Goal: Task Accomplishment & Management: Use online tool/utility

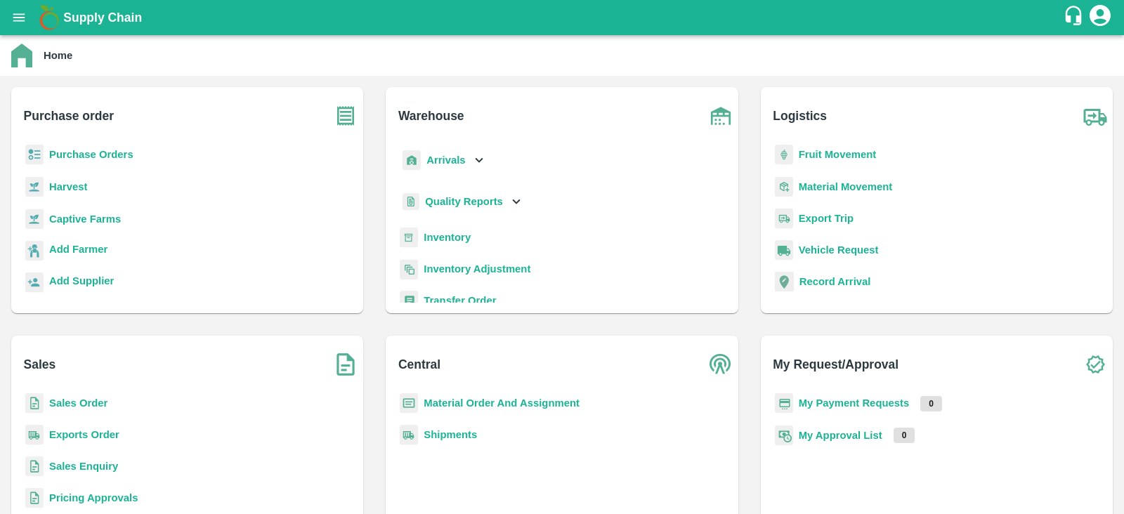
click at [818, 151] on b "Fruit Movement" at bounding box center [838, 154] width 78 height 11
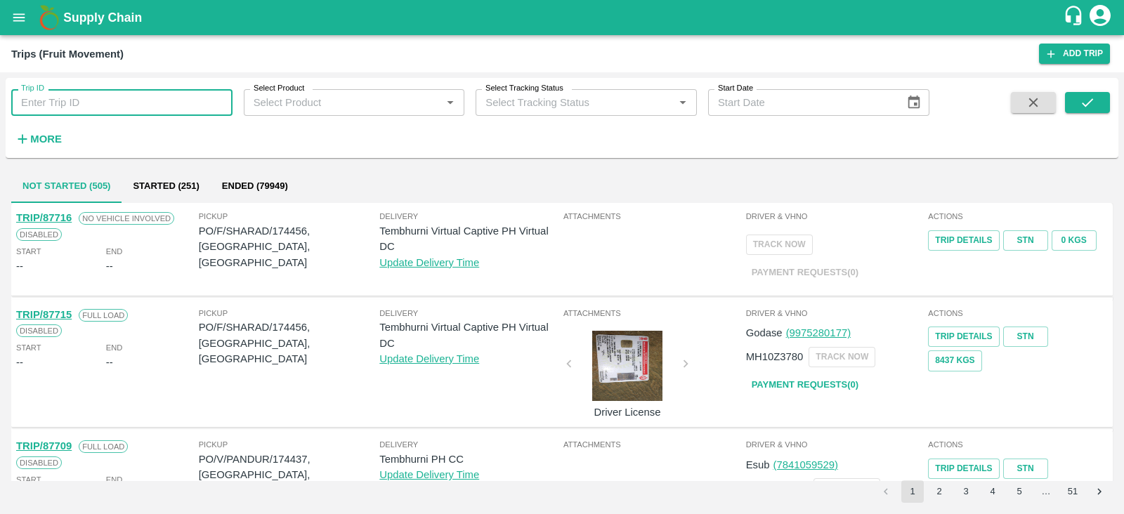
click at [149, 107] on input "Trip ID" at bounding box center [121, 102] width 221 height 27
paste input "87637"
type input "87637"
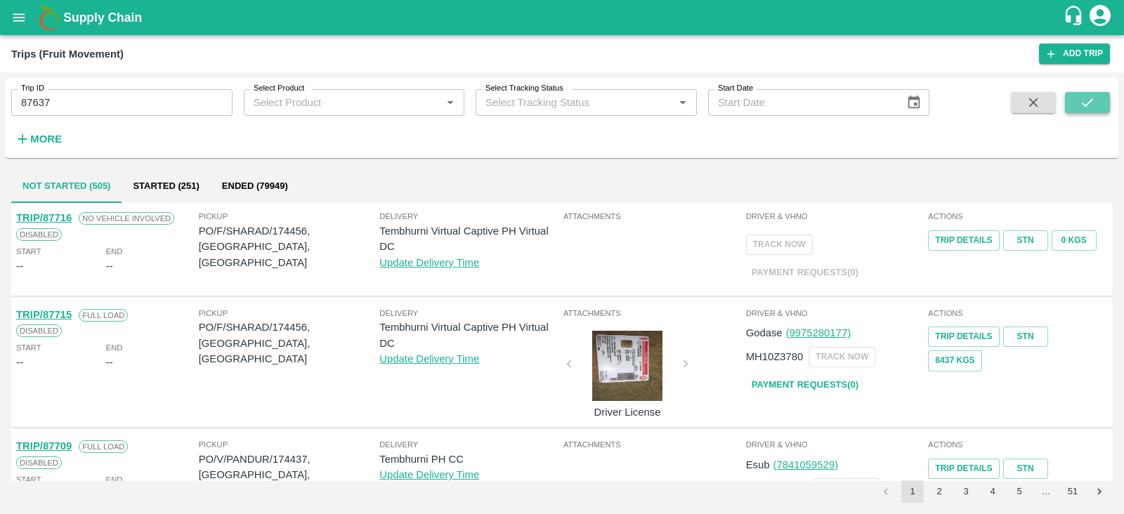
click at [1080, 109] on icon "submit" at bounding box center [1087, 102] width 15 height 15
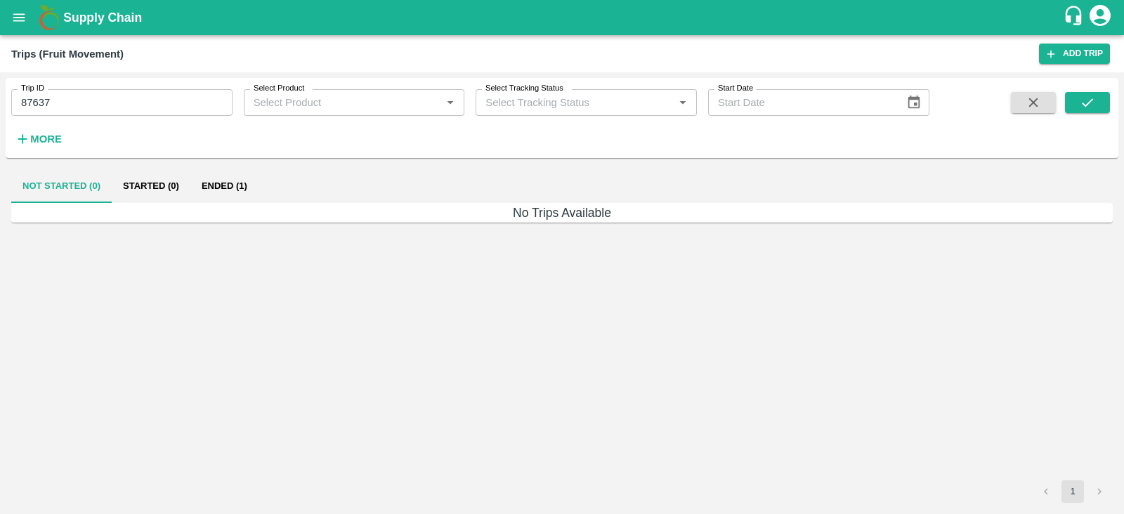
click at [202, 195] on button "Ended (1)" at bounding box center [224, 186] width 68 height 34
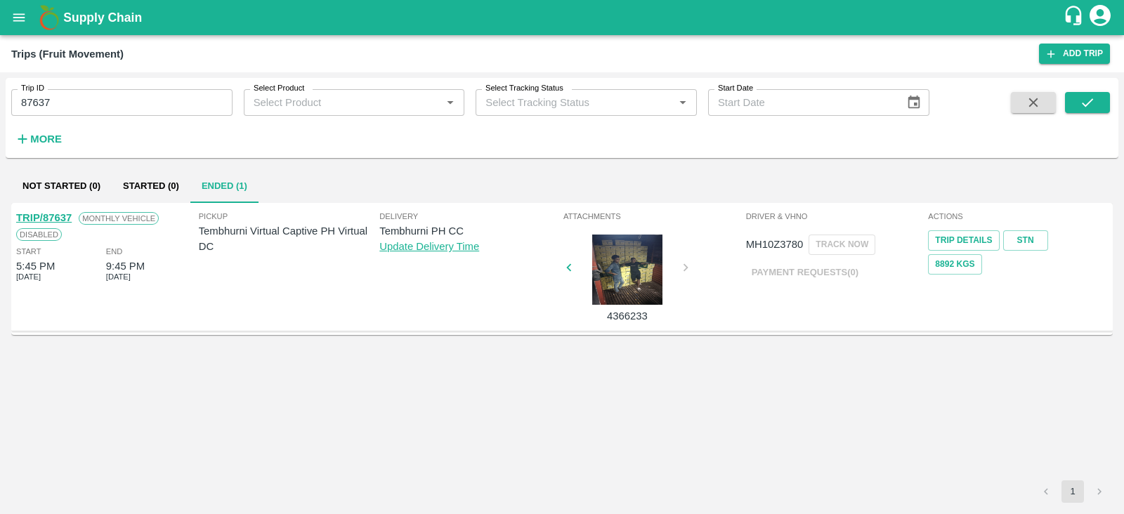
click at [99, 220] on span "Monthly Vehicle" at bounding box center [119, 218] width 80 height 13
click at [770, 313] on div "Driver & VHNo MH10Z3780 TRACK NOW Payment Requests( 0 )" at bounding box center [836, 267] width 183 height 121
click at [22, 19] on icon "open drawer" at bounding box center [18, 17] width 15 height 15
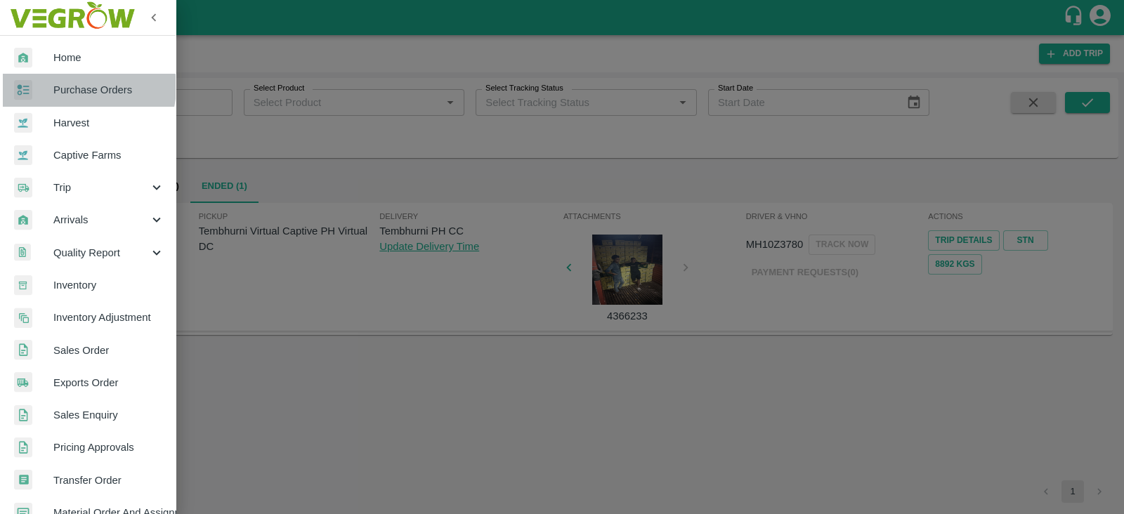
click at [79, 87] on span "Purchase Orders" at bounding box center [108, 89] width 111 height 15
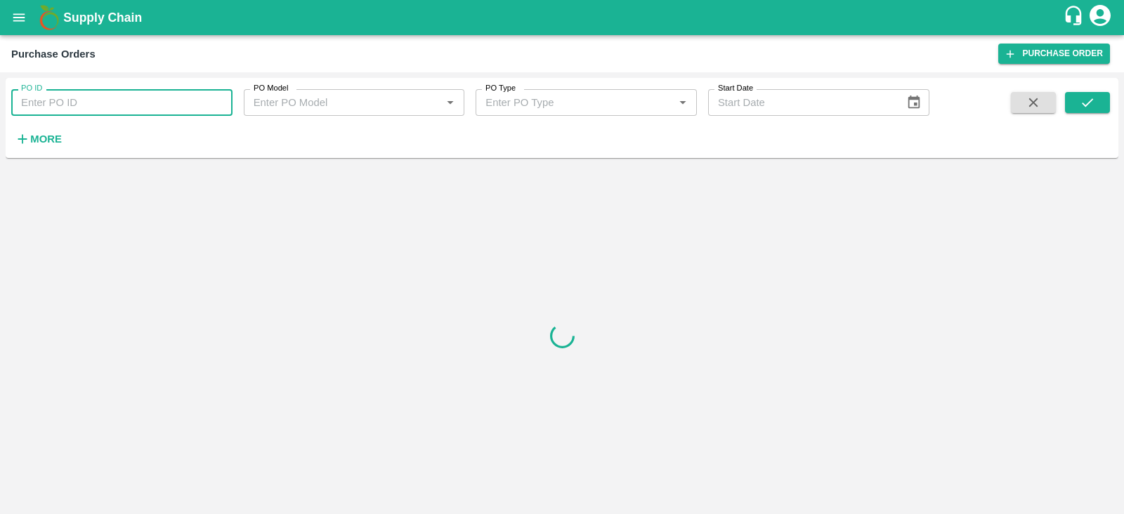
click at [115, 105] on input "PO ID" at bounding box center [121, 102] width 221 height 27
paste input "174108"
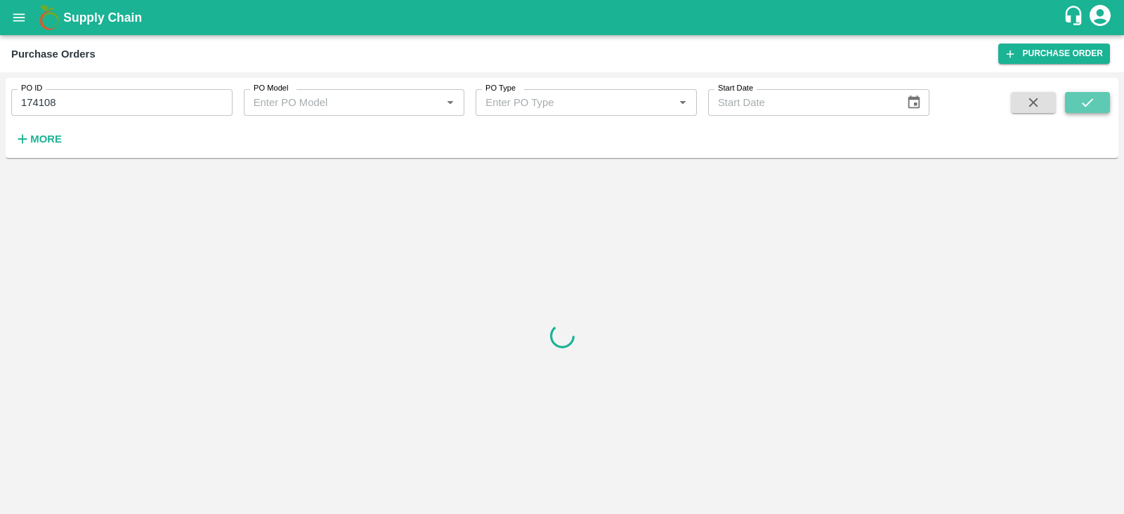
click at [1081, 102] on icon "submit" at bounding box center [1087, 102] width 15 height 15
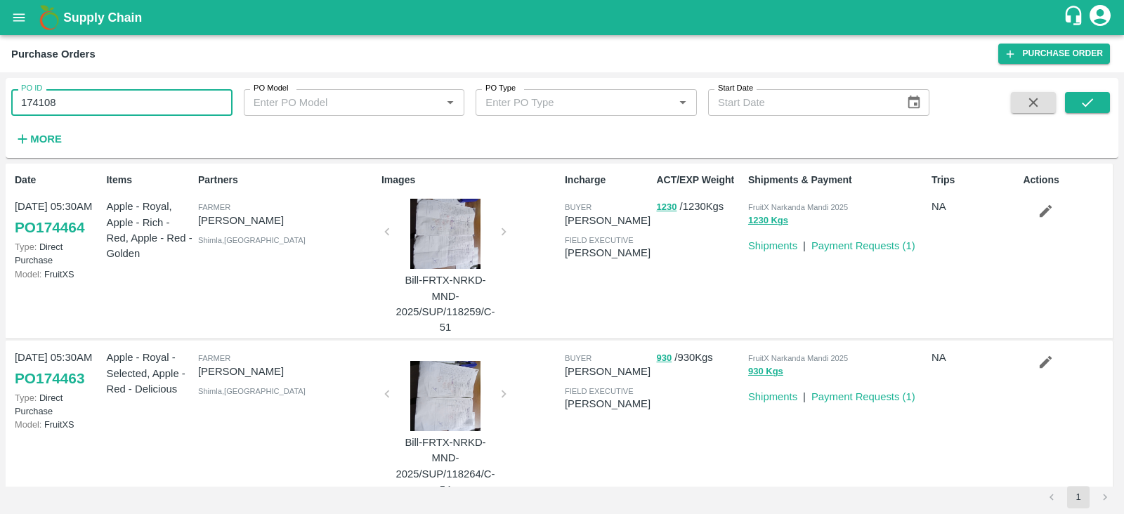
click at [126, 95] on input "174108" at bounding box center [121, 102] width 221 height 27
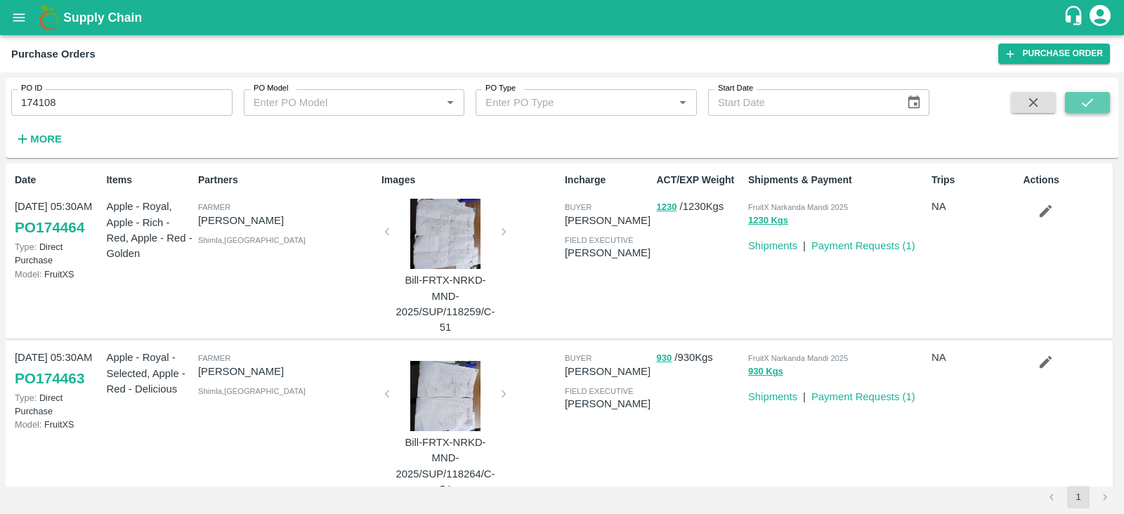
click at [1092, 104] on icon "submit" at bounding box center [1087, 102] width 15 height 15
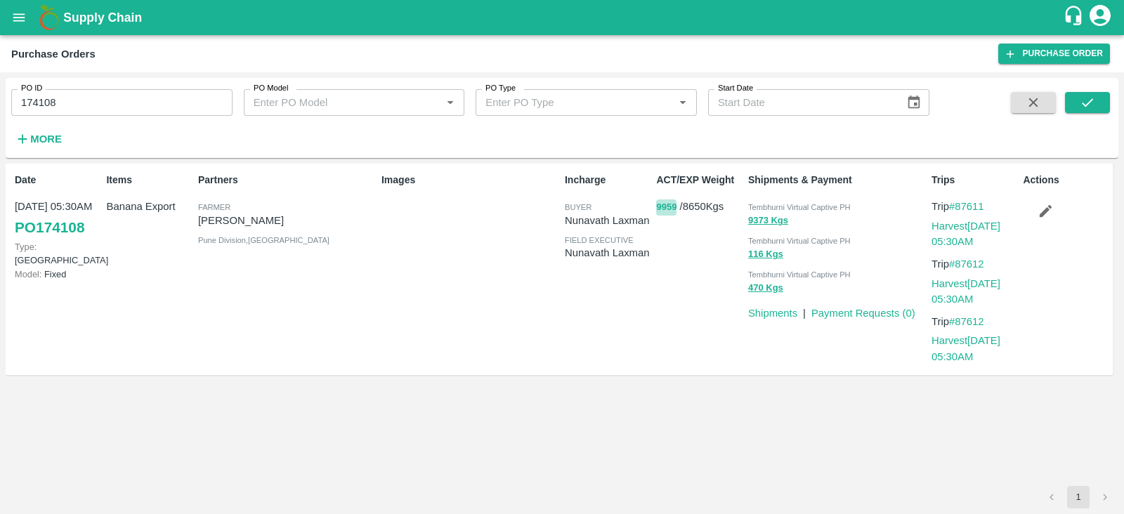
click at [660, 209] on button "9959" at bounding box center [666, 208] width 20 height 16
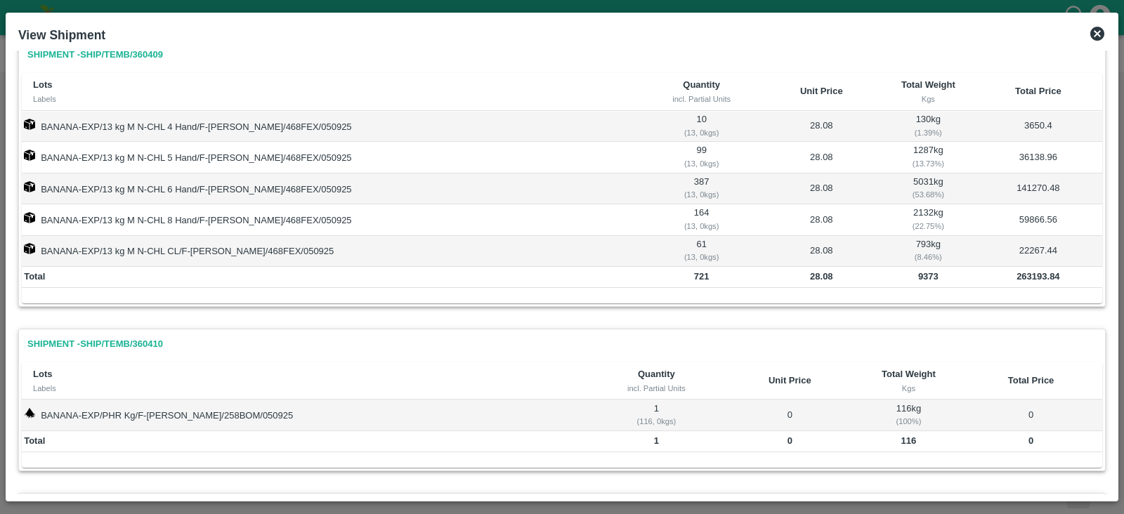
scroll to position [4, 0]
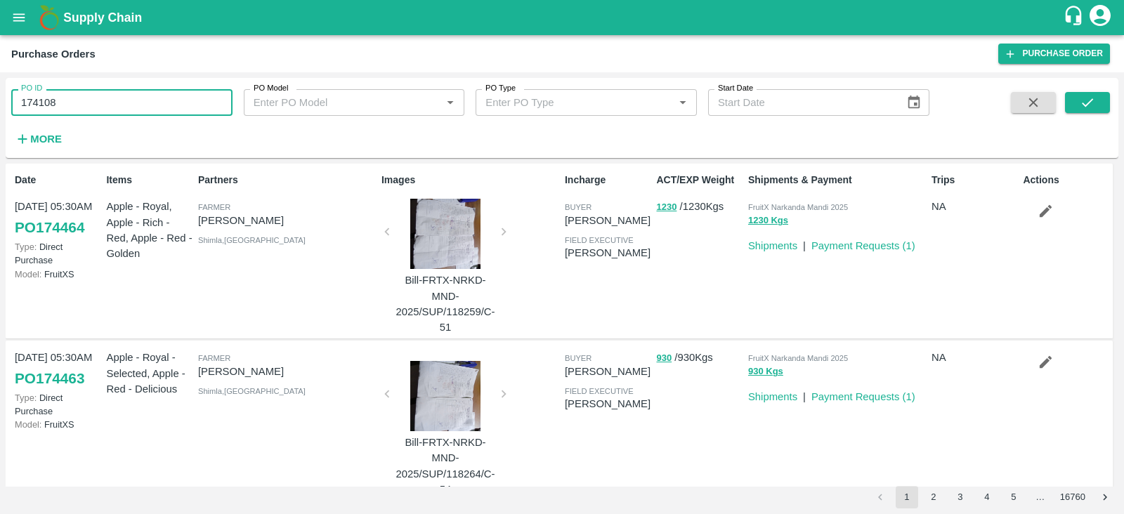
drag, startPoint x: 61, startPoint y: 103, endPoint x: 0, endPoint y: 109, distance: 61.4
click at [0, 109] on div "PO ID 174108 PO ID PO Model PO Model   * PO Type PO Type   * Start Date Start D…" at bounding box center [562, 293] width 1124 height 442
paste input "text"
type input "174136"
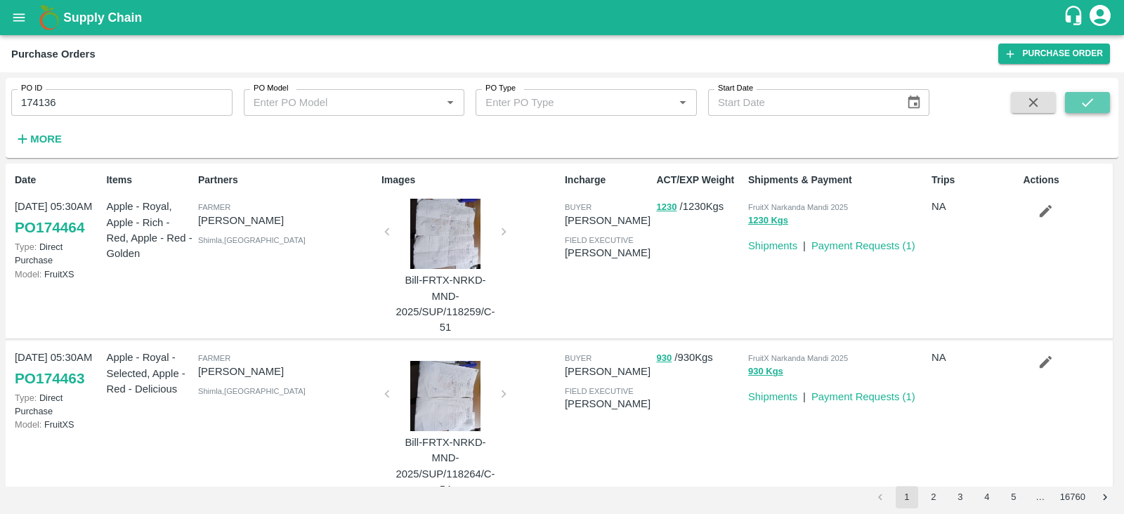
click at [1075, 92] on button "submit" at bounding box center [1087, 102] width 45 height 21
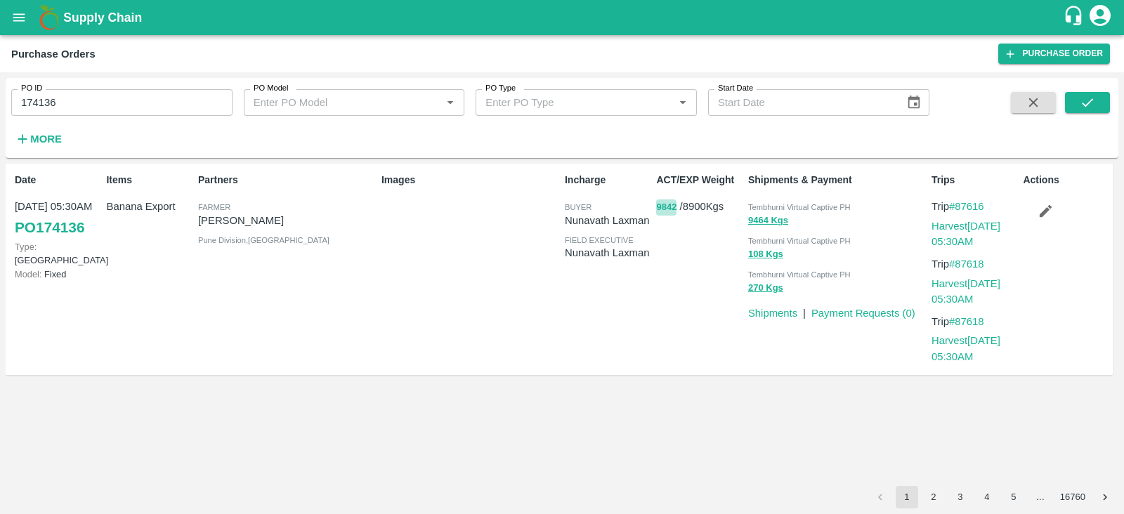
click at [658, 202] on button "9842" at bounding box center [666, 208] width 20 height 16
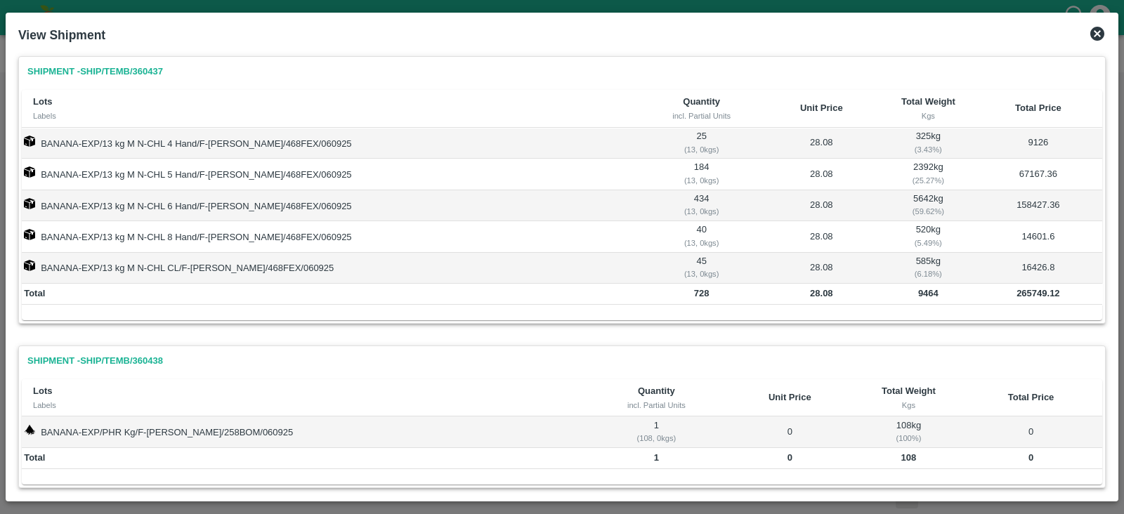
click at [1096, 35] on icon at bounding box center [1097, 33] width 17 height 17
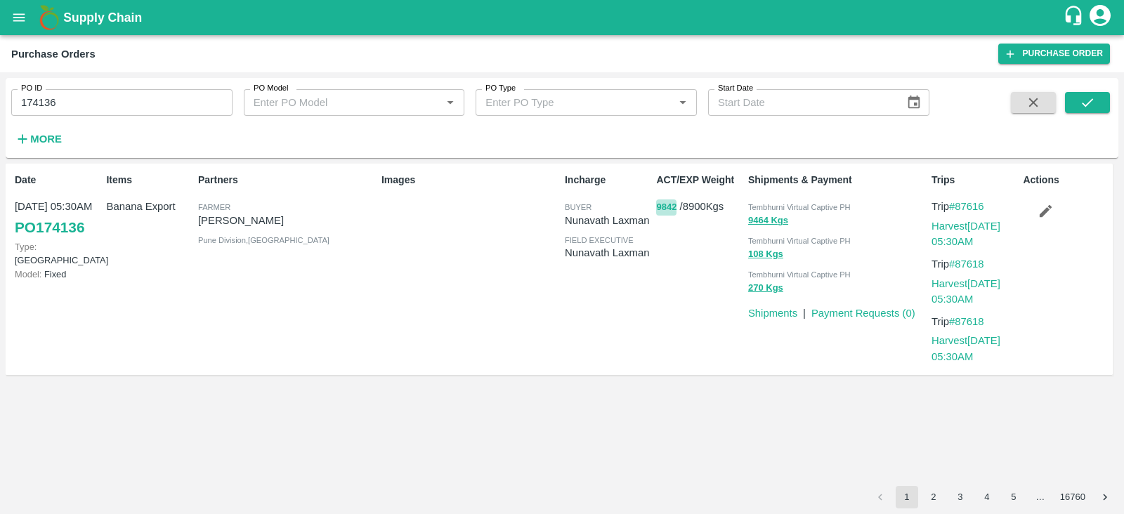
click at [660, 205] on button "9842" at bounding box center [666, 208] width 20 height 16
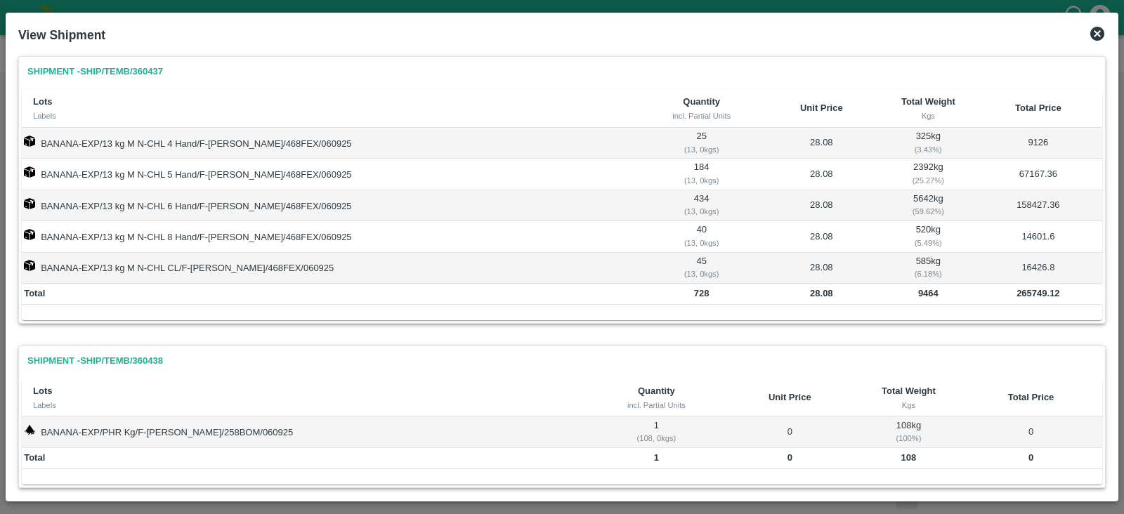
click at [1099, 37] on icon at bounding box center [1097, 33] width 17 height 17
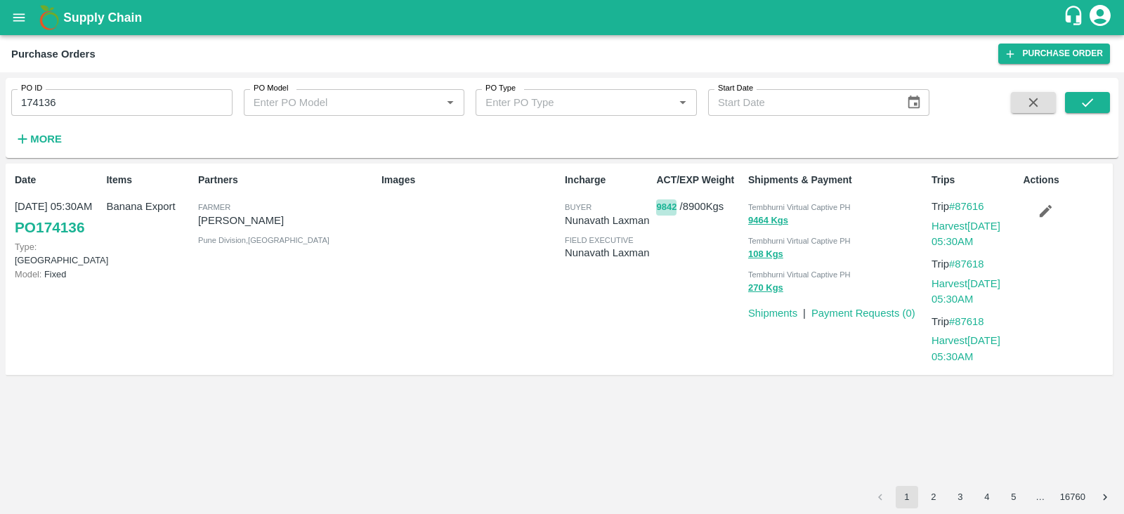
click at [660, 208] on button "9842" at bounding box center [666, 208] width 20 height 16
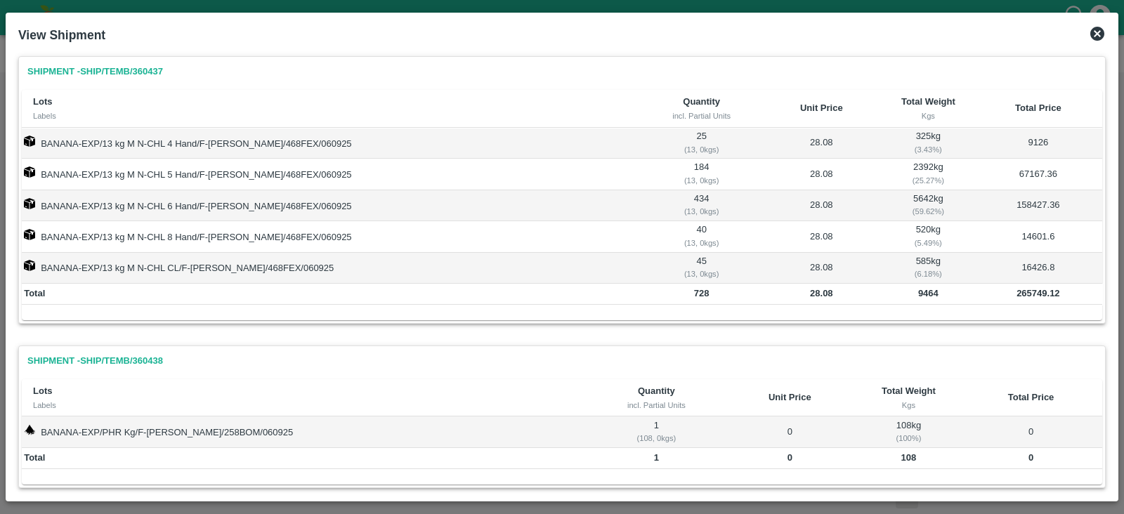
click at [1099, 31] on icon at bounding box center [1097, 34] width 14 height 14
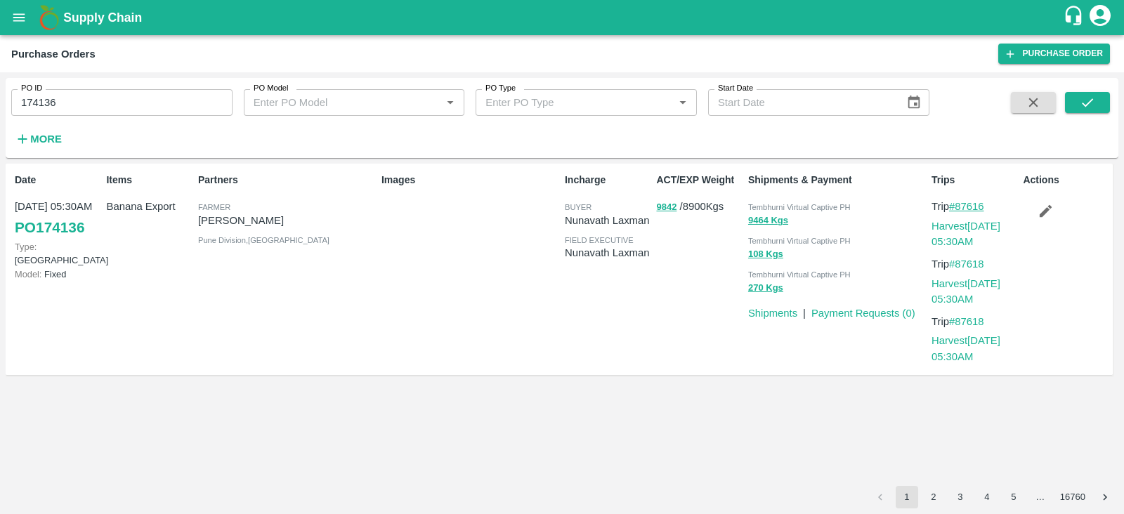
click at [975, 207] on link "#87616" at bounding box center [966, 206] width 35 height 11
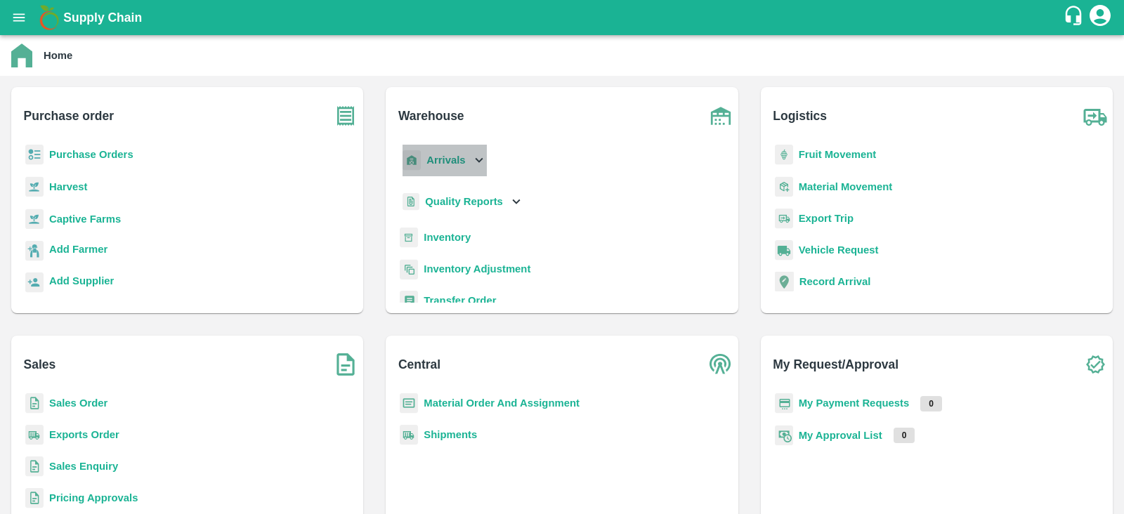
click at [476, 162] on icon at bounding box center [478, 159] width 15 height 15
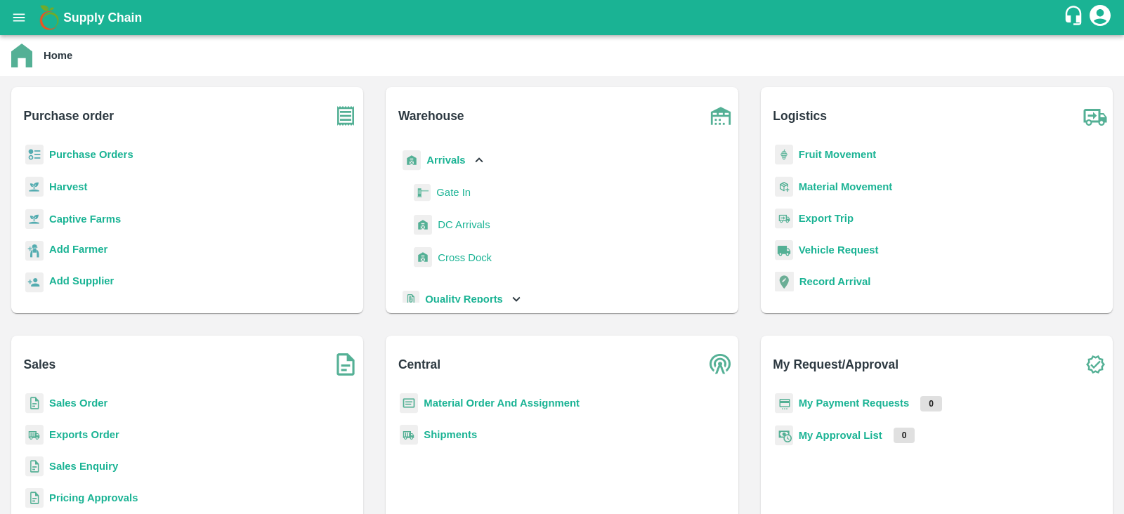
click at [462, 225] on span "DC Arrivals" at bounding box center [464, 224] width 52 height 15
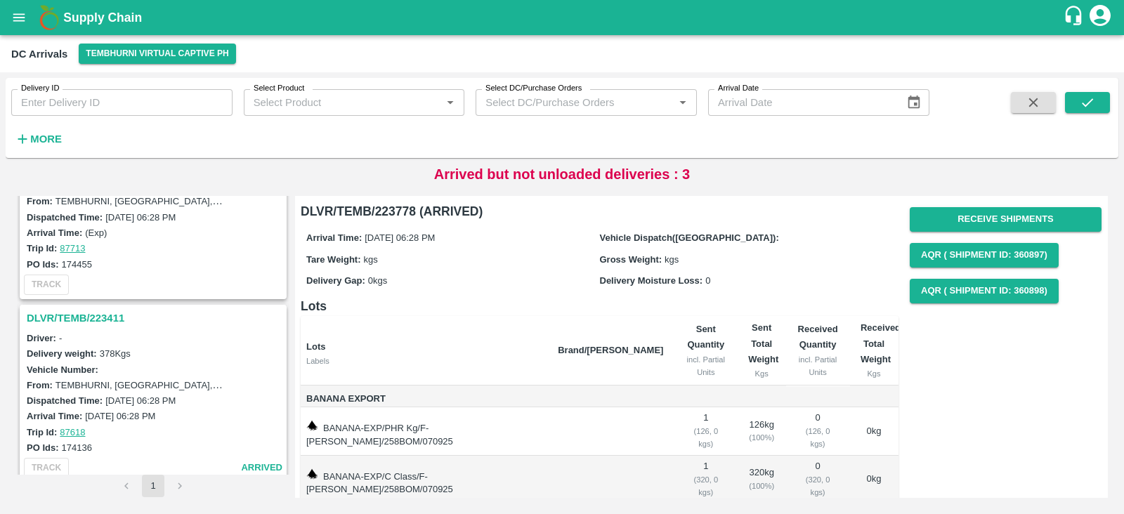
scroll to position [824, 0]
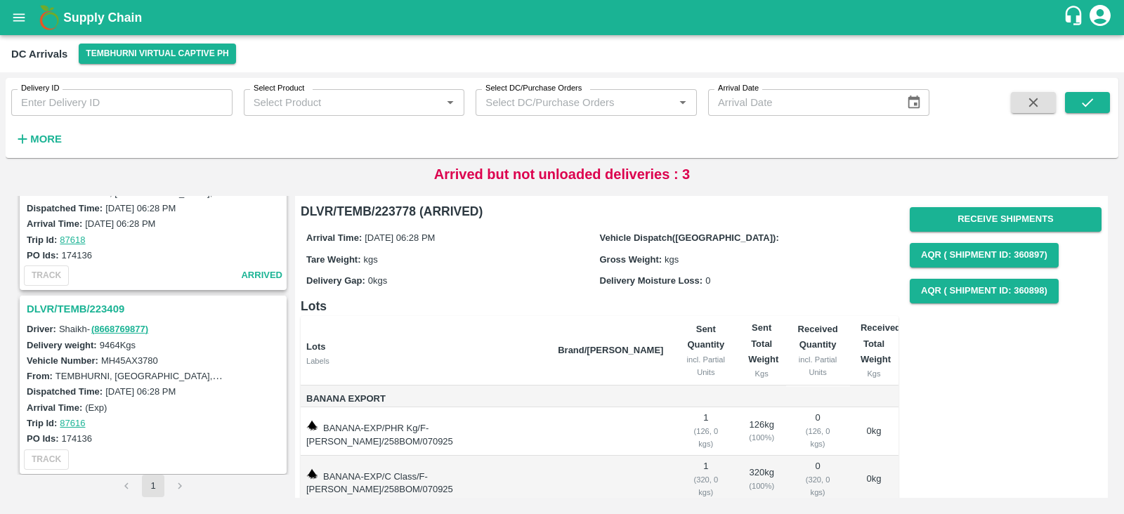
click at [79, 306] on h3 "DLVR/TEMB/223409" at bounding box center [155, 309] width 257 height 18
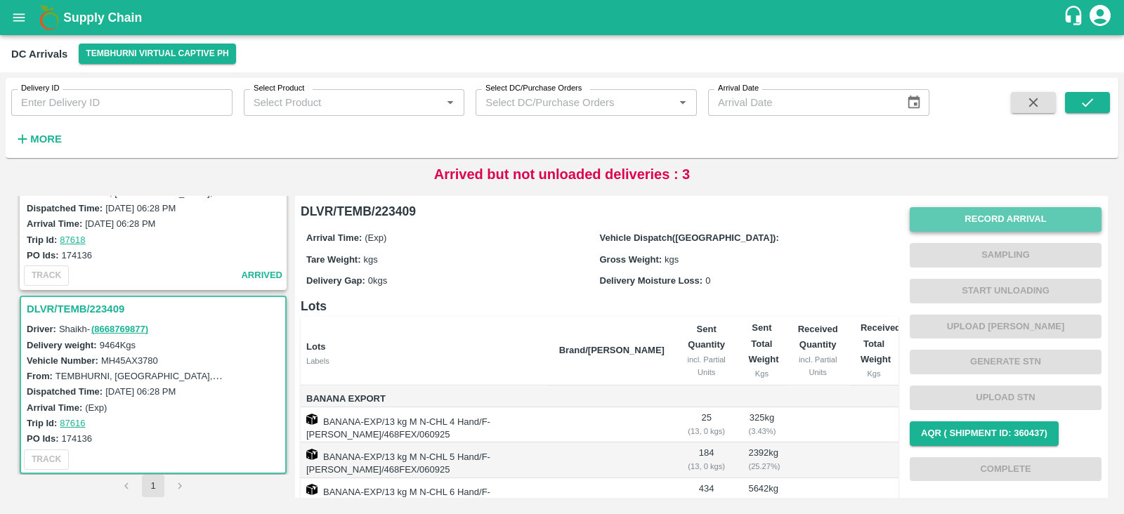
click at [1007, 219] on button "Record Arrival" at bounding box center [1006, 219] width 192 height 25
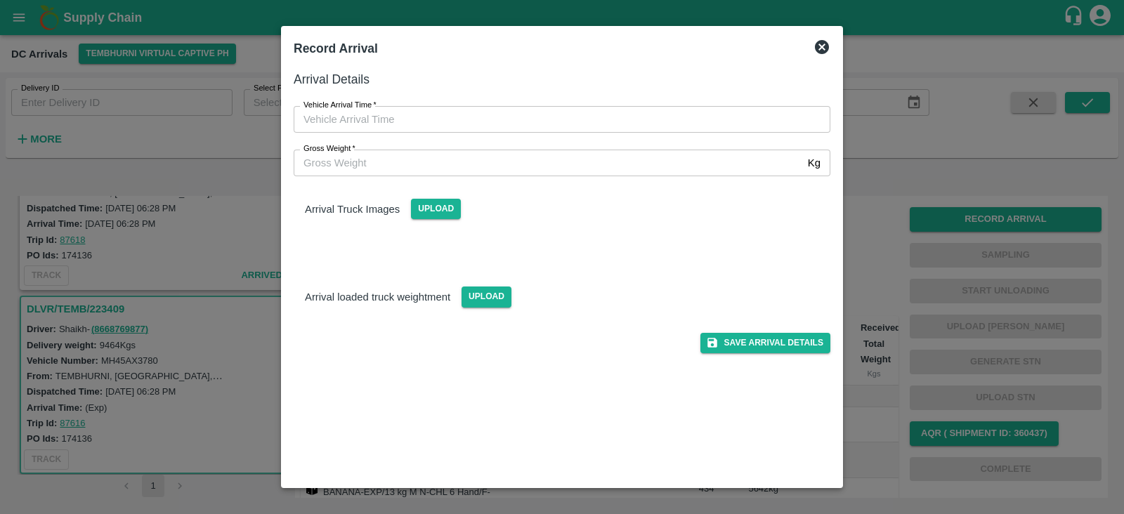
type input "DD/MM/YYYY hh:mm aa"
click at [471, 118] on input "DD/MM/YYYY hh:mm aa" at bounding box center [557, 119] width 527 height 27
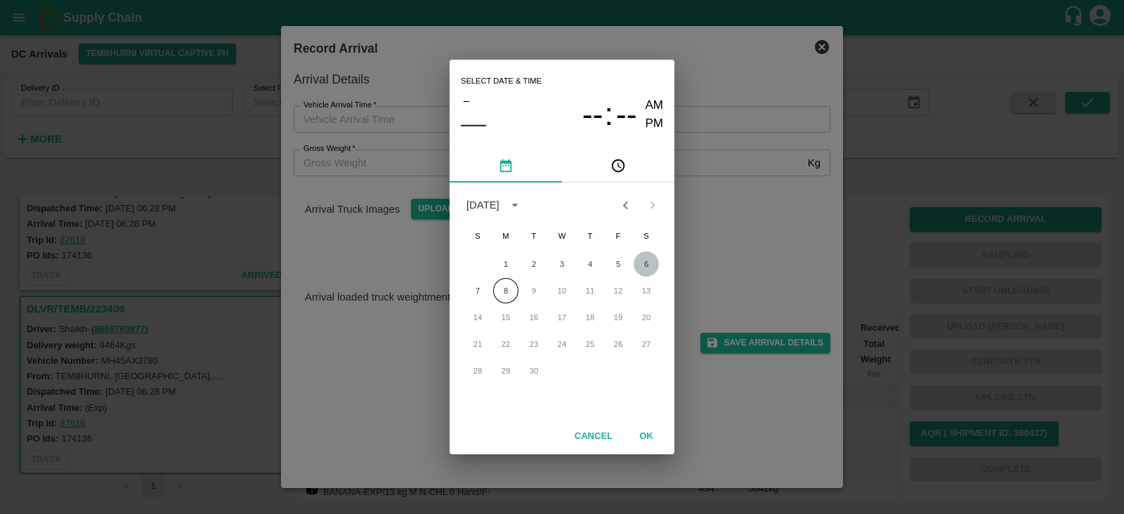
click at [646, 261] on button "6" at bounding box center [646, 263] width 25 height 25
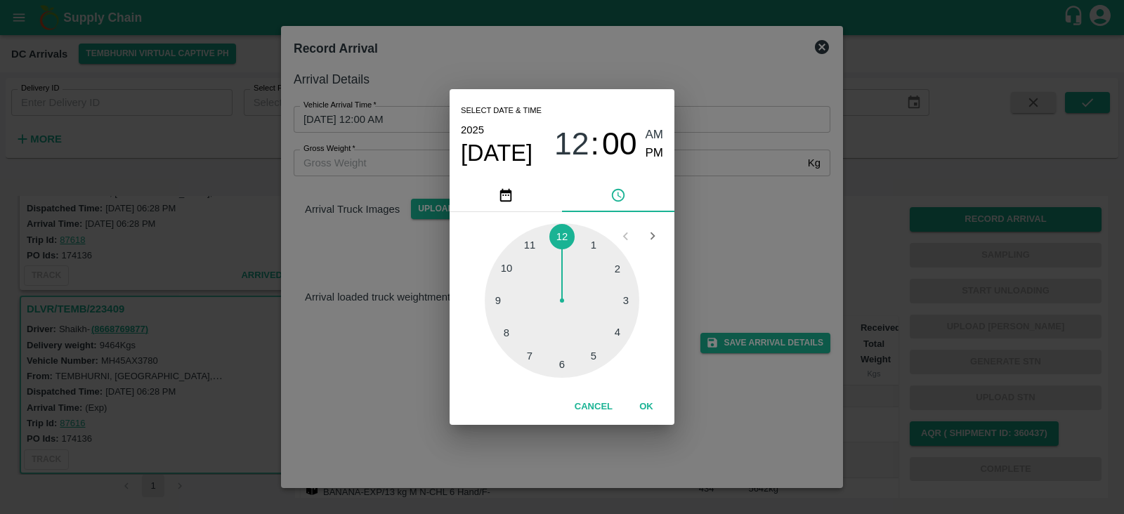
click at [595, 358] on div at bounding box center [562, 300] width 155 height 155
click at [495, 299] on div at bounding box center [562, 300] width 155 height 155
click at [655, 149] on span "PM" at bounding box center [655, 153] width 18 height 19
type input "06/09/2025 05:45 PM"
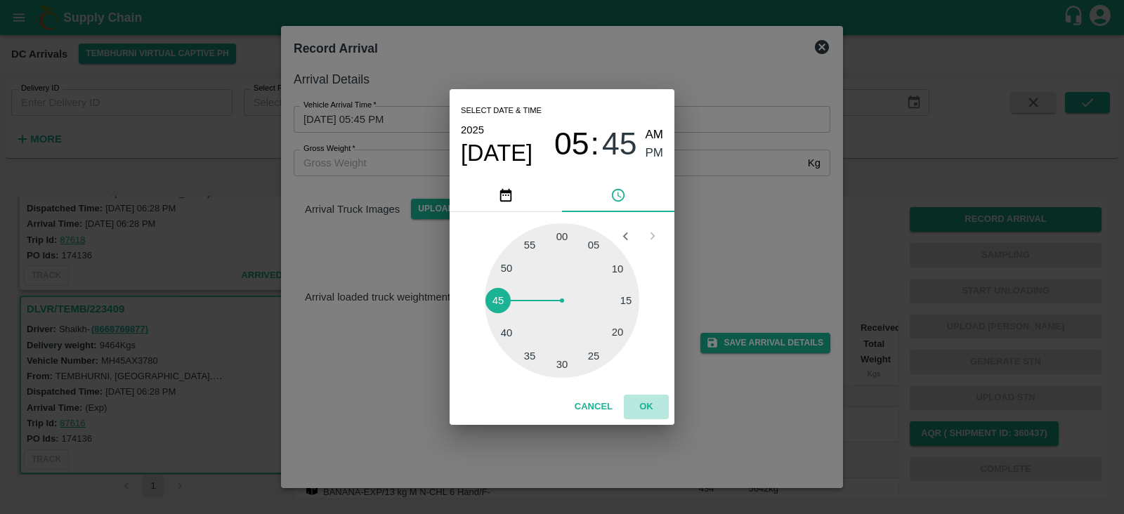
click at [646, 407] on button "OK" at bounding box center [646, 407] width 45 height 25
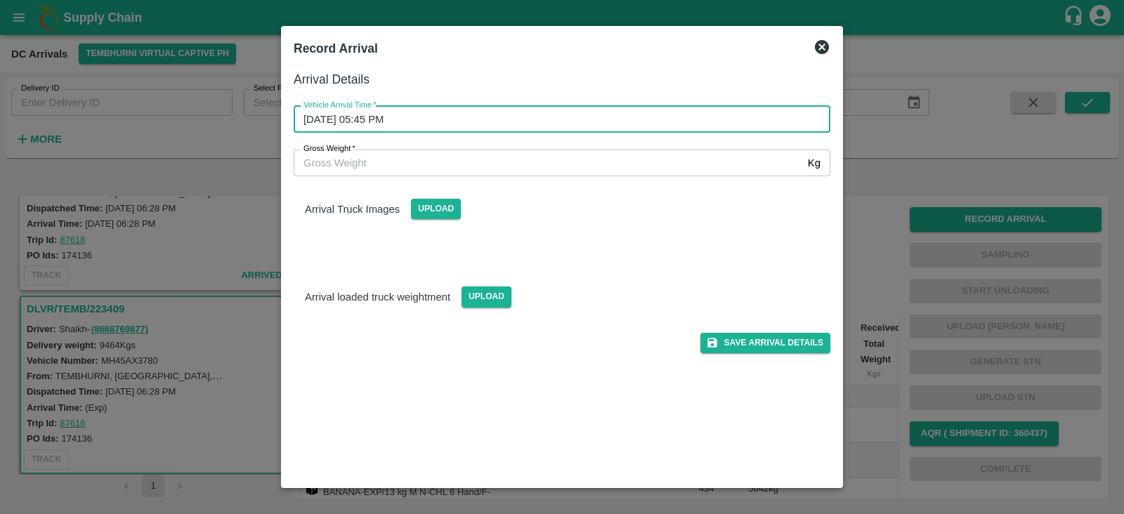
click at [634, 164] on input "Gross Weight   *" at bounding box center [548, 163] width 509 height 27
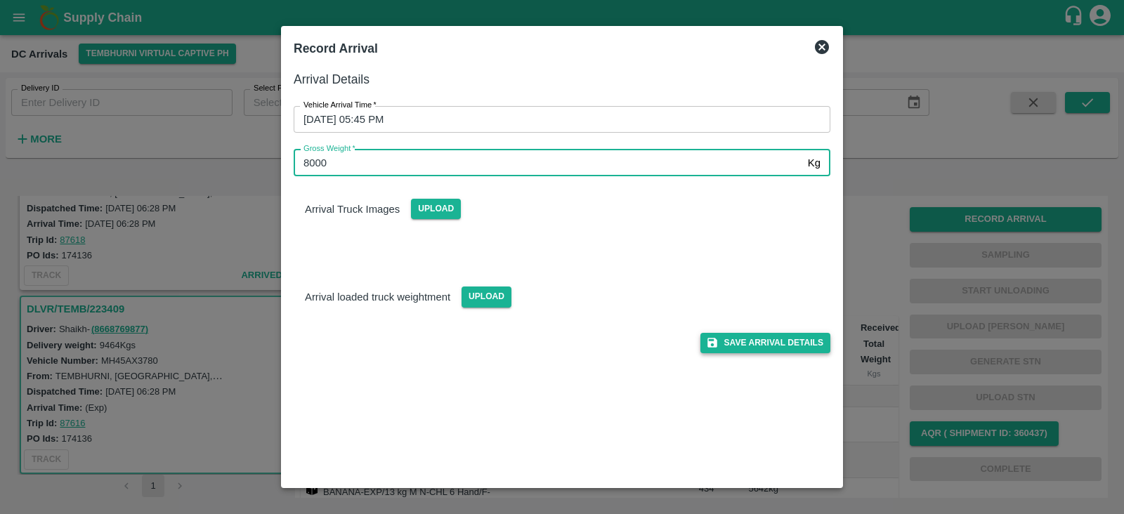
type input "8000"
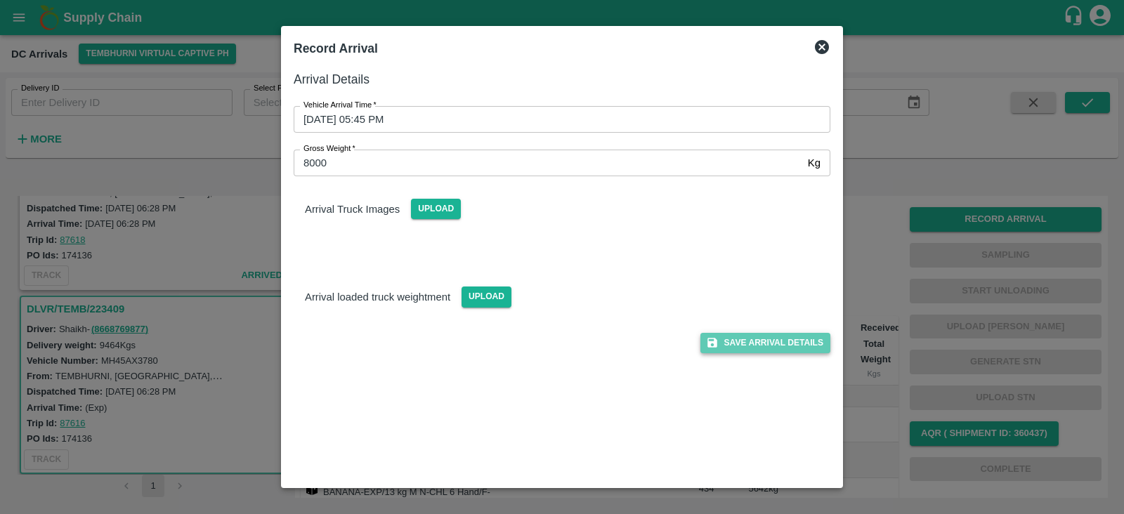
click at [773, 346] on button "Save Arrival Details" at bounding box center [765, 343] width 130 height 20
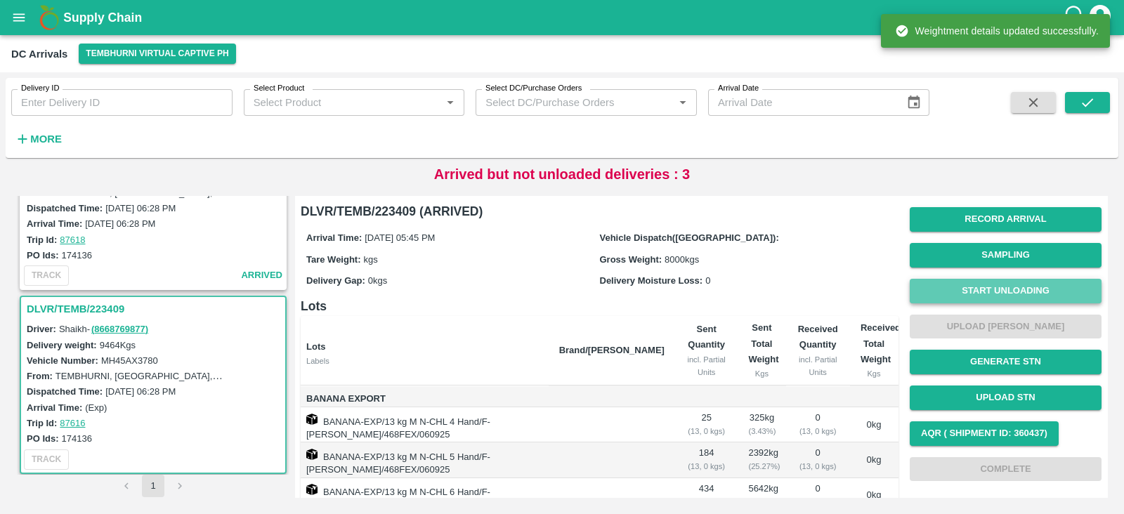
click at [1018, 291] on button "Start Unloading" at bounding box center [1006, 291] width 192 height 25
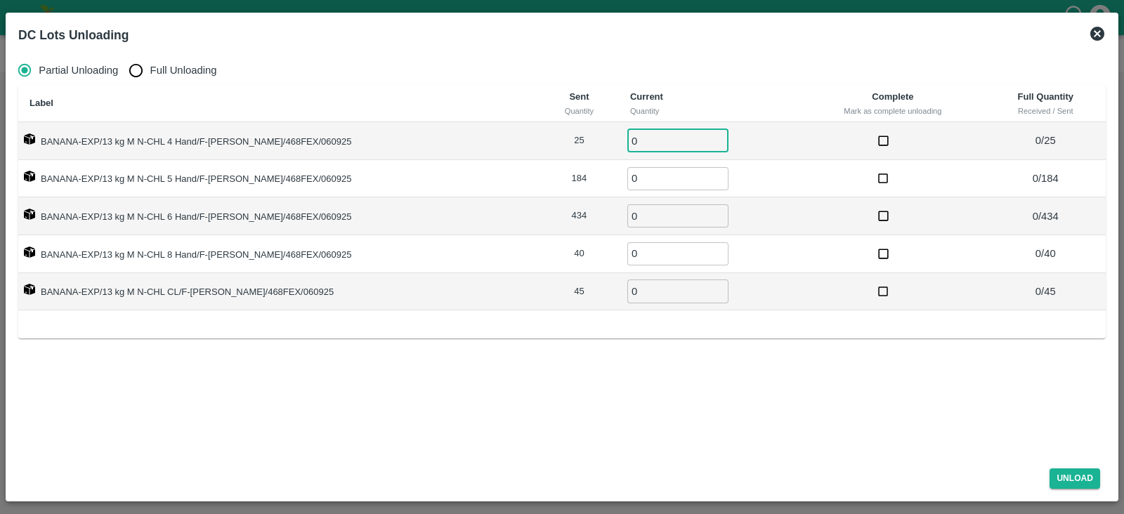
click at [629, 143] on input "0" at bounding box center [677, 140] width 101 height 23
type input "25"
click at [627, 179] on input "0" at bounding box center [677, 178] width 101 height 23
type input "184"
click at [627, 212] on input "0" at bounding box center [677, 215] width 101 height 23
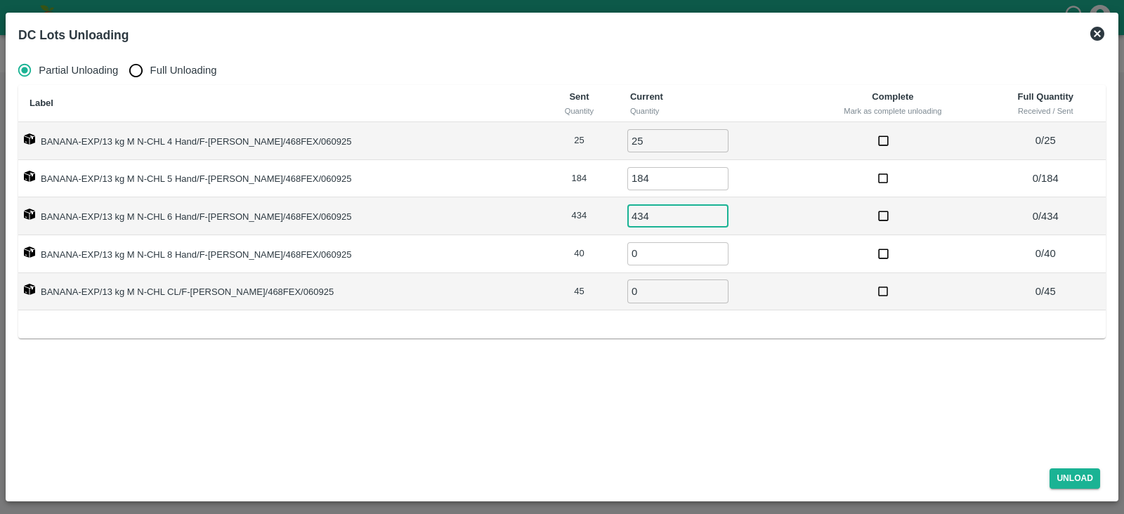
type input "434"
click at [627, 258] on input "0" at bounding box center [677, 253] width 101 height 23
type input "40"
click at [627, 296] on input "0" at bounding box center [677, 291] width 101 height 23
type input "45"
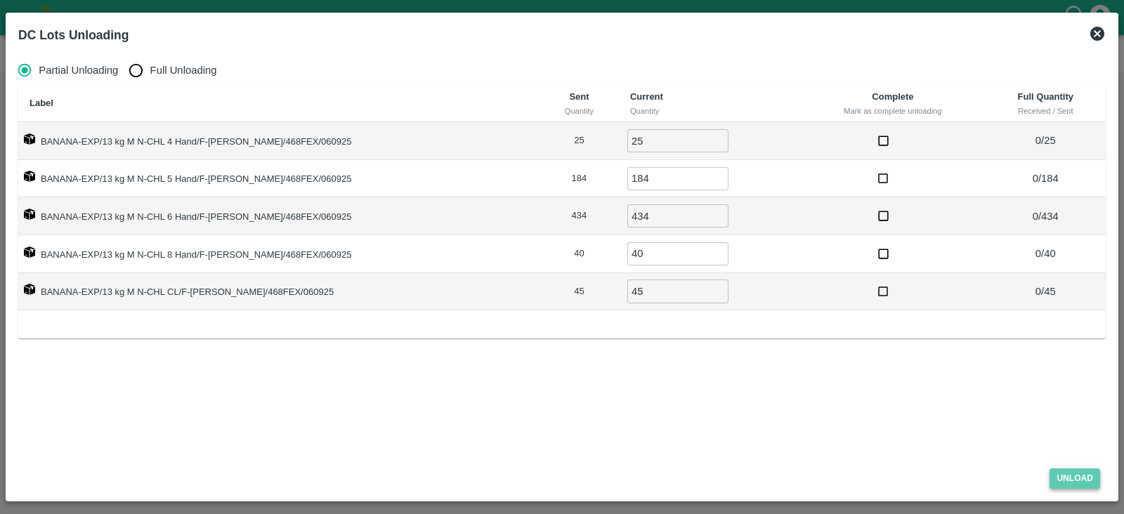
click at [1071, 474] on button "Unload" at bounding box center [1074, 479] width 51 height 20
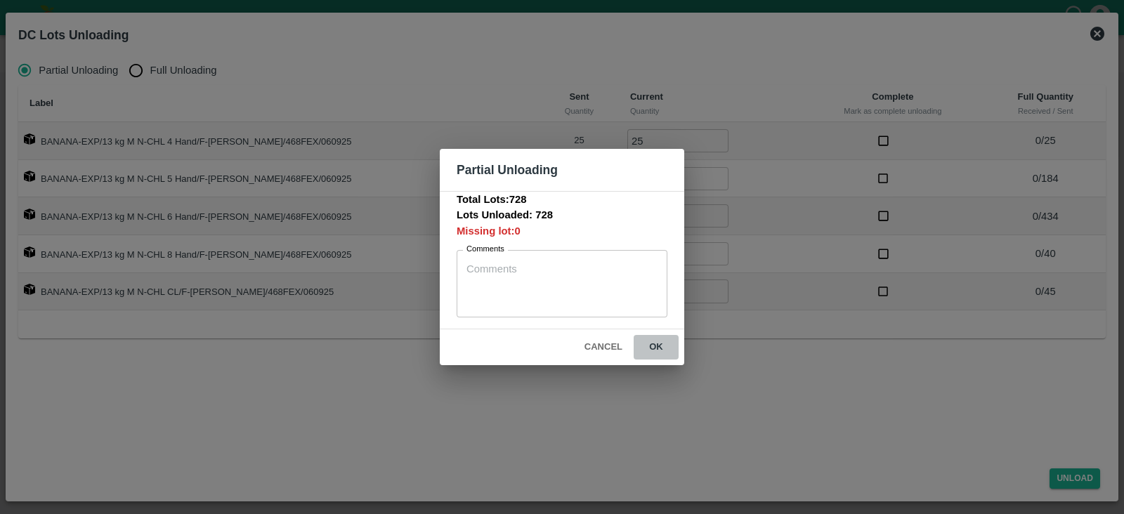
click at [662, 342] on button "ok" at bounding box center [656, 347] width 45 height 25
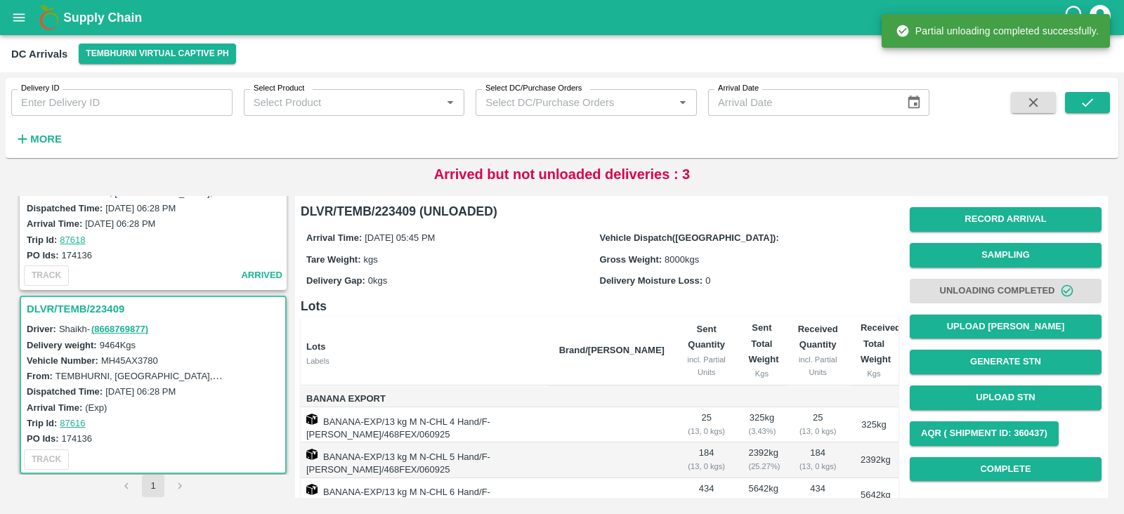
scroll to position [202, 0]
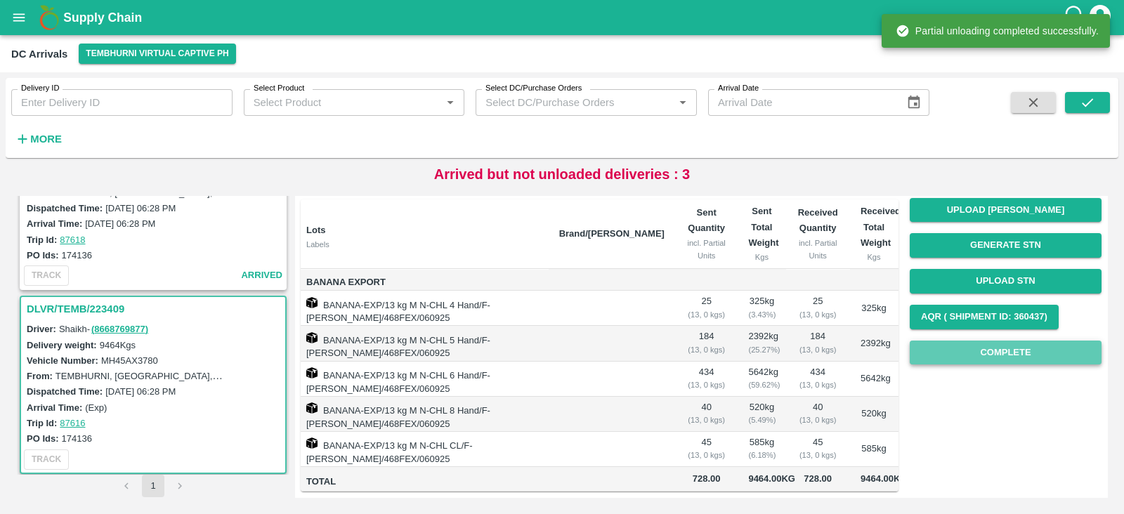
click at [1009, 341] on button "Complete" at bounding box center [1006, 353] width 192 height 25
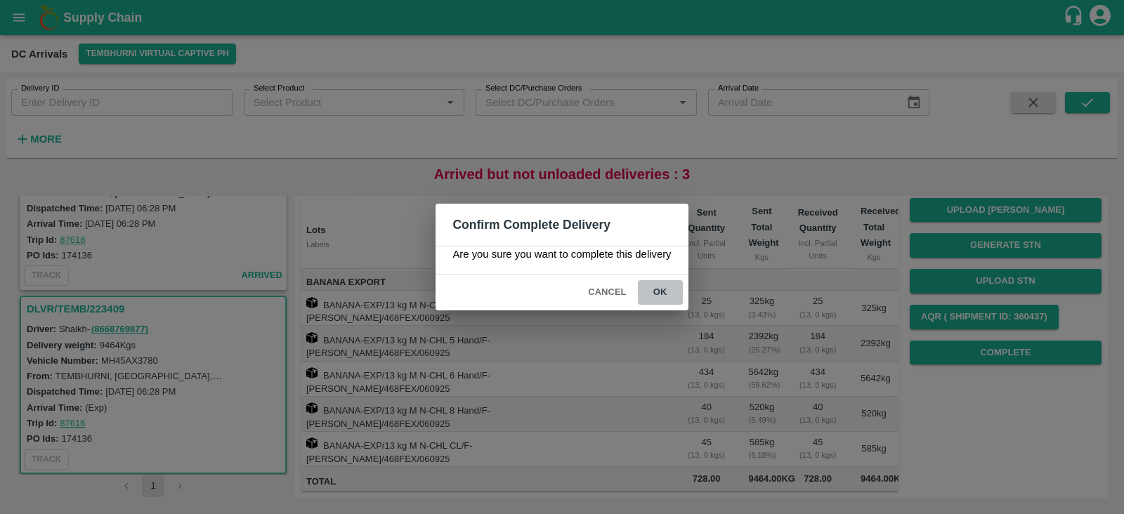
click at [659, 286] on button "ok" at bounding box center [660, 292] width 45 height 25
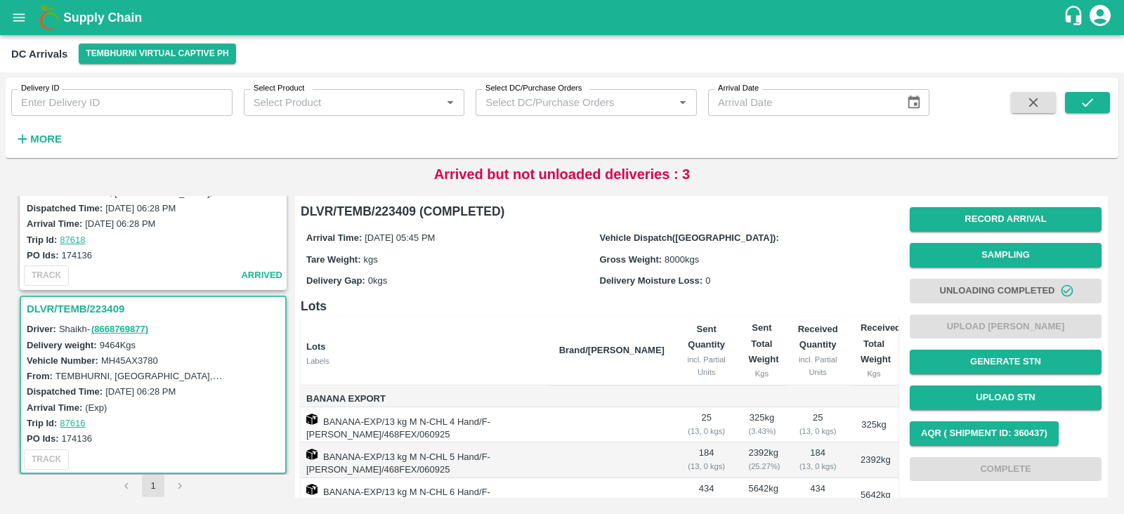
scroll to position [688, 0]
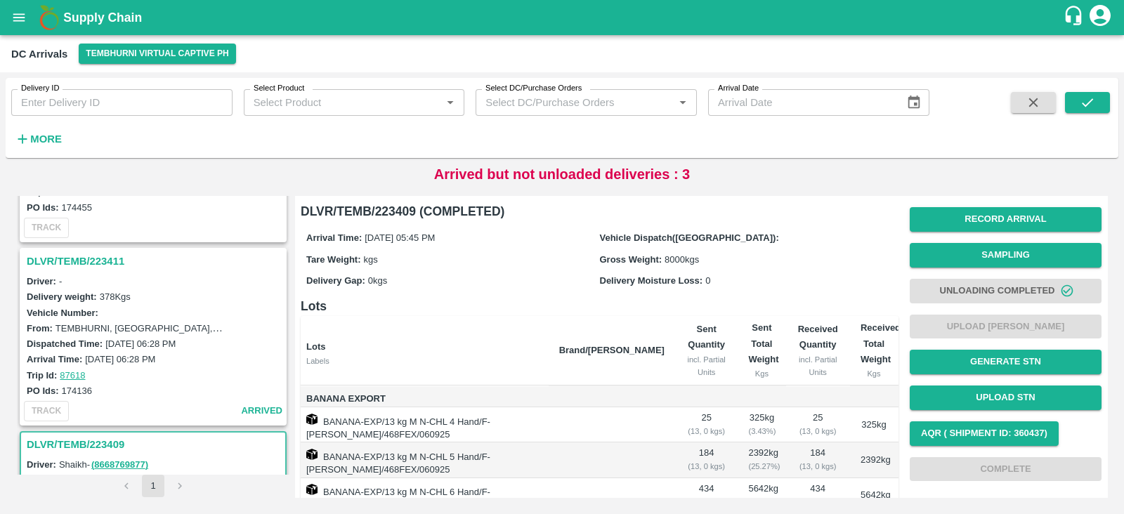
click at [89, 258] on h3 "DLVR/TEMB/223411" at bounding box center [155, 261] width 257 height 18
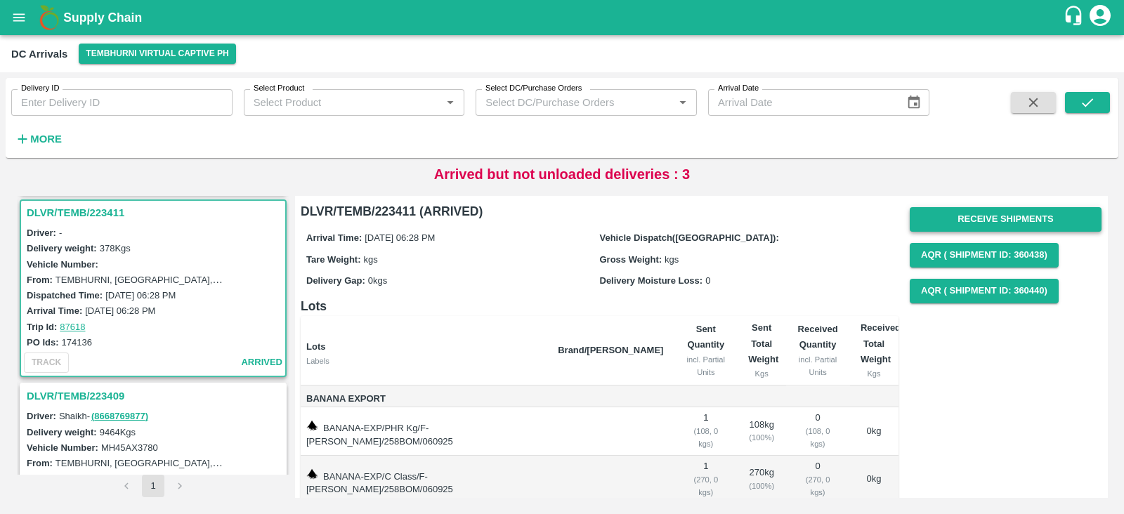
click at [980, 221] on button "Receive Shipments" at bounding box center [1006, 219] width 192 height 25
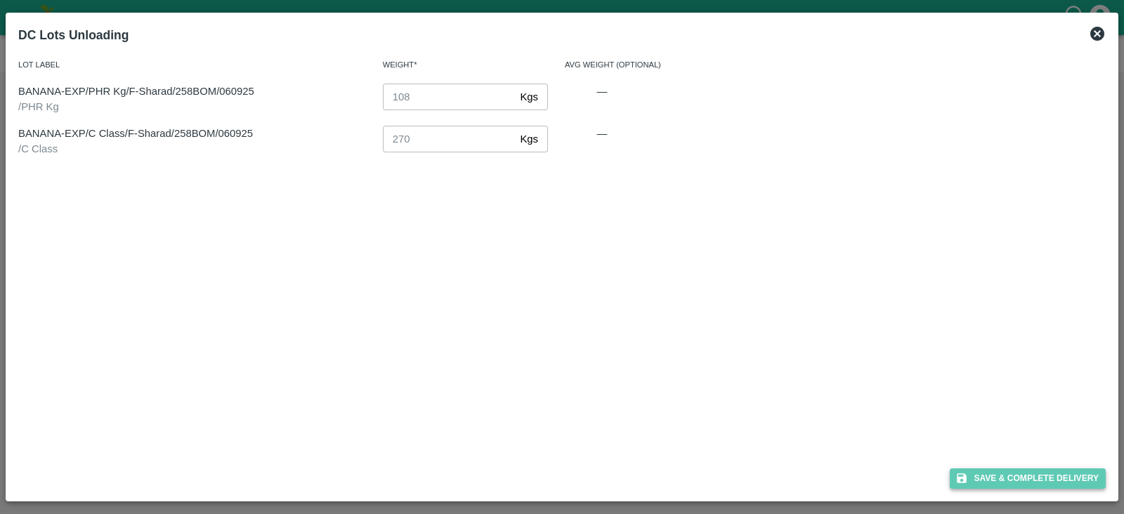
click at [1017, 472] on button "Save & Complete Delivery" at bounding box center [1028, 479] width 156 height 20
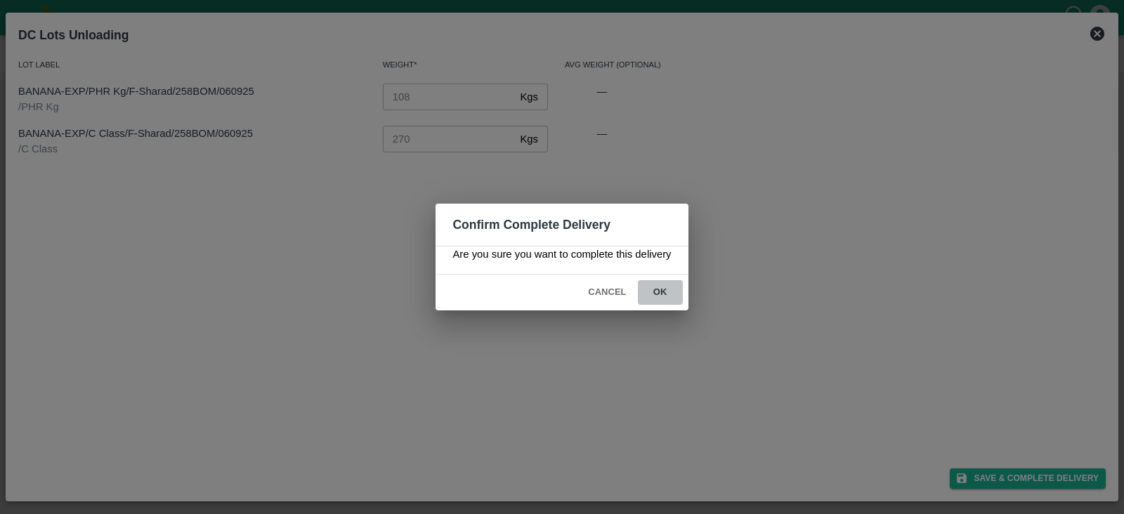
click at [664, 295] on button "ok" at bounding box center [660, 292] width 45 height 25
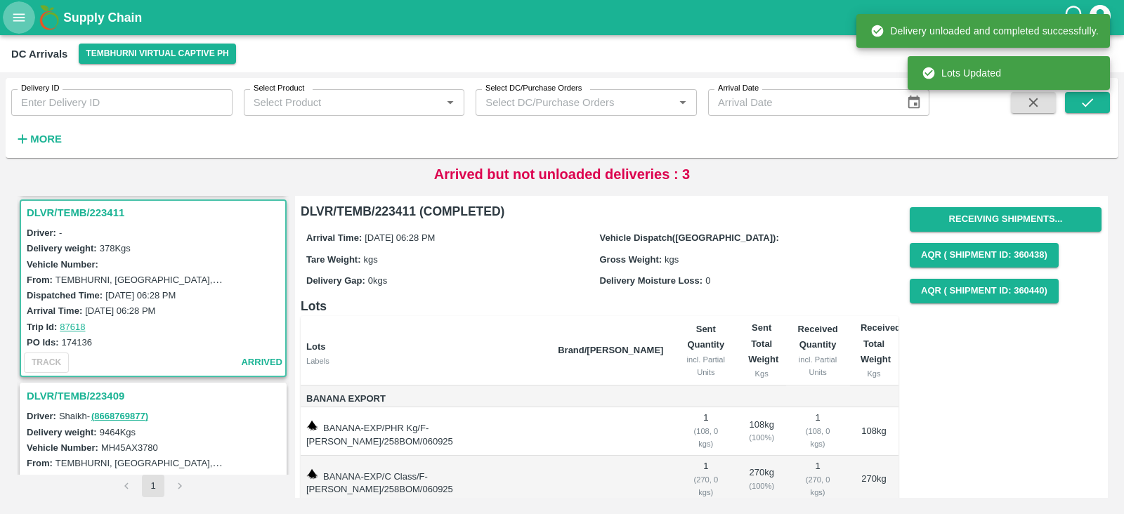
click at [20, 24] on icon "open drawer" at bounding box center [18, 17] width 15 height 15
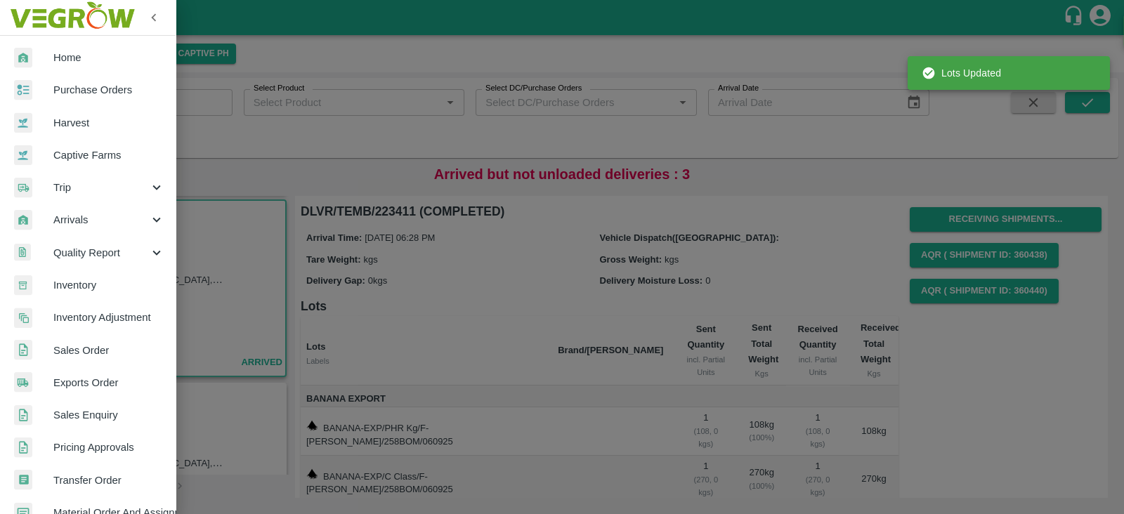
scroll to position [285, 0]
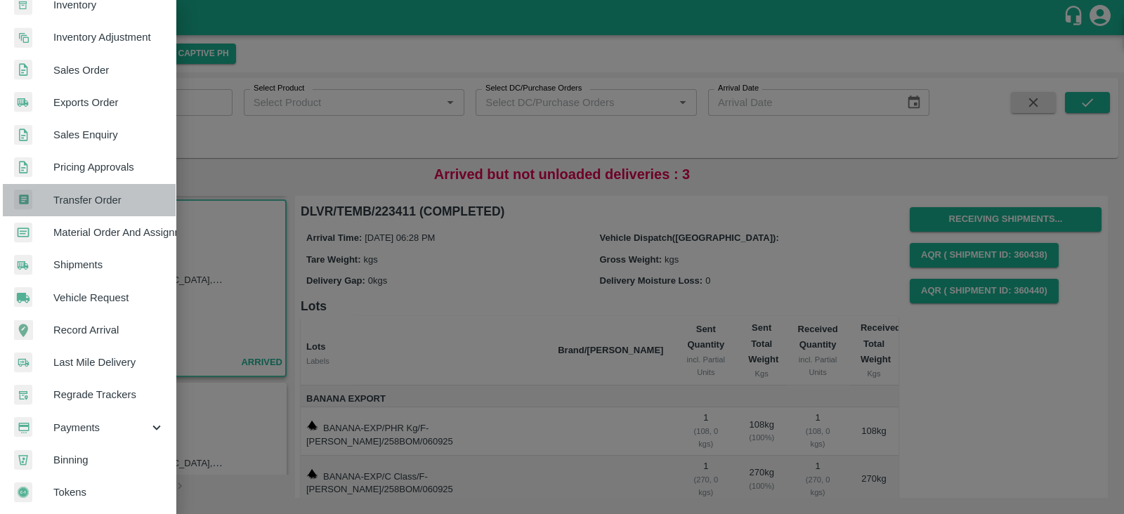
click at [92, 192] on span "Transfer Order" at bounding box center [108, 199] width 111 height 15
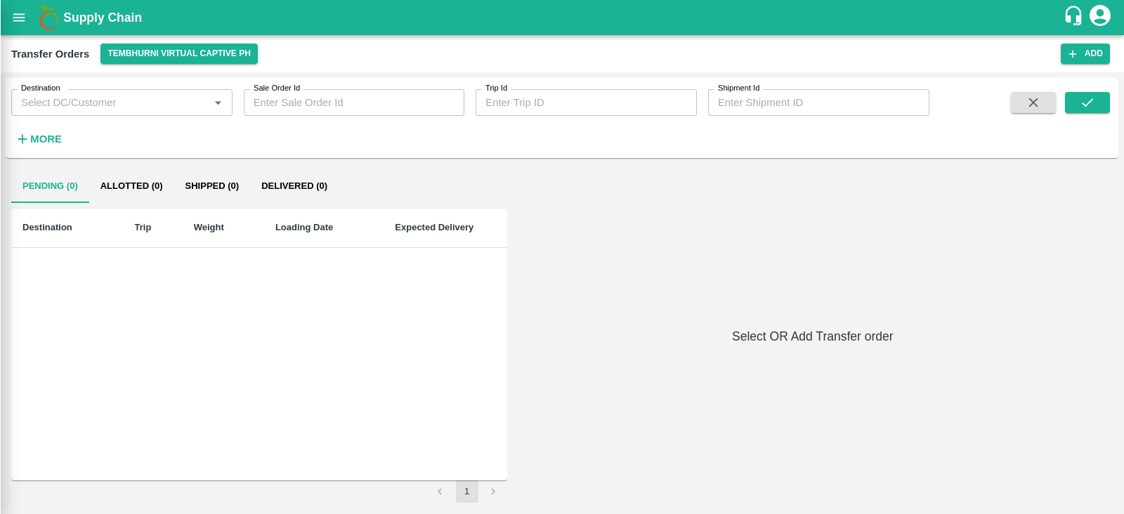
scroll to position [280, 0]
click at [1080, 47] on button "Add" at bounding box center [1085, 54] width 49 height 20
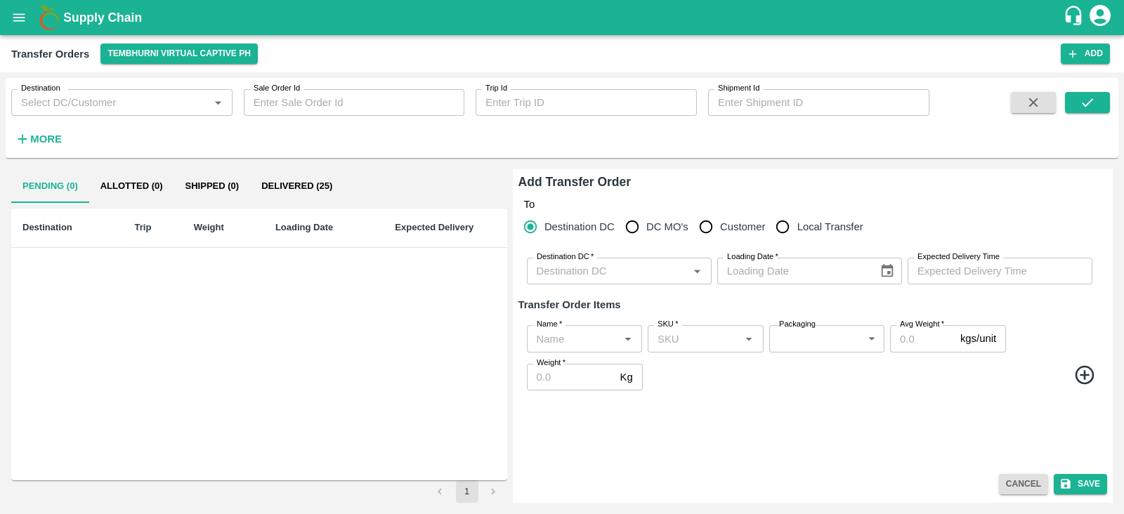
click at [627, 275] on input "Destination DC   *" at bounding box center [607, 271] width 153 height 18
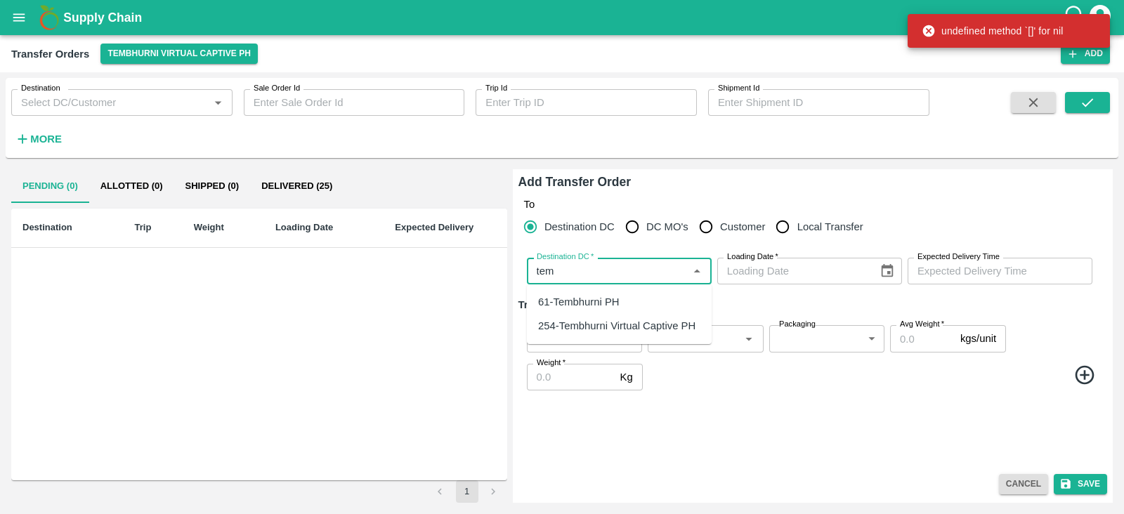
click at [592, 301] on div "61-Tembhurni PH" at bounding box center [578, 301] width 81 height 15
type input "61-Tembhurni PH"
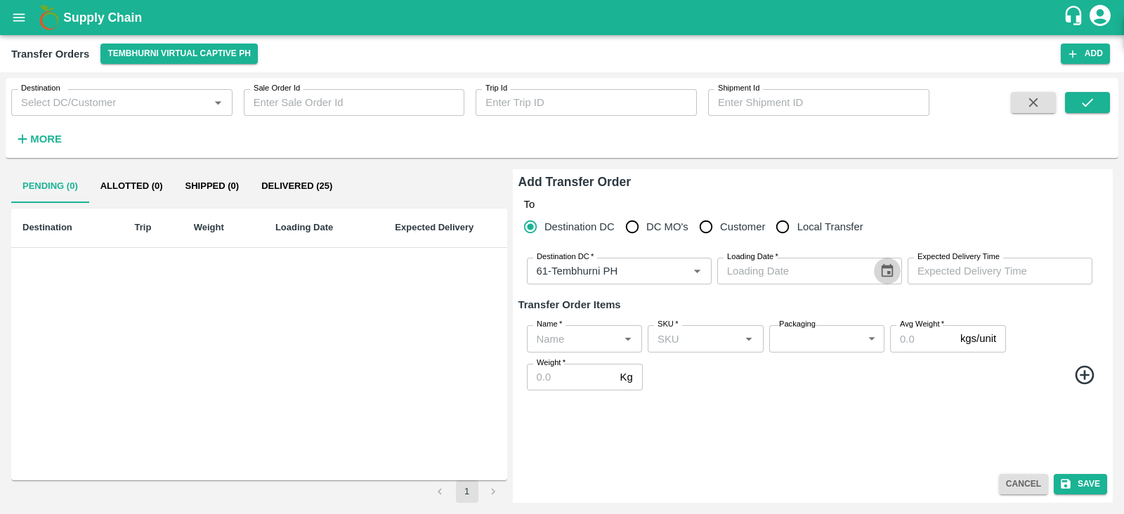
click at [886, 268] on icon "Choose date" at bounding box center [886, 270] width 15 height 15
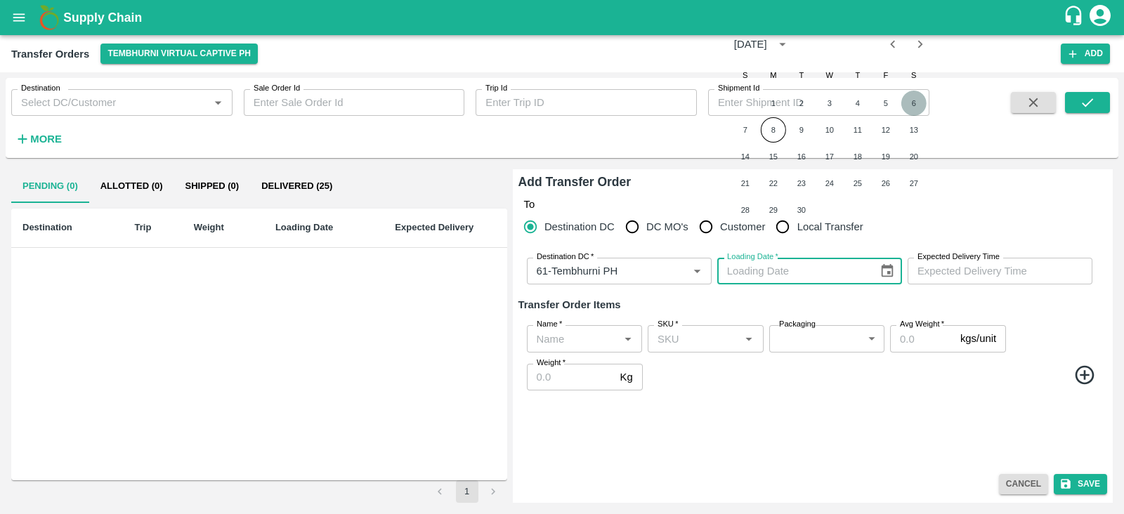
click at [901, 98] on button "6" at bounding box center [913, 103] width 25 height 25
type input "06/09/2025"
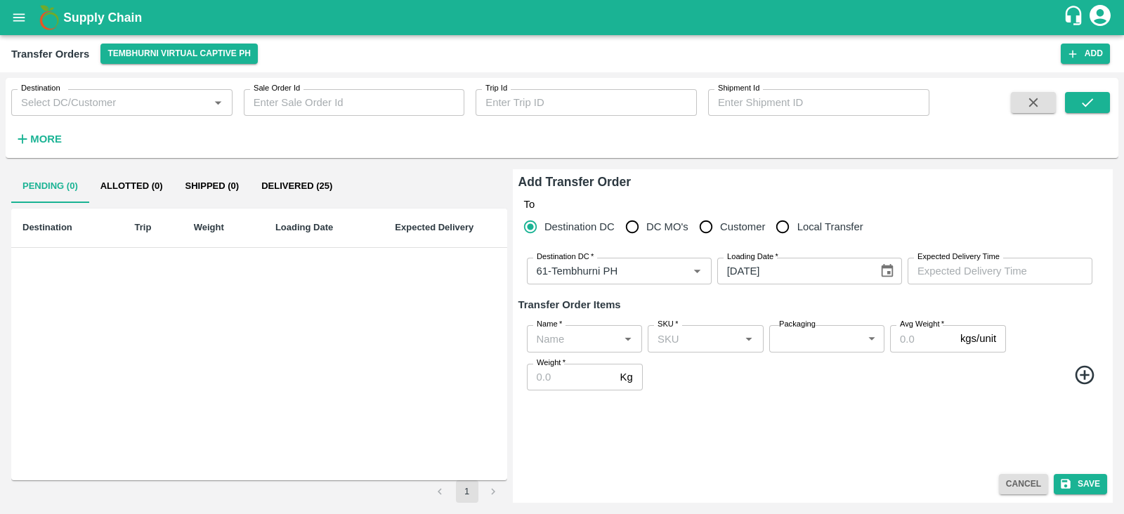
type input "DD/MM/YYYY hh:mm aa"
click at [955, 269] on input "DD/MM/YYYY hh:mm aa" at bounding box center [995, 271] width 175 height 27
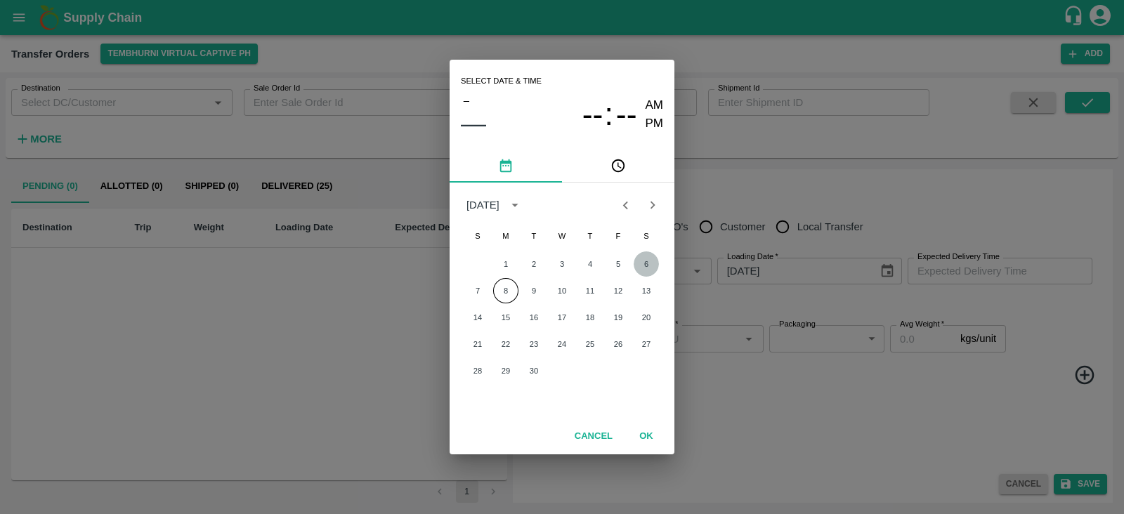
click at [646, 261] on button "6" at bounding box center [646, 263] width 25 height 25
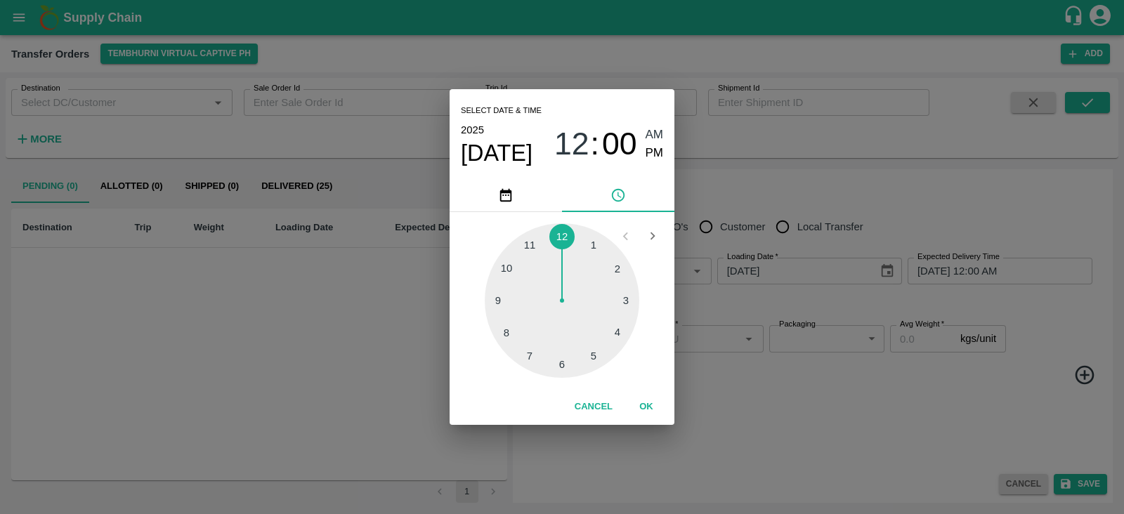
click at [559, 363] on div at bounding box center [562, 300] width 155 height 155
click at [647, 150] on span "PM" at bounding box center [655, 153] width 18 height 19
type input "06/09/2025 06:00 PM"
click at [646, 410] on button "OK" at bounding box center [646, 407] width 45 height 25
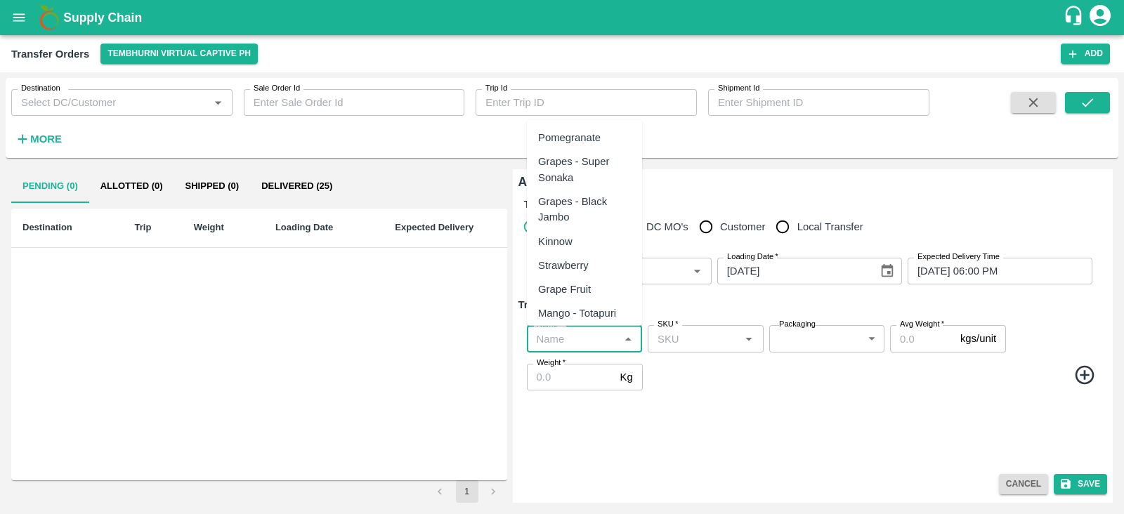
click at [575, 339] on input "Name   *" at bounding box center [573, 338] width 84 height 18
click at [582, 136] on div "Banana Export" at bounding box center [572, 137] width 69 height 15
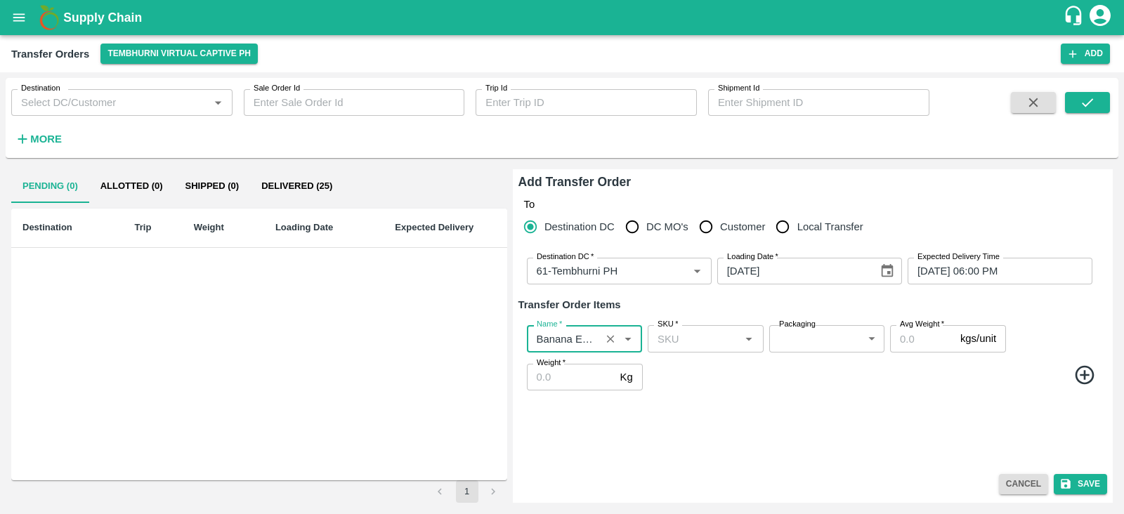
type input "Banana Export"
click at [1089, 375] on icon at bounding box center [1084, 375] width 23 height 23
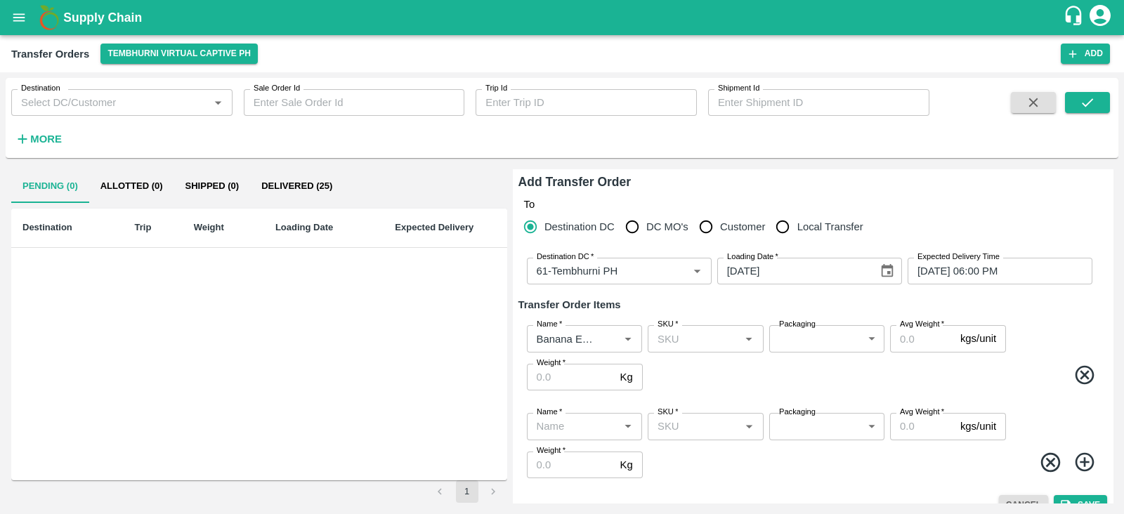
scroll to position [20, 0]
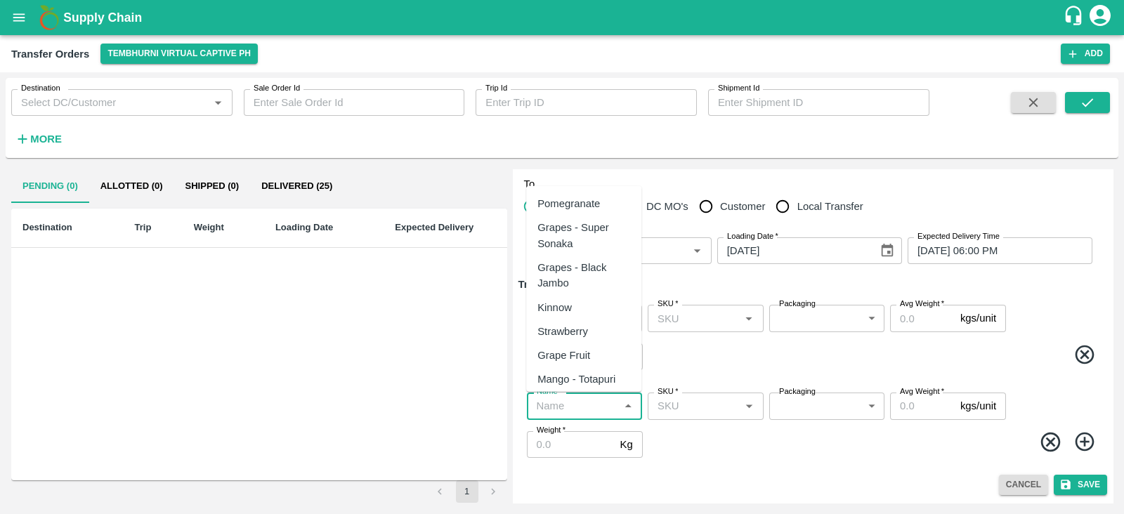
click at [573, 403] on input "Name   *" at bounding box center [573, 406] width 84 height 18
click at [597, 188] on ul "Banana Export Grapes Export Grapes Thompson Export Grapes Black Export Pomegran…" at bounding box center [583, 289] width 115 height 206
click at [593, 202] on div "Banana Export" at bounding box center [571, 203] width 69 height 15
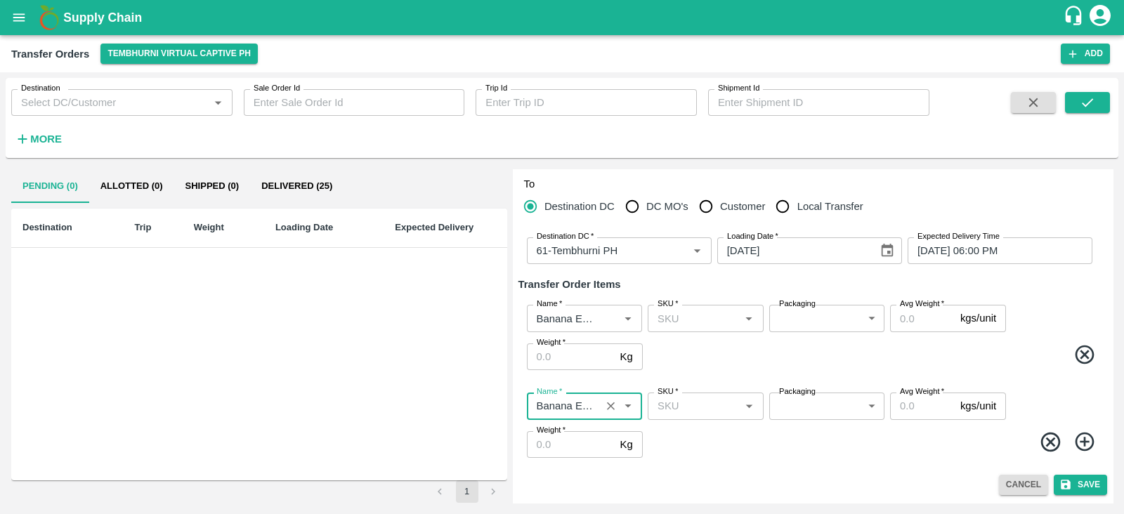
type input "Banana Export"
click at [1082, 443] on icon at bounding box center [1084, 442] width 19 height 19
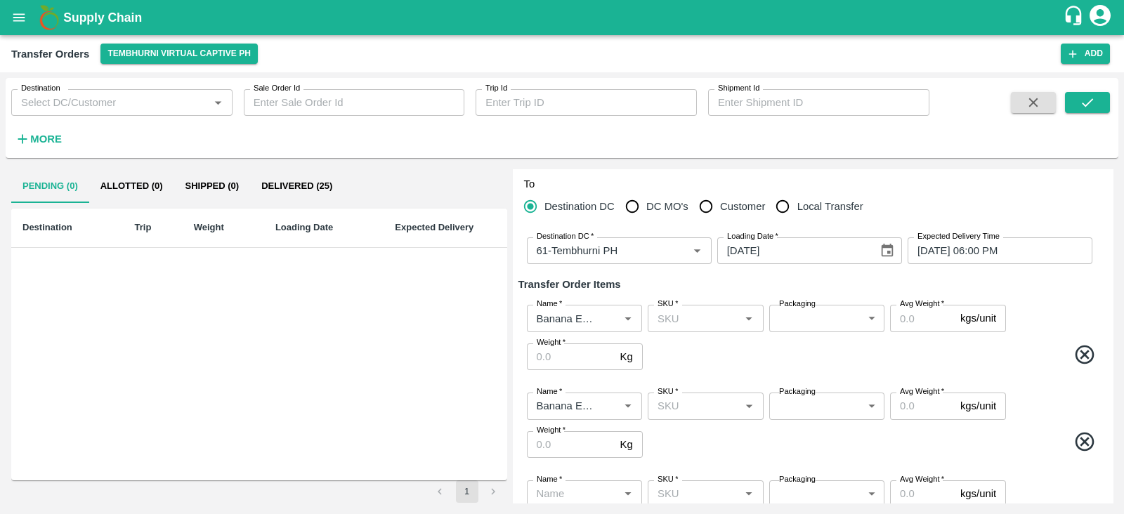
scroll to position [108, 0]
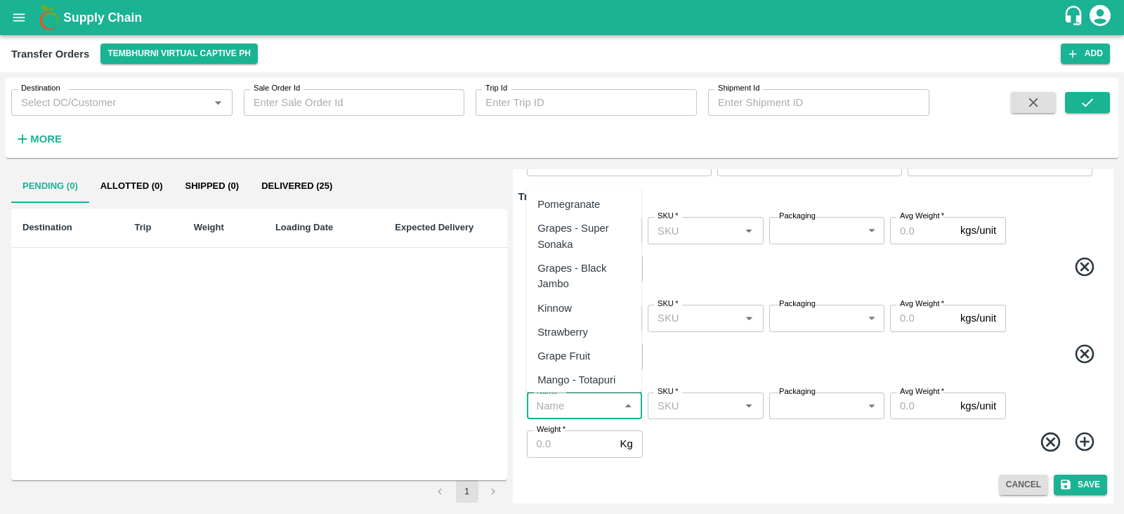
click at [585, 407] on input "Name   *" at bounding box center [573, 406] width 84 height 18
click at [580, 201] on div "Banana Export" at bounding box center [571, 204] width 69 height 15
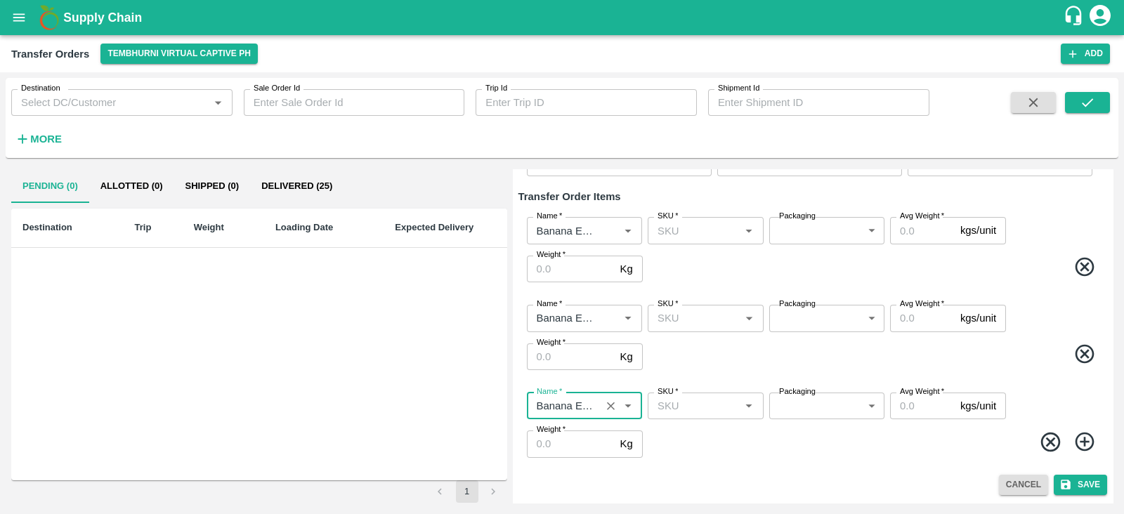
type input "Banana Export"
drag, startPoint x: 1076, startPoint y: 434, endPoint x: 763, endPoint y: 442, distance: 313.4
click at [763, 442] on span at bounding box center [874, 444] width 456 height 27
click at [1085, 444] on icon at bounding box center [1084, 442] width 23 height 23
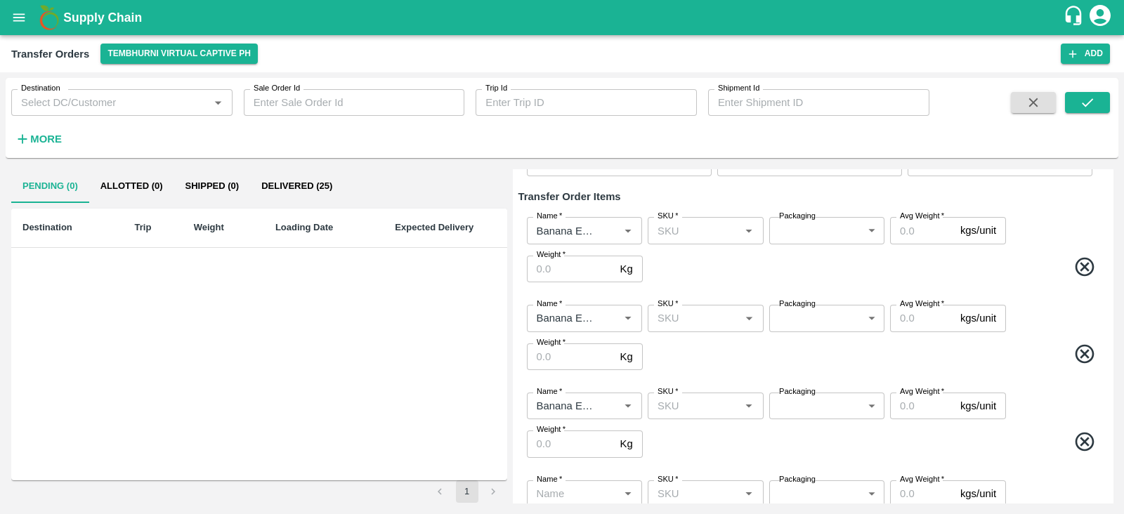
scroll to position [196, 0]
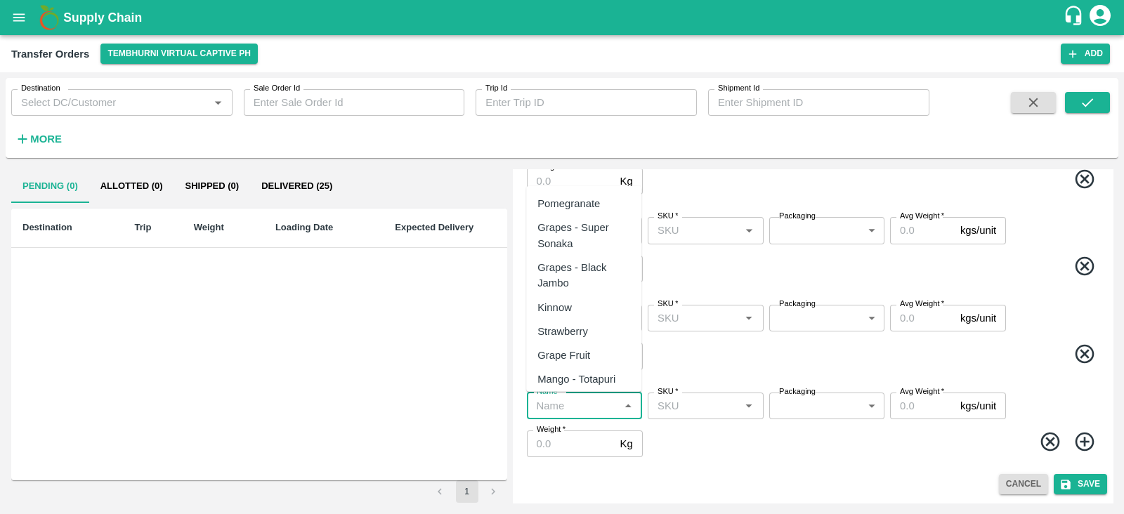
click at [565, 405] on input "Name   *" at bounding box center [573, 406] width 84 height 18
click at [596, 201] on div "Banana Export" at bounding box center [571, 203] width 69 height 15
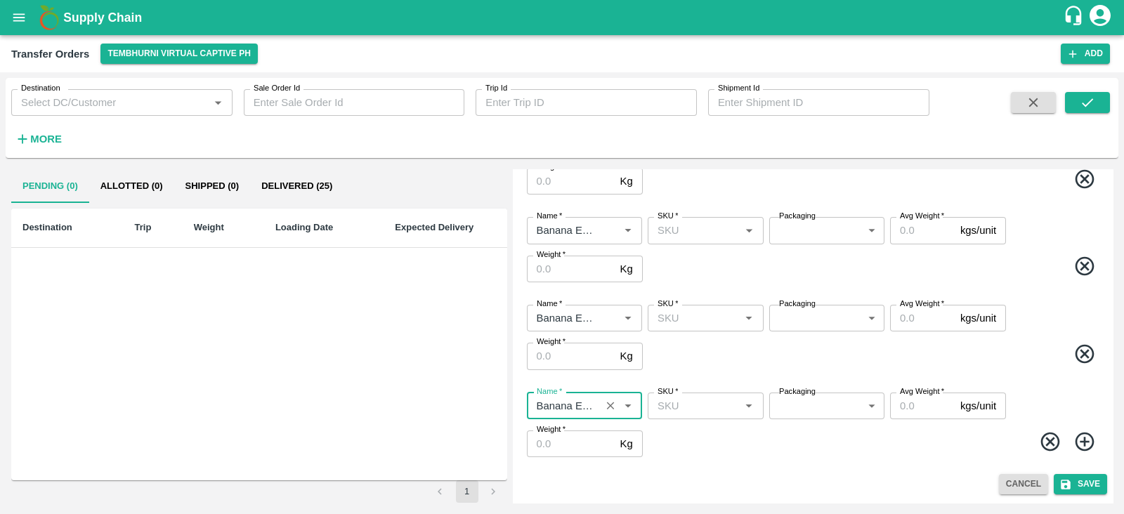
type input "Banana Export"
drag, startPoint x: 1089, startPoint y: 443, endPoint x: 790, endPoint y: 433, distance: 298.7
click at [790, 433] on span at bounding box center [874, 444] width 456 height 27
click at [1082, 443] on icon at bounding box center [1084, 441] width 19 height 19
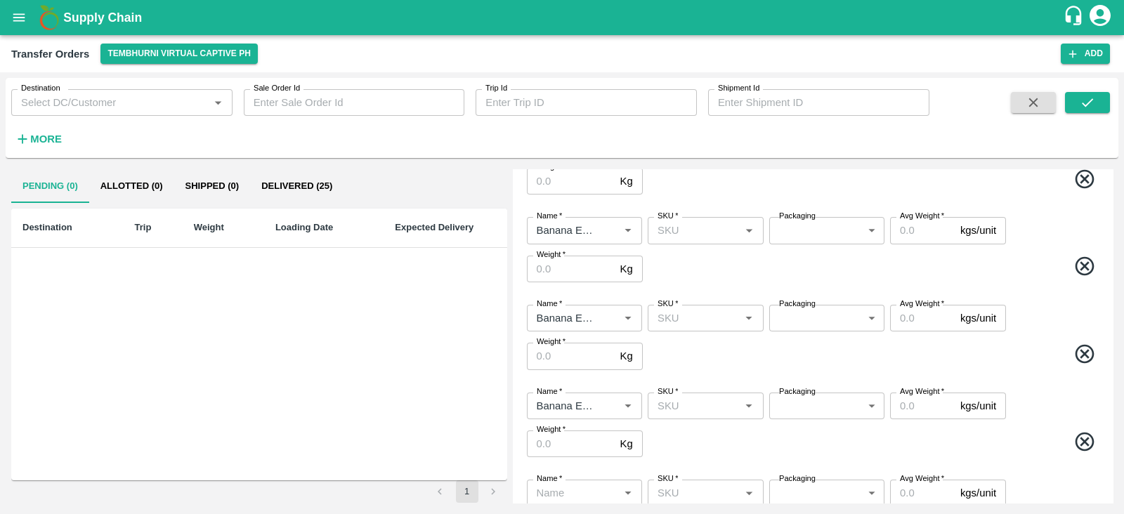
scroll to position [283, 0]
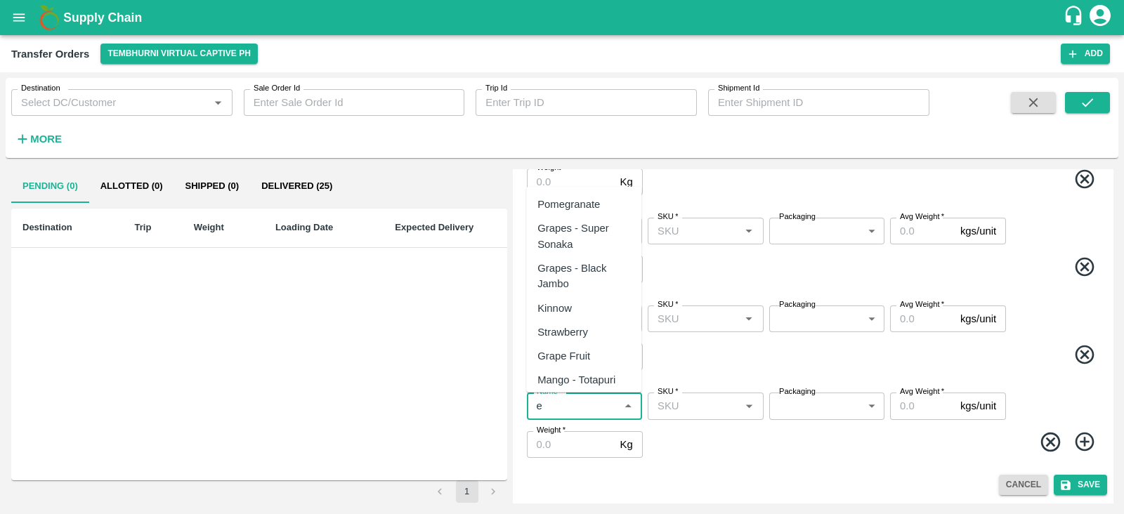
click at [575, 401] on input "Name   *" at bounding box center [573, 406] width 84 height 18
click at [596, 202] on div "Banana Export" at bounding box center [571, 204] width 69 height 15
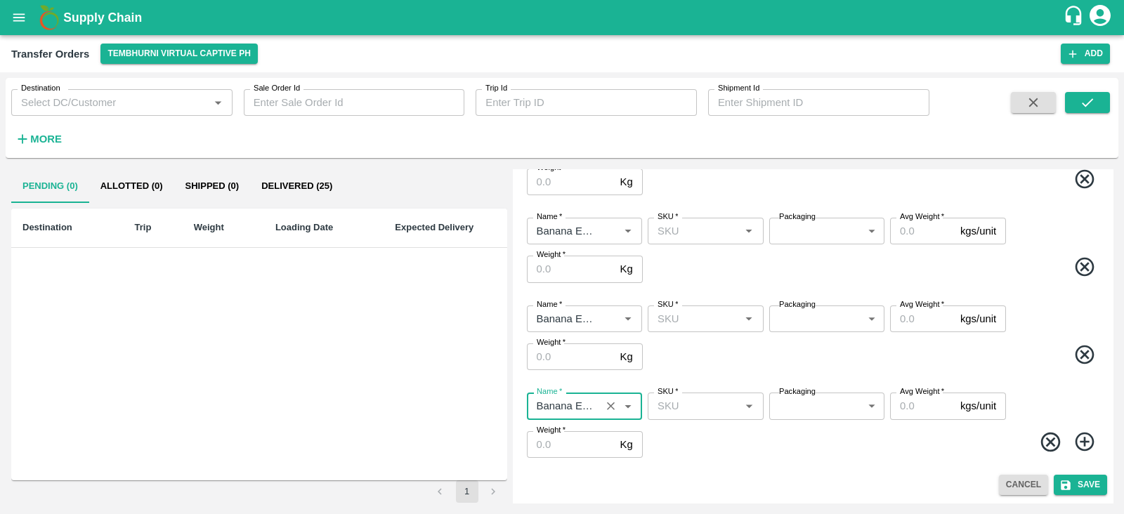
type input "Banana Export"
click at [1082, 444] on icon at bounding box center [1084, 442] width 19 height 19
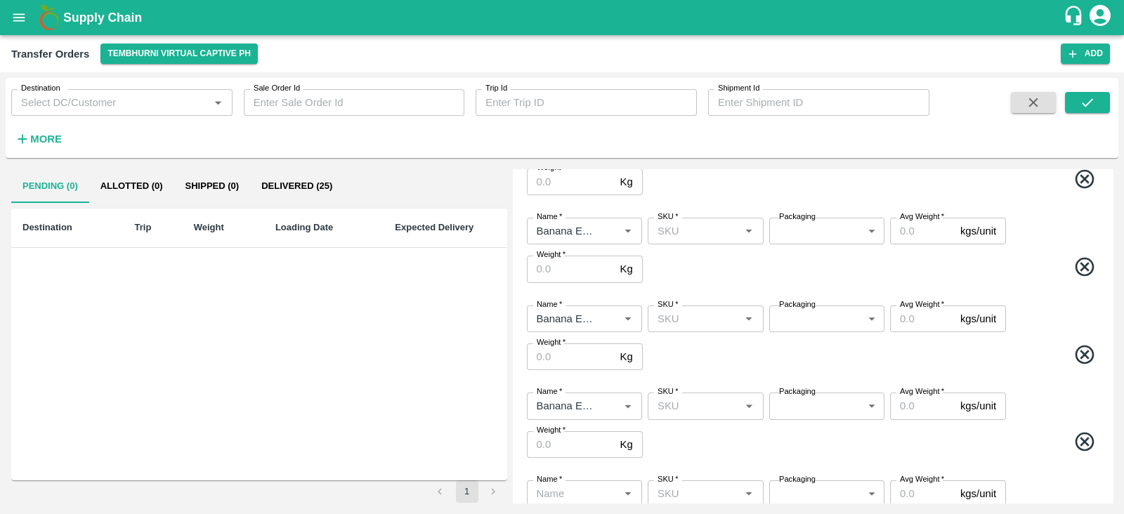
scroll to position [371, 0]
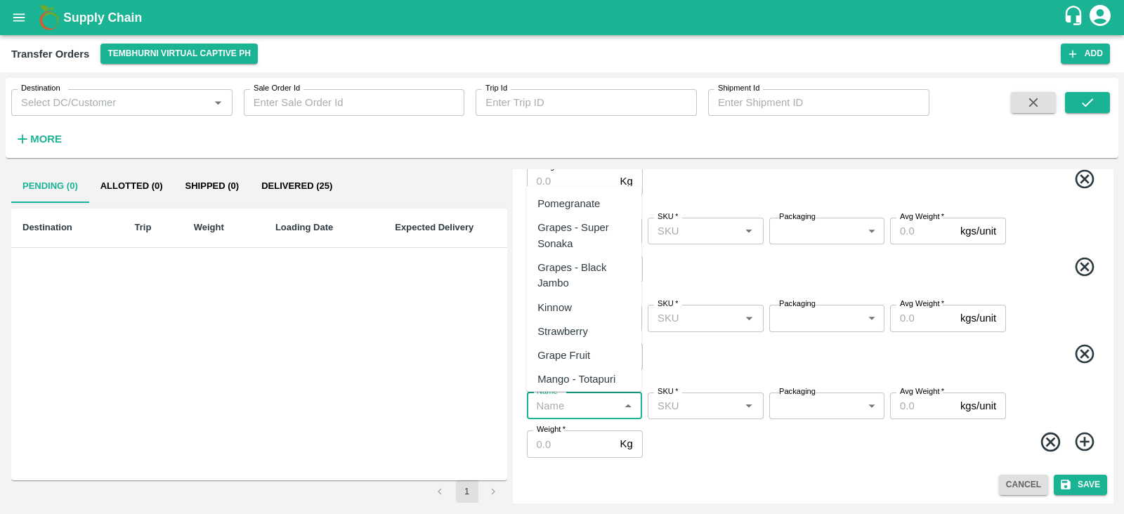
click at [573, 403] on input "Name   *" at bounding box center [573, 406] width 84 height 18
click at [596, 207] on div "Banana Export" at bounding box center [571, 203] width 69 height 15
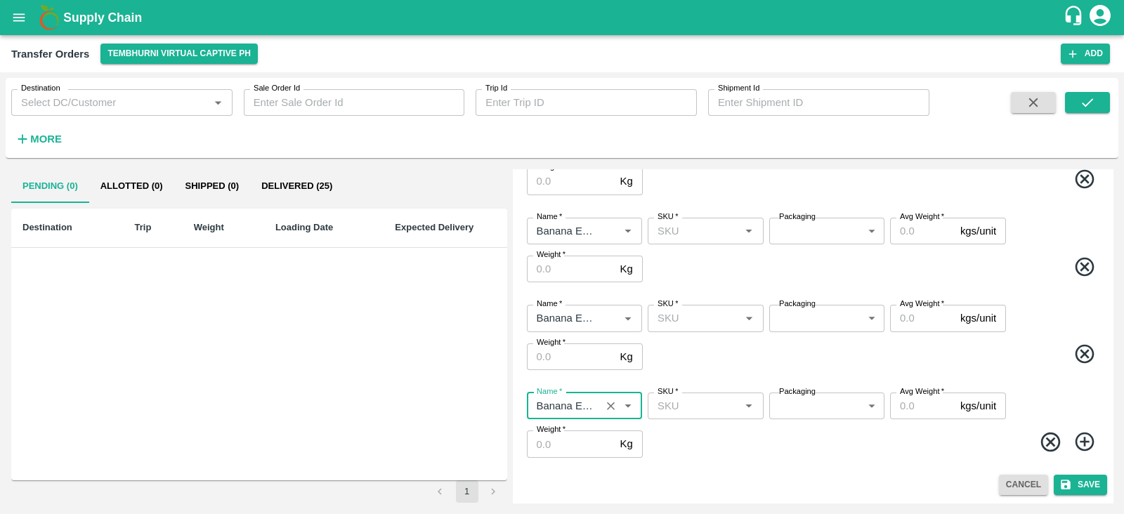
type input "Banana Export"
click at [1088, 439] on icon at bounding box center [1084, 442] width 23 height 23
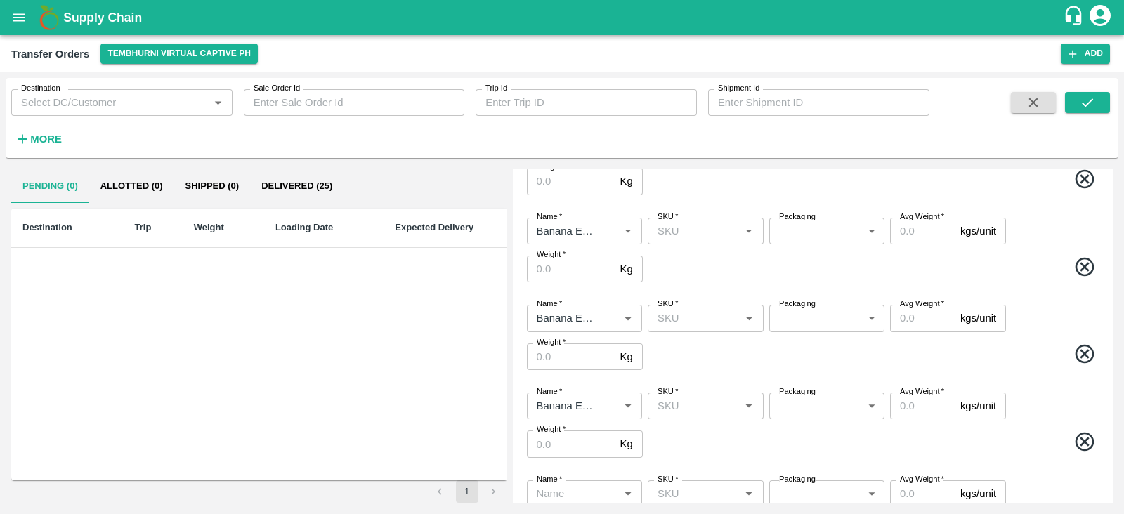
scroll to position [459, 0]
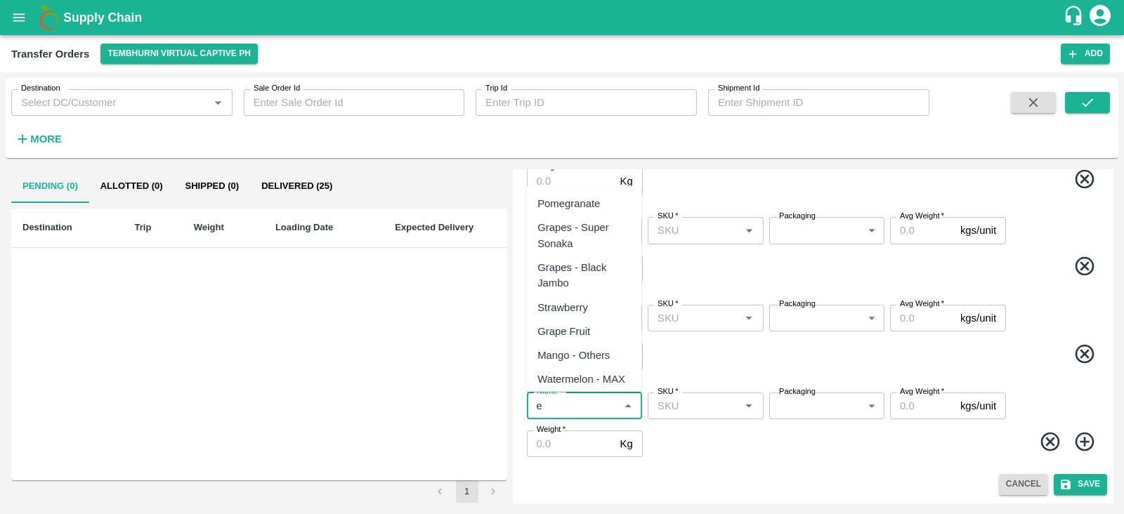
click at [596, 406] on input "Name   *" at bounding box center [573, 406] width 84 height 18
click at [598, 202] on div "Banana Export" at bounding box center [571, 203] width 69 height 15
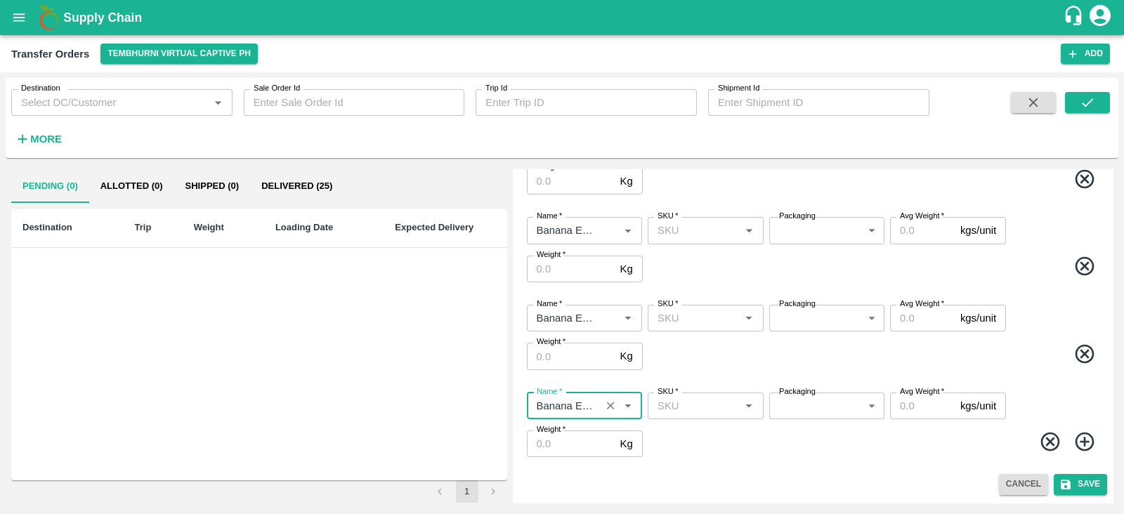
type input "Banana Export"
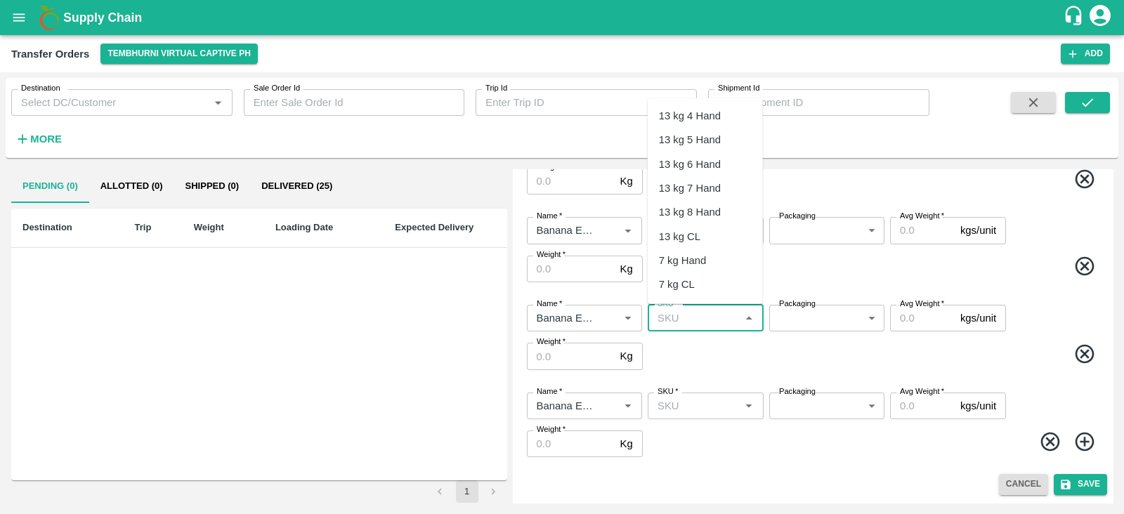
click at [686, 317] on input "SKU   *" at bounding box center [694, 318] width 84 height 18
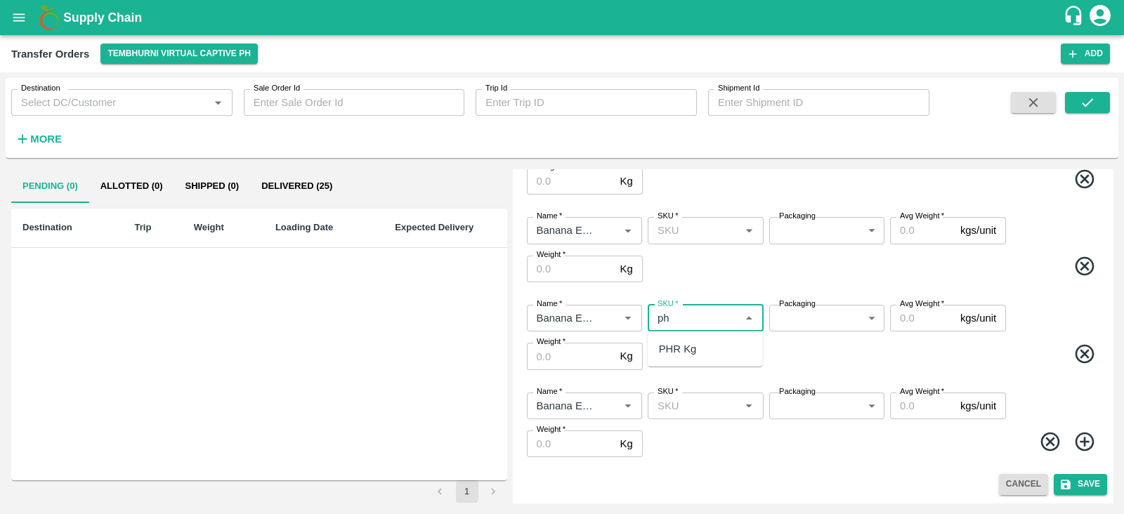
click at [685, 346] on div "PHR Kg" at bounding box center [678, 348] width 38 height 15
type input "PHR Kg"
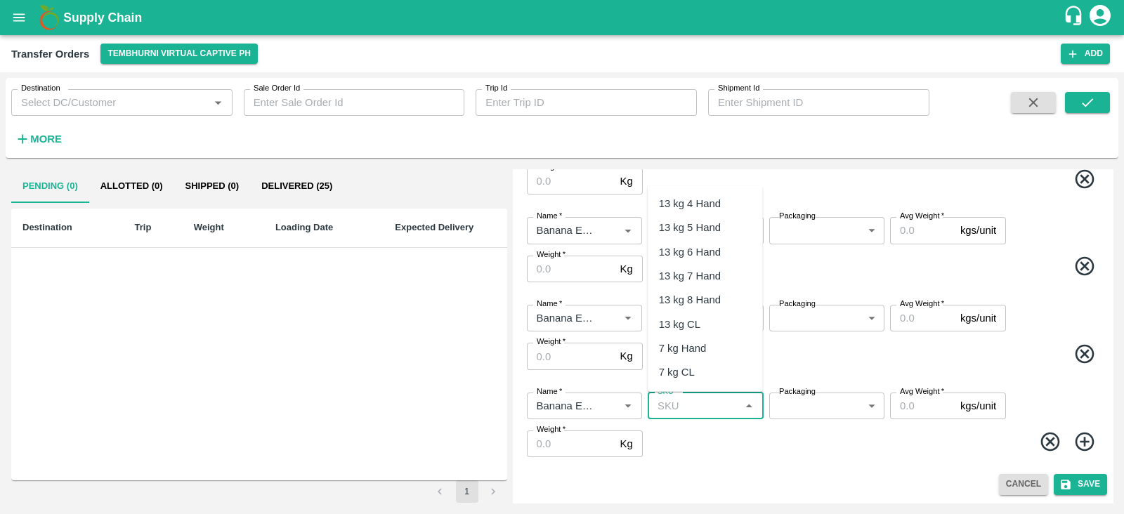
click at [683, 412] on input "SKU   *" at bounding box center [694, 406] width 84 height 18
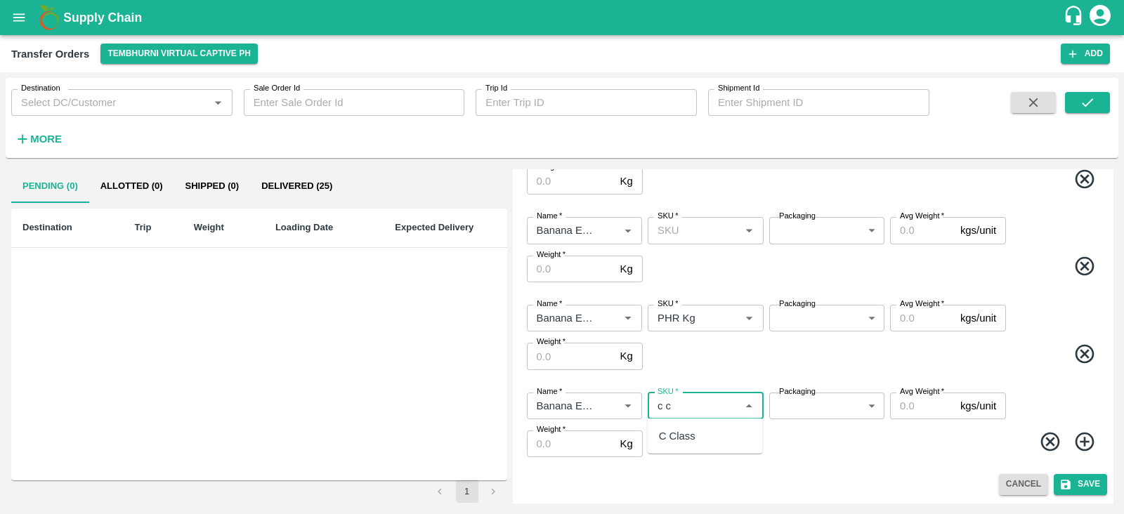
click at [681, 445] on div "C Class" at bounding box center [705, 436] width 115 height 24
type input "C Class"
click at [811, 322] on body "Supply Chain Transfer Orders Tembhurni Virtual Captive PH Add Destination Desti…" at bounding box center [562, 257] width 1124 height 514
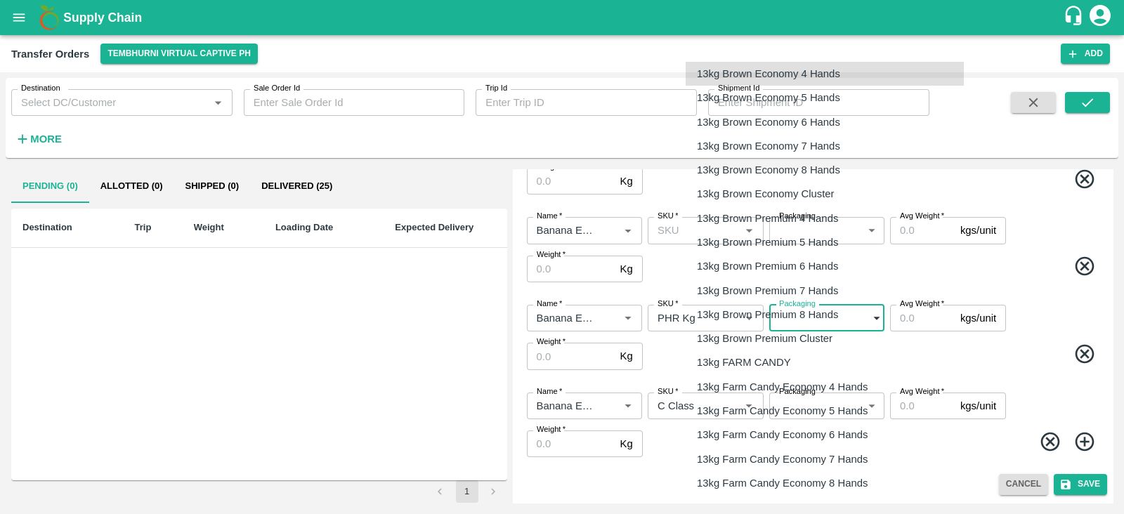
scroll to position [2259, 0]
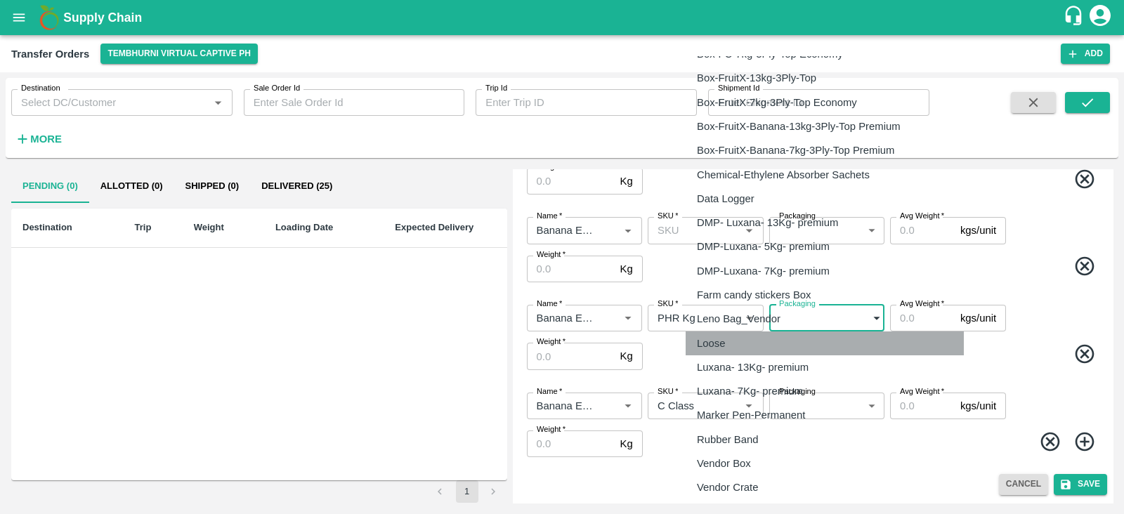
click at [732, 336] on div "Loose" at bounding box center [714, 343] width 35 height 15
type input "258"
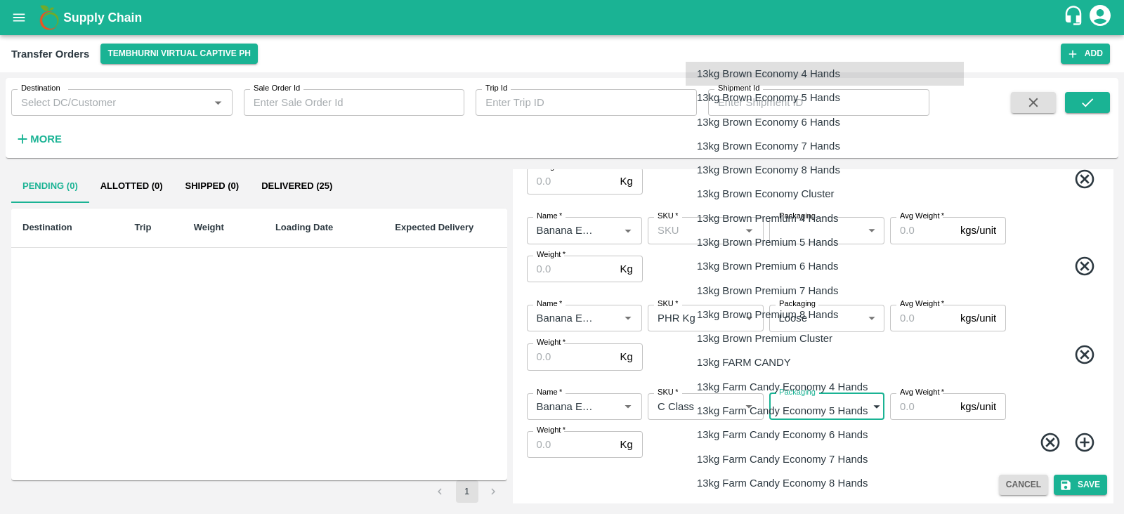
click at [817, 408] on body "Supply Chain Transfer Orders Tembhurni Virtual Captive PH Add Destination Desti…" at bounding box center [562, 257] width 1124 height 514
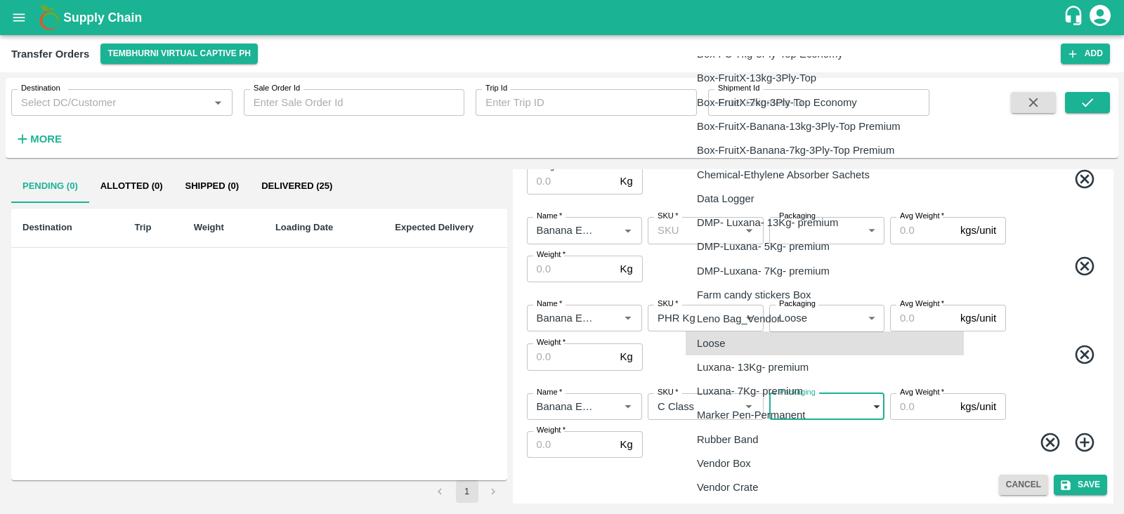
type input "258"
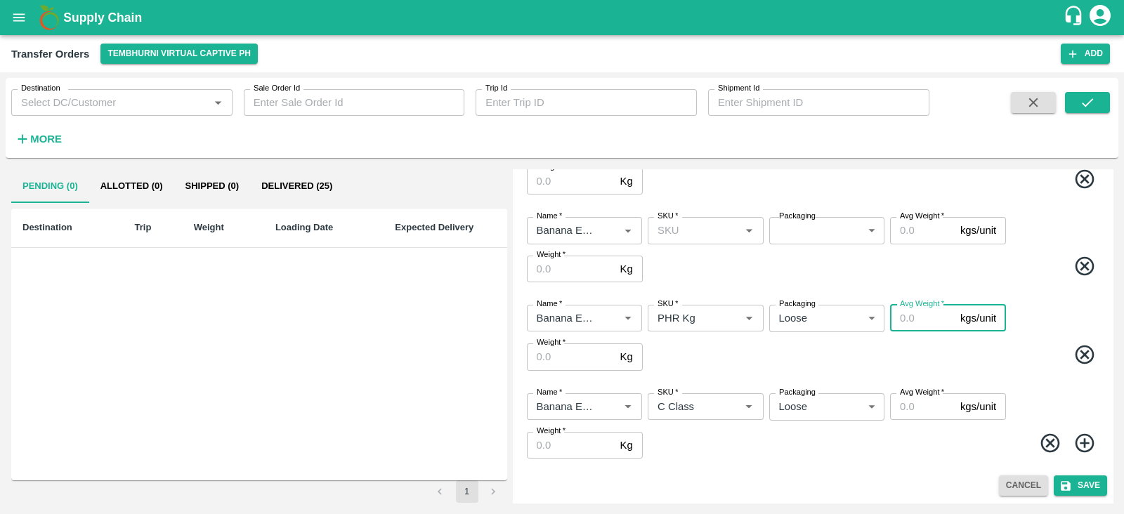
click at [910, 323] on input "Avg Weight   *" at bounding box center [922, 318] width 65 height 27
type input "108"
click at [560, 348] on input "Weight   *" at bounding box center [571, 357] width 88 height 27
type input "108"
click at [565, 444] on input "Weight   *" at bounding box center [571, 445] width 88 height 27
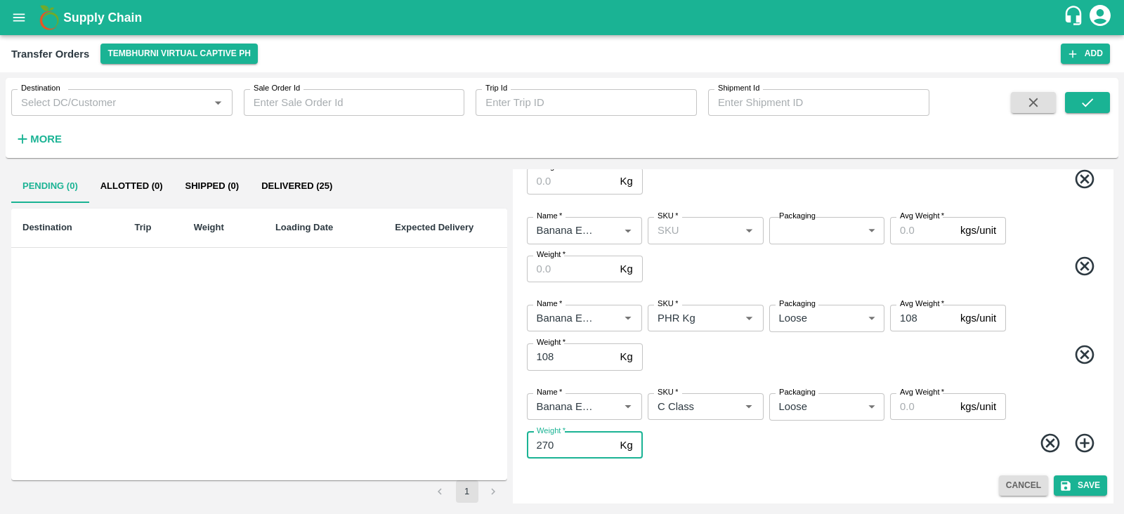
type input "270"
click at [912, 401] on input "Avg Weight   *" at bounding box center [922, 406] width 65 height 27
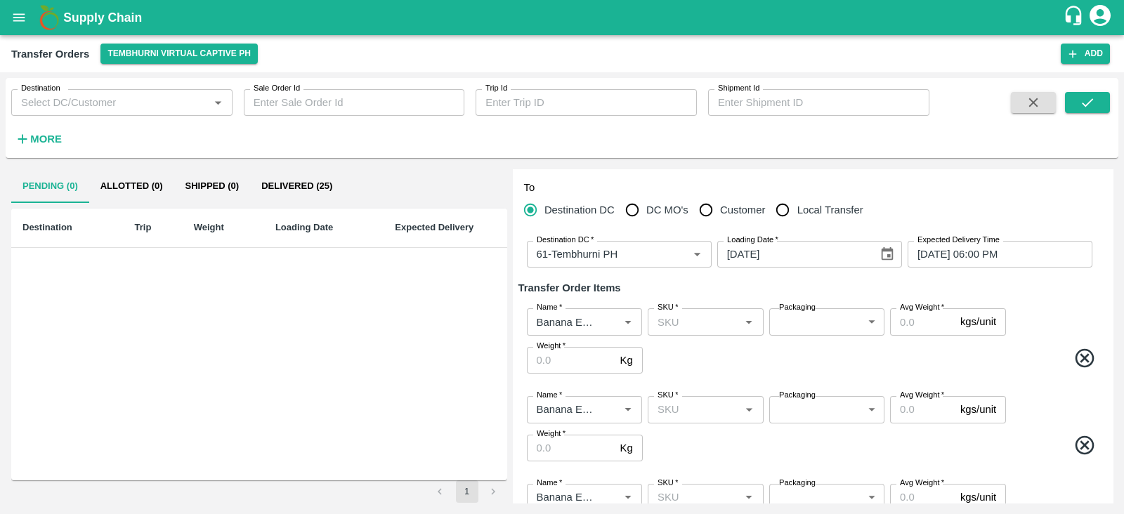
scroll to position [0, 0]
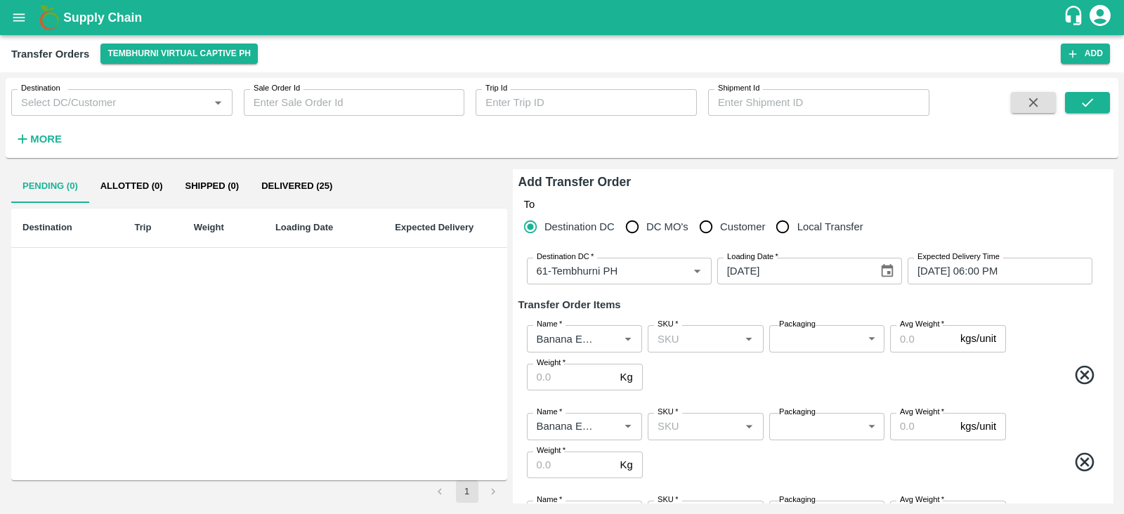
type input "270"
click at [746, 314] on div "Name   * Name   * SKU   * SKU   * Packaging ​ Packaging Avg Weight   * kgs/unit…" at bounding box center [812, 358] width 589 height 88
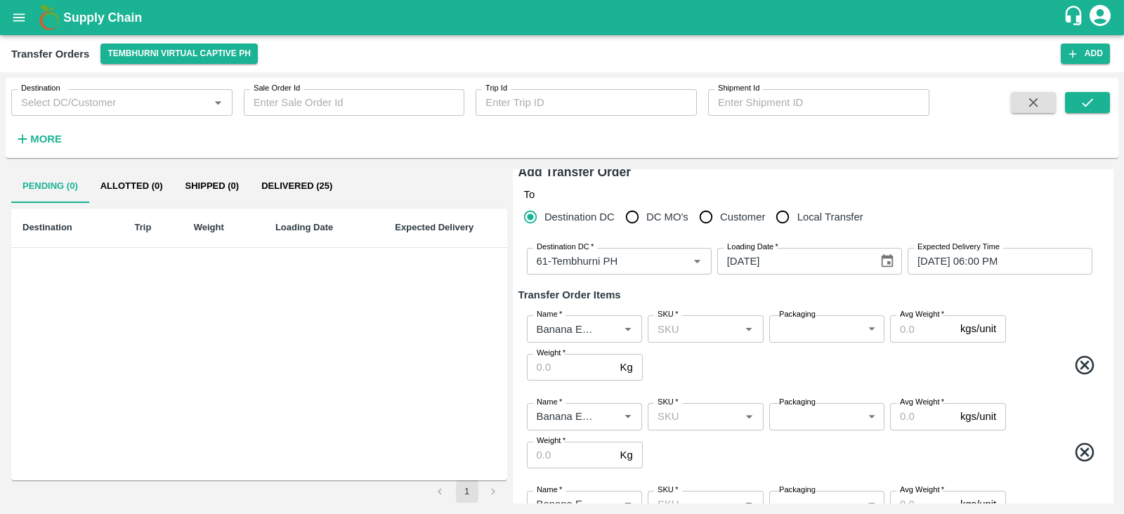
scroll to position [3, 0]
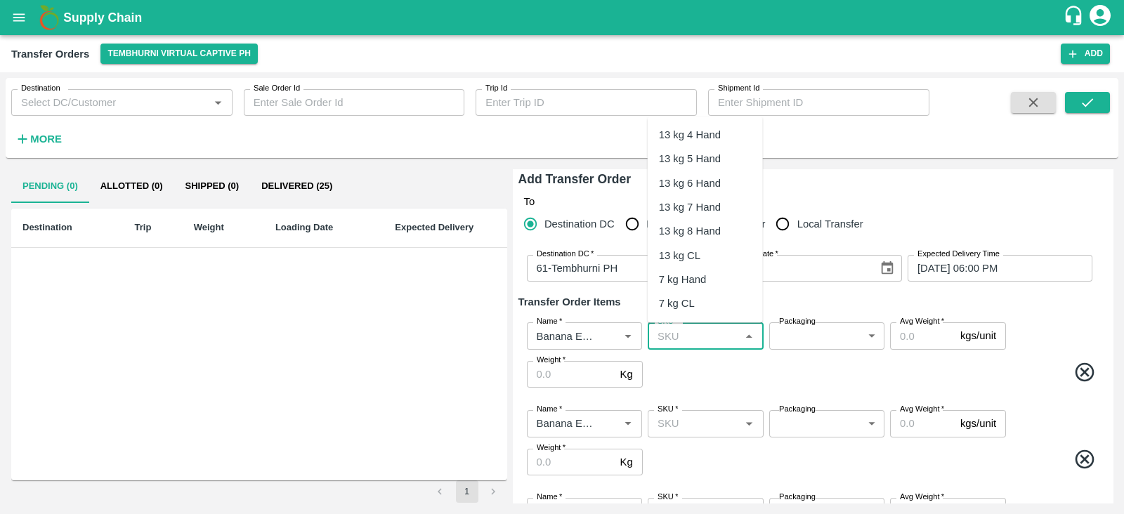
click at [692, 339] on input "SKU   *" at bounding box center [694, 336] width 84 height 18
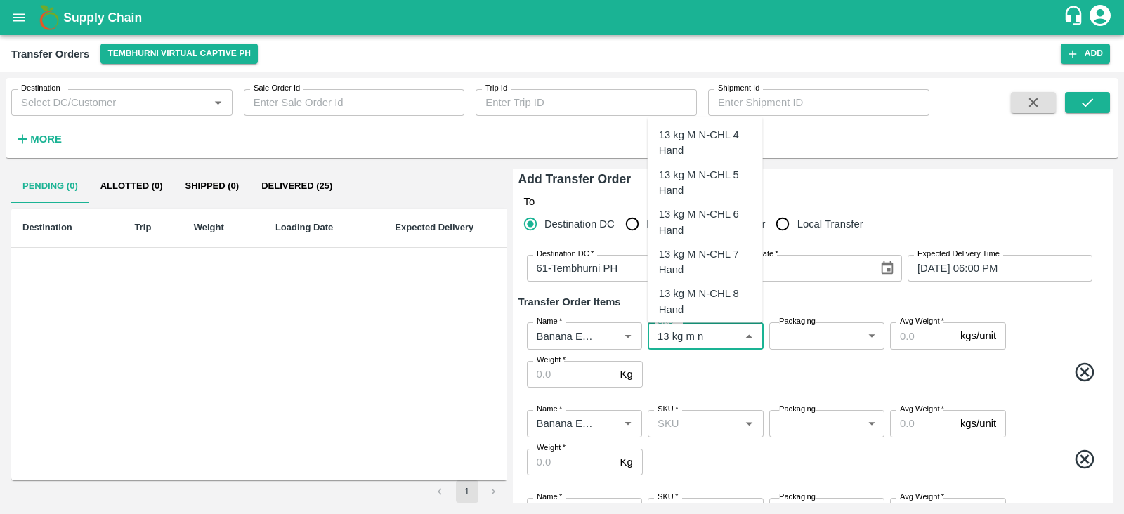
click at [710, 147] on div "13 kg M N-CHL 4 Hand" at bounding box center [705, 143] width 93 height 32
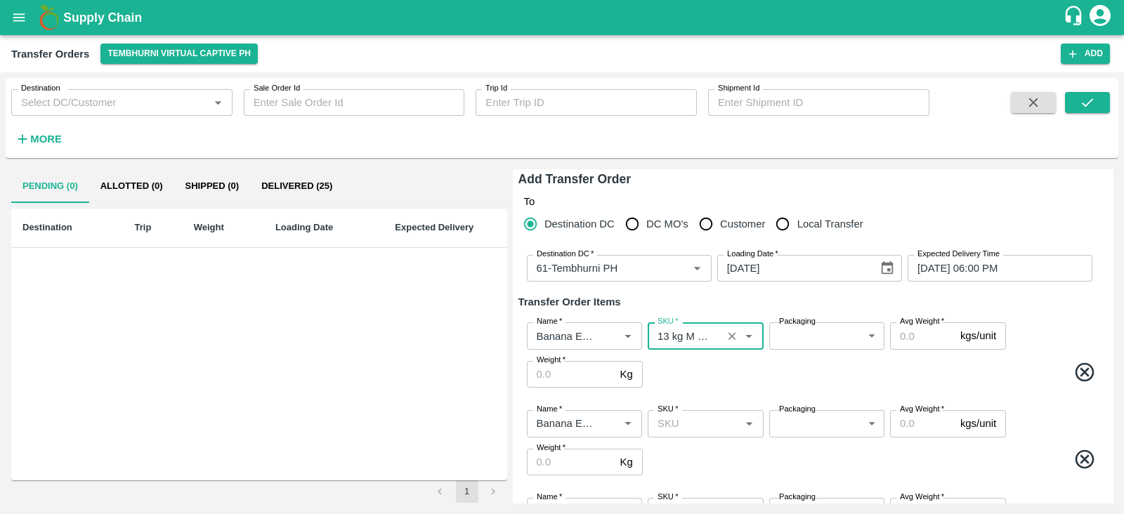
type input "13 kg M N-CHL 4 Hand"
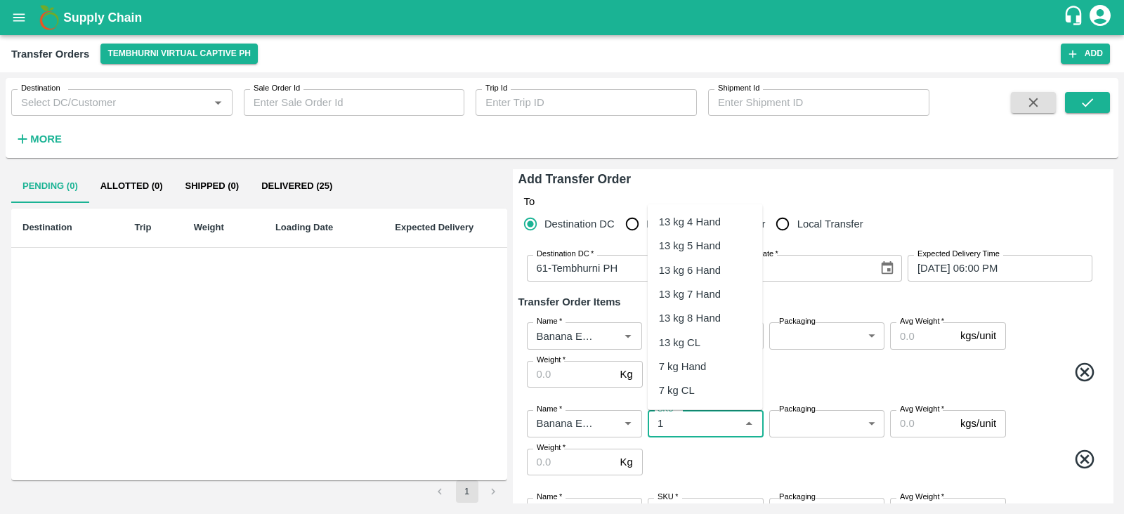
click at [667, 431] on input "SKU   *" at bounding box center [694, 423] width 84 height 18
click at [705, 281] on div "13 kg M N-CHL 5 Hand" at bounding box center [705, 270] width 93 height 32
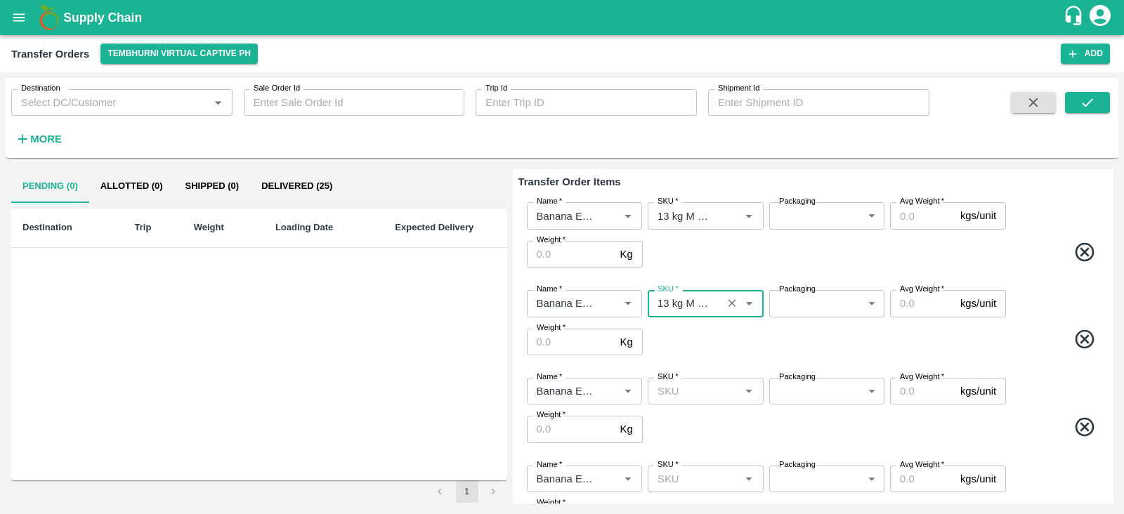
scroll to position [126, 0]
type input "13 kg M N-CHL 5 Hand"
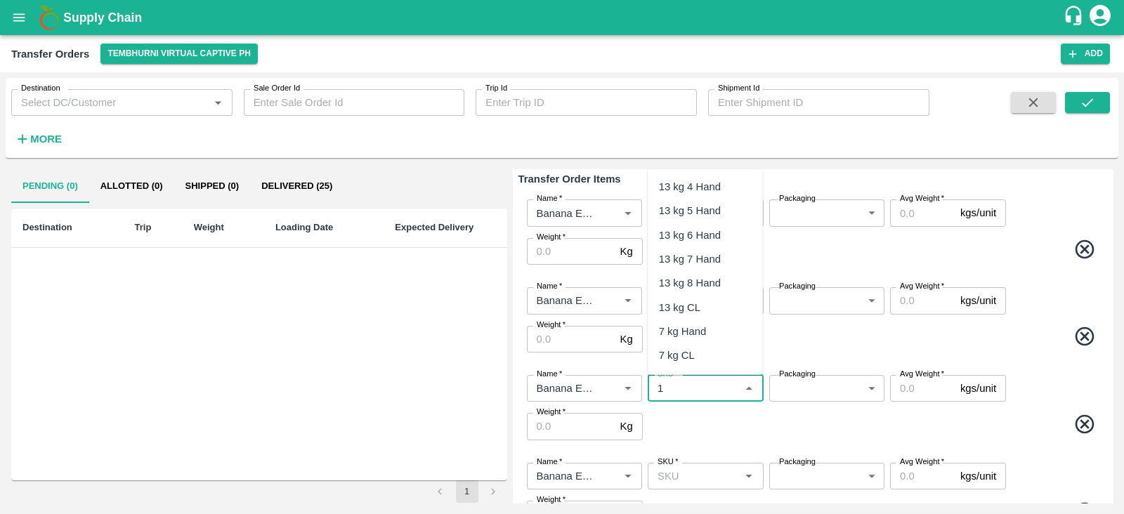
click at [695, 384] on input "SKU   *" at bounding box center [694, 388] width 84 height 18
click at [719, 272] on div "13 kg M N-CHL 6 Hand" at bounding box center [705, 275] width 93 height 32
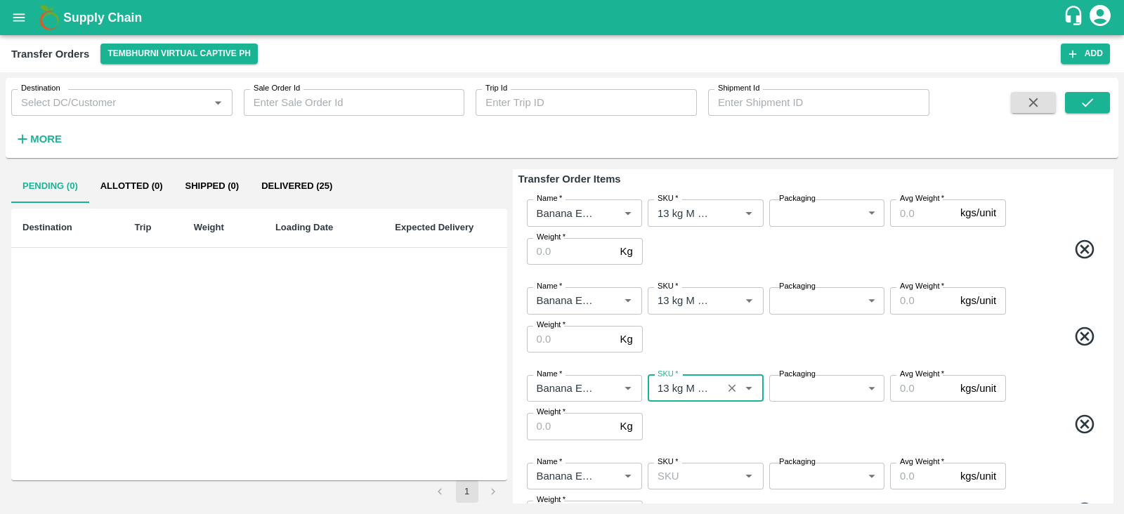
type input "13 kg M N-CHL 6 Hand"
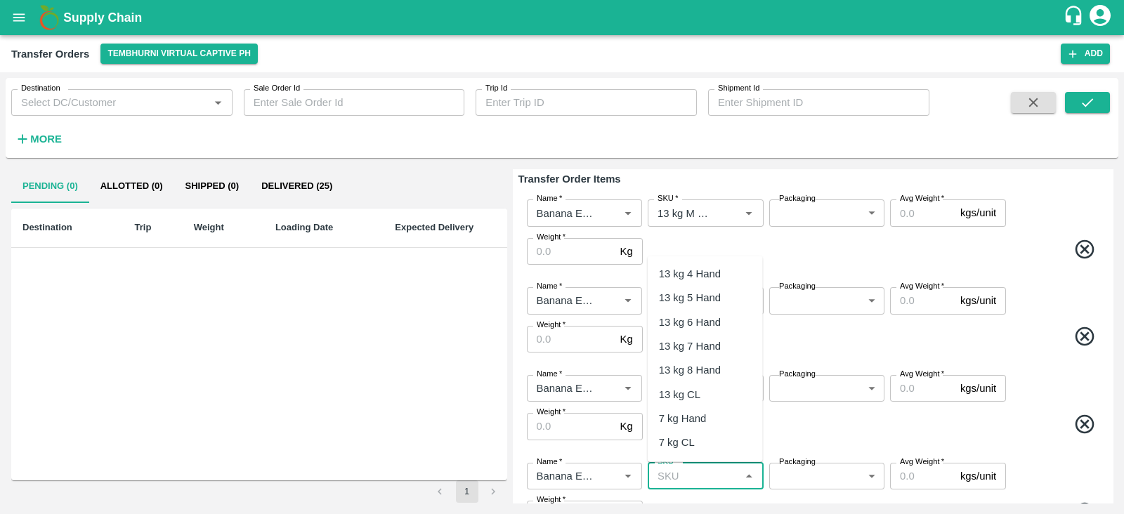
click at [686, 476] on input "SKU   *" at bounding box center [694, 476] width 84 height 18
click at [693, 431] on div "13 kg M N-CHL 8 Hand" at bounding box center [705, 441] width 93 height 32
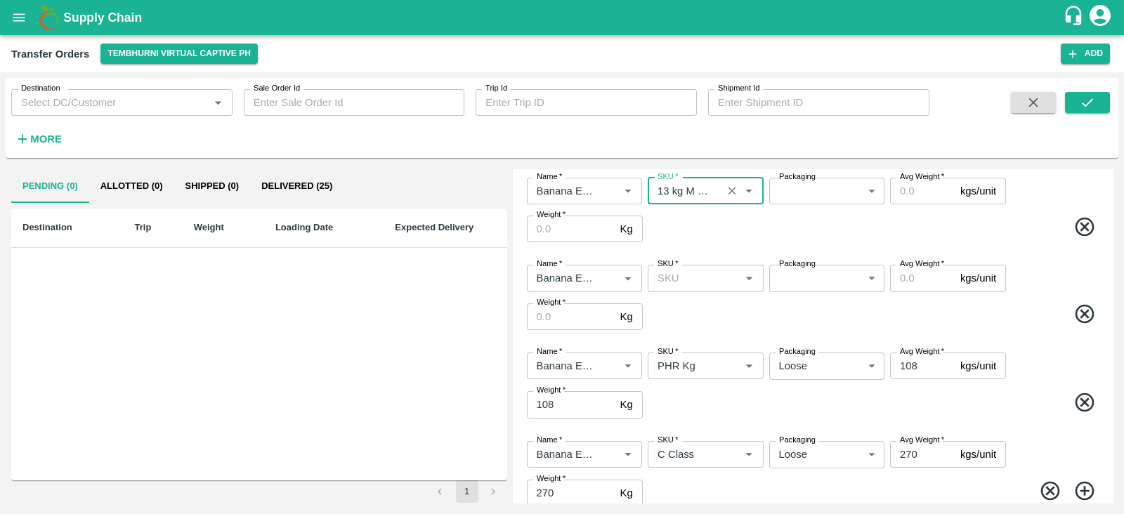
scroll to position [412, 0]
type input "13 kg M N-CHL 8 Hand"
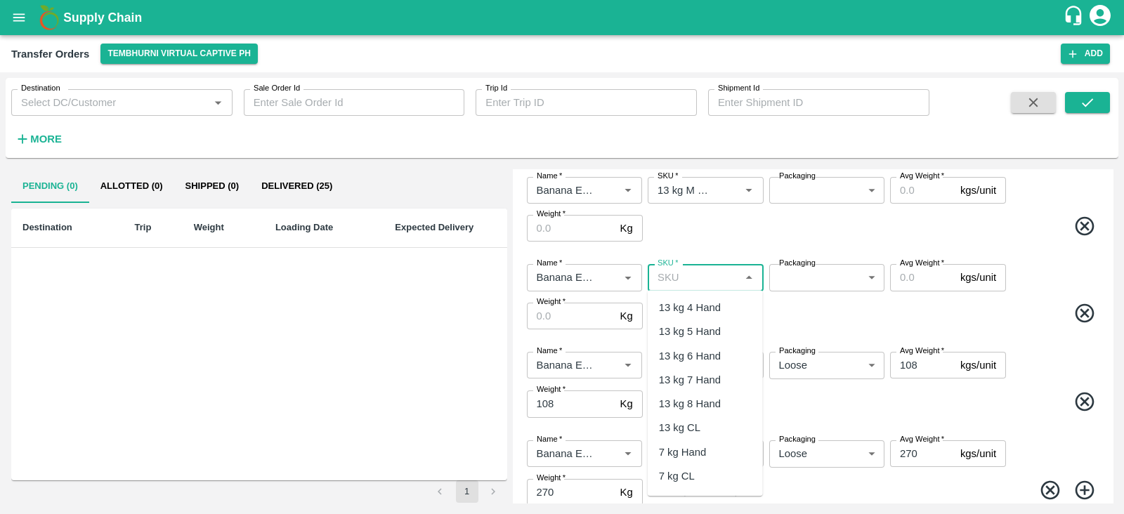
click at [692, 276] on input "SKU   *" at bounding box center [694, 277] width 84 height 18
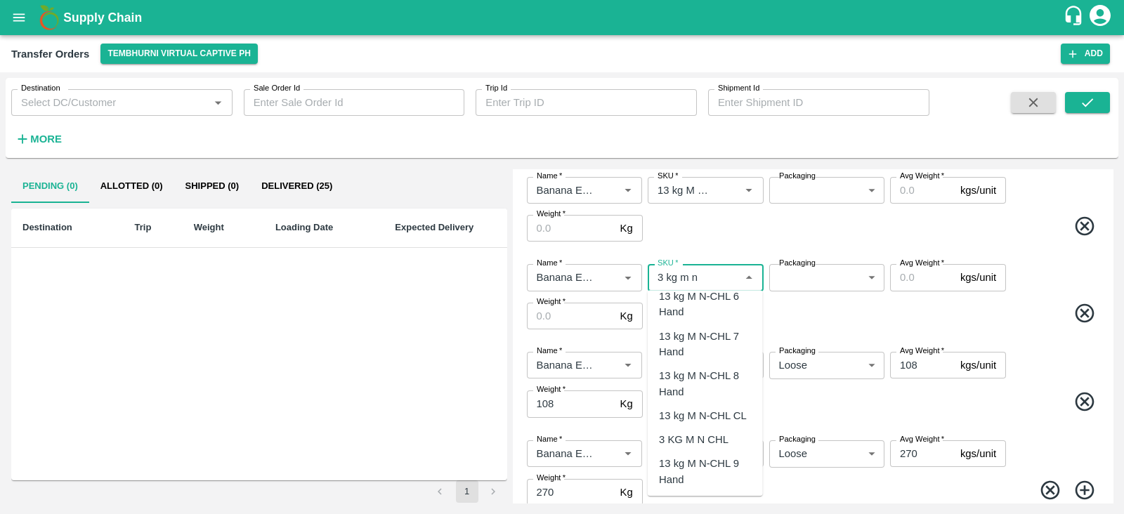
click at [702, 408] on div "13 kg M N-CHL CL" at bounding box center [703, 415] width 88 height 15
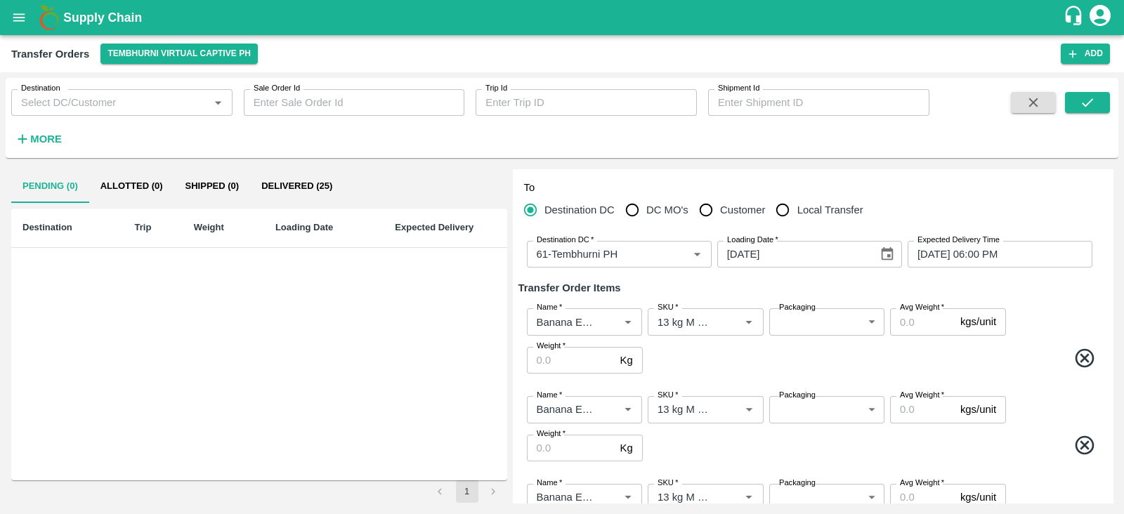
scroll to position [6, 0]
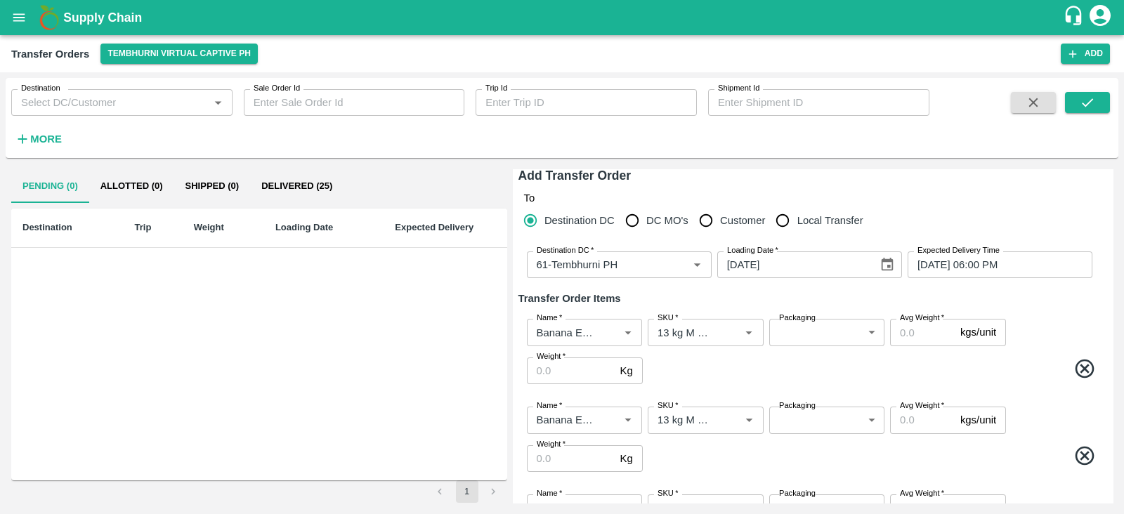
type input "13 kg M N-CHL CL"
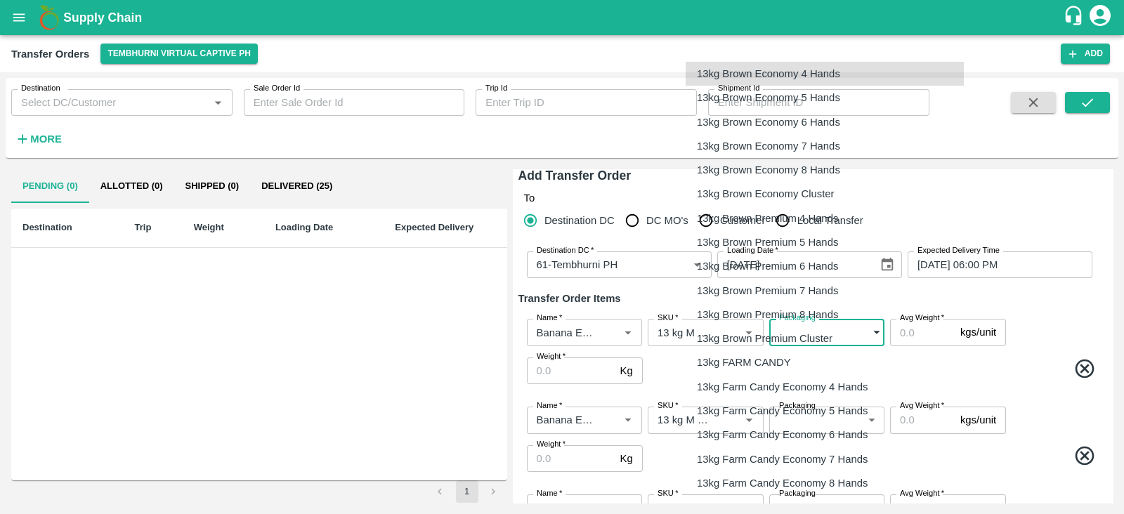
click at [823, 332] on body "Supply Chain Transfer Orders Tembhurni Virtual Captive PH Add Destination Desti…" at bounding box center [562, 257] width 1124 height 514
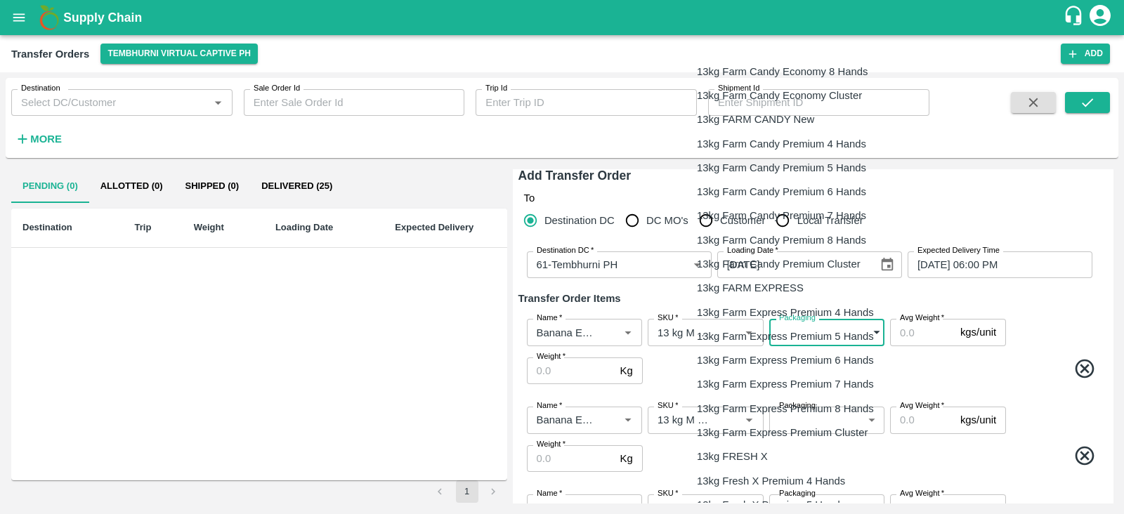
scroll to position [412, 0]
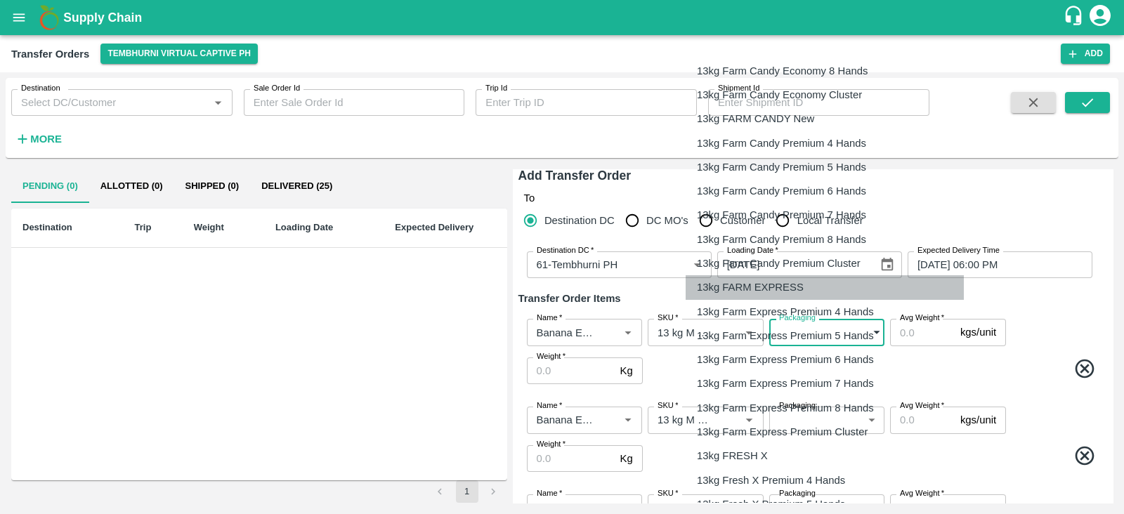
click at [771, 280] on p "13kg FARM EXPRESS" at bounding box center [750, 287] width 107 height 15
type input "468"
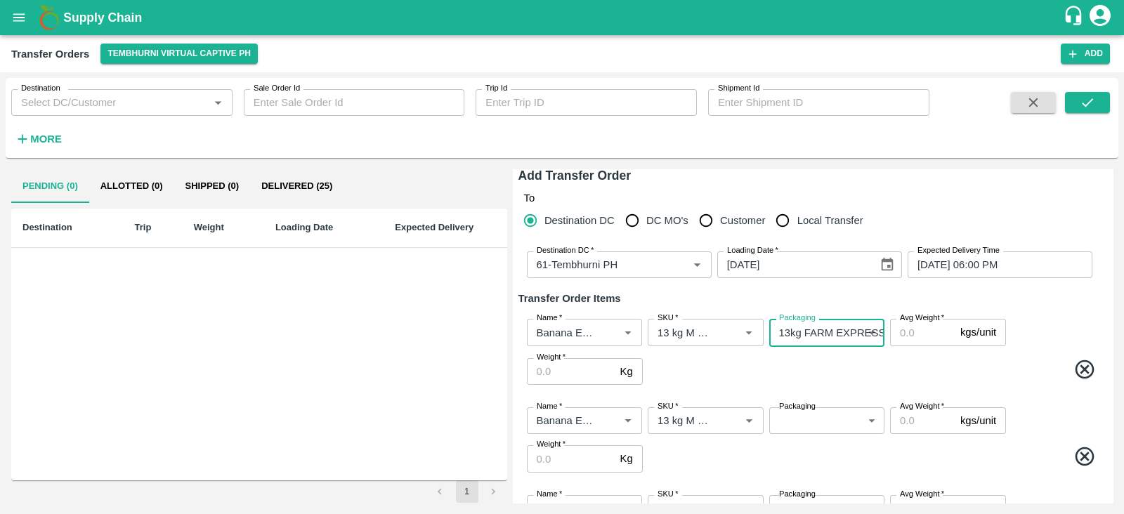
click at [808, 421] on body "Supply Chain Transfer Orders Tembhurni Virtual Captive PH Add Destination Desti…" at bounding box center [562, 257] width 1124 height 514
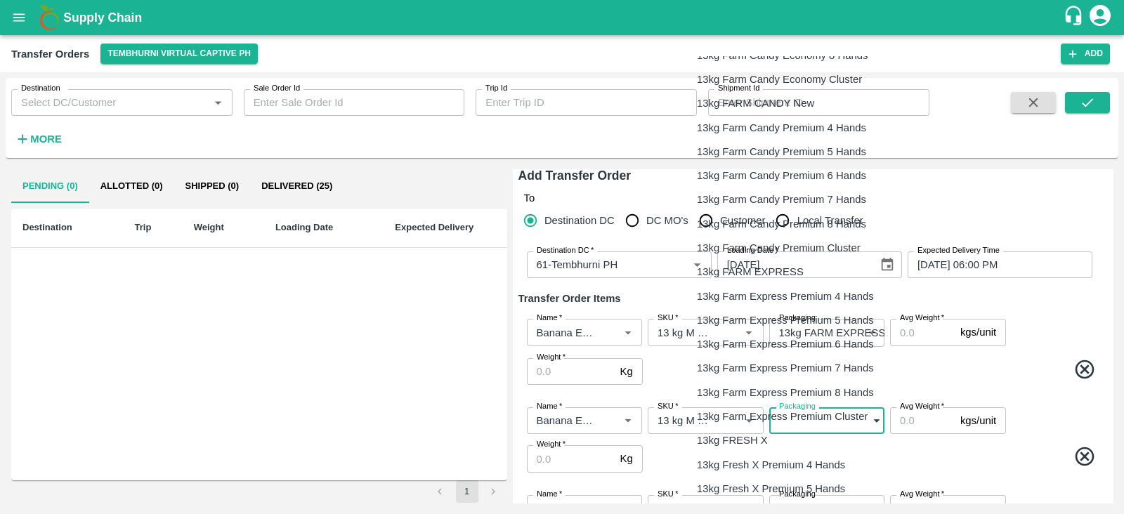
scroll to position [429, 0]
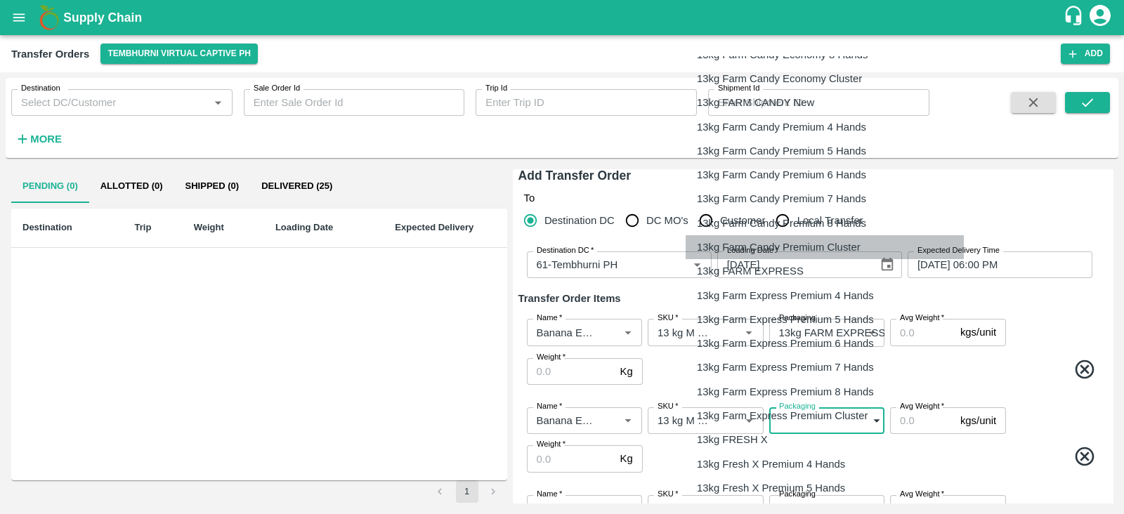
click at [755, 255] on li "13kg Farm Candy Premium Cluster" at bounding box center [825, 247] width 278 height 24
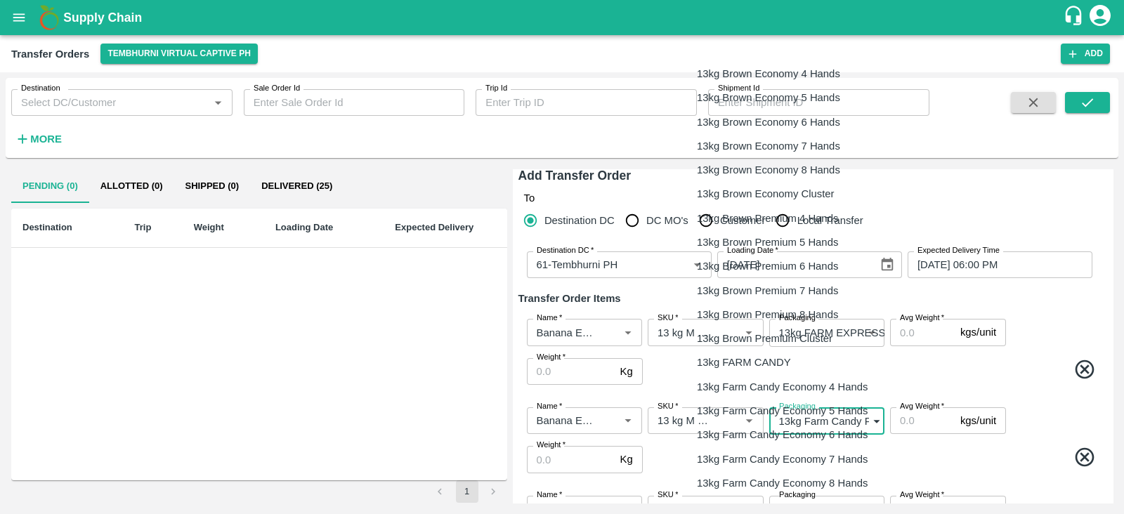
click at [825, 419] on body "Supply Chain Transfer Orders Tembhurni Virtual Captive PH Add Destination Desti…" at bounding box center [562, 257] width 1124 height 514
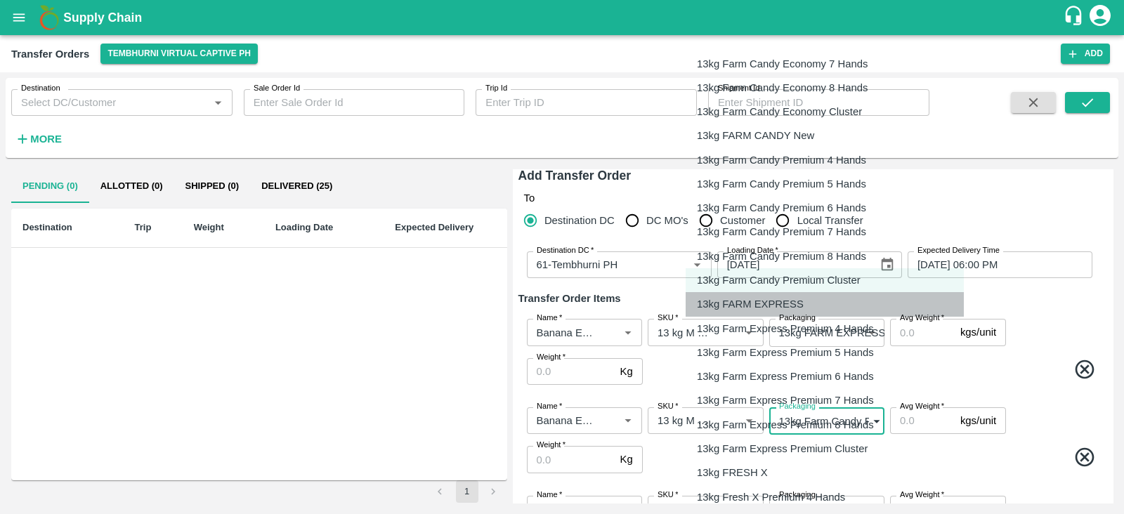
click at [766, 303] on p "13kg FARM EXPRESS" at bounding box center [750, 303] width 107 height 15
type input "468"
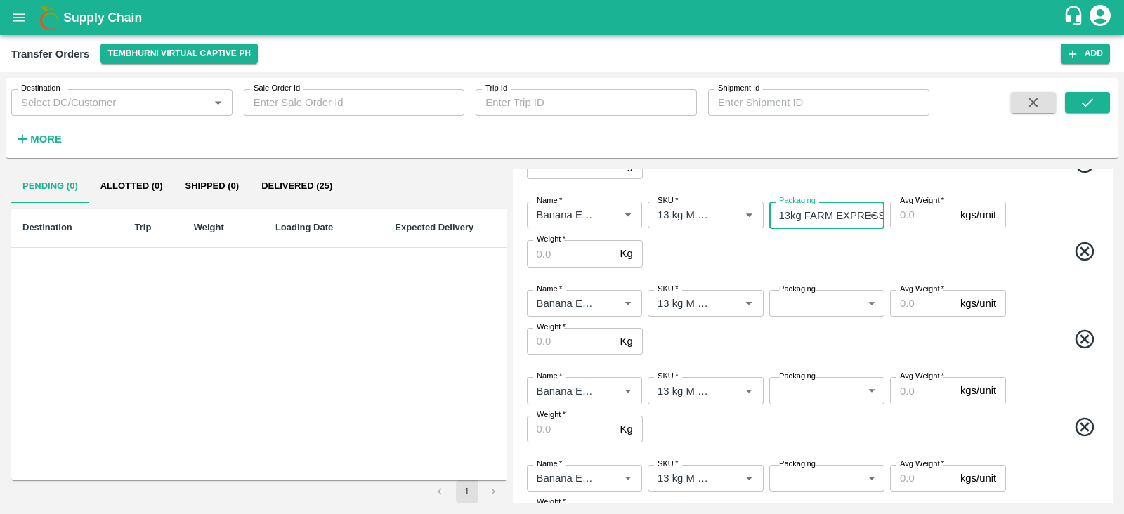
scroll to position [229, 0]
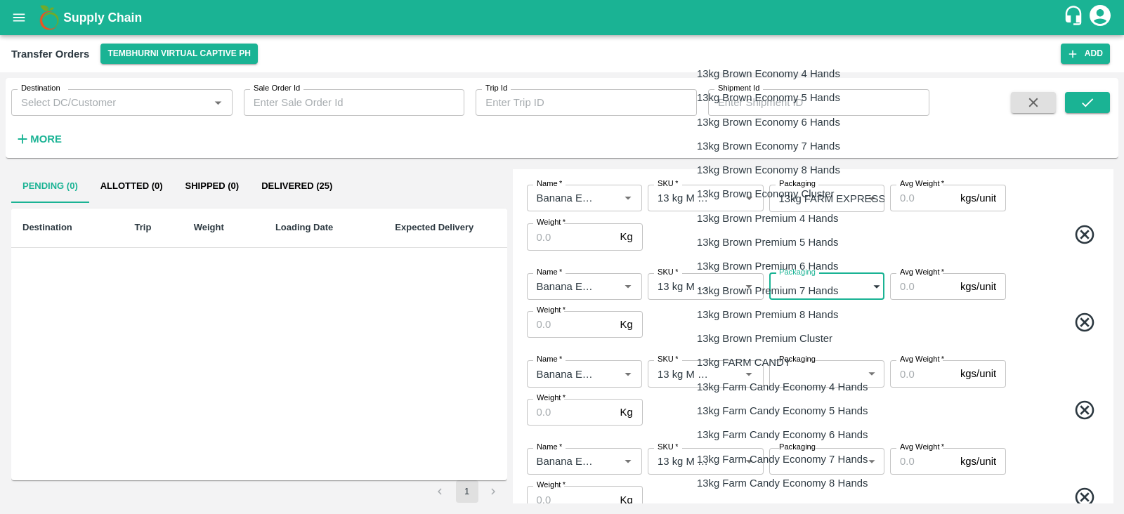
click at [808, 282] on body "Supply Chain Transfer Orders Tembhurni Virtual Captive PH Add Destination Desti…" at bounding box center [562, 257] width 1124 height 514
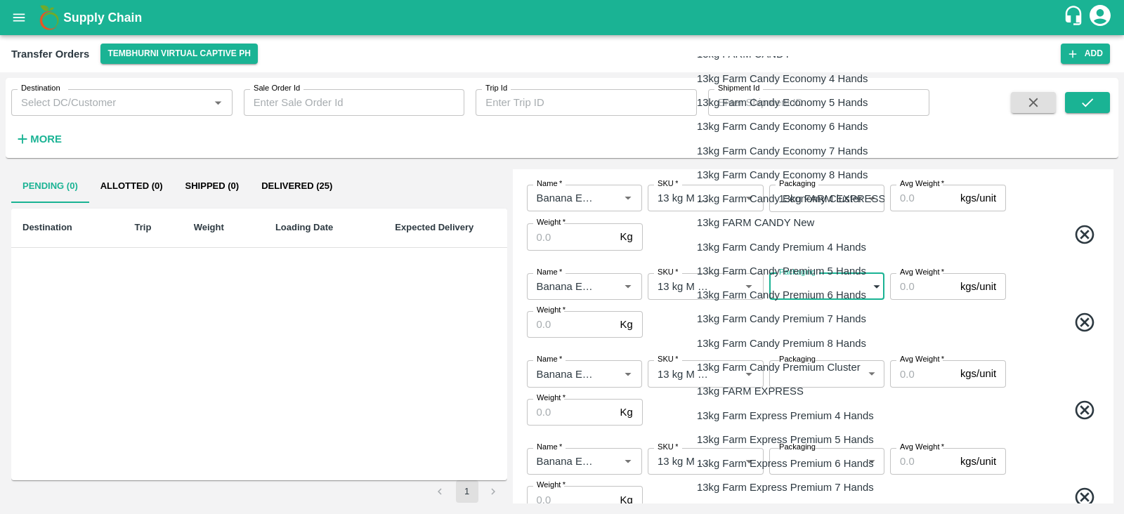
scroll to position [313, 0]
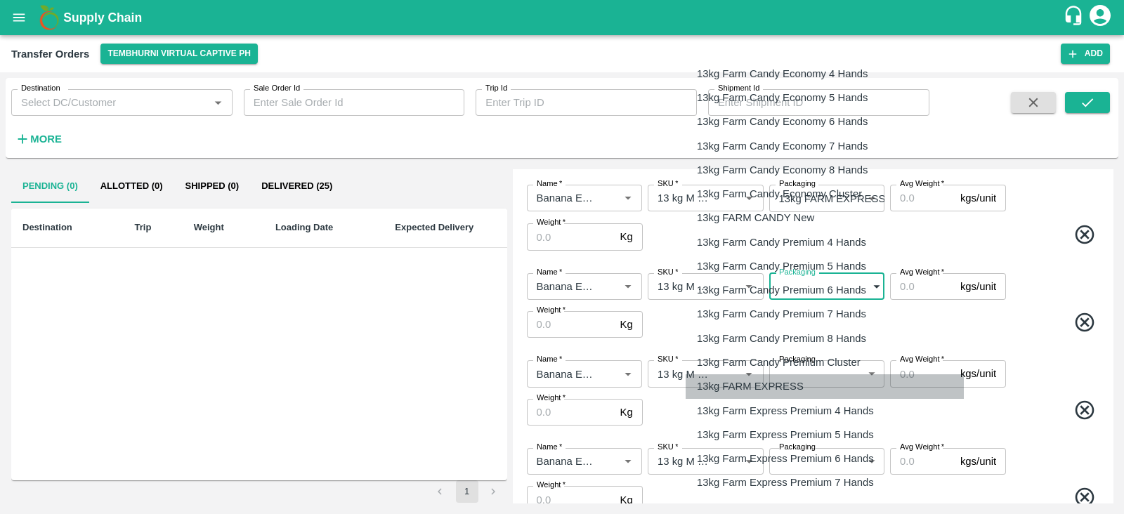
click at [781, 388] on p "13kg FARM EXPRESS" at bounding box center [750, 386] width 107 height 15
type input "468"
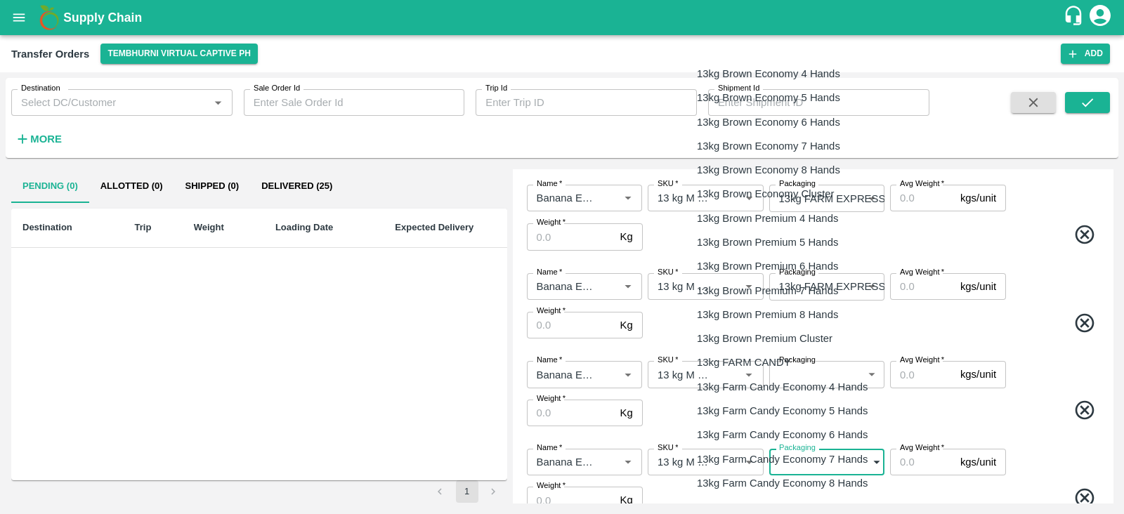
click at [822, 459] on body "Supply Chain Transfer Orders Tembhurni Virtual Captive PH Add Destination Desti…" at bounding box center [562, 257] width 1124 height 514
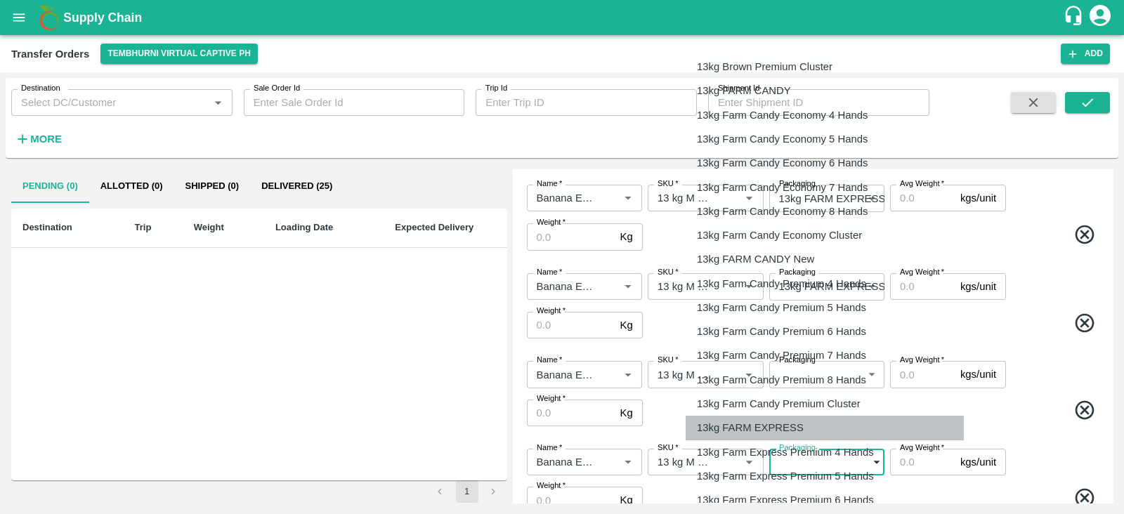
click at [766, 432] on p "13kg FARM EXPRESS" at bounding box center [750, 427] width 107 height 15
type input "468"
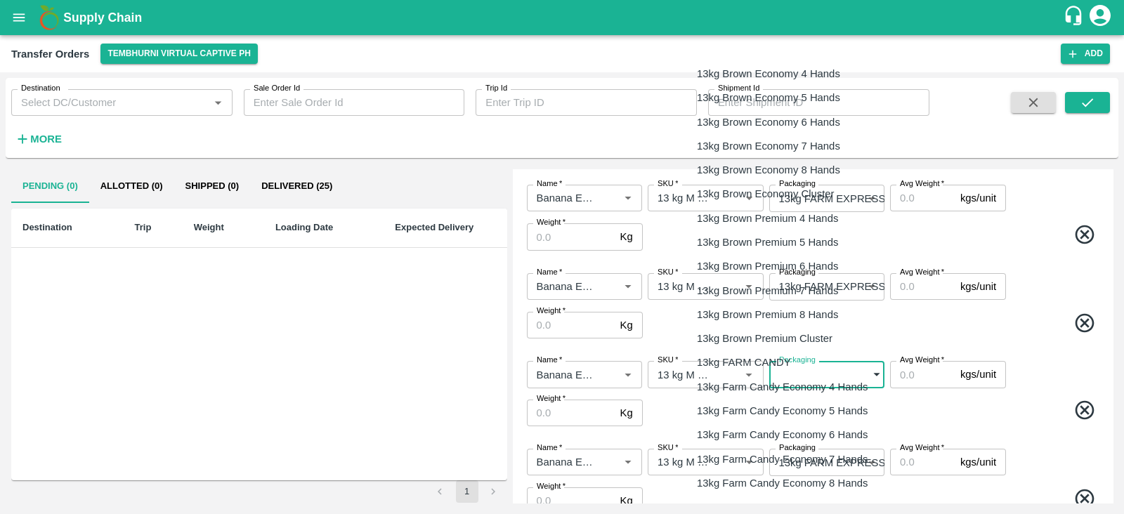
click at [827, 377] on body "Supply Chain Transfer Orders Tembhurni Virtual Captive PH Add Destination Desti…" at bounding box center [562, 257] width 1124 height 514
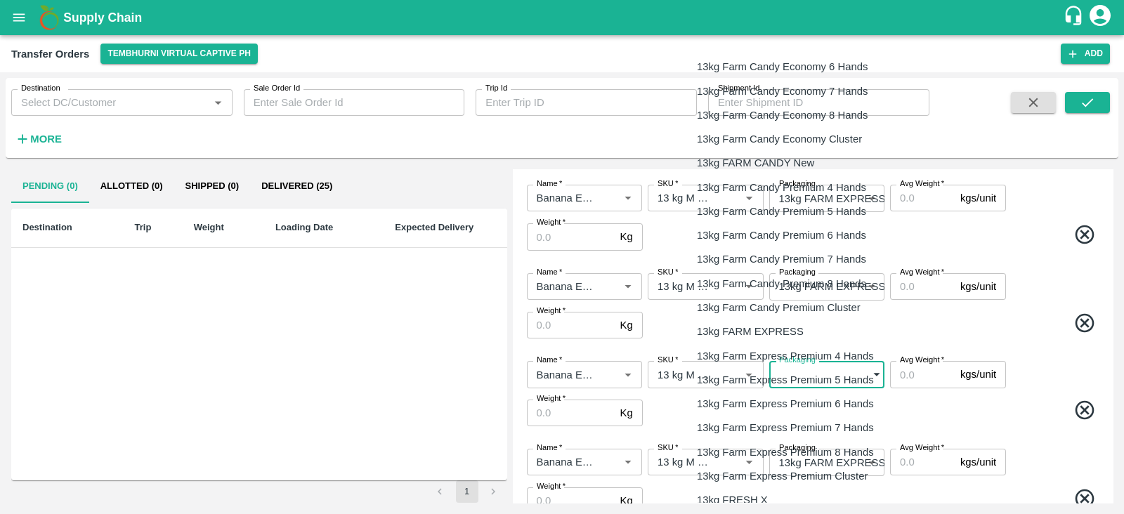
scroll to position [369, 0]
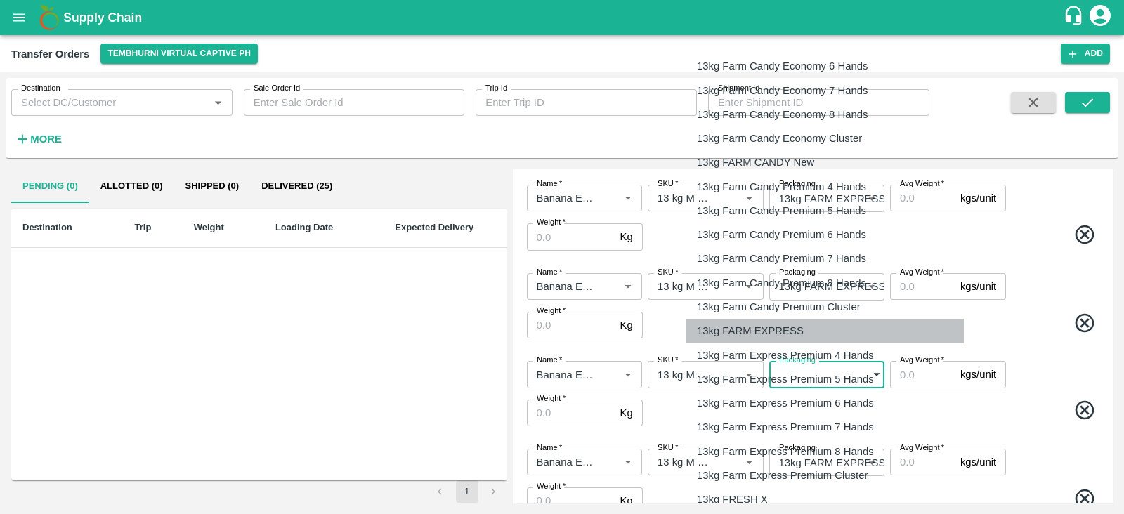
click at [759, 328] on p "13kg FARM EXPRESS" at bounding box center [750, 330] width 107 height 15
type input "468"
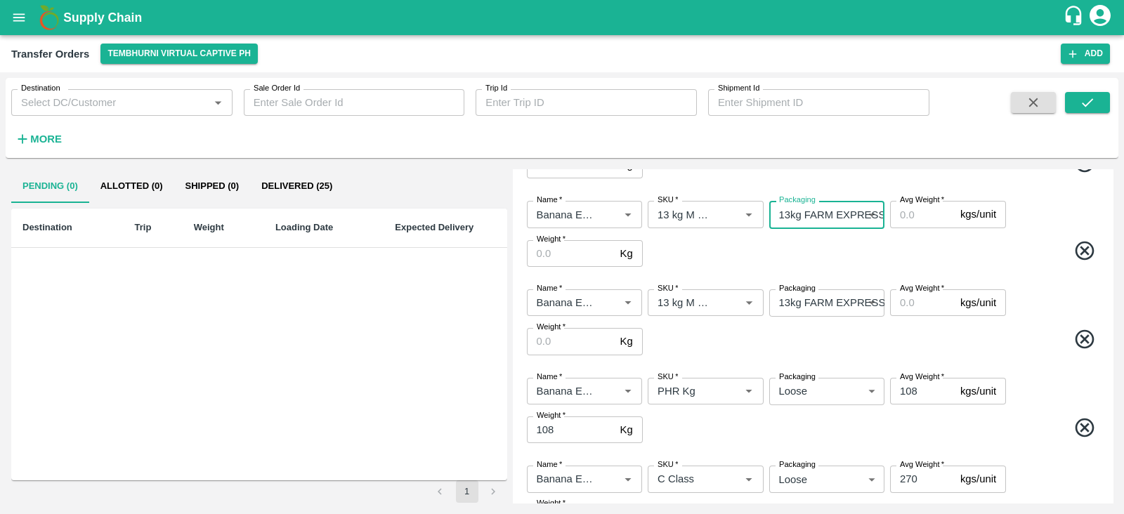
scroll to position [0, 0]
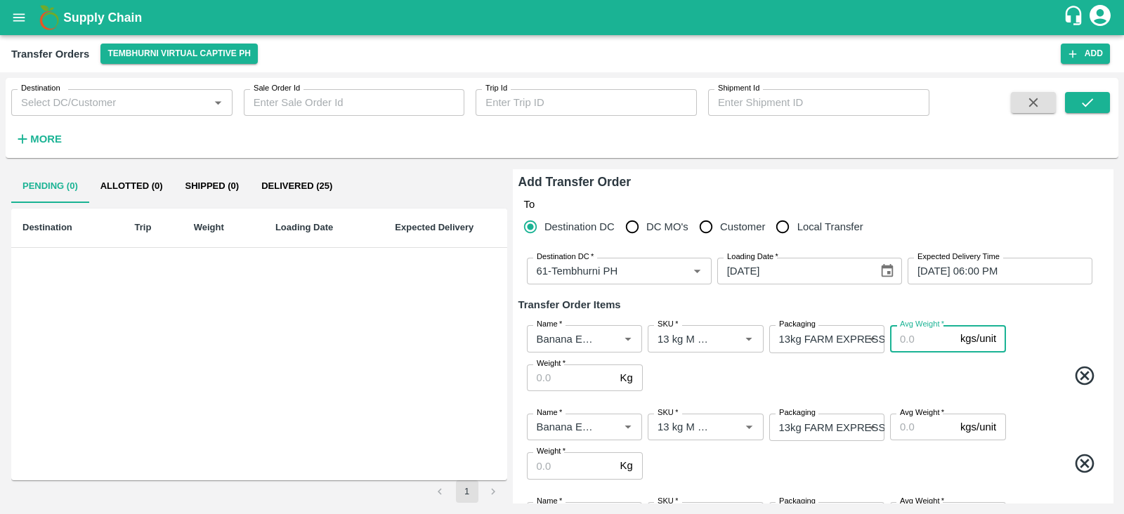
click at [911, 339] on input "Avg Weight   *" at bounding box center [922, 338] width 65 height 27
type input "13"
click at [908, 429] on input "Avg Weight   *" at bounding box center [922, 427] width 65 height 27
type input "13"
click at [982, 393] on div "Name   * Name   * SKU   * SKU   * Packaging 13kg FARM EXPRESS 468 Packaging Avg…" at bounding box center [812, 358] width 589 height 89
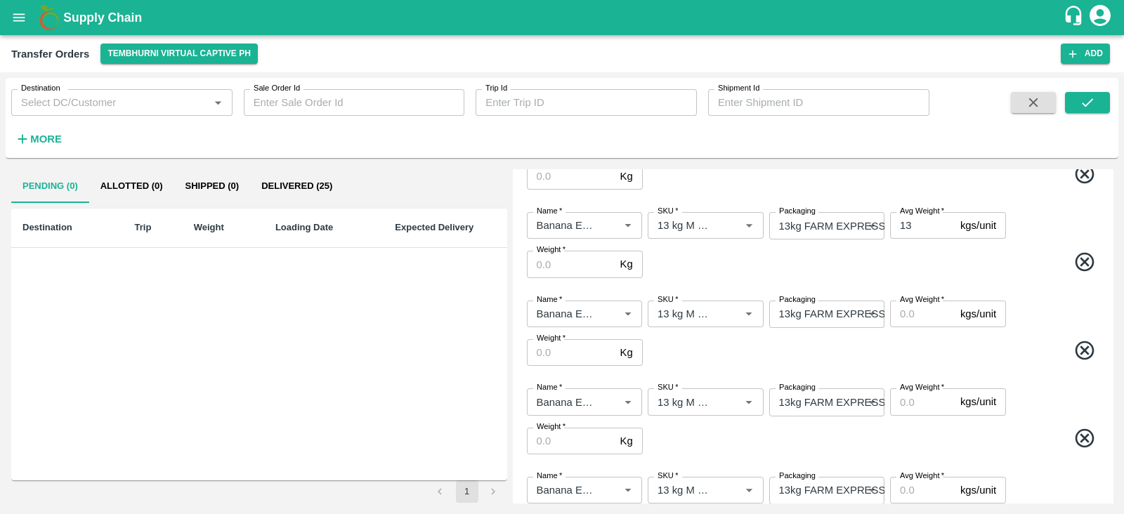
scroll to position [214, 0]
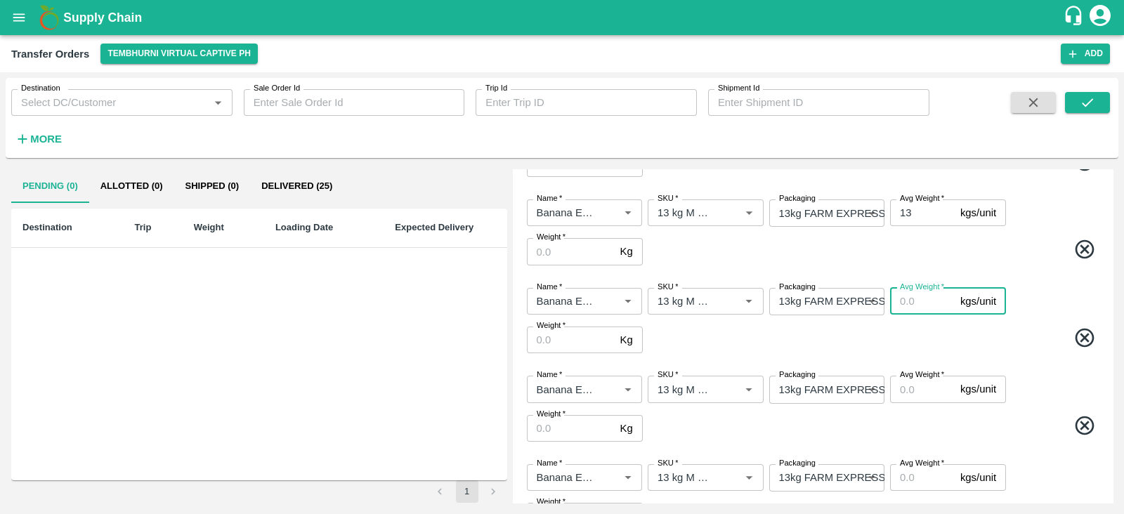
click at [901, 306] on input "Avg Weight   *" at bounding box center [922, 301] width 65 height 27
type input "13"
click at [905, 383] on input "Avg Weight   *" at bounding box center [922, 389] width 65 height 27
type input "13"
click at [906, 471] on input "Avg Weight   *" at bounding box center [922, 477] width 65 height 27
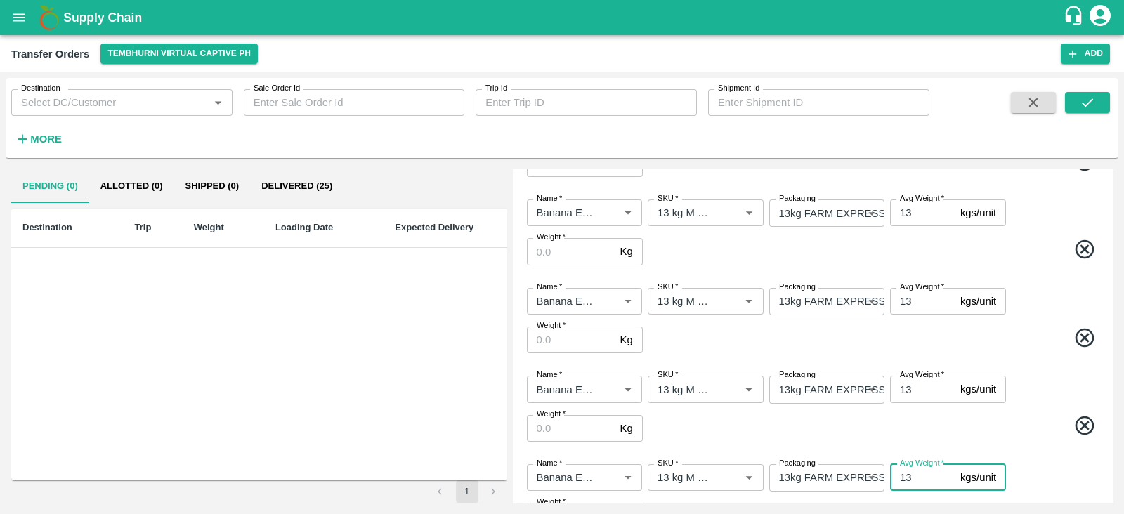
type input "13"
click at [966, 432] on span at bounding box center [874, 427] width 456 height 27
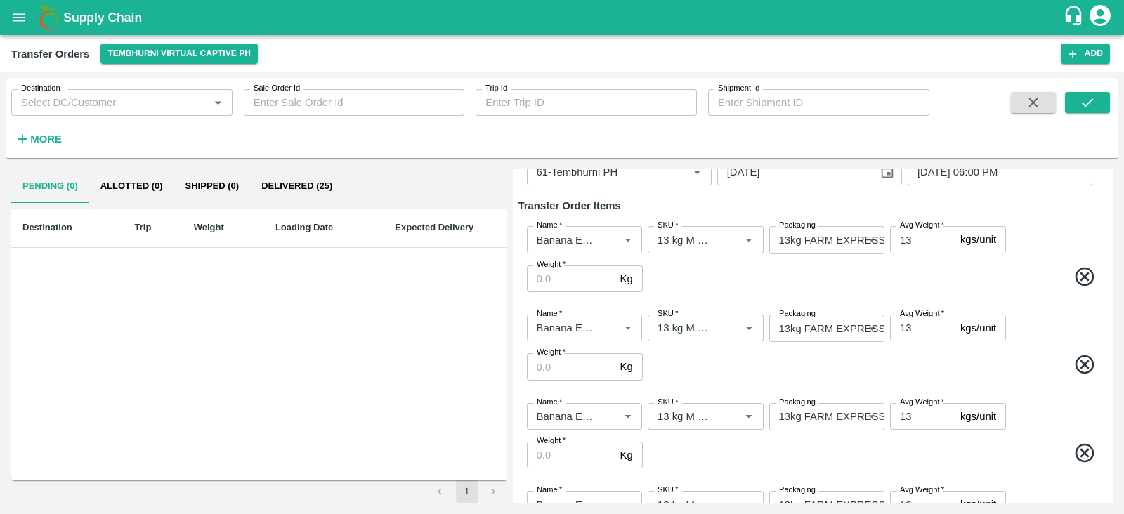
scroll to position [0, 0]
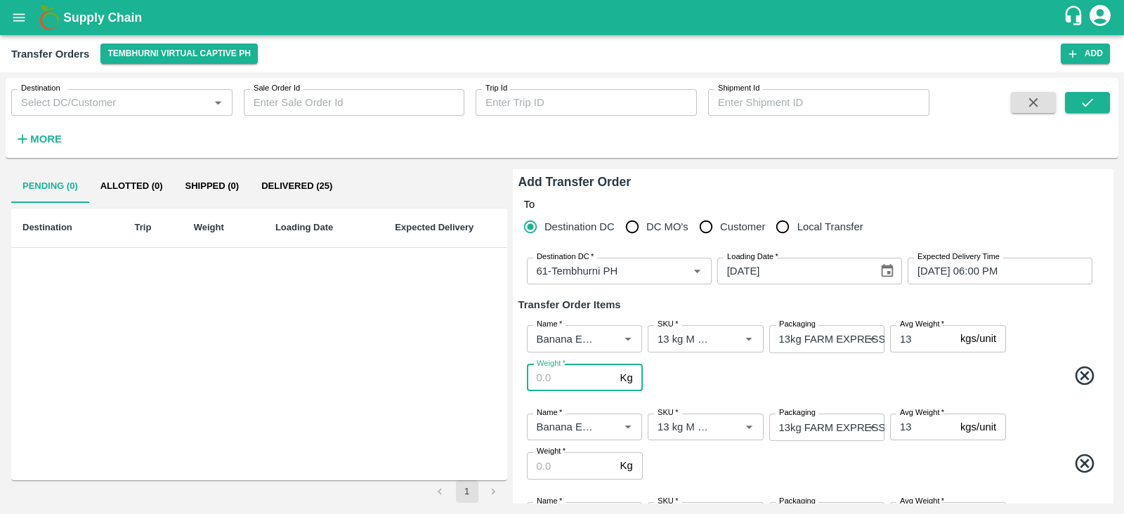
click at [537, 378] on input "Weight   *" at bounding box center [571, 378] width 88 height 27
type input "325"
click at [565, 461] on input "Weight   *" at bounding box center [571, 465] width 88 height 27
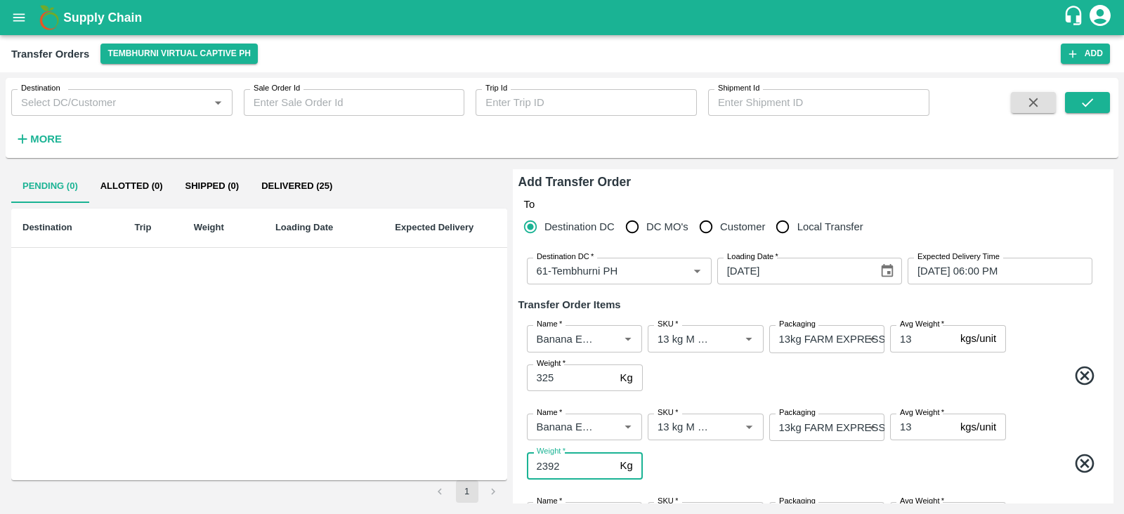
type input "2392"
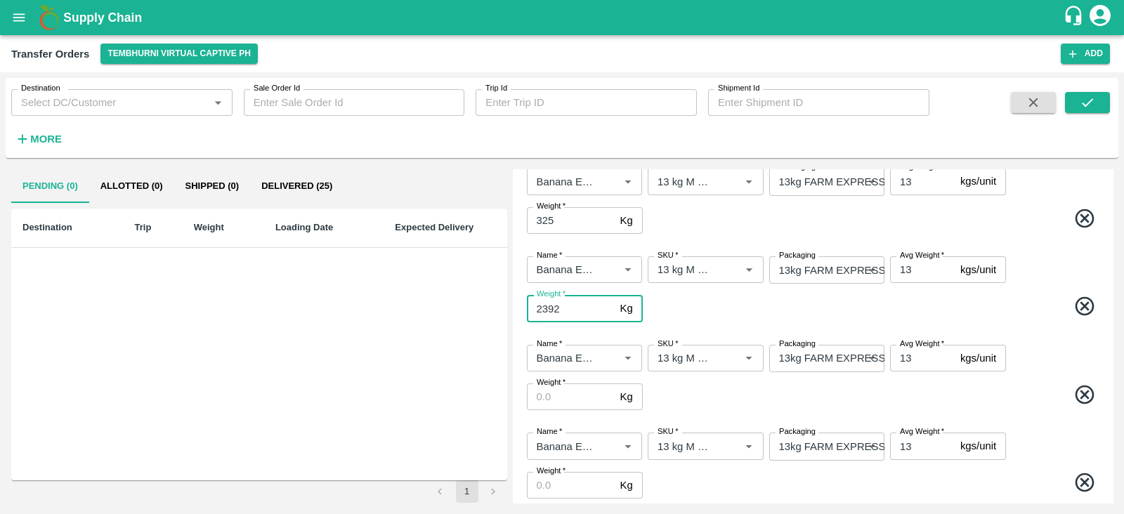
scroll to position [159, 0]
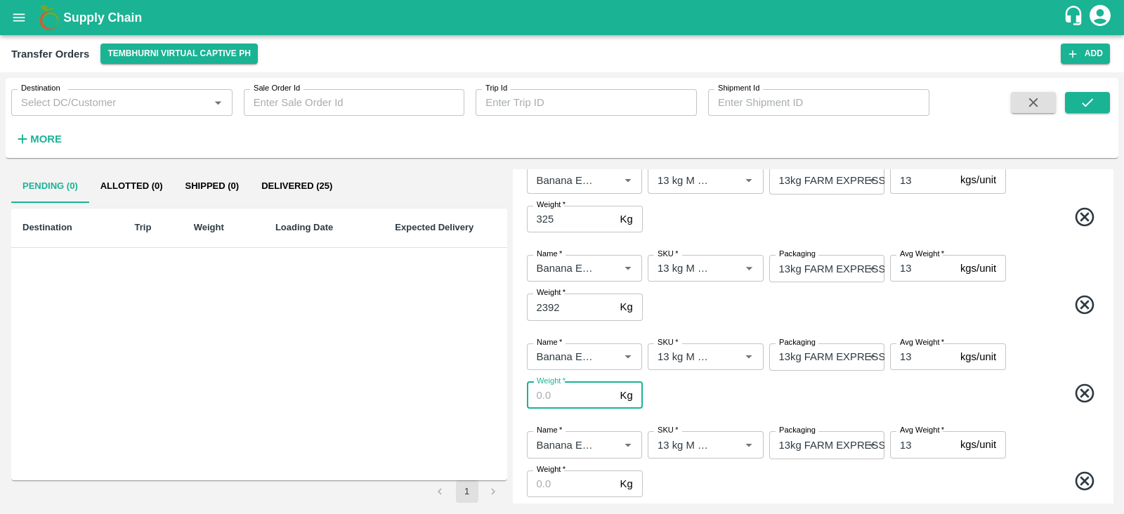
click at [568, 395] on input "Weight   *" at bounding box center [571, 395] width 88 height 27
type input "5642"
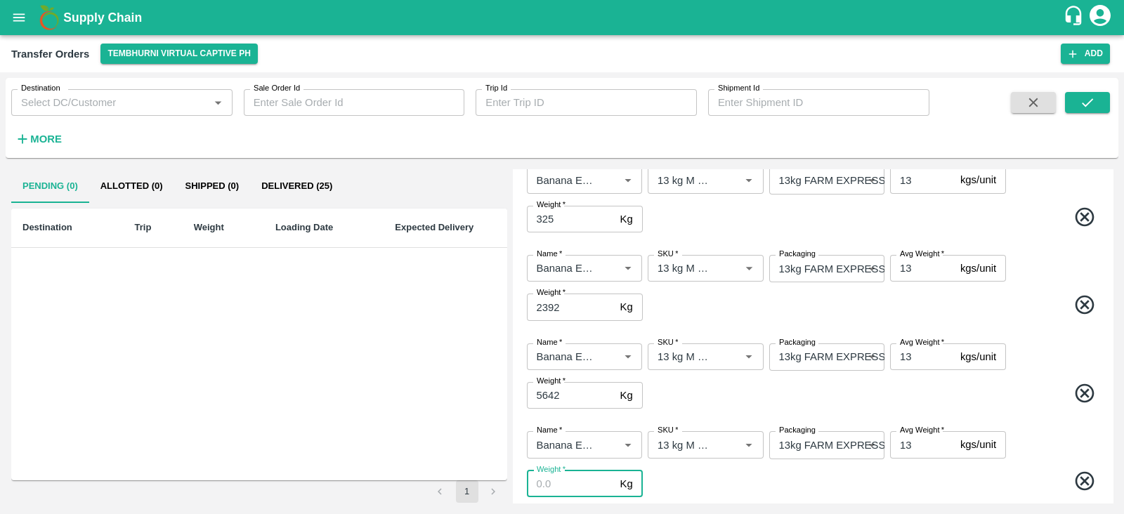
click at [576, 490] on input "Weight   *" at bounding box center [571, 484] width 88 height 27
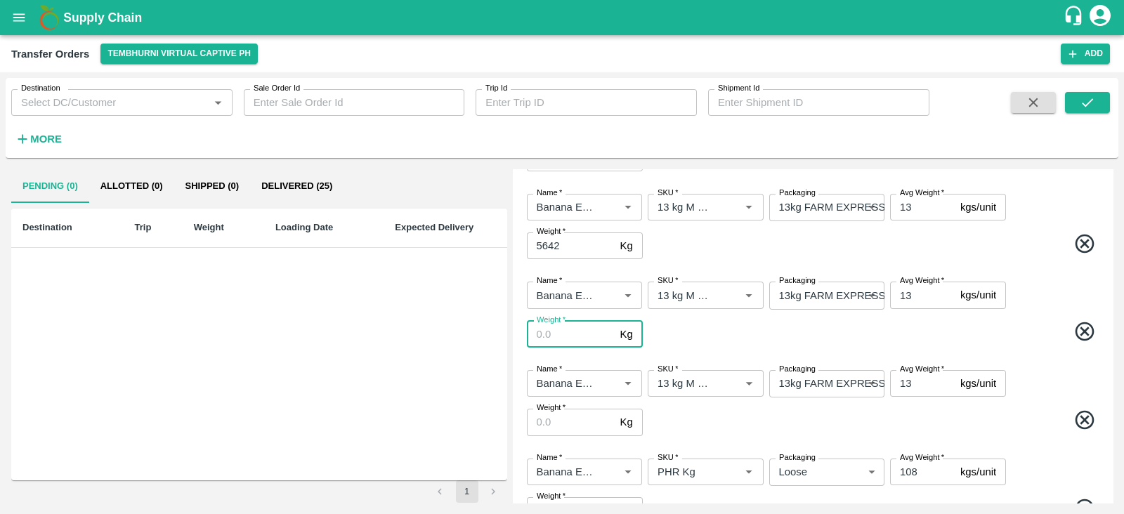
scroll to position [321, 0]
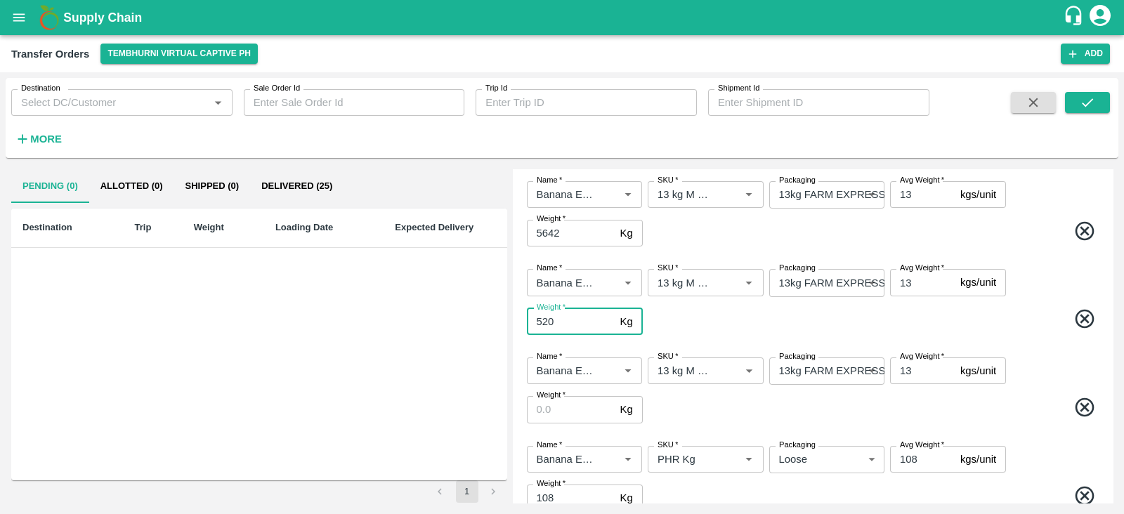
type input "520"
click at [572, 399] on input "Weight   *" at bounding box center [571, 409] width 88 height 27
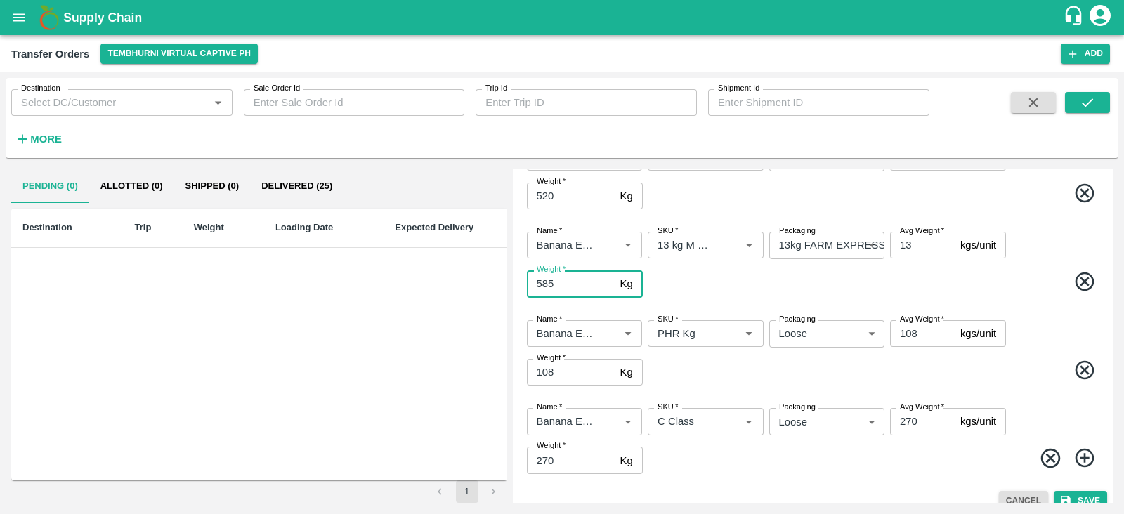
scroll to position [463, 0]
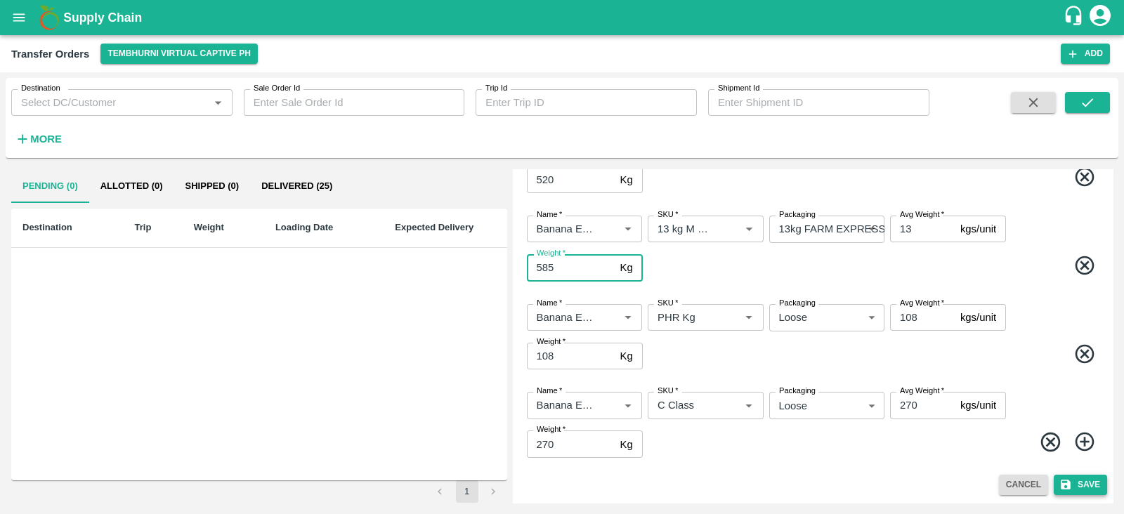
type input "585"
click at [1078, 486] on button "Save" at bounding box center [1080, 485] width 53 height 20
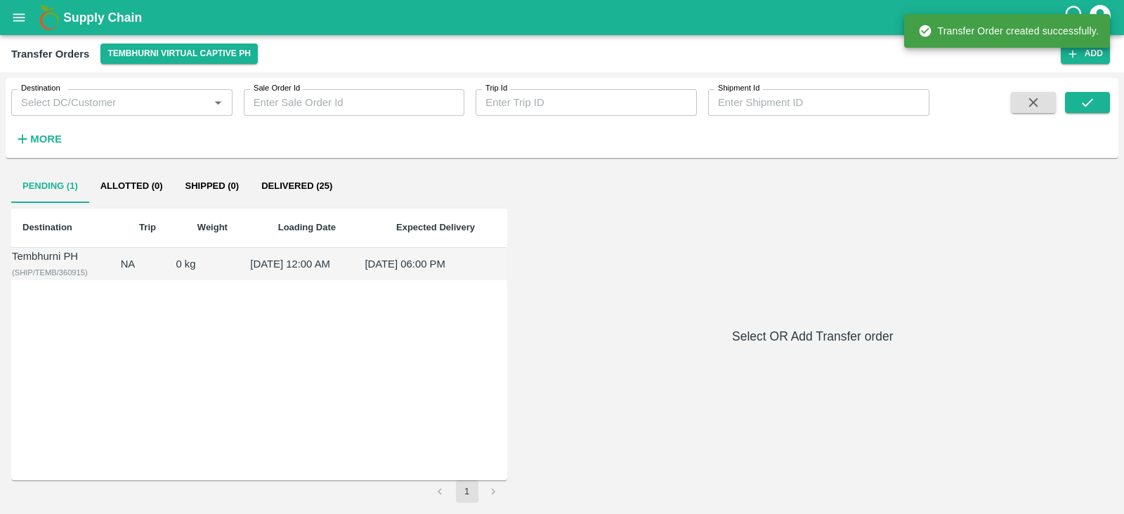
click at [52, 258] on div "Tembhurni PH" at bounding box center [65, 256] width 107 height 15
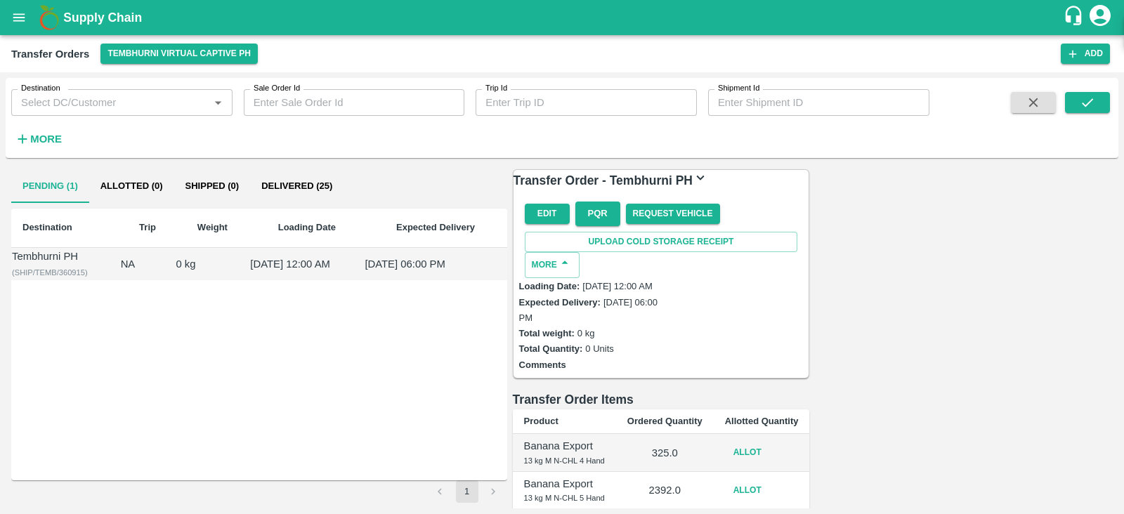
scroll to position [80, 0]
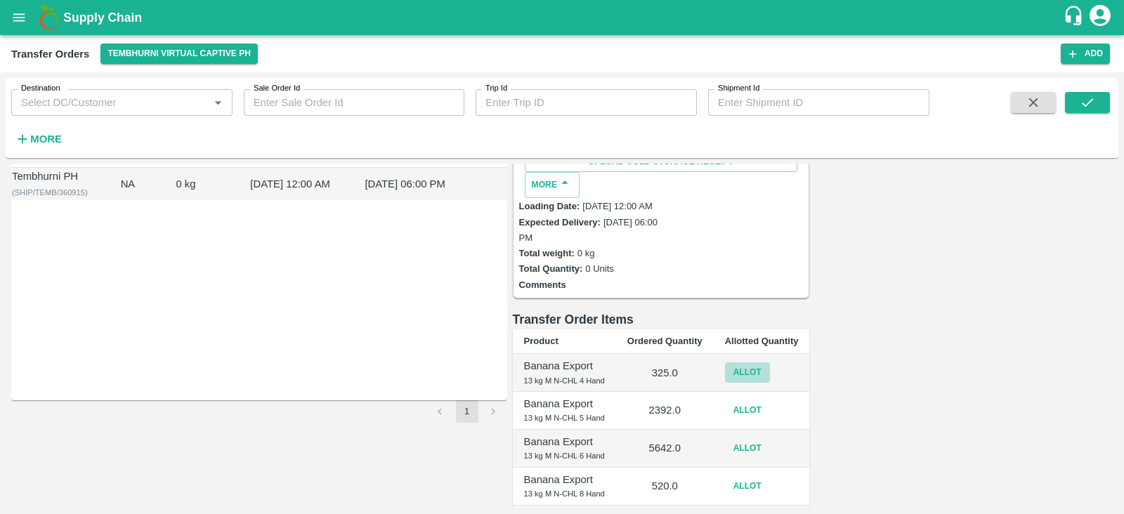
click at [770, 362] on button "Allot" at bounding box center [747, 372] width 45 height 20
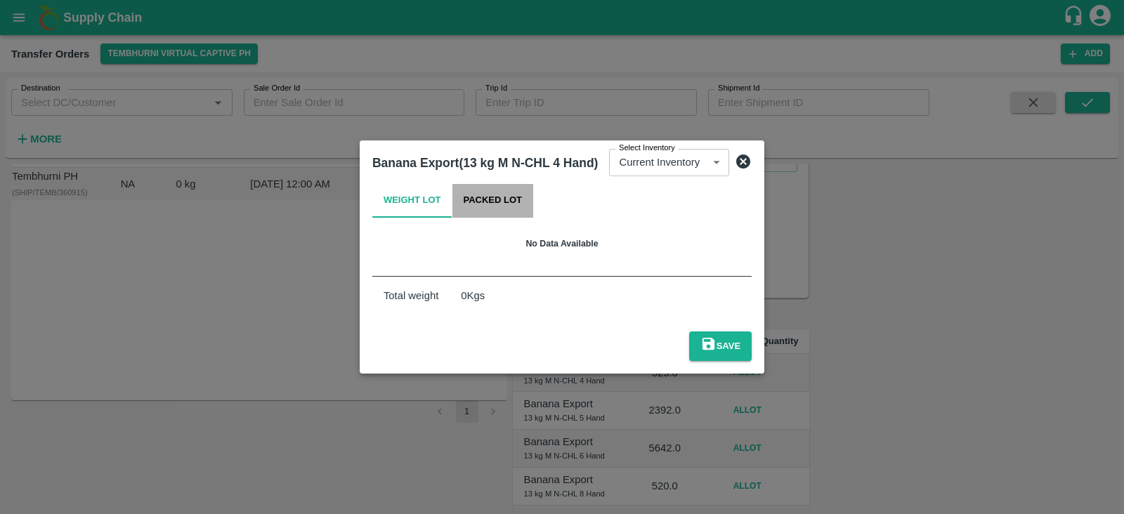
click at [503, 216] on button "Packed Lot" at bounding box center [492, 201] width 81 height 34
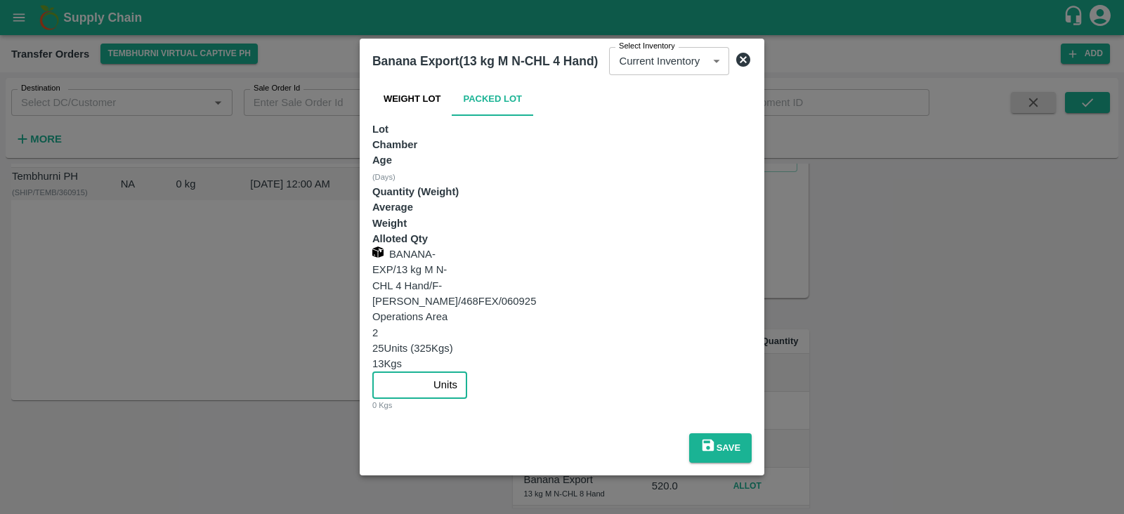
click at [428, 372] on input "number" at bounding box center [399, 385] width 55 height 27
type input "25"
click at [752, 433] on button "Save" at bounding box center [720, 448] width 63 height 30
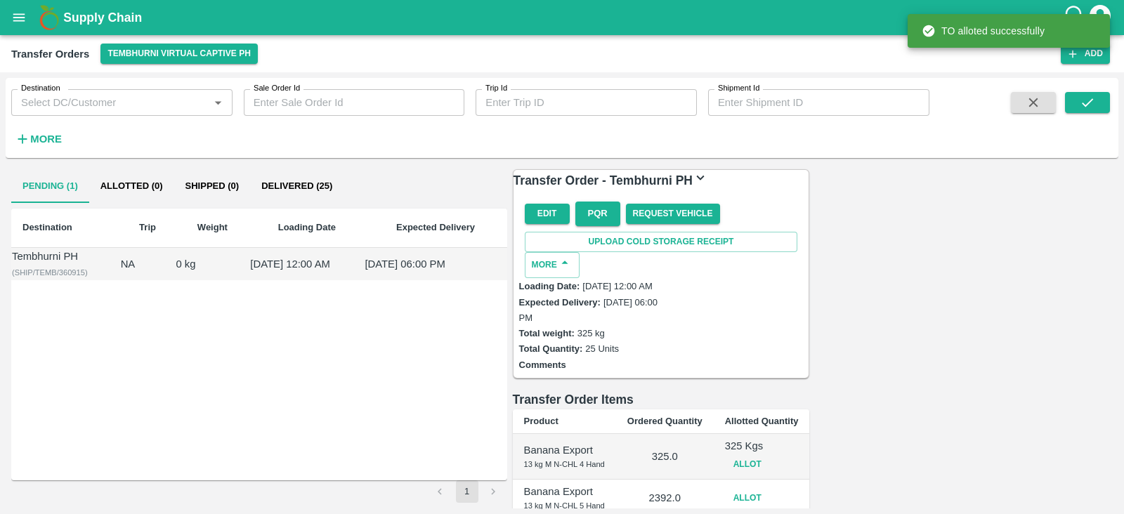
scroll to position [102, 0]
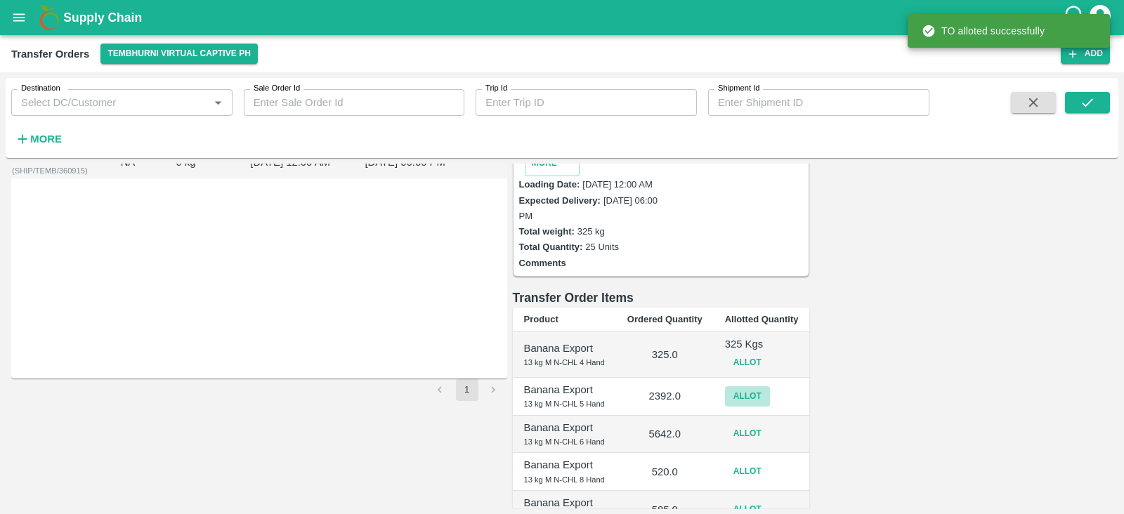
click at [770, 386] on button "Allot" at bounding box center [747, 396] width 45 height 20
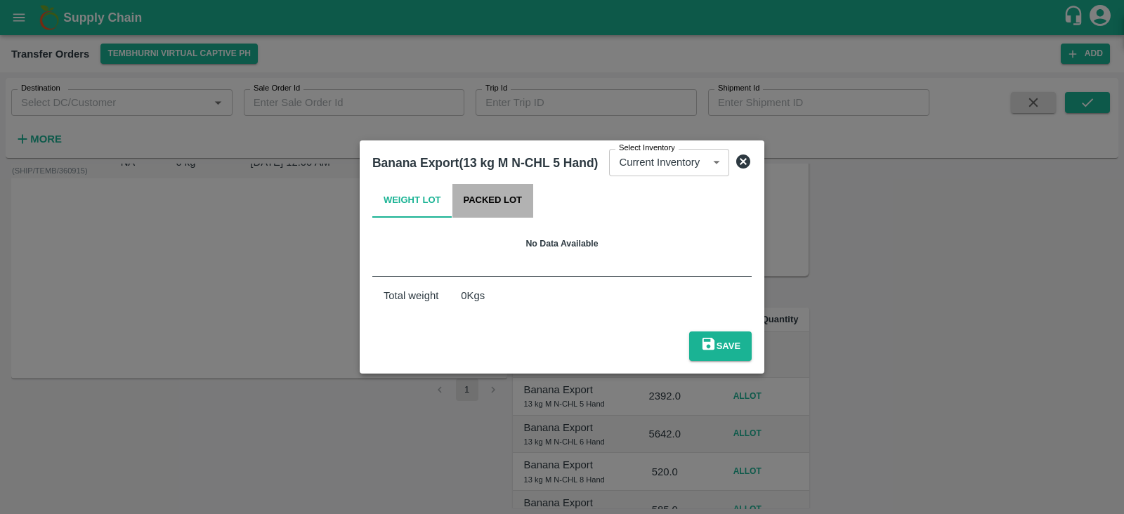
click at [471, 216] on button "Packed Lot" at bounding box center [492, 201] width 81 height 34
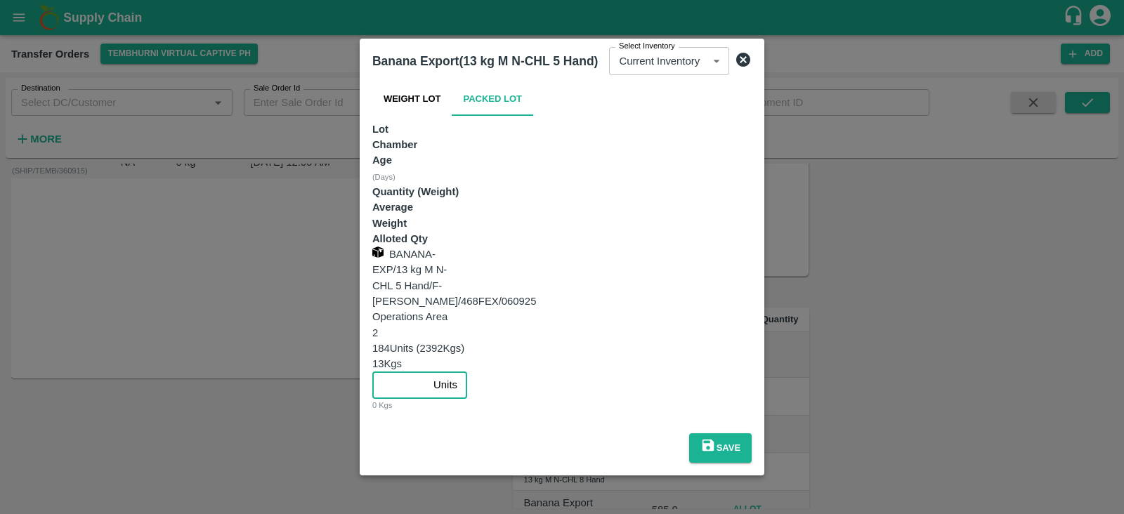
click at [428, 372] on input "number" at bounding box center [399, 385] width 55 height 27
type input "184"
click at [752, 433] on button "Save" at bounding box center [720, 448] width 63 height 30
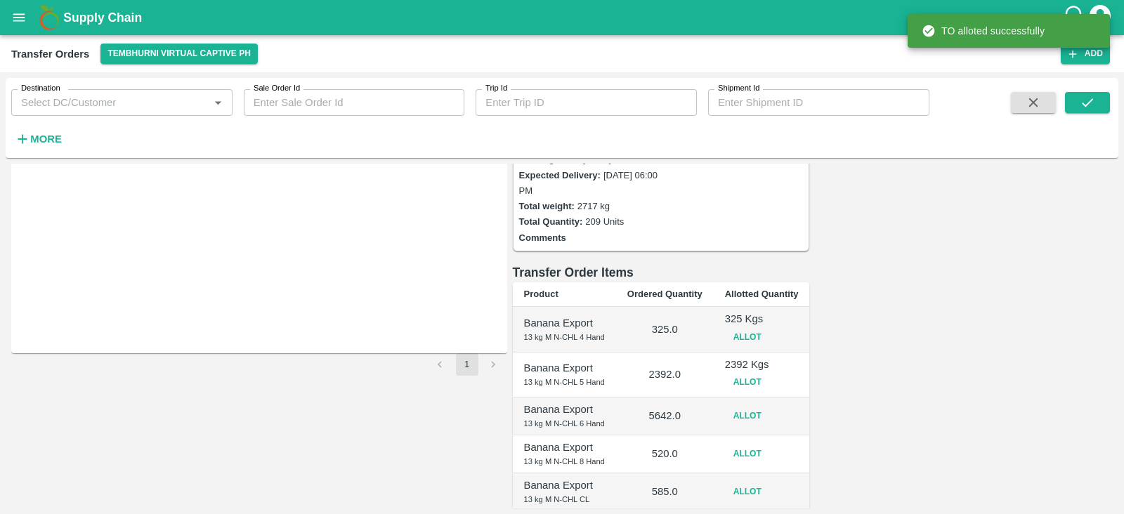
scroll to position [128, 0]
click at [770, 405] on button "Allot" at bounding box center [747, 415] width 45 height 20
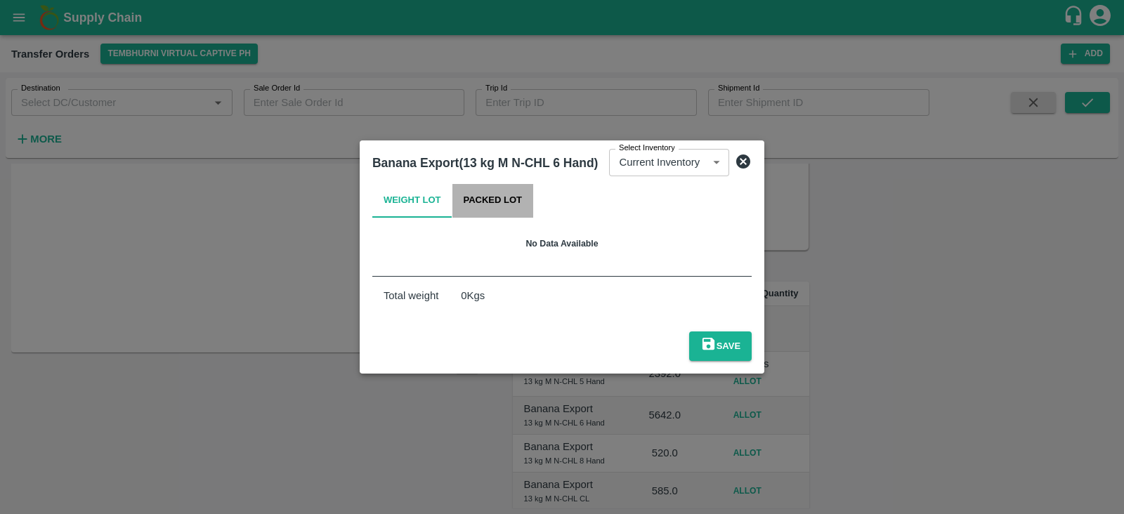
click at [511, 205] on button "Packed Lot" at bounding box center [492, 201] width 81 height 34
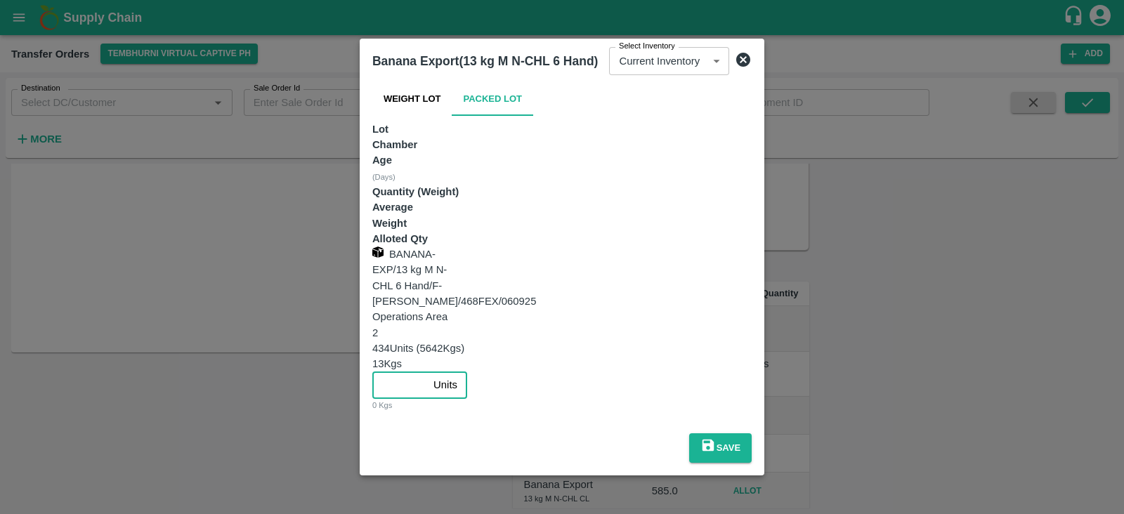
click at [428, 372] on input "number" at bounding box center [399, 385] width 55 height 27
type input "434"
click at [752, 433] on button "Save" at bounding box center [720, 448] width 63 height 30
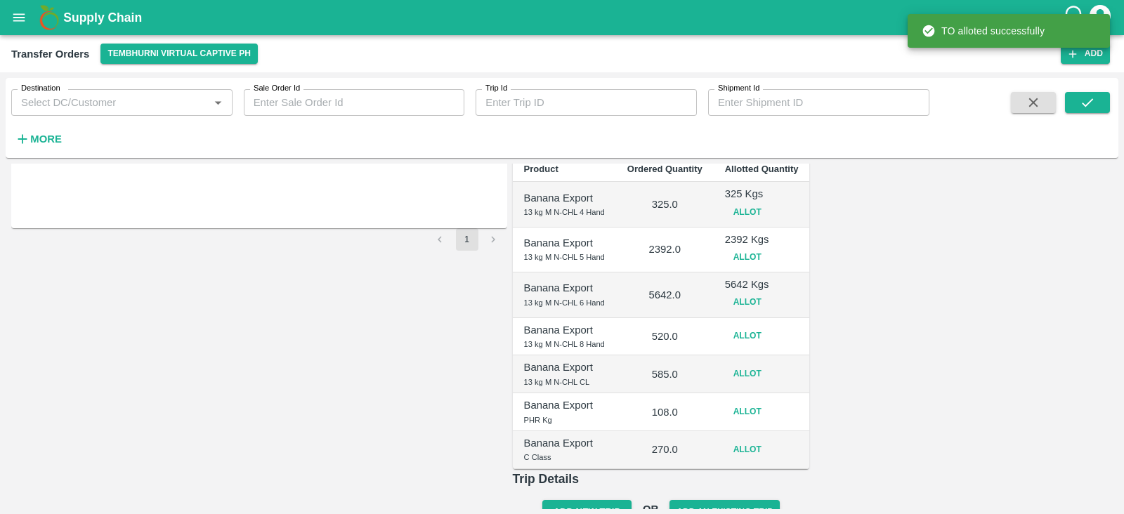
scroll to position [253, 0]
click at [770, 325] on button "Allot" at bounding box center [747, 335] width 45 height 20
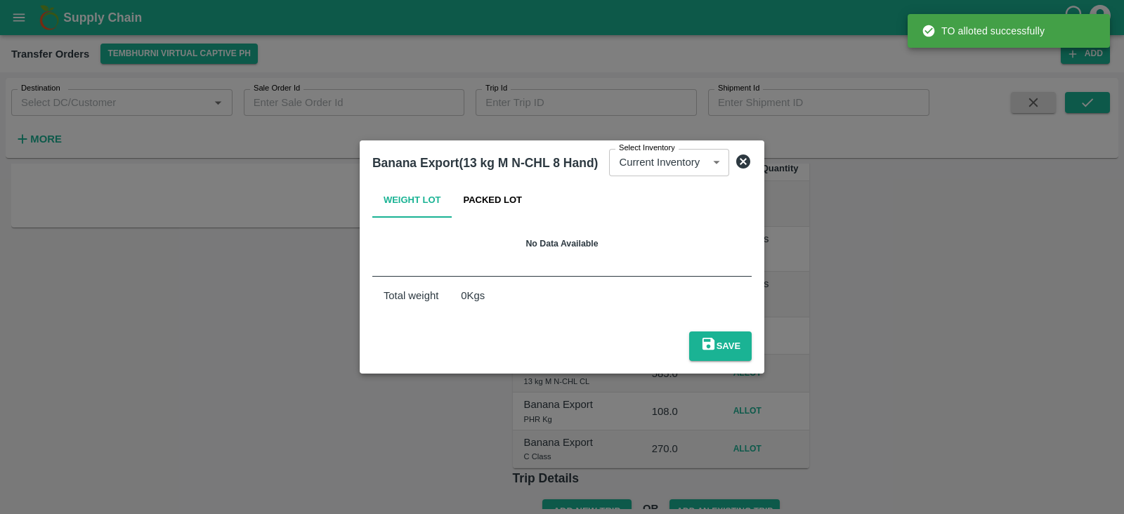
click at [534, 199] on div "Weight Lot Packed Lot" at bounding box center [561, 201] width 379 height 34
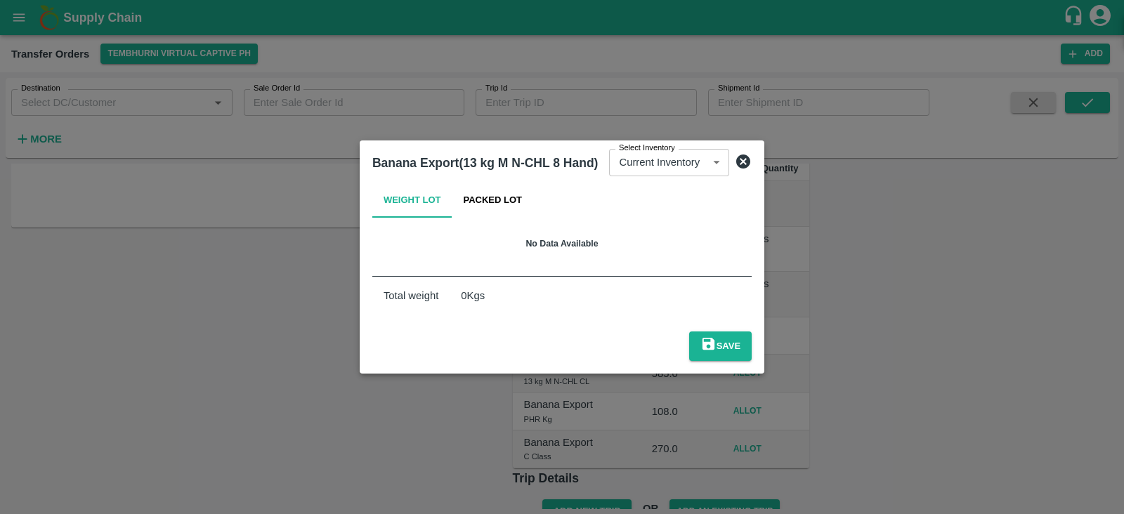
click at [519, 205] on button "Packed Lot" at bounding box center [492, 201] width 81 height 34
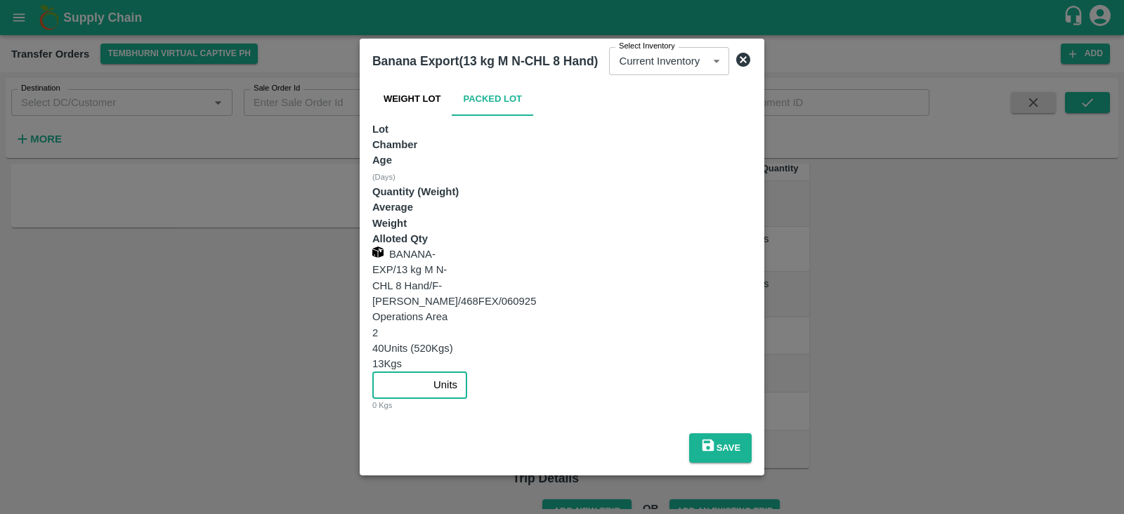
click at [428, 372] on input "number" at bounding box center [399, 385] width 55 height 27
type input "40"
click at [752, 433] on button "Save" at bounding box center [720, 448] width 63 height 30
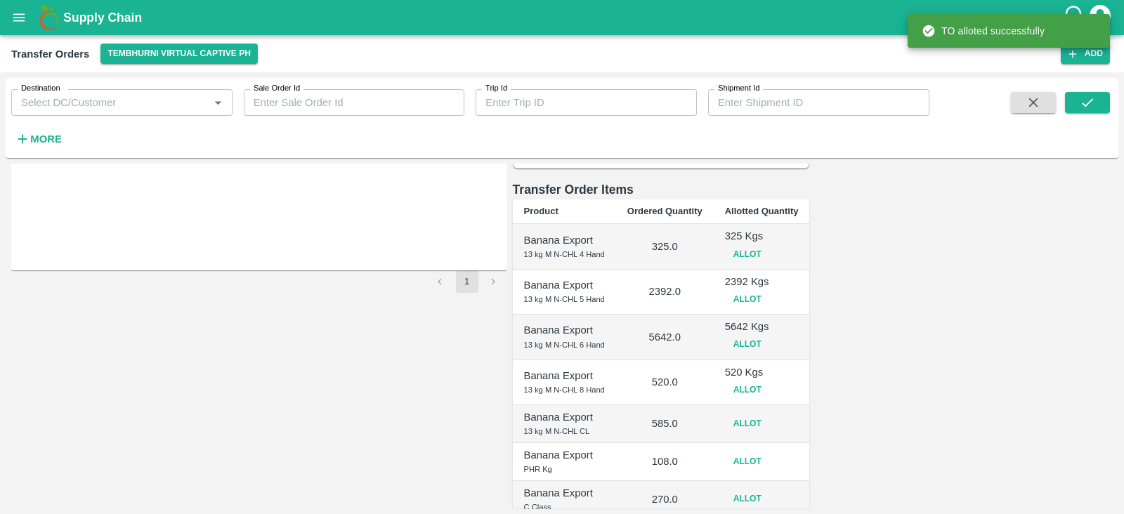
scroll to position [211, 0]
click at [770, 413] on button "Allot" at bounding box center [747, 423] width 45 height 20
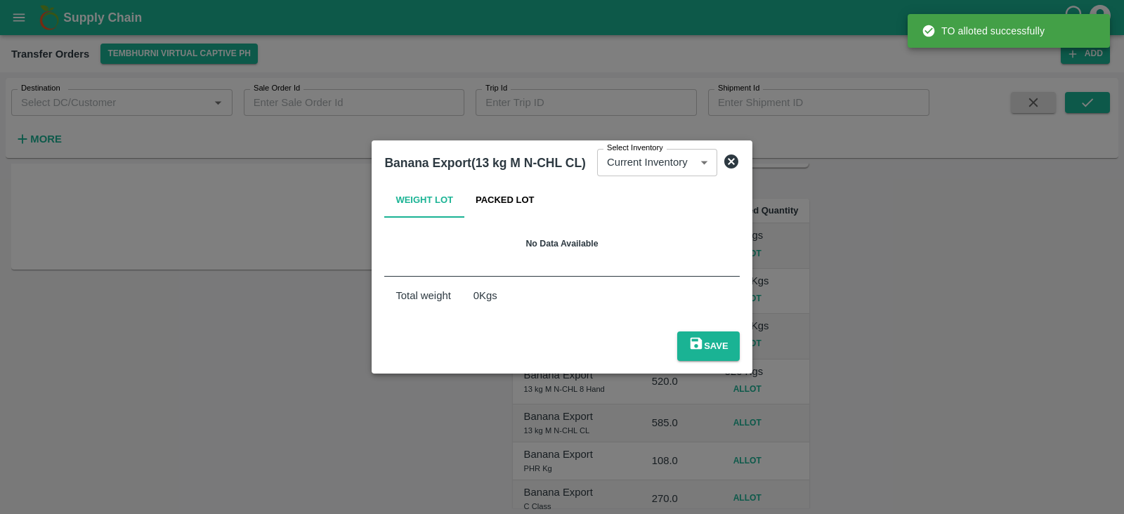
click at [525, 246] on h5 "No Data Available" at bounding box center [561, 243] width 72 height 13
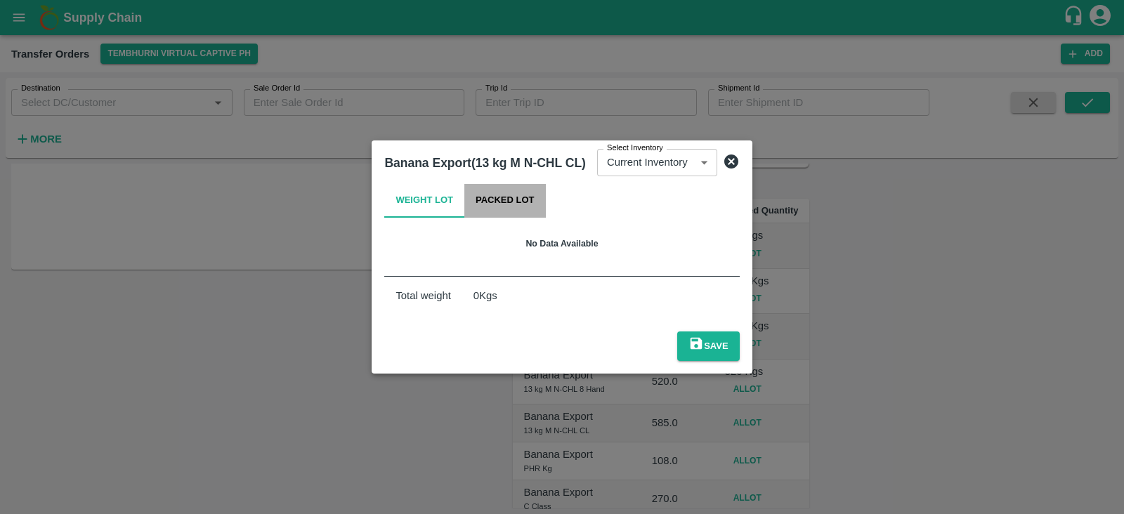
click at [506, 204] on button "Packed Lot" at bounding box center [504, 201] width 81 height 34
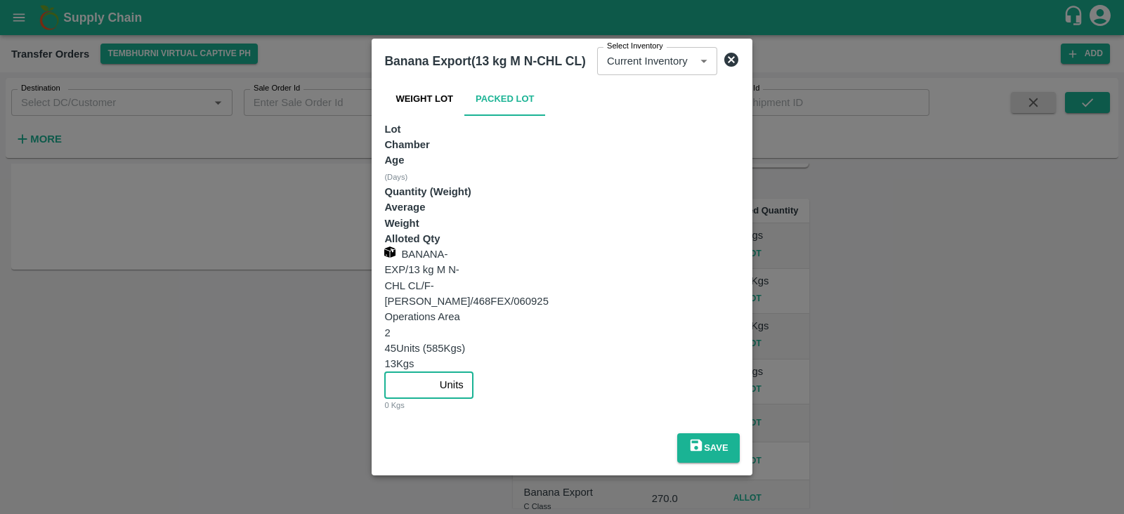
click at [433, 372] on input "number" at bounding box center [408, 385] width 49 height 27
type input "45"
click at [740, 433] on button "Save" at bounding box center [708, 448] width 63 height 30
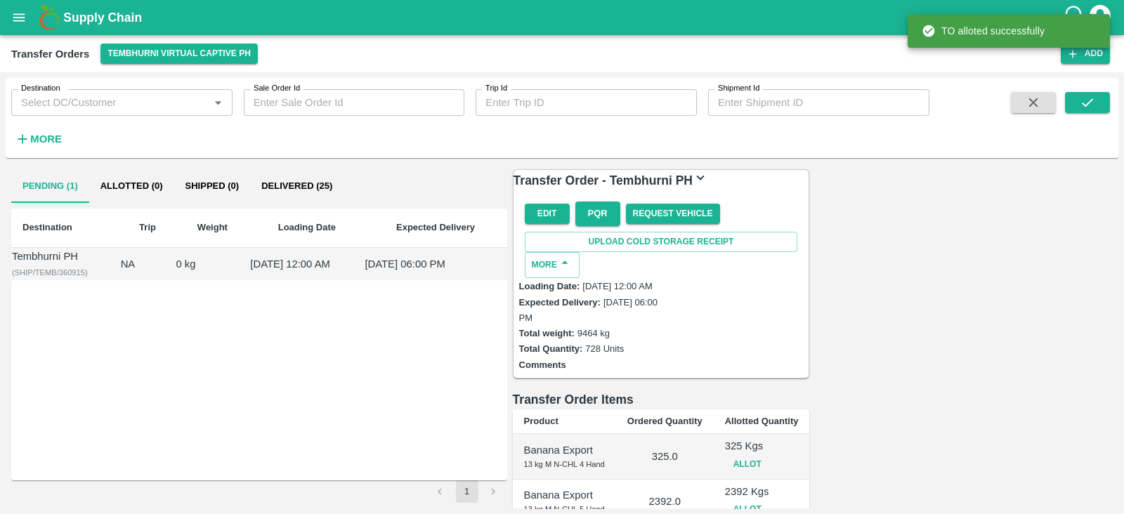
scroll to position [282, 0]
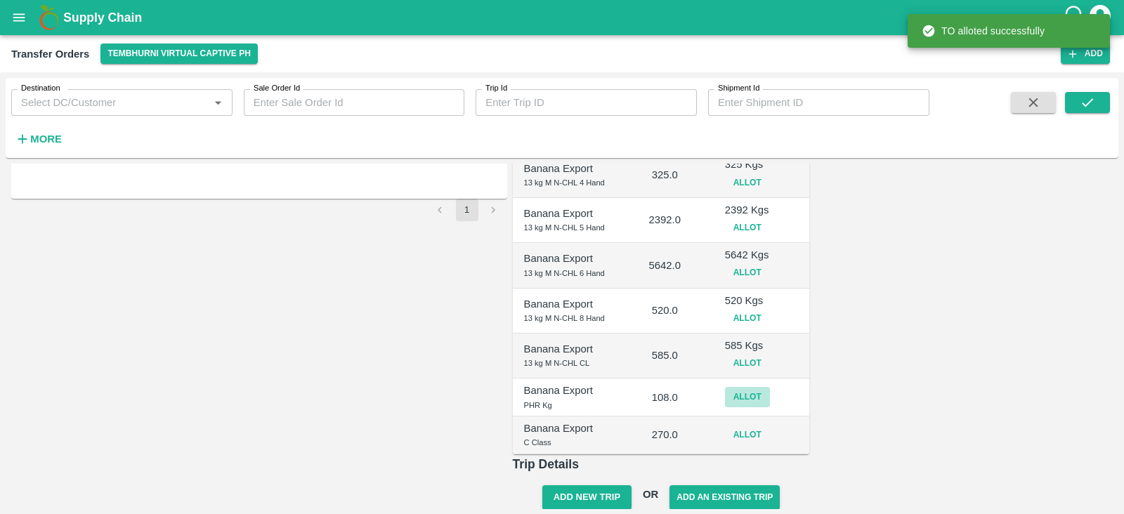
click at [770, 387] on button "Allot" at bounding box center [747, 397] width 45 height 20
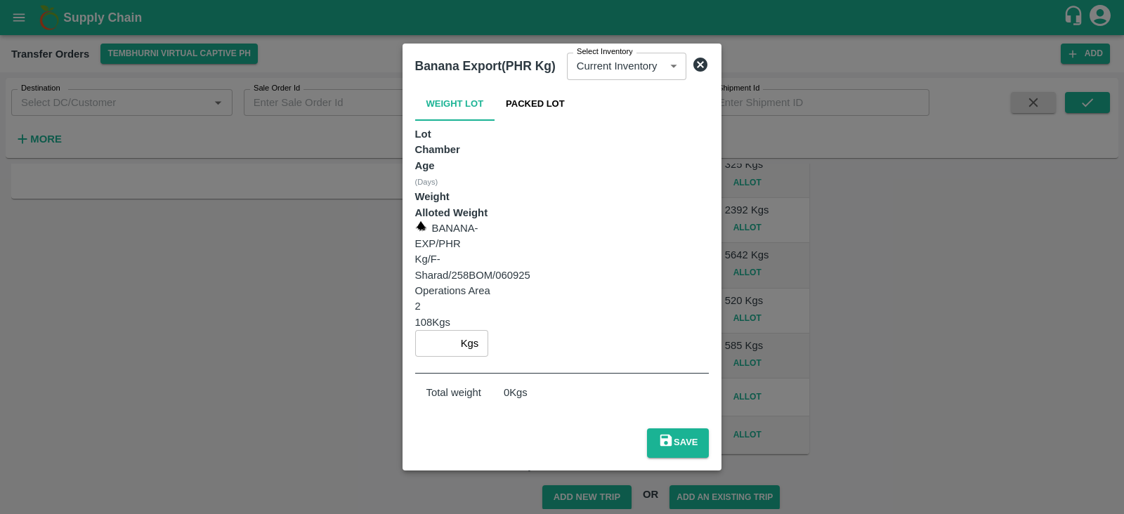
click at [455, 330] on input "number" at bounding box center [435, 343] width 40 height 27
type input "108"
click at [709, 429] on button "Save" at bounding box center [678, 444] width 63 height 30
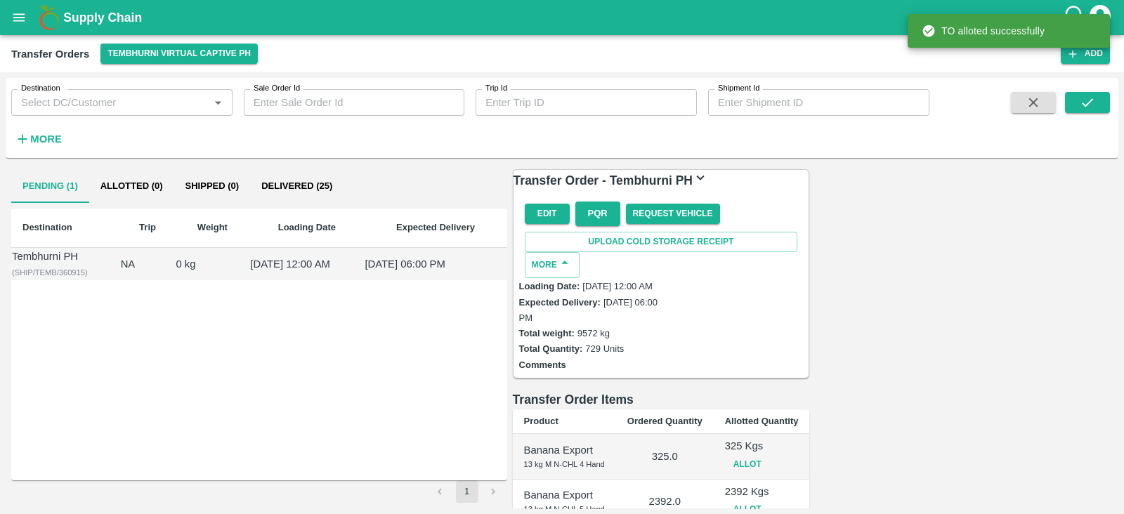
scroll to position [289, 0]
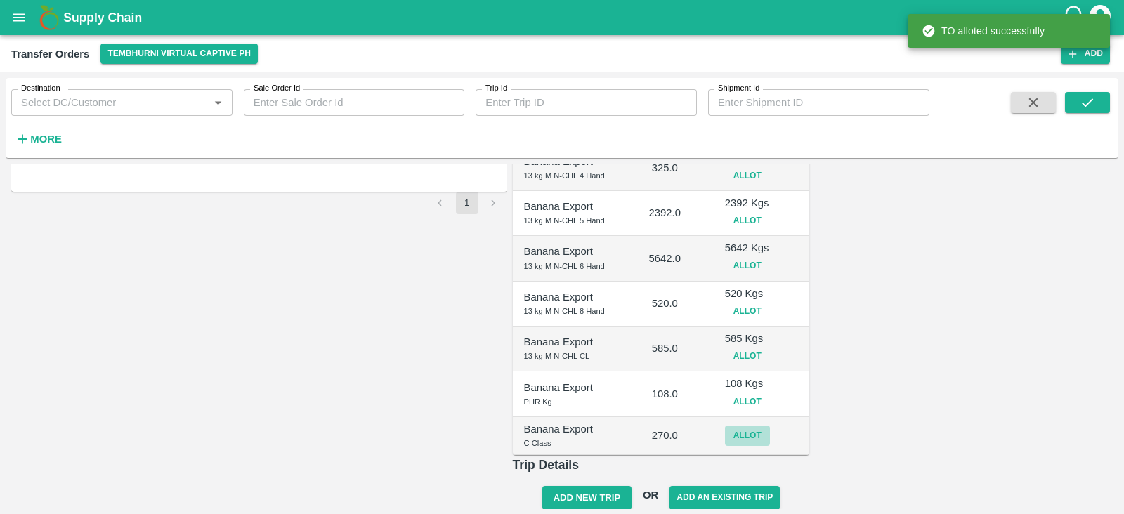
click at [770, 426] on button "Allot" at bounding box center [747, 436] width 45 height 20
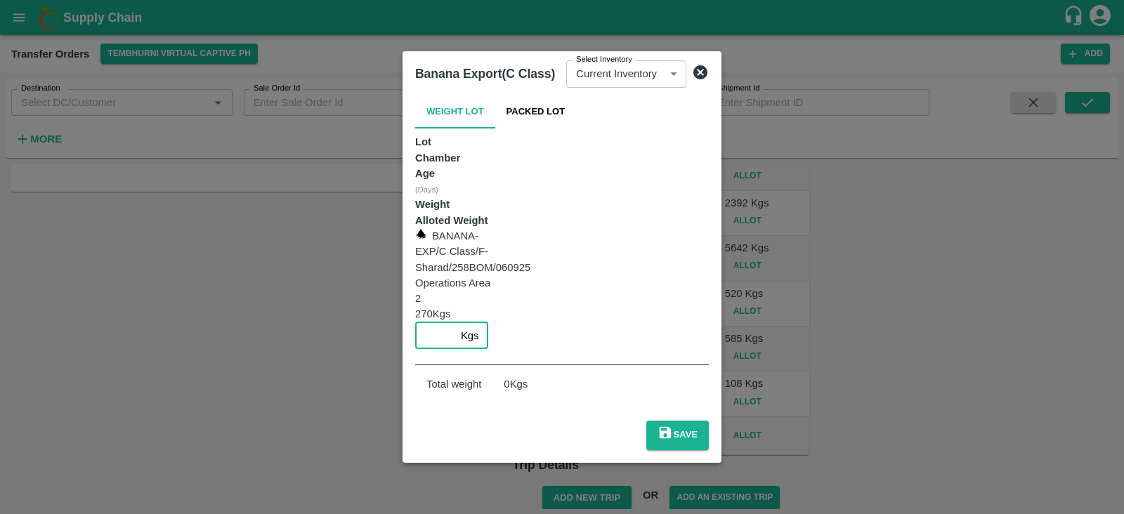
click at [455, 322] on input "number" at bounding box center [435, 335] width 40 height 27
type input "270"
click at [709, 421] on button "Save" at bounding box center [677, 436] width 63 height 30
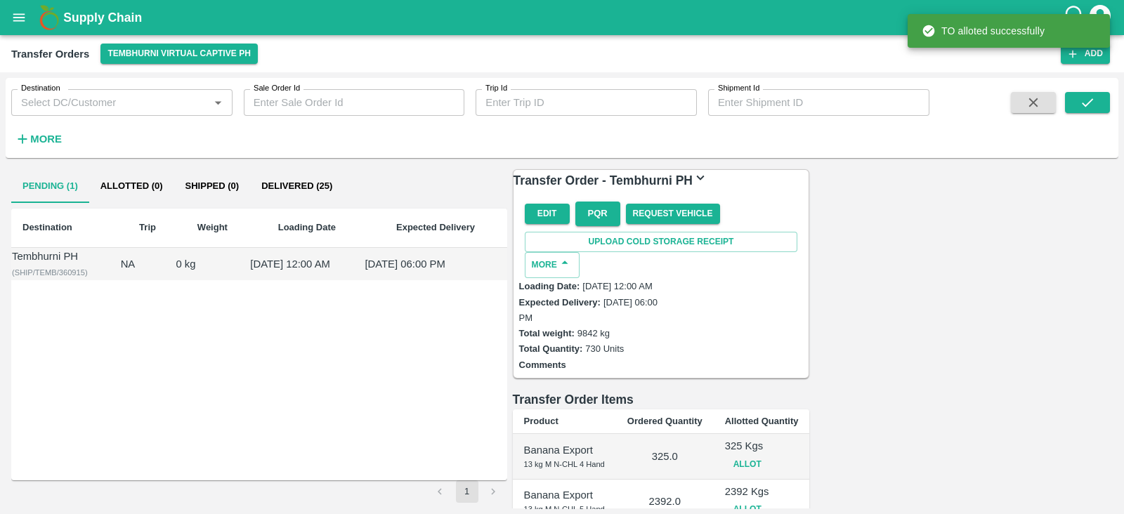
scroll to position [296, 0]
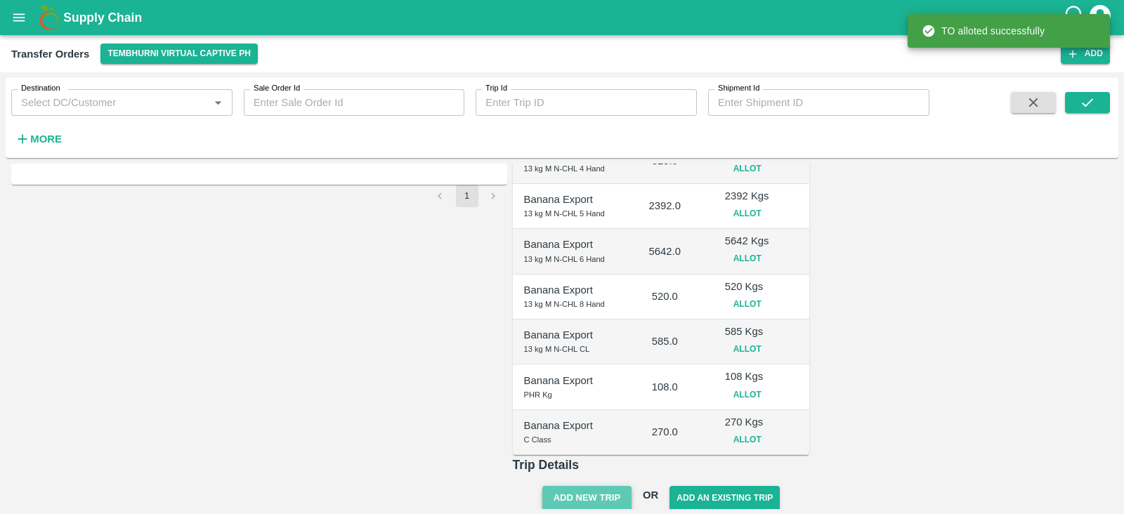
click at [632, 486] on button "Add New Trip" at bounding box center [586, 498] width 89 height 25
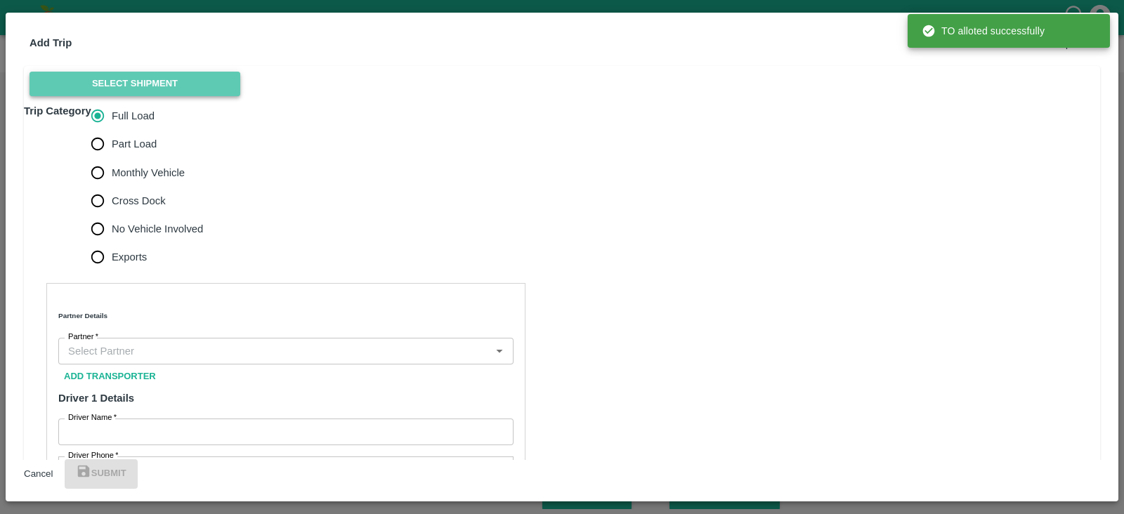
click at [169, 96] on button "Select Shipment" at bounding box center [135, 84] width 211 height 25
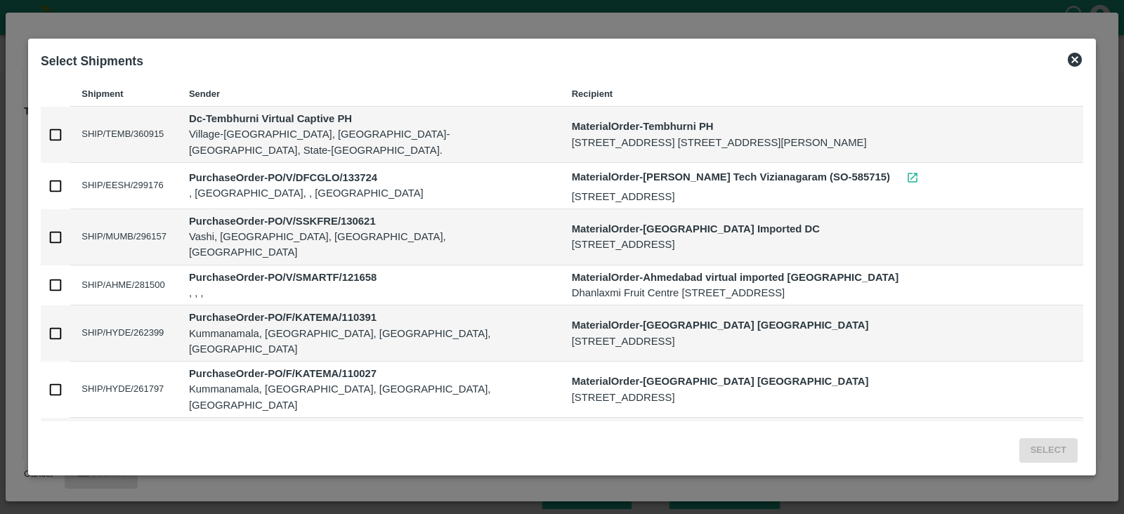
click at [55, 130] on input "checkbox" at bounding box center [55, 135] width 28 height 28
checkbox input "true"
click at [1036, 438] on button "Select" at bounding box center [1048, 450] width 58 height 25
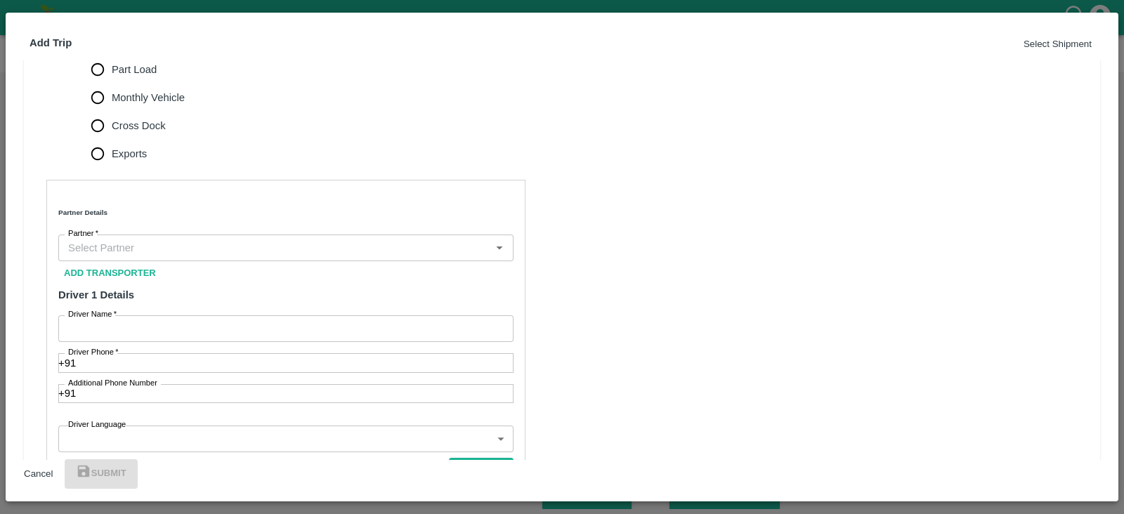
scroll to position [327, 0]
click at [158, 104] on span "Monthly Vehicle" at bounding box center [148, 96] width 73 height 15
click at [112, 110] on input "Monthly Vehicle" at bounding box center [98, 96] width 28 height 28
radio input "true"
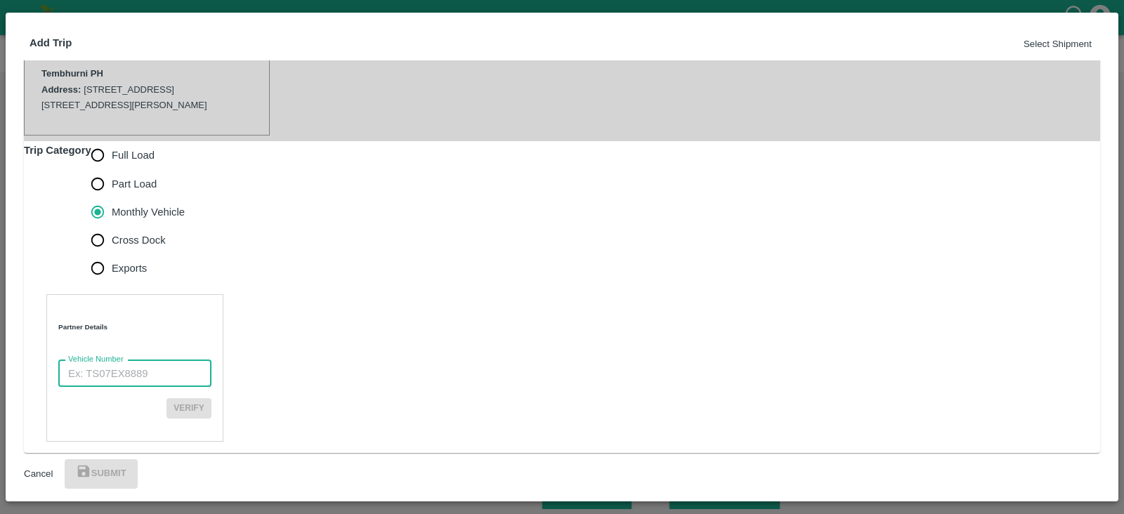
click at [152, 367] on input "Vehicle Number" at bounding box center [134, 373] width 153 height 27
paste input "MH45AX3780"
type input "MH45AX3780"
click at [211, 400] on button "Verify" at bounding box center [188, 408] width 45 height 20
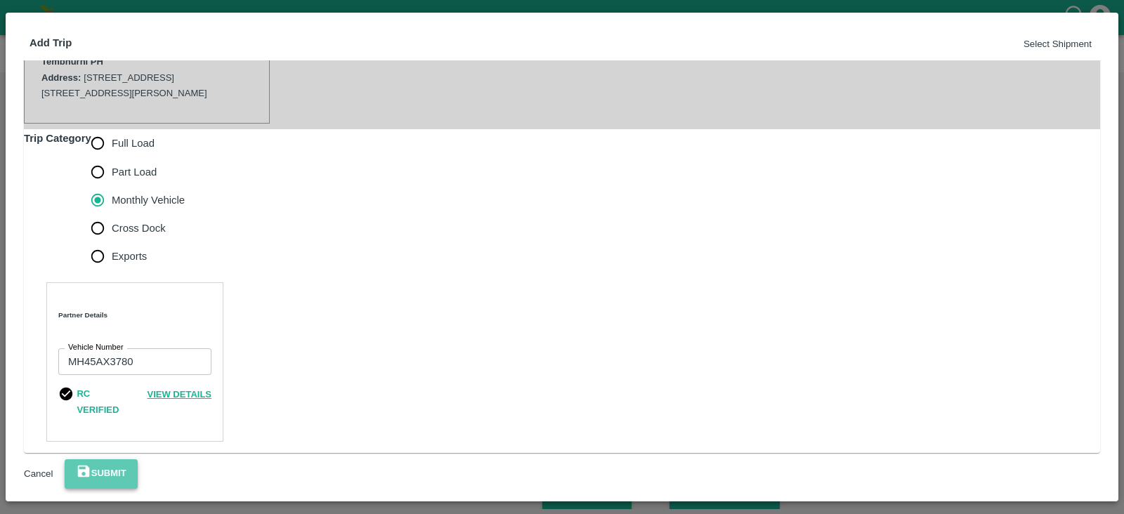
click at [138, 464] on button "Submit" at bounding box center [101, 474] width 73 height 30
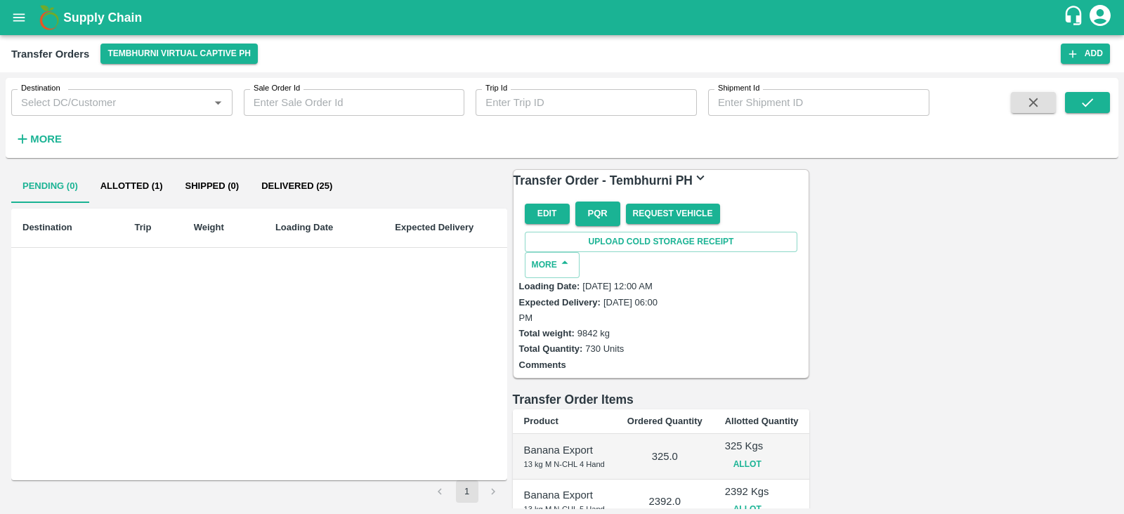
scroll to position [369, 0]
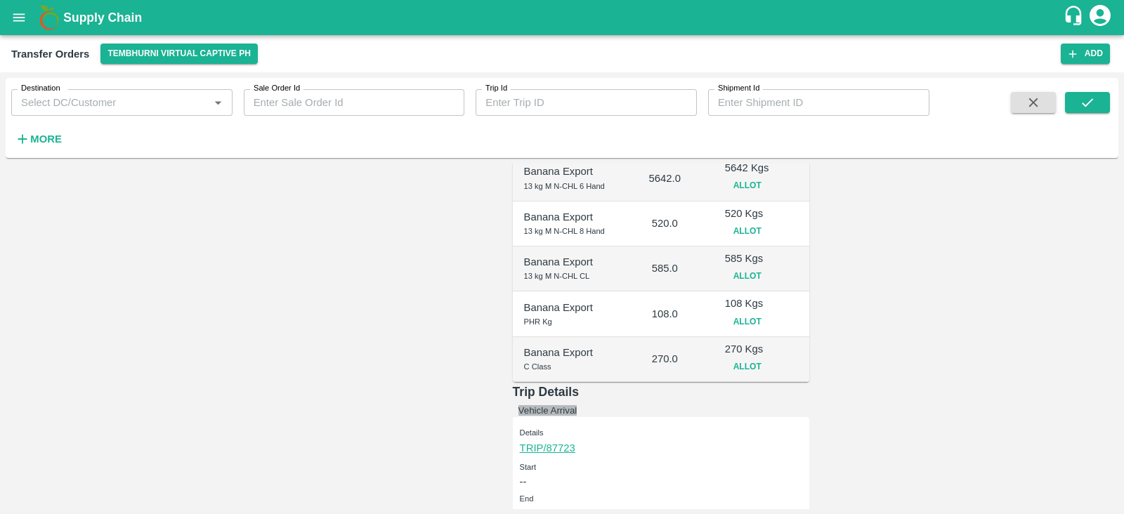
click at [577, 405] on button "Vehicle Arrival" at bounding box center [547, 410] width 59 height 11
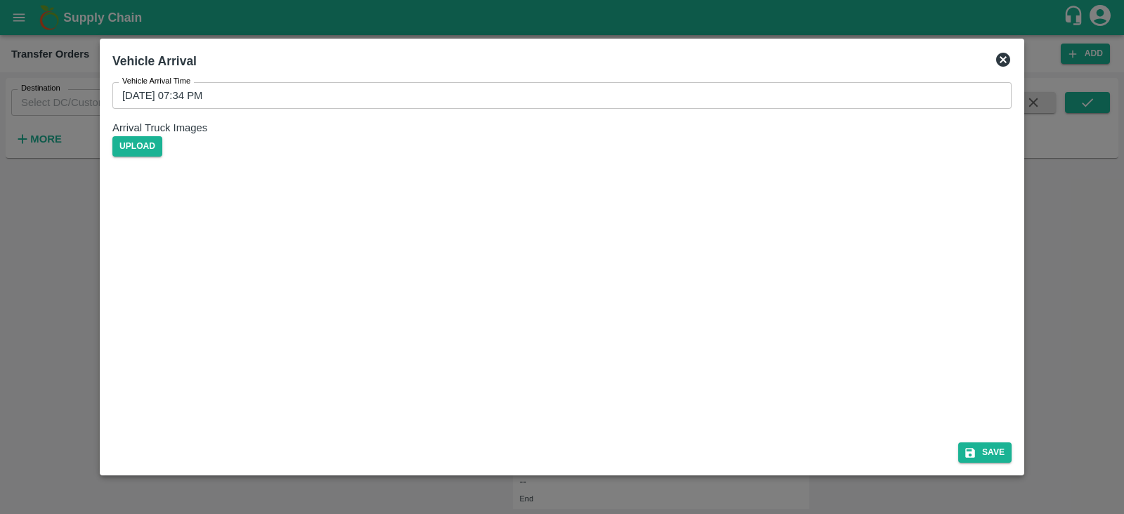
click at [232, 109] on input "08/09/2025 07:34 PM" at bounding box center [556, 95] width 889 height 27
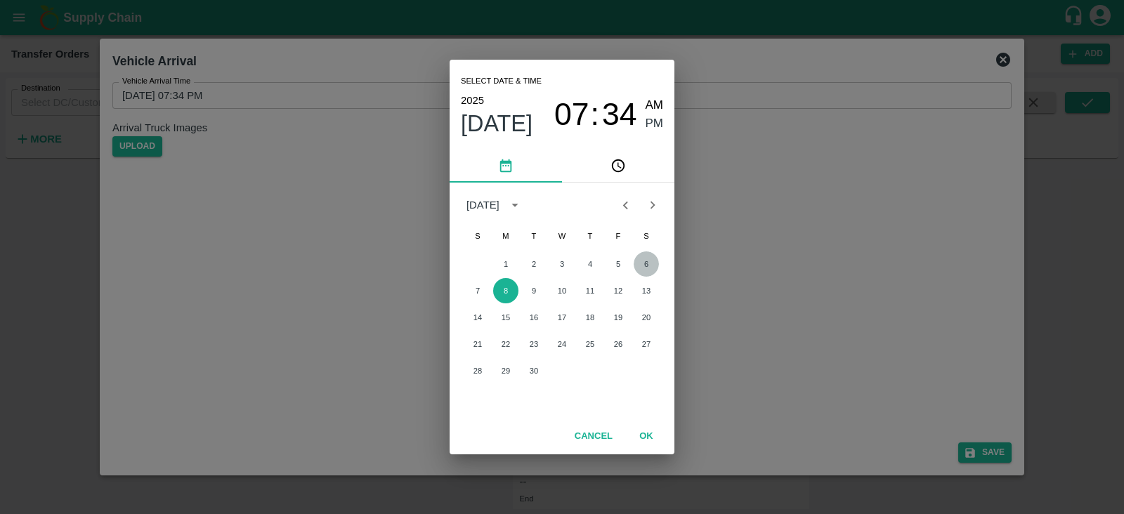
click at [641, 266] on button "6" at bounding box center [646, 263] width 25 height 25
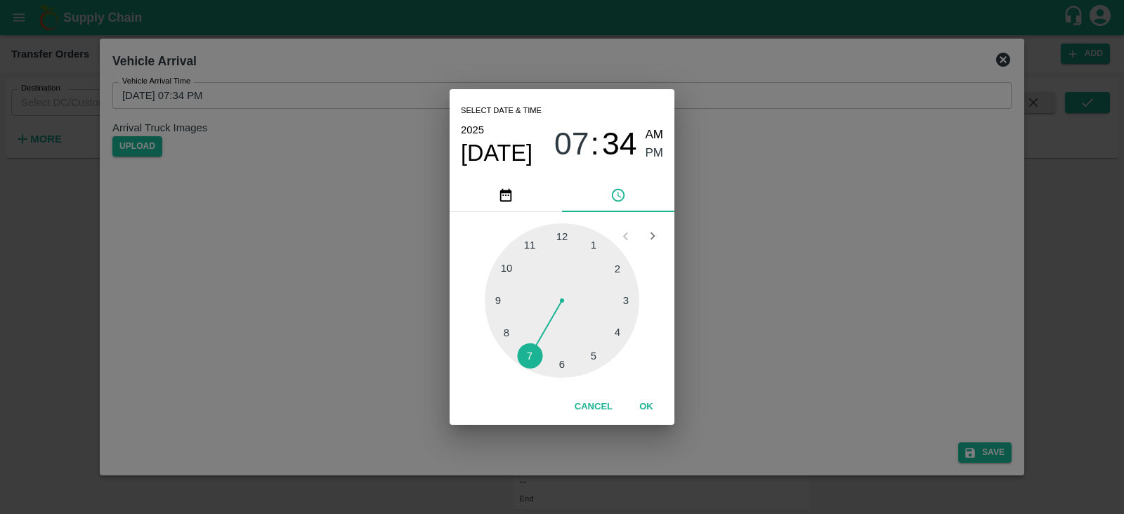
click at [592, 357] on div at bounding box center [562, 300] width 155 height 155
click at [499, 301] on div at bounding box center [562, 300] width 155 height 155
type input "06/09/2025 05:45 PM"
click at [658, 145] on span "PM" at bounding box center [655, 153] width 18 height 19
click at [643, 409] on button "OK" at bounding box center [646, 407] width 45 height 25
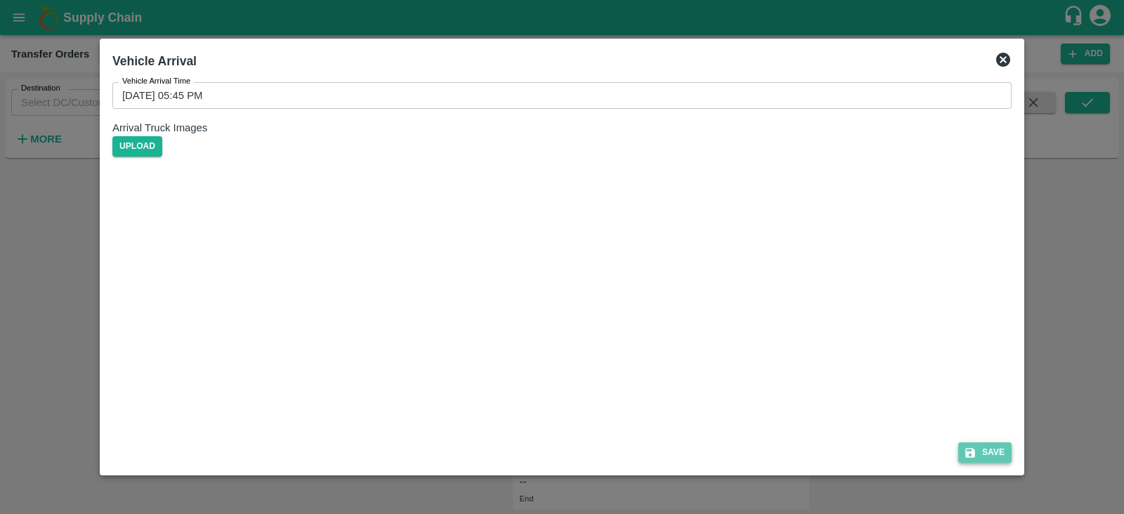
click at [986, 450] on button "Save" at bounding box center [984, 453] width 53 height 20
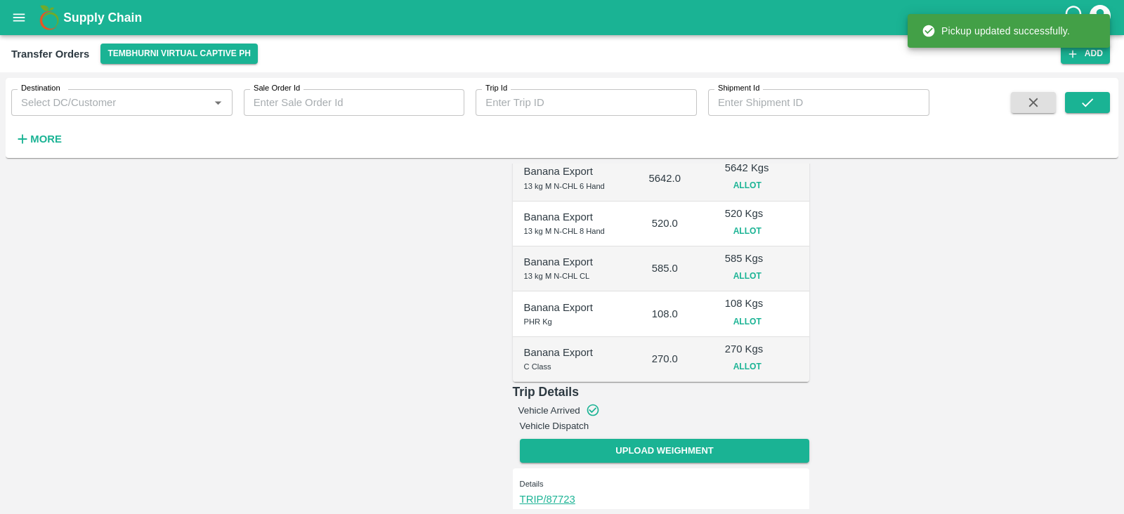
click at [589, 421] on button "Vehicle Dispatch" at bounding box center [555, 426] width 70 height 11
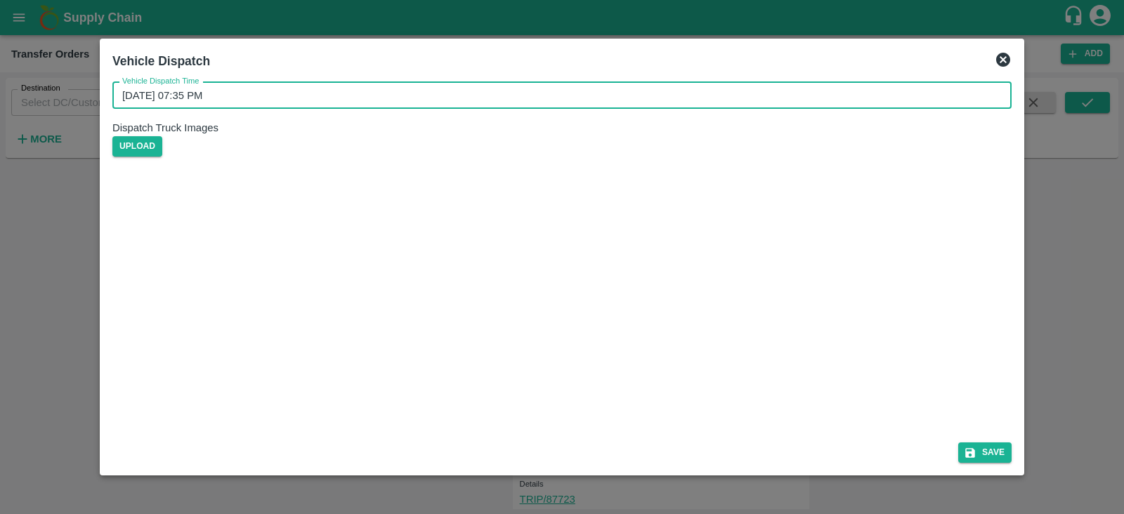
click at [260, 107] on input "08/09/2025 07:35 PM" at bounding box center [556, 95] width 889 height 27
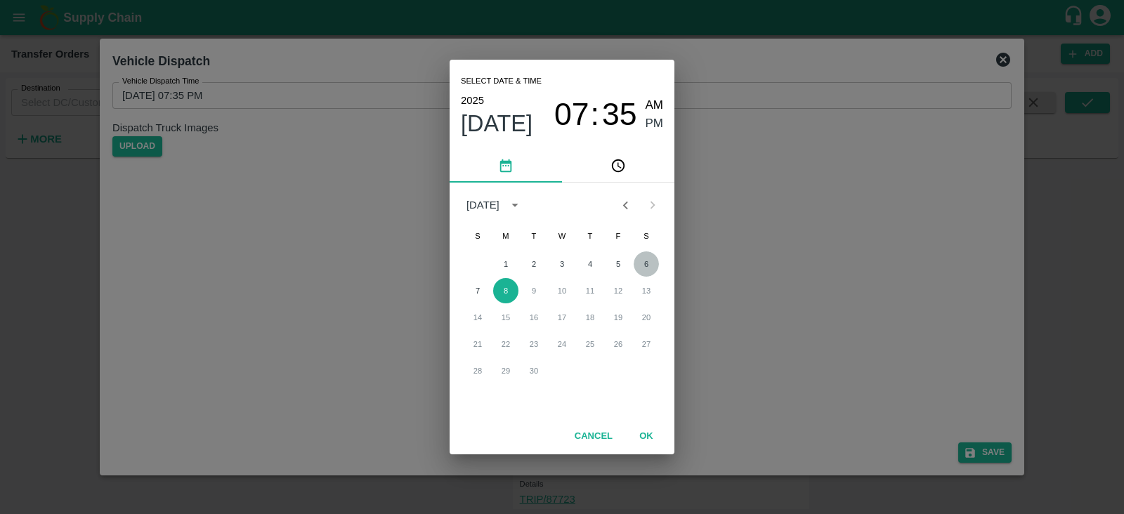
click at [643, 267] on button "6" at bounding box center [646, 263] width 25 height 25
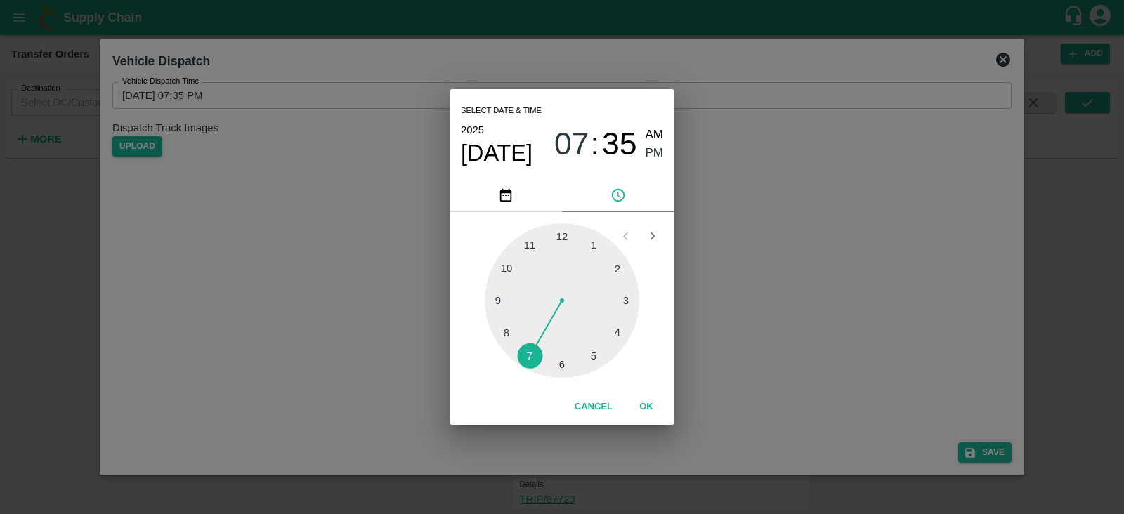
click at [593, 355] on div at bounding box center [562, 300] width 155 height 155
click at [497, 296] on div at bounding box center [562, 300] width 155 height 155
click at [500, 300] on div at bounding box center [562, 300] width 155 height 155
type input "06/09/2025 05:45 PM"
click at [653, 153] on span "PM" at bounding box center [655, 153] width 18 height 19
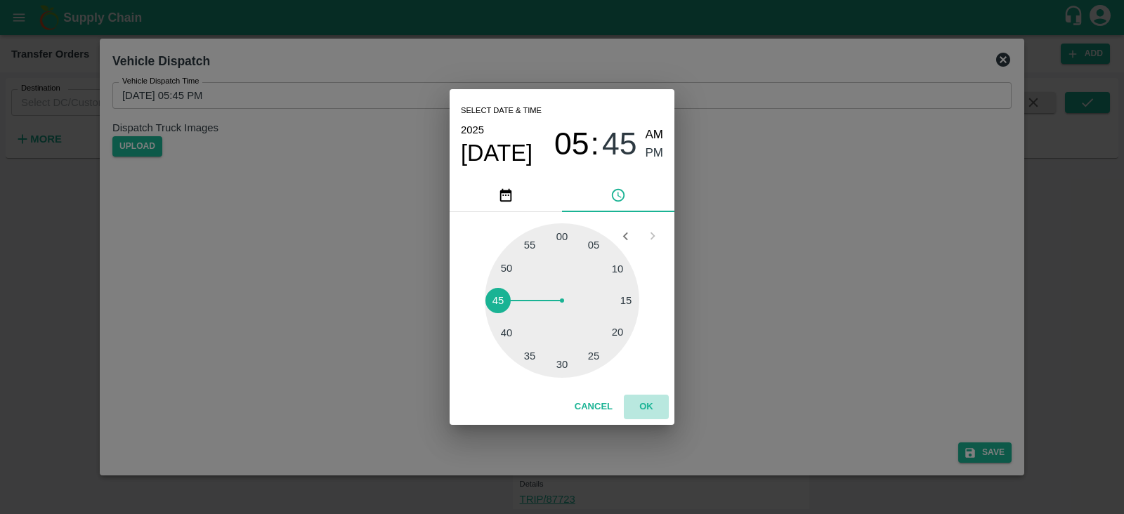
click at [648, 409] on button "OK" at bounding box center [646, 407] width 45 height 25
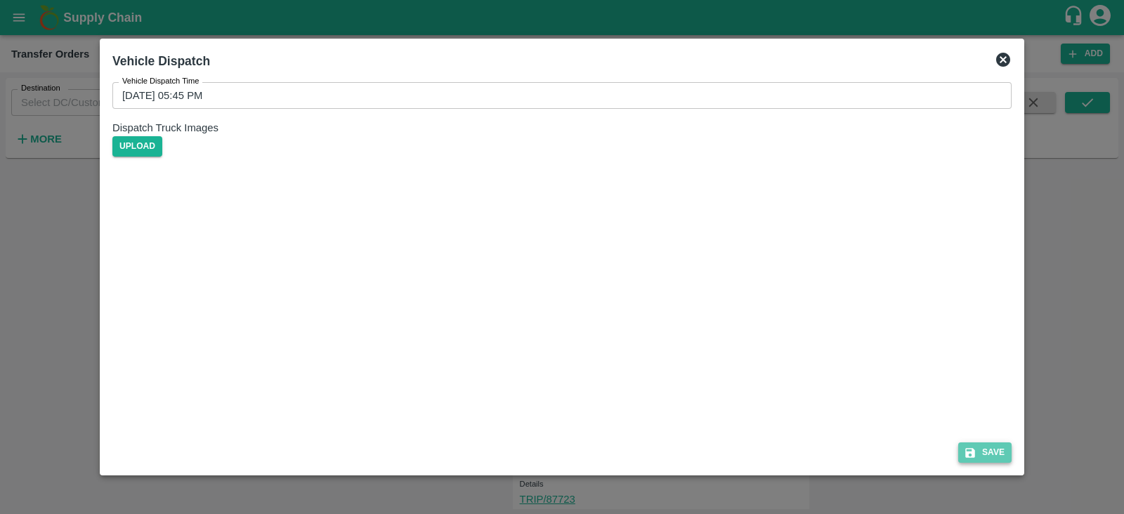
click at [979, 451] on button "Save" at bounding box center [984, 453] width 53 height 20
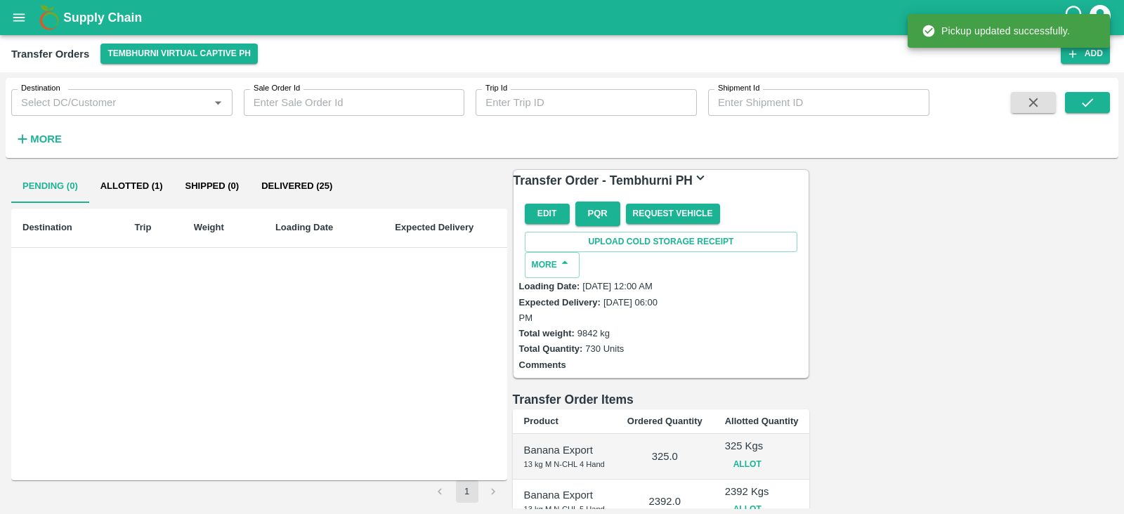
scroll to position [383, 0]
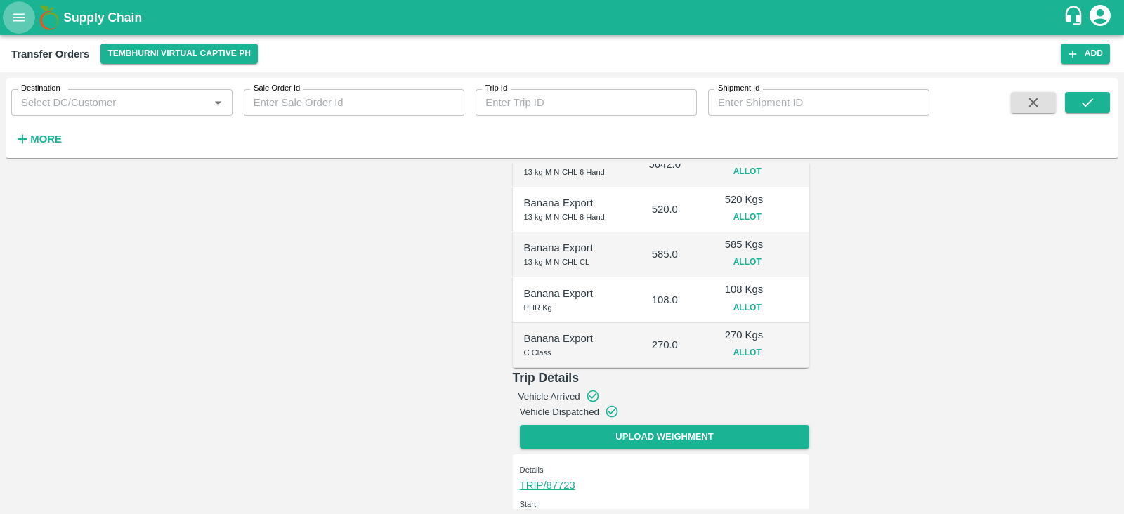
click at [20, 21] on icon "open drawer" at bounding box center [19, 17] width 12 height 8
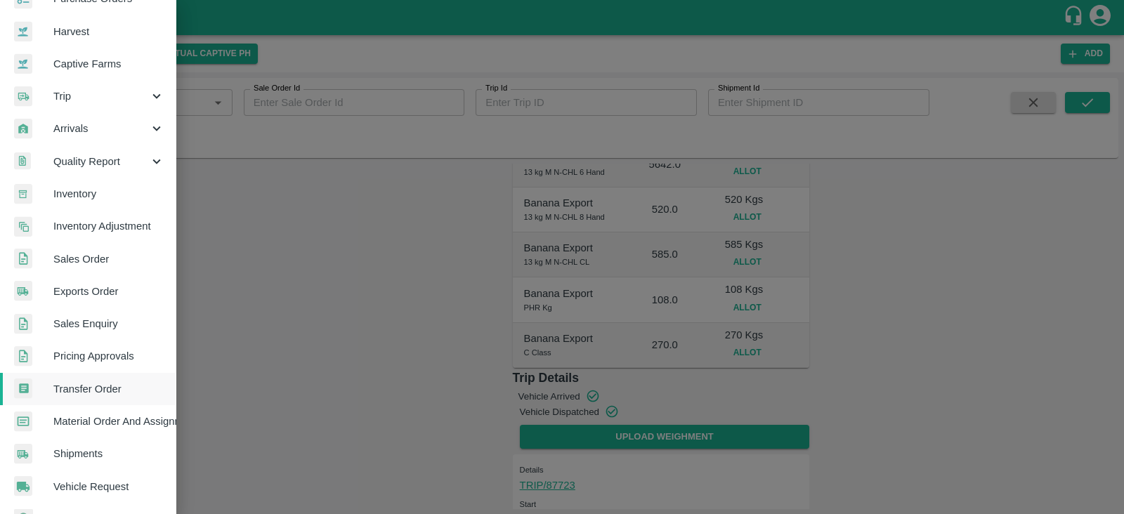
scroll to position [112, 0]
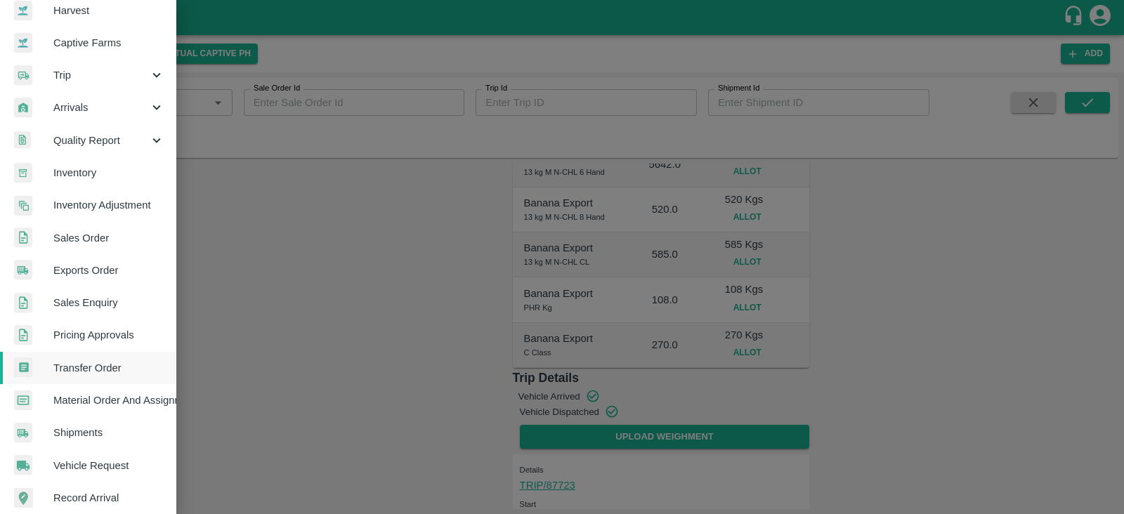
click at [103, 100] on span "Arrivals" at bounding box center [101, 107] width 96 height 15
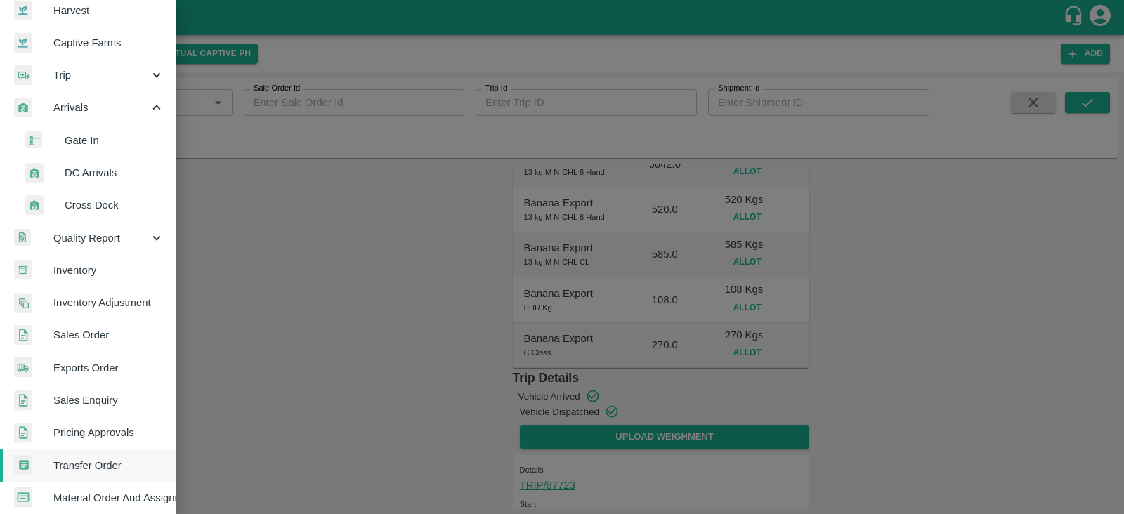
click at [79, 170] on span "DC Arrivals" at bounding box center [115, 172] width 100 height 15
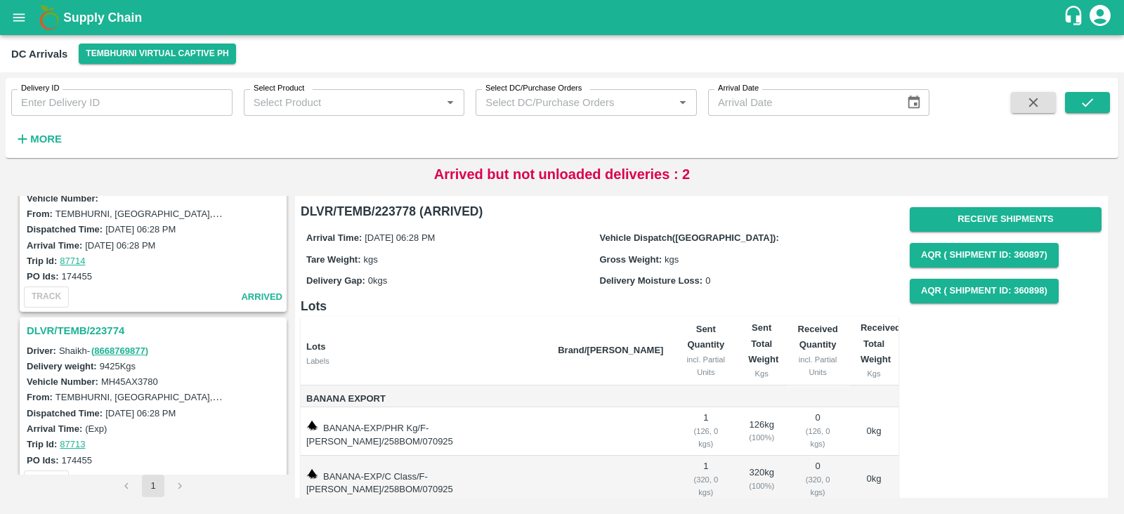
scroll to position [458, 0]
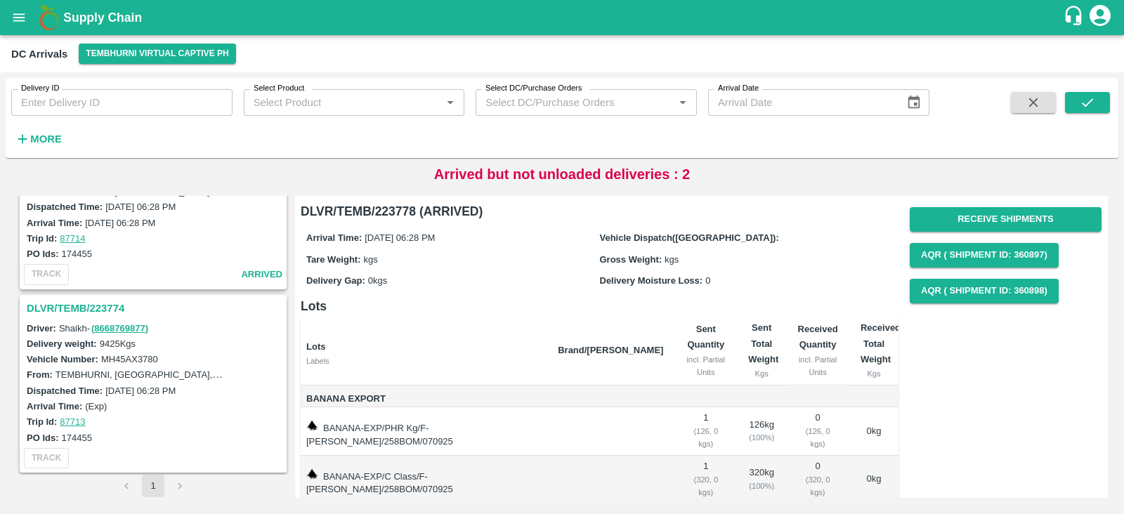
click at [85, 308] on h3 "DLVR/TEMB/223774" at bounding box center [155, 308] width 257 height 18
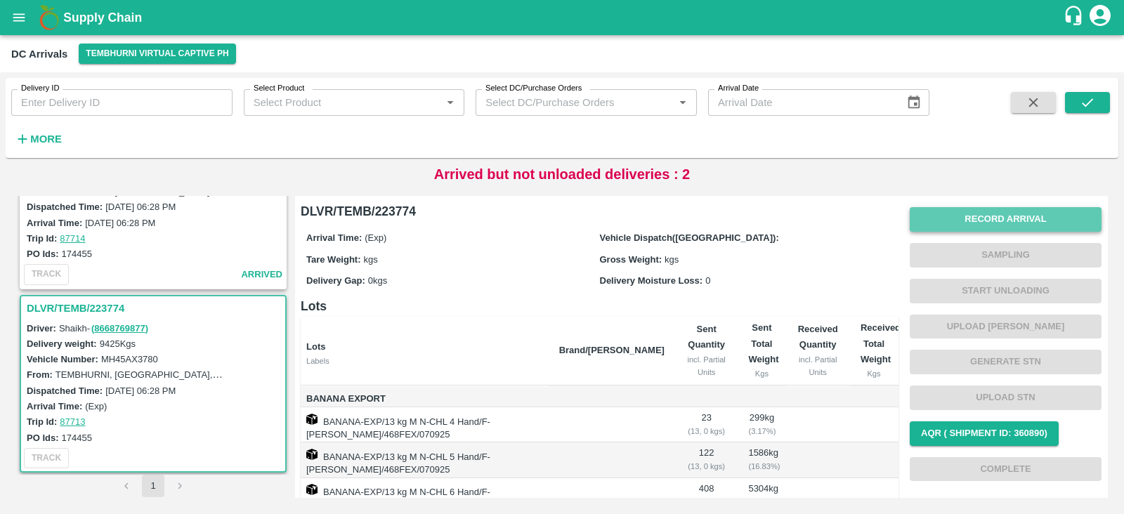
click at [1019, 226] on button "Record Arrival" at bounding box center [1006, 219] width 192 height 25
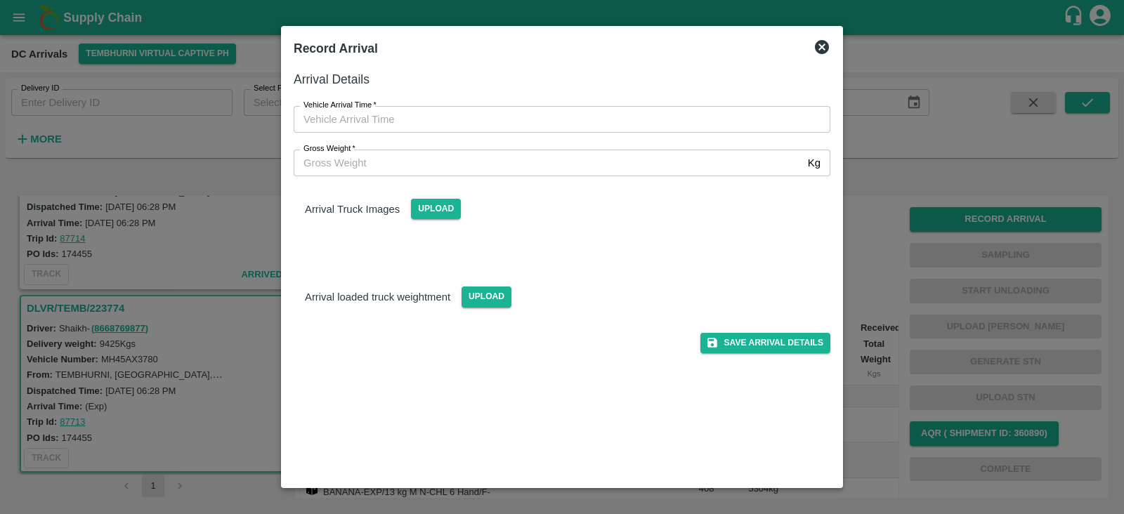
type input "DD/MM/YYYY hh:mm aa"
click at [434, 125] on input "DD/MM/YYYY hh:mm aa" at bounding box center [557, 119] width 527 height 27
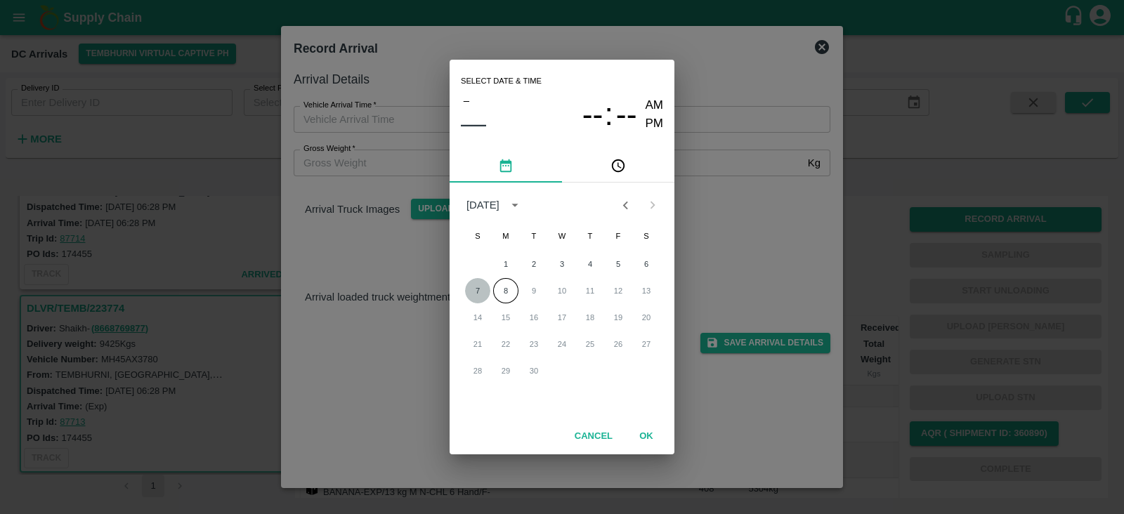
click at [471, 296] on button "7" at bounding box center [477, 290] width 25 height 25
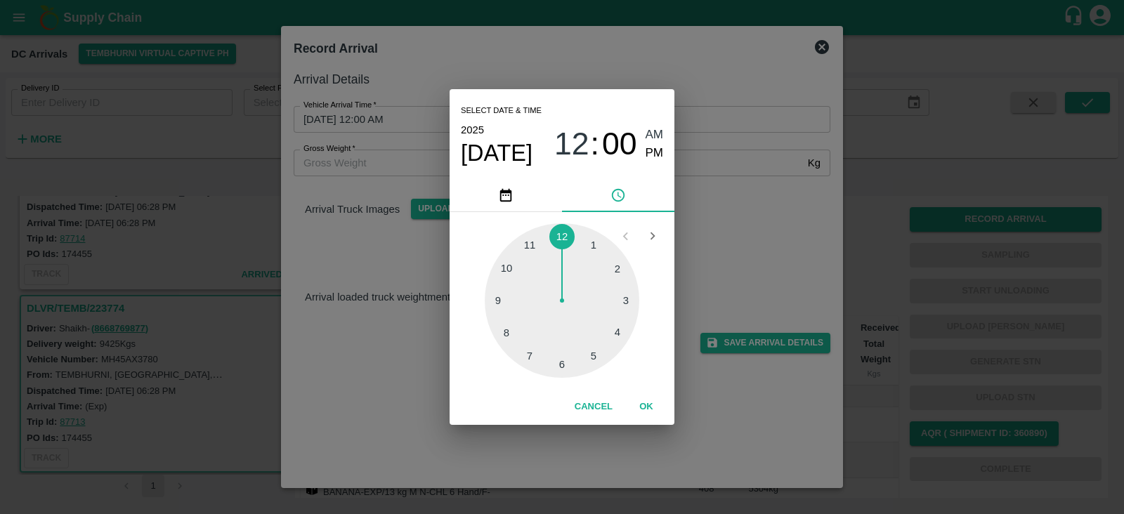
click at [596, 357] on div at bounding box center [562, 300] width 155 height 155
click at [495, 296] on div at bounding box center [562, 300] width 155 height 155
click at [499, 302] on div at bounding box center [562, 300] width 155 height 155
click at [655, 152] on span "PM" at bounding box center [655, 153] width 18 height 19
type input "07/09/2025 05:45 PM"
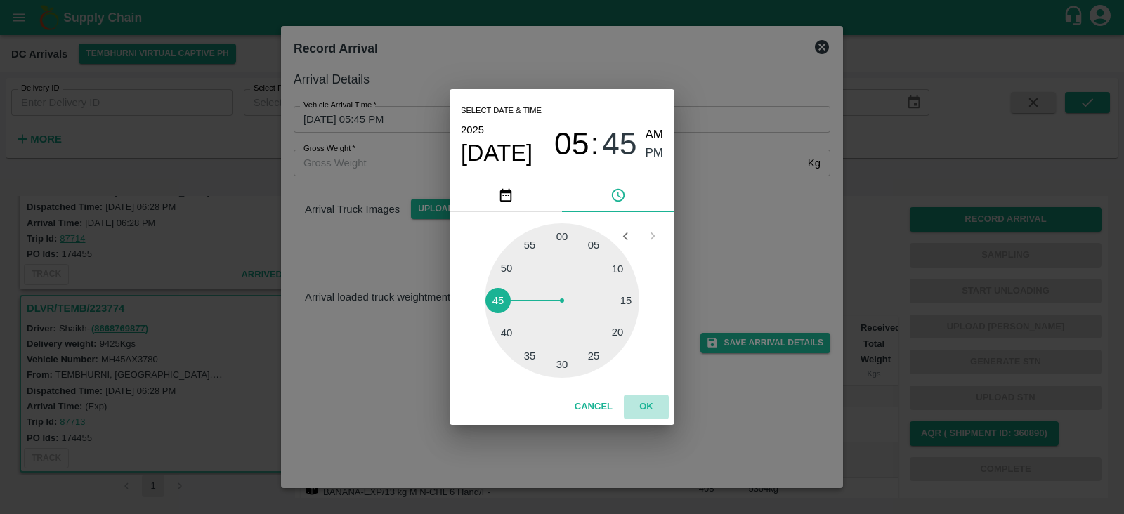
click at [642, 409] on button "OK" at bounding box center [646, 407] width 45 height 25
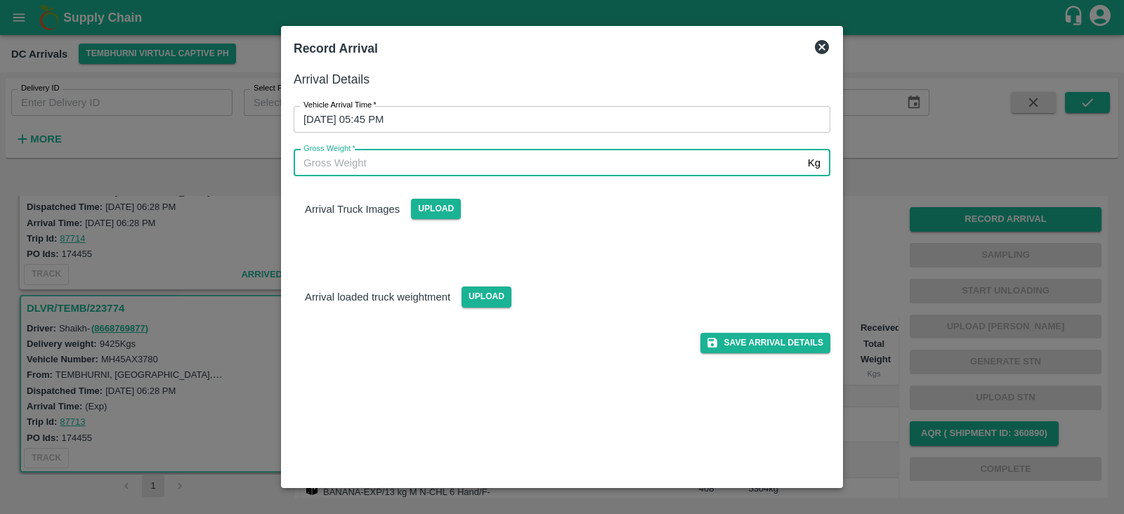
click at [521, 167] on input "Gross Weight   *" at bounding box center [548, 163] width 509 height 27
type input "8000"
click at [779, 337] on button "Save Arrival Details" at bounding box center [765, 343] width 130 height 20
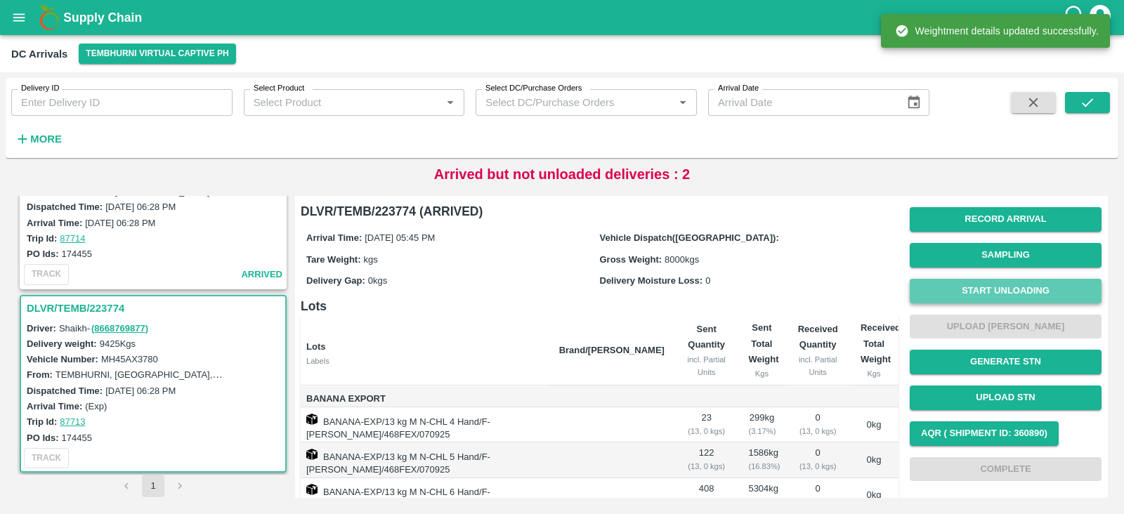
click at [993, 289] on button "Start Unloading" at bounding box center [1006, 291] width 192 height 25
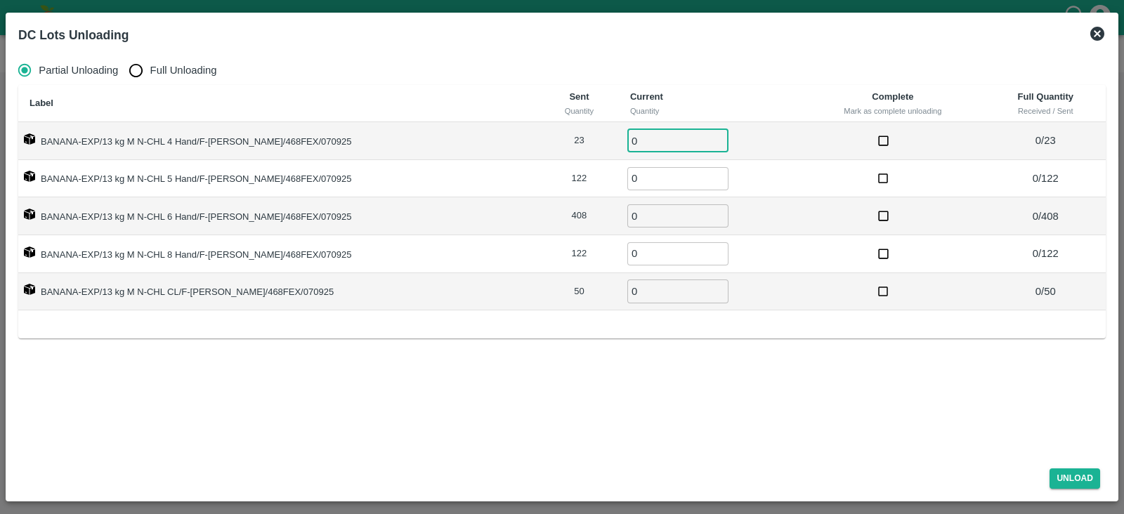
click at [633, 139] on input "0" at bounding box center [677, 140] width 101 height 23
type input "23"
click at [627, 178] on input "0" at bounding box center [677, 178] width 101 height 23
type input "122"
click at [627, 223] on input "0" at bounding box center [677, 215] width 101 height 23
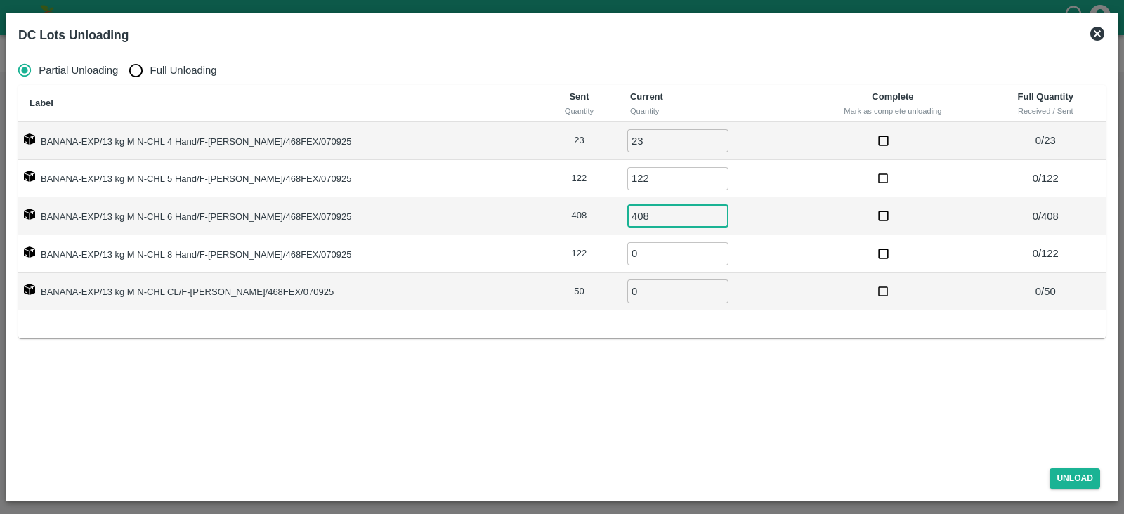
type input "408"
click at [627, 259] on input "0" at bounding box center [677, 253] width 101 height 23
type input "122"
click at [627, 292] on input "0" at bounding box center [677, 291] width 101 height 23
type input "4"
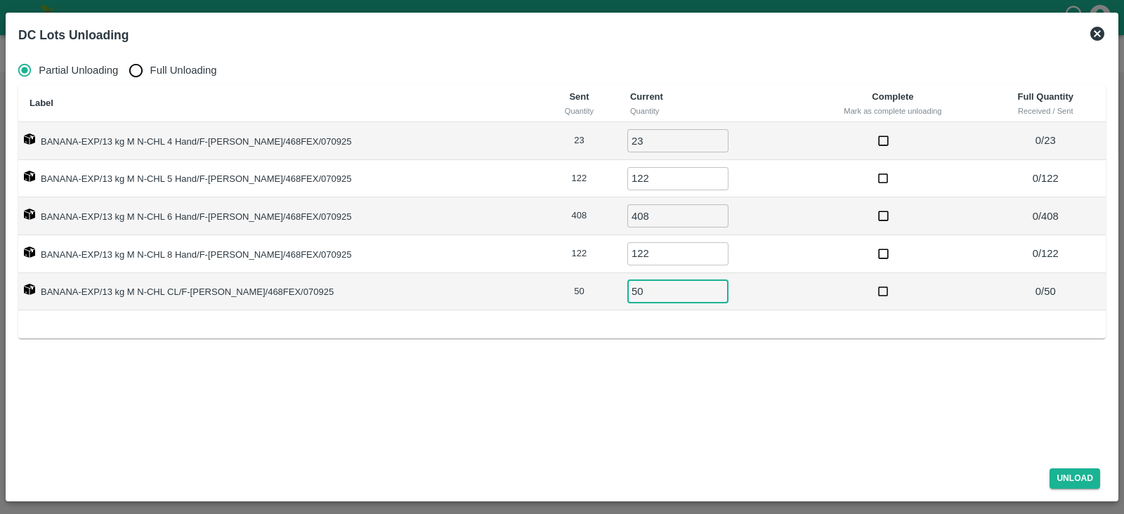
type input "50"
click at [712, 388] on div "Partial Unloading Full Unloading Label Sent Quantity Current Quantity Complete …" at bounding box center [562, 254] width 1099 height 406
click at [1085, 477] on button "Unload" at bounding box center [1074, 479] width 51 height 20
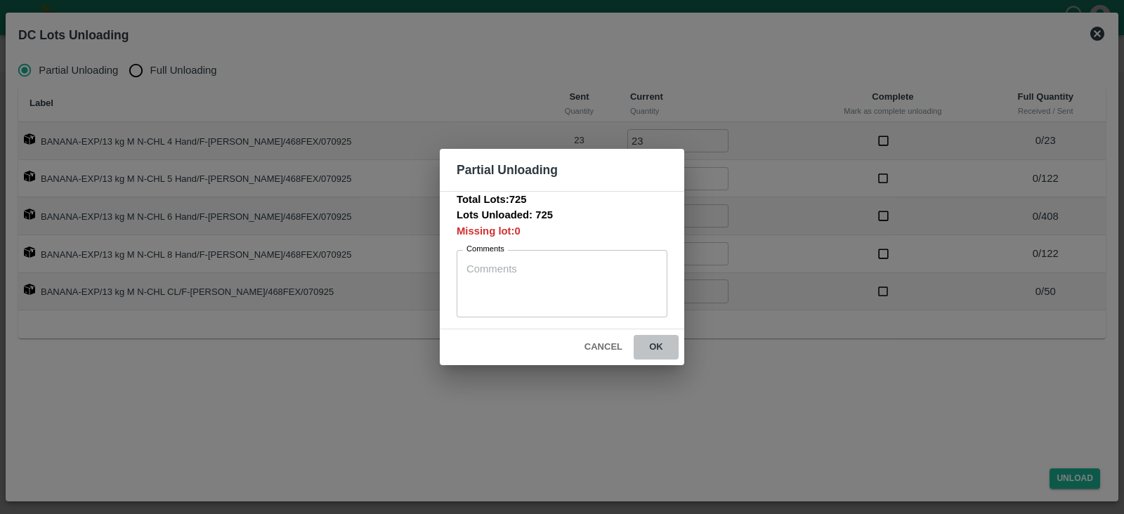
click at [653, 346] on button "ok" at bounding box center [656, 347] width 45 height 25
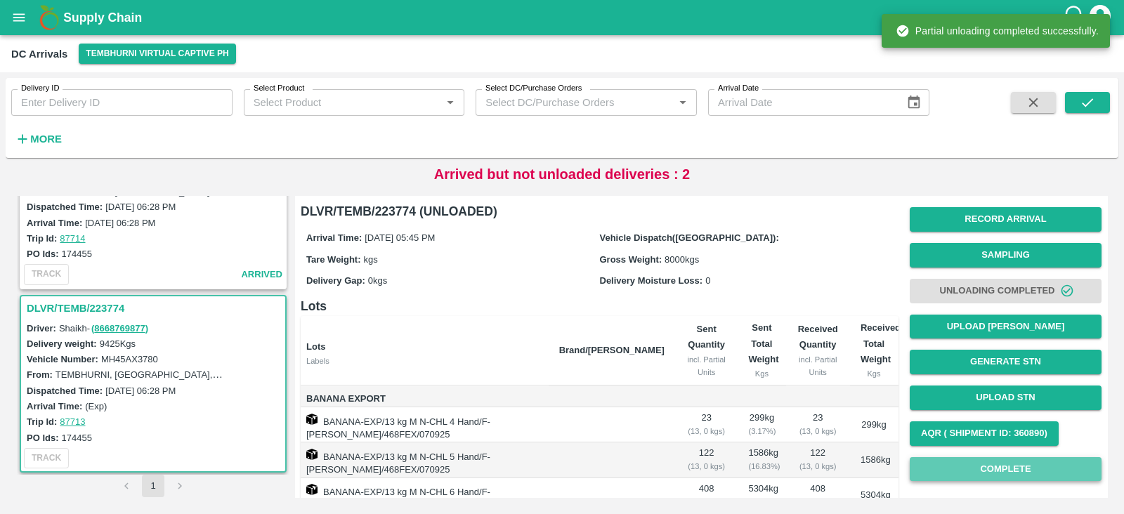
click at [994, 466] on button "Complete" at bounding box center [1006, 469] width 192 height 25
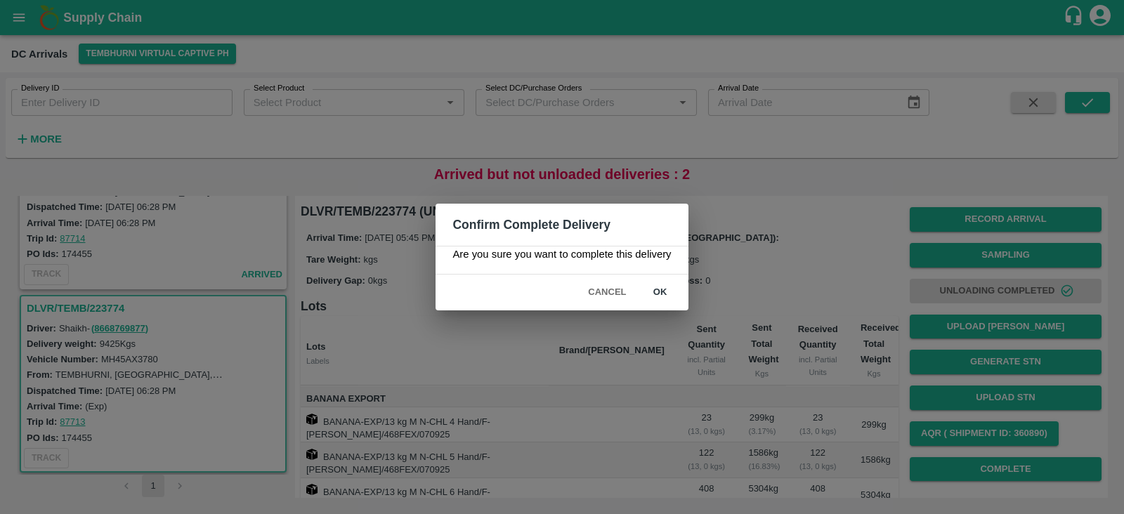
click at [663, 296] on button "ok" at bounding box center [660, 292] width 45 height 25
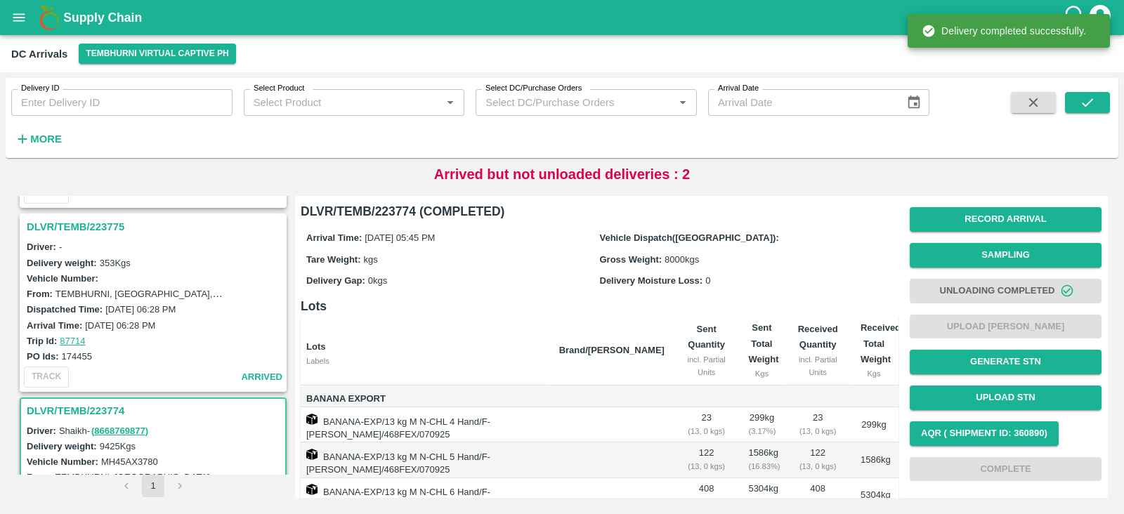
scroll to position [352, 0]
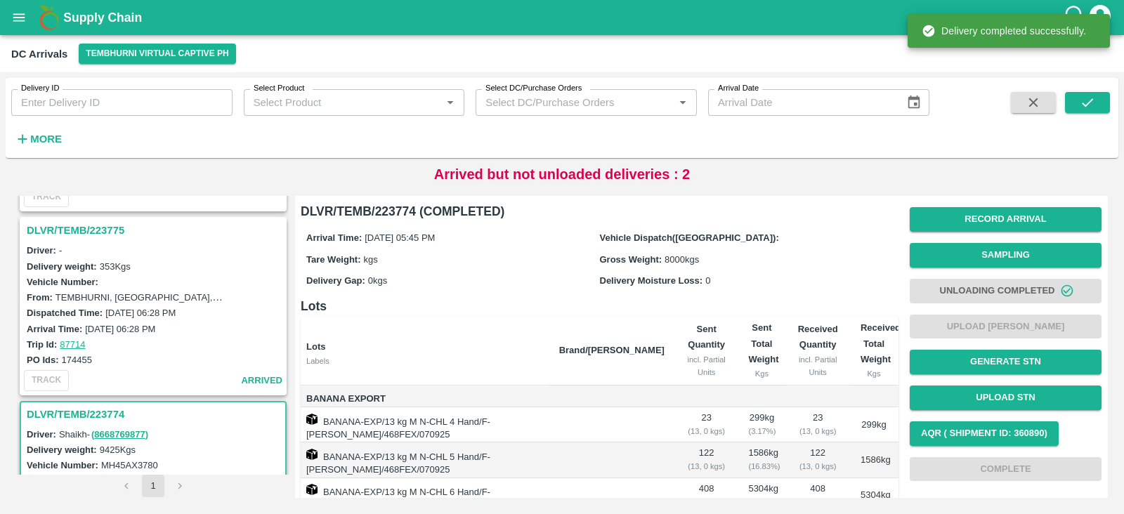
click at [74, 226] on h3 "DLVR/TEMB/223775" at bounding box center [155, 230] width 257 height 18
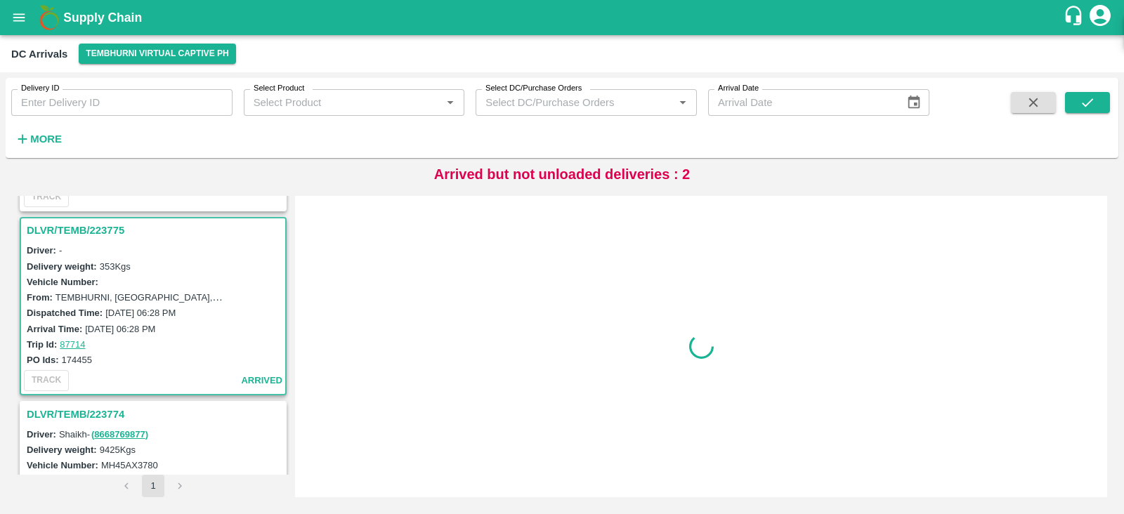
scroll to position [371, 0]
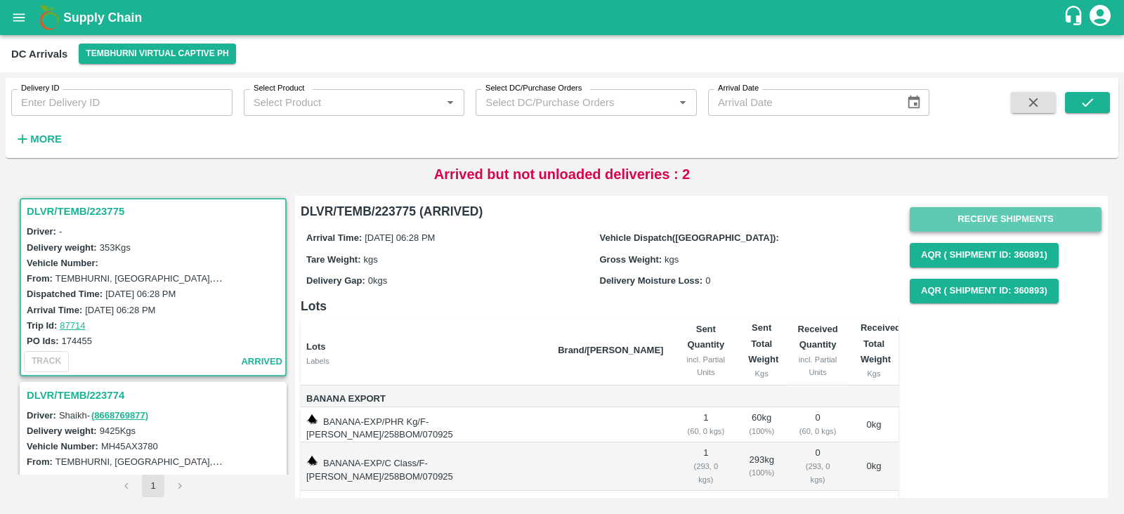
click at [995, 214] on button "Receive Shipments" at bounding box center [1006, 219] width 192 height 25
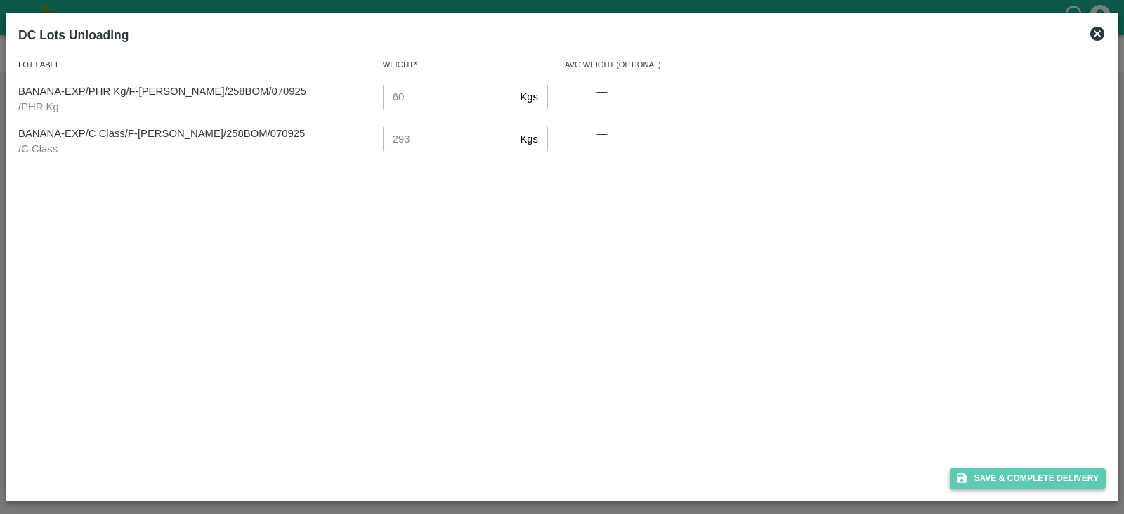
click at [1039, 474] on button "Save & Complete Delivery" at bounding box center [1028, 479] width 156 height 20
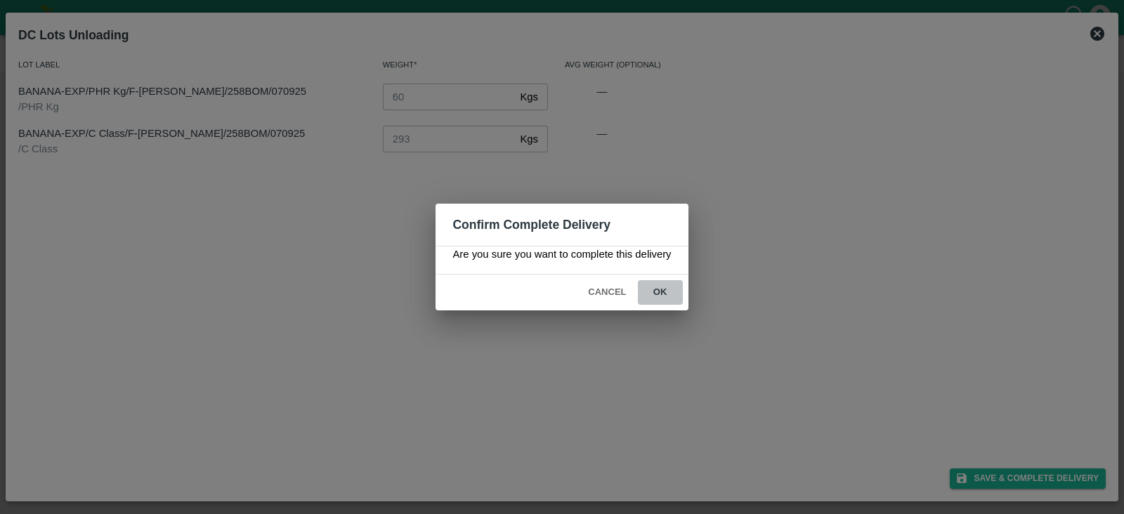
click at [665, 297] on button "ok" at bounding box center [660, 292] width 45 height 25
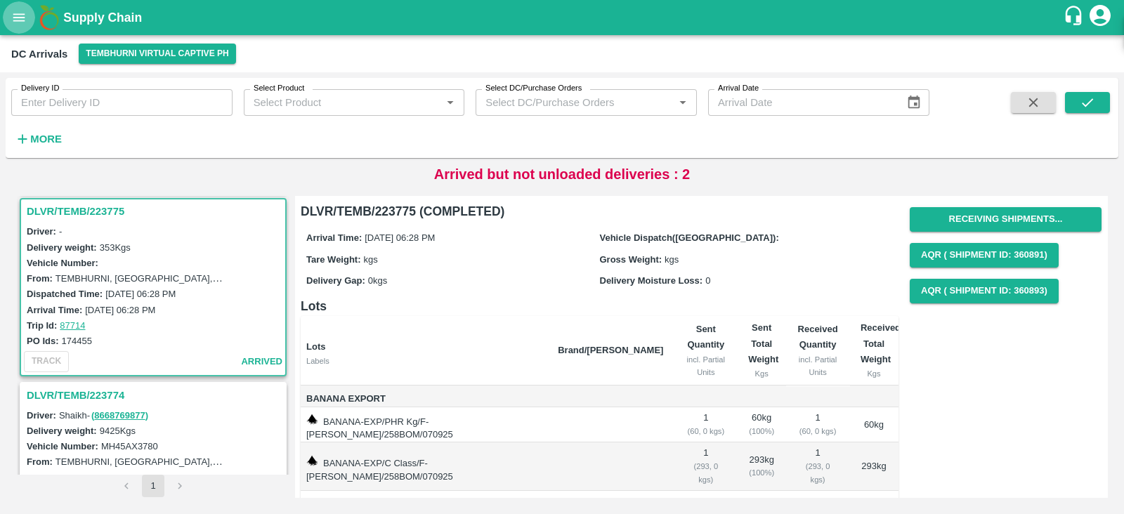
click at [18, 27] on button "open drawer" at bounding box center [19, 17] width 32 height 32
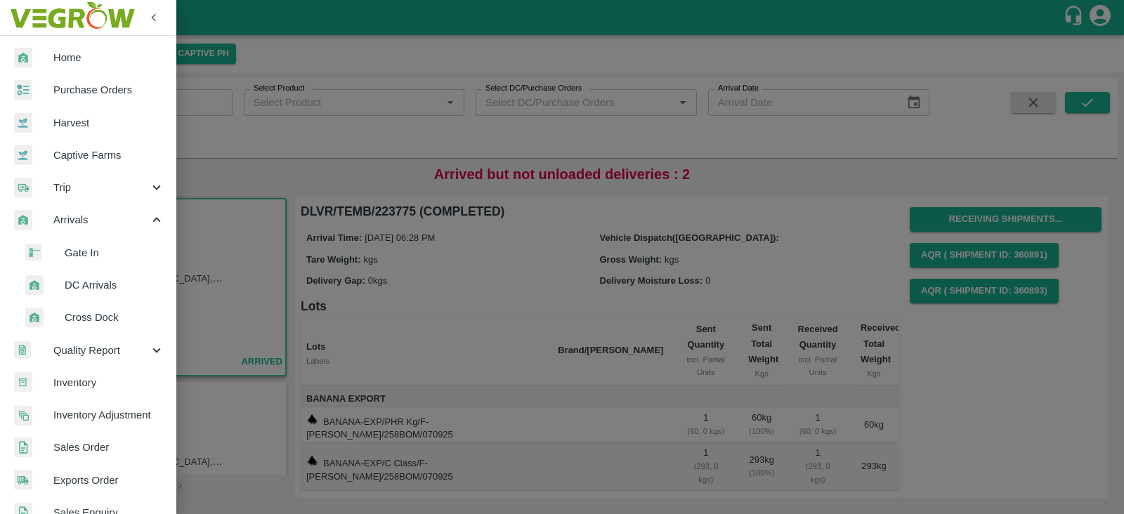
scroll to position [383, 0]
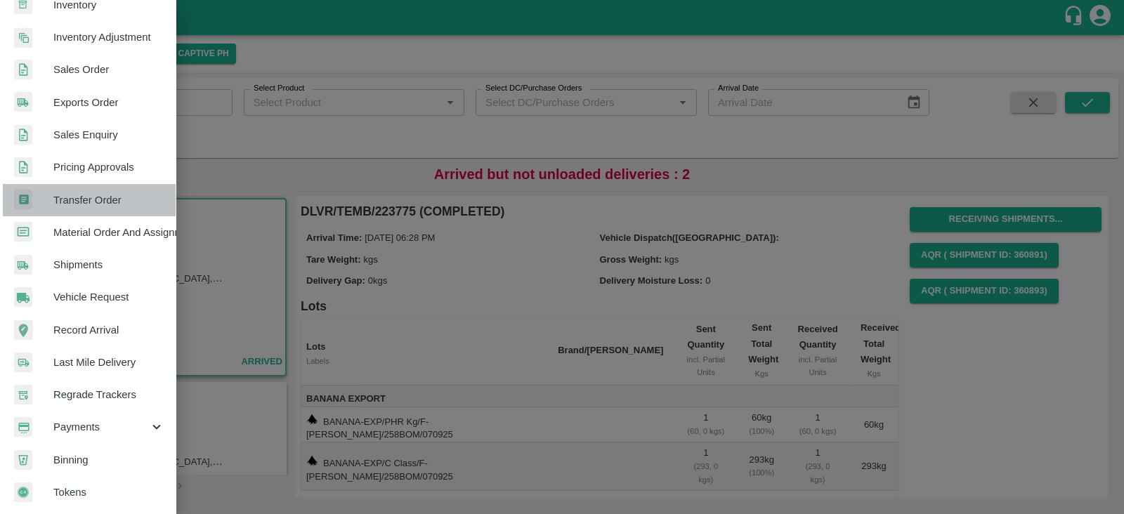
click at [95, 195] on span "Transfer Order" at bounding box center [108, 199] width 111 height 15
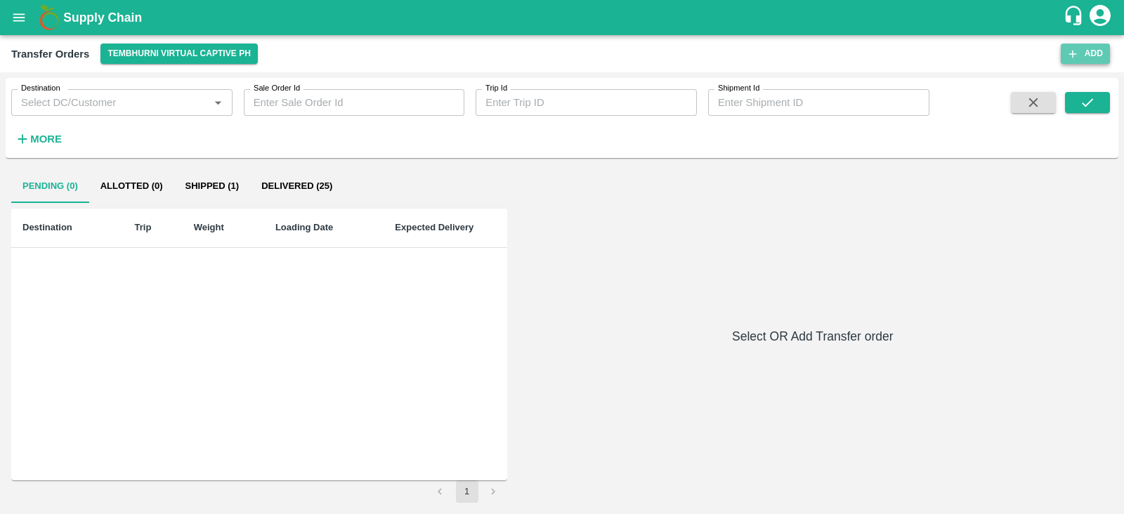
click at [1084, 51] on button "Add" at bounding box center [1085, 54] width 49 height 20
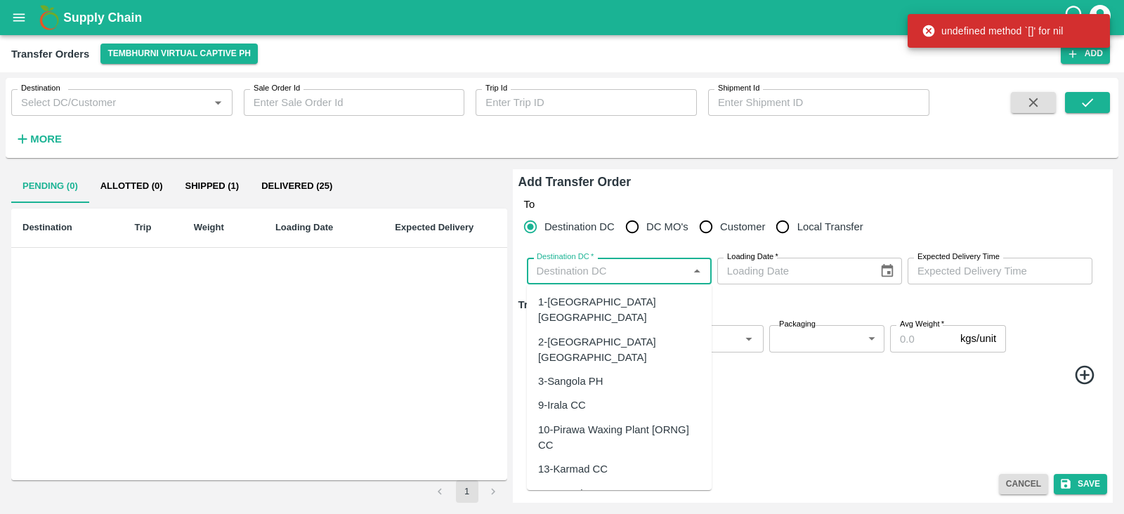
click at [551, 268] on input "Destination DC   *" at bounding box center [607, 271] width 153 height 18
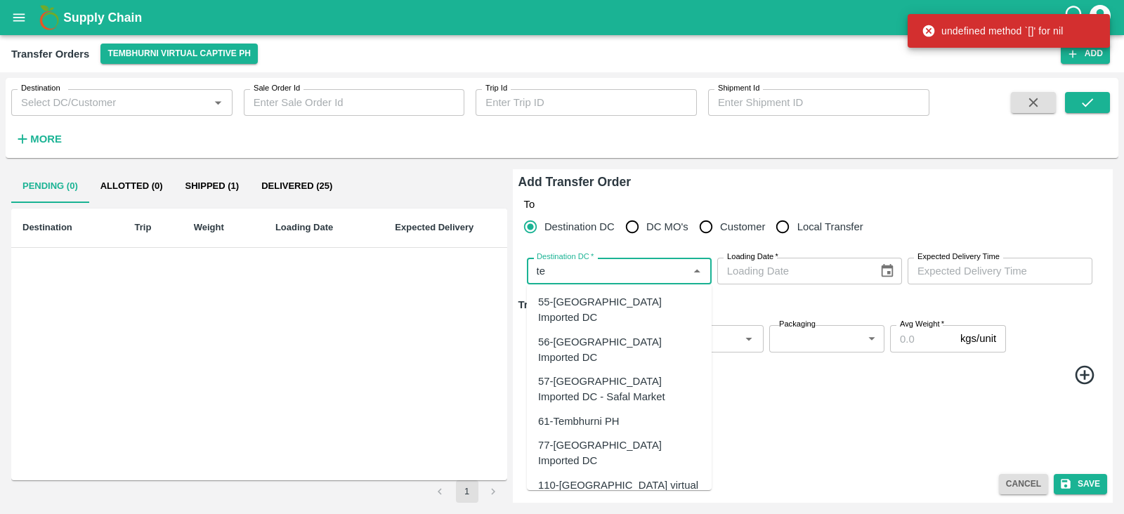
click at [587, 414] on div "61-Tembhurni PH" at bounding box center [578, 421] width 81 height 15
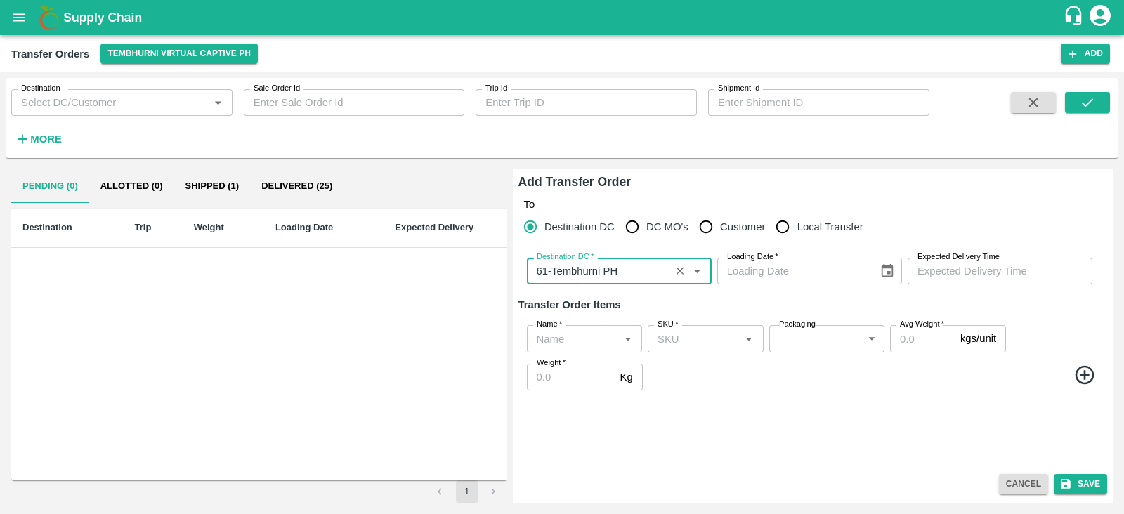
type input "61-Tembhurni PH"
click at [889, 279] on icon "Choose date" at bounding box center [886, 270] width 15 height 15
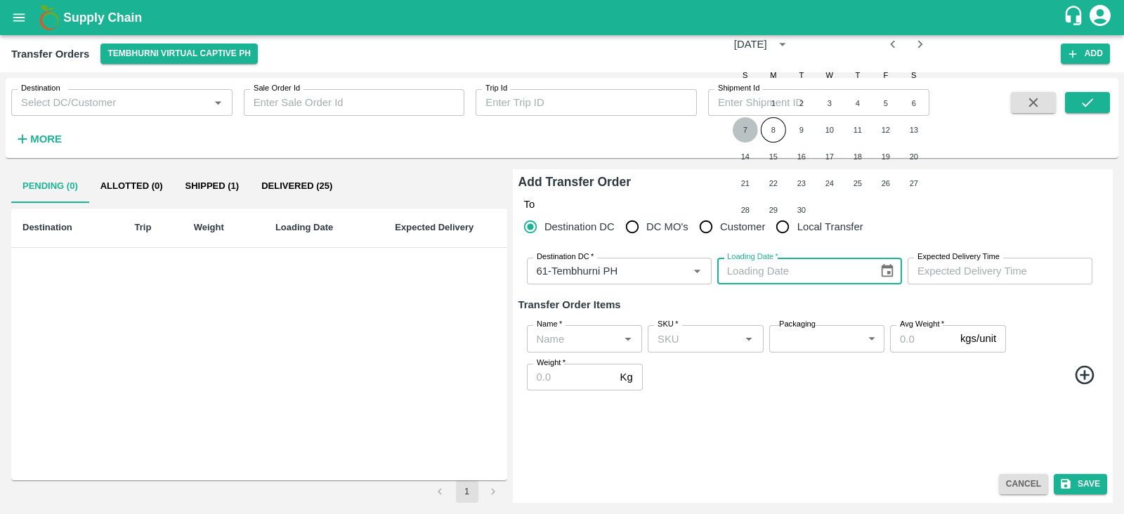
click at [747, 131] on button "7" at bounding box center [745, 129] width 25 height 25
type input "07/09/2025"
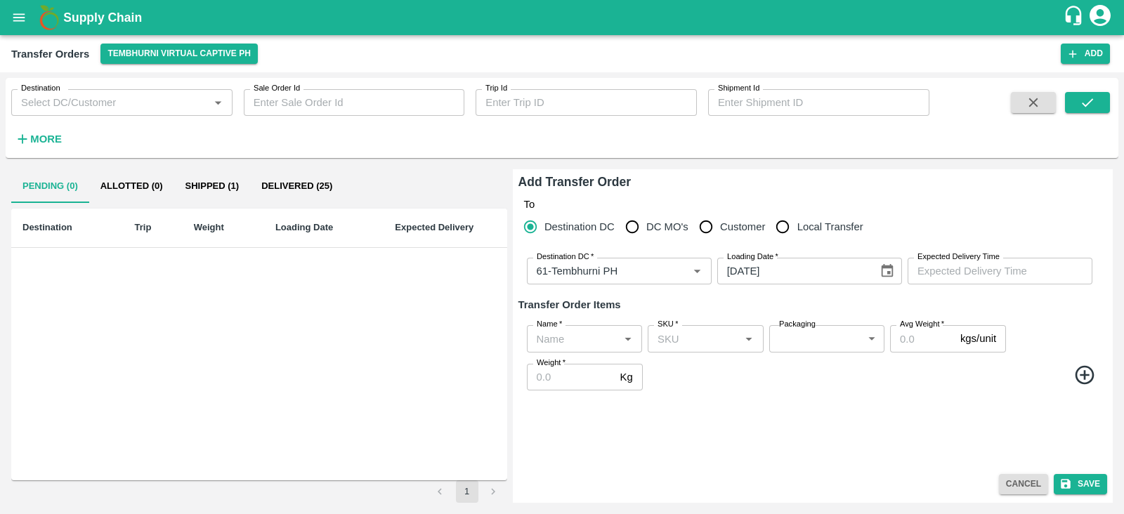
type input "DD/MM/YYYY hh:mm aa"
click at [967, 268] on input "DD/MM/YYYY hh:mm aa" at bounding box center [995, 271] width 175 height 27
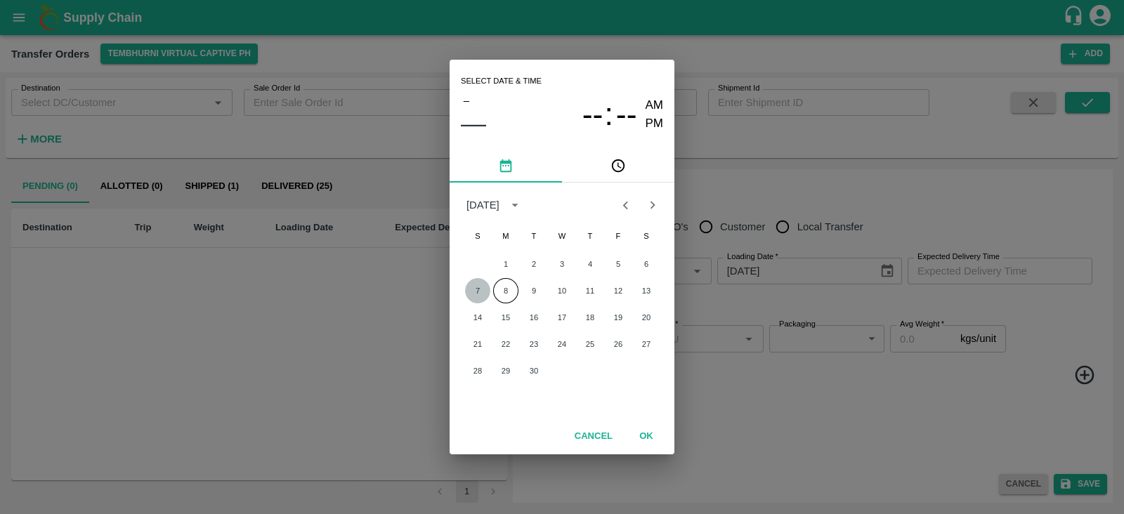
click at [480, 287] on button "7" at bounding box center [477, 290] width 25 height 25
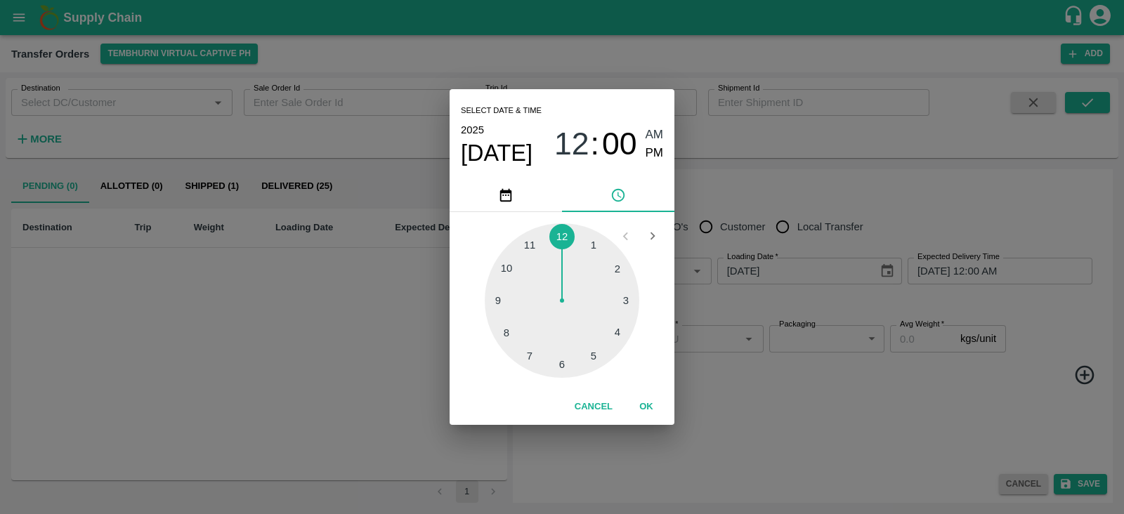
click at [561, 361] on div at bounding box center [562, 300] width 155 height 155
click at [646, 152] on span "PM" at bounding box center [655, 153] width 18 height 19
type input "07/09/2025 06:00 PM"
click at [641, 406] on button "OK" at bounding box center [646, 407] width 45 height 25
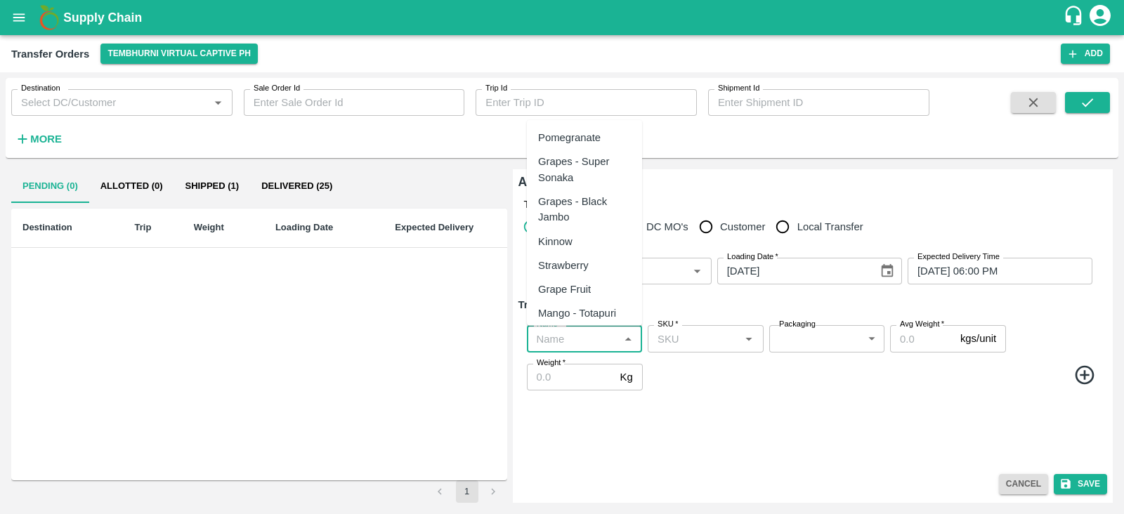
click at [565, 339] on input "Name   *" at bounding box center [573, 338] width 84 height 18
click at [590, 134] on div "Banana Export" at bounding box center [572, 137] width 69 height 15
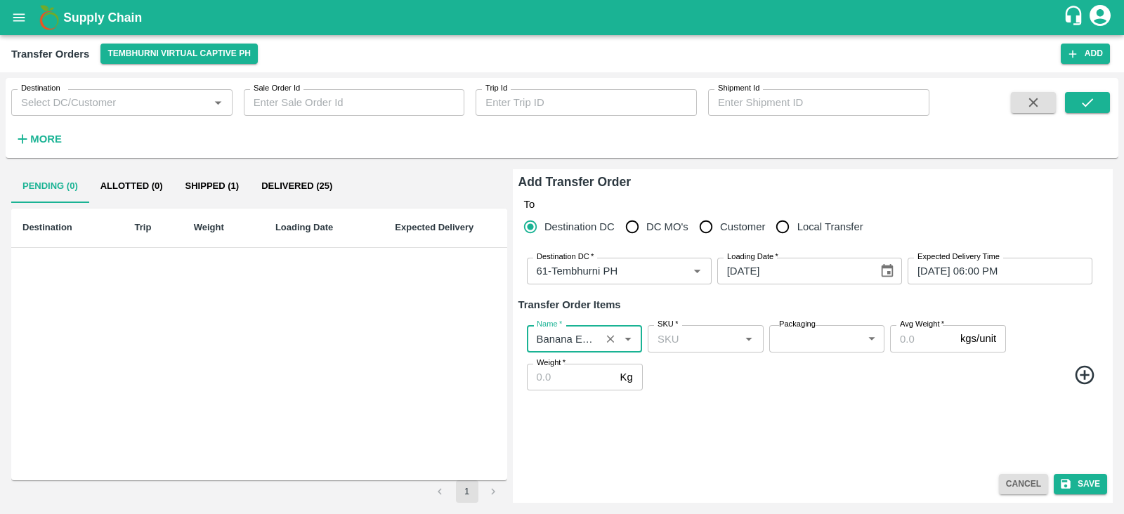
type input "Banana Export"
click at [1082, 376] on icon at bounding box center [1084, 375] width 23 height 23
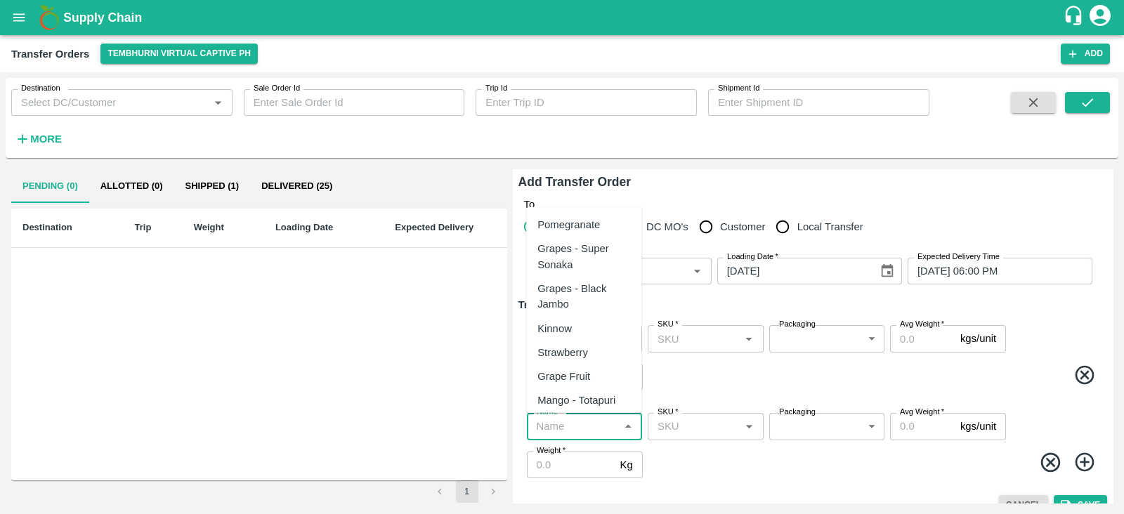
click at [579, 426] on input "Name   *" at bounding box center [573, 426] width 84 height 18
click at [580, 234] on div "Banana Export" at bounding box center [583, 225] width 115 height 24
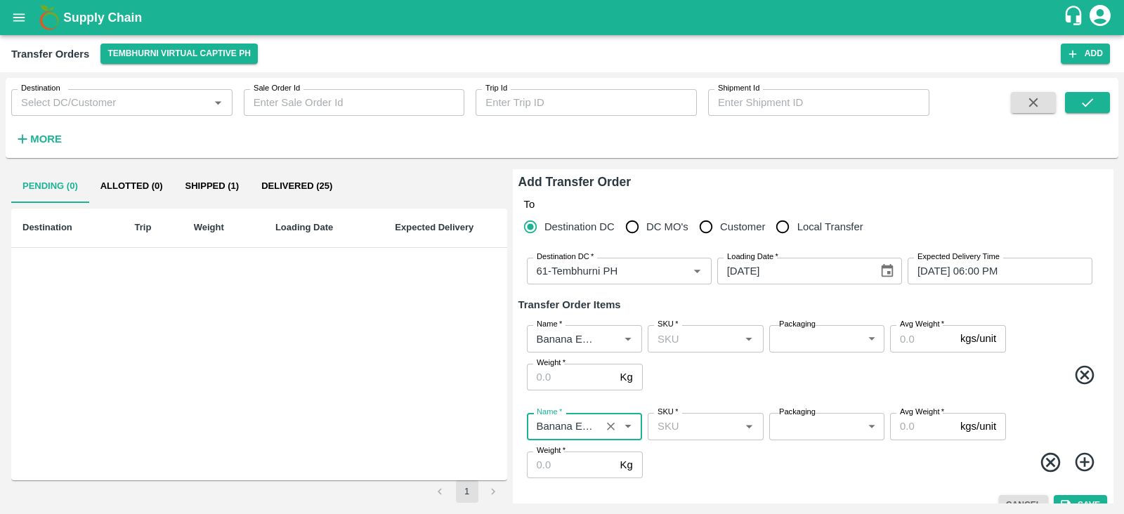
type input "Banana Export"
click at [1082, 462] on icon at bounding box center [1084, 462] width 19 height 19
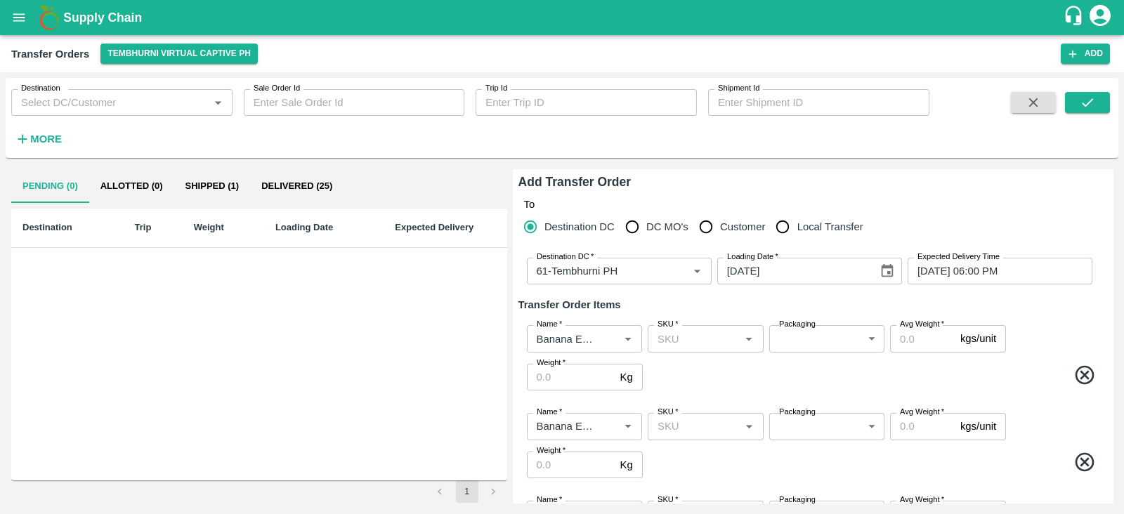
scroll to position [108, 0]
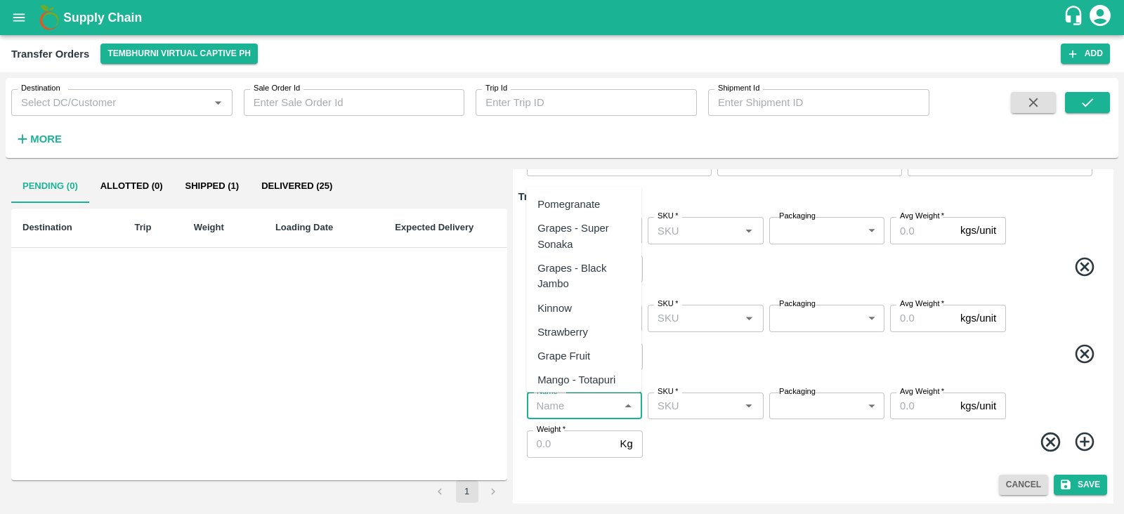
click at [573, 397] on input "Name   *" at bounding box center [573, 406] width 84 height 18
click at [589, 209] on div "Banana Export" at bounding box center [571, 204] width 69 height 15
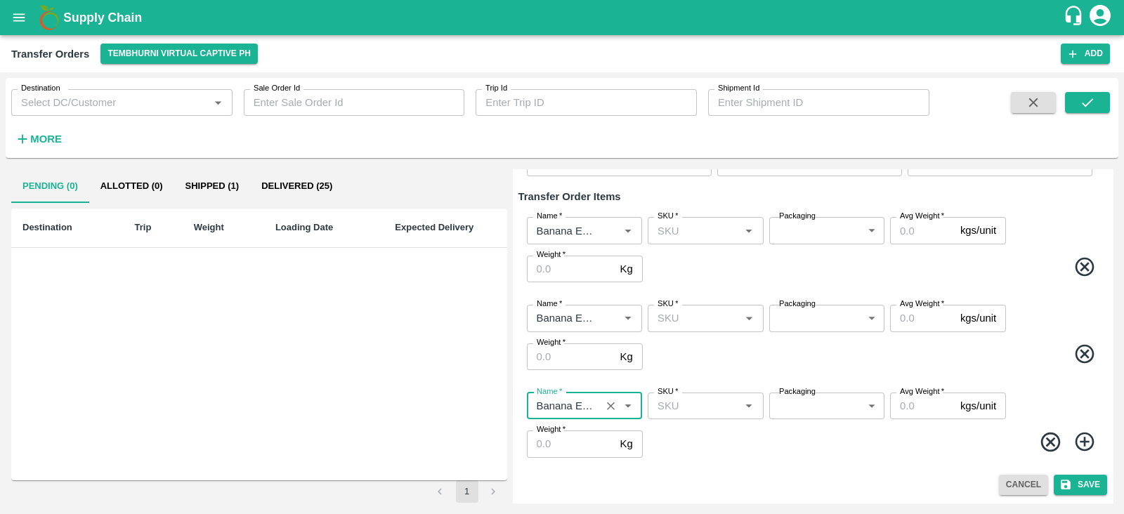
type input "Banana Export"
click at [1076, 441] on icon at bounding box center [1084, 442] width 23 height 23
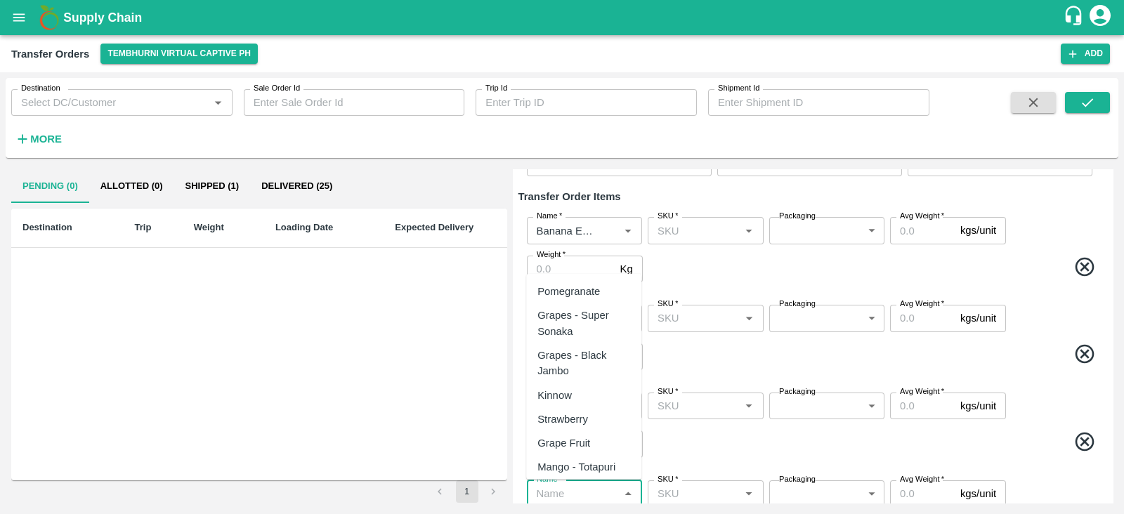
click at [571, 485] on input "Name   *" at bounding box center [573, 494] width 84 height 18
click at [583, 288] on div "Banana Export" at bounding box center [571, 291] width 69 height 15
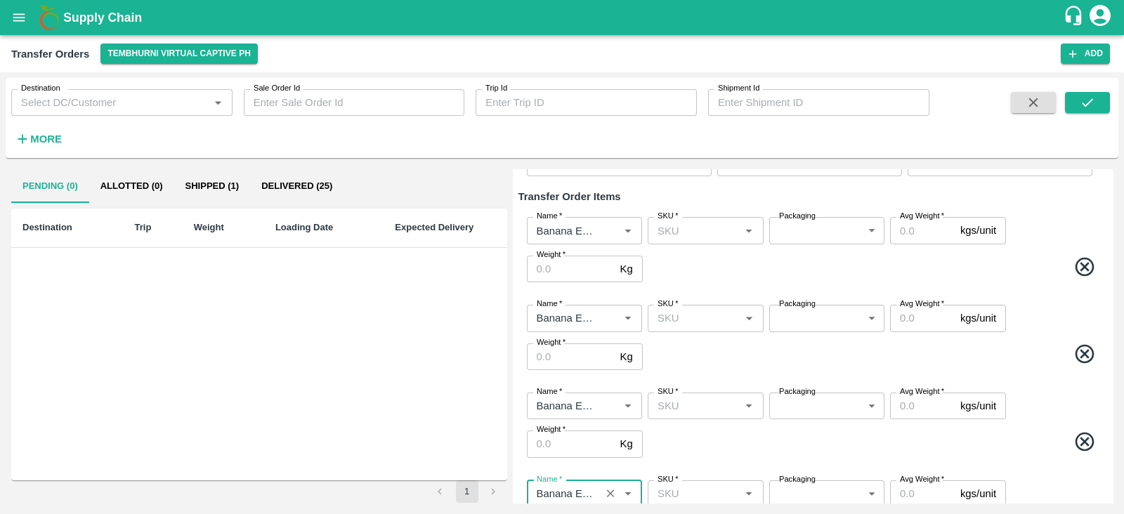
scroll to position [196, 0]
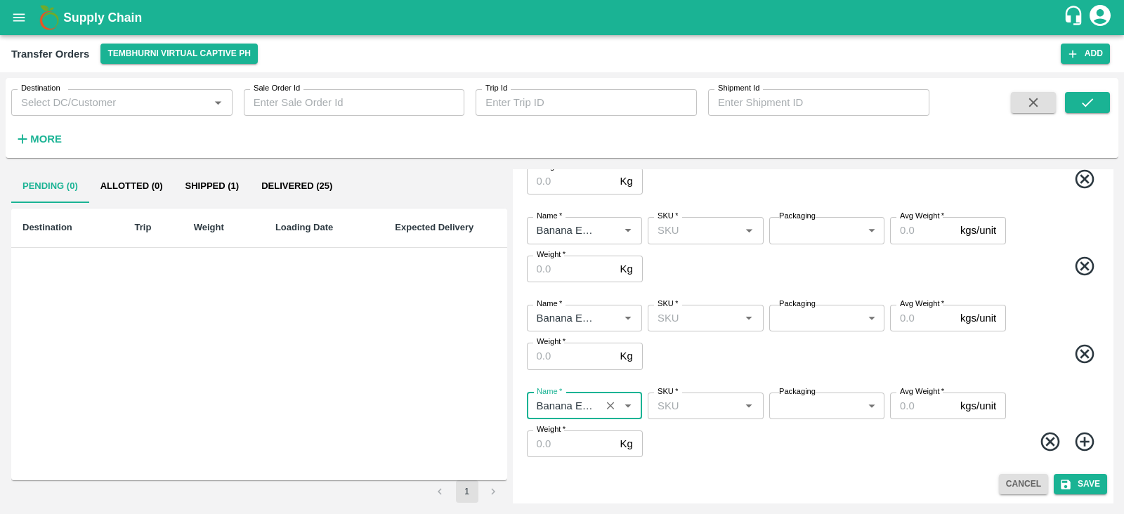
type input "Banana Export"
click at [1078, 442] on icon at bounding box center [1084, 441] width 19 height 19
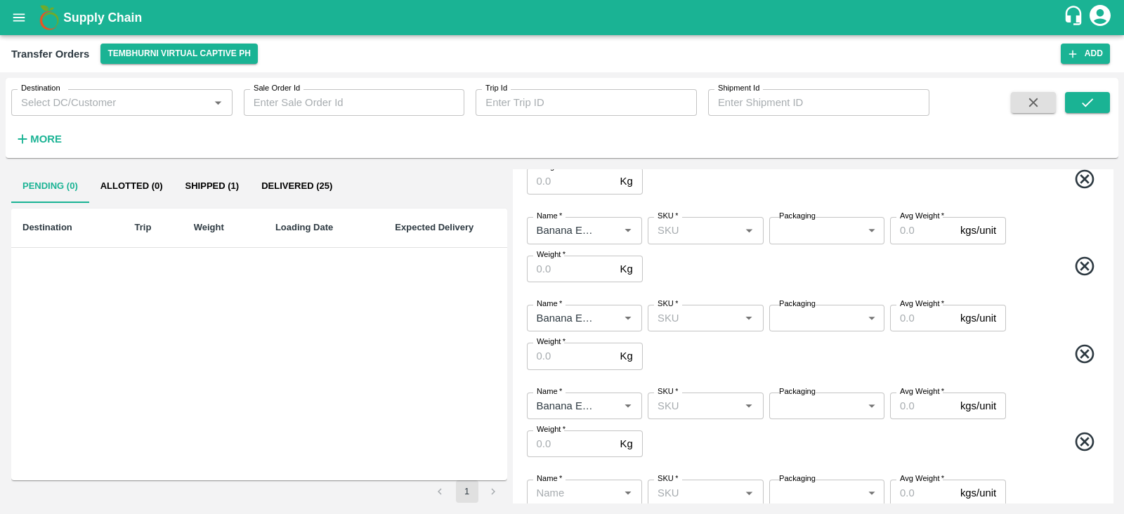
scroll to position [283, 0]
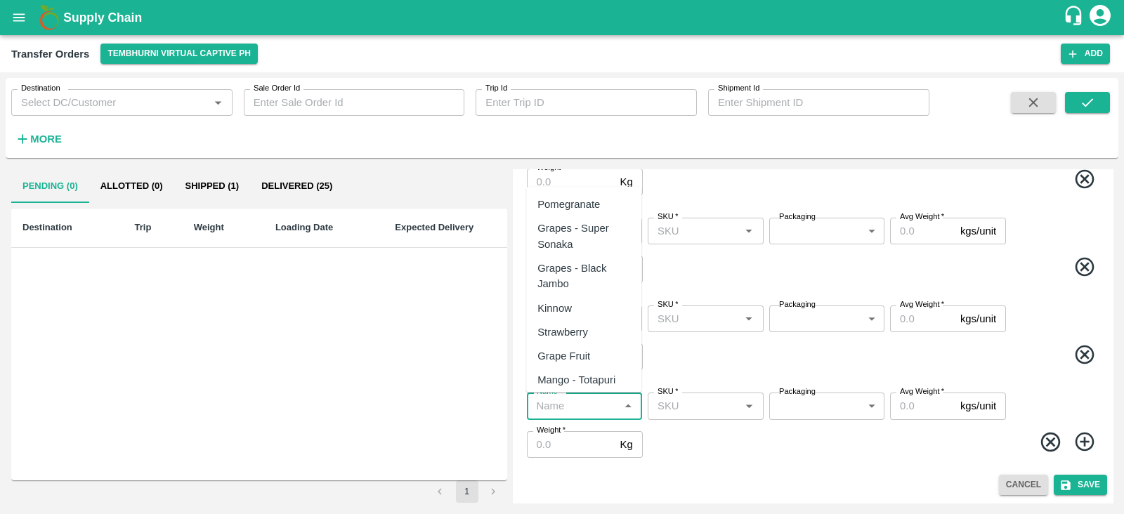
click at [577, 409] on input "Name   *" at bounding box center [573, 406] width 84 height 18
click at [580, 210] on div "Banana Export" at bounding box center [571, 204] width 69 height 15
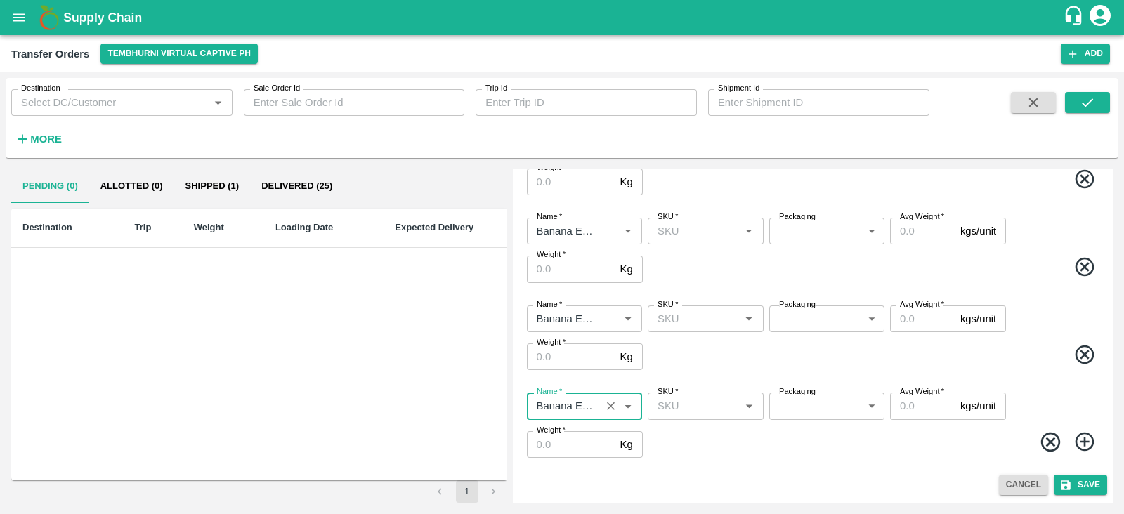
type input "Banana Export"
click at [1086, 438] on icon at bounding box center [1084, 442] width 23 height 23
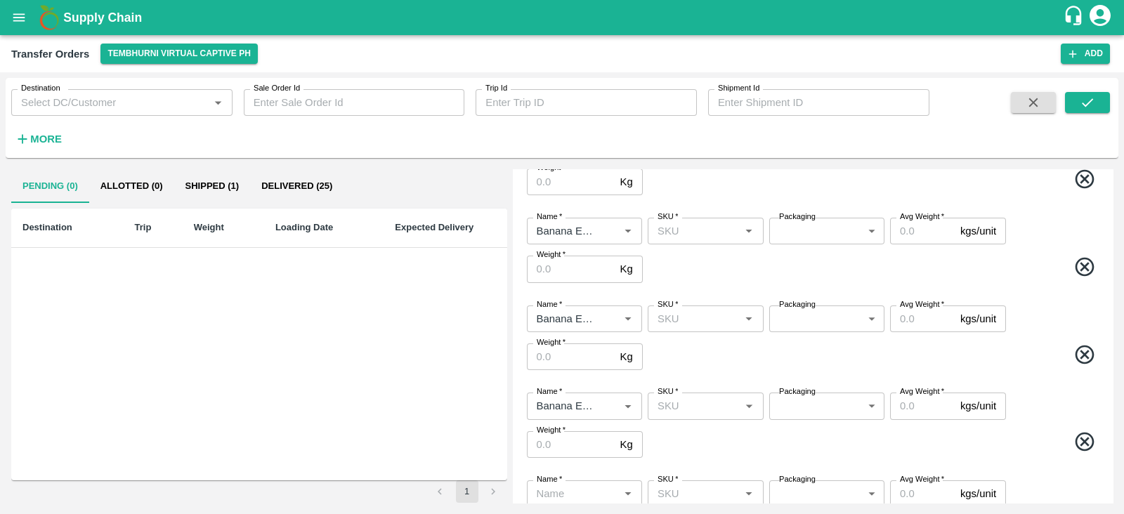
scroll to position [371, 0]
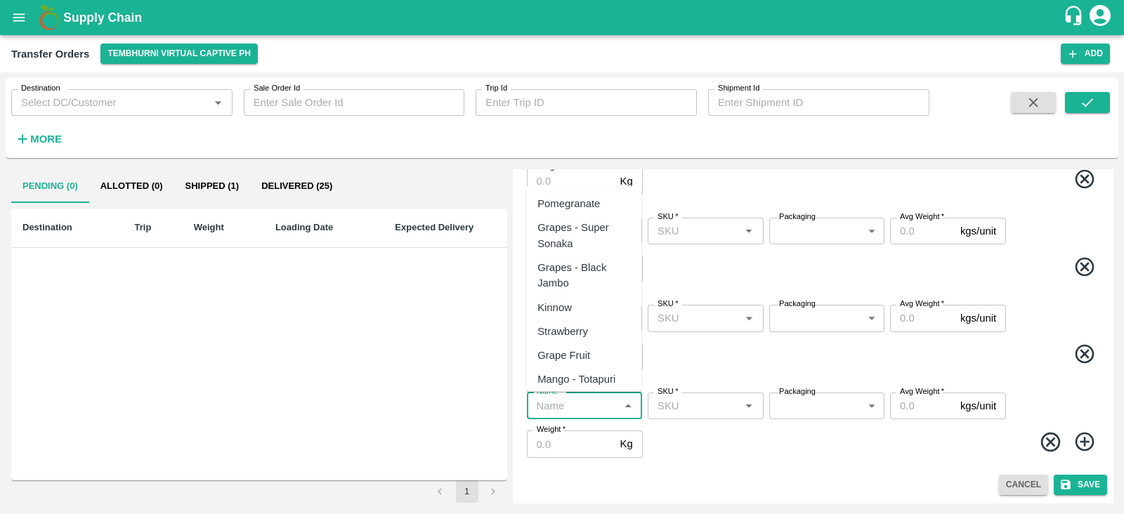
click at [576, 409] on input "Name   *" at bounding box center [573, 406] width 84 height 18
click at [573, 203] on div "Banana Export" at bounding box center [571, 203] width 69 height 15
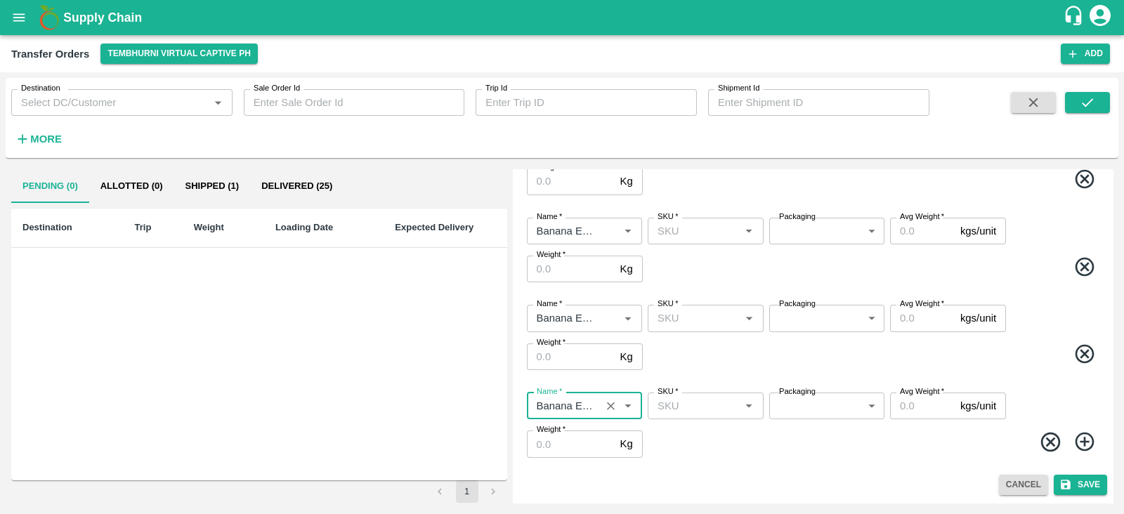
type input "Banana Export"
click at [1082, 442] on icon at bounding box center [1084, 442] width 19 height 19
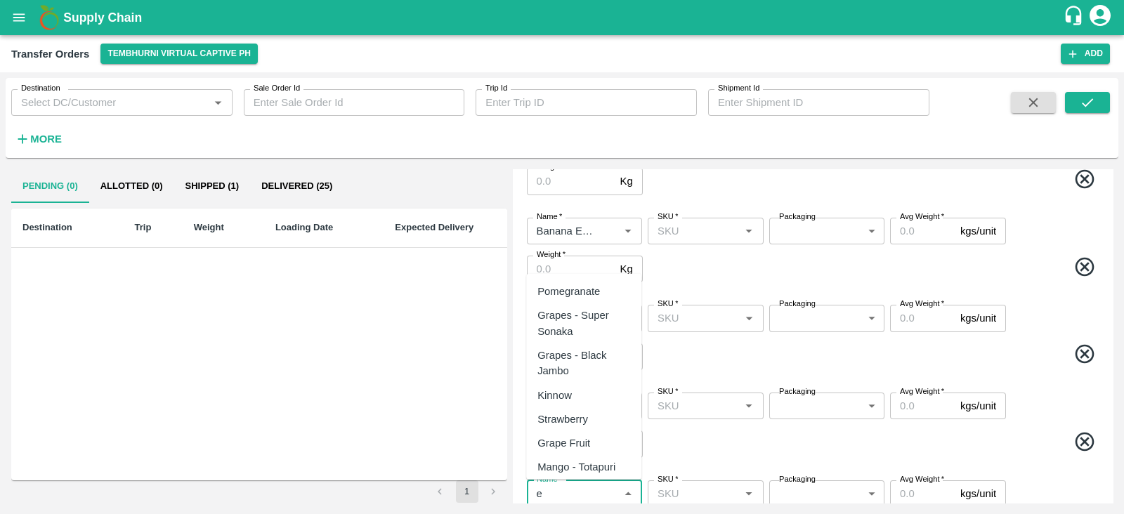
click at [573, 492] on input "Name   *" at bounding box center [573, 494] width 84 height 18
click at [584, 287] on div "Banana Export" at bounding box center [571, 291] width 69 height 15
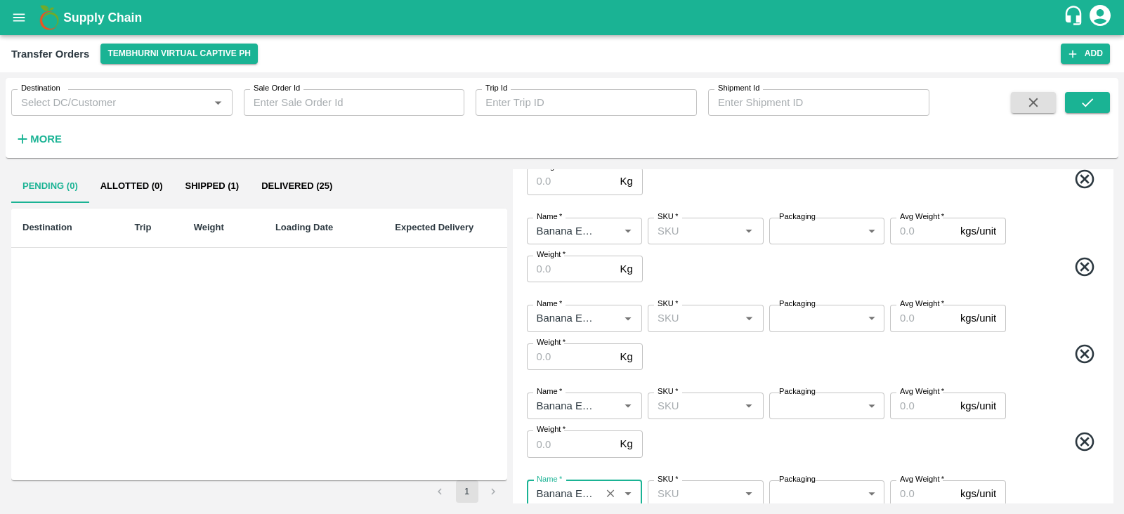
type input "Banana Export"
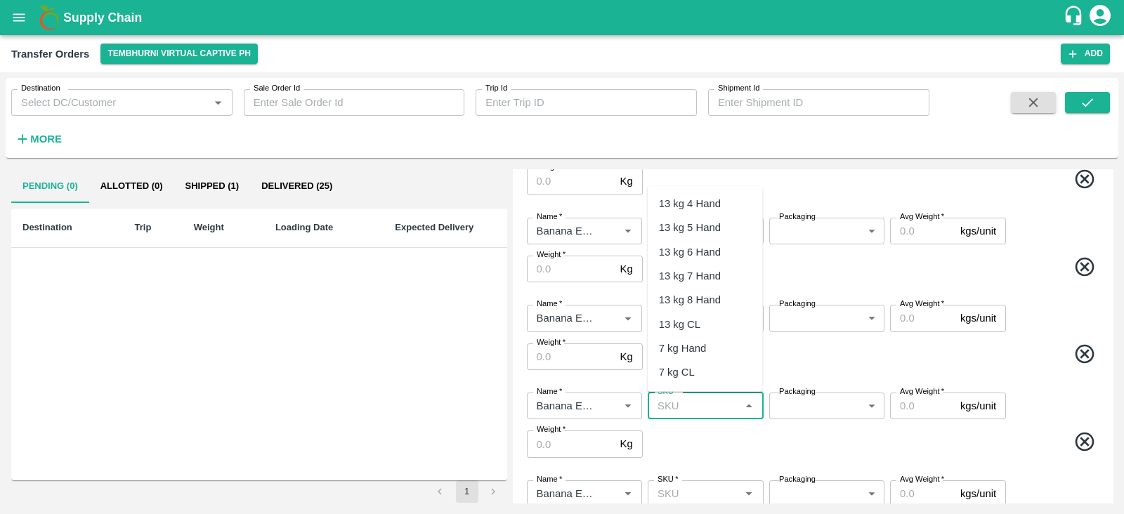
click at [695, 410] on input "SKU   *" at bounding box center [694, 406] width 84 height 18
click at [679, 436] on div "PHR Kg" at bounding box center [678, 436] width 38 height 15
type input "PHR Kg"
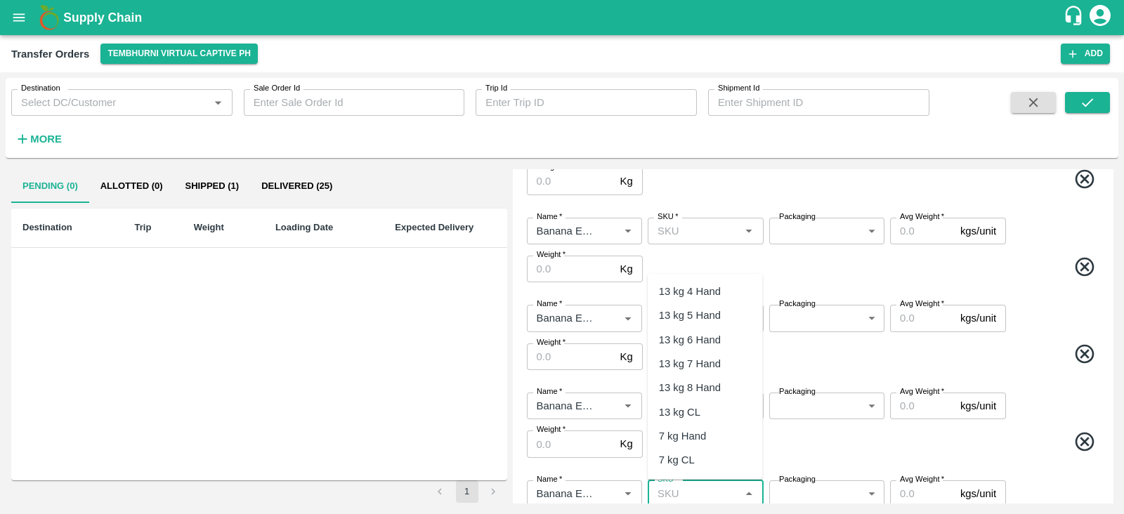
click at [679, 488] on input "SKU   *" at bounding box center [694, 494] width 84 height 18
click at [681, 463] on div "C Class" at bounding box center [677, 461] width 37 height 15
type input "C Class"
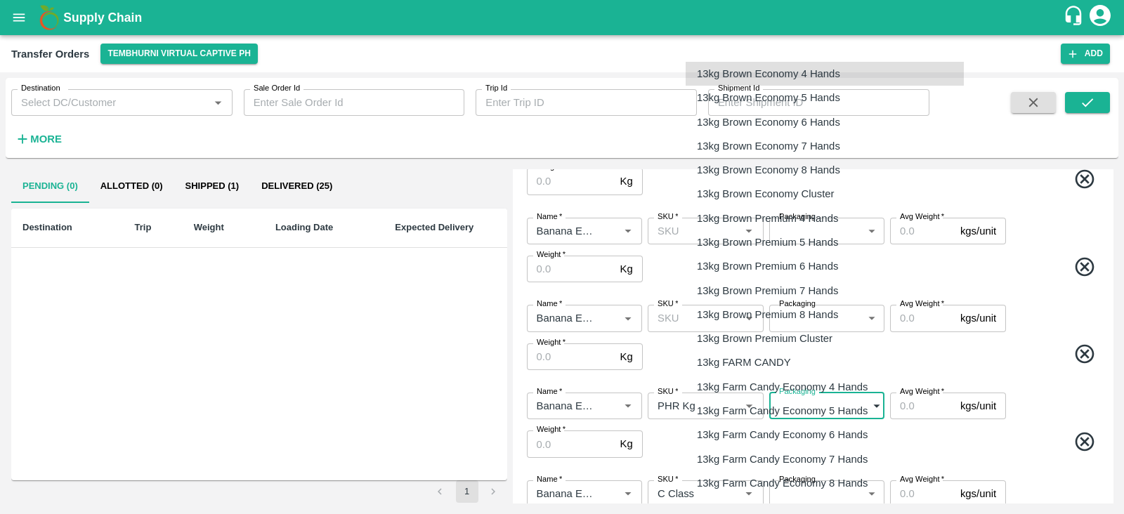
click at [832, 409] on body "Supply Chain Transfer Orders Tembhurni Virtual Captive PH Add Destination Desti…" at bounding box center [562, 257] width 1124 height 514
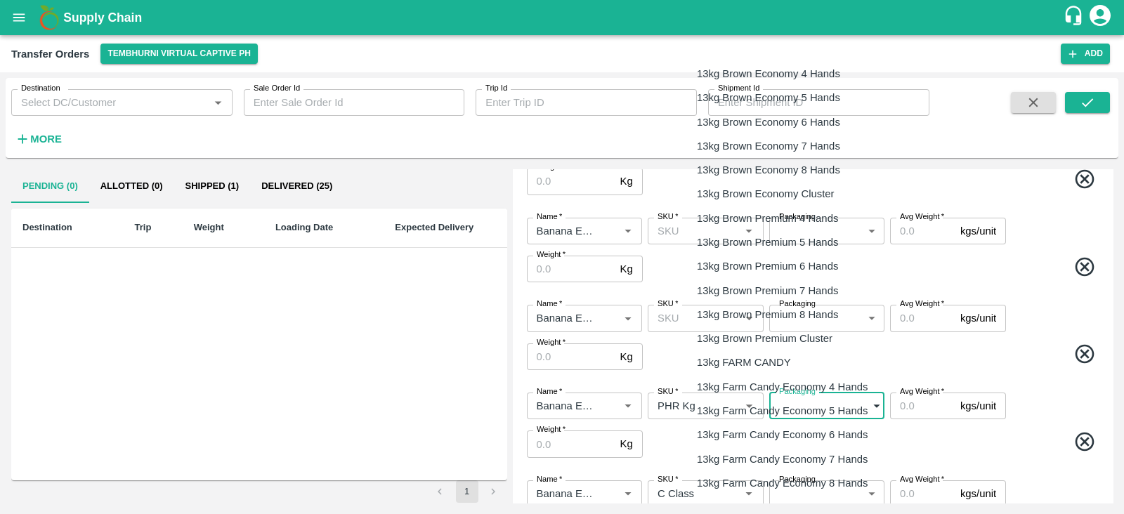
scroll to position [2259, 0]
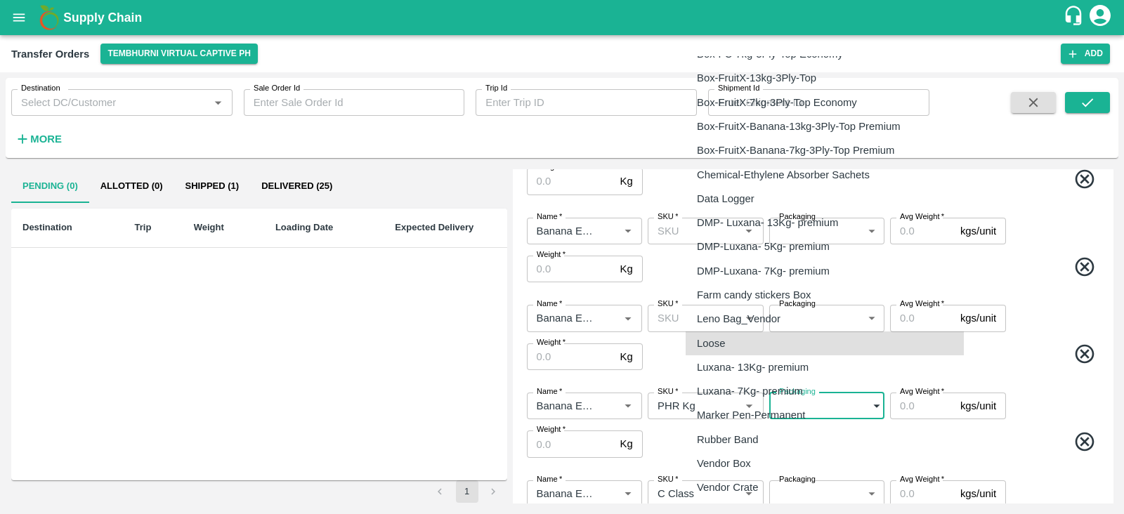
type input "258"
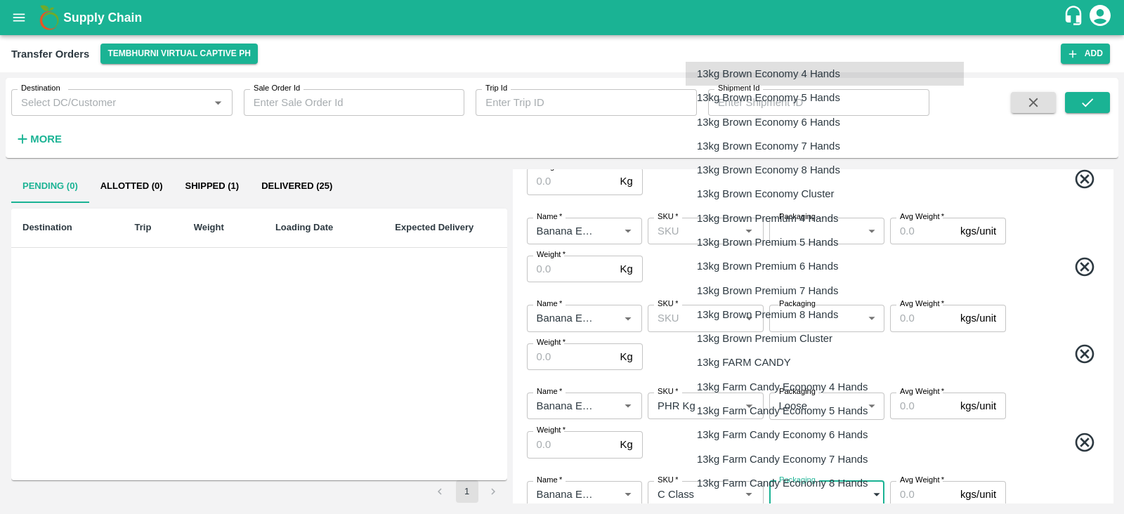
click at [817, 492] on body "Supply Chain Transfer Orders Tembhurni Virtual Captive PH Add Destination Desti…" at bounding box center [562, 257] width 1124 height 514
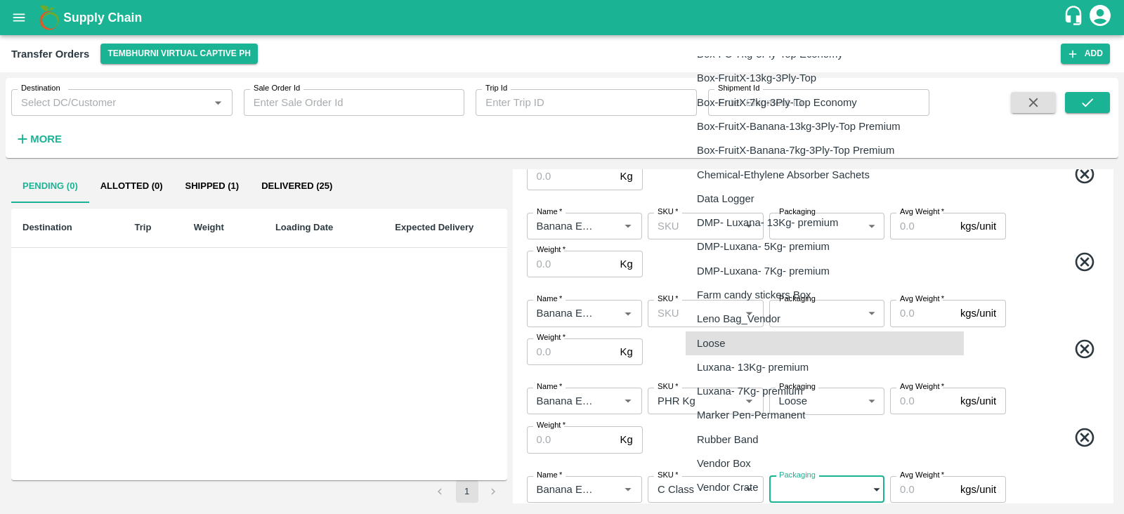
type input "258"
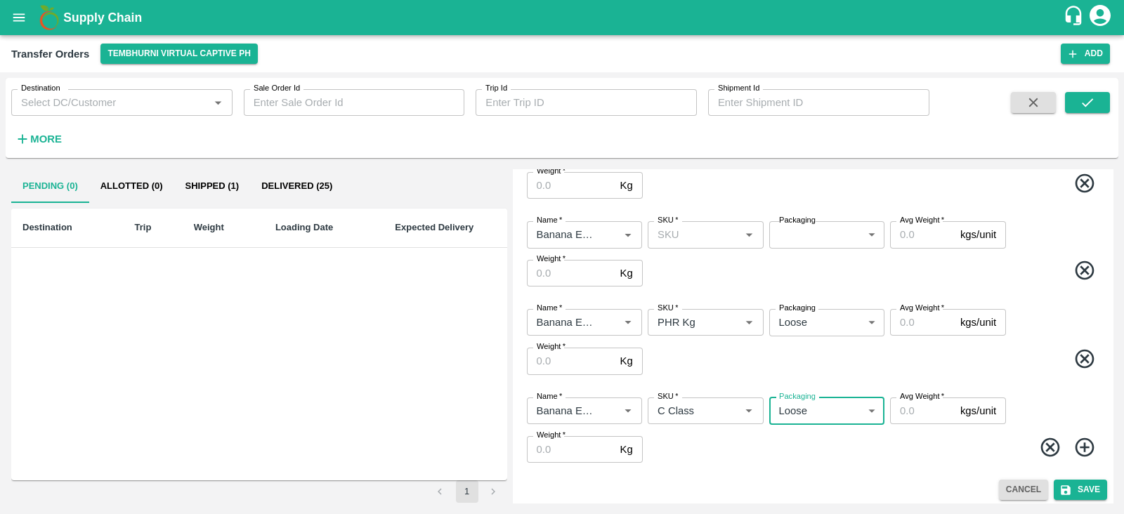
scroll to position [455, 0]
click at [920, 322] on input "Avg Weight   *" at bounding box center [922, 321] width 65 height 27
type input "60"
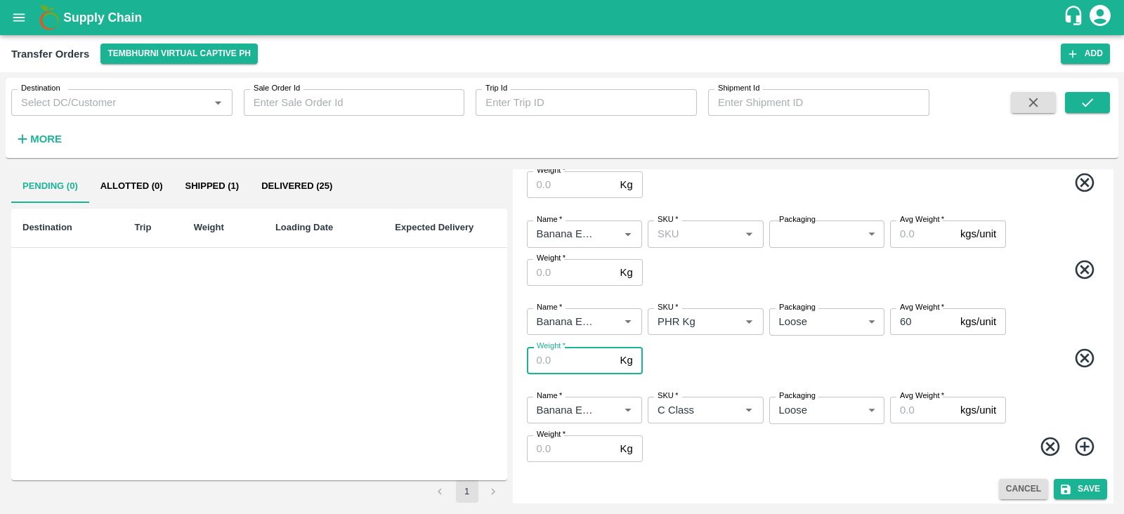
click at [539, 365] on input "Weight   *" at bounding box center [571, 360] width 88 height 27
type input "60"
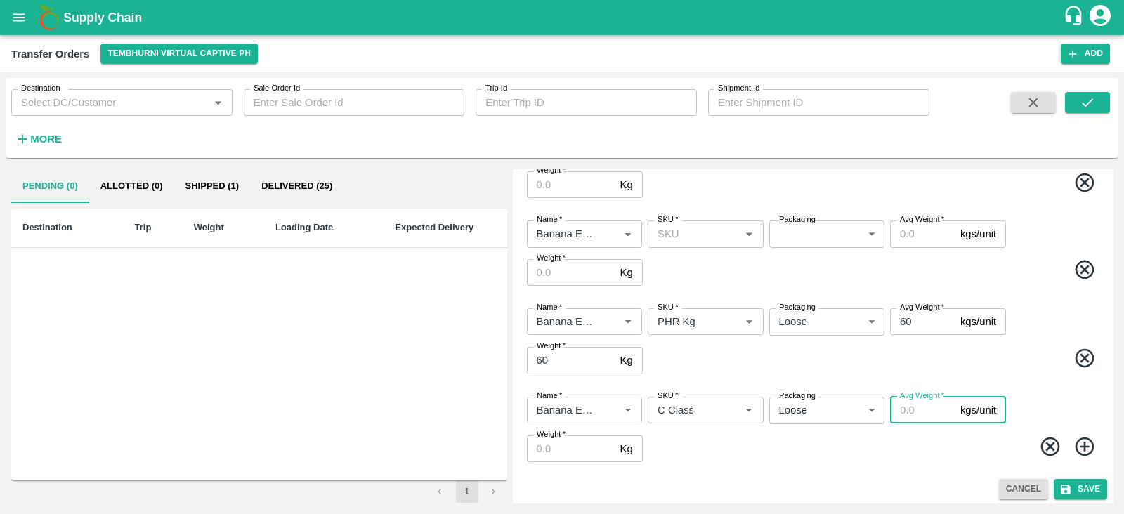
click at [927, 410] on input "Avg Weight   *" at bounding box center [922, 410] width 65 height 27
type input "293"
click at [550, 445] on input "Weight   *" at bounding box center [571, 449] width 88 height 27
type input "293"
click at [732, 440] on span at bounding box center [874, 449] width 456 height 27
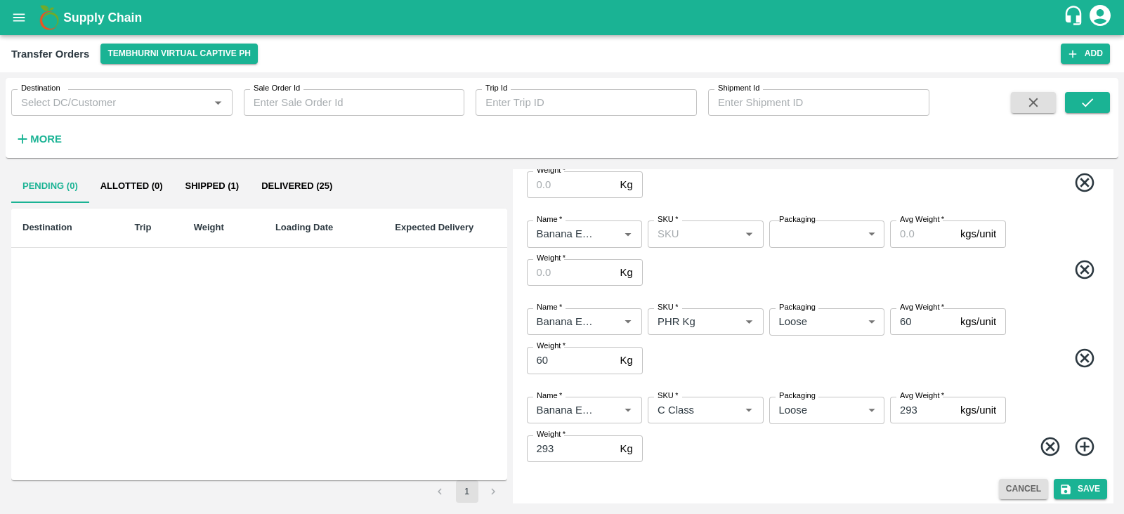
click at [1030, 213] on div "Name   * Name   * SKU   * SKU   * Packaging ​ Packaging Avg Weight   * kgs/unit…" at bounding box center [812, 253] width 589 height 88
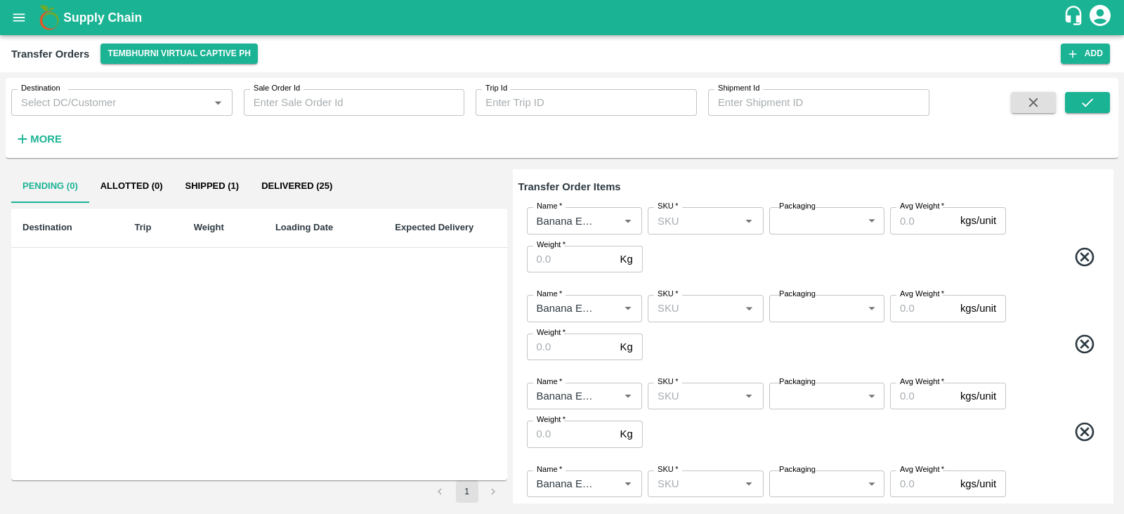
scroll to position [0, 0]
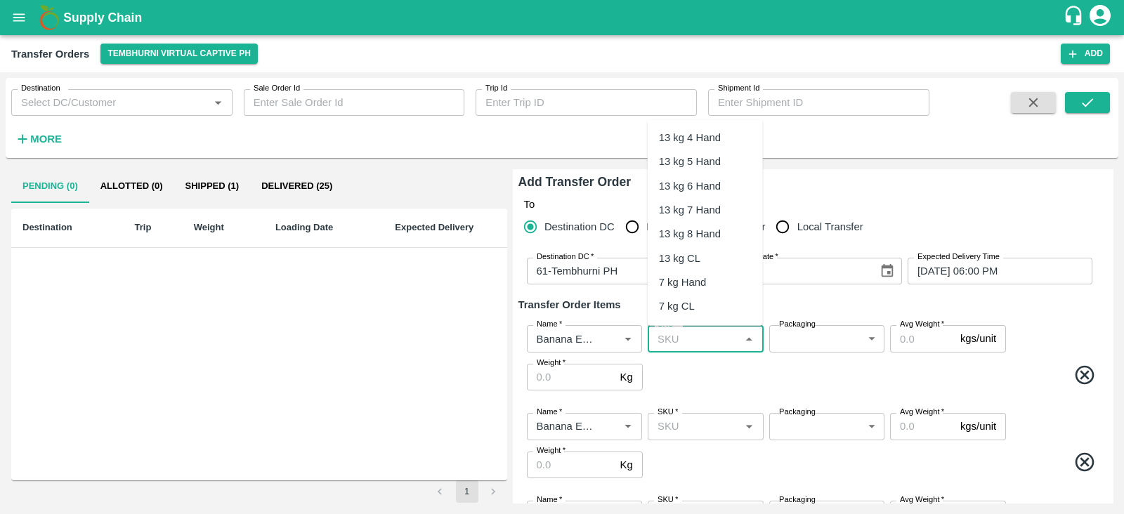
click at [704, 334] on input "SKU   *" at bounding box center [694, 338] width 84 height 18
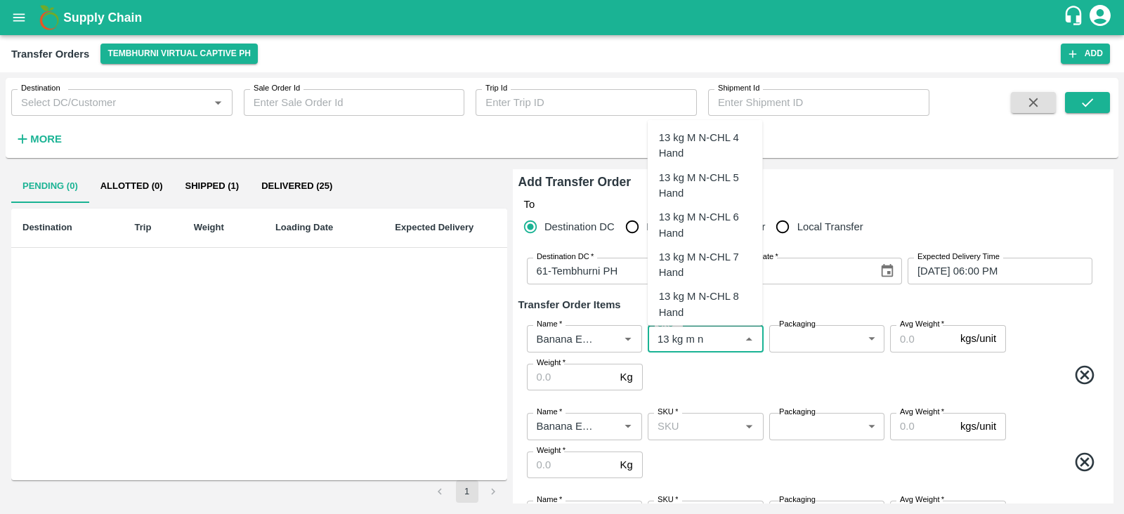
click at [721, 159] on div "13 kg M N-CHL 4 Hand" at bounding box center [705, 146] width 93 height 32
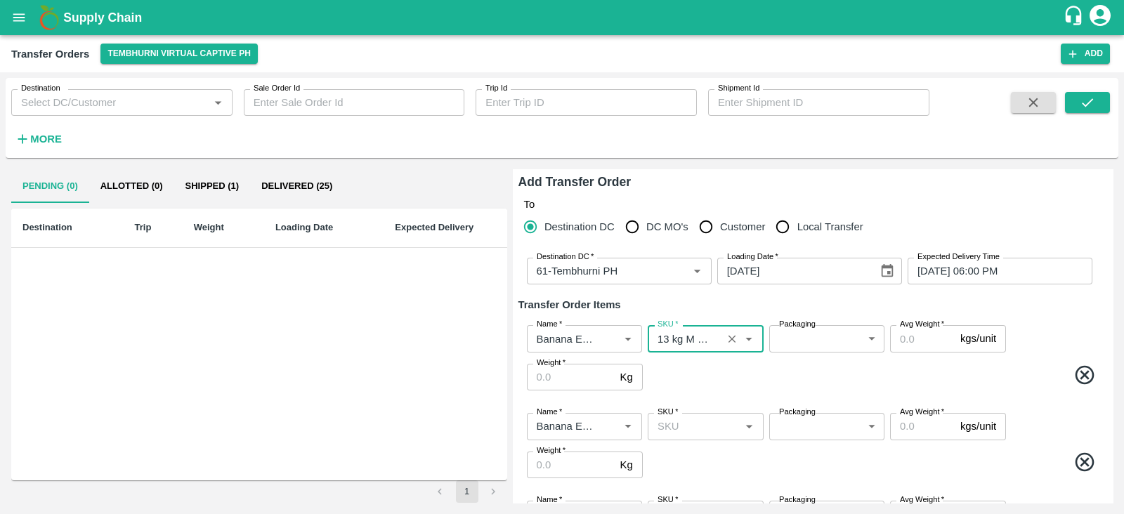
type input "13 kg M N-CHL 4 Hand"
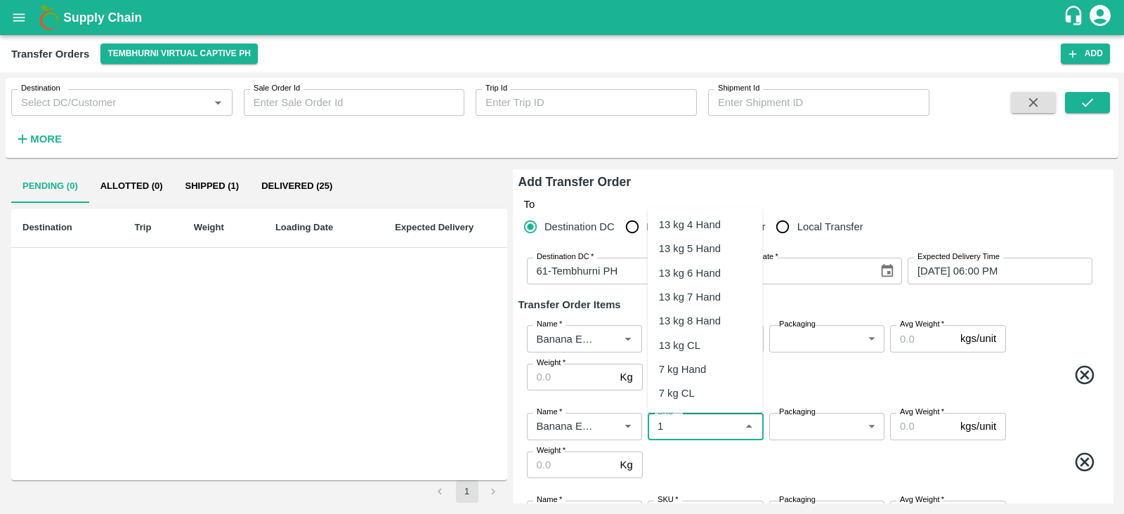
click at [671, 433] on input "SKU   *" at bounding box center [694, 426] width 84 height 18
click at [712, 273] on div "13 kg M N-CHL 5 Hand" at bounding box center [705, 273] width 93 height 32
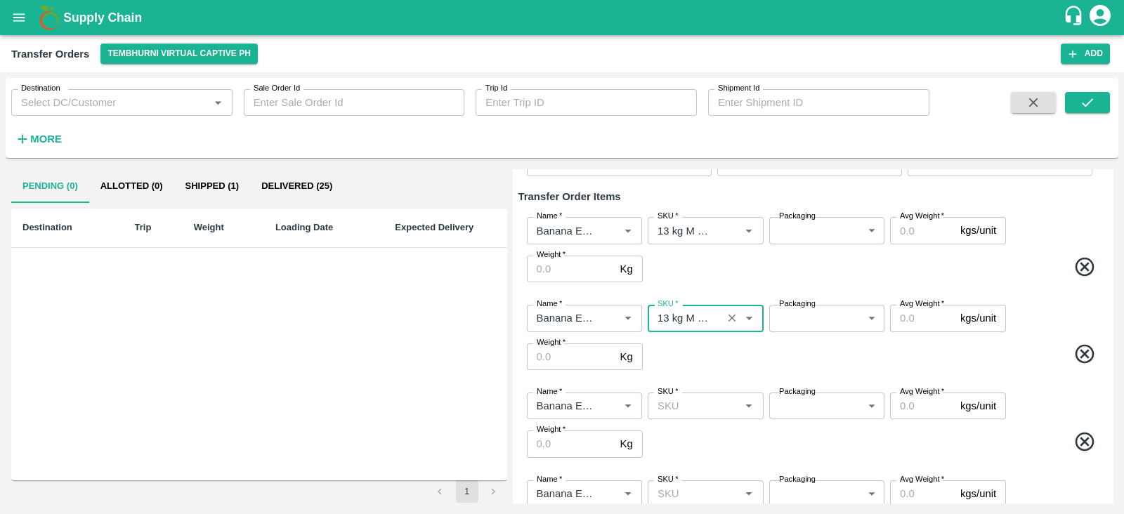
scroll to position [112, 0]
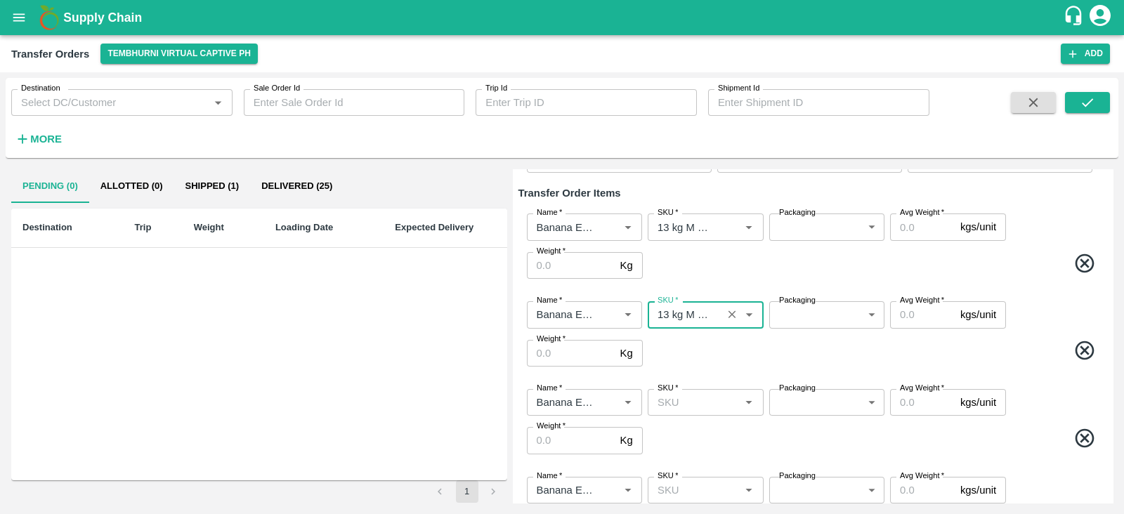
type input "13 kg M N-CHL 5 Hand"
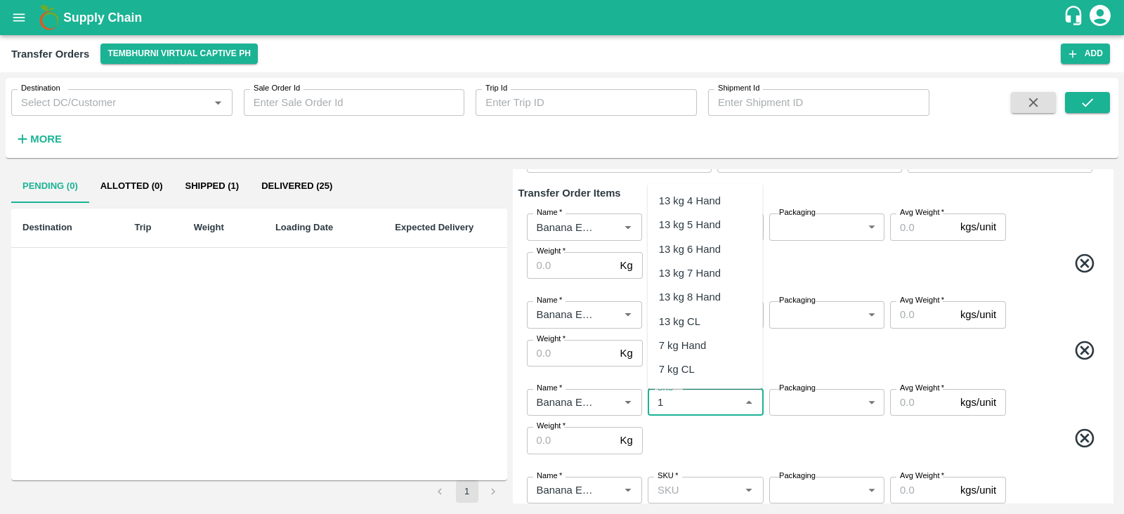
click at [691, 406] on input "SKU   *" at bounding box center [694, 402] width 84 height 18
click at [706, 280] on div "13 kg M N-CHL 6 Hand" at bounding box center [705, 289] width 93 height 32
type input "13 kg M N-CHL 6 Hand"
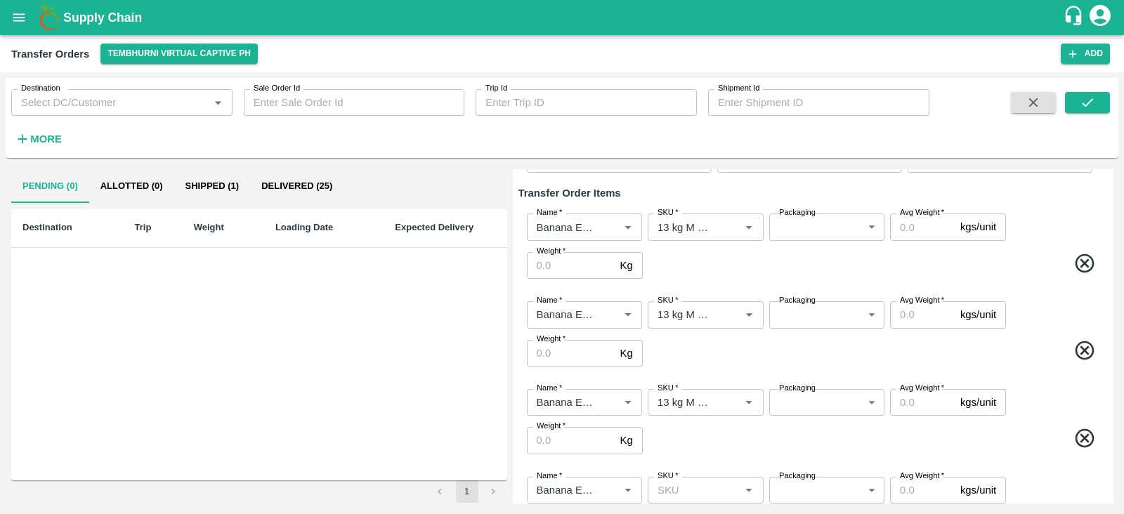
click at [709, 439] on span at bounding box center [874, 440] width 456 height 27
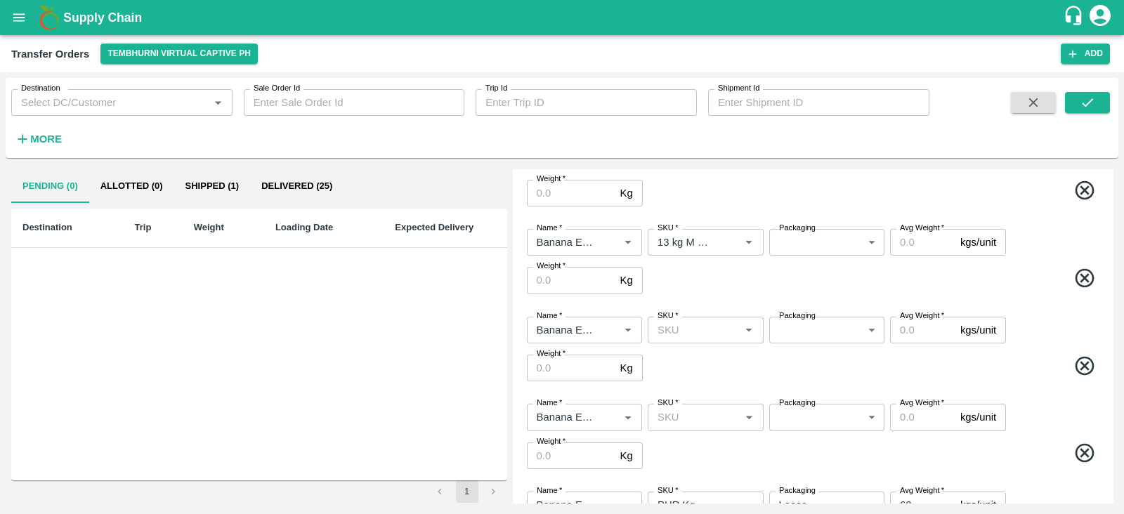
scroll to position [273, 0]
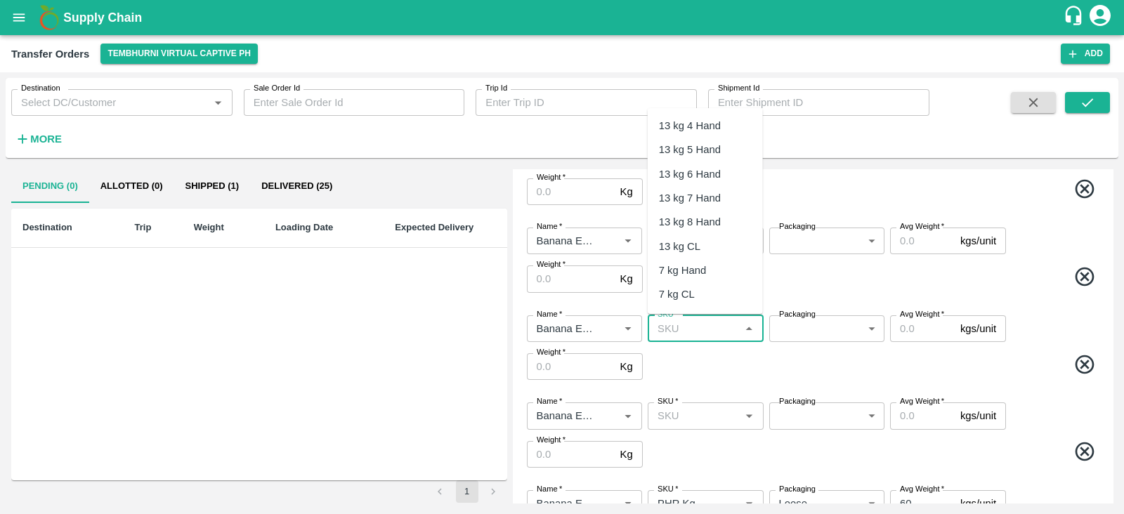
click at [692, 335] on input "SKU   *" at bounding box center [694, 329] width 84 height 18
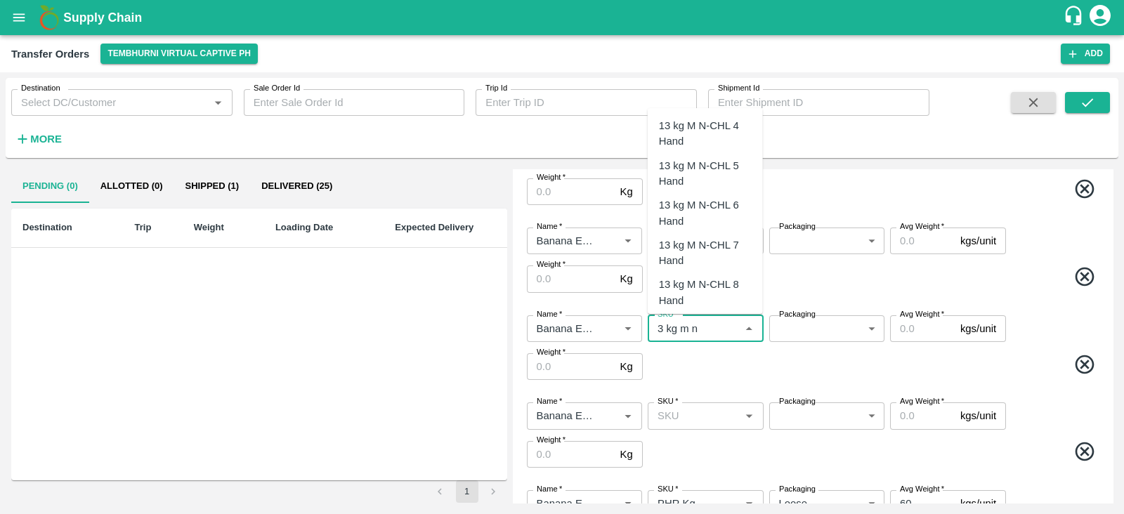
click at [707, 280] on div "13 kg M N-CHL 8 Hand" at bounding box center [705, 293] width 93 height 32
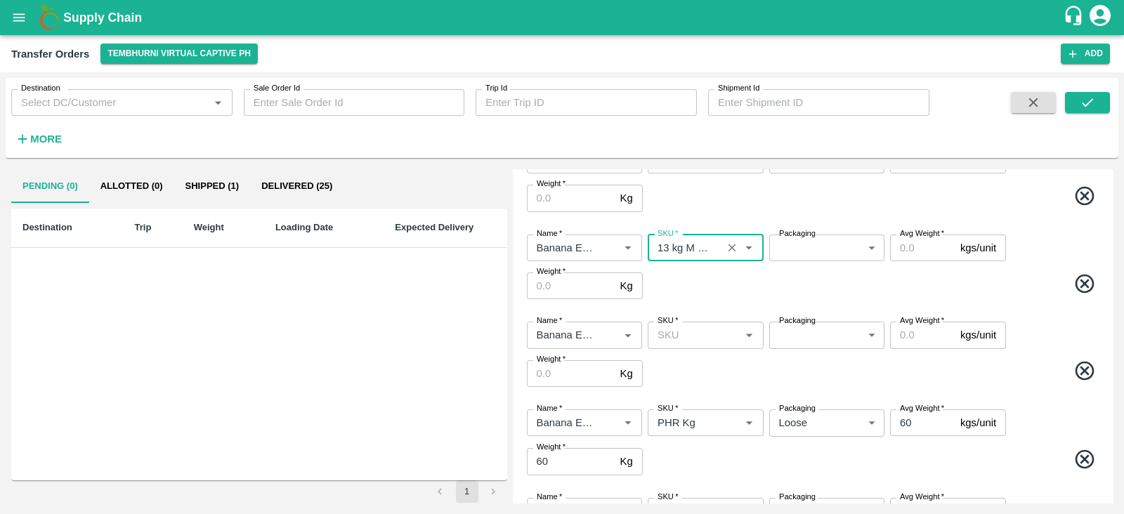
scroll to position [354, 0]
type input "13 kg M N-CHL 8 Hand"
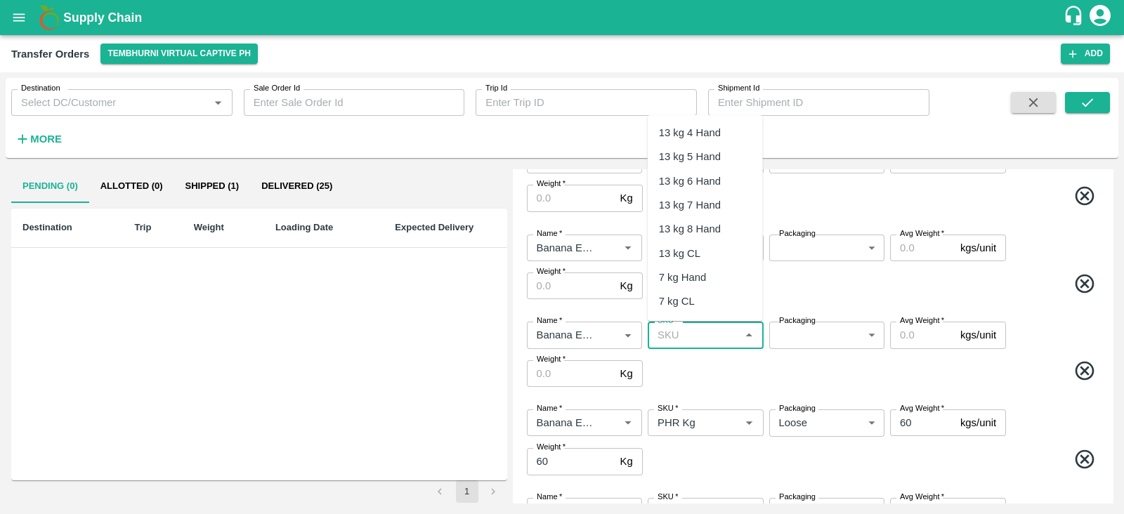
click at [694, 334] on input "SKU   *" at bounding box center [694, 335] width 84 height 18
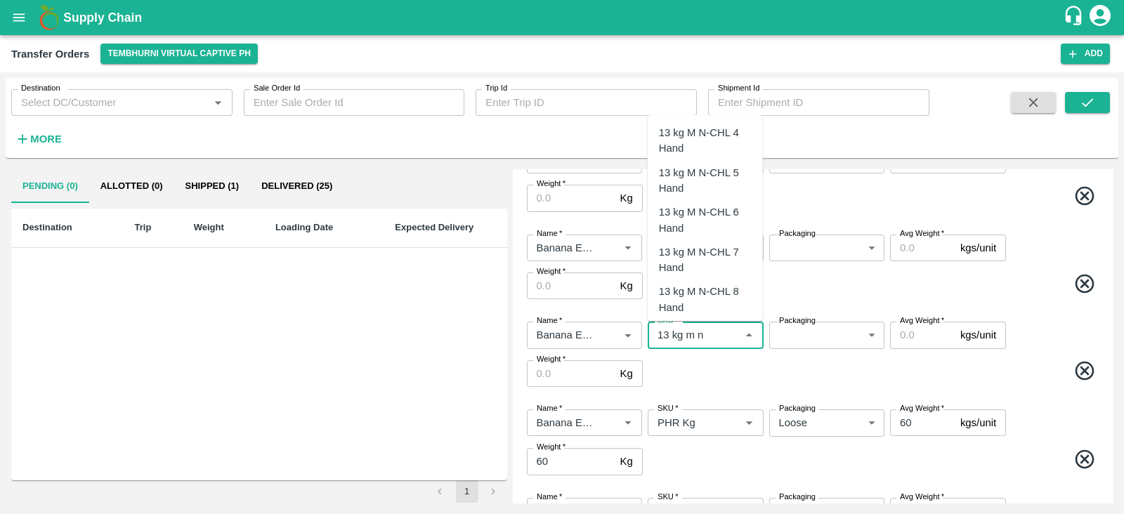
scroll to position [67, 0]
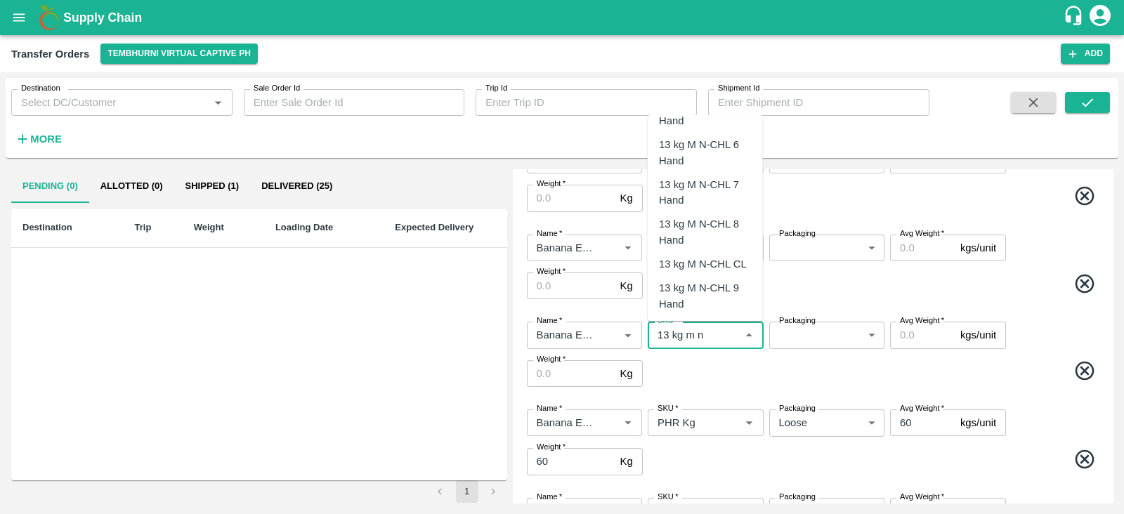
click at [681, 267] on div "13 kg M N-CHL CL" at bounding box center [703, 263] width 88 height 15
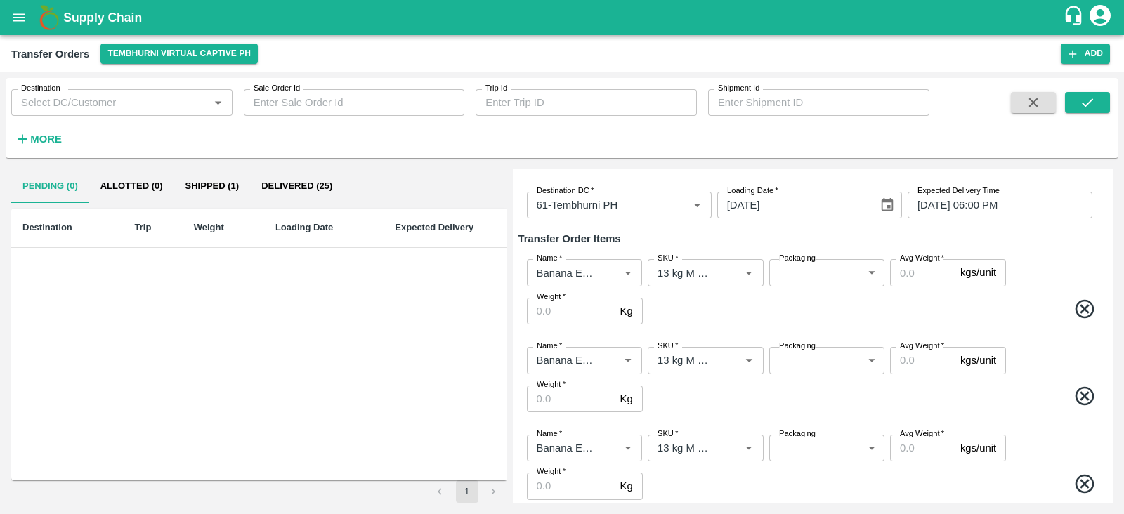
scroll to position [61, 0]
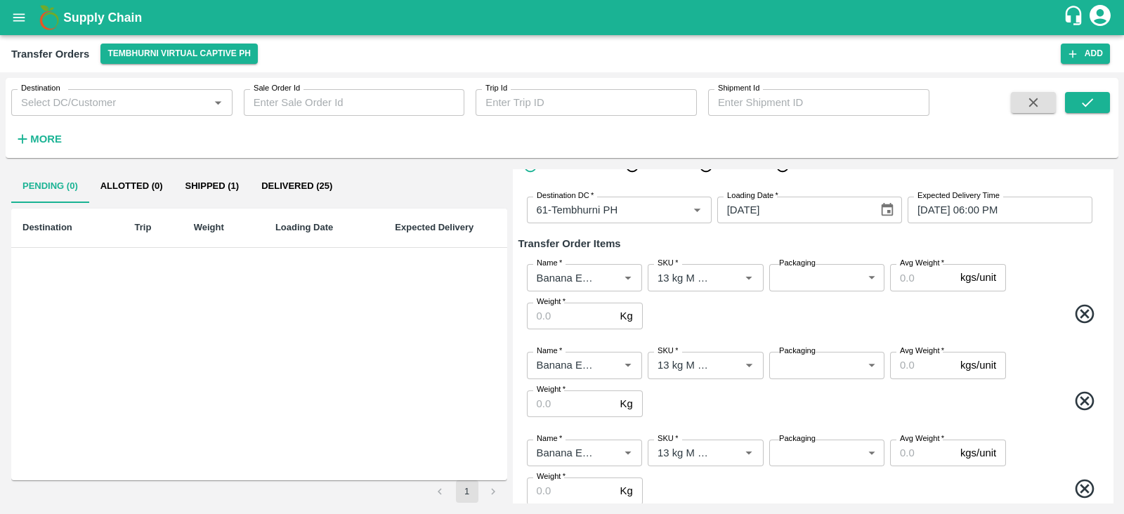
type input "13 kg M N-CHL CL"
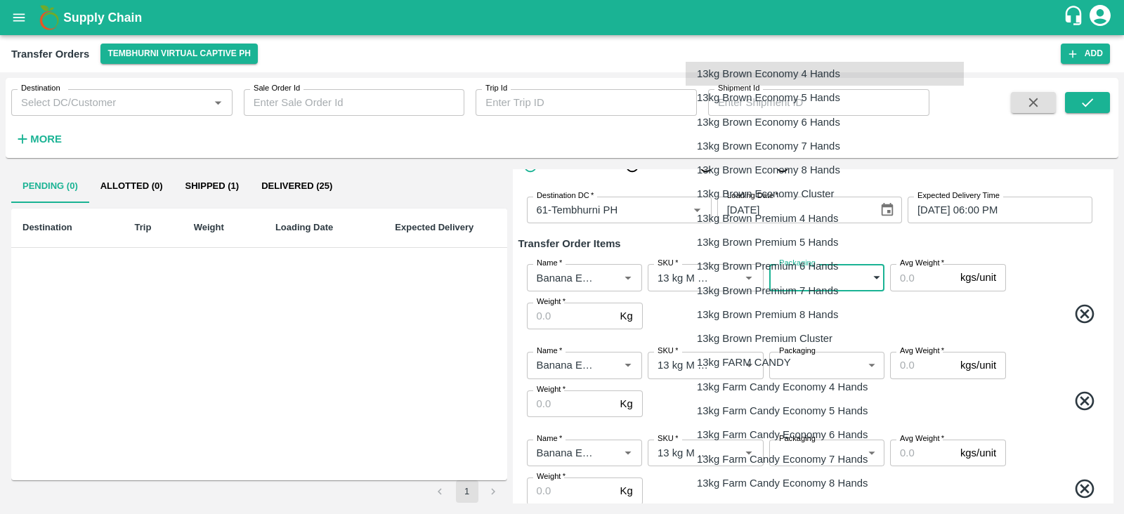
click at [792, 282] on body "Supply Chain Transfer Orders Tembhurni Virtual Captive PH Add Destination Desti…" at bounding box center [562, 257] width 1124 height 514
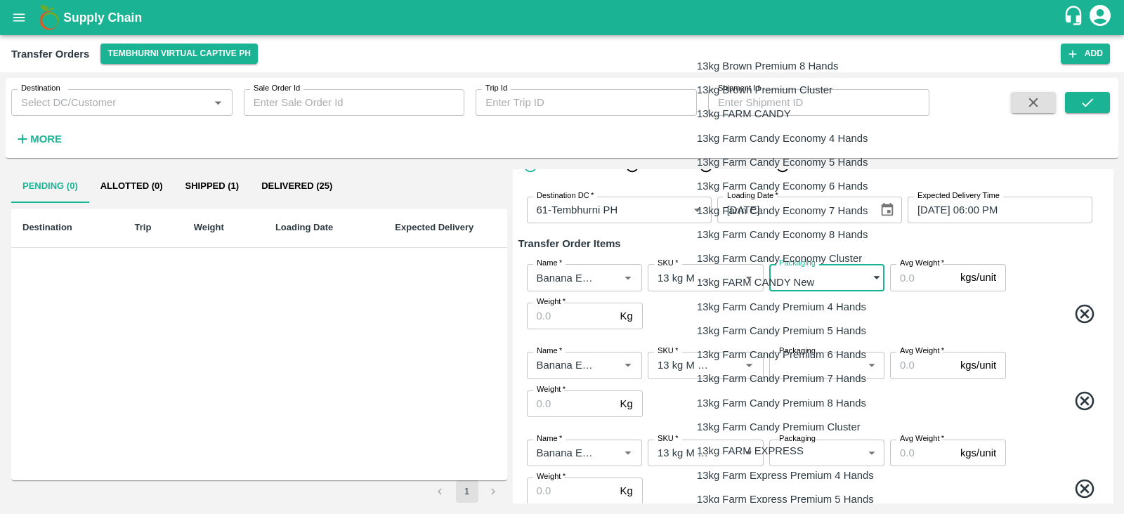
scroll to position [249, 0]
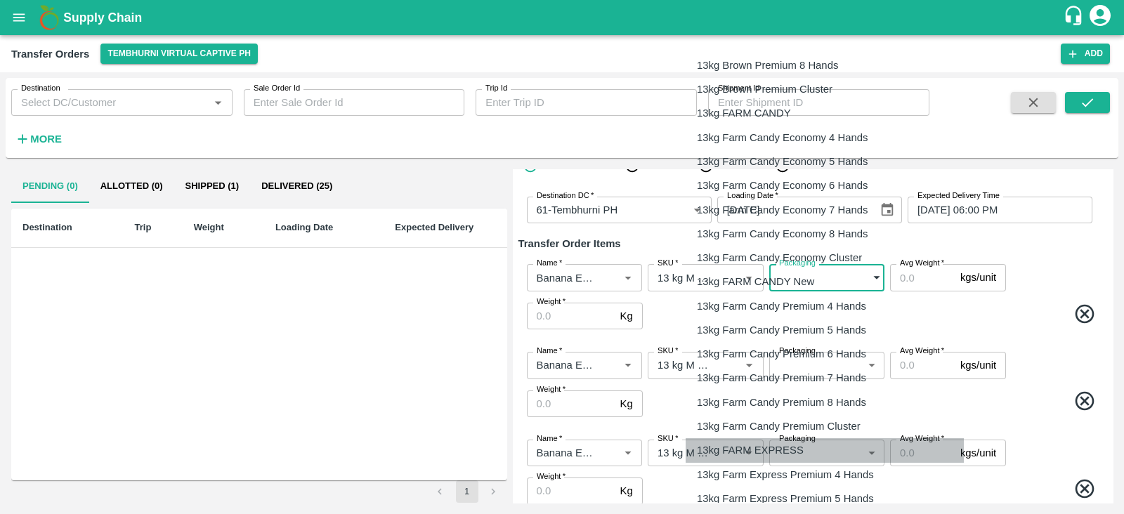
click at [778, 443] on p "13kg FARM EXPRESS" at bounding box center [750, 450] width 107 height 15
type input "468"
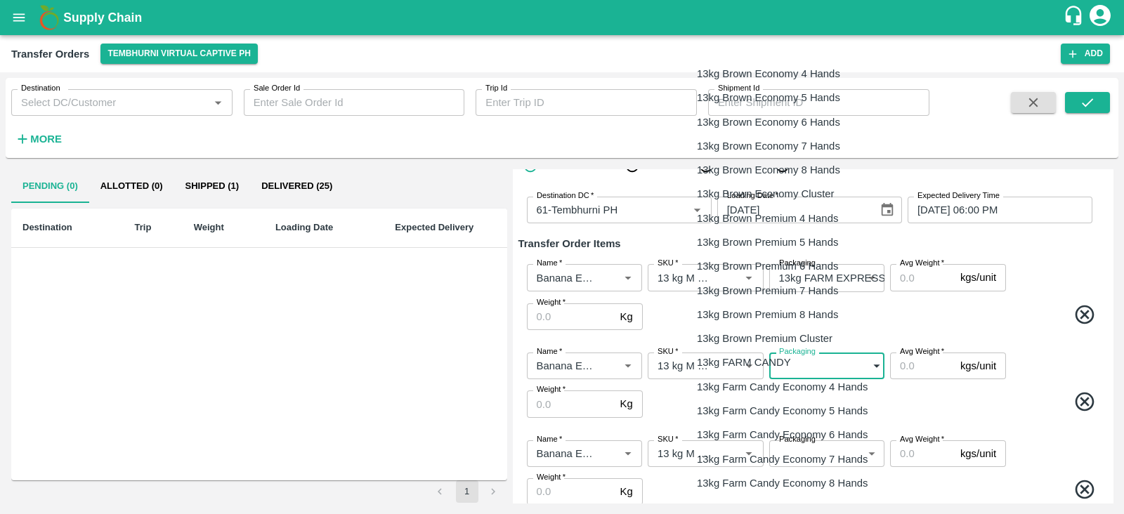
click at [798, 371] on body "Supply Chain Transfer Orders Tembhurni Virtual Captive PH Add Destination Desti…" at bounding box center [562, 257] width 1124 height 514
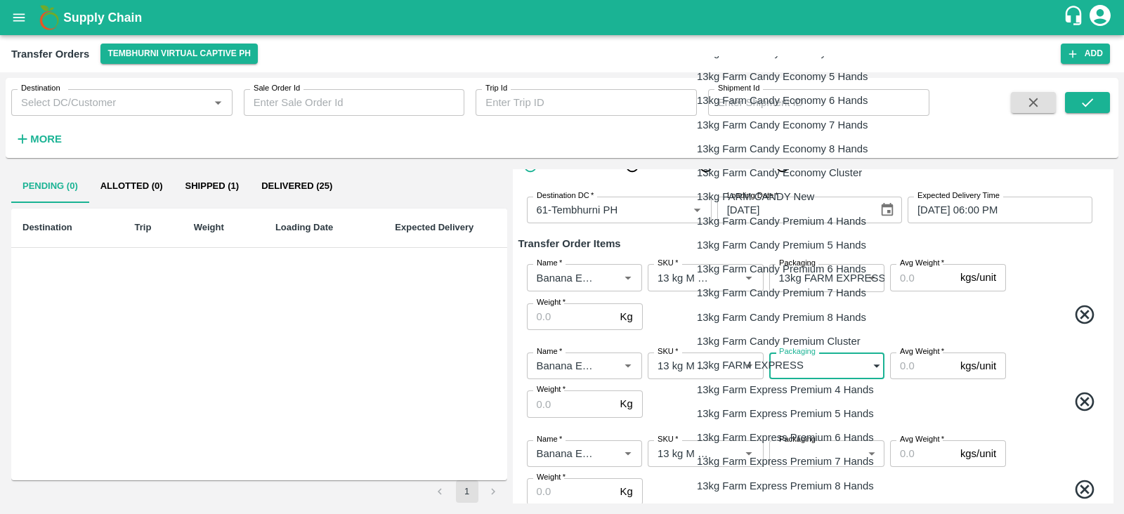
scroll to position [335, 0]
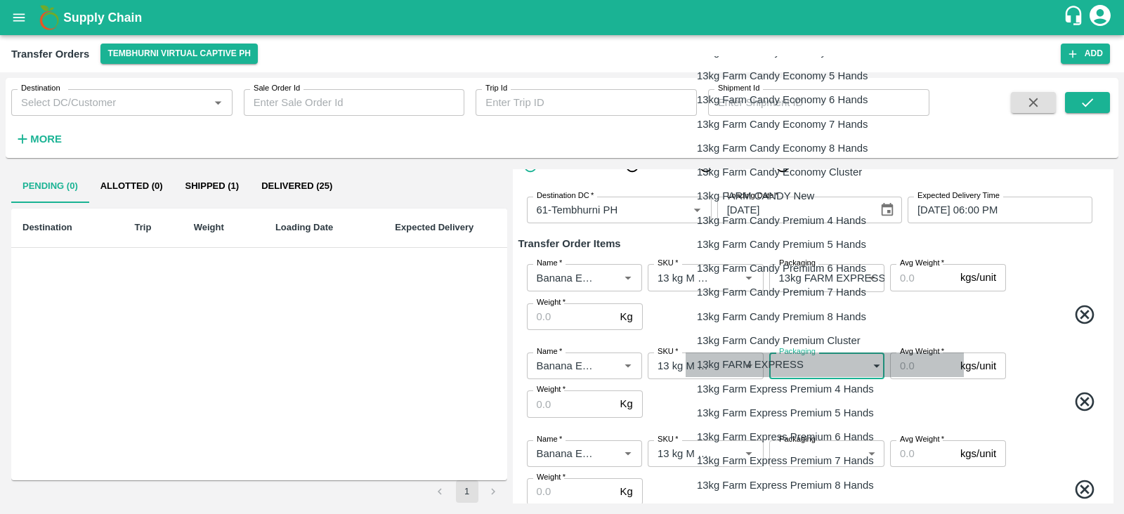
click at [771, 359] on p "13kg FARM EXPRESS" at bounding box center [750, 364] width 107 height 15
type input "468"
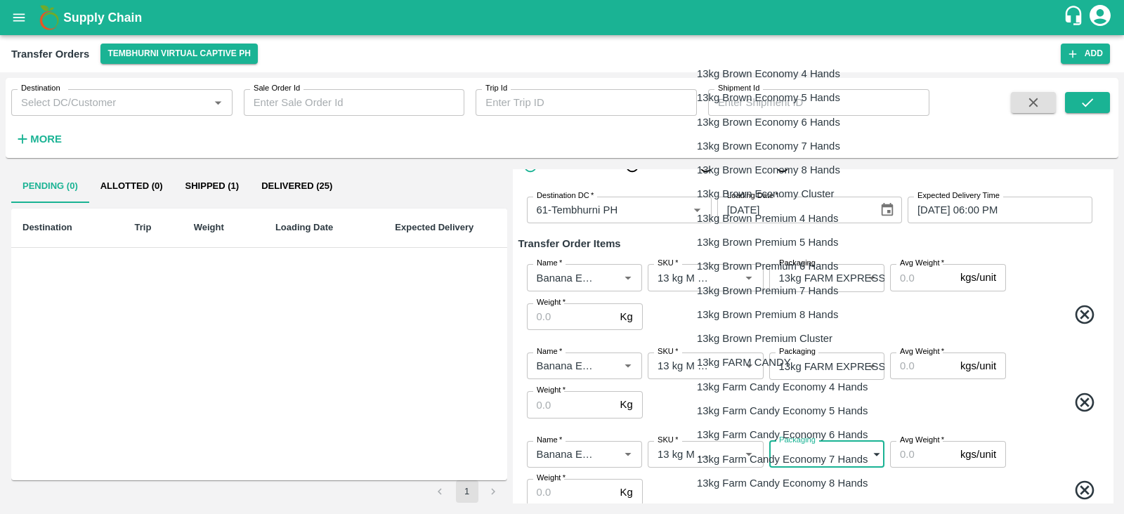
click at [828, 451] on body "Supply Chain Transfer Orders Tembhurni Virtual Captive PH Add Destination Desti…" at bounding box center [562, 257] width 1124 height 514
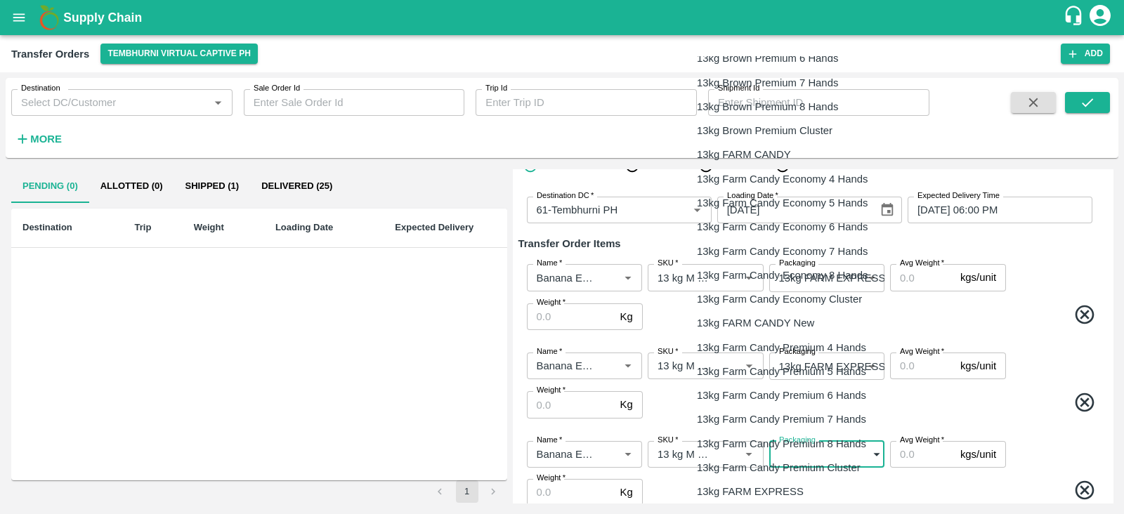
scroll to position [228, 0]
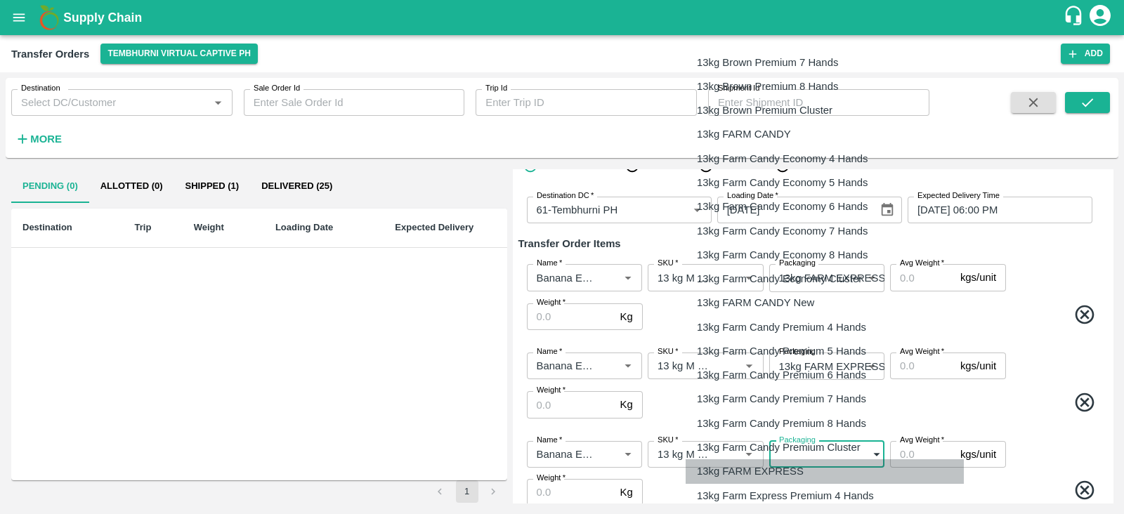
click at [766, 470] on p "13kg FARM EXPRESS" at bounding box center [750, 471] width 107 height 15
type input "468"
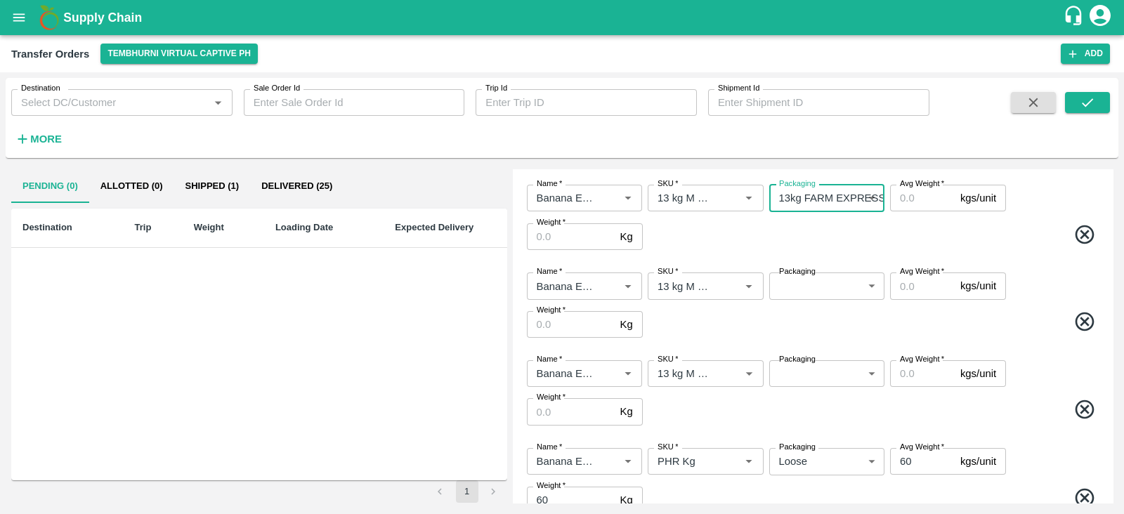
scroll to position [319, 0]
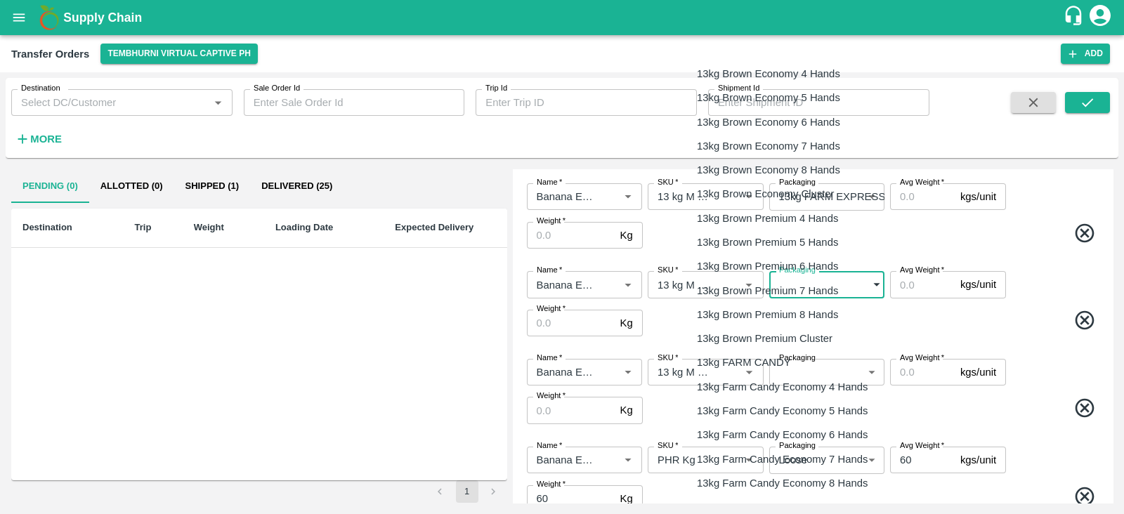
click at [824, 280] on body "Supply Chain Transfer Orders Tembhurni Virtual Captive PH Add Destination Desti…" at bounding box center [562, 257] width 1124 height 514
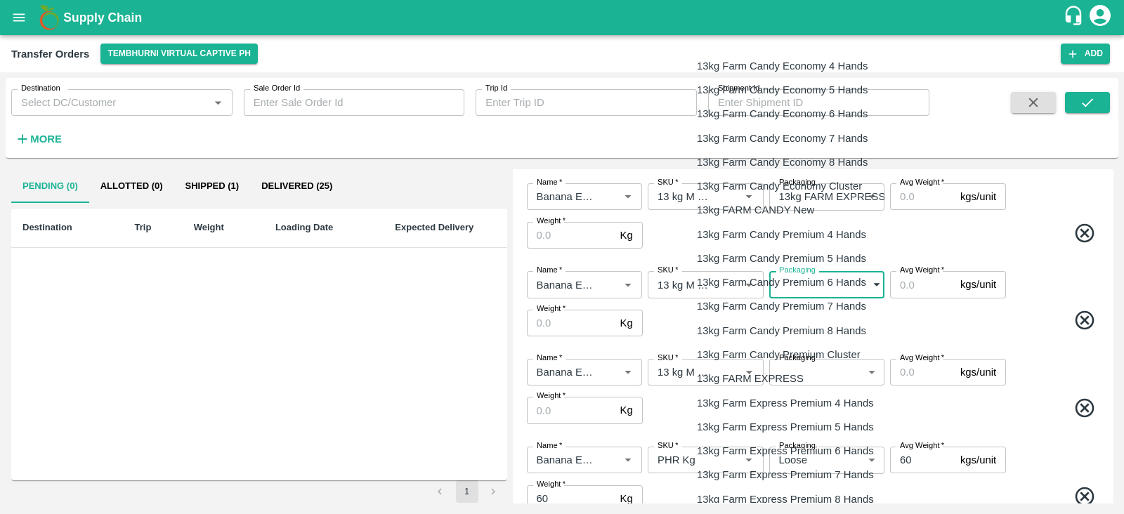
scroll to position [327, 0]
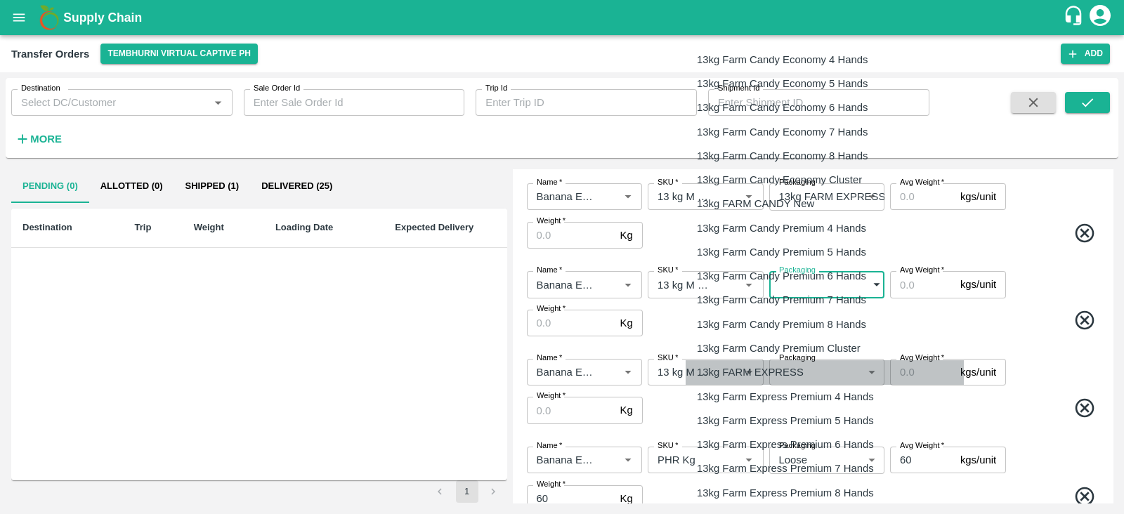
click at [767, 373] on p "13kg FARM EXPRESS" at bounding box center [750, 372] width 107 height 15
type input "468"
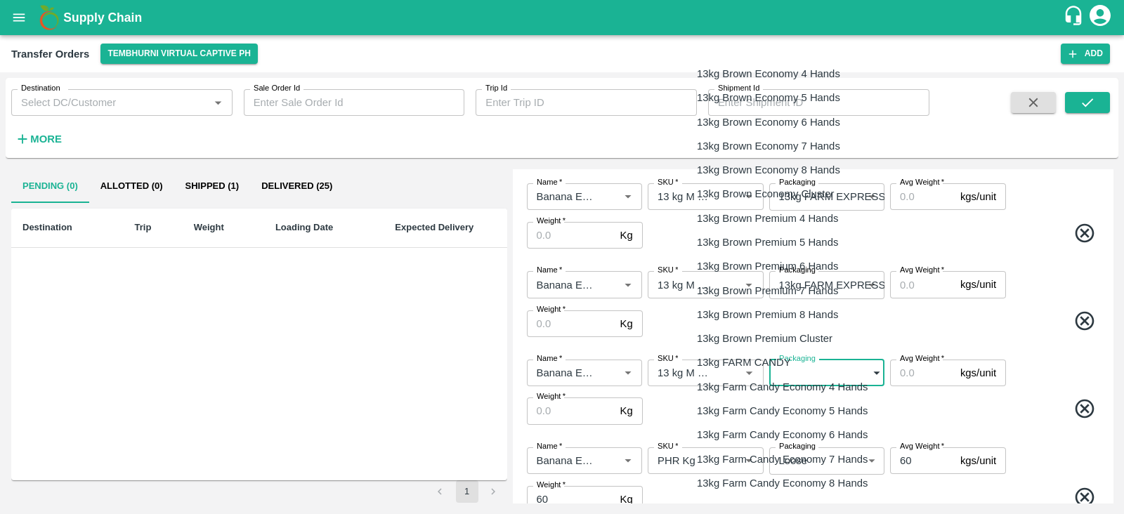
click at [829, 361] on body "Supply Chain Transfer Orders Tembhurni Virtual Captive PH Add Destination Desti…" at bounding box center [562, 257] width 1124 height 514
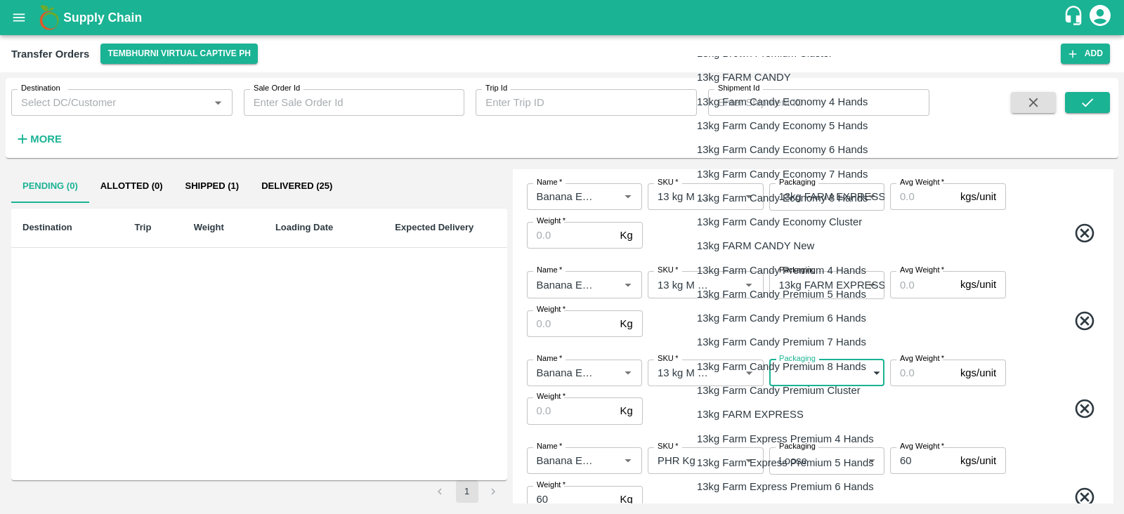
scroll to position [286, 0]
click at [788, 407] on p "13kg FARM EXPRESS" at bounding box center [750, 413] width 107 height 15
type input "468"
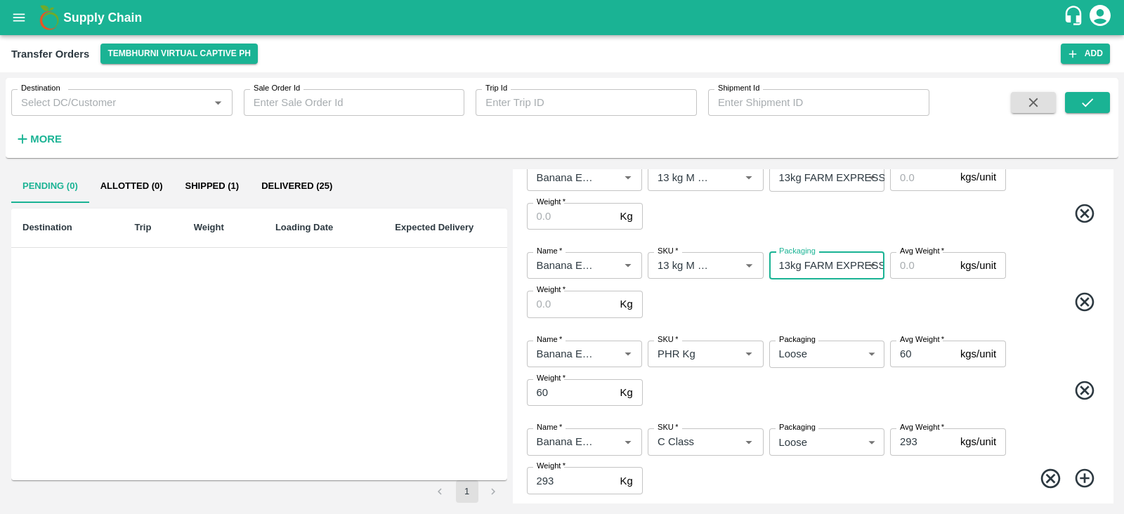
scroll to position [430, 0]
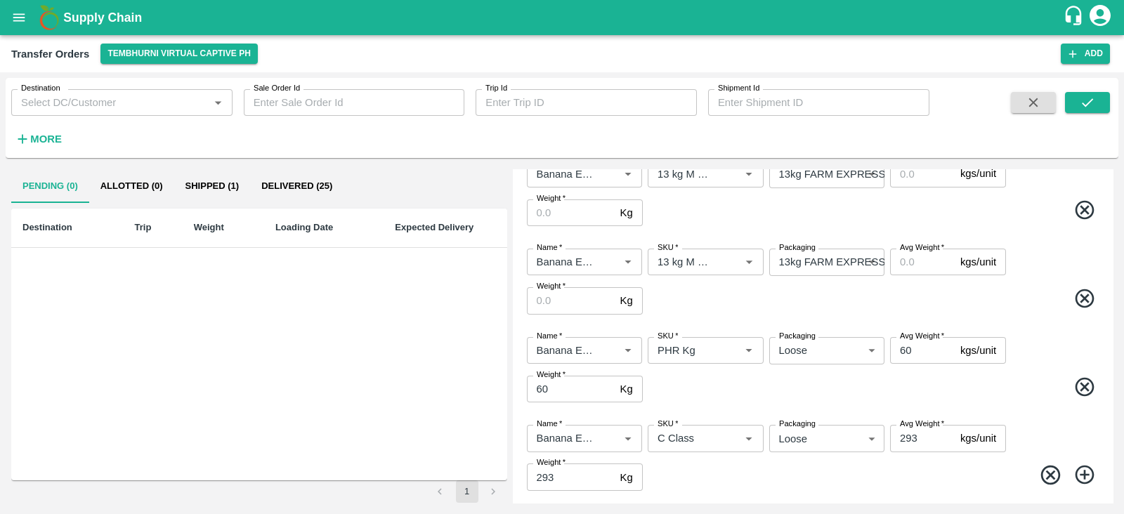
click at [921, 289] on span at bounding box center [874, 300] width 456 height 27
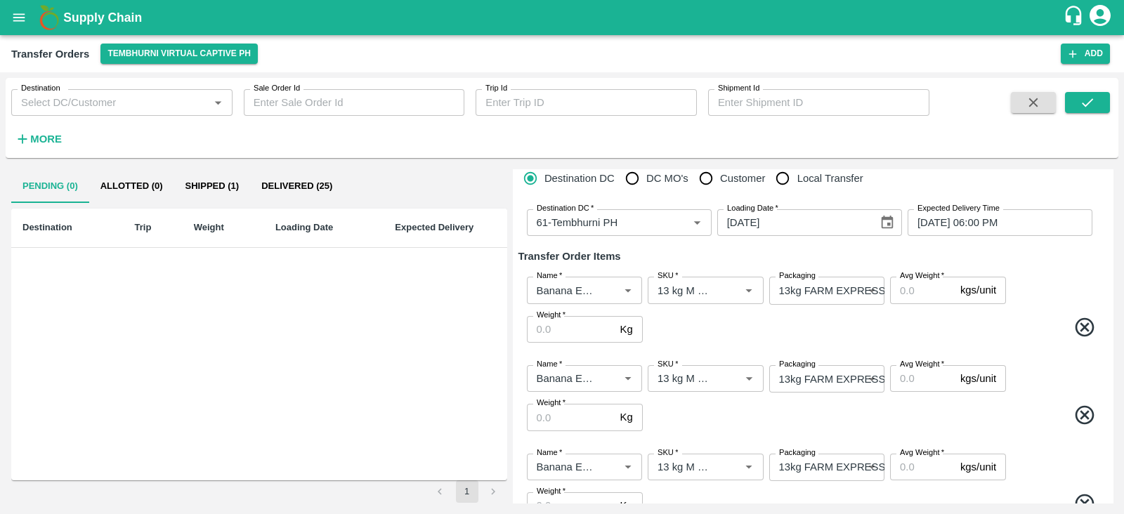
scroll to position [0, 0]
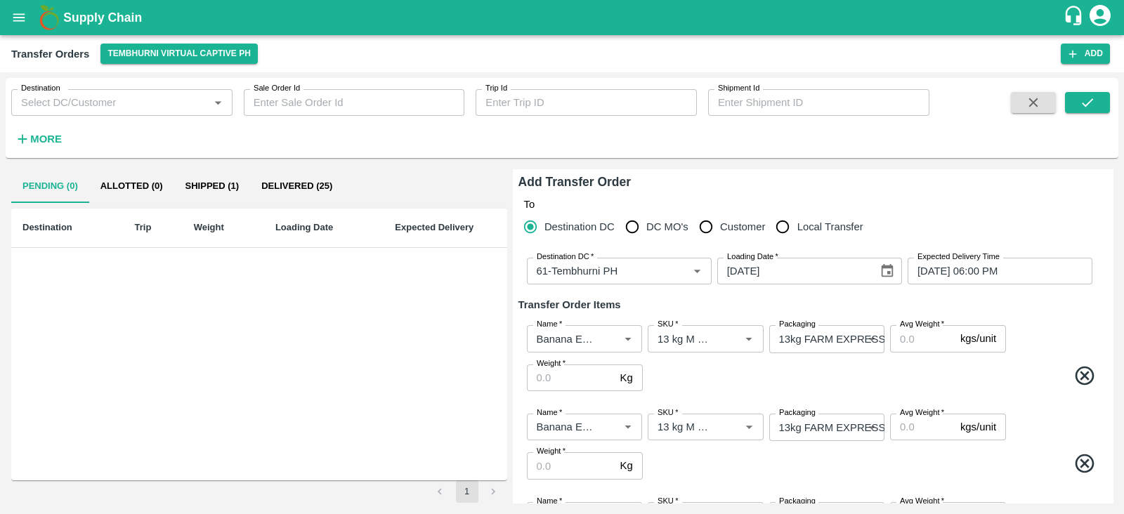
click at [918, 334] on input "Avg Weight   *" at bounding box center [922, 338] width 65 height 27
type input "13"
click at [906, 419] on input "Avg Weight   *" at bounding box center [922, 427] width 65 height 27
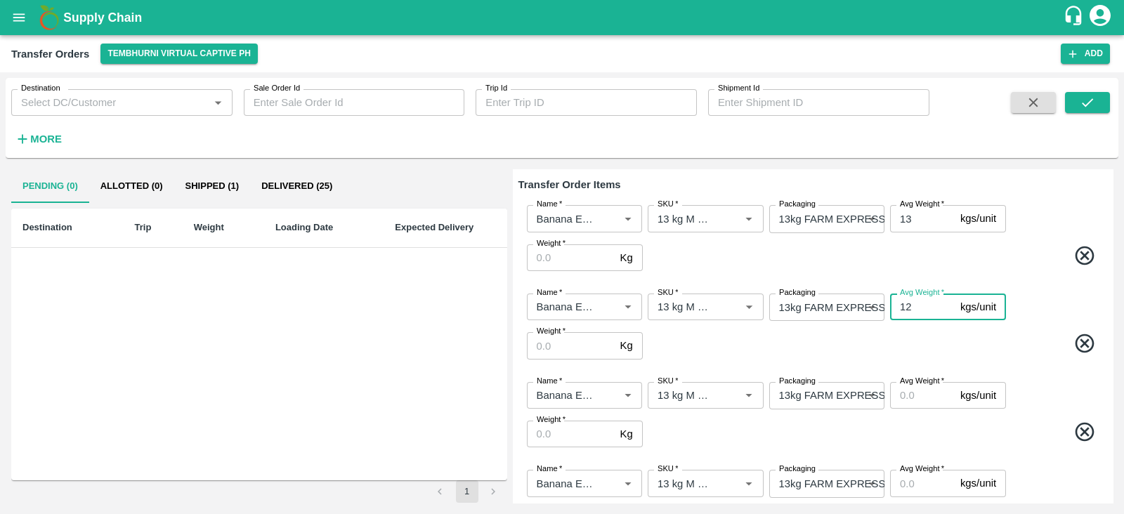
scroll to position [124, 0]
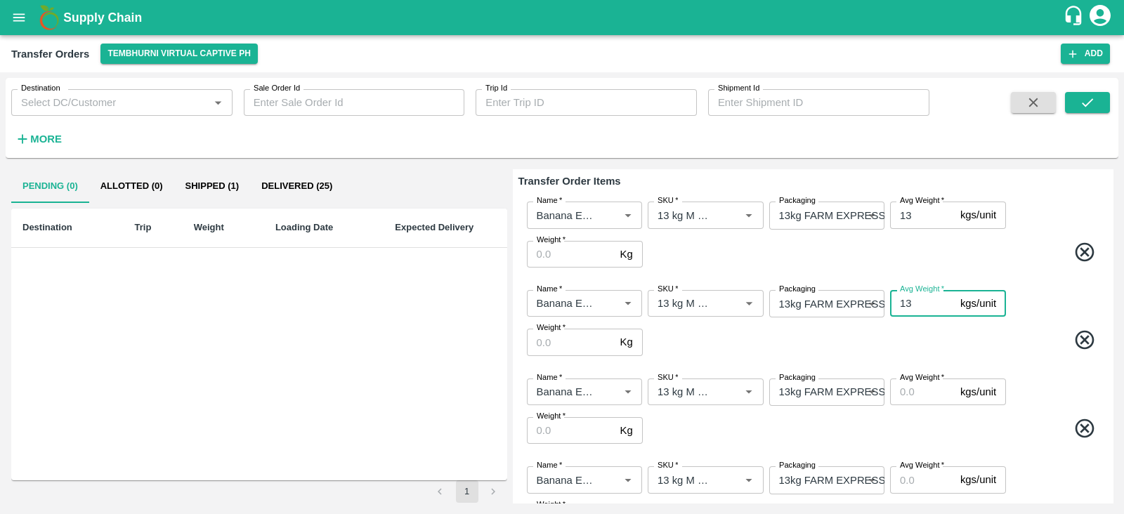
type input "13"
click at [909, 389] on input "Avg Weight   *" at bounding box center [922, 392] width 65 height 27
type input "13"
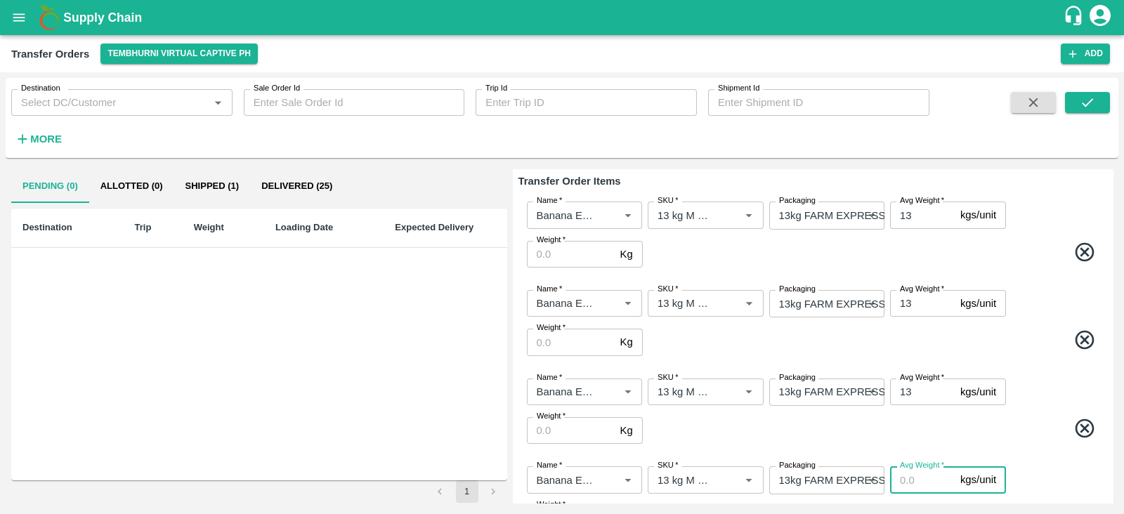
click at [907, 483] on input "Avg Weight   *" at bounding box center [922, 479] width 65 height 27
type input "13"
click at [981, 433] on span at bounding box center [874, 430] width 456 height 27
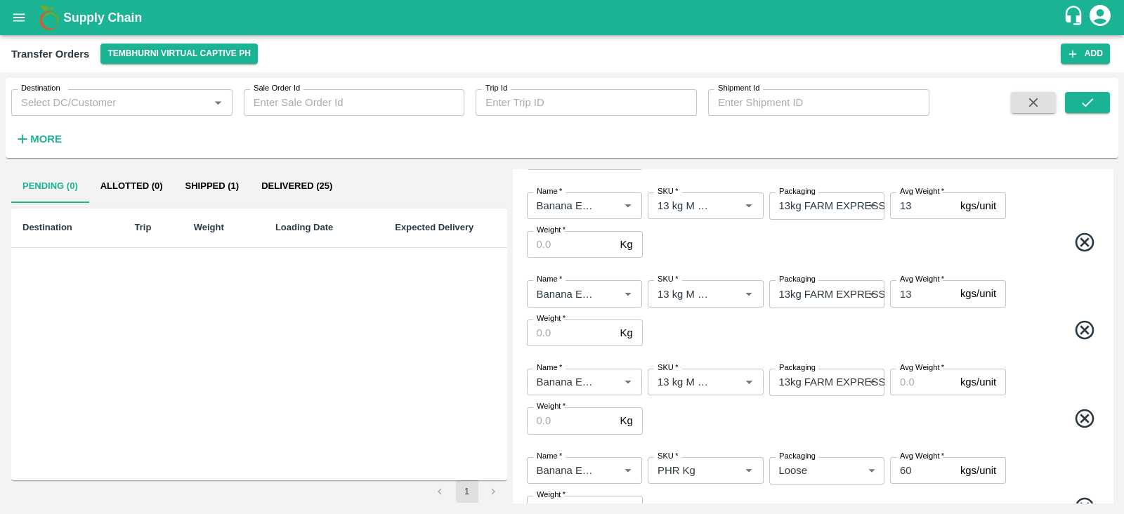
scroll to position [312, 0]
click at [905, 379] on input "Avg Weight   *" at bounding box center [922, 380] width 65 height 27
type input "13"
click at [913, 404] on div "Name   * Name   * SKU   * SKU   * Packaging 13kg FARM EXPRESS 468 Packaging Avg…" at bounding box center [812, 399] width 589 height 89
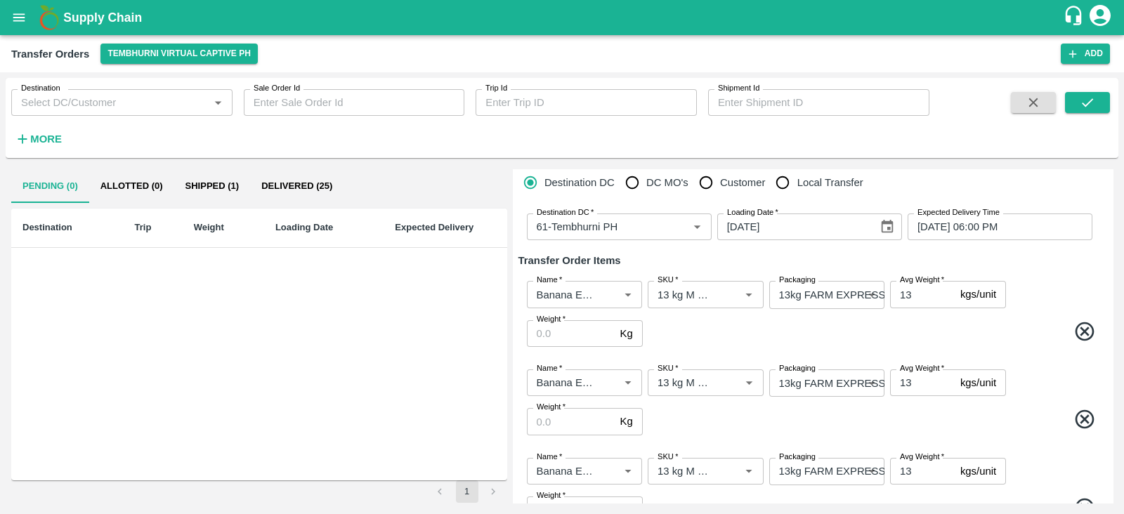
scroll to position [41, 0]
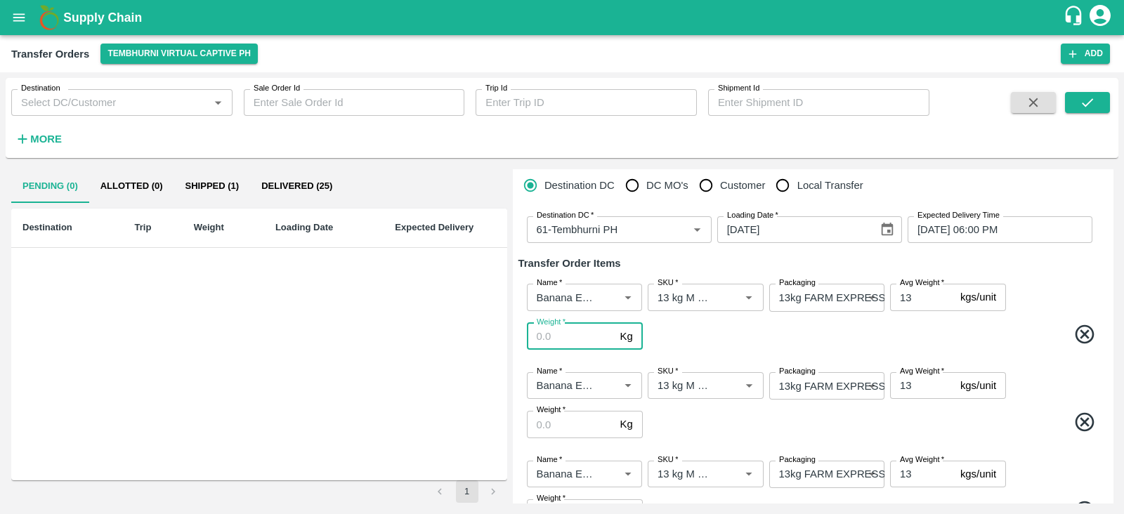
click at [565, 339] on input "Weight   *" at bounding box center [571, 336] width 88 height 27
type input "299"
click at [561, 419] on input "Weight   *" at bounding box center [571, 424] width 88 height 27
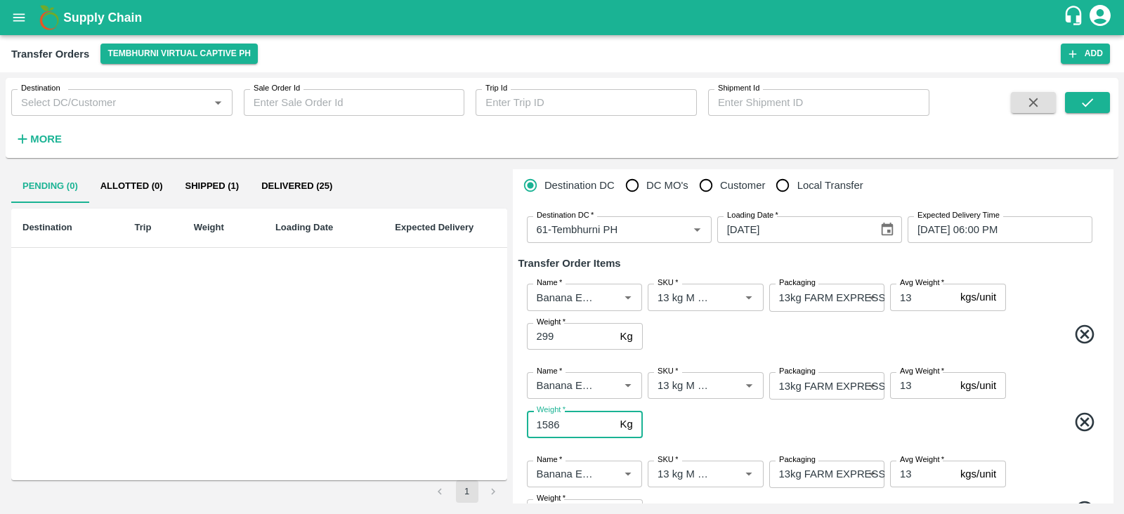
type input "1586"
click at [704, 410] on div "Name   * Name   * SKU   * SKU   * Packaging 13kg FARM EXPRESS 468 Packaging Avg…" at bounding box center [812, 405] width 589 height 89
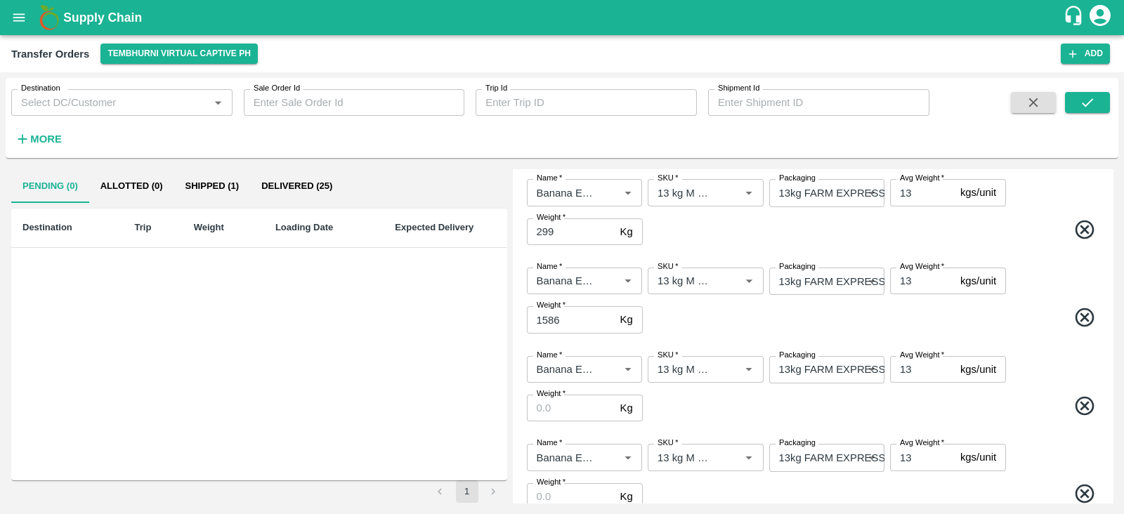
scroll to position [150, 0]
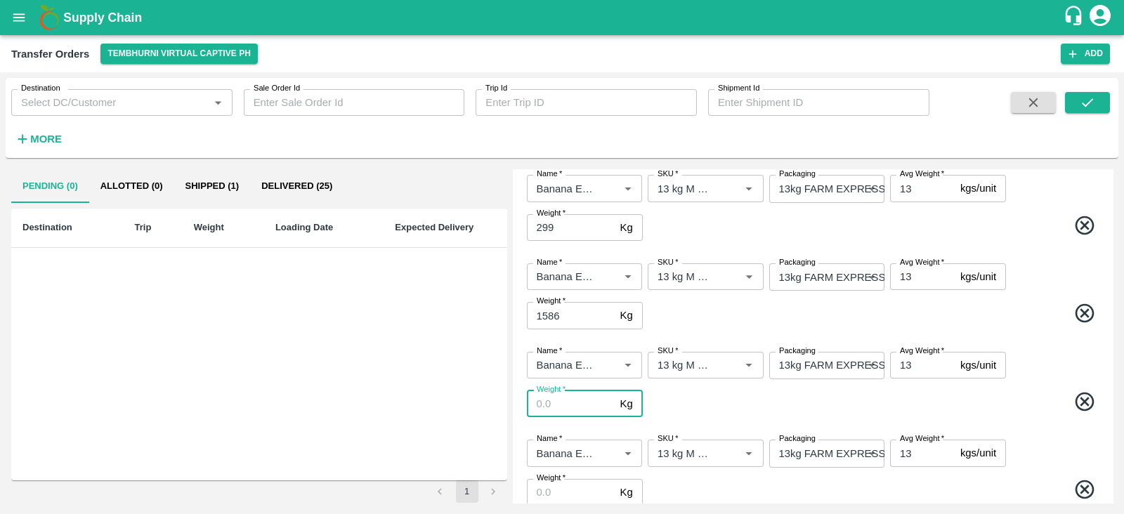
click at [556, 405] on input "Weight   *" at bounding box center [571, 404] width 88 height 27
click at [558, 490] on input "Weight   *" at bounding box center [571, 492] width 88 height 27
click at [565, 403] on input "5306" at bounding box center [571, 404] width 88 height 27
type input "5304"
click at [573, 484] on input "Weight   *" at bounding box center [571, 492] width 88 height 27
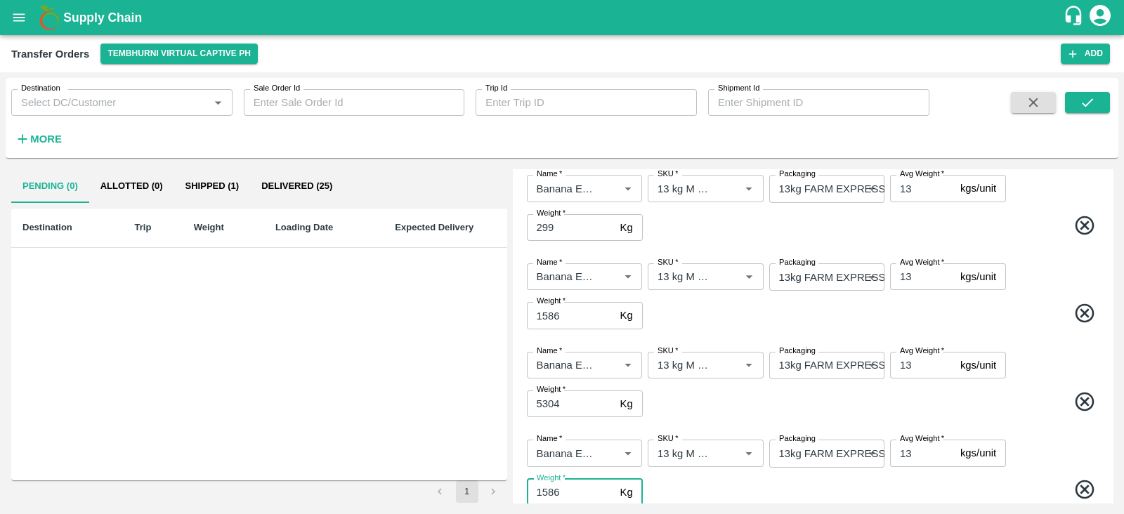
type input "1586"
click at [727, 411] on span at bounding box center [874, 404] width 456 height 27
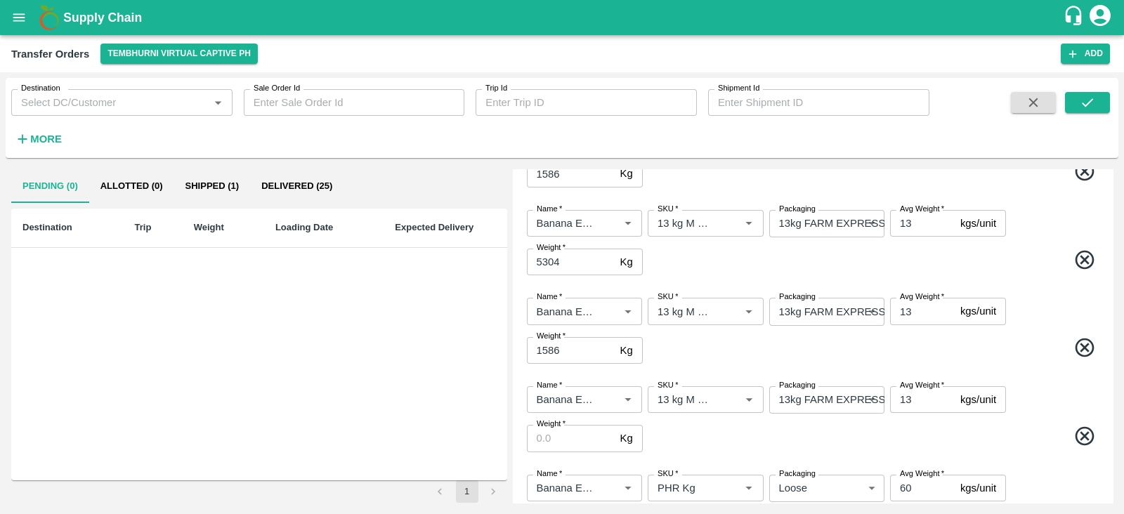
scroll to position [294, 0]
click at [570, 433] on input "Weight   *" at bounding box center [571, 437] width 88 height 27
type input "650"
click at [1051, 362] on div "Name   * Name   * SKU   * SKU   * Packaging 13kg FARM EXPRESS 468 Packaging Avg…" at bounding box center [812, 329] width 589 height 89
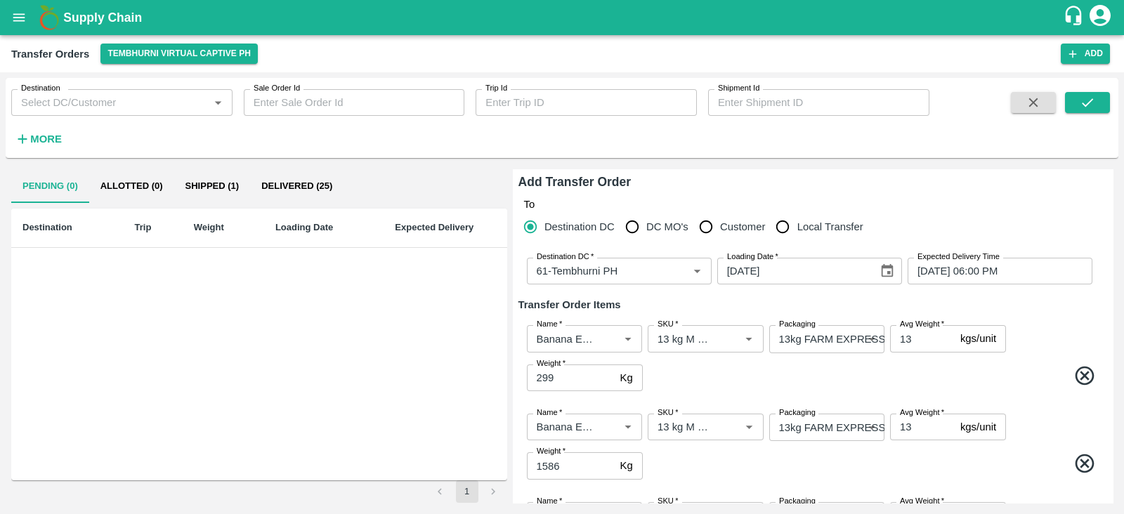
scroll to position [463, 0]
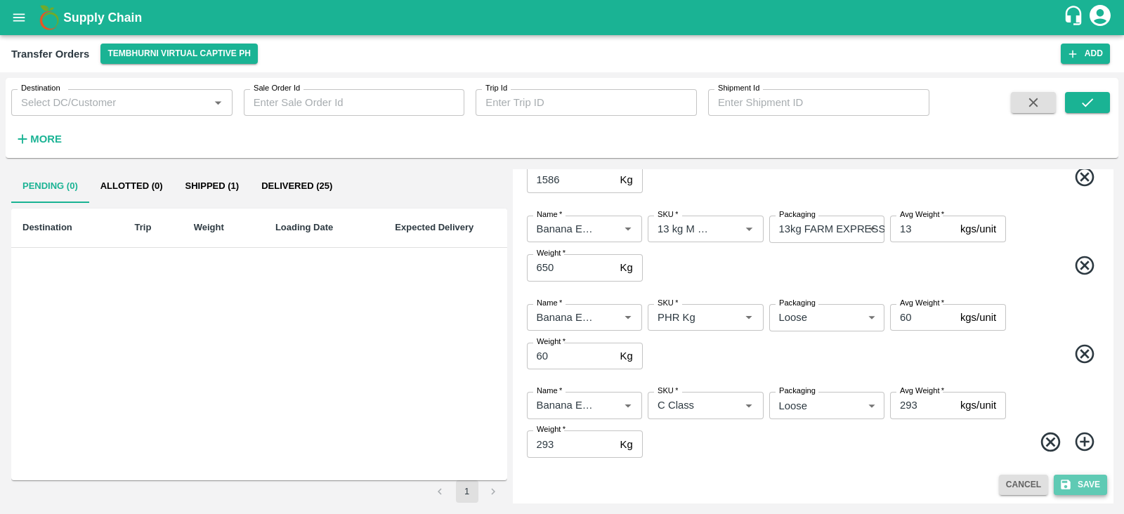
click at [1090, 489] on button "Save" at bounding box center [1080, 485] width 53 height 20
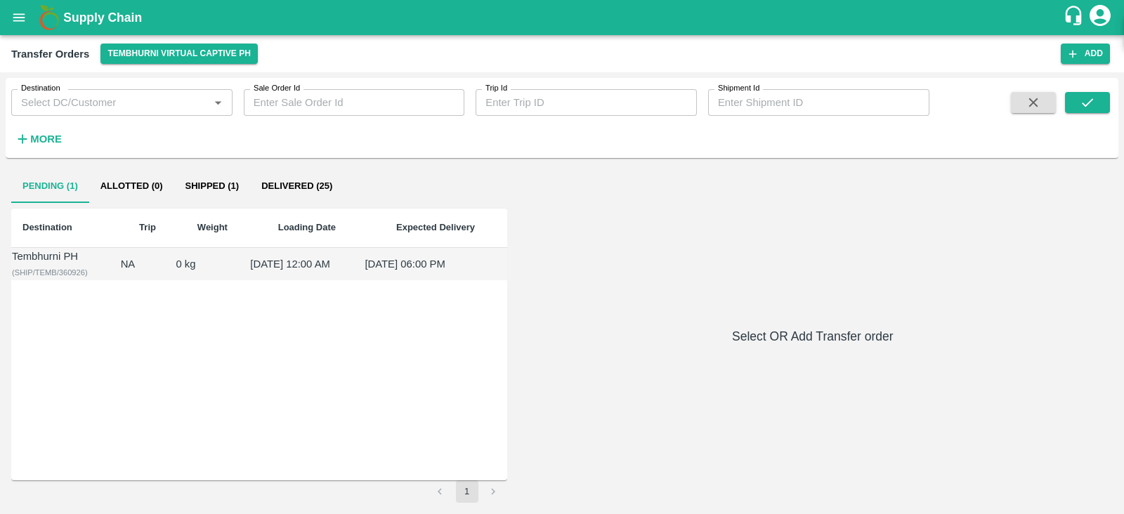
click at [60, 272] on td "Tembhurni PH ( SHIP/TEMB/360926 )" at bounding box center [65, 264] width 109 height 33
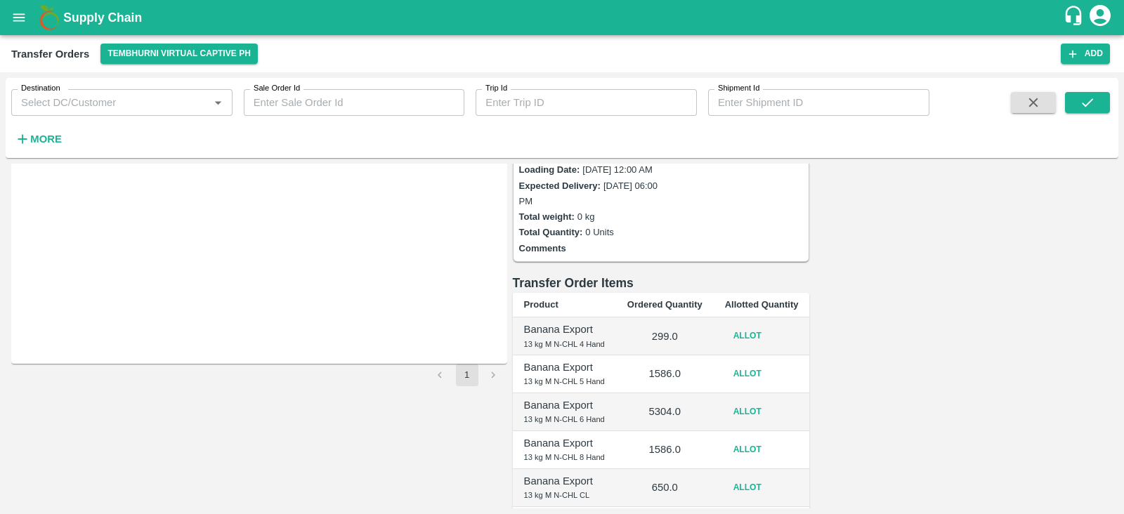
scroll to position [117, 0]
click at [770, 325] on button "Allot" at bounding box center [747, 335] width 45 height 20
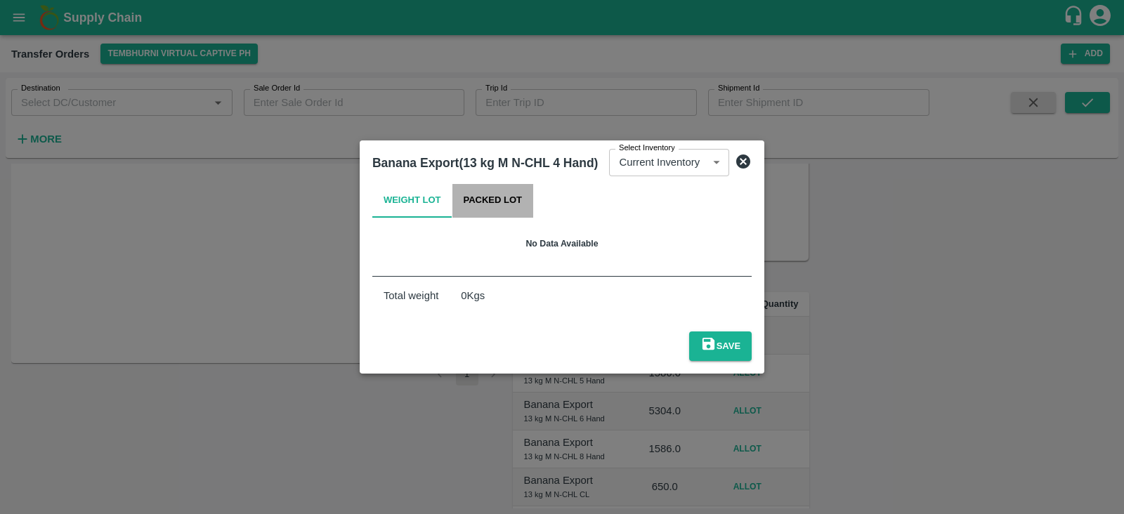
click at [478, 199] on button "Packed Lot" at bounding box center [492, 201] width 81 height 34
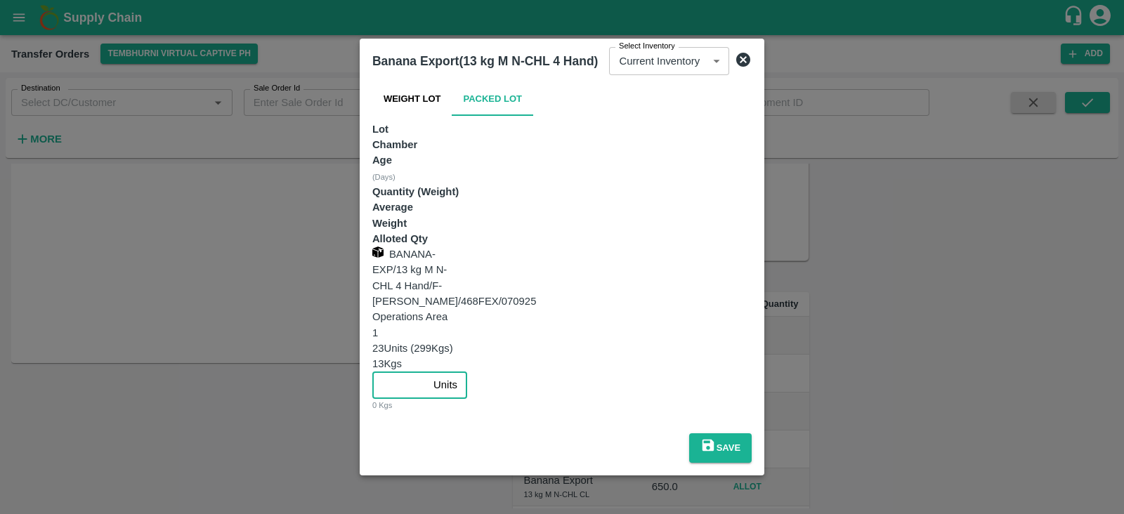
click at [428, 372] on input "number" at bounding box center [399, 385] width 55 height 27
type input "23"
click at [752, 433] on button "Save" at bounding box center [720, 448] width 63 height 30
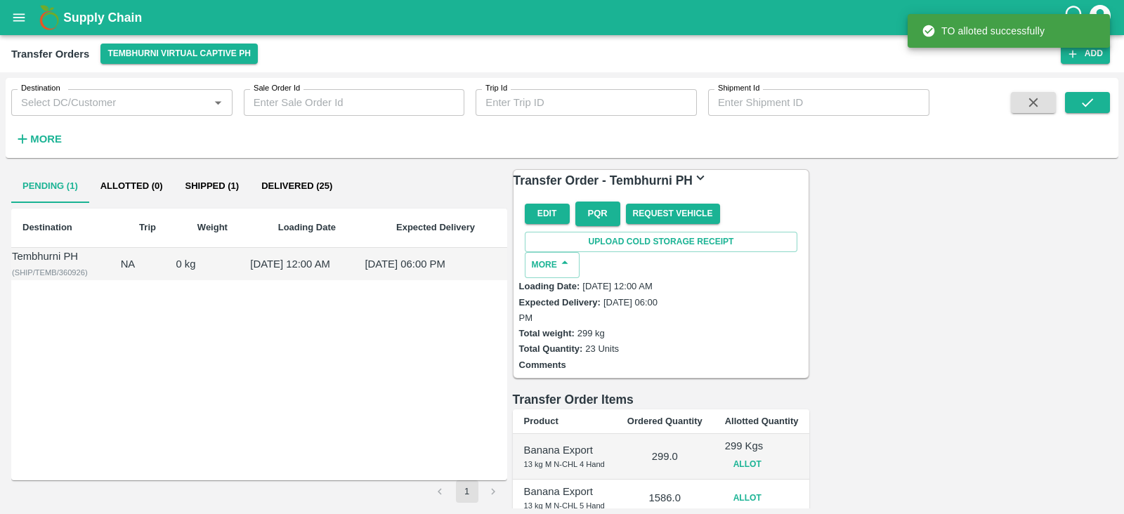
scroll to position [109, 0]
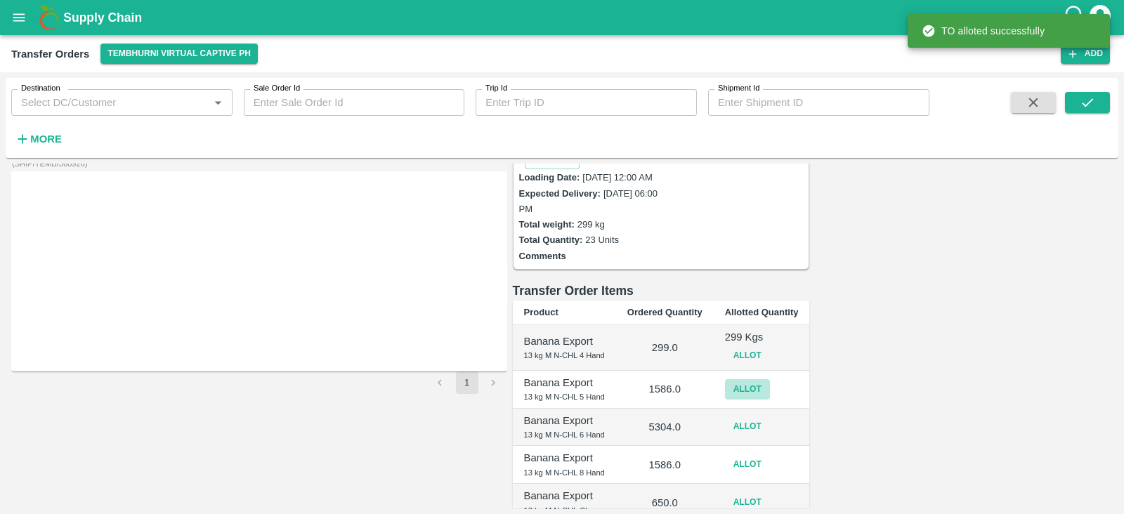
click at [770, 379] on button "Allot" at bounding box center [747, 389] width 45 height 20
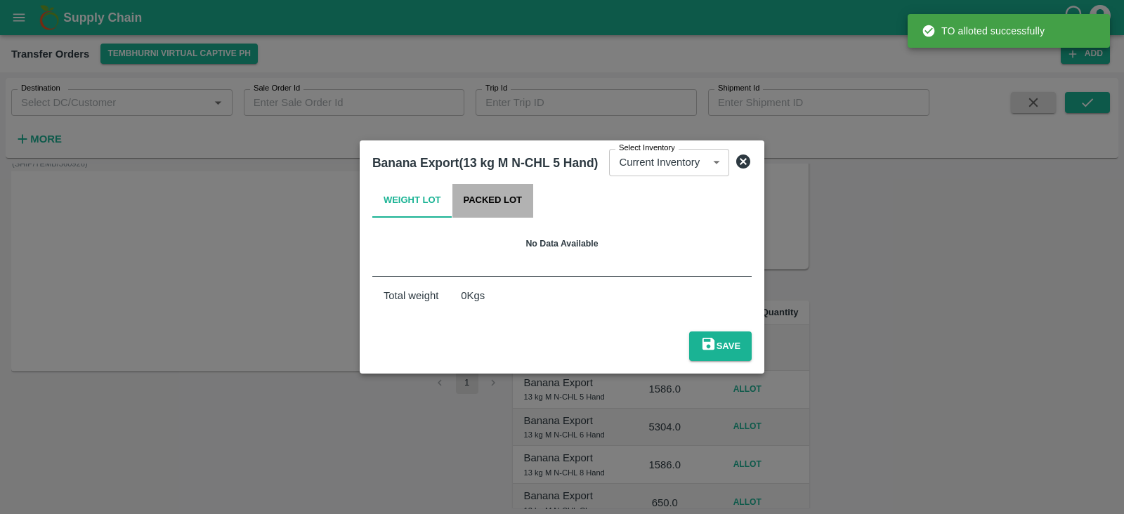
click at [482, 209] on button "Packed Lot" at bounding box center [492, 201] width 81 height 34
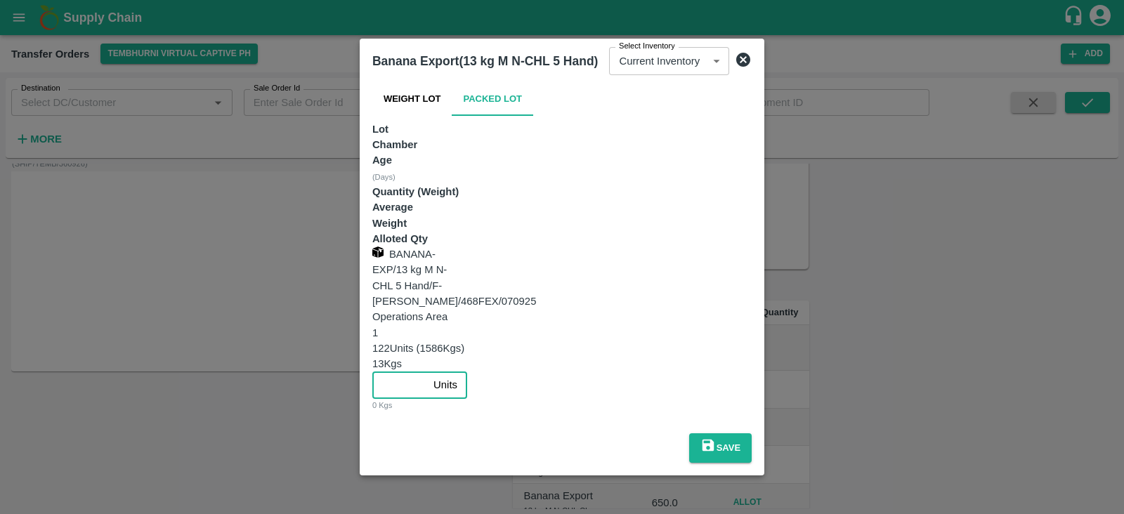
click at [428, 372] on input "number" at bounding box center [399, 385] width 55 height 27
type input "122"
click at [752, 433] on button "Save" at bounding box center [720, 448] width 63 height 30
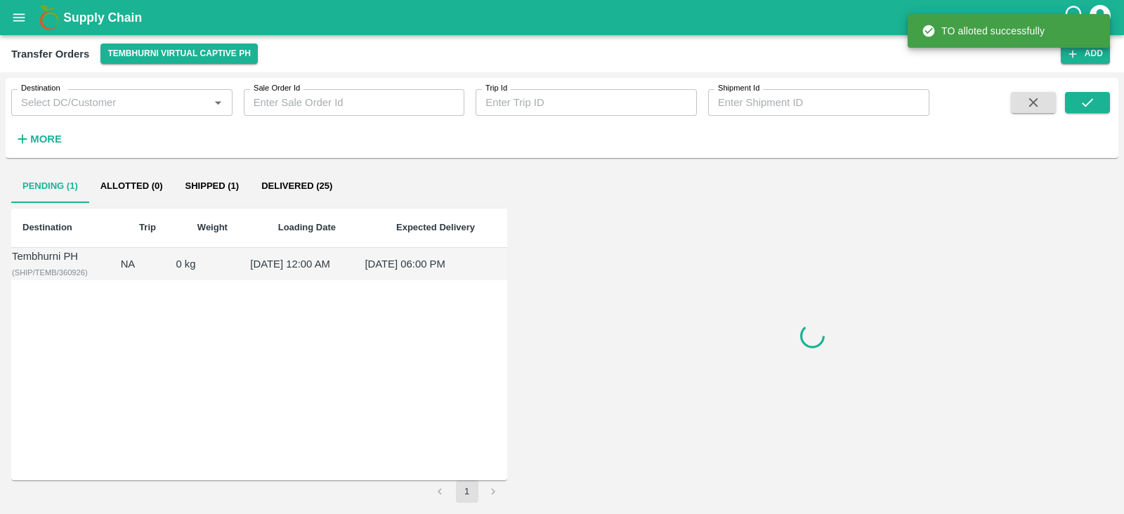
scroll to position [0, 0]
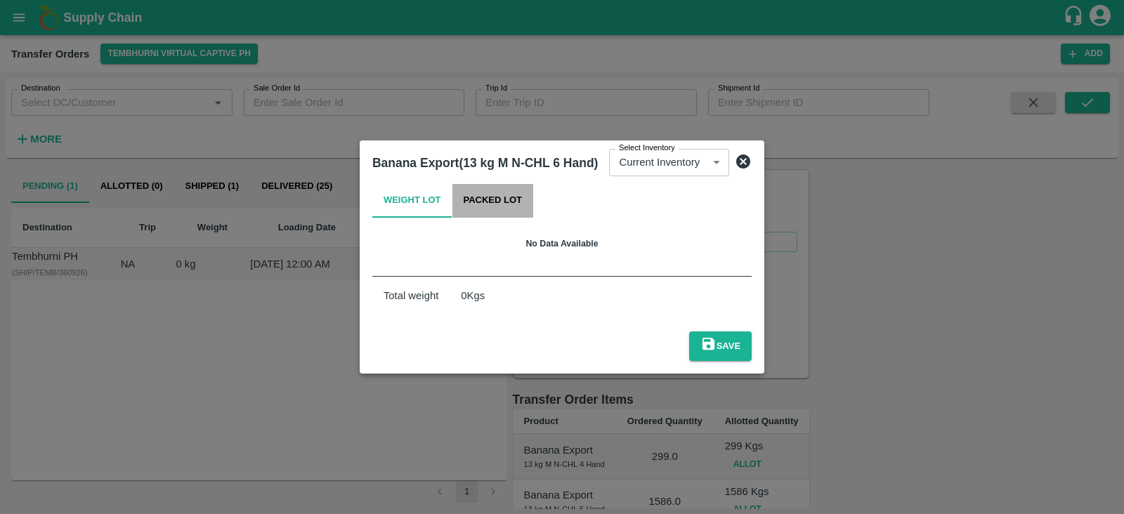
click at [502, 207] on button "Packed Lot" at bounding box center [492, 201] width 81 height 34
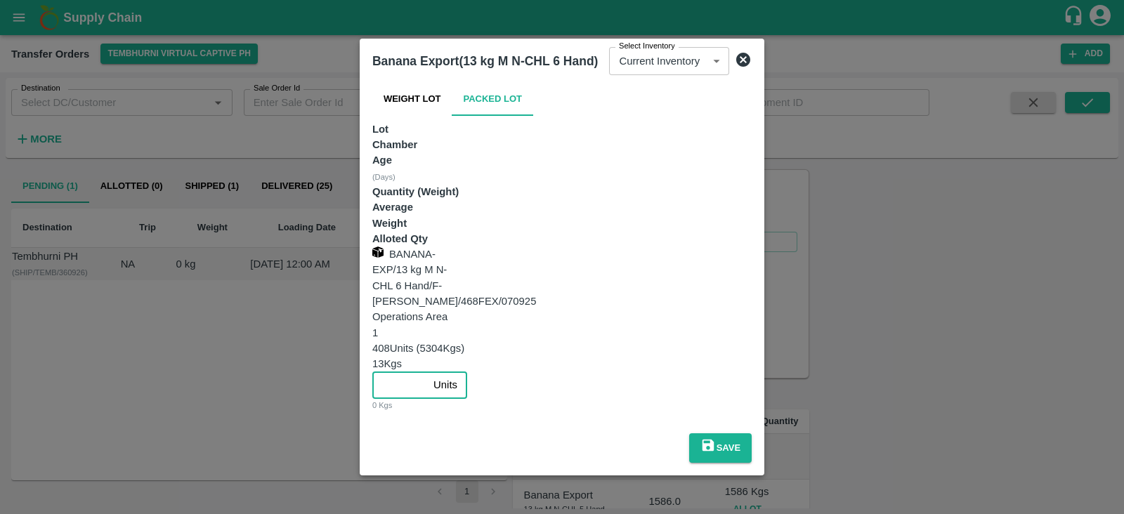
click at [428, 372] on input "number" at bounding box center [399, 385] width 55 height 27
type input "408"
click at [714, 440] on icon "submit" at bounding box center [708, 446] width 12 height 12
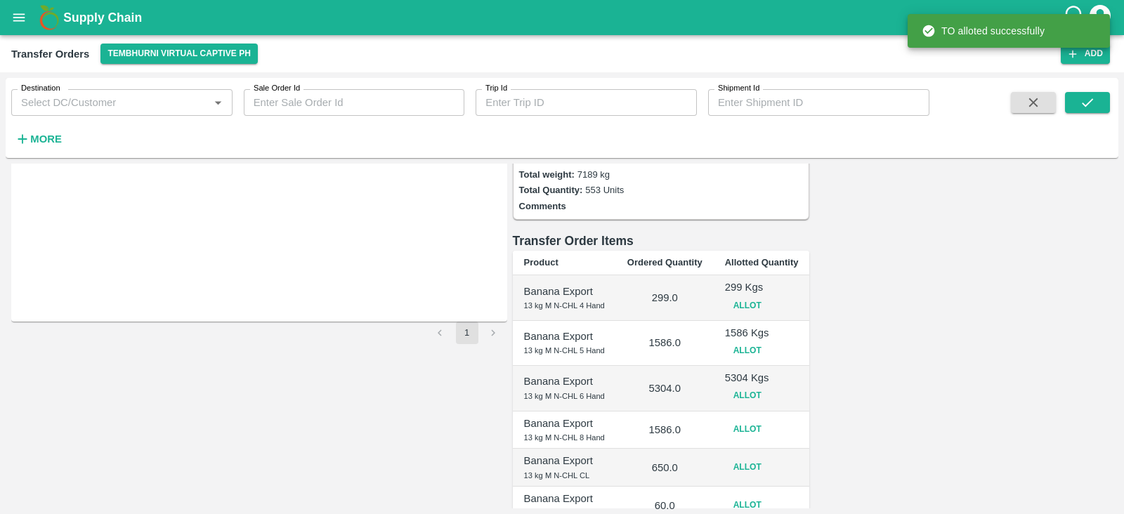
scroll to position [161, 0]
click at [770, 417] on button "Allot" at bounding box center [747, 427] width 45 height 20
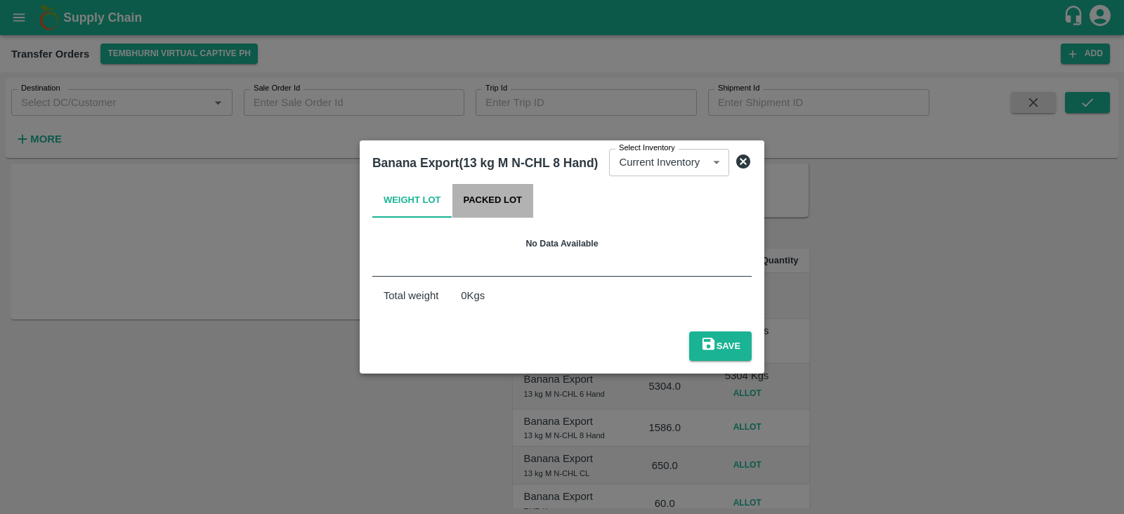
click at [510, 216] on button "Packed Lot" at bounding box center [492, 201] width 81 height 34
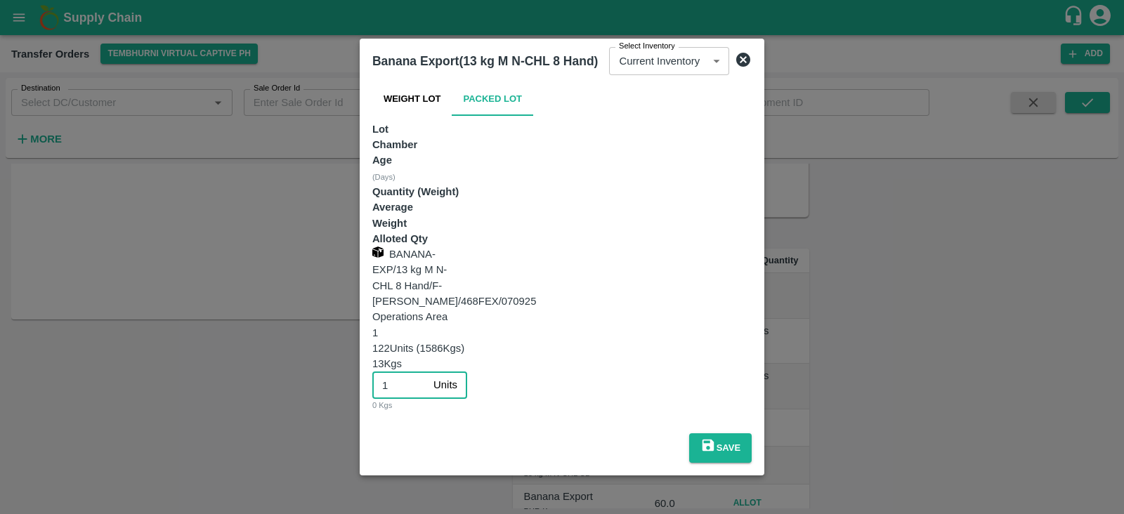
click at [428, 372] on input "1" at bounding box center [399, 385] width 55 height 27
type input "122"
click at [752, 433] on button "Save" at bounding box center [720, 448] width 63 height 30
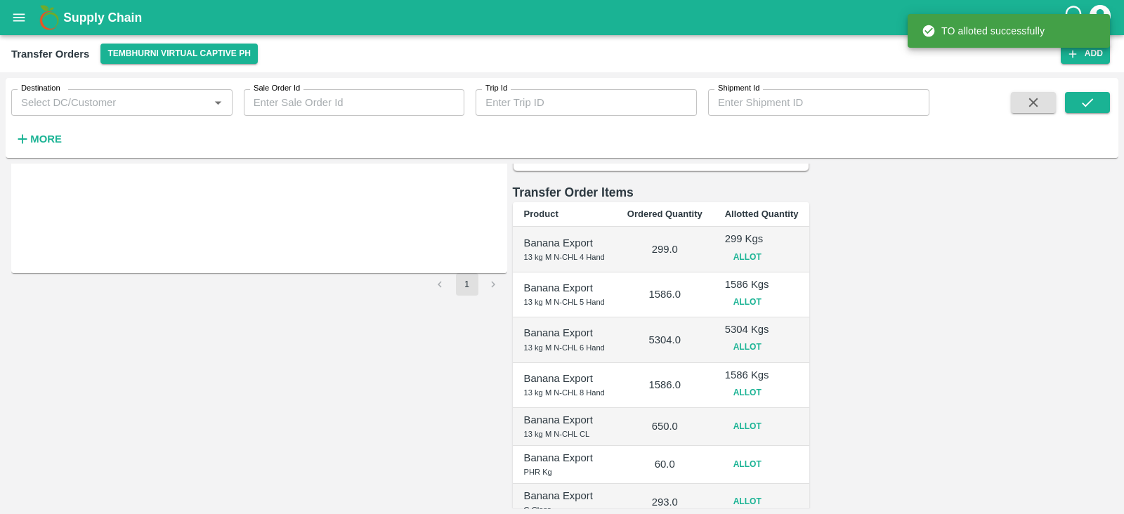
scroll to position [208, 0]
click at [770, 416] on button "Allot" at bounding box center [747, 426] width 45 height 20
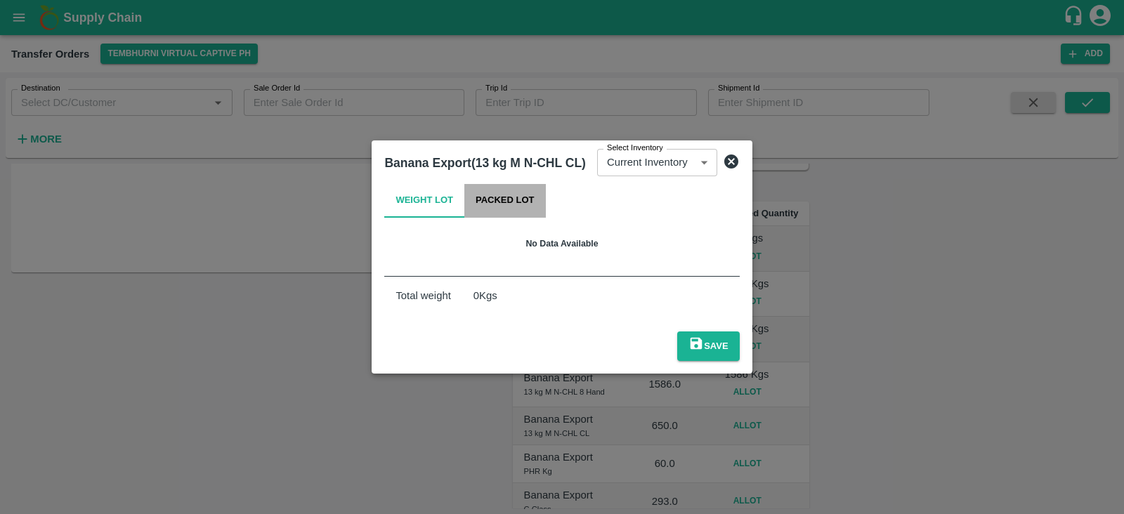
click at [509, 209] on button "Packed Lot" at bounding box center [504, 201] width 81 height 34
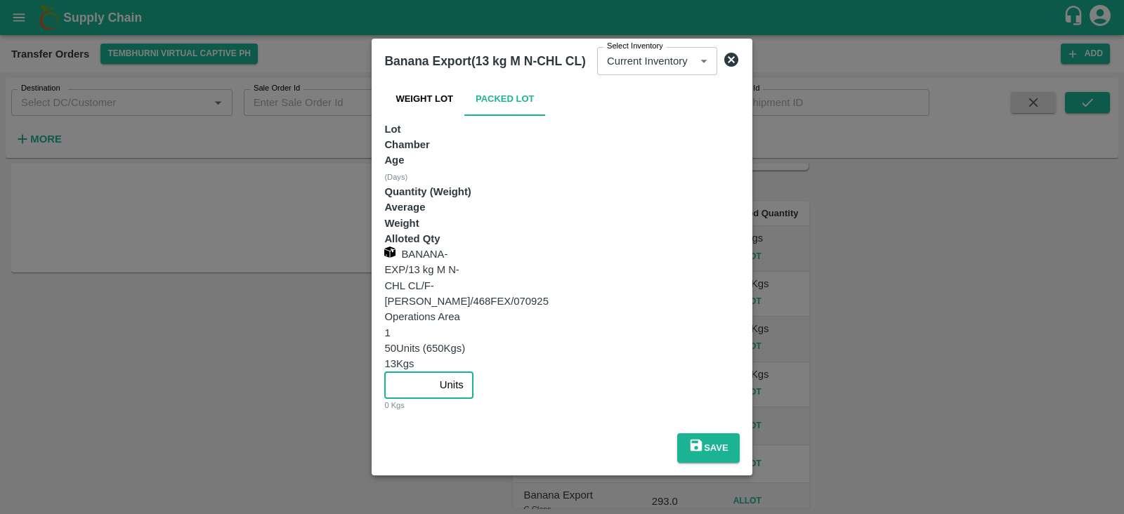
click at [433, 372] on input "number" at bounding box center [408, 385] width 49 height 27
type input "50"
click at [740, 433] on button "Save" at bounding box center [708, 448] width 63 height 30
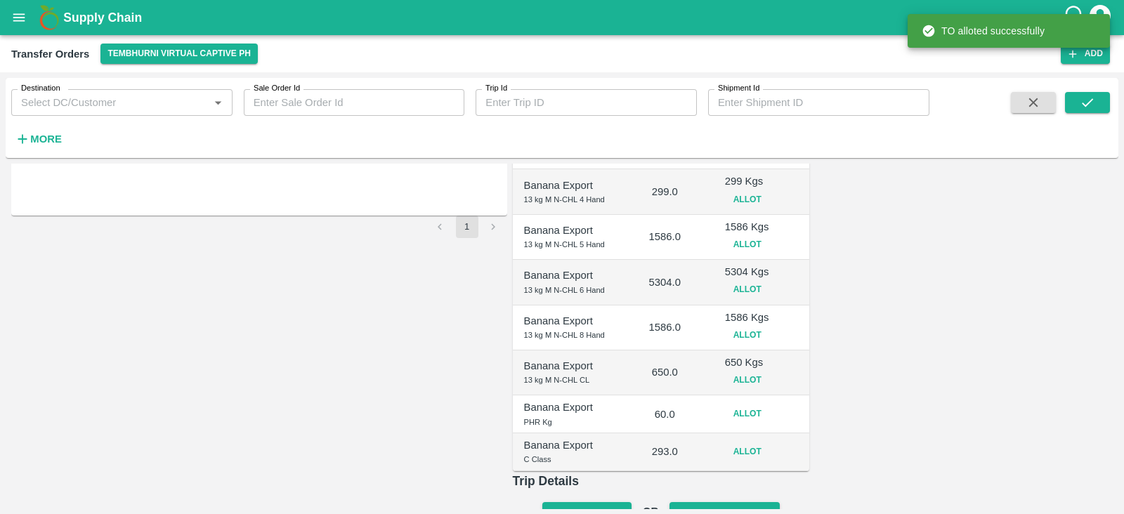
scroll to position [282, 0]
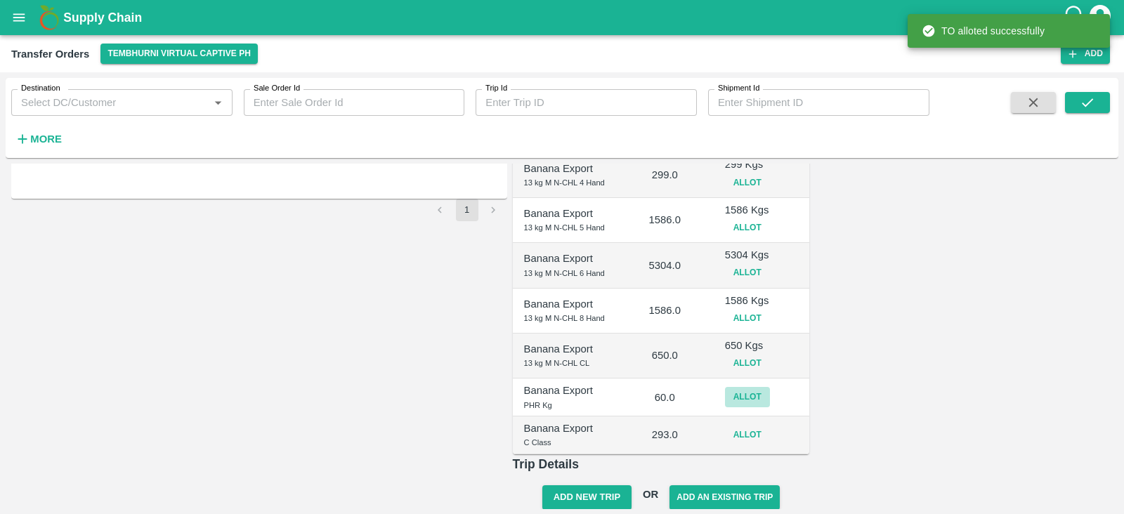
click at [770, 387] on button "Allot" at bounding box center [747, 397] width 45 height 20
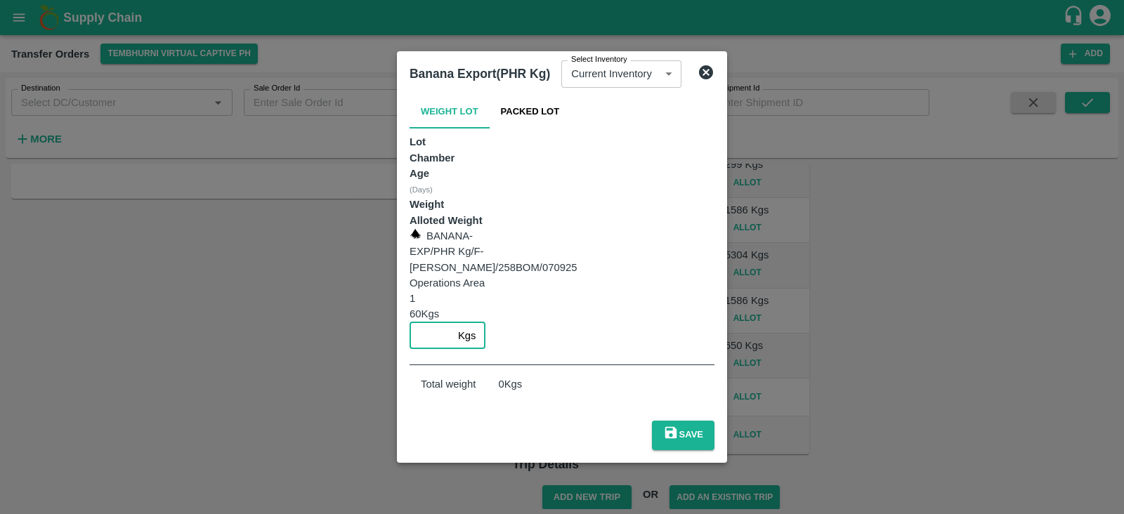
click at [452, 322] on input "number" at bounding box center [431, 335] width 43 height 27
type input "60"
click at [714, 421] on button "Save" at bounding box center [683, 436] width 63 height 30
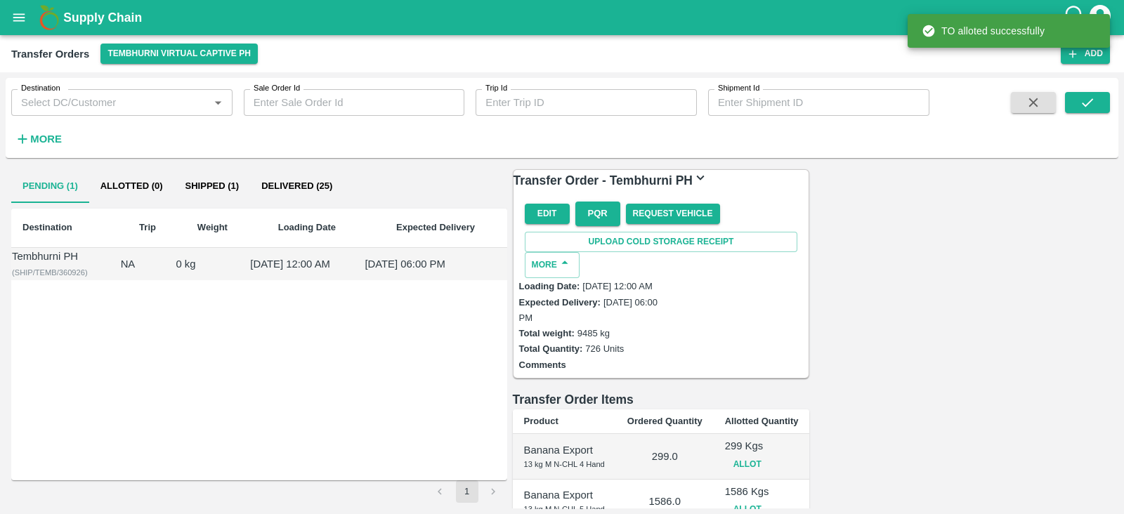
scroll to position [289, 0]
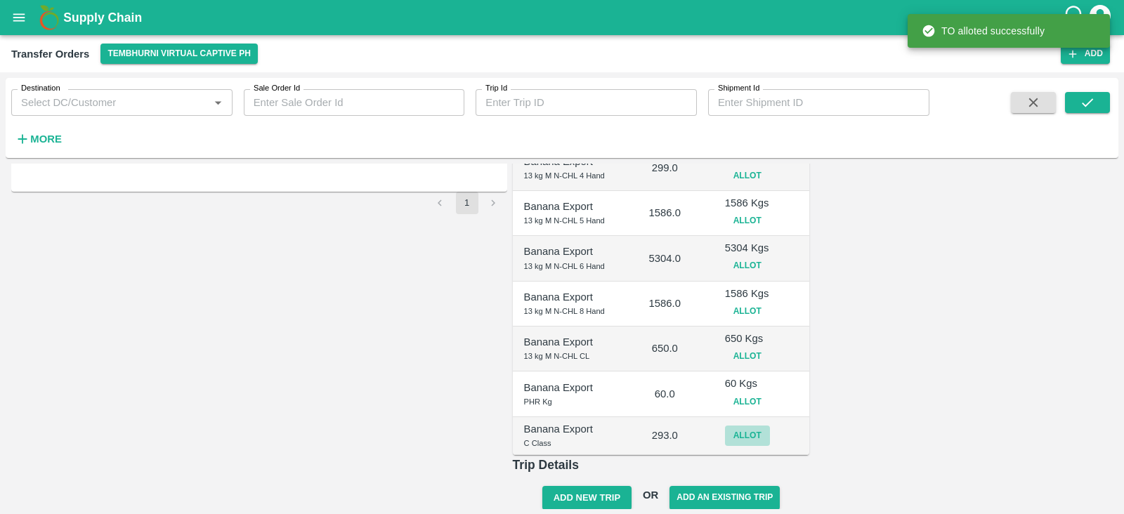
click at [770, 426] on button "Allot" at bounding box center [747, 436] width 45 height 20
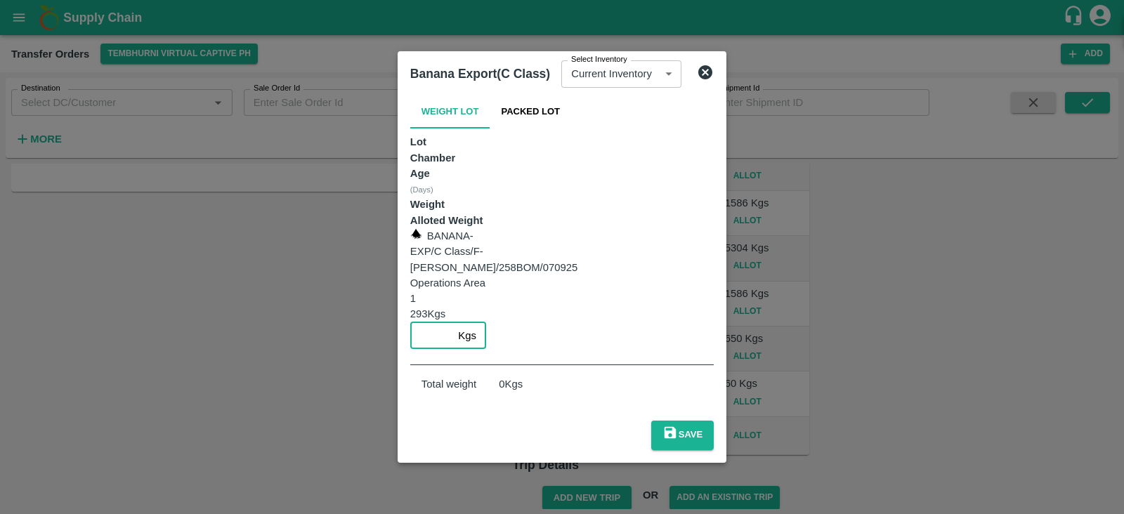
click at [453, 322] on input "number" at bounding box center [431, 335] width 43 height 27
type input "293"
click at [714, 421] on button "Save" at bounding box center [682, 436] width 63 height 30
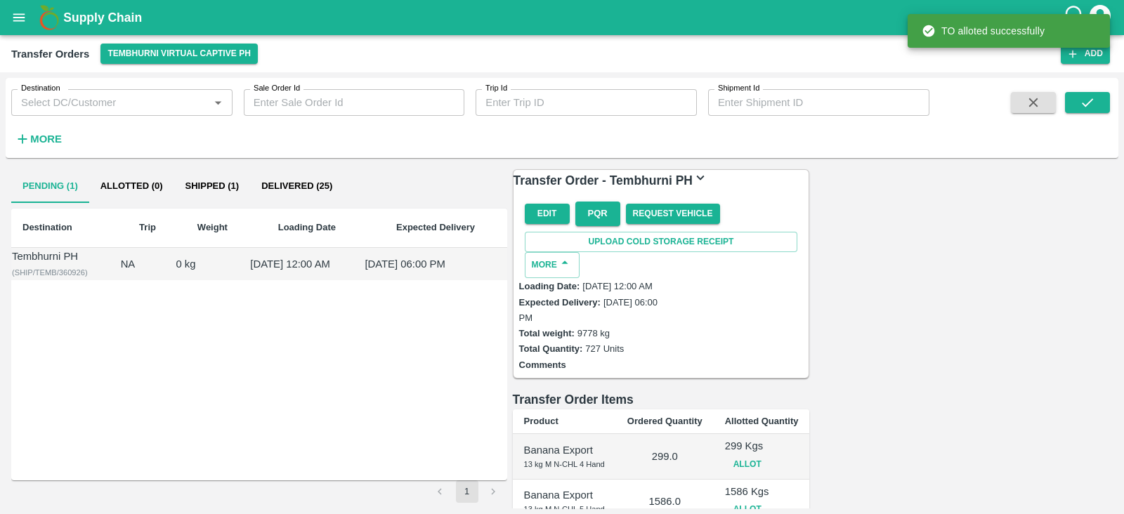
scroll to position [296, 0]
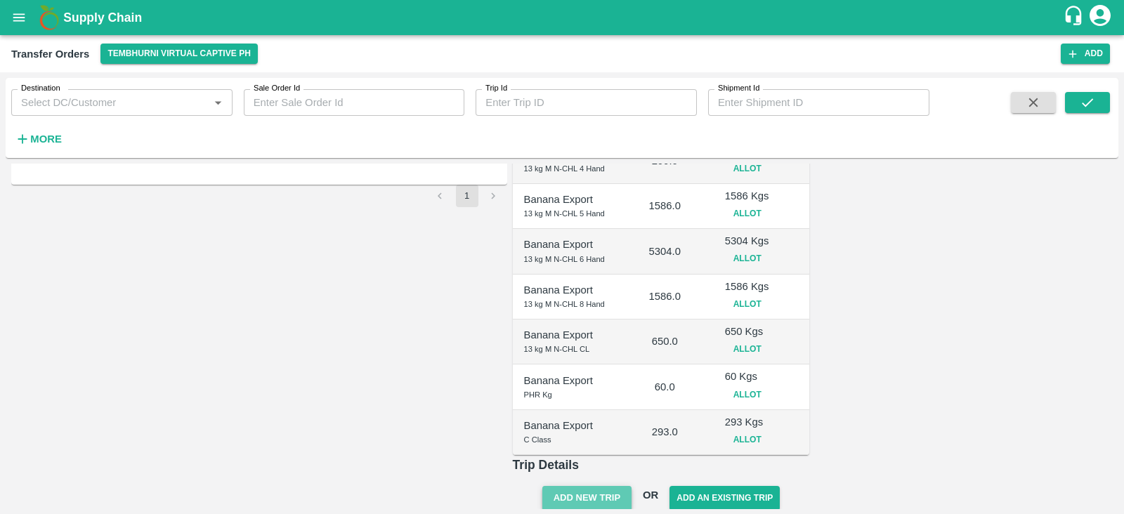
click at [632, 486] on button "Add New Trip" at bounding box center [586, 498] width 89 height 25
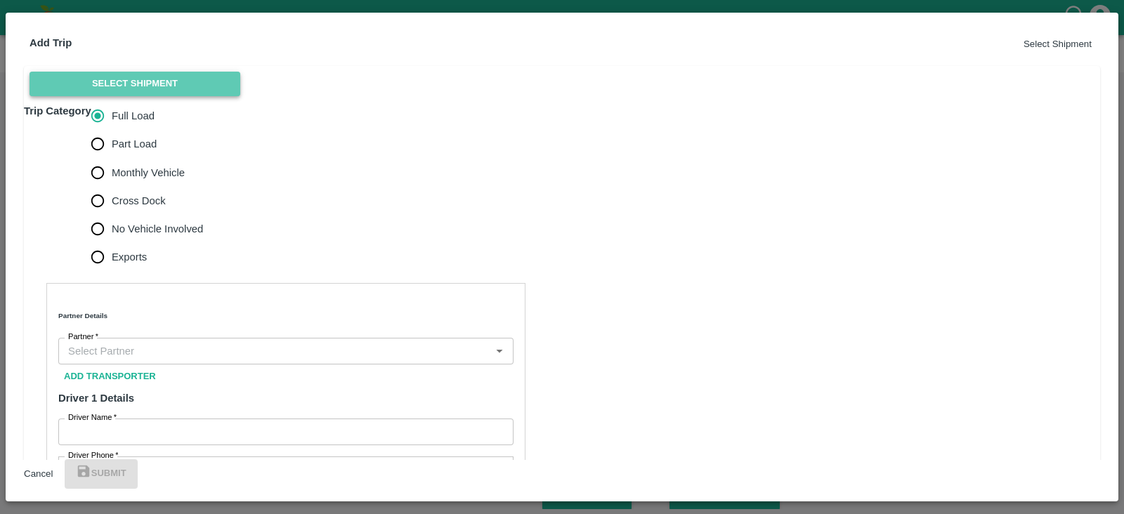
click at [178, 96] on button "Select Shipment" at bounding box center [135, 84] width 211 height 25
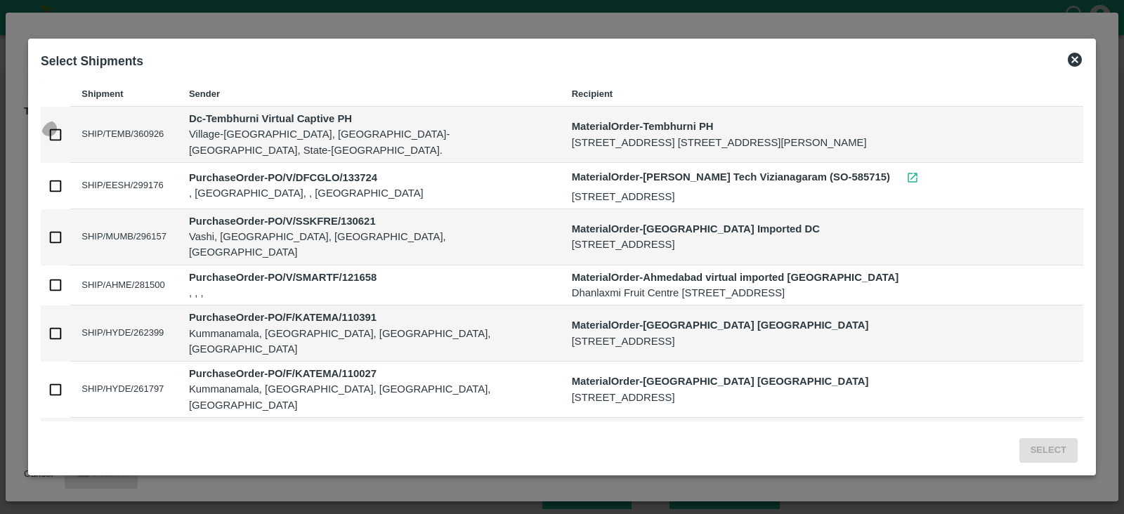
click at [61, 137] on input "checkbox" at bounding box center [55, 135] width 28 height 28
checkbox input "true"
click at [1043, 451] on button "Select" at bounding box center [1048, 450] width 58 height 25
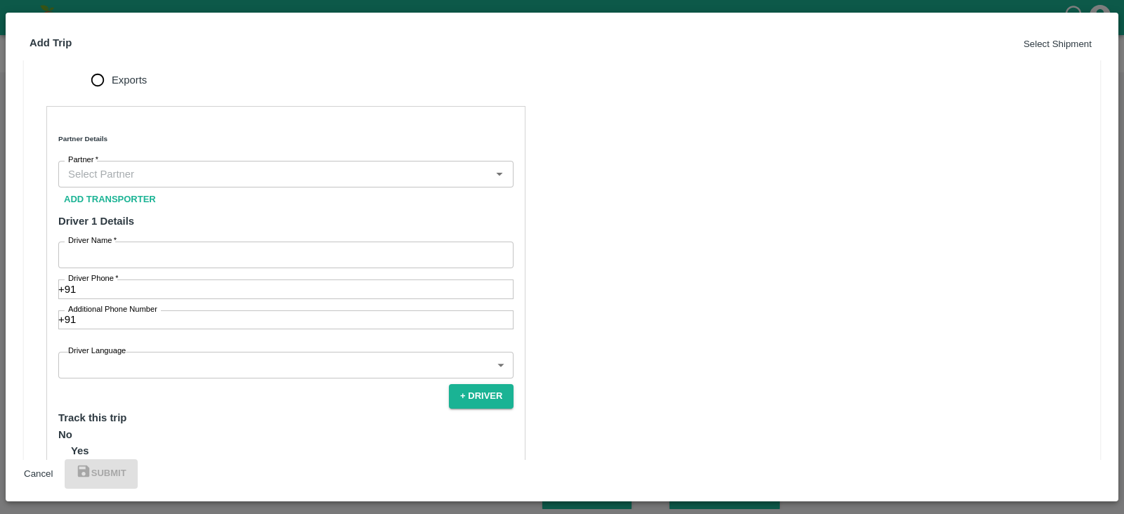
scroll to position [400, 0]
click at [133, 31] on span "Monthly Vehicle" at bounding box center [148, 22] width 73 height 15
click at [112, 37] on input "Monthly Vehicle" at bounding box center [98, 23] width 28 height 28
radio input "true"
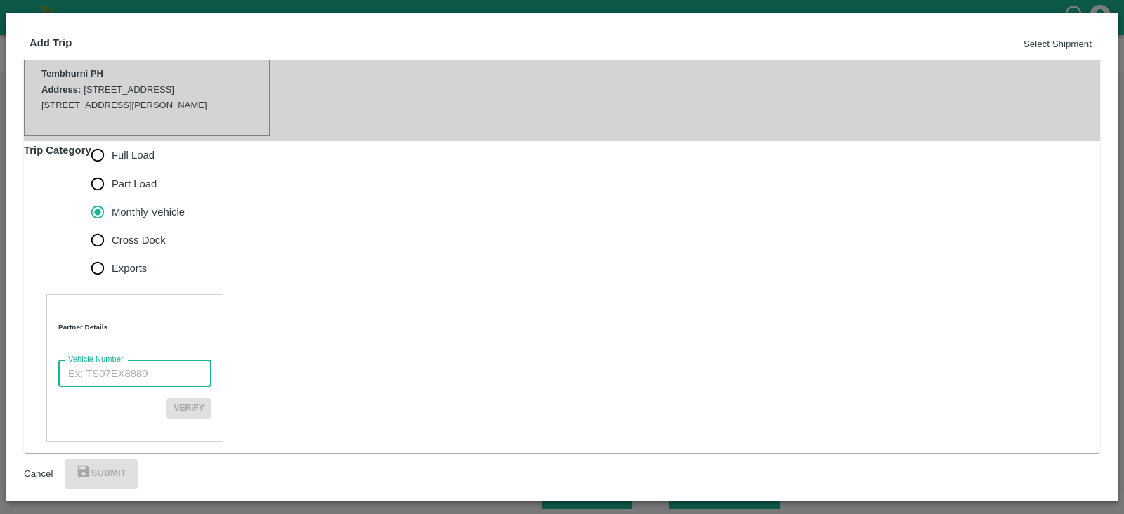
click at [144, 360] on input "Vehicle Number" at bounding box center [134, 373] width 153 height 27
paste input "MH45AX3780"
click at [77, 360] on input "MH45AX3780" at bounding box center [134, 373] width 153 height 27
type input "MH45AX3780"
click at [211, 398] on button "Verify" at bounding box center [188, 408] width 45 height 20
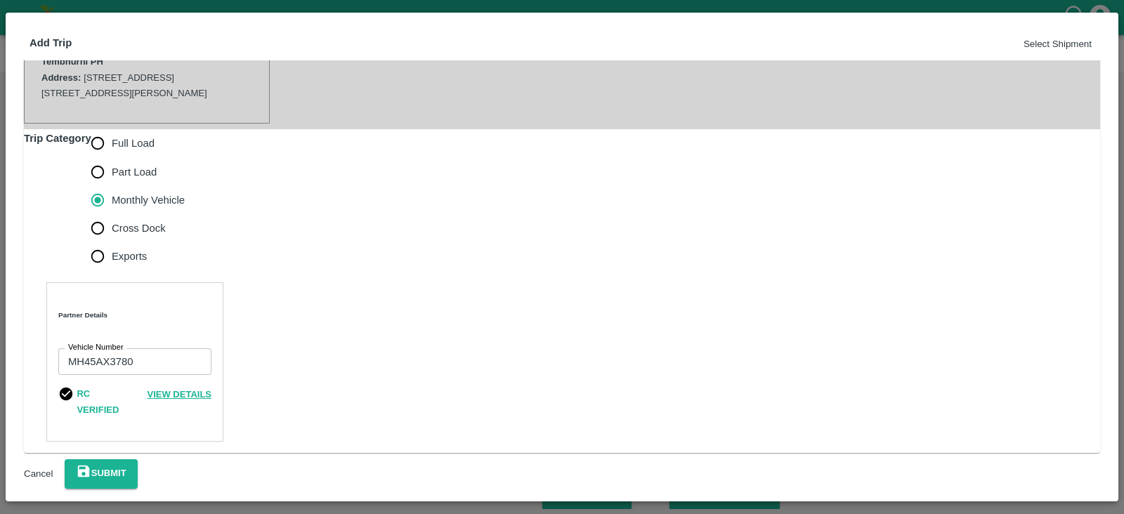
scroll to position [340, 0]
click at [138, 471] on button "Submit" at bounding box center [101, 474] width 73 height 30
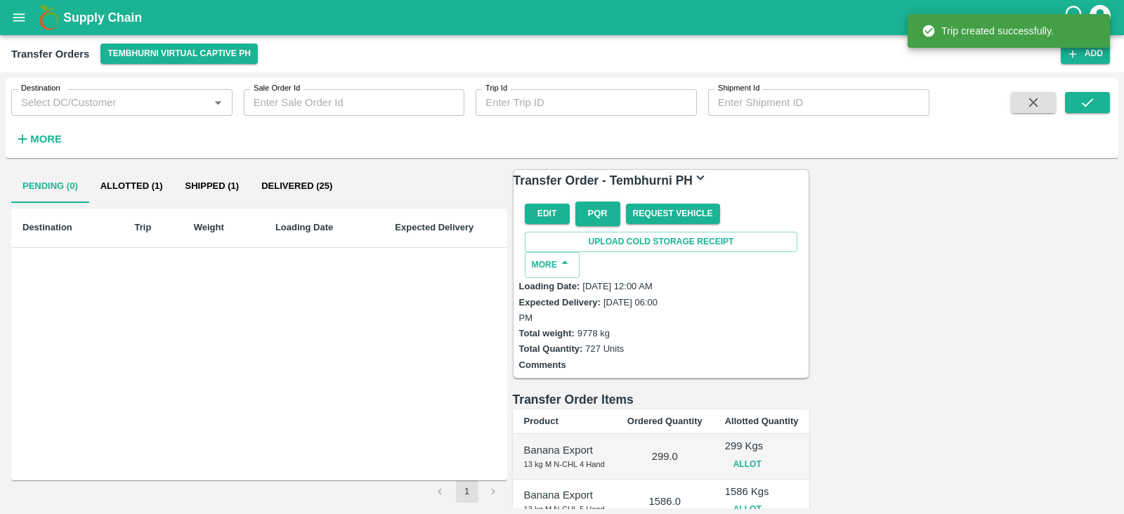
scroll to position [369, 0]
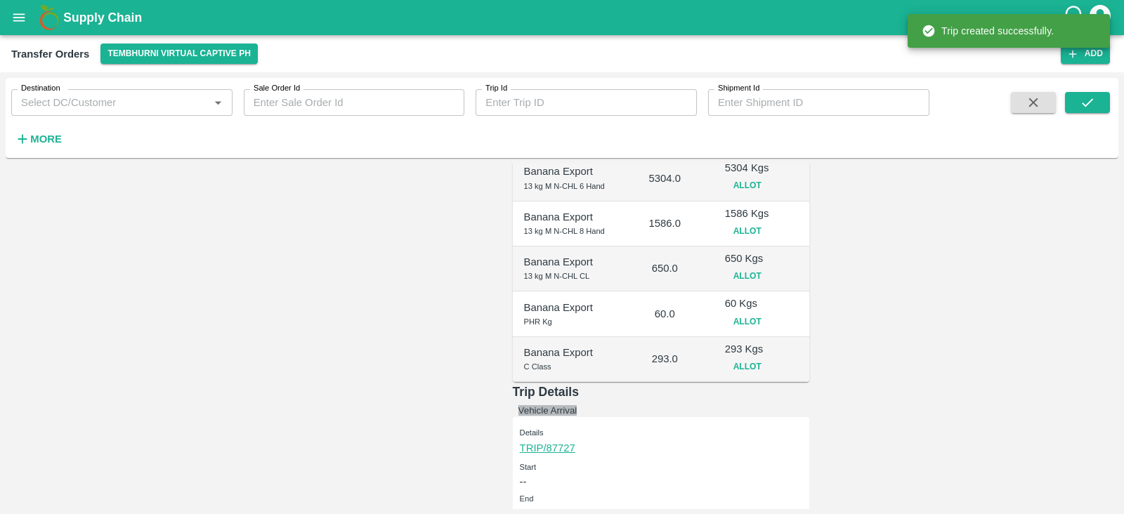
click at [577, 405] on button "Vehicle Arrival" at bounding box center [547, 410] width 59 height 11
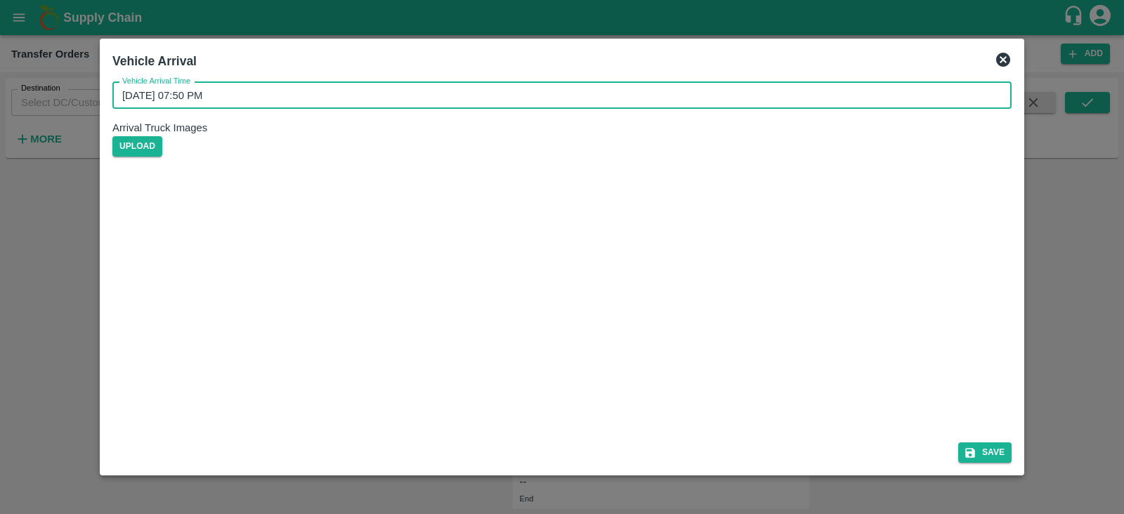
click at [214, 107] on input "08/09/2025 07:50 PM" at bounding box center [556, 95] width 889 height 27
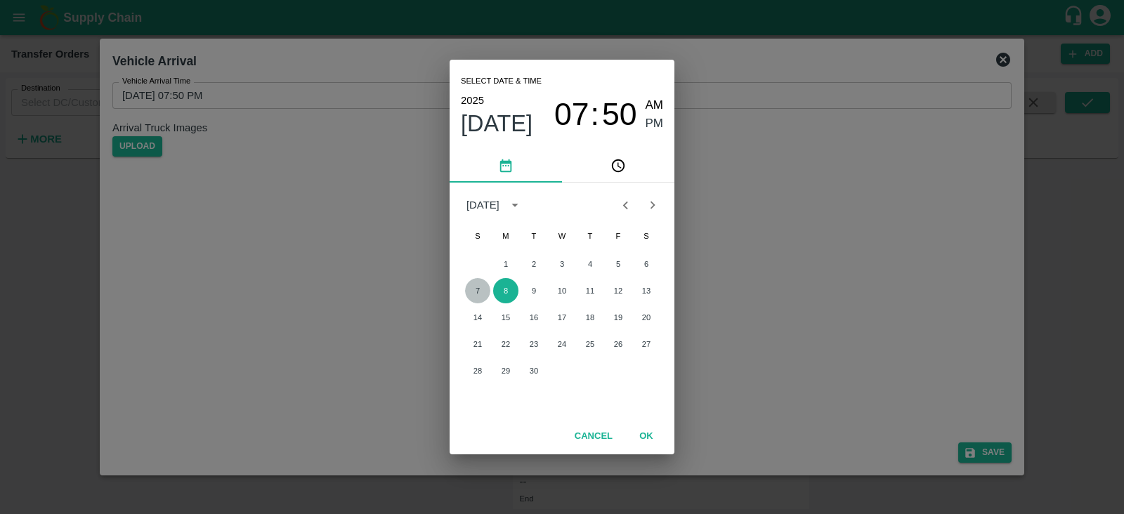
click at [471, 292] on button "7" at bounding box center [477, 290] width 25 height 25
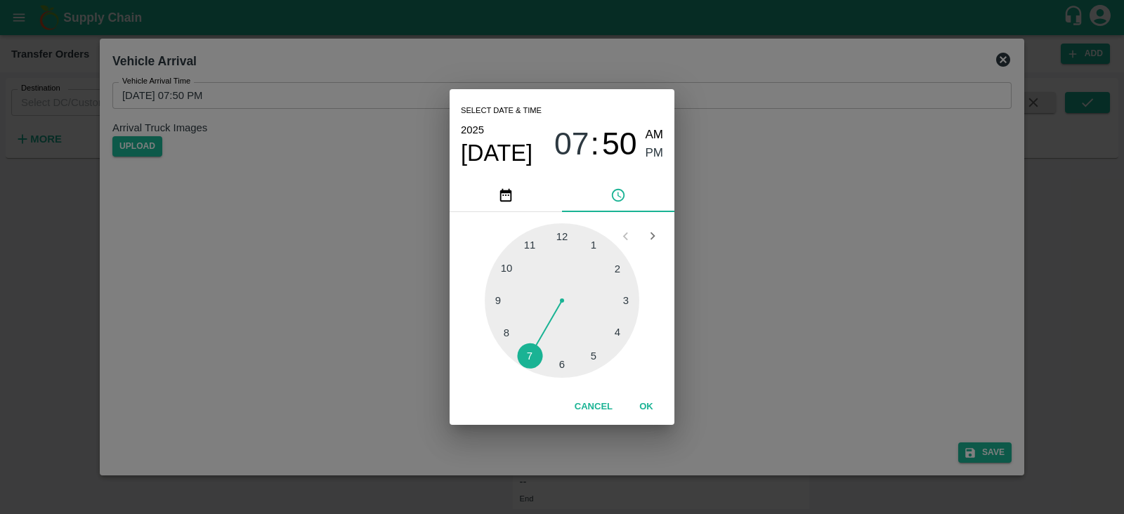
click at [594, 351] on div at bounding box center [562, 300] width 155 height 155
click at [494, 300] on div at bounding box center [562, 300] width 155 height 155
type input "07/09/2025 05:45 PM"
click at [659, 145] on span "PM" at bounding box center [655, 153] width 18 height 19
click at [640, 411] on button "OK" at bounding box center [646, 407] width 45 height 25
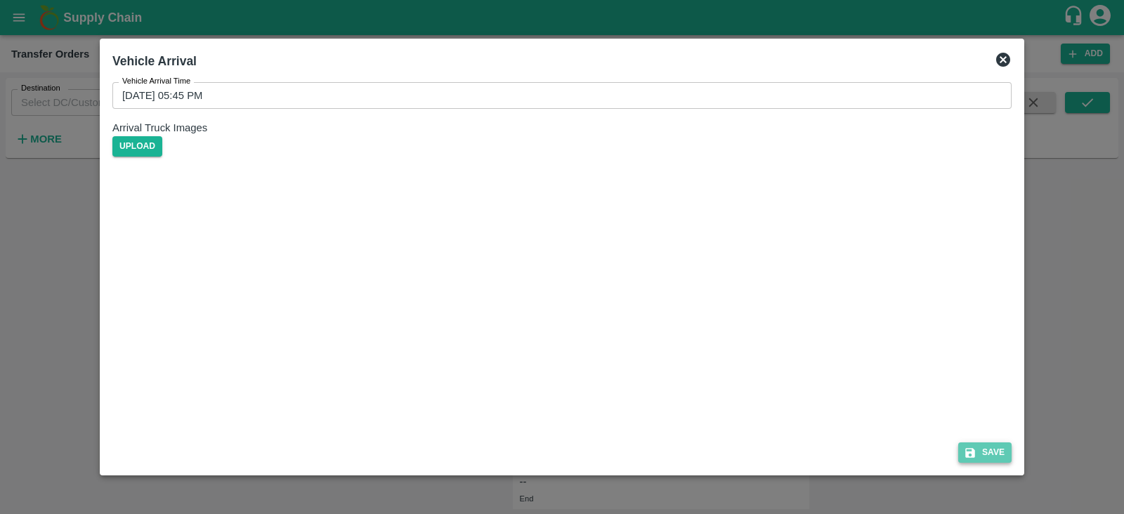
click at [979, 459] on button "Save" at bounding box center [984, 453] width 53 height 20
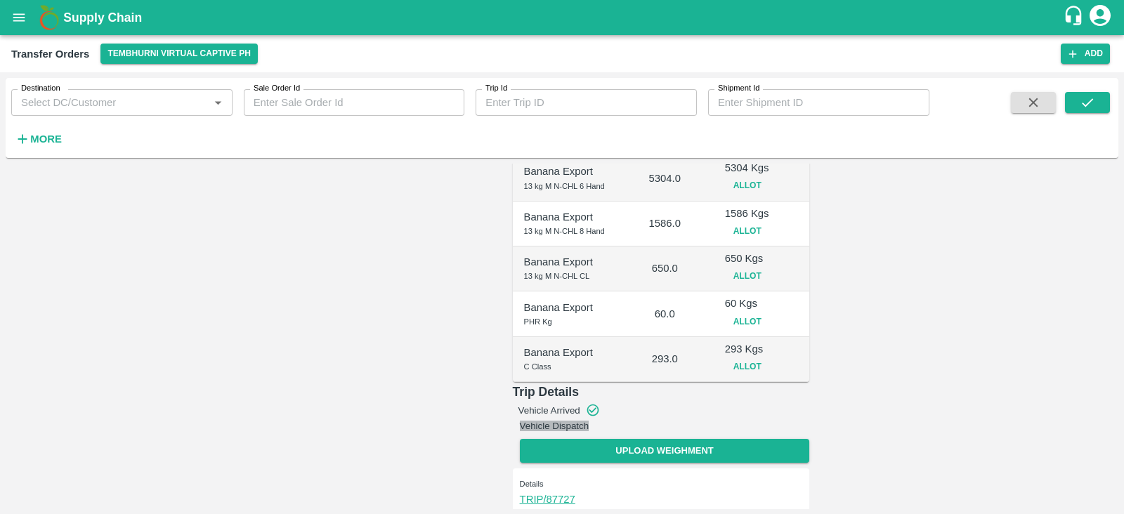
click at [589, 421] on button "Vehicle Dispatch" at bounding box center [555, 426] width 70 height 11
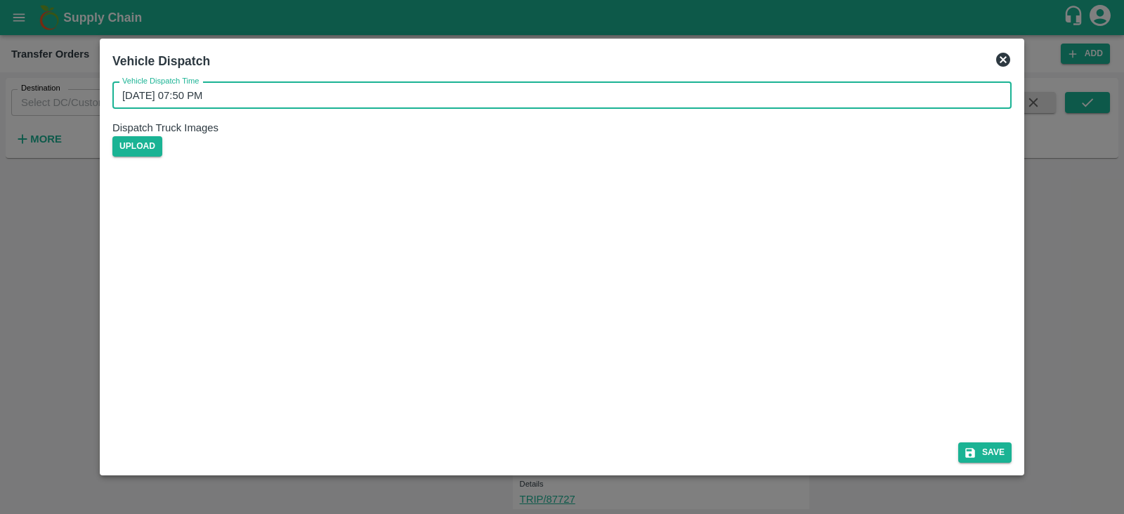
click at [197, 101] on input "08/09/2025 07:50 PM" at bounding box center [556, 95] width 889 height 27
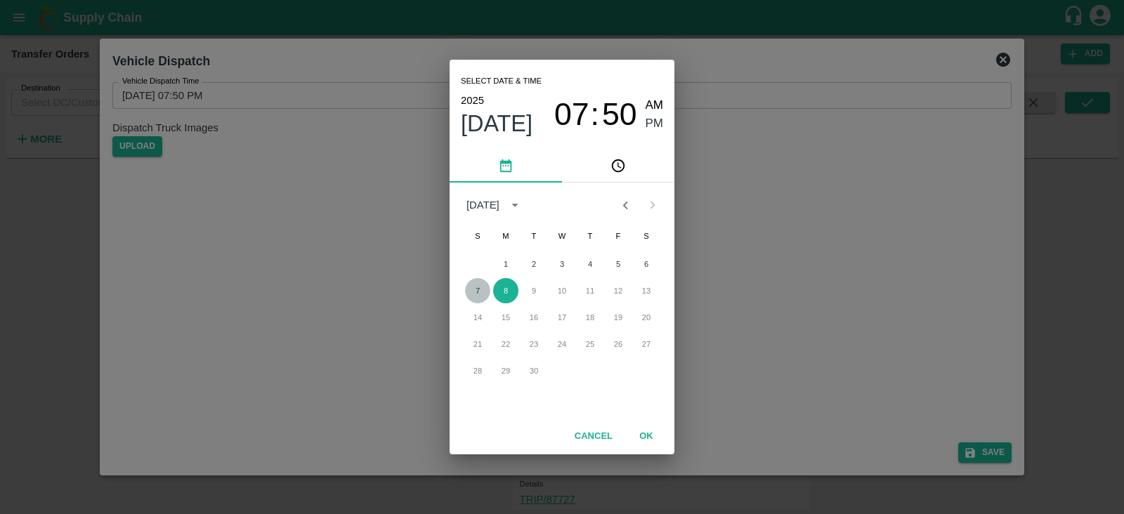
click at [485, 289] on button "7" at bounding box center [477, 290] width 25 height 25
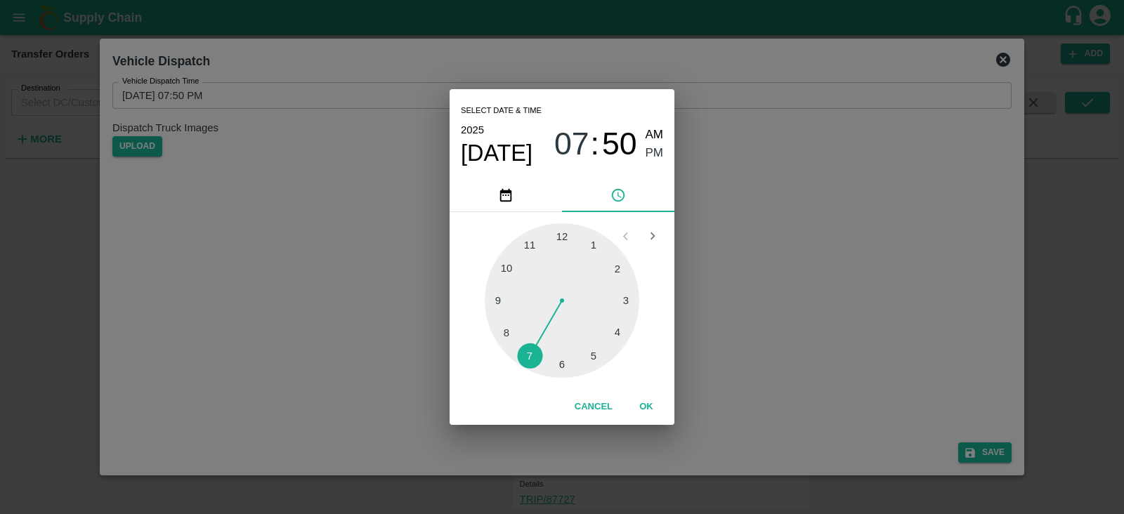
click at [598, 358] on div at bounding box center [562, 300] width 155 height 155
click at [495, 299] on div at bounding box center [562, 300] width 155 height 155
type input "07/09/2025 05:45 PM"
click at [646, 152] on span "PM" at bounding box center [655, 153] width 18 height 19
click at [651, 403] on button "OK" at bounding box center [646, 407] width 45 height 25
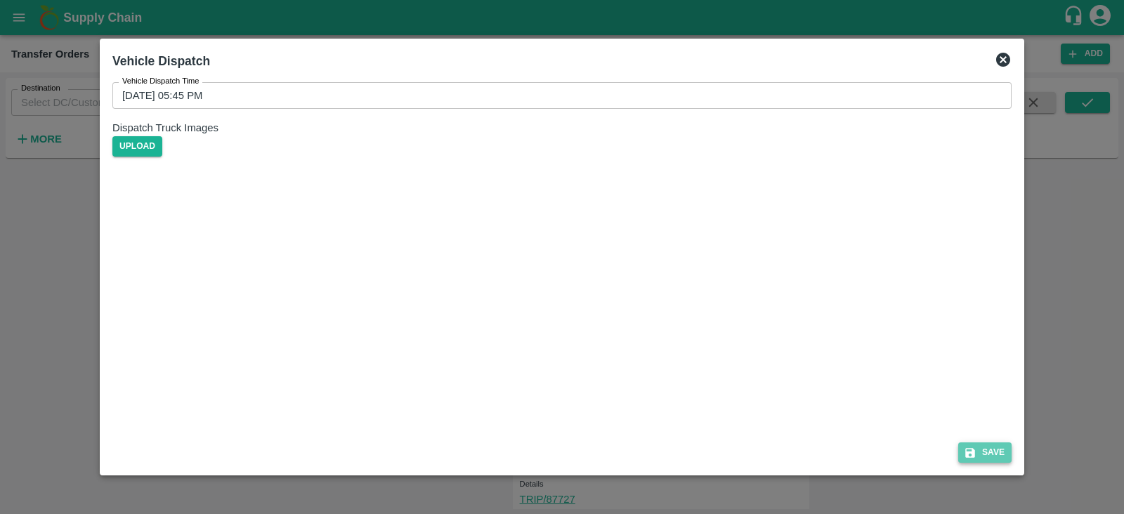
click at [989, 454] on button "Save" at bounding box center [984, 453] width 53 height 20
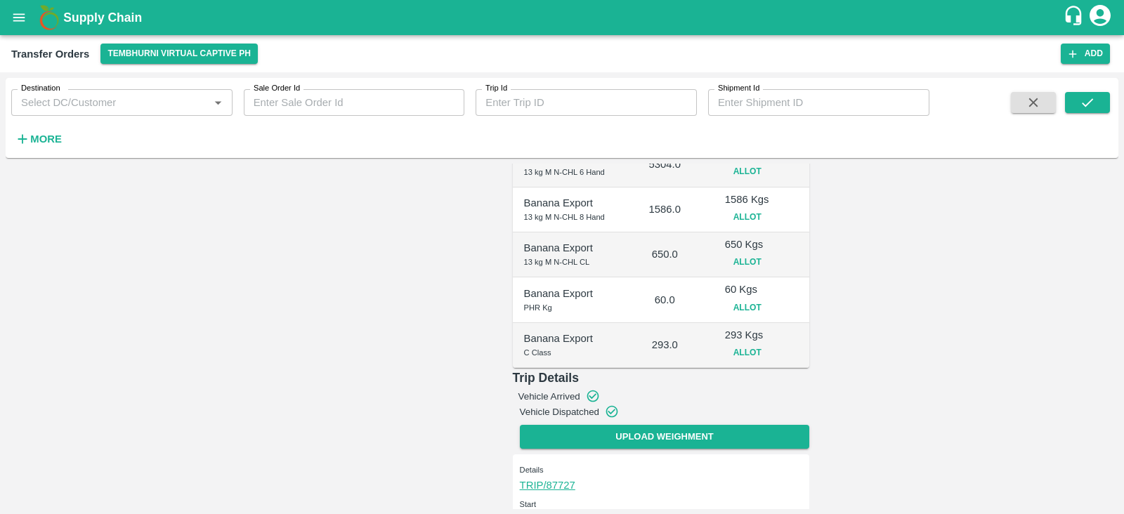
scroll to position [0, 0]
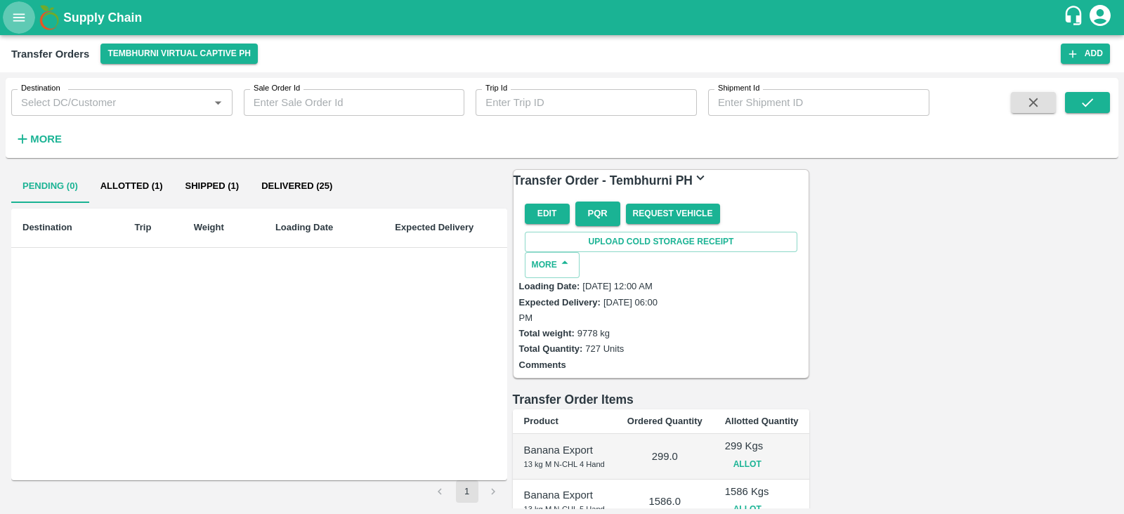
click at [26, 15] on icon "open drawer" at bounding box center [18, 17] width 15 height 15
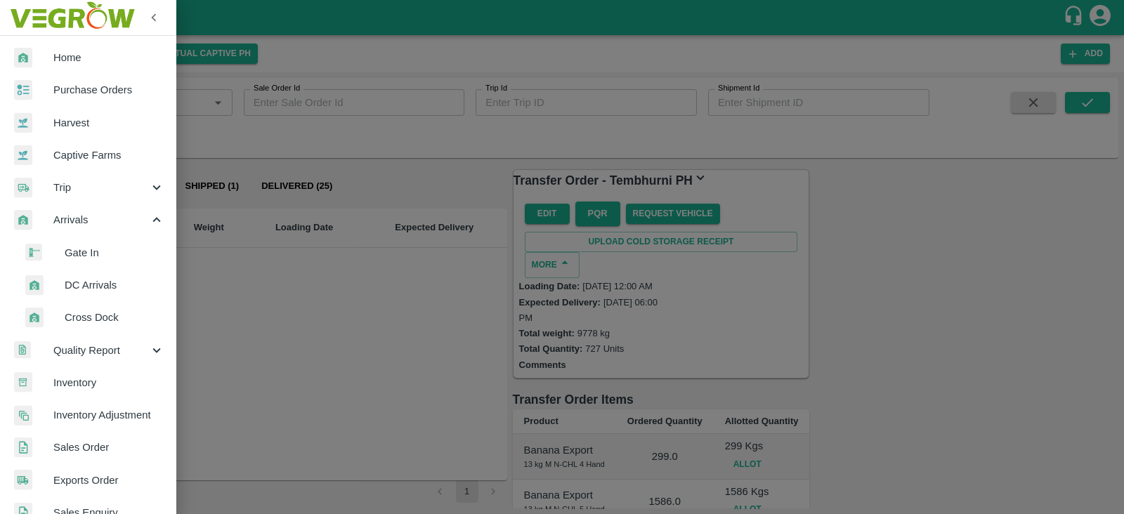
click at [78, 283] on span "DC Arrivals" at bounding box center [115, 284] width 100 height 15
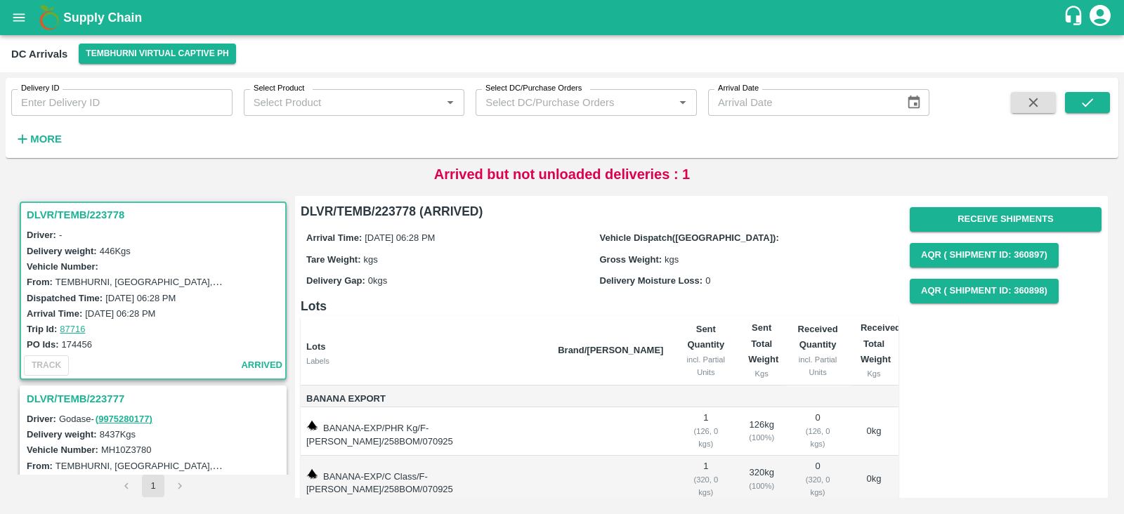
scroll to position [92, 0]
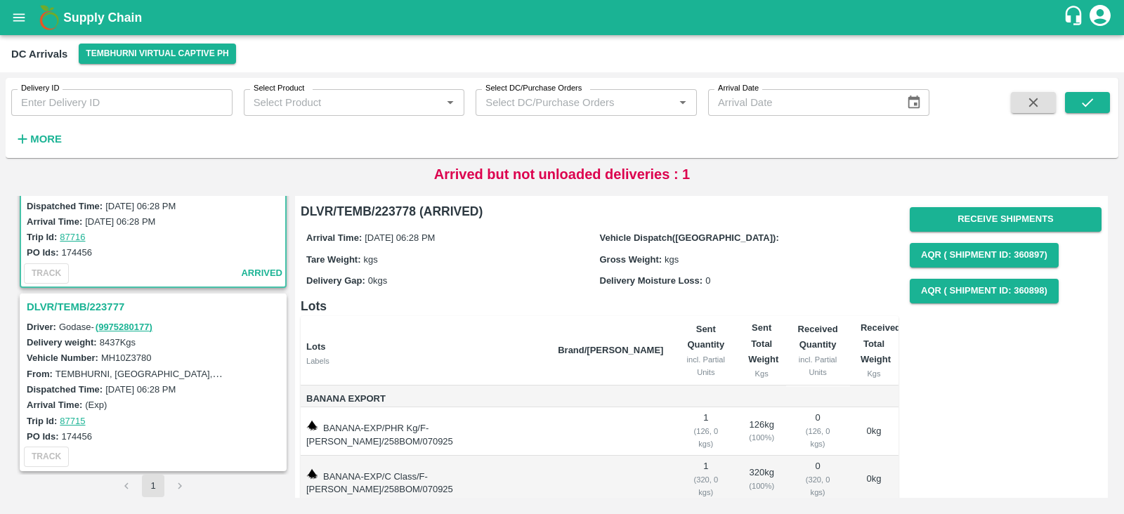
click at [88, 304] on h3 "DLVR/TEMB/223777" at bounding box center [155, 307] width 257 height 18
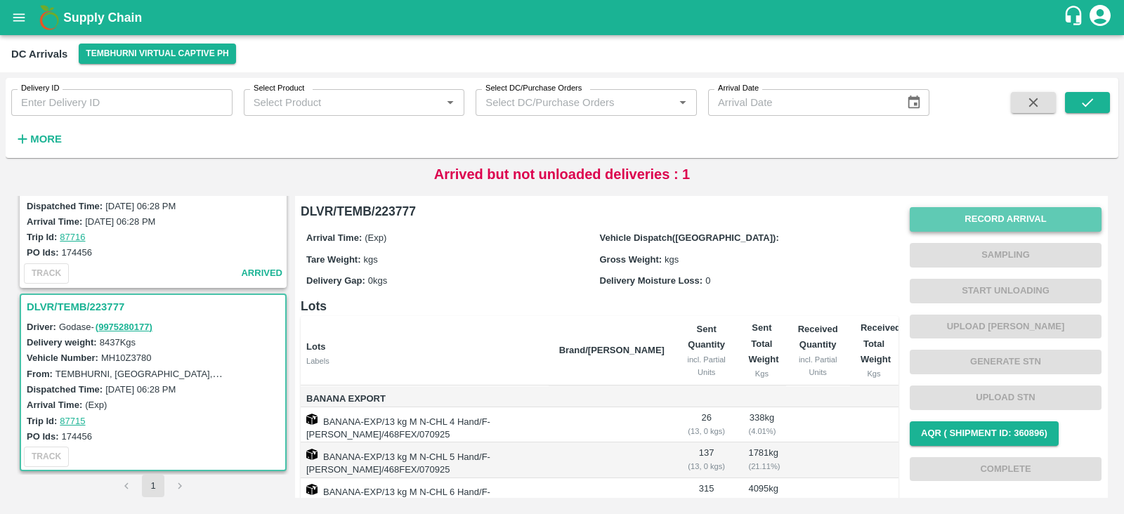
click at [999, 214] on button "Record Arrival" at bounding box center [1006, 219] width 192 height 25
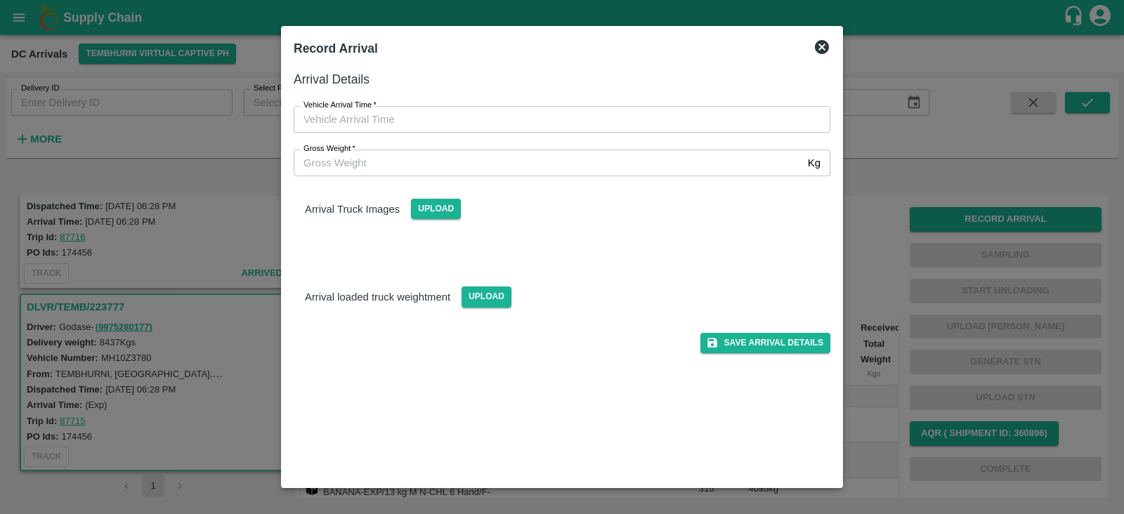
type input "DD/MM/YYYY hh:mm aa"
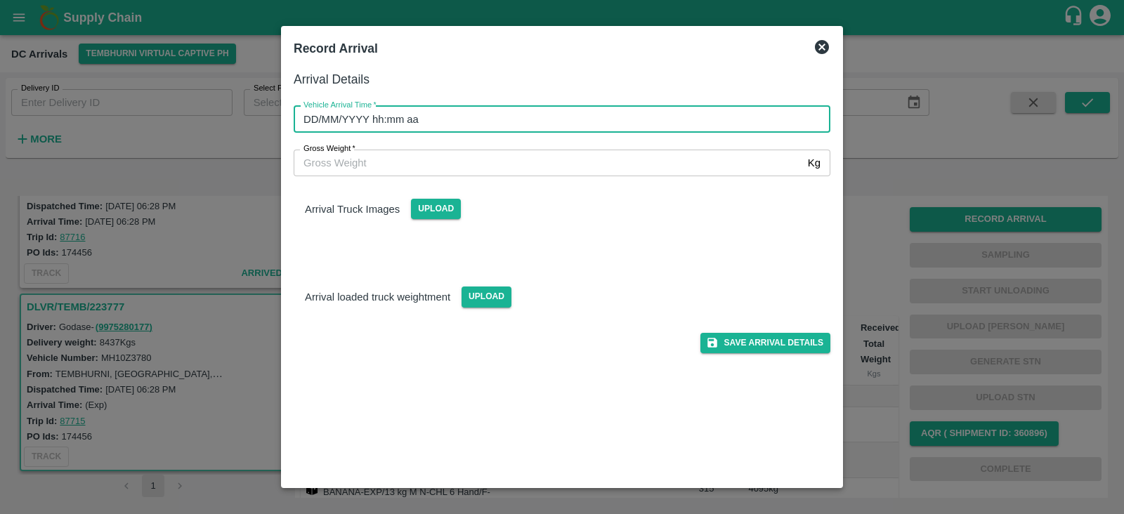
click at [388, 119] on input "DD/MM/YYYY hh:mm aa" at bounding box center [557, 119] width 527 height 27
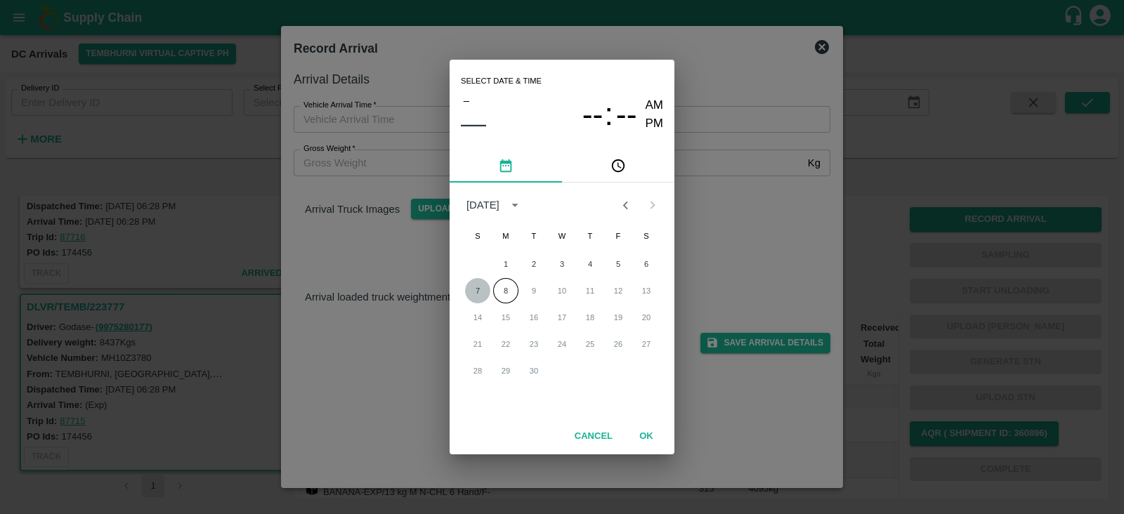
click at [474, 287] on button "7" at bounding box center [477, 290] width 25 height 25
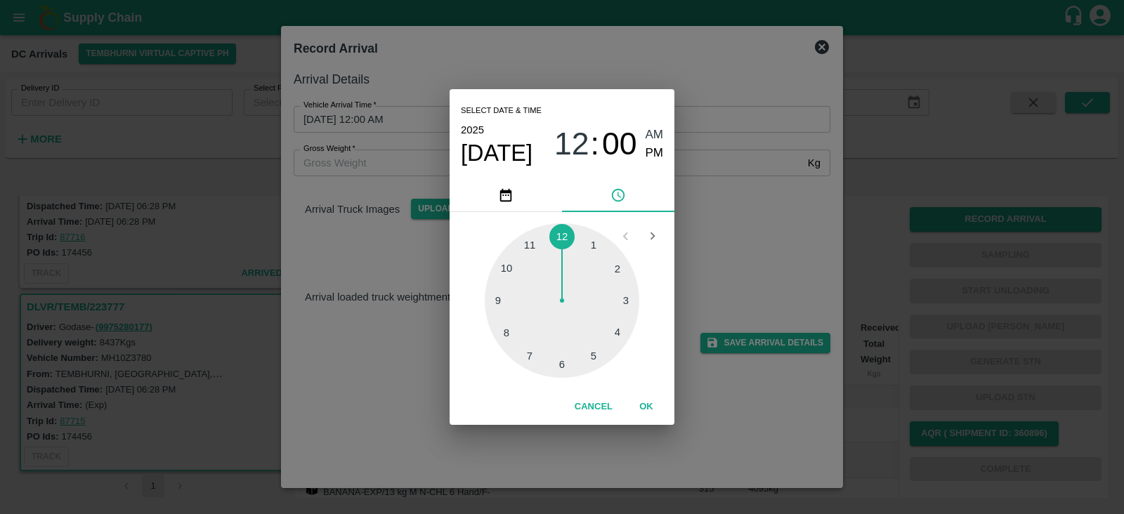
click at [594, 349] on div at bounding box center [562, 300] width 155 height 155
click at [495, 301] on div at bounding box center [562, 300] width 155 height 155
click at [655, 157] on span "PM" at bounding box center [655, 153] width 18 height 19
type input "07/09/2025 05:45 PM"
click at [653, 411] on button "OK" at bounding box center [646, 407] width 45 height 25
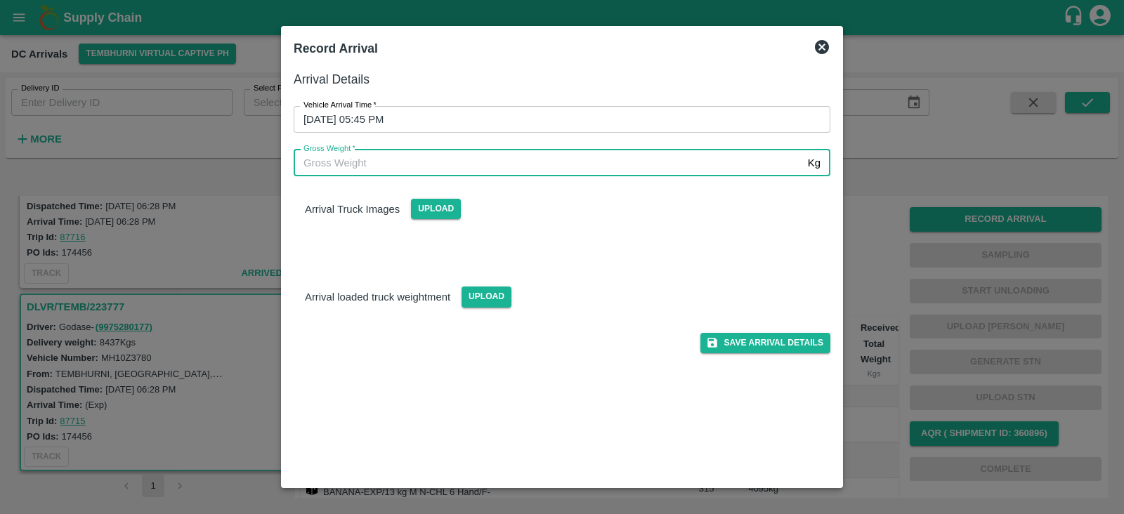
click at [470, 158] on input "Gross Weight   *" at bounding box center [548, 163] width 509 height 27
type input "8000"
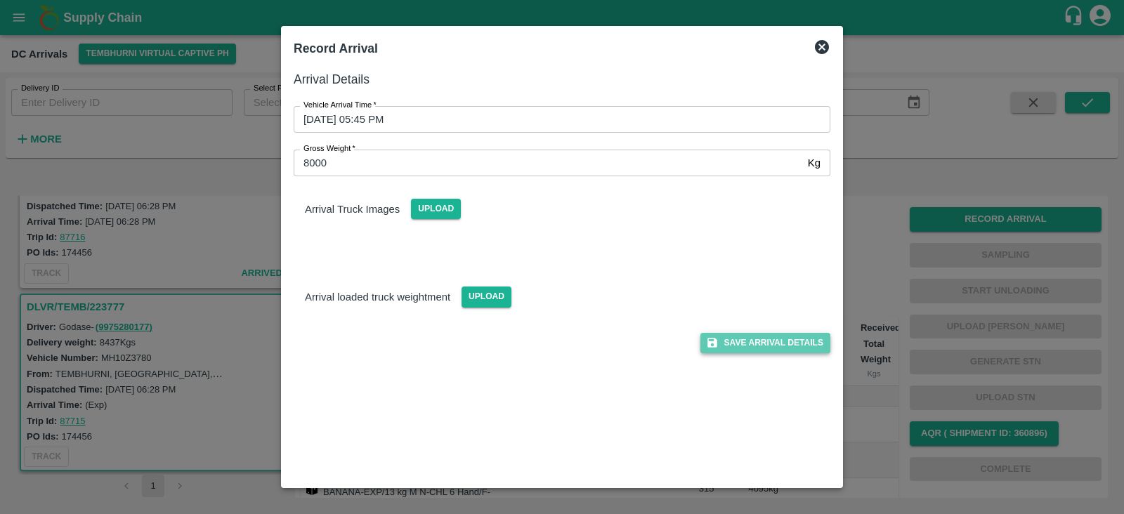
click at [783, 341] on button "Save Arrival Details" at bounding box center [765, 343] width 130 height 20
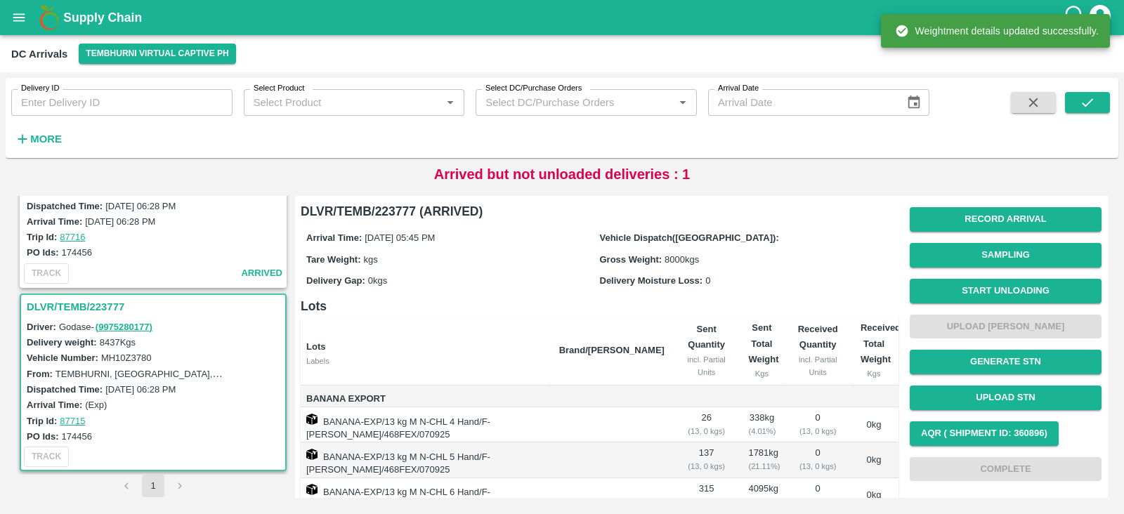
scroll to position [65, 0]
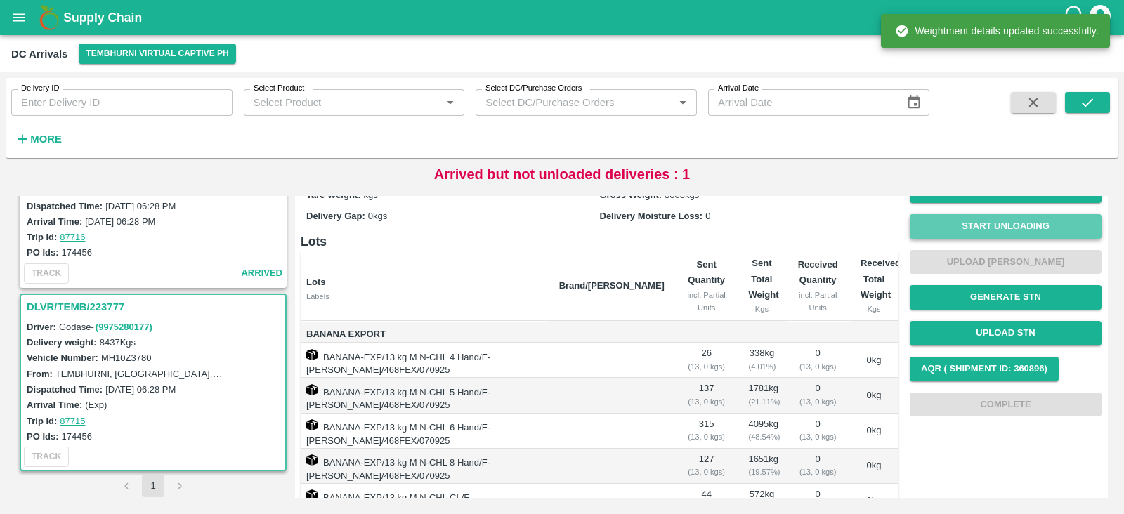
click at [1006, 219] on button "Start Unloading" at bounding box center [1006, 226] width 192 height 25
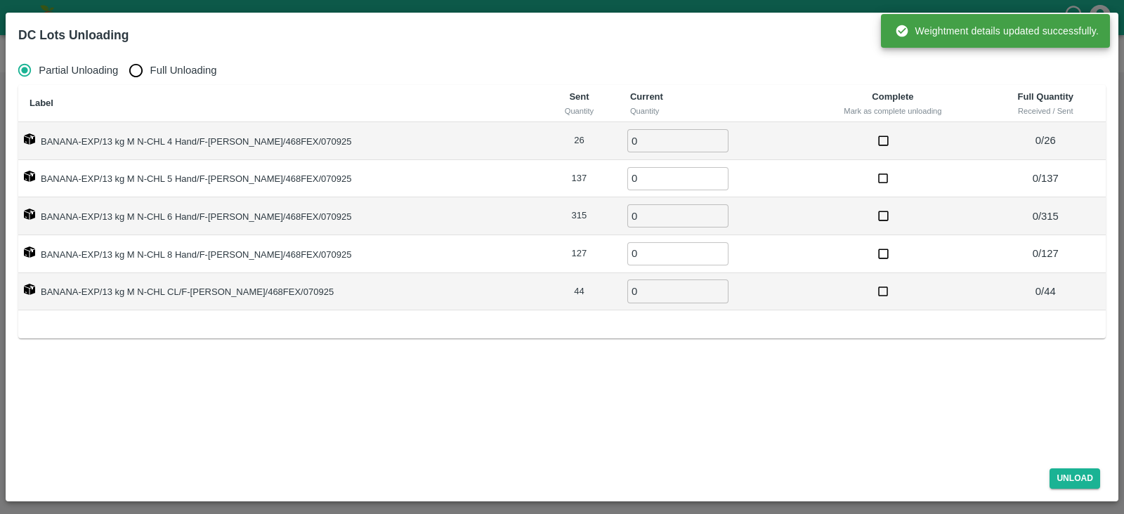
click at [627, 145] on input "0" at bounding box center [677, 140] width 101 height 23
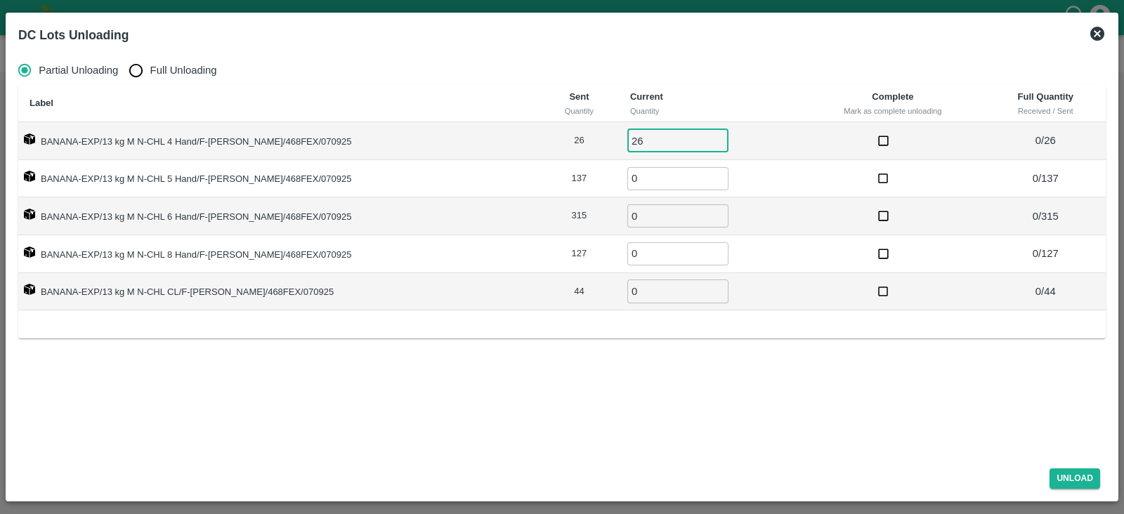
type input "26"
click at [629, 181] on input "0" at bounding box center [677, 178] width 101 height 23
type input "137"
click at [627, 219] on input "0" at bounding box center [677, 215] width 101 height 23
type input "315"
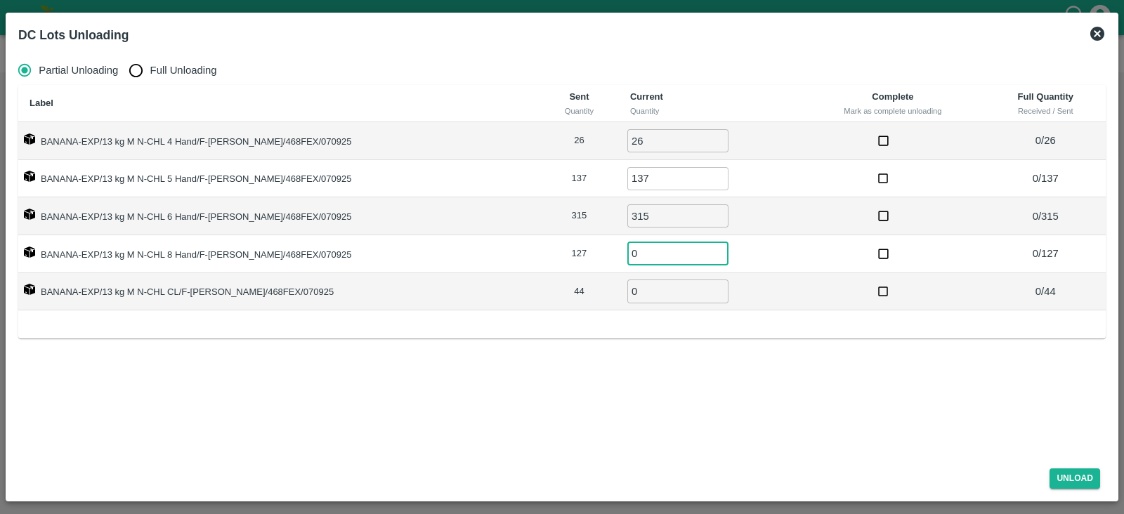
click at [627, 256] on input "0" at bounding box center [677, 253] width 101 height 23
type input "127"
click at [627, 288] on input "0" at bounding box center [677, 291] width 101 height 23
type input "44"
click at [1065, 478] on button "Unload" at bounding box center [1074, 479] width 51 height 20
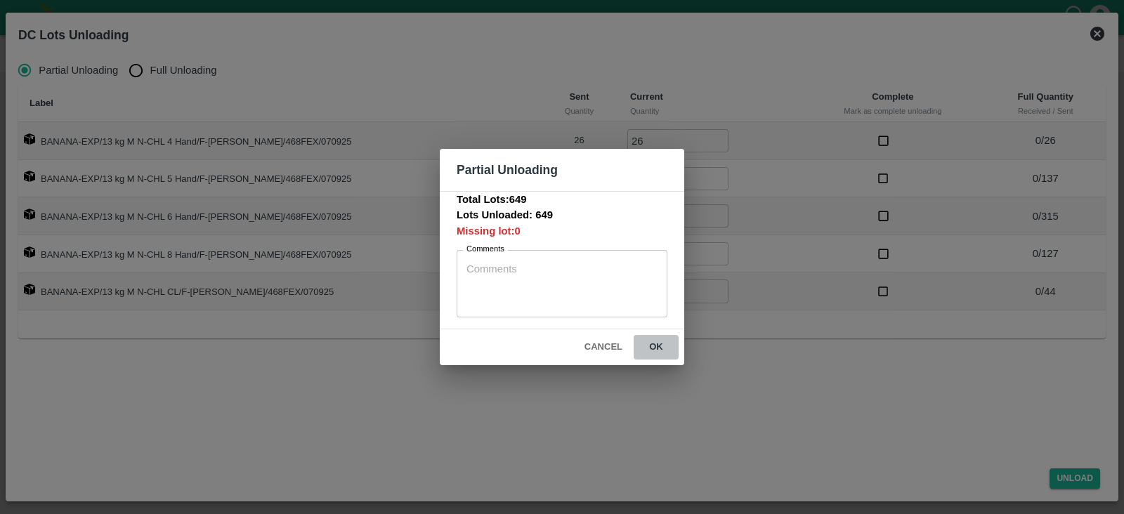
click at [660, 343] on button "ok" at bounding box center [656, 347] width 45 height 25
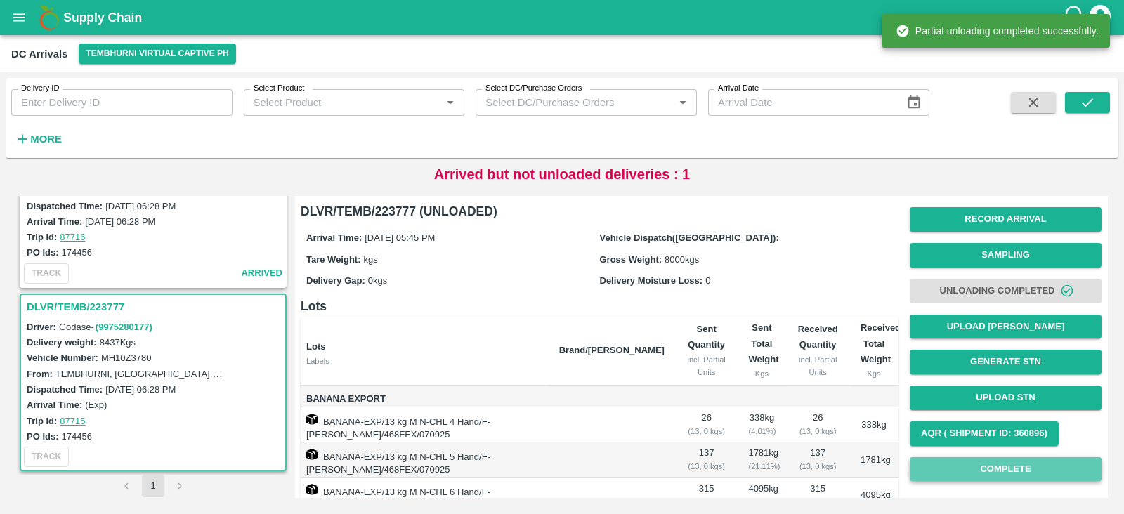
click at [995, 462] on button "Complete" at bounding box center [1006, 469] width 192 height 25
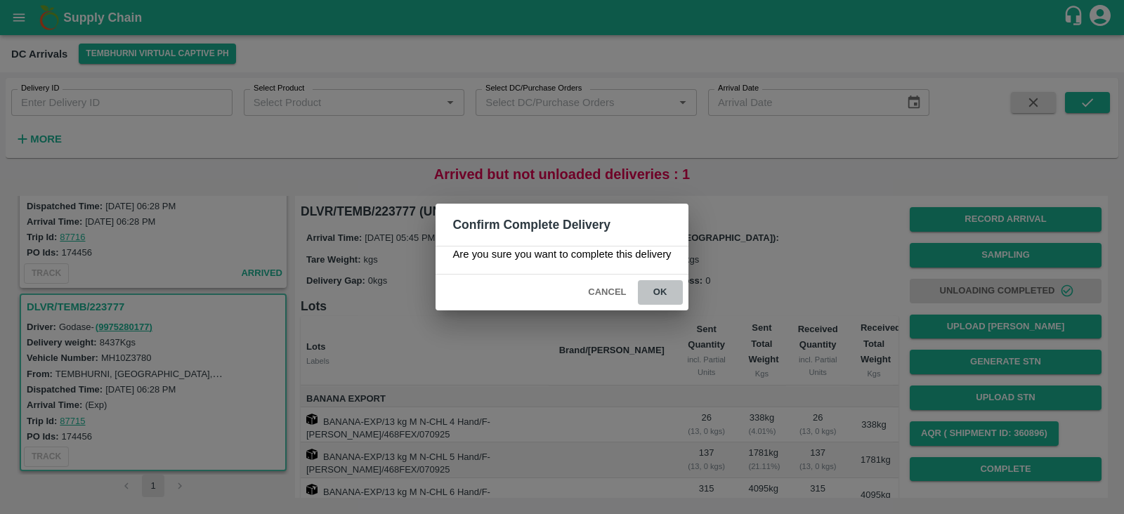
click at [650, 286] on button "ok" at bounding box center [660, 292] width 45 height 25
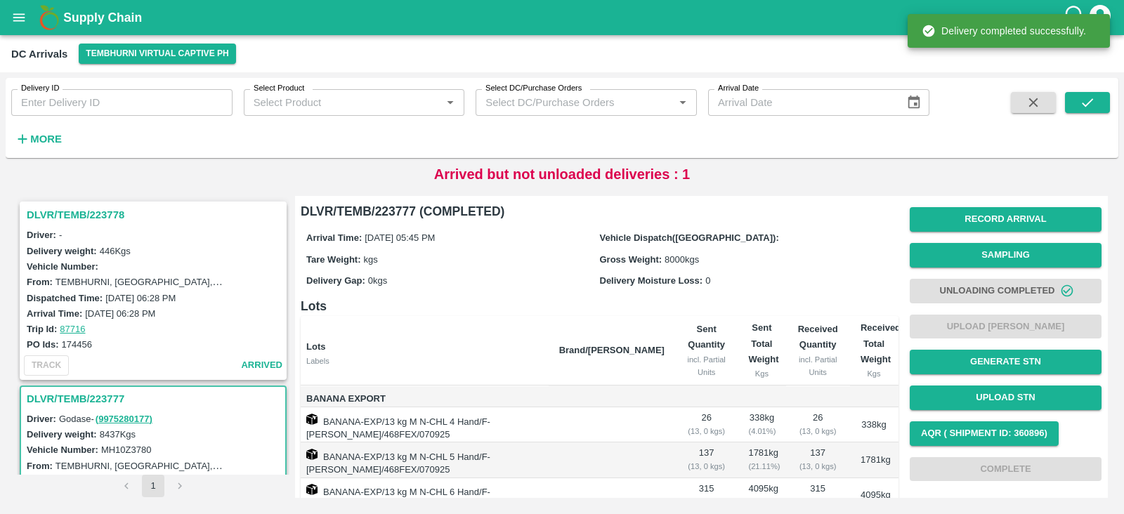
click at [67, 211] on h3 "DLVR/TEMB/223778" at bounding box center [155, 215] width 257 height 18
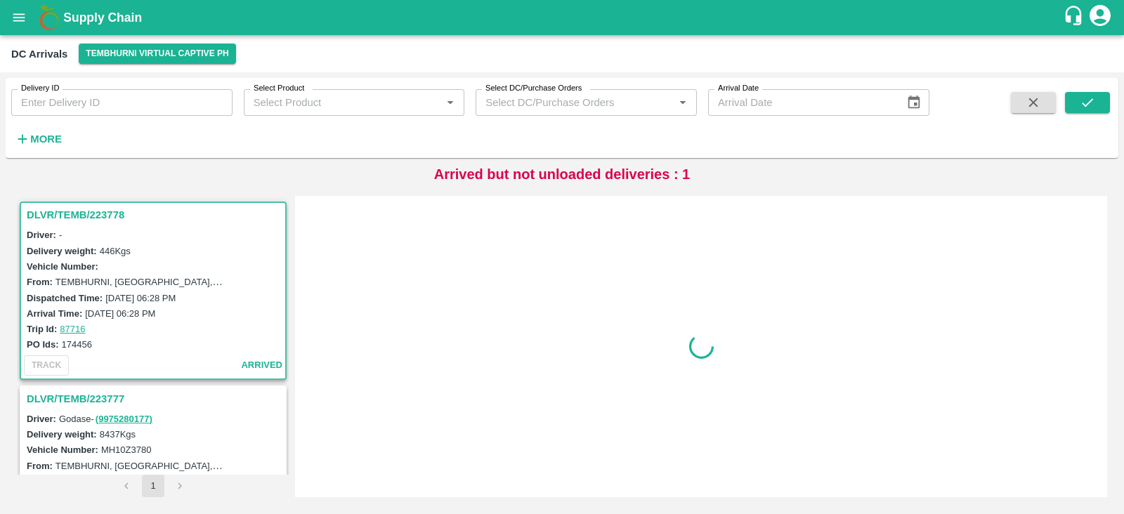
scroll to position [6, 0]
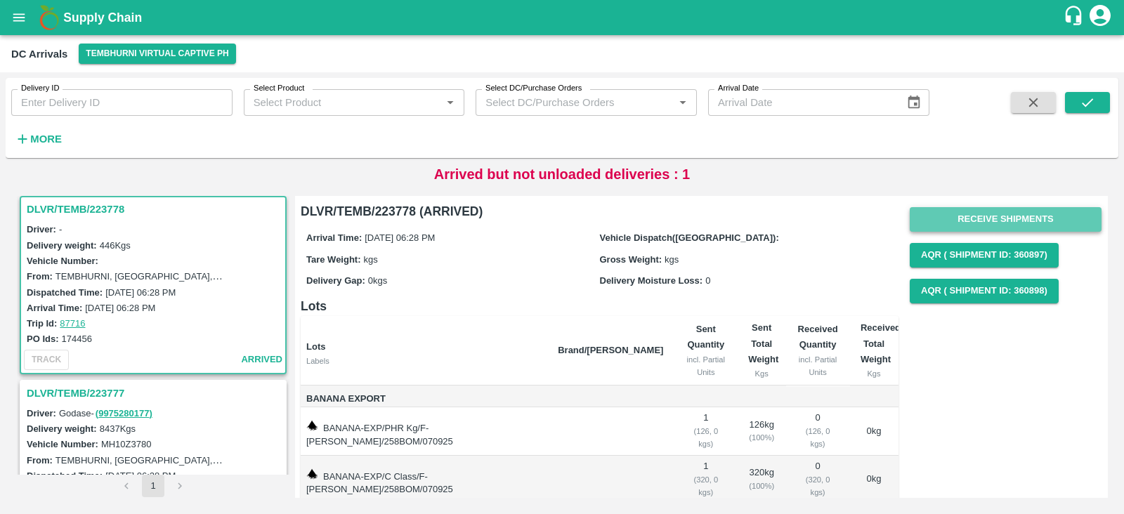
click at [1000, 212] on button "Receive Shipments" at bounding box center [1006, 219] width 192 height 25
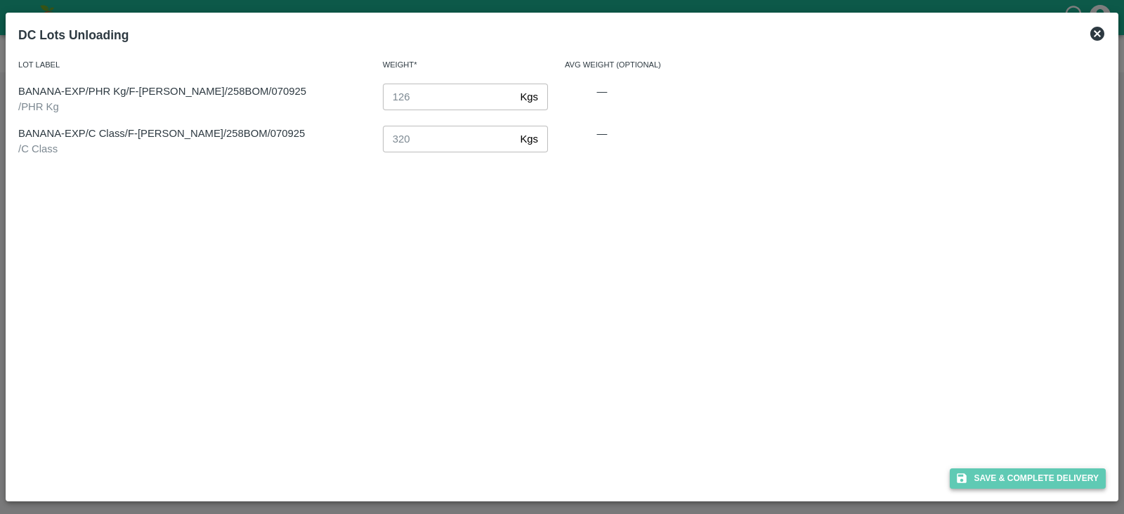
click at [1029, 476] on button "Save & Complete Delivery" at bounding box center [1028, 479] width 156 height 20
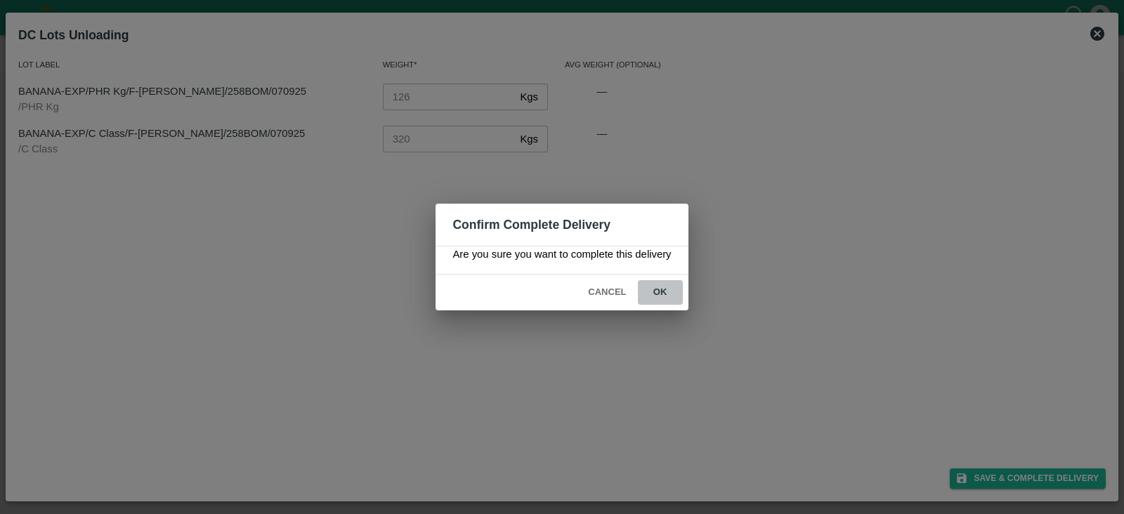
click at [664, 290] on button "ok" at bounding box center [660, 292] width 45 height 25
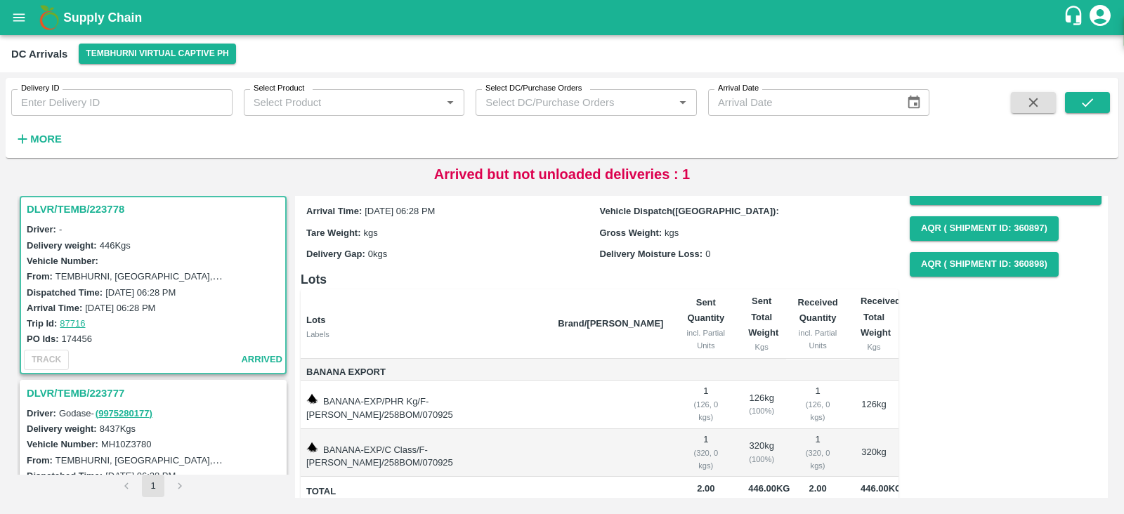
scroll to position [0, 0]
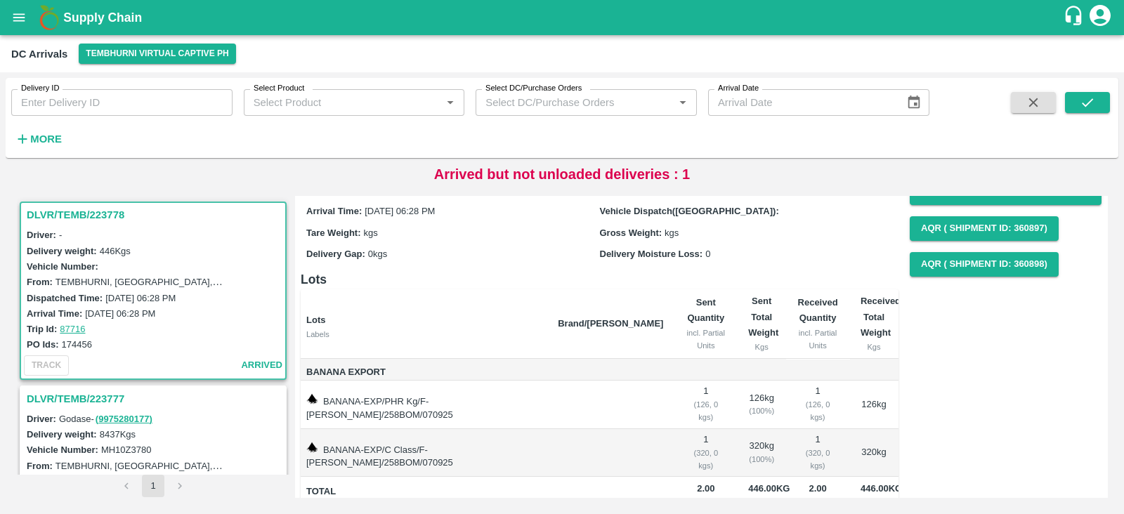
click at [86, 216] on h3 "DLVR/TEMB/223778" at bounding box center [155, 215] width 257 height 18
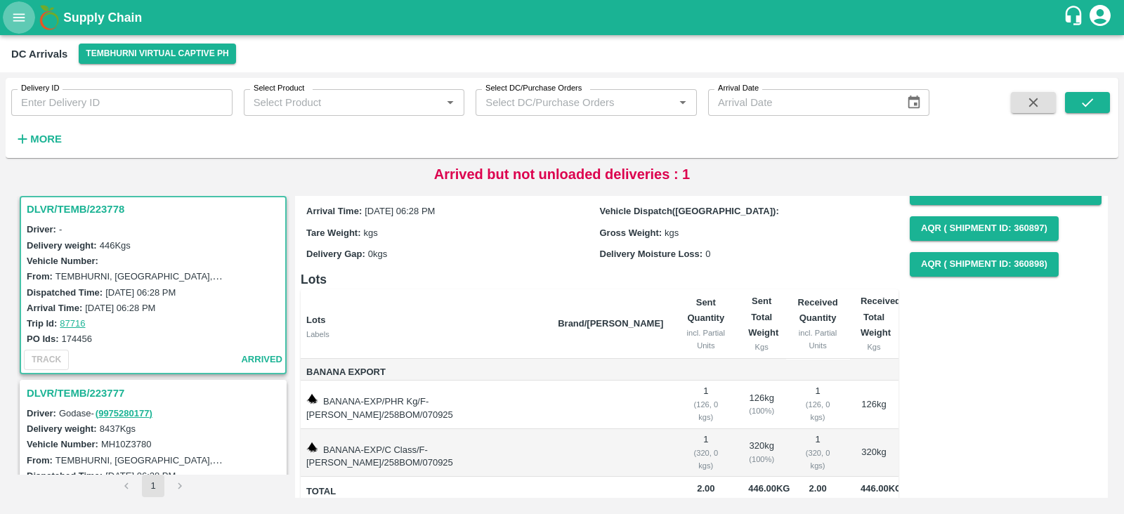
click at [23, 25] on icon "open drawer" at bounding box center [18, 17] width 15 height 15
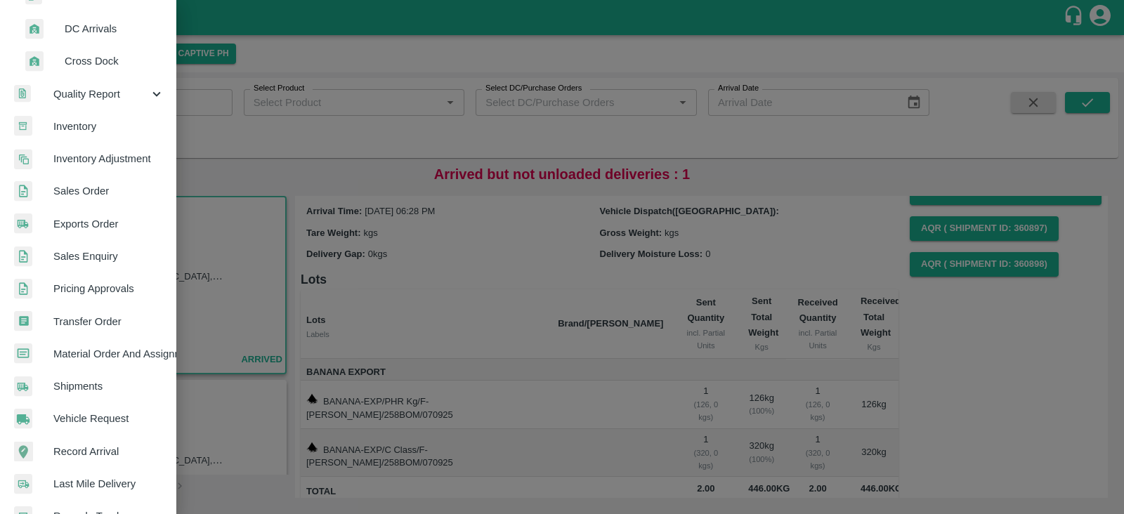
scroll to position [257, 0]
click at [91, 325] on span "Transfer Order" at bounding box center [108, 320] width 111 height 15
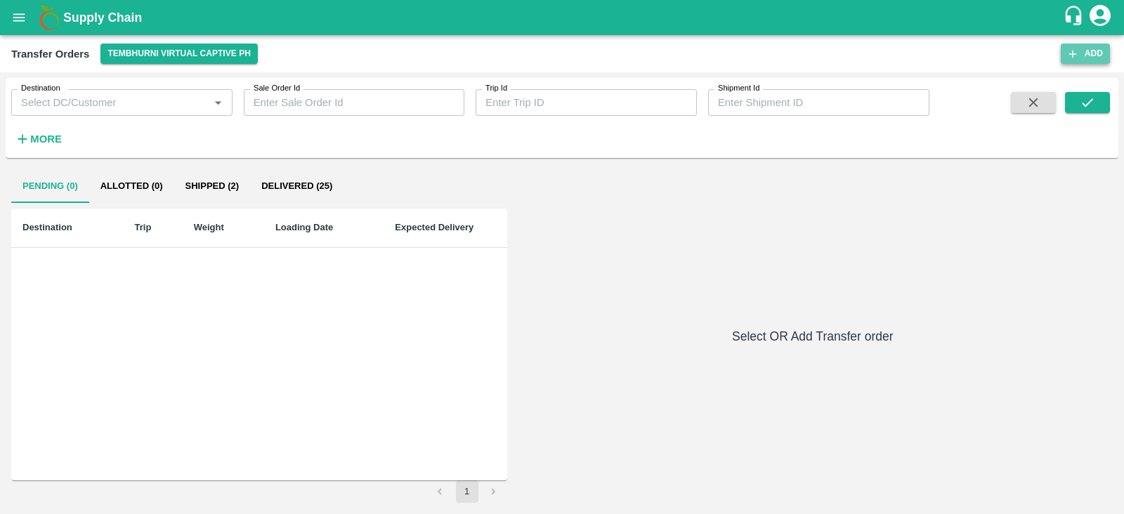
click at [1080, 50] on button "Add" at bounding box center [1085, 54] width 49 height 20
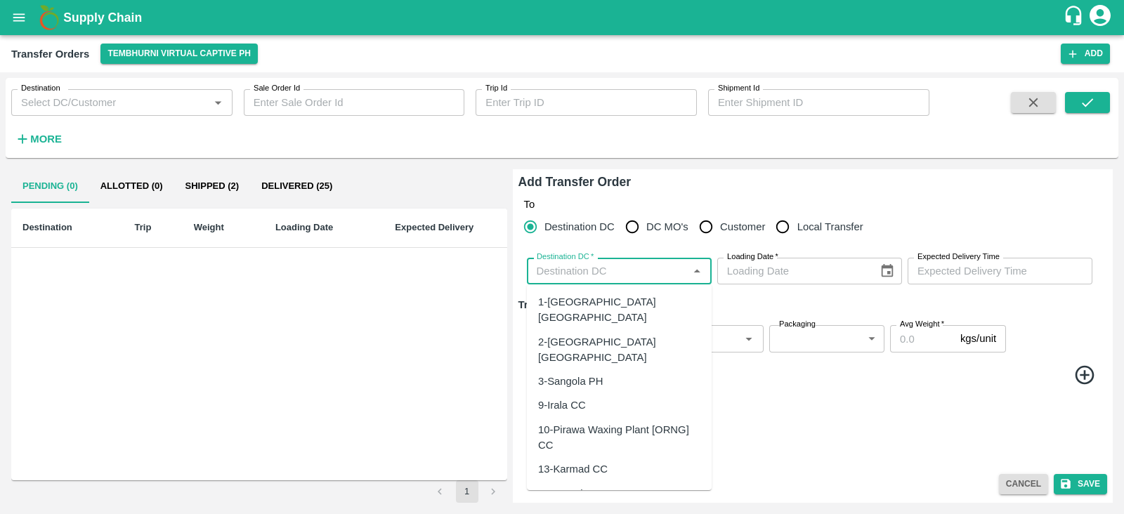
click at [608, 272] on input "Destination DC   *" at bounding box center [607, 271] width 153 height 18
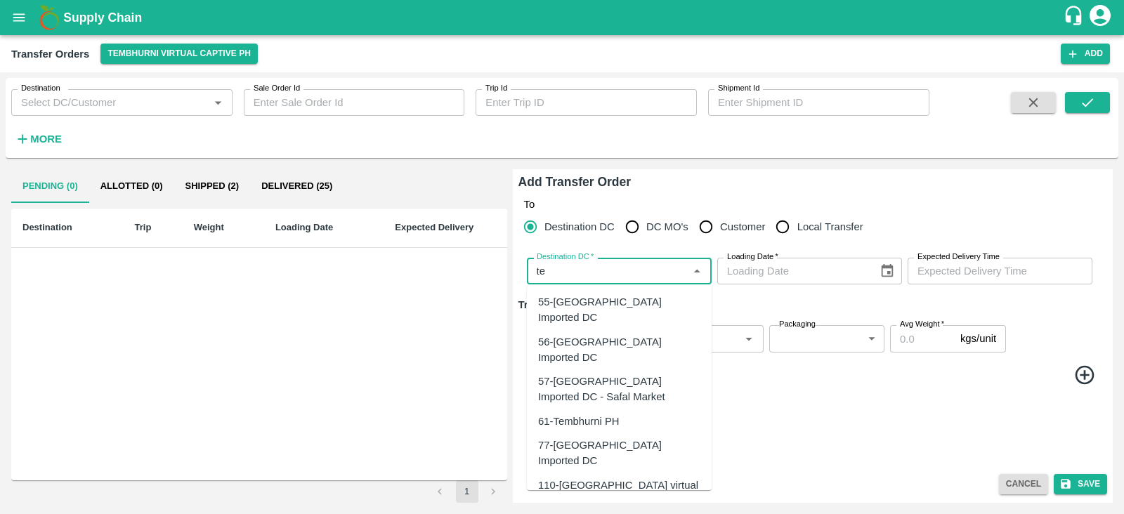
click at [603, 414] on div "61-Tembhurni PH" at bounding box center [578, 421] width 81 height 15
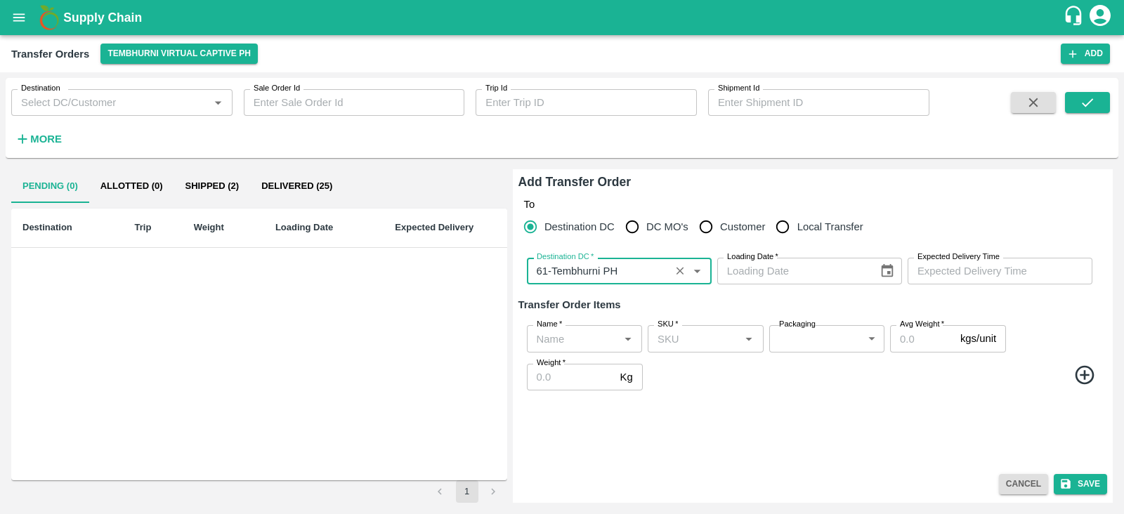
type input "61-Tembhurni PH"
type input "DD/MM/YYYY"
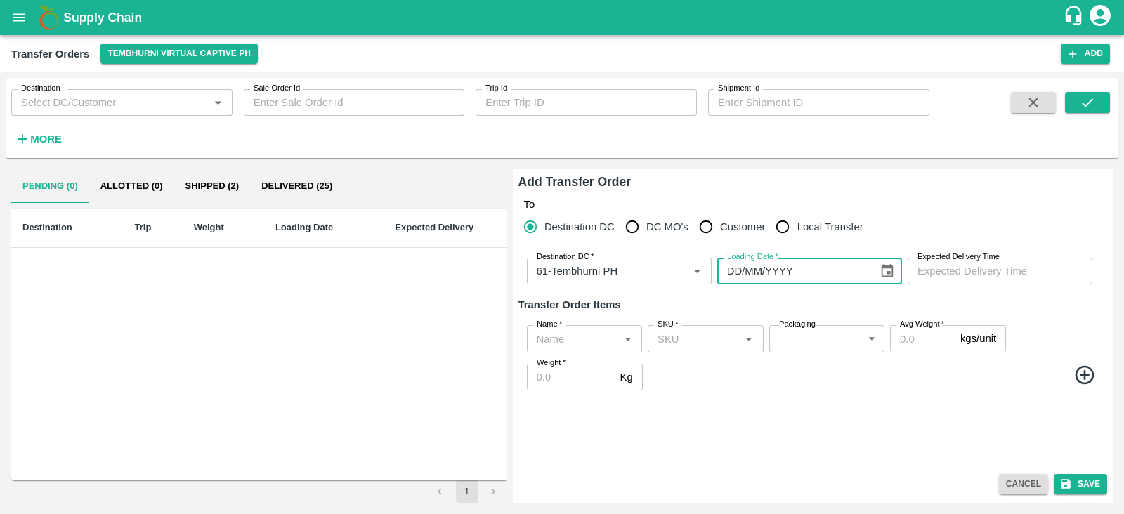
click at [821, 268] on input "DD/MM/YYYY" at bounding box center [792, 271] width 151 height 27
click at [892, 274] on icon "Choose date" at bounding box center [887, 270] width 12 height 13
click at [752, 131] on button "7" at bounding box center [745, 129] width 25 height 25
type input "07/09/2025"
type input "DD/MM/YYYY hh:mm aa"
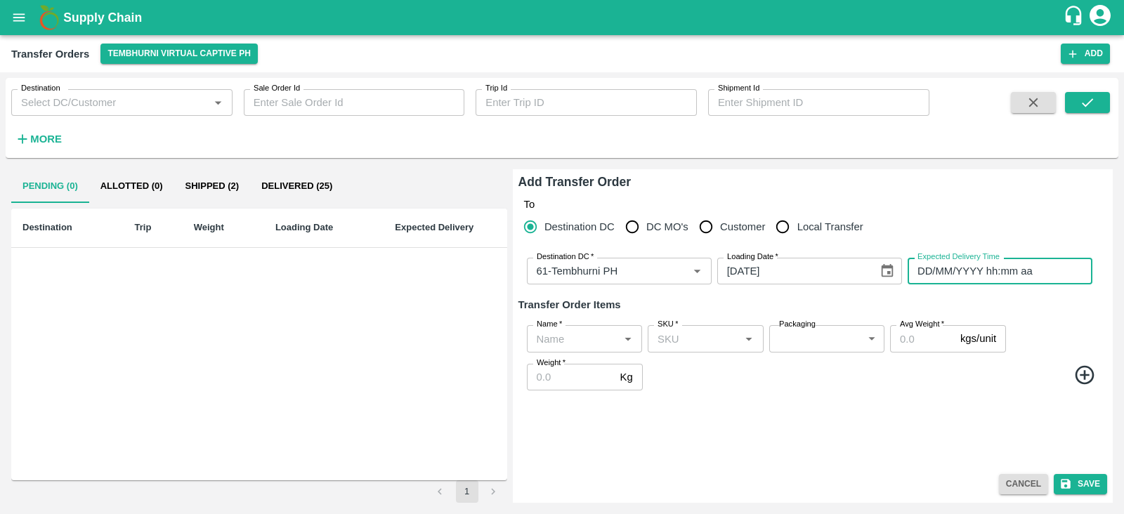
click at [988, 267] on input "DD/MM/YYYY hh:mm aa" at bounding box center [995, 271] width 175 height 27
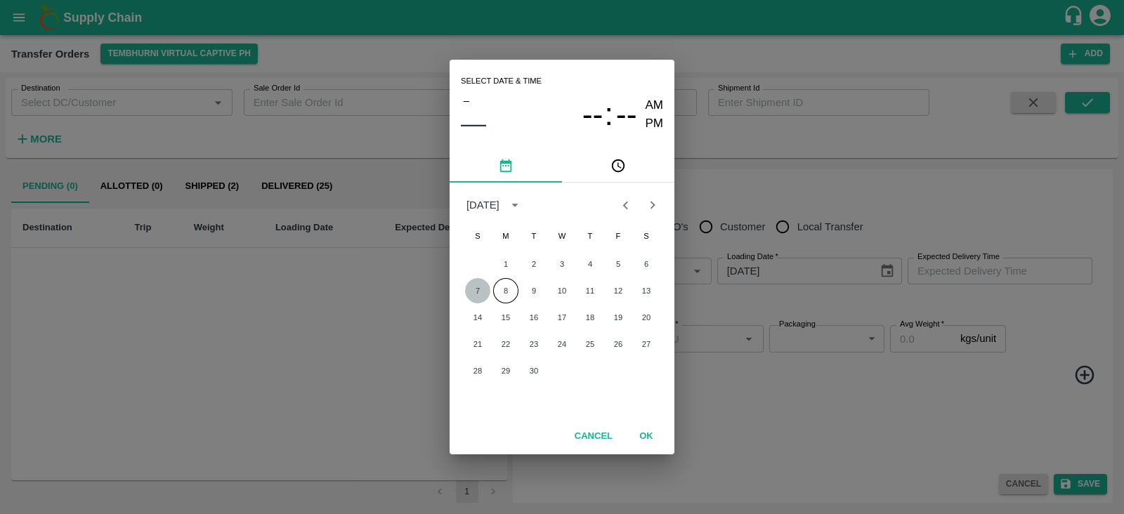
click at [478, 289] on button "7" at bounding box center [477, 290] width 25 height 25
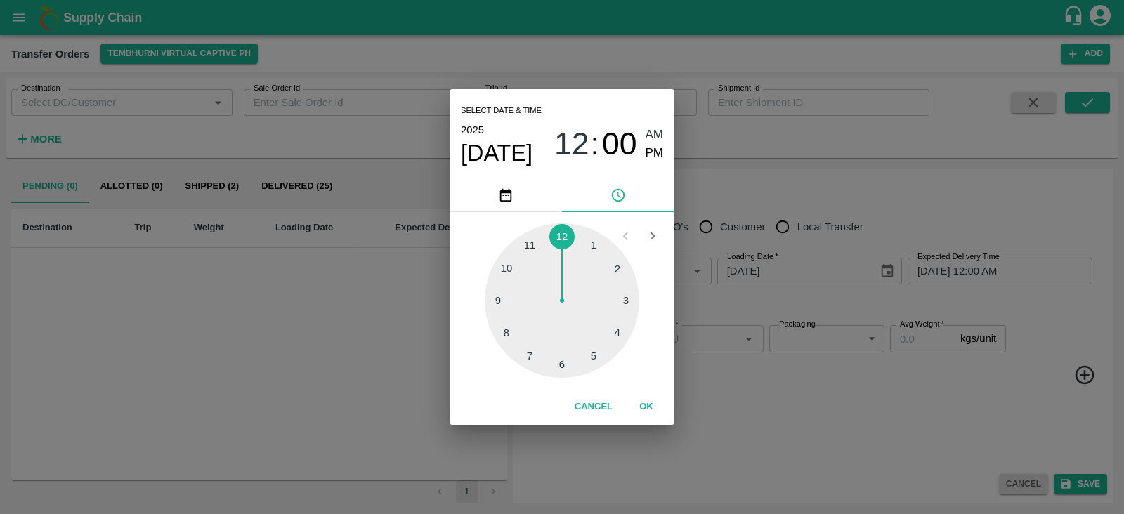
click at [561, 367] on div at bounding box center [562, 300] width 155 height 155
drag, startPoint x: 653, startPoint y: 149, endPoint x: 650, endPoint y: 408, distance: 259.2
click at [650, 408] on div "Select date & time 2025 Sep 7 06 : 19 AM PM 05 10 15 20 25 30 35 40 45 50 55 00…" at bounding box center [562, 257] width 225 height 336
click at [563, 234] on div at bounding box center [562, 300] width 155 height 155
click at [643, 154] on div "06 : 00 AM PM" at bounding box center [608, 144] width 109 height 37
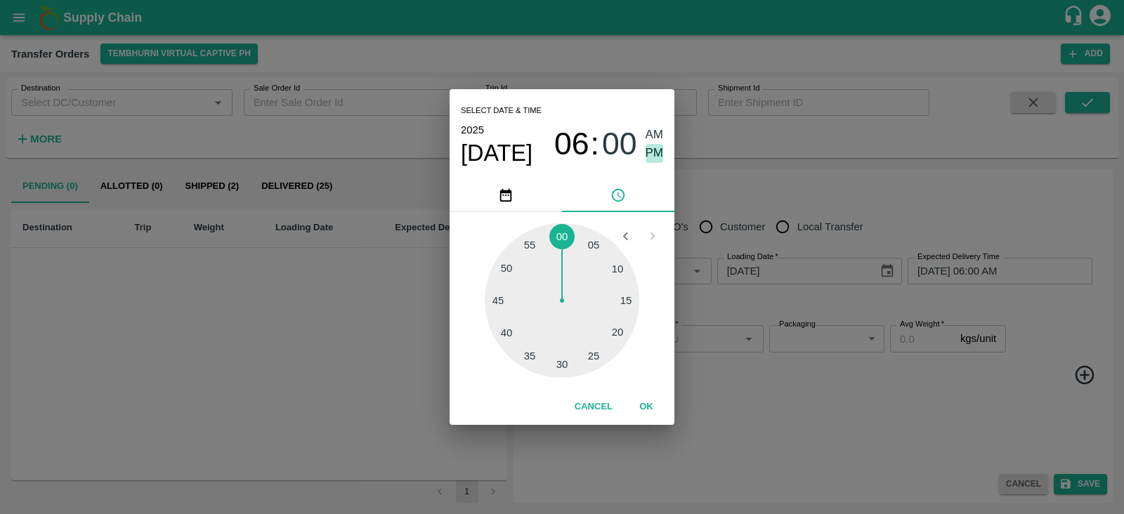
click at [648, 151] on span "PM" at bounding box center [655, 153] width 18 height 19
type input "07/09/2025 06:00 PM"
click at [646, 405] on button "OK" at bounding box center [646, 407] width 45 height 25
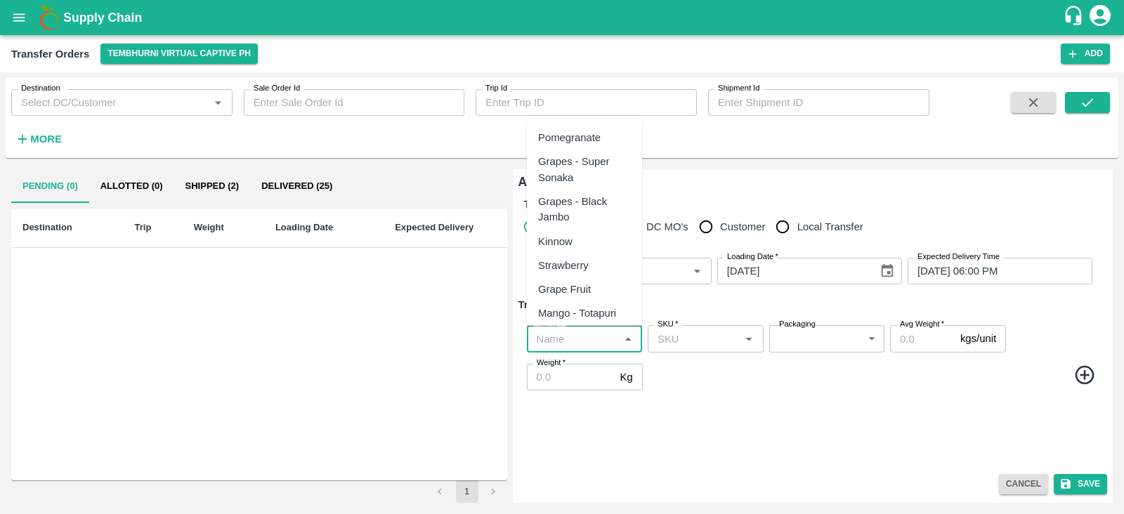
click at [571, 344] on input "Name   *" at bounding box center [573, 338] width 84 height 18
click at [570, 136] on div "Banana Export" at bounding box center [572, 137] width 69 height 15
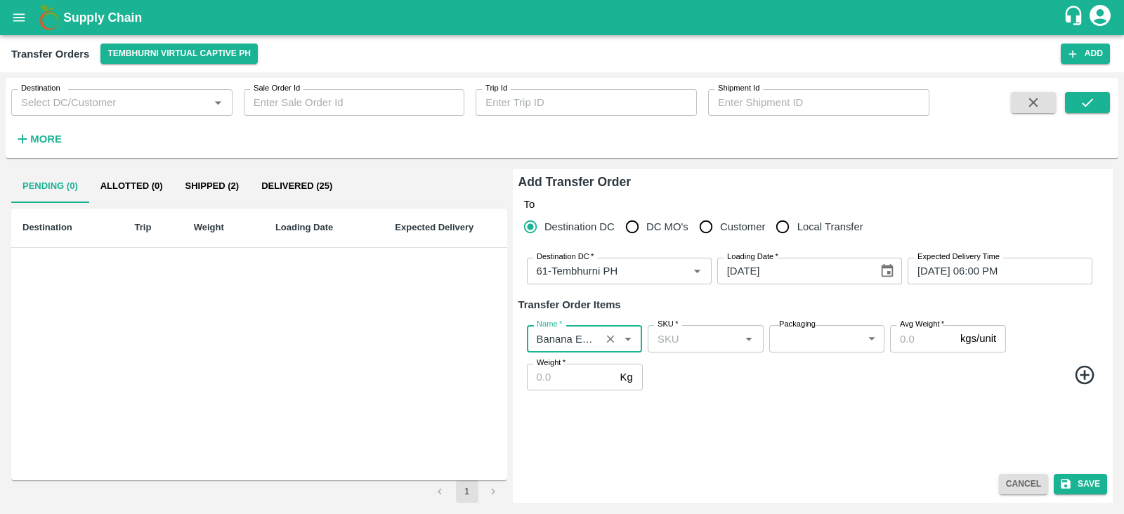
type input "Banana Export"
click at [1080, 377] on icon at bounding box center [1084, 375] width 23 height 23
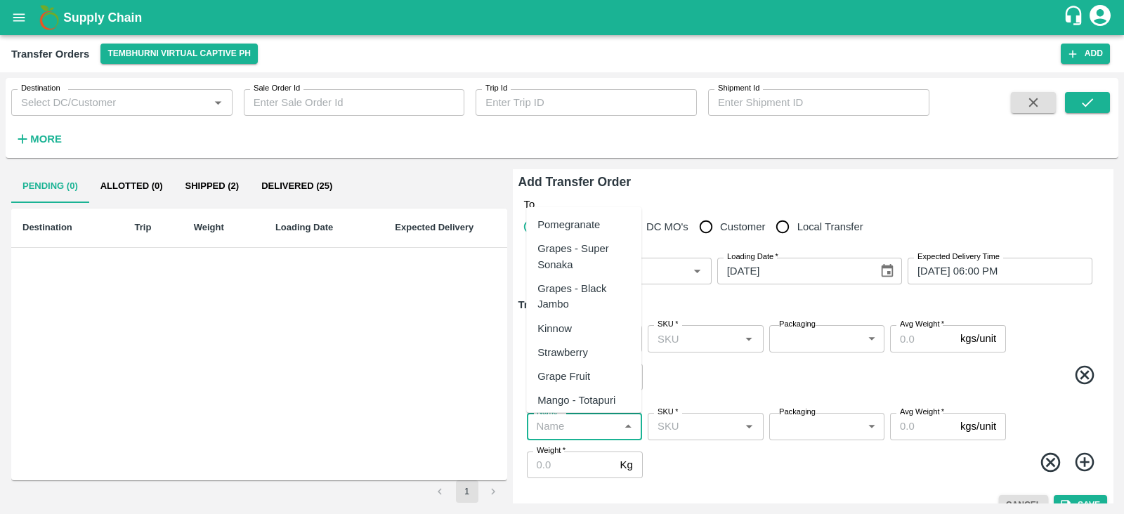
type input "w"
click at [576, 429] on input "Name   *" at bounding box center [573, 426] width 84 height 18
click at [583, 224] on div "Banana Export" at bounding box center [571, 224] width 69 height 15
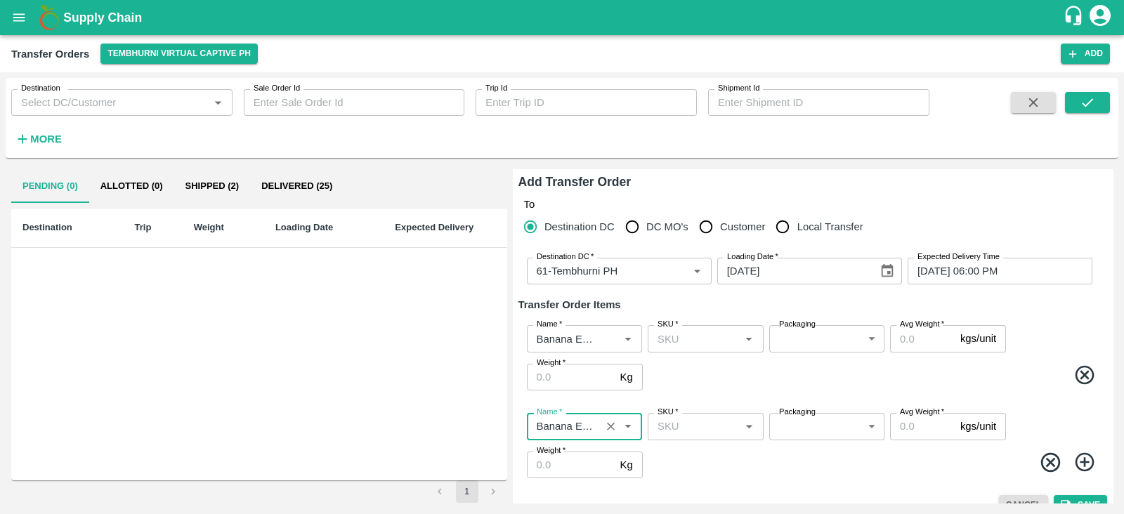
scroll to position [20, 0]
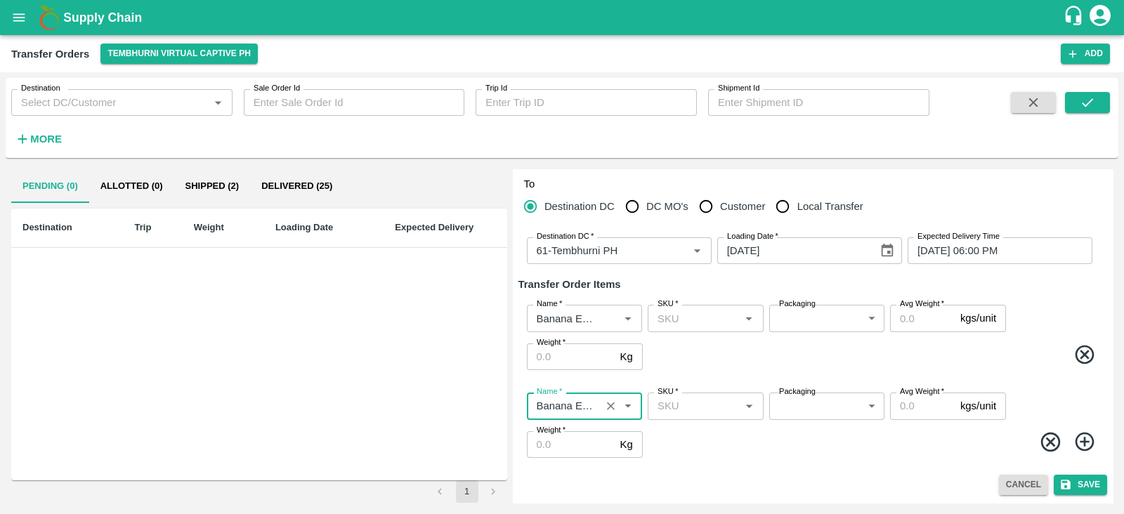
type input "Banana Export"
click at [1085, 440] on icon at bounding box center [1084, 442] width 19 height 19
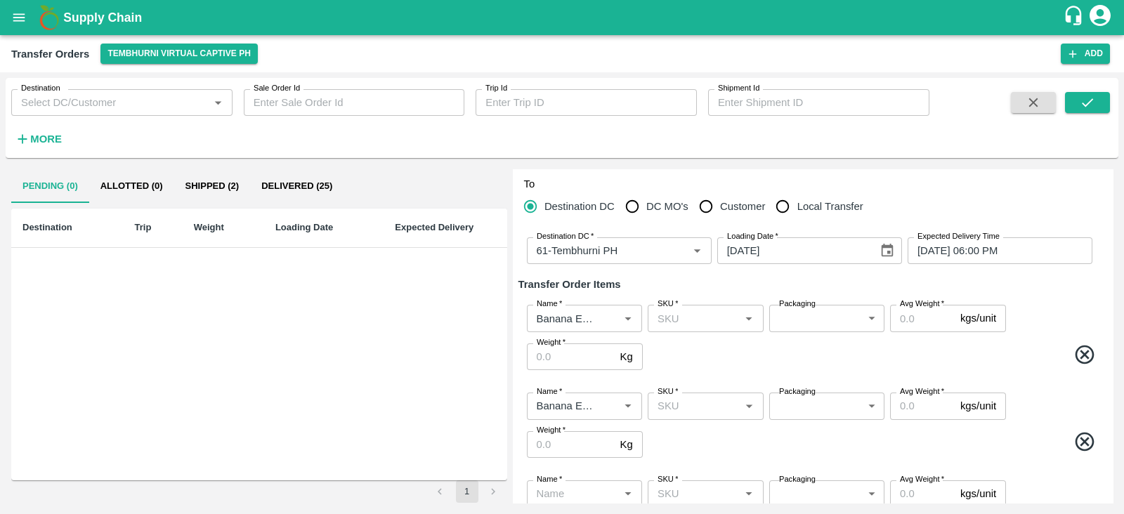
scroll to position [108, 0]
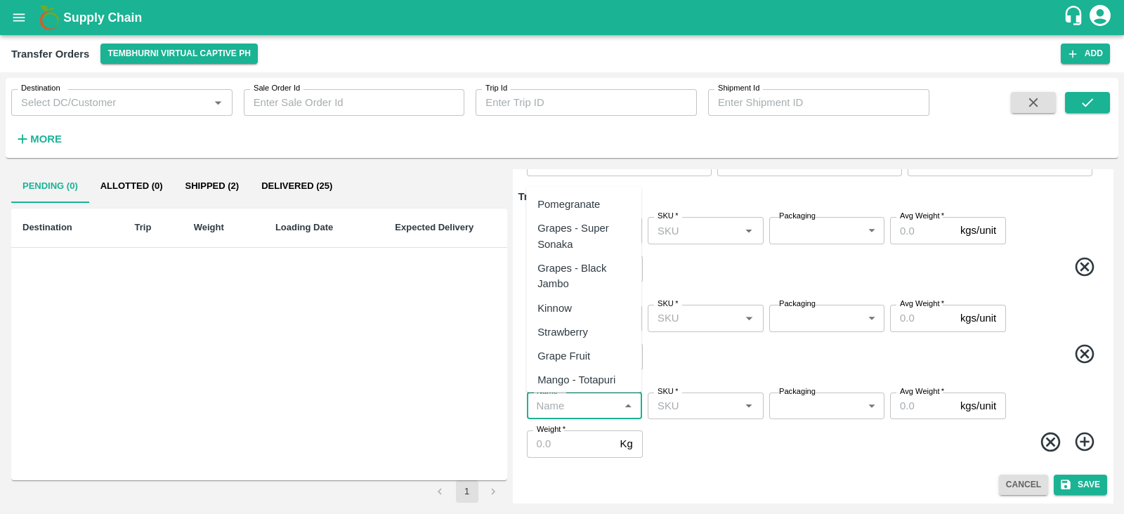
click at [574, 405] on input "Name   *" at bounding box center [573, 406] width 84 height 18
click at [587, 203] on div "Banana Export" at bounding box center [571, 204] width 69 height 15
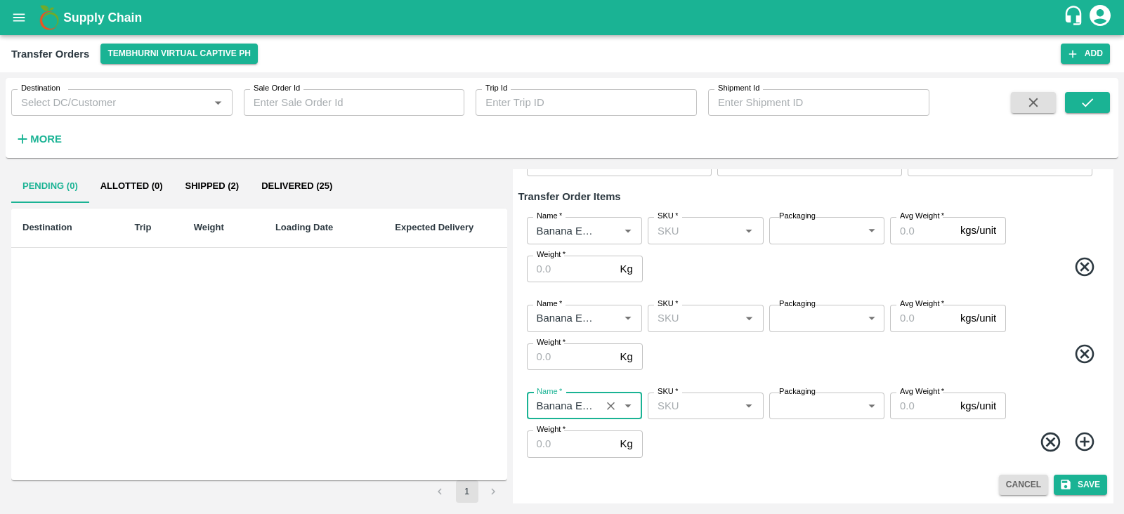
type input "Banana Export"
click at [1087, 432] on icon at bounding box center [1084, 442] width 23 height 23
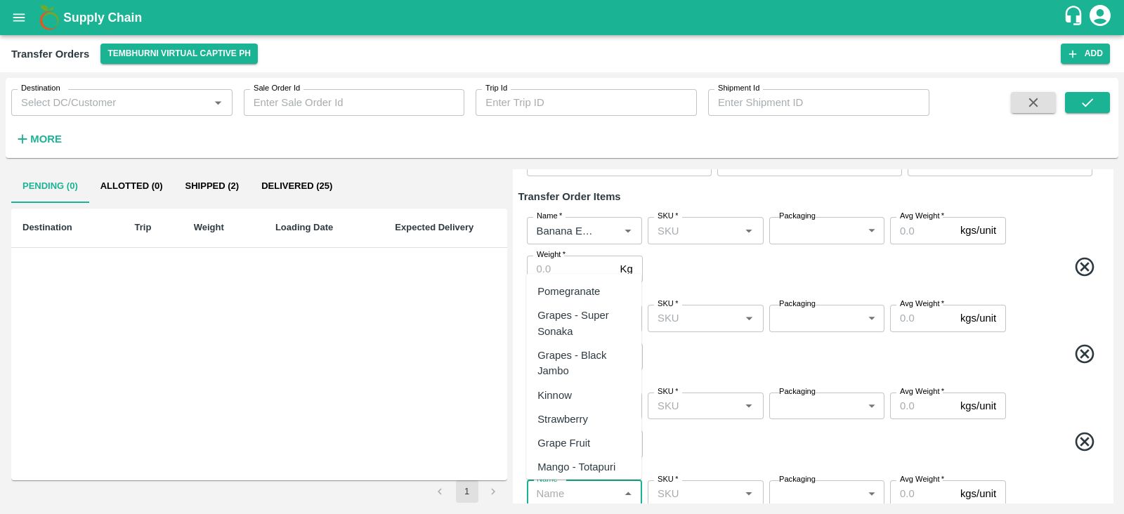
click at [575, 495] on input "Name   *" at bounding box center [573, 494] width 84 height 18
click at [585, 289] on div "Banana Export" at bounding box center [571, 291] width 69 height 15
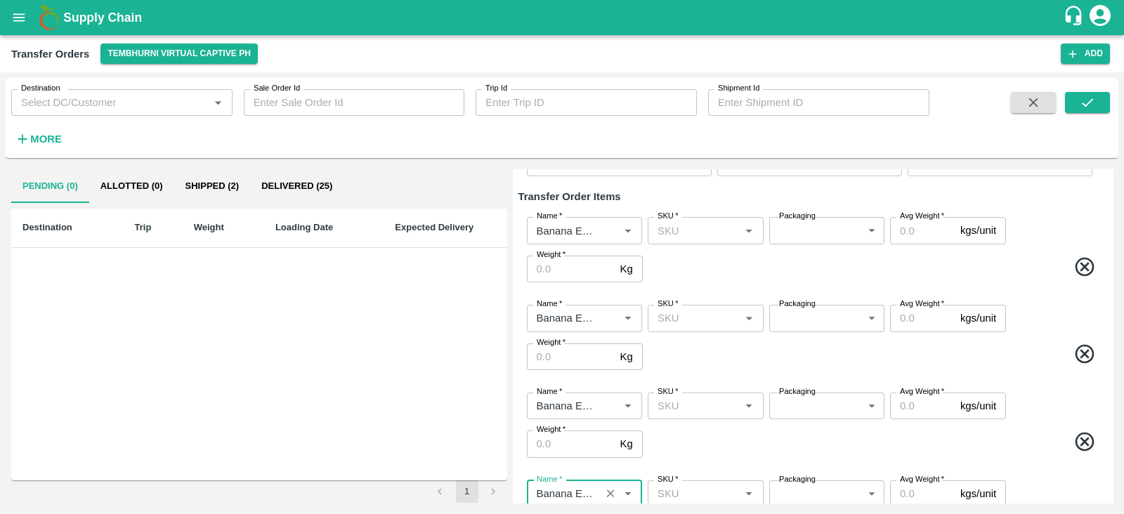
scroll to position [196, 0]
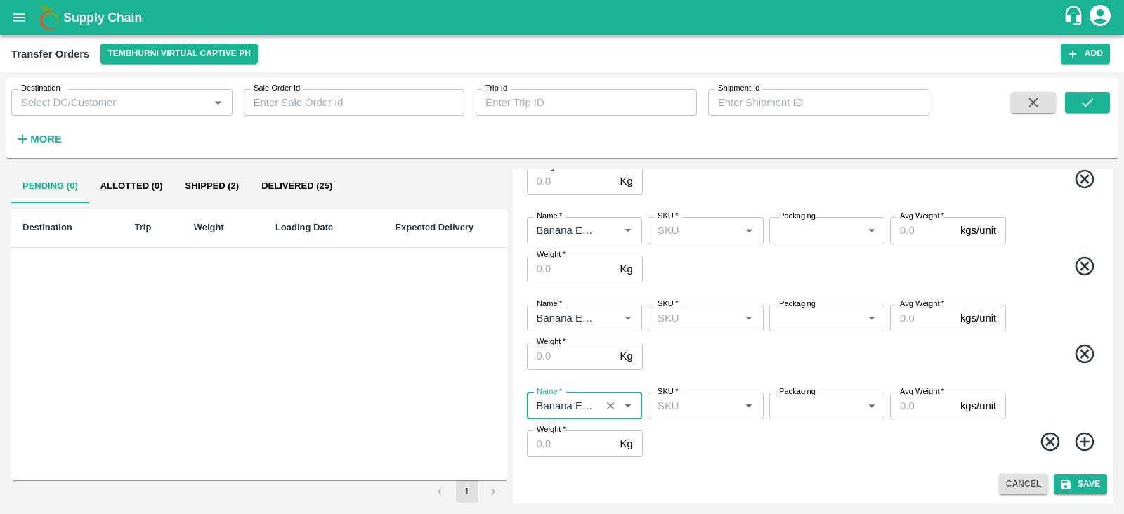
type input "Banana Export"
drag, startPoint x: 1082, startPoint y: 442, endPoint x: 758, endPoint y: 414, distance: 325.0
click at [758, 414] on div "Name   * Name   * SKU   * SKU   * Packaging ​ Packaging Avg Weight   * kgs/unit…" at bounding box center [812, 425] width 589 height 88
click at [1087, 446] on icon at bounding box center [1084, 442] width 23 height 23
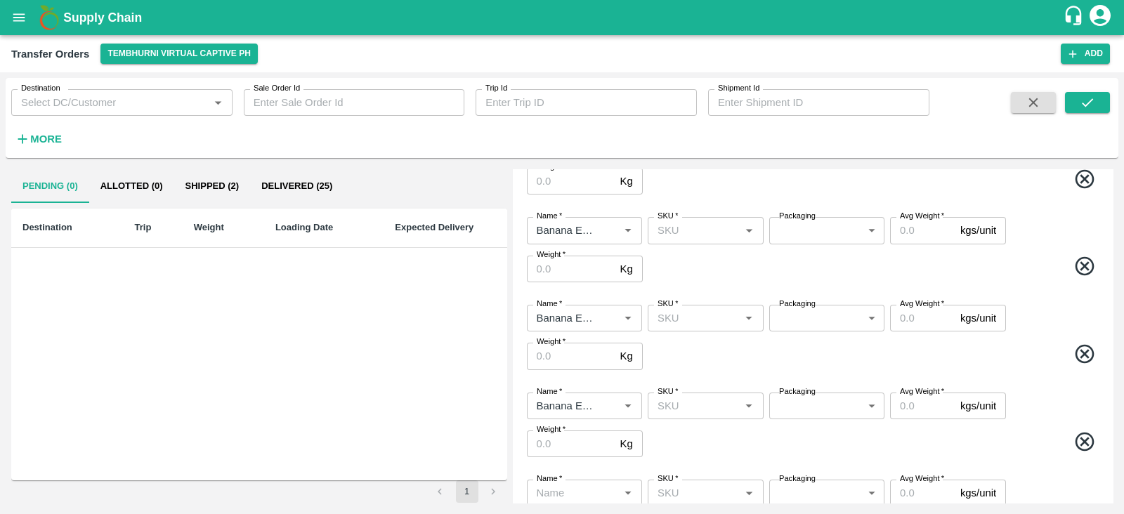
scroll to position [283, 0]
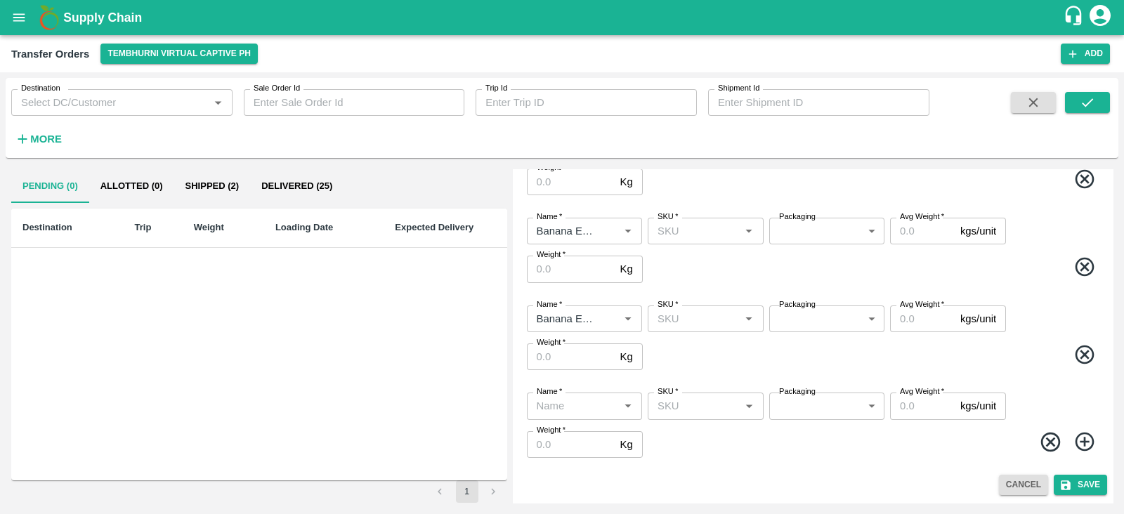
click at [580, 415] on div "Name   *" at bounding box center [584, 406] width 115 height 27
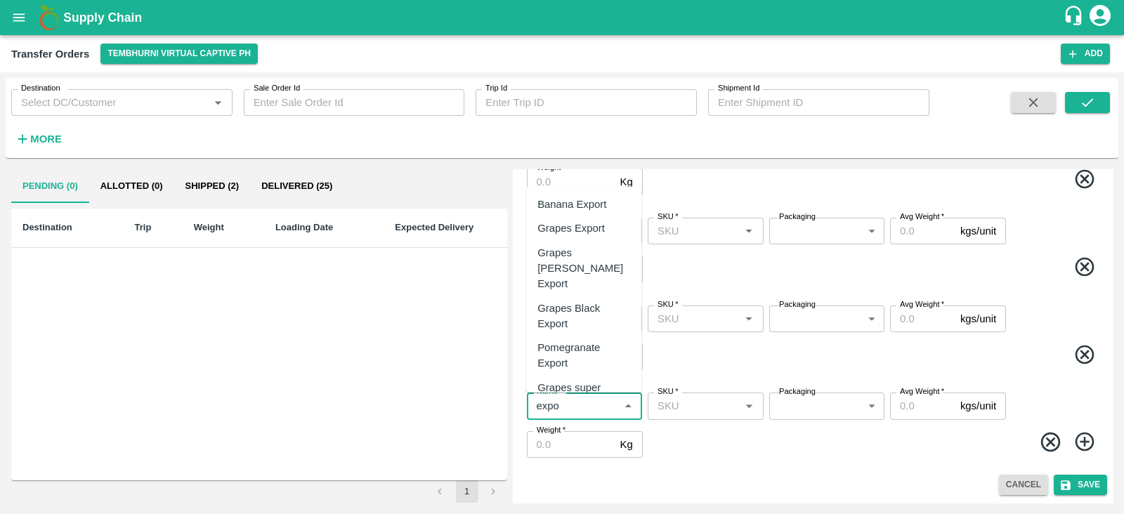
click at [583, 203] on div "Banana Export" at bounding box center [571, 204] width 69 height 15
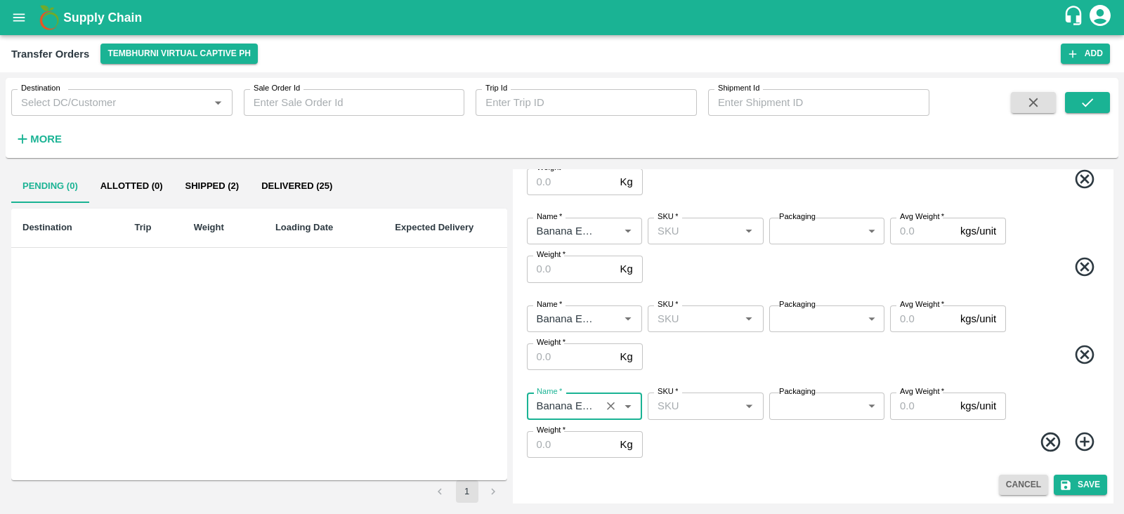
type input "Banana Export"
click at [1086, 438] on icon at bounding box center [1084, 442] width 23 height 23
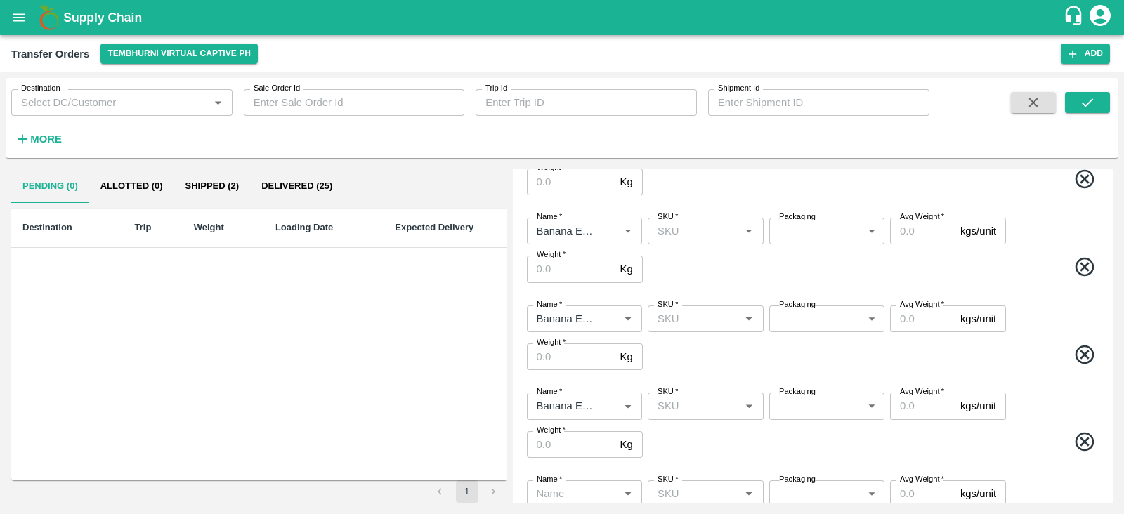
scroll to position [371, 0]
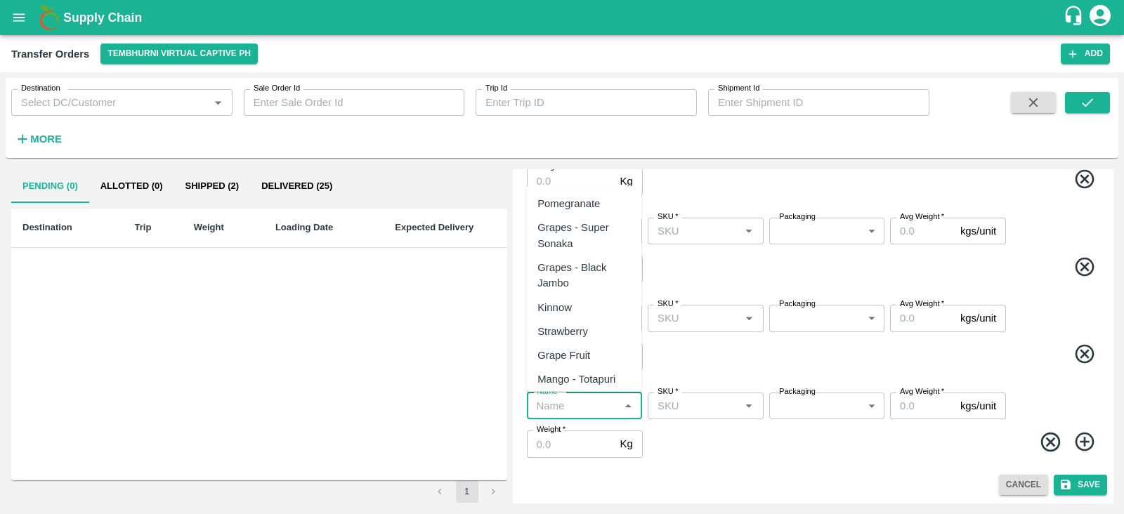
click at [573, 403] on input "Name   *" at bounding box center [573, 406] width 84 height 18
click at [589, 206] on div "Banana Export" at bounding box center [571, 203] width 69 height 15
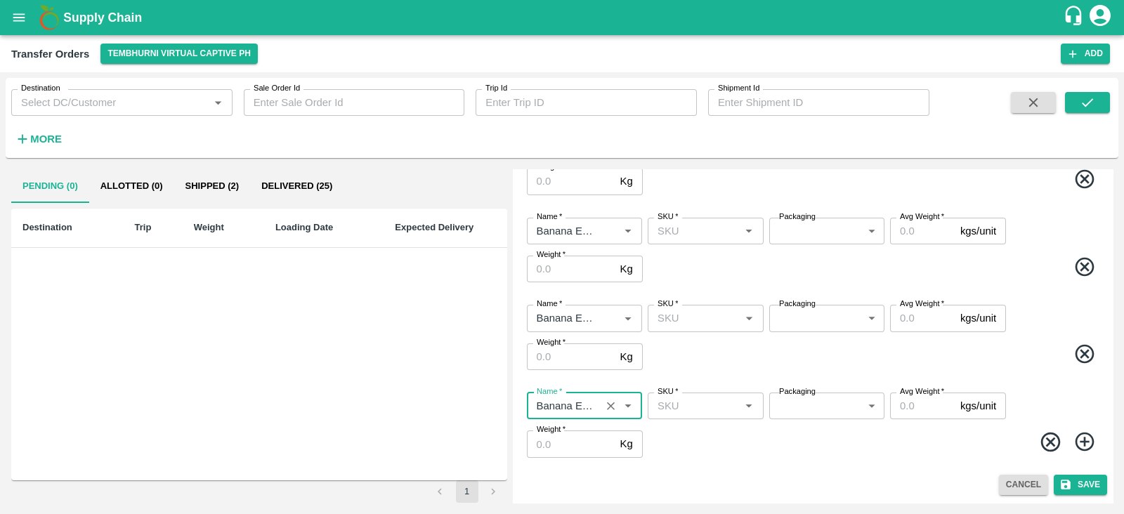
type input "Banana Export"
drag, startPoint x: 1086, startPoint y: 440, endPoint x: 641, endPoint y: 461, distance: 445.1
click at [641, 461] on div "Name   * Name   * SKU   * SKU   * Packaging ​ Packaging Avg Weight   * kgs/unit…" at bounding box center [812, 425] width 589 height 88
click at [1079, 444] on icon at bounding box center [1084, 442] width 23 height 23
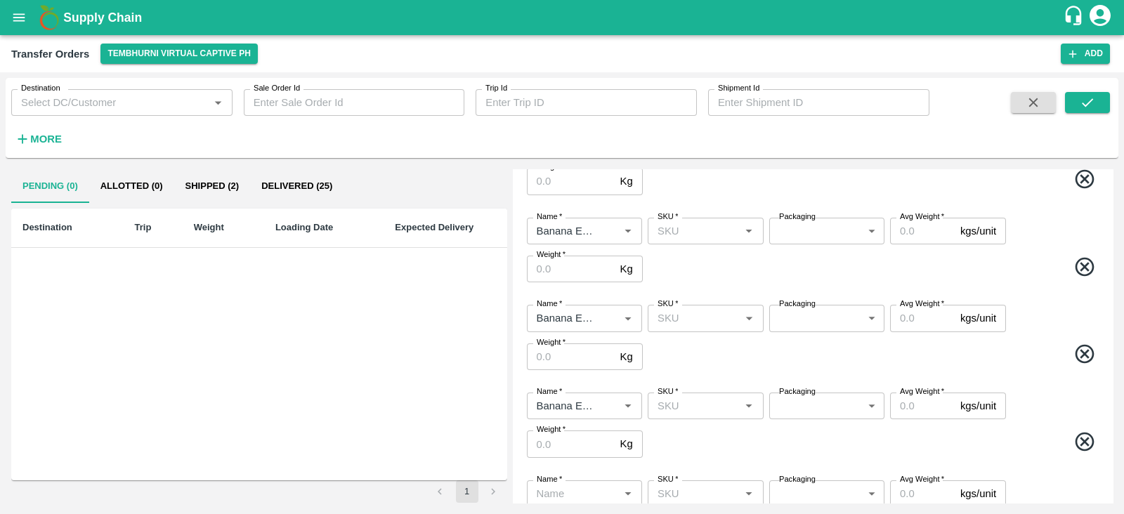
scroll to position [459, 0]
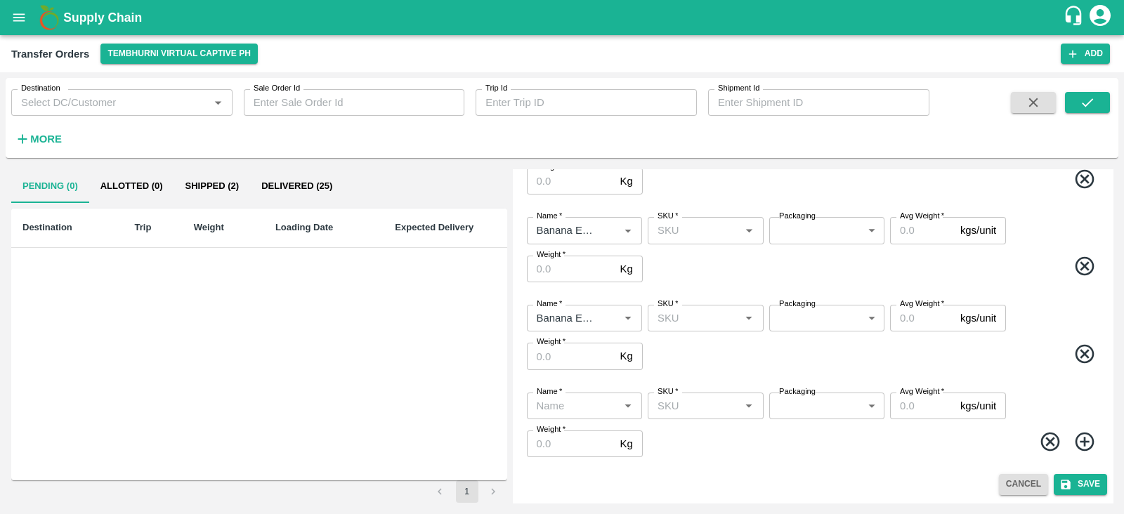
click at [583, 405] on input "Name   *" at bounding box center [573, 406] width 84 height 18
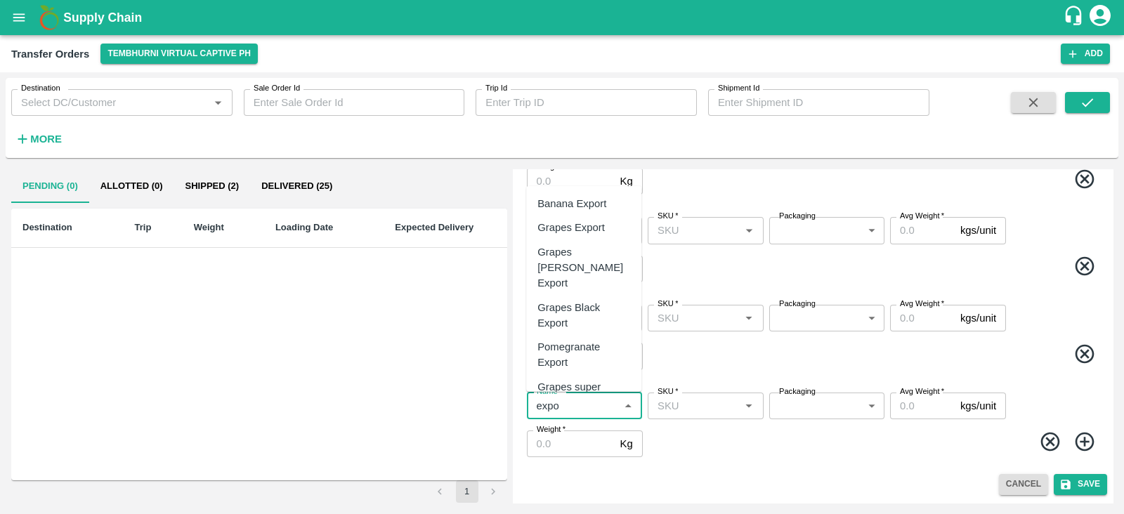
click at [579, 209] on div "Banana Export" at bounding box center [571, 203] width 69 height 15
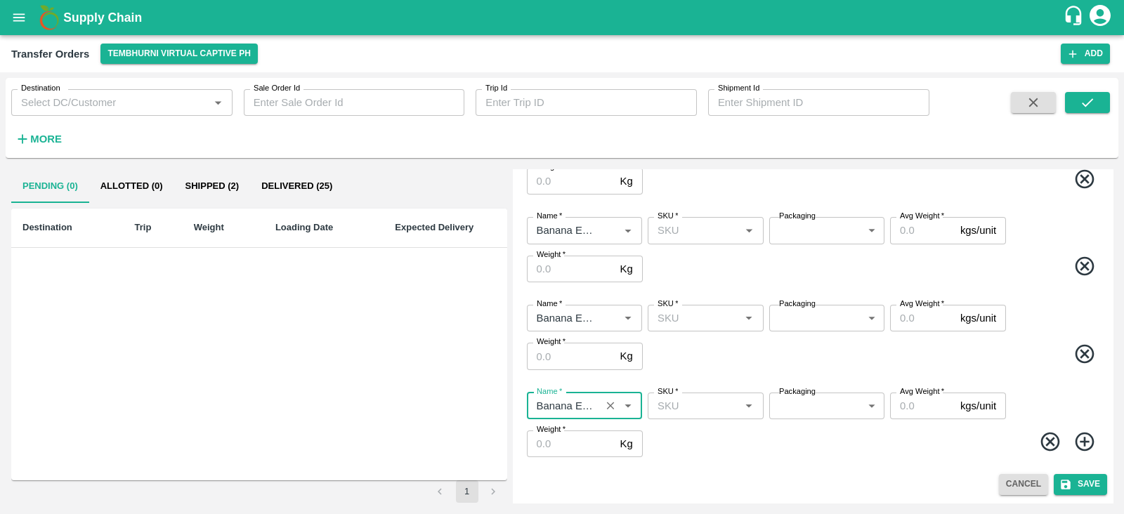
type input "Banana Export"
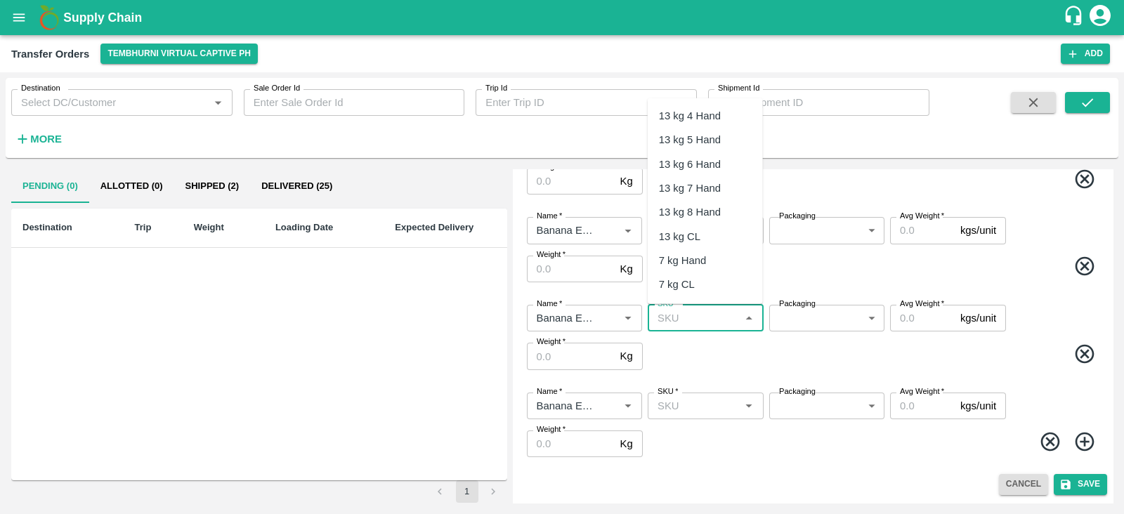
click at [678, 318] on input "SKU   *" at bounding box center [694, 318] width 84 height 18
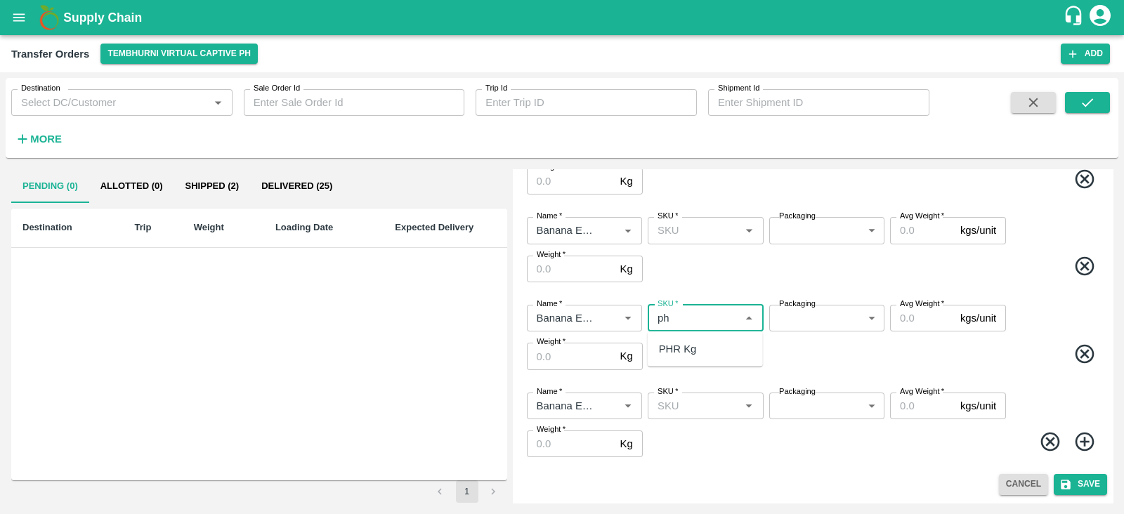
click at [683, 345] on div "PHR Kg" at bounding box center [678, 348] width 38 height 15
type input "PHR Kg"
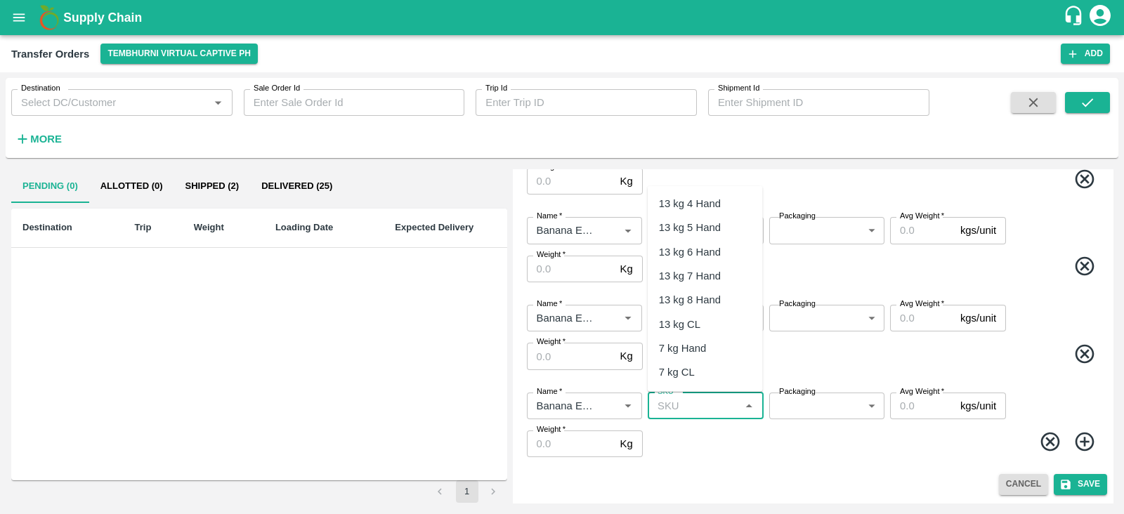
click at [686, 400] on input "SKU   *" at bounding box center [694, 406] width 84 height 18
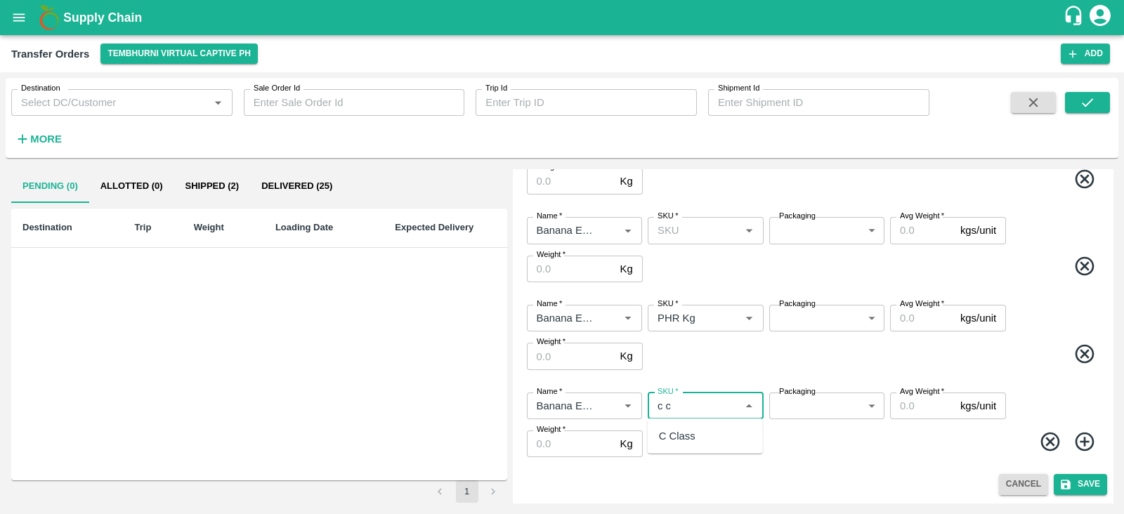
click at [684, 443] on div "C Class" at bounding box center [677, 436] width 37 height 15
type input "C Class"
click at [797, 405] on body "Supply Chain Transfer Orders Tembhurni Virtual Captive PH Add Destination Desti…" at bounding box center [562, 257] width 1124 height 514
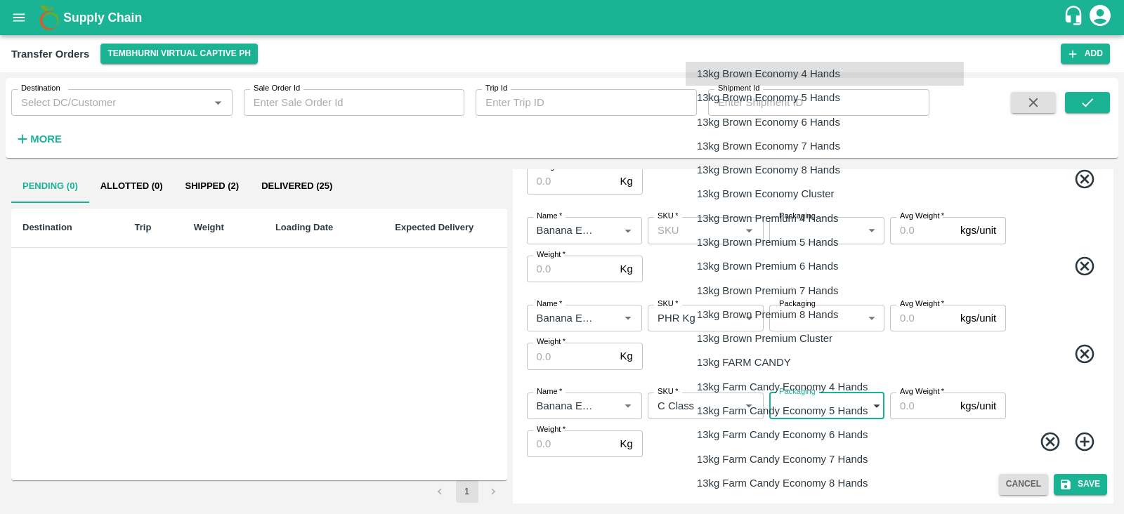
scroll to position [2259, 0]
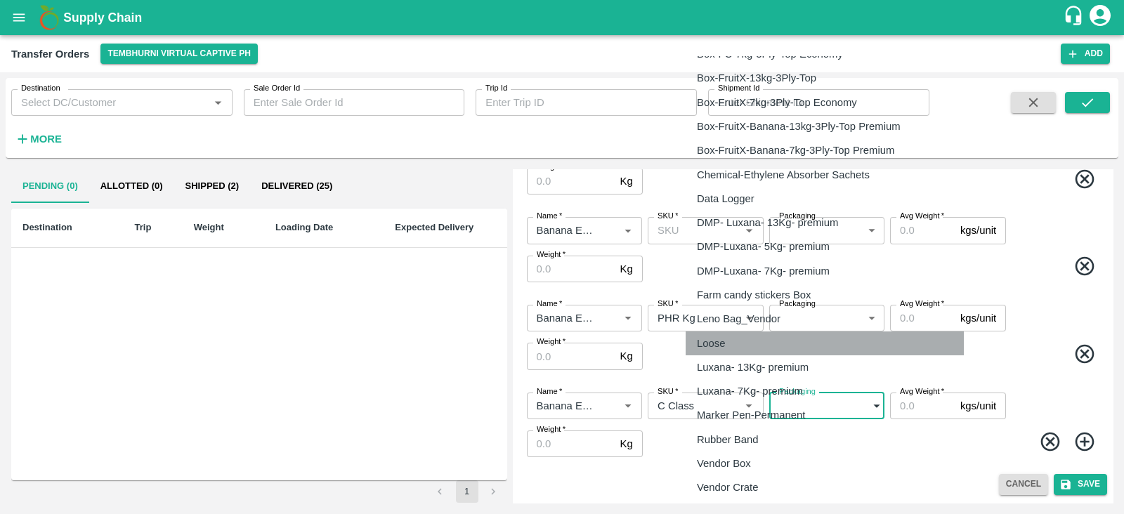
click at [732, 338] on div "Loose" at bounding box center [714, 343] width 35 height 15
type input "258"
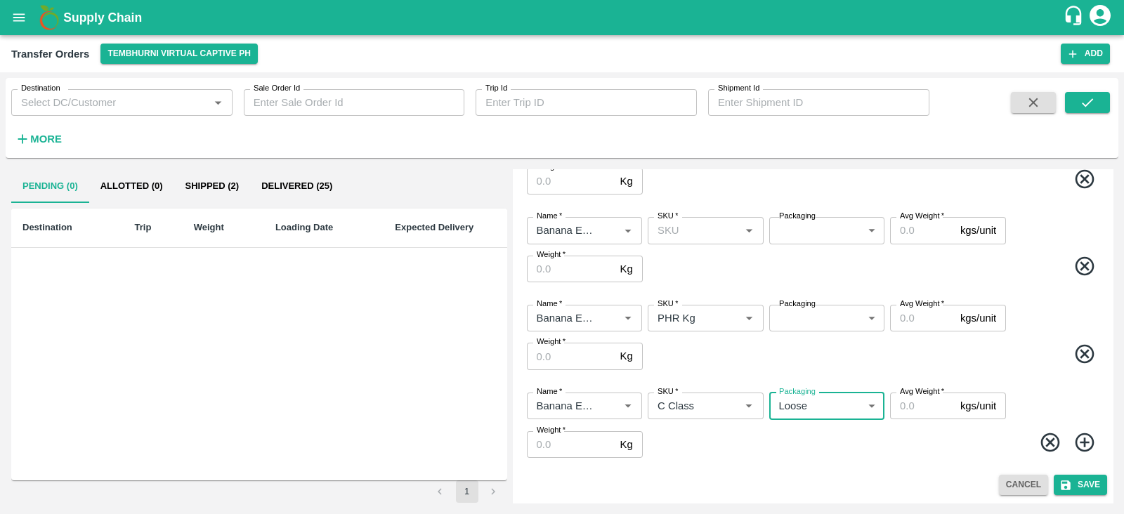
click at [833, 321] on body "Supply Chain Transfer Orders Tembhurni Virtual Captive PH Add Destination Desti…" at bounding box center [562, 257] width 1124 height 514
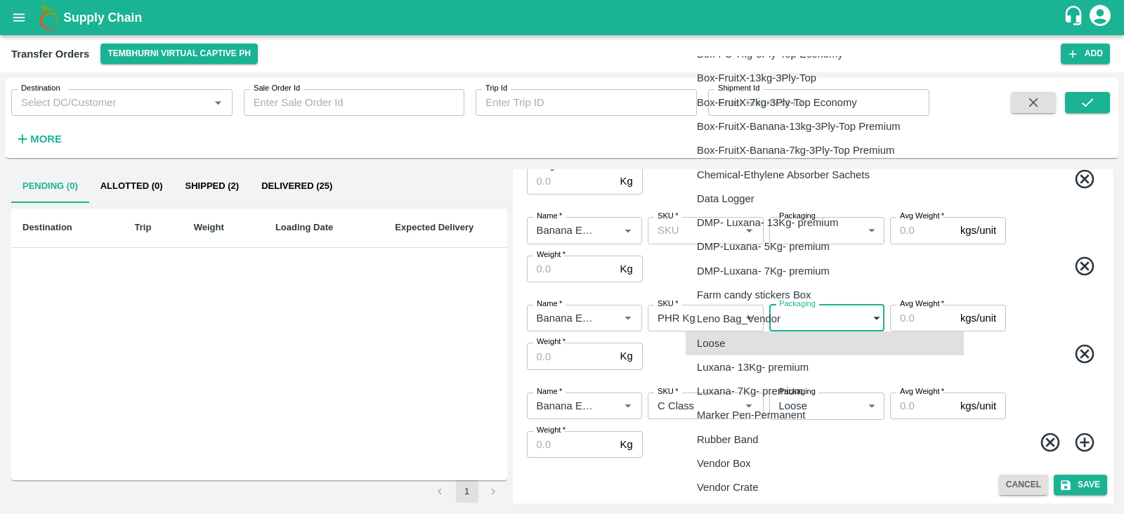
type input "258"
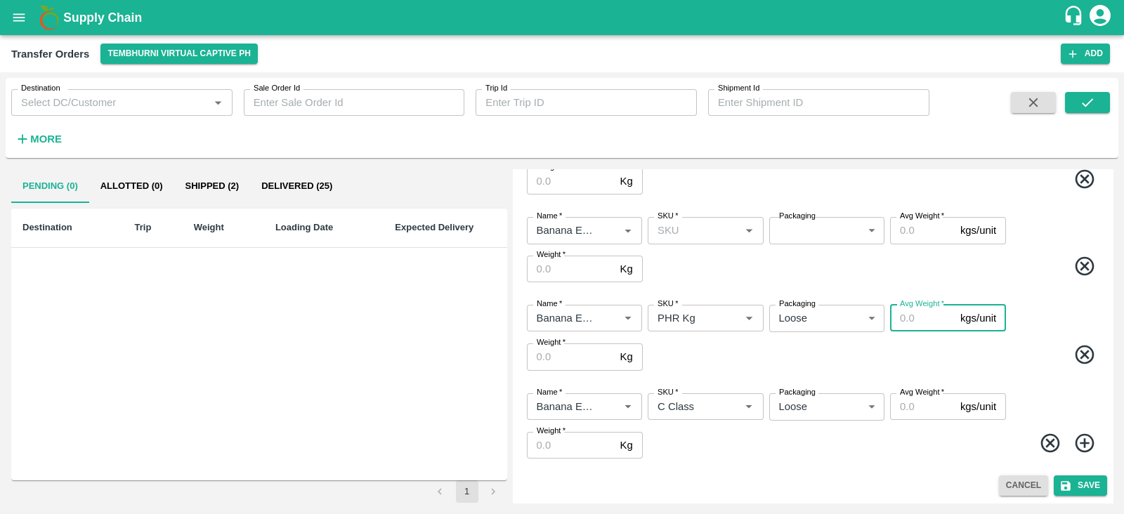
click at [903, 317] on input "Avg Weight   *" at bounding box center [922, 318] width 65 height 27
type input "126"
click at [912, 403] on input "Avg Weight   *" at bounding box center [922, 406] width 65 height 27
type input "320"
click at [557, 447] on input "Weight   *" at bounding box center [571, 445] width 88 height 27
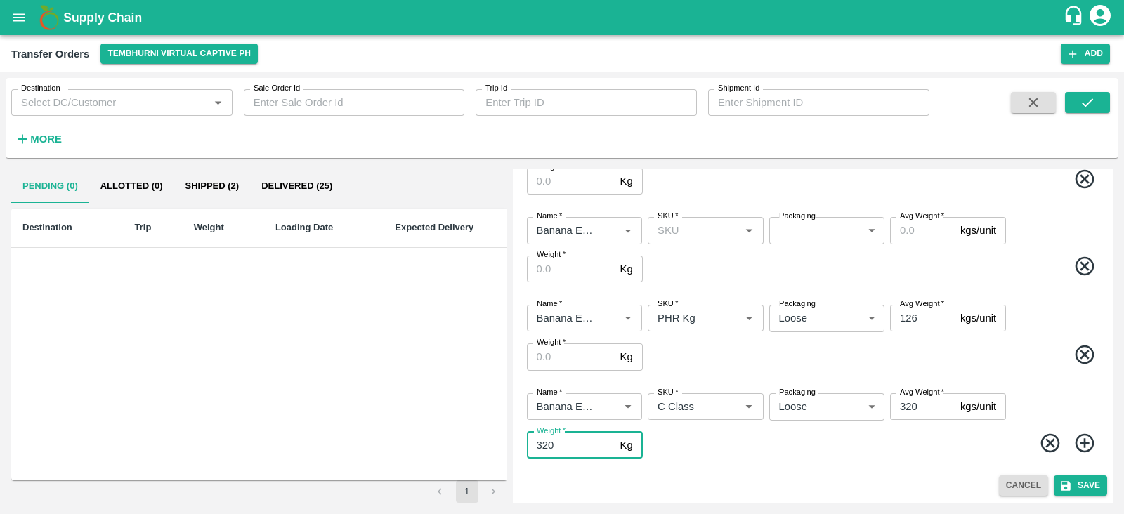
type input "320"
click at [544, 358] on input "Weight   *" at bounding box center [571, 357] width 88 height 27
type input "126"
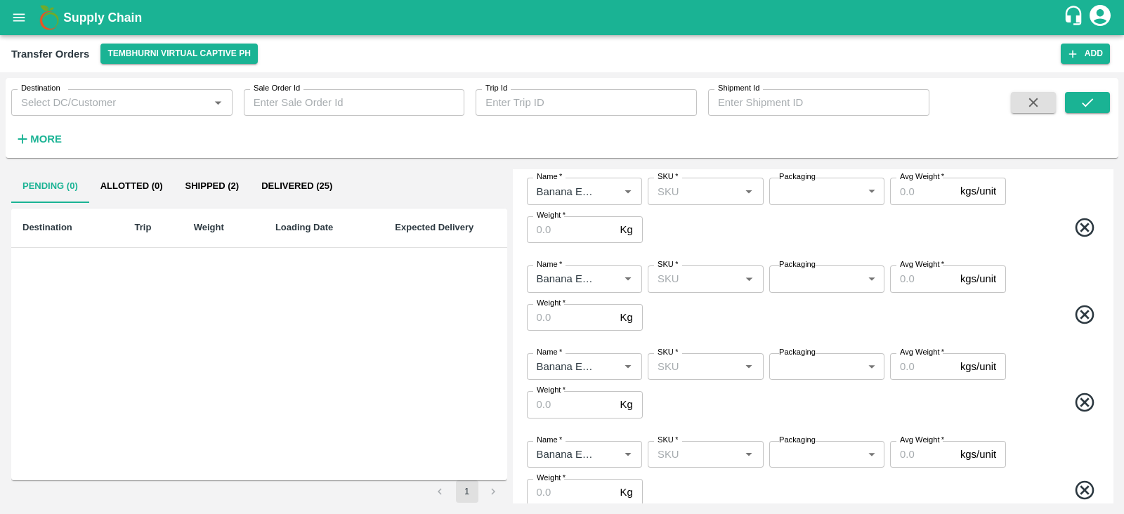
scroll to position [0, 0]
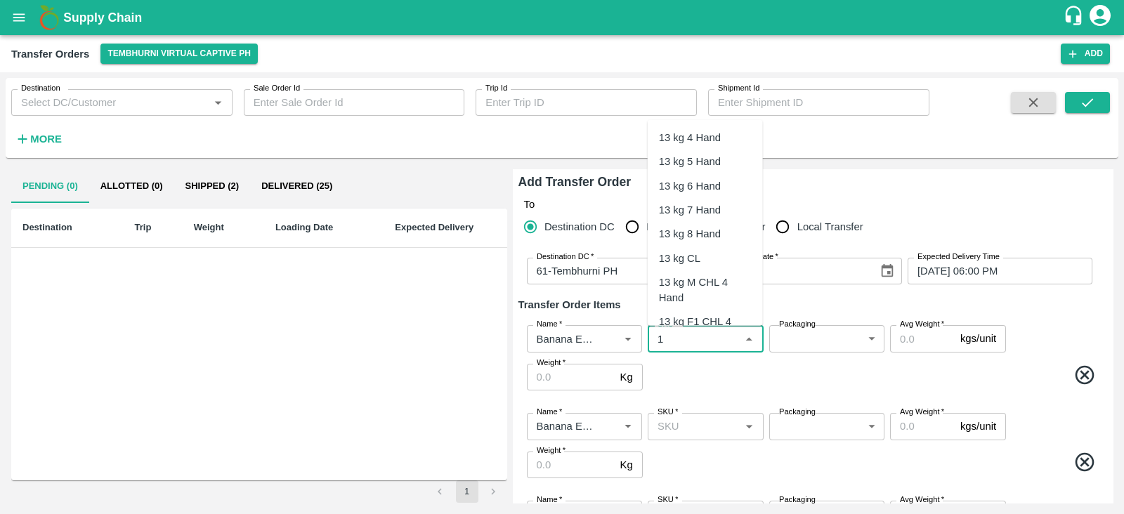
click at [686, 339] on input "SKU   *" at bounding box center [694, 338] width 84 height 18
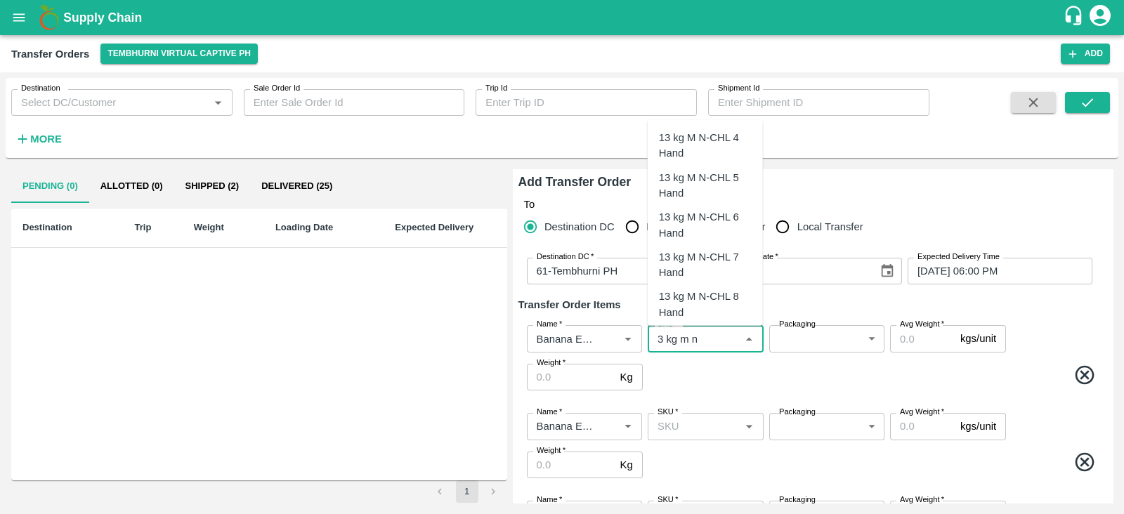
click at [727, 149] on div "13 kg M N-CHL 4 Hand" at bounding box center [705, 146] width 93 height 32
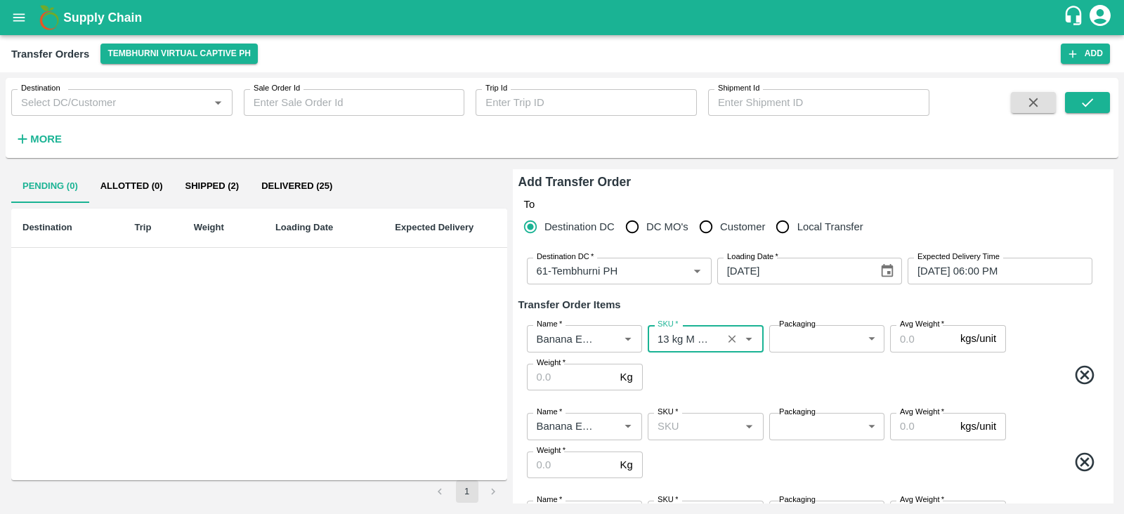
type input "13 kg M N-CHL 4 Hand"
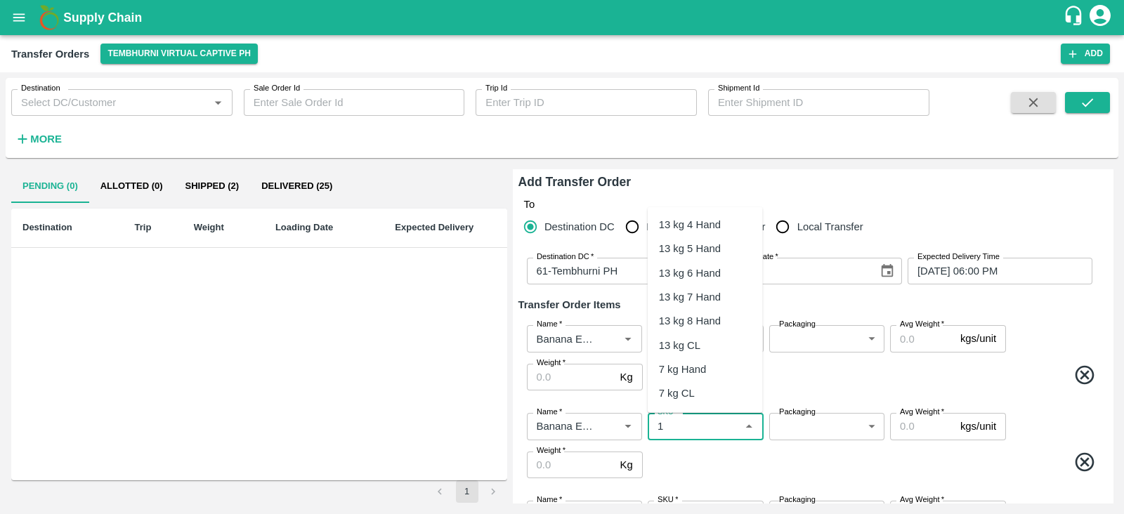
click at [686, 431] on input "SKU   *" at bounding box center [694, 426] width 84 height 18
click at [718, 265] on div "13 kg M N-CHL 5 Hand" at bounding box center [705, 273] width 93 height 32
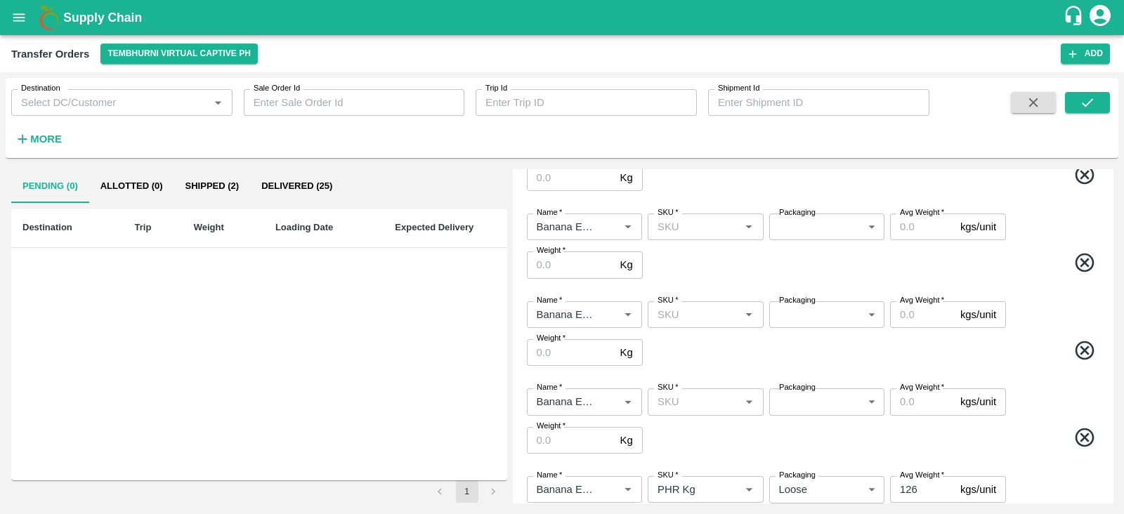
scroll to position [287, 0]
type input "13 kg M N-CHL 5 Hand"
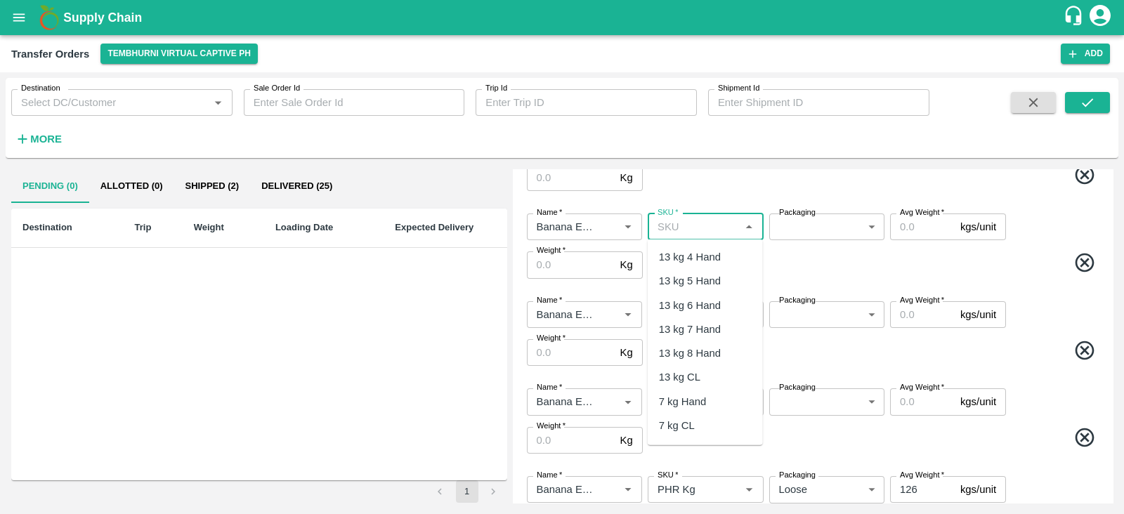
click at [692, 232] on input "SKU   *" at bounding box center [694, 227] width 84 height 18
click at [702, 339] on div "13 kg M N-CHL 6 Hand" at bounding box center [705, 345] width 93 height 32
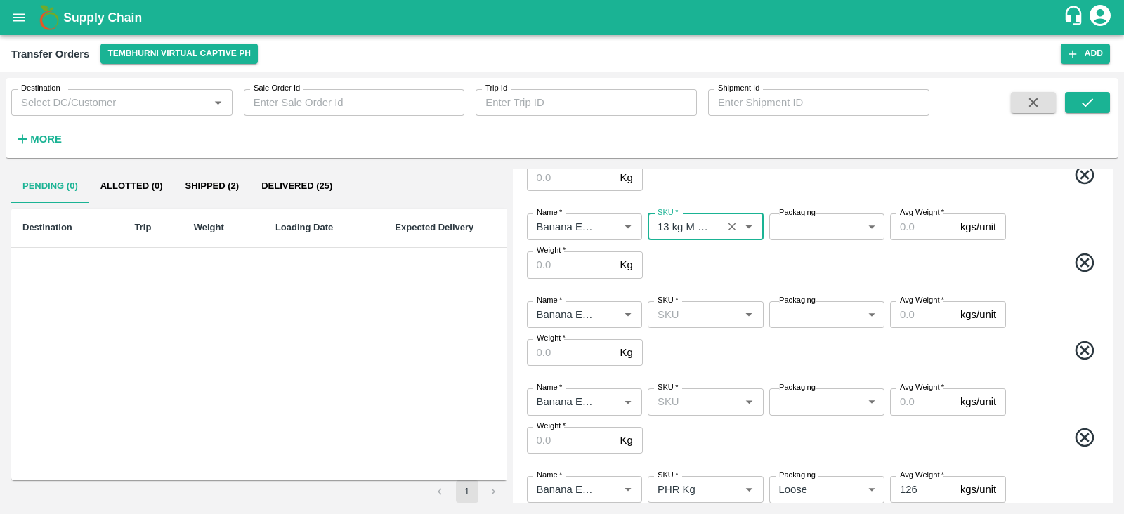
type input "13 kg M N-CHL 6 Hand"
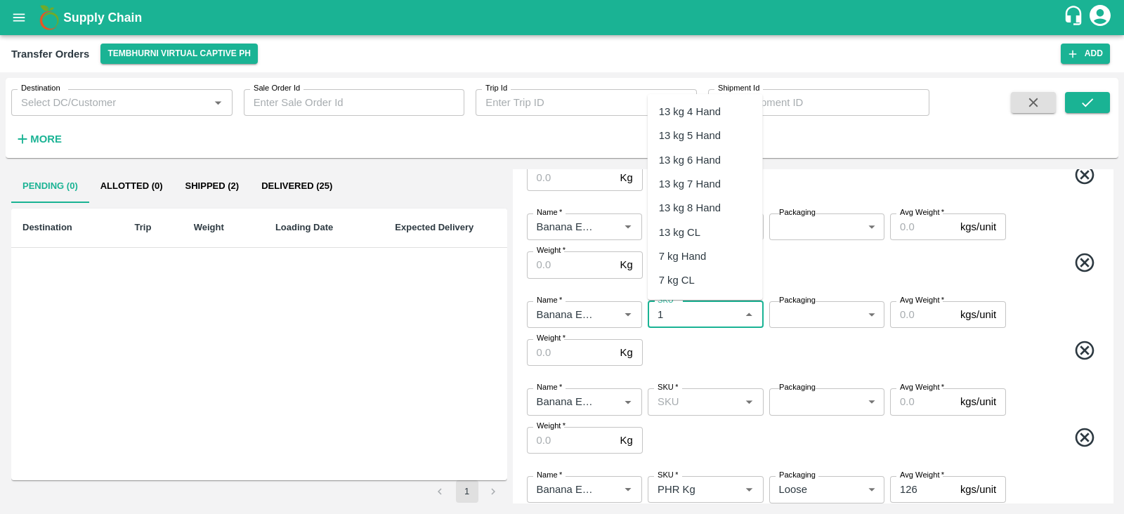
click at [693, 316] on input "SKU   *" at bounding box center [694, 315] width 84 height 18
click at [710, 266] on div "13 kg M N-CHL 8 Hand" at bounding box center [705, 279] width 93 height 32
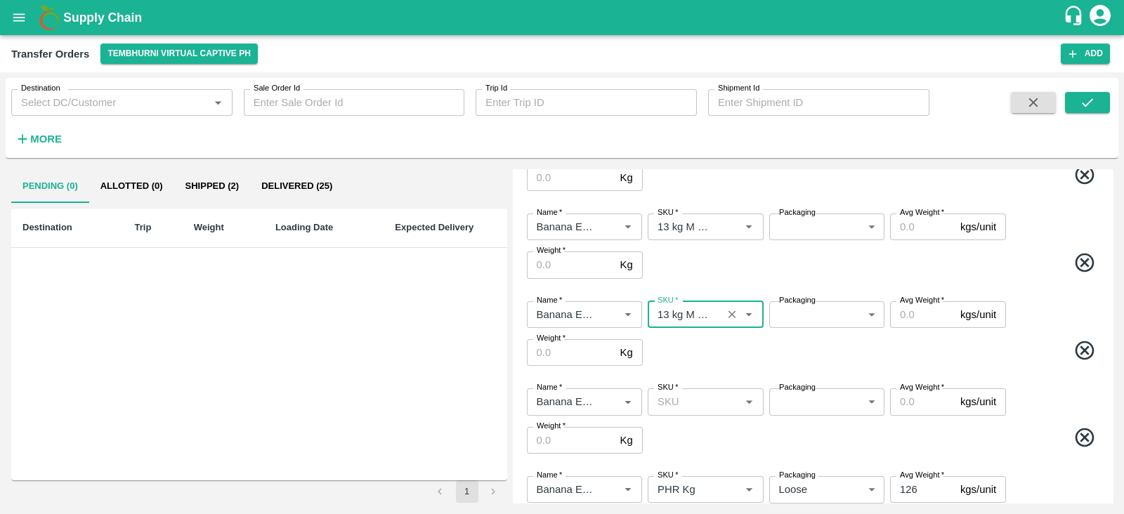
type input "13 kg M N-CHL 8 Hand"
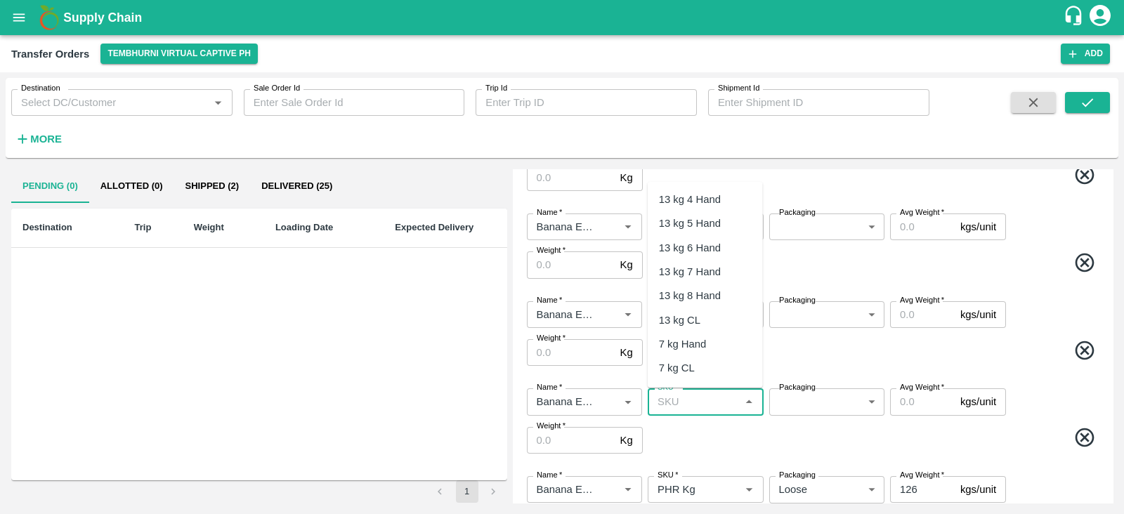
click at [697, 402] on input "SKU   *" at bounding box center [694, 402] width 84 height 18
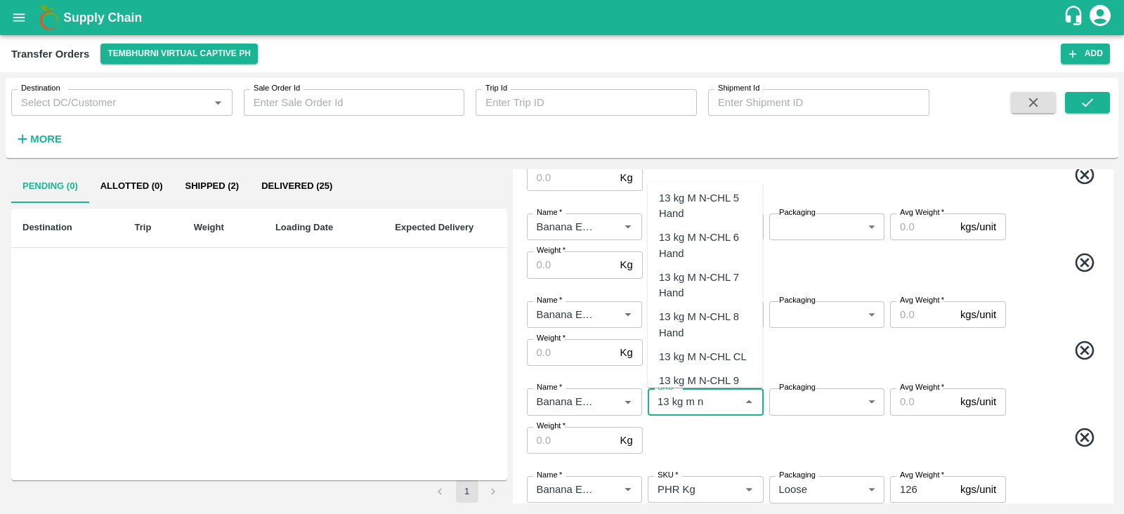
click at [701, 356] on div "13 kg M N-CHL CL" at bounding box center [703, 356] width 88 height 15
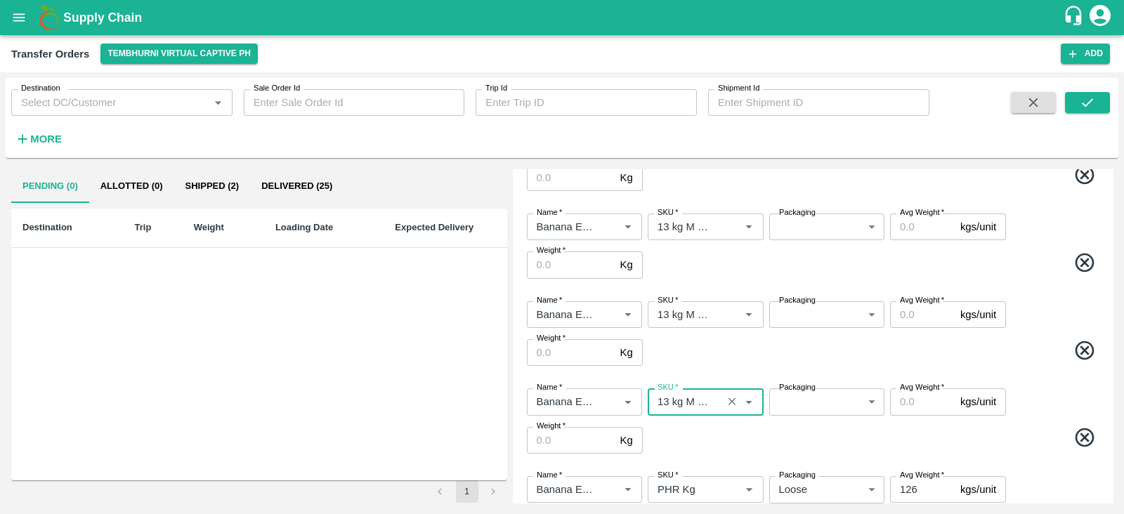
scroll to position [0, 0]
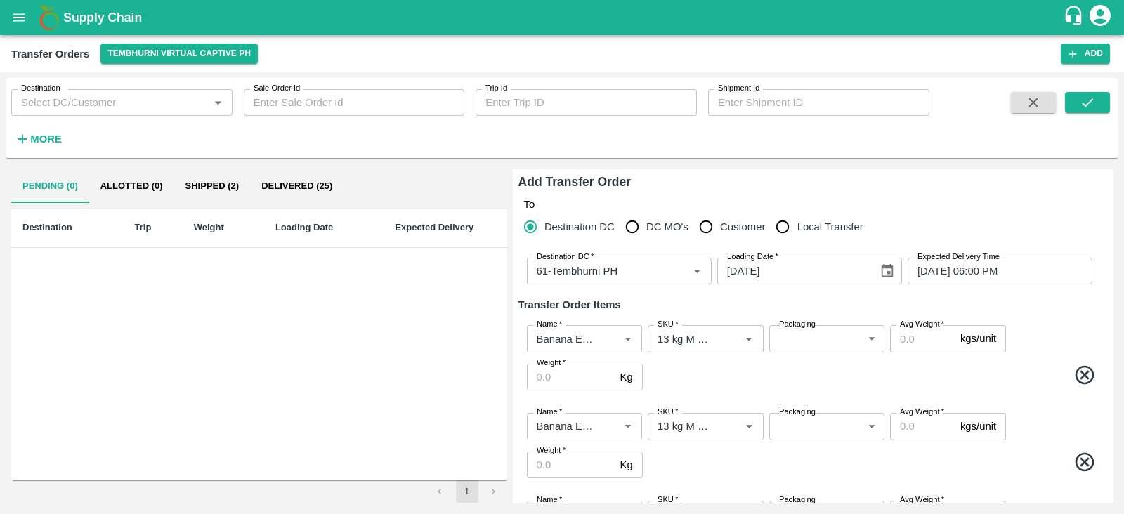
type input "13 kg M N-CHL CL"
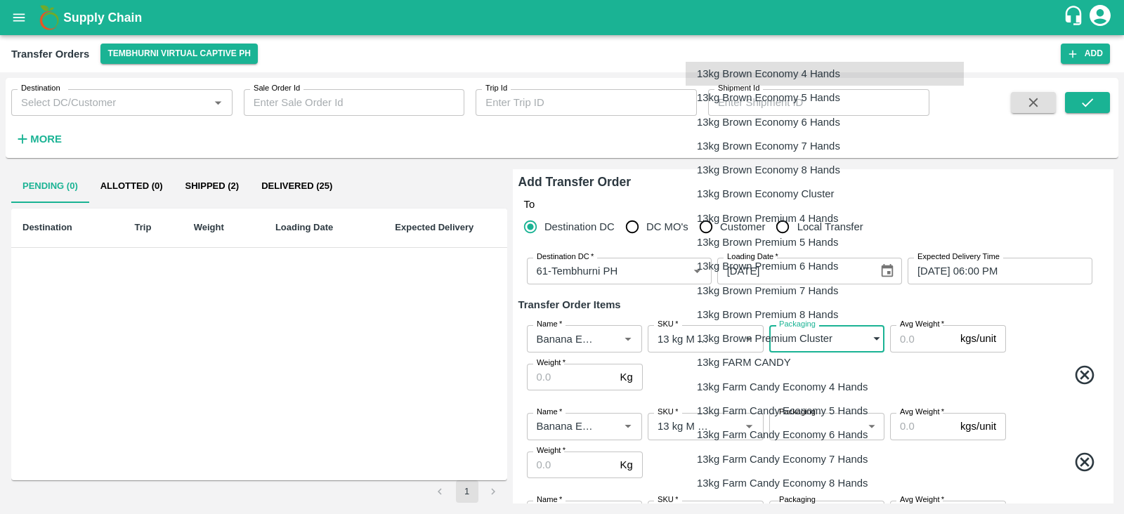
click at [791, 349] on body "Supply Chain Transfer Orders Tembhurni Virtual Captive PH Add Destination Desti…" at bounding box center [562, 257] width 1124 height 514
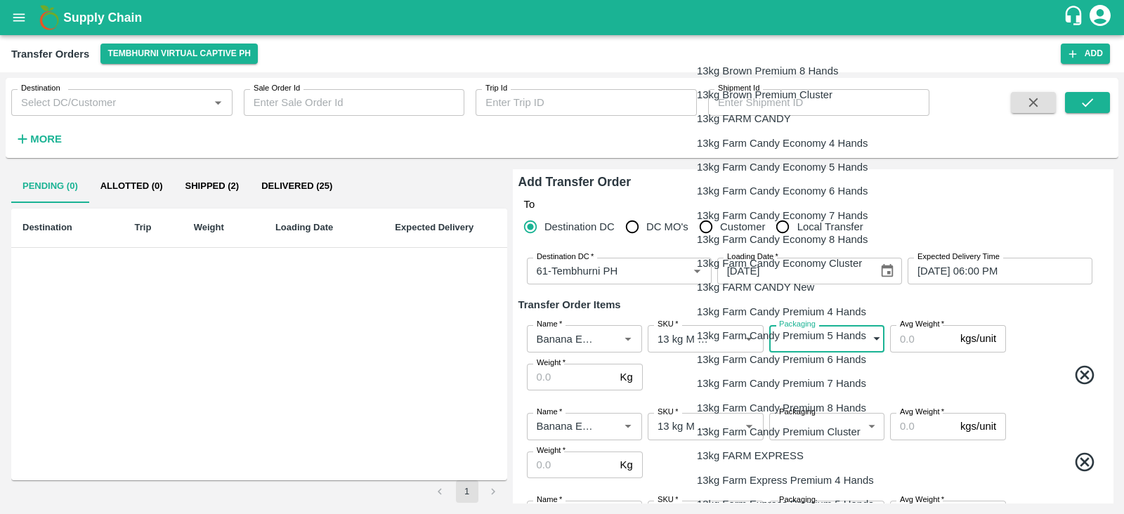
scroll to position [250, 0]
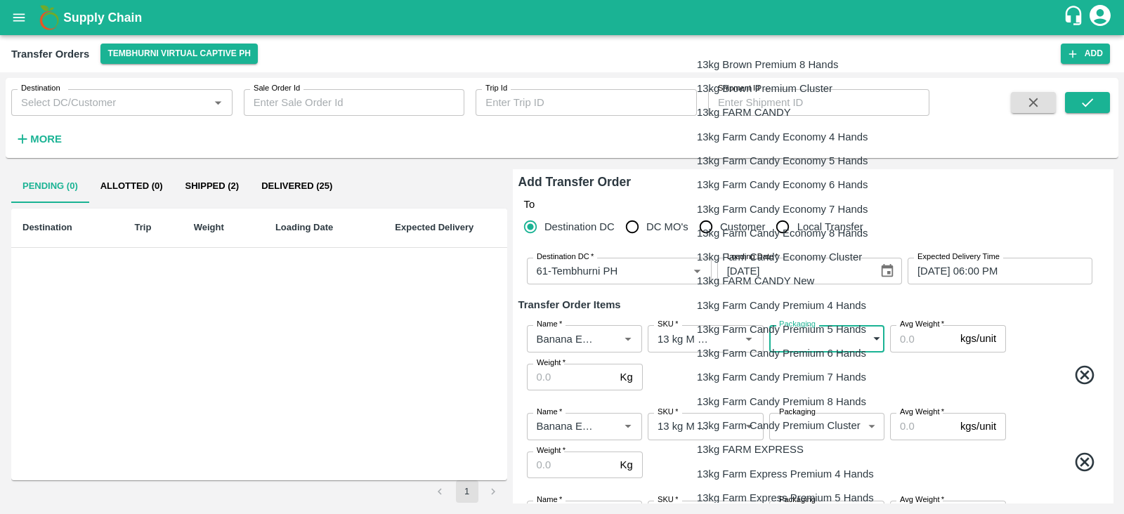
click at [767, 451] on p "13kg FARM EXPRESS" at bounding box center [750, 449] width 107 height 15
type input "468"
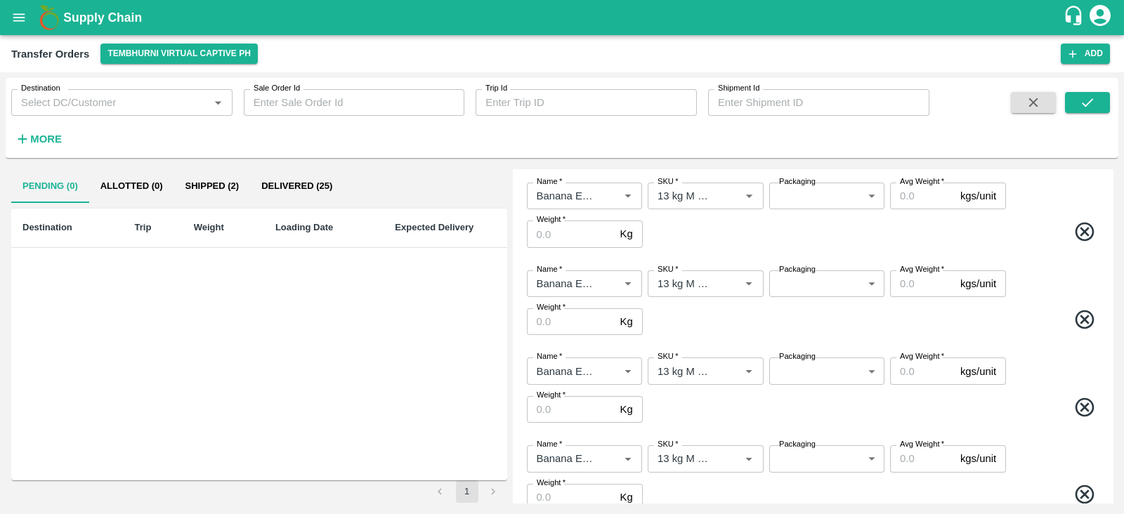
scroll to position [232, 0]
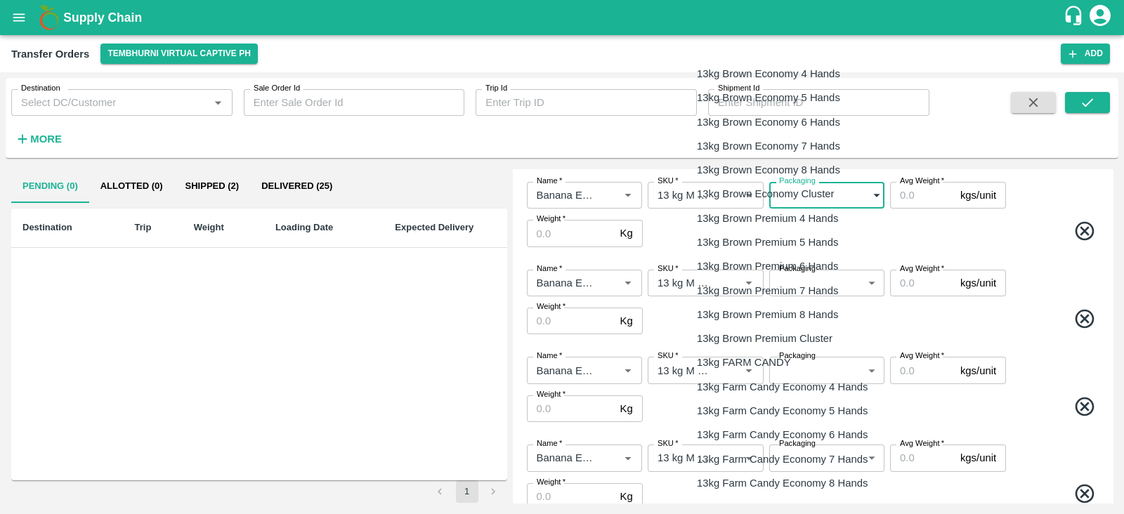
click at [813, 195] on body "Supply Chain Transfer Orders Tembhurni Virtual Captive PH Add Destination Desti…" at bounding box center [562, 257] width 1124 height 514
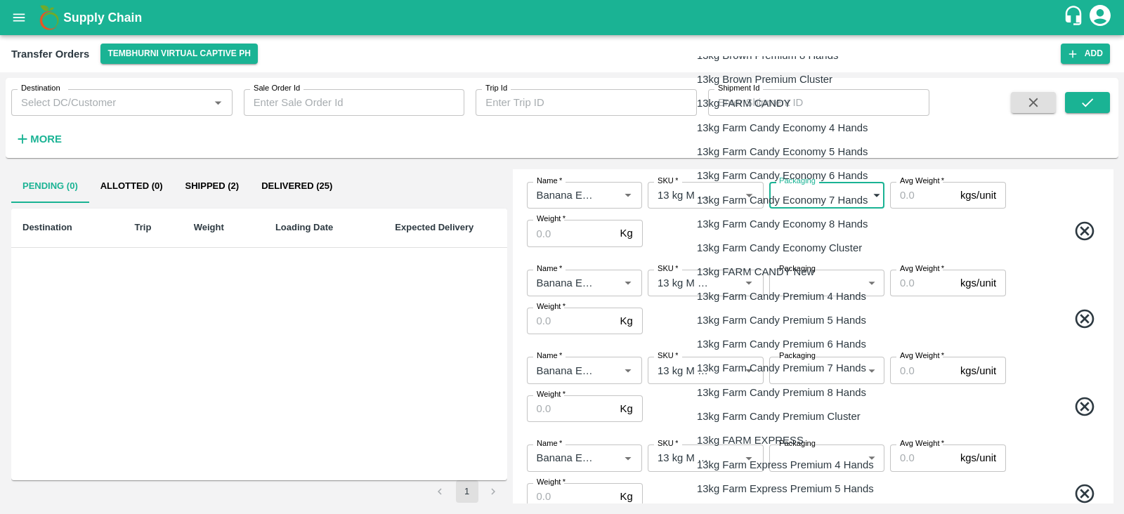
scroll to position [261, 0]
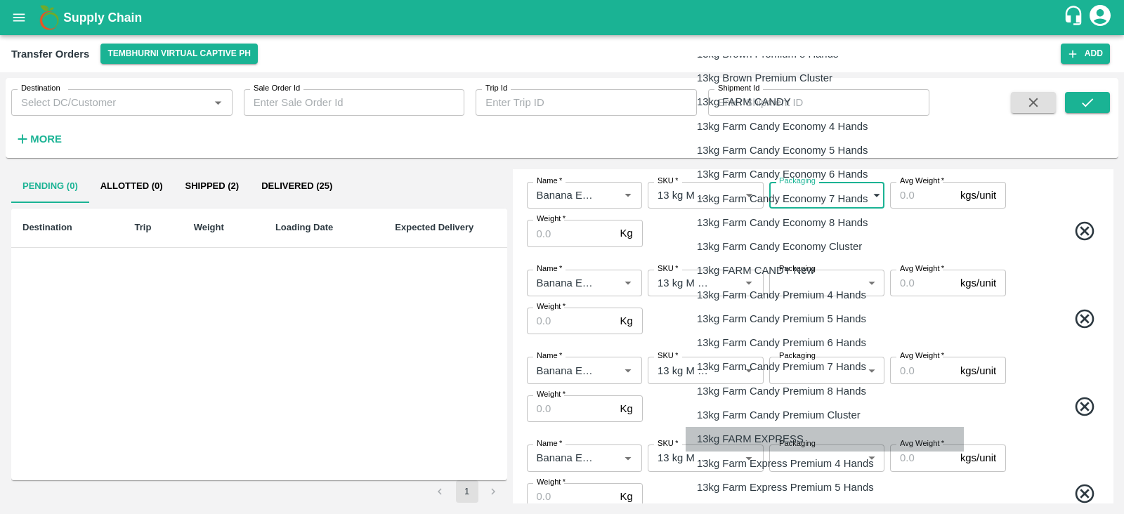
click at [776, 436] on p "13kg FARM EXPRESS" at bounding box center [750, 438] width 107 height 15
type input "468"
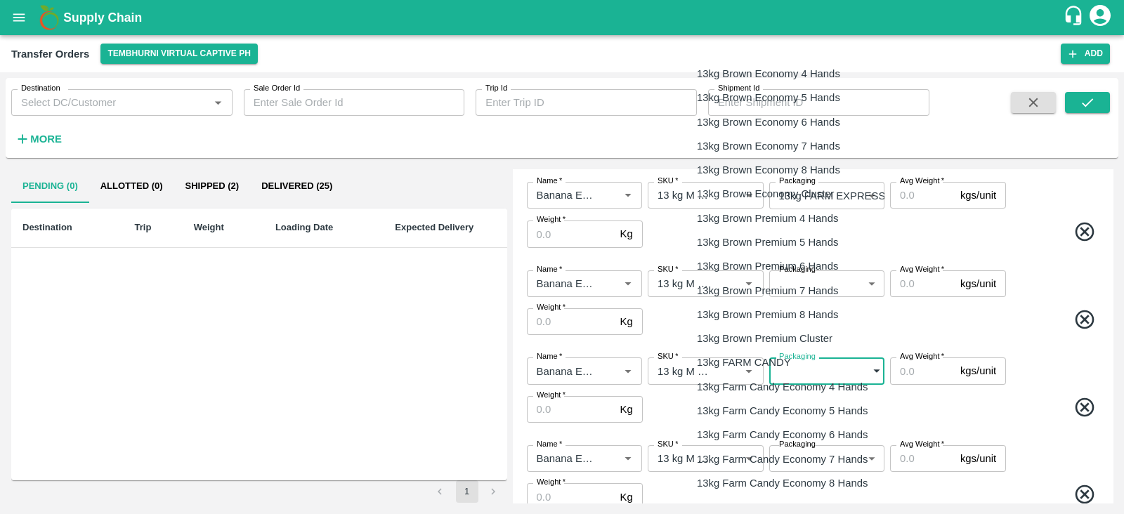
click at [836, 366] on body "Supply Chain Transfer Orders Tembhurni Virtual Captive PH Add Destination Desti…" at bounding box center [562, 257] width 1124 height 514
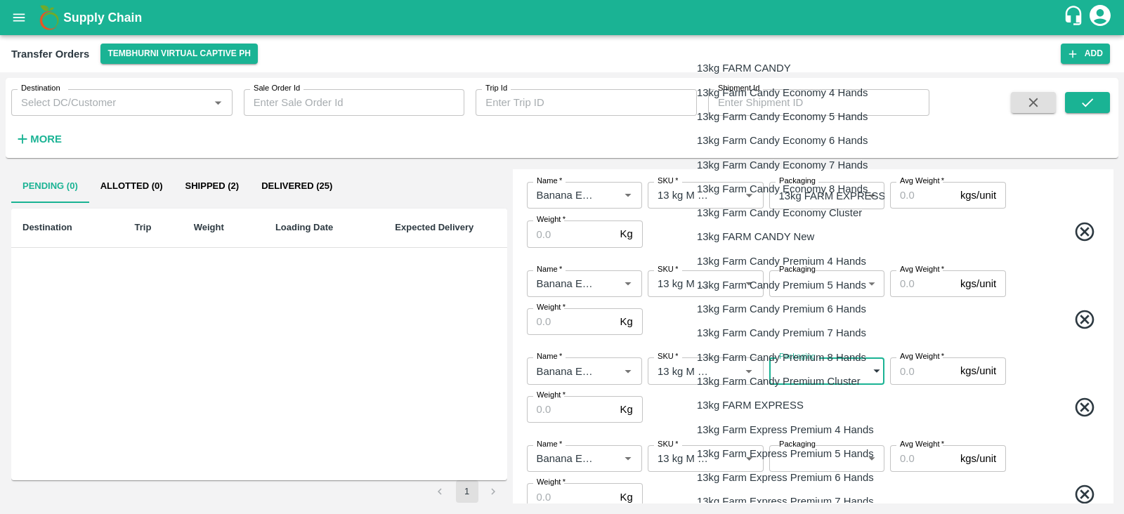
scroll to position [296, 0]
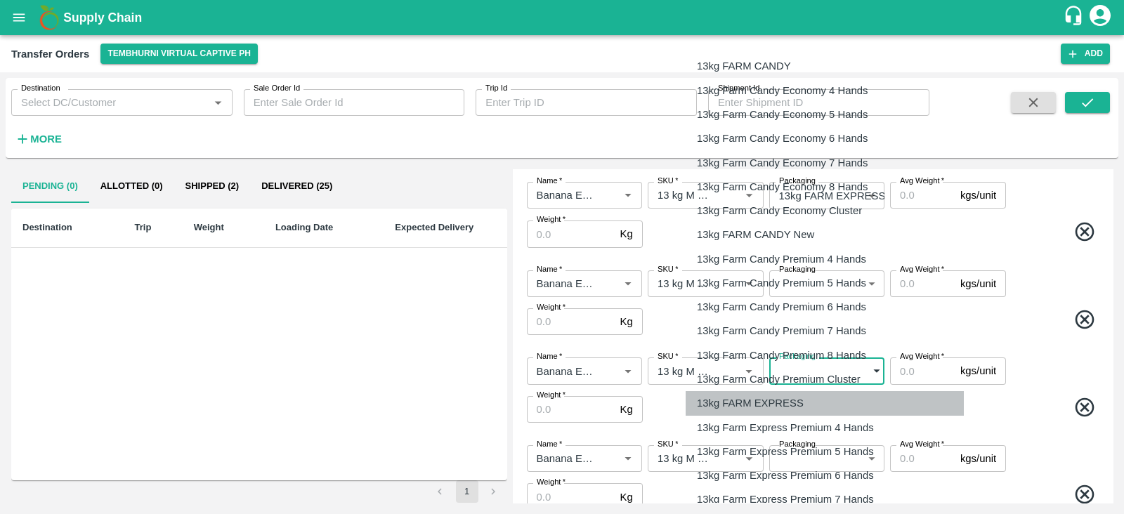
click at [794, 403] on p "13kg FARM EXPRESS" at bounding box center [750, 402] width 107 height 15
type input "468"
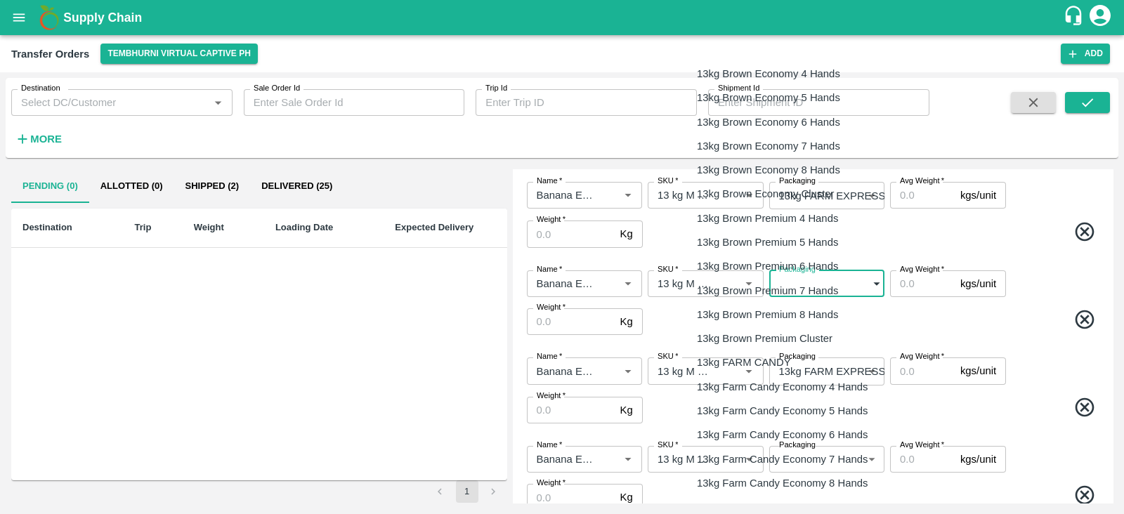
click at [804, 284] on body "Supply Chain Transfer Orders Tembhurni Virtual Captive PH Add Destination Desti…" at bounding box center [562, 257] width 1124 height 514
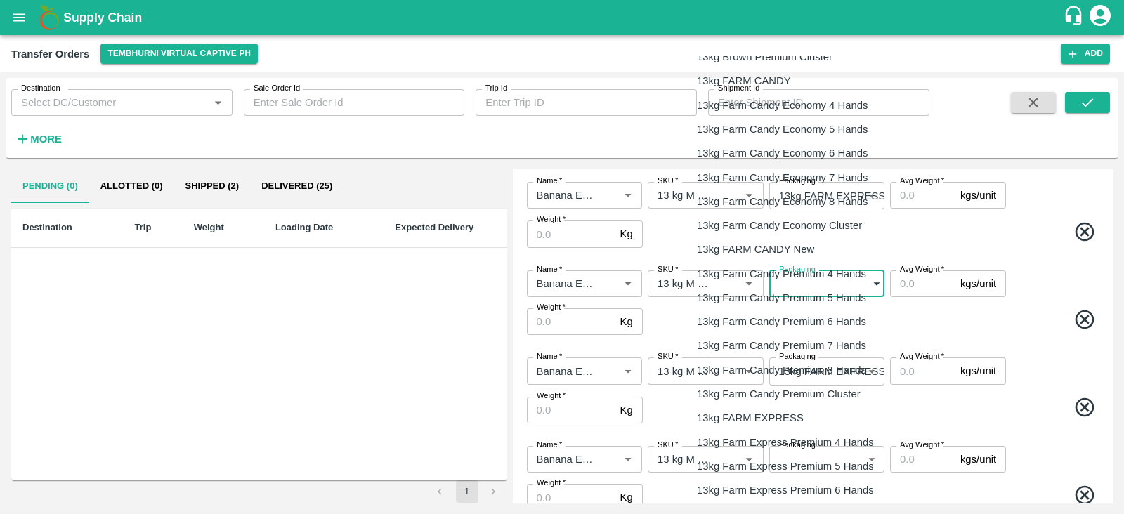
scroll to position [285, 0]
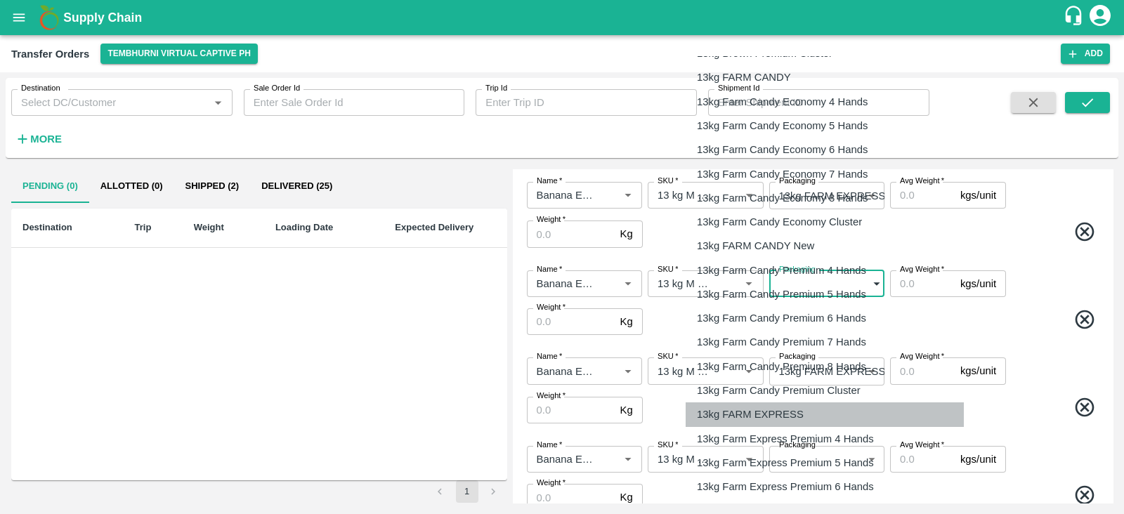
click at [762, 419] on p "13kg FARM EXPRESS" at bounding box center [750, 414] width 107 height 15
type input "468"
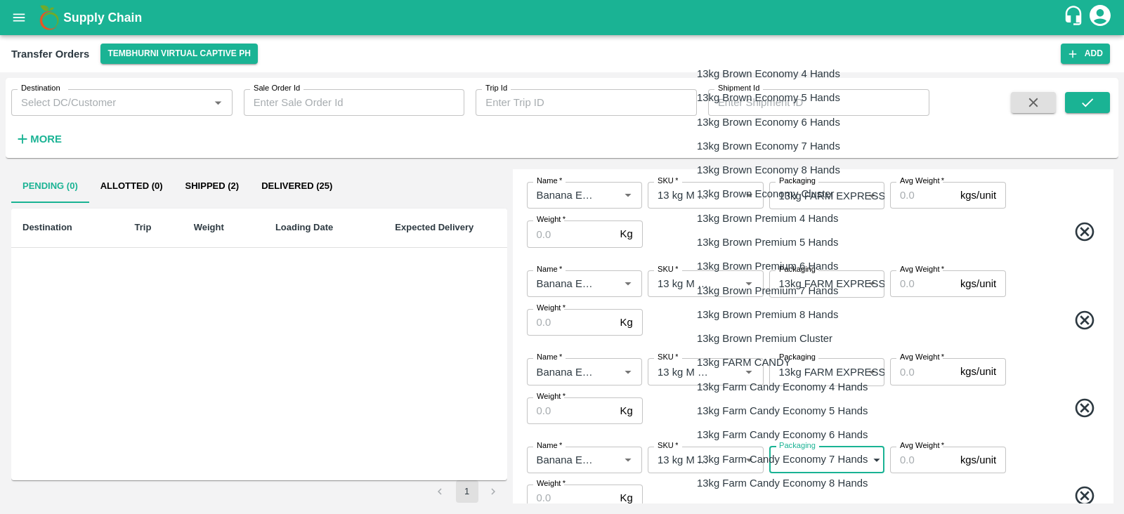
click at [842, 461] on body "Supply Chain Transfer Orders Tembhurni Virtual Captive PH Add Destination Desti…" at bounding box center [562, 257] width 1124 height 514
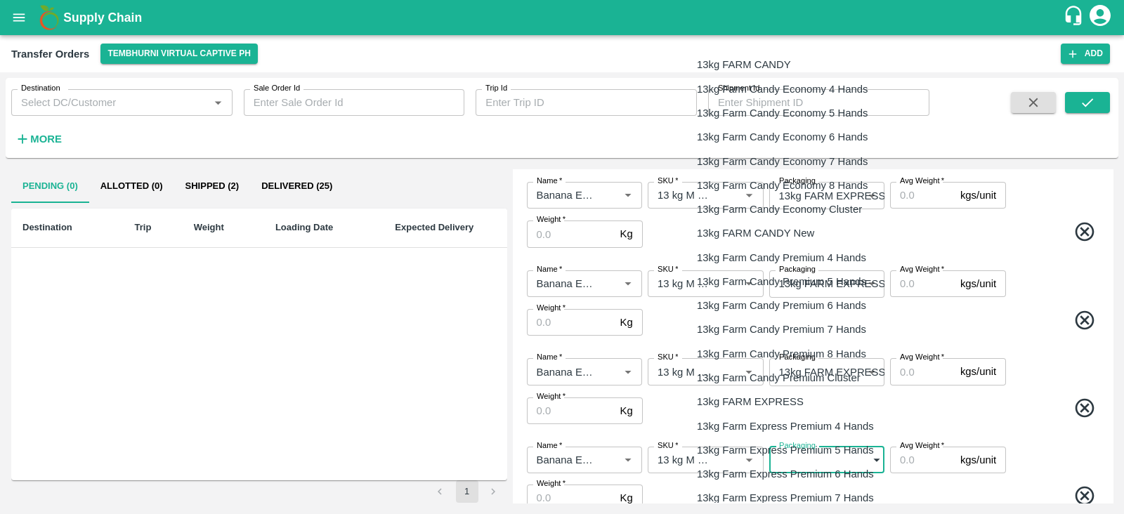
scroll to position [307, 0]
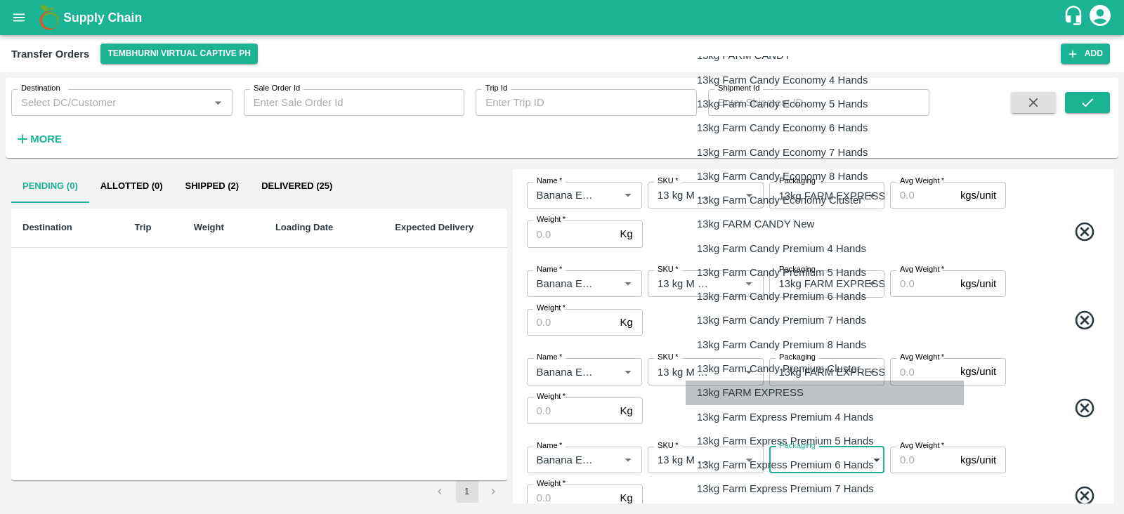
click at [780, 389] on p "13kg FARM EXPRESS" at bounding box center [750, 392] width 107 height 15
type input "468"
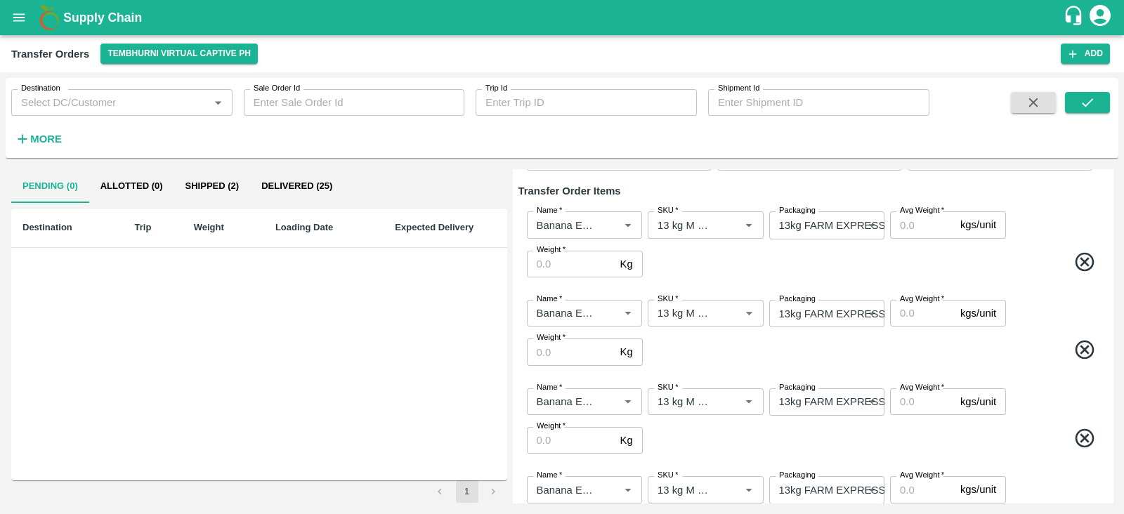
scroll to position [107, 0]
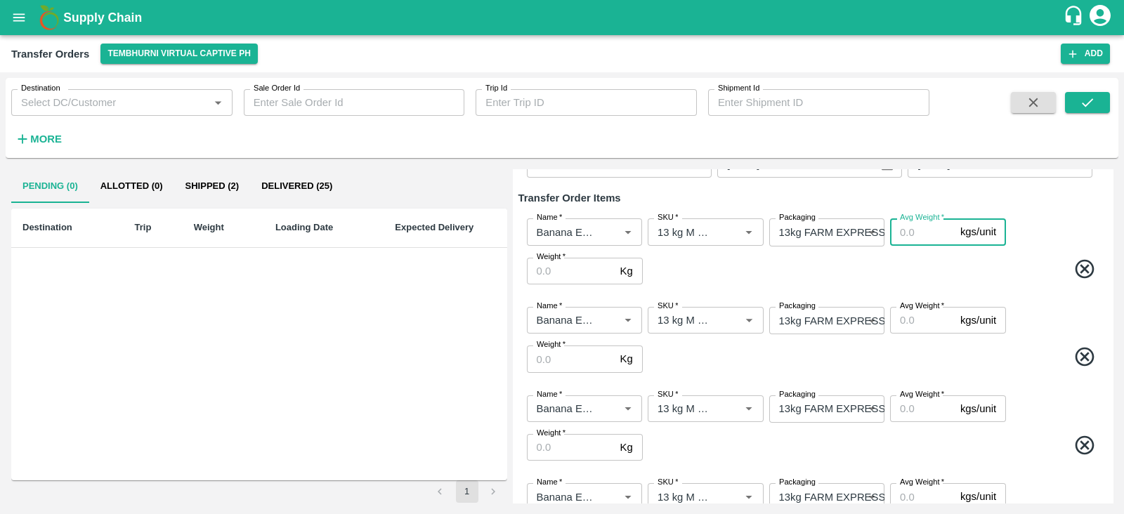
click at [922, 233] on input "Avg Weight   *" at bounding box center [922, 231] width 65 height 27
type input "13"
click at [910, 315] on input "Avg Weight   *" at bounding box center [922, 320] width 65 height 27
type input "13"
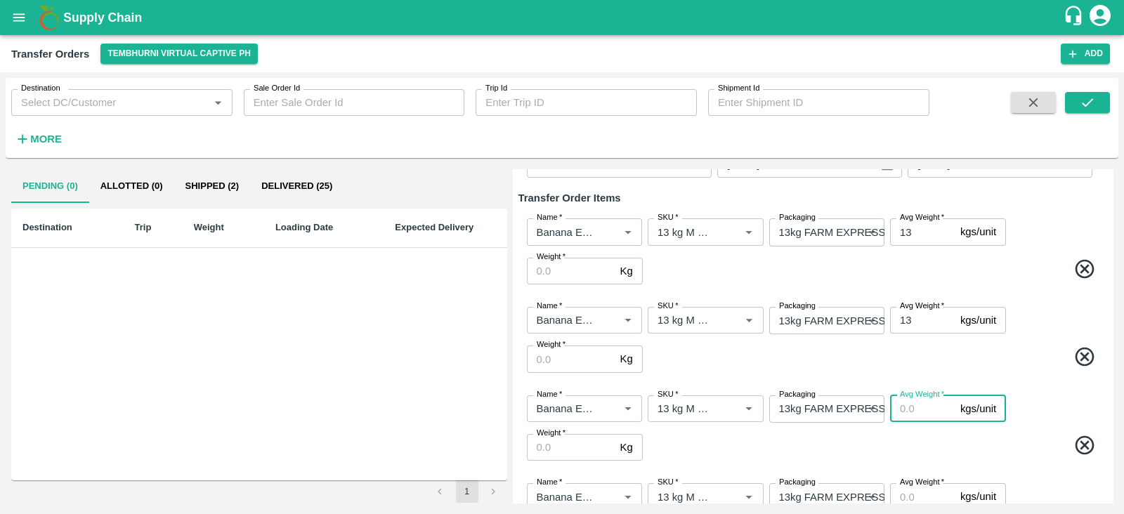
click at [901, 410] on input "Avg Weight   *" at bounding box center [922, 408] width 65 height 27
type input "13"
click at [906, 492] on input "Avg Weight   *" at bounding box center [922, 496] width 65 height 27
type input "13"
click at [924, 459] on span at bounding box center [874, 447] width 456 height 27
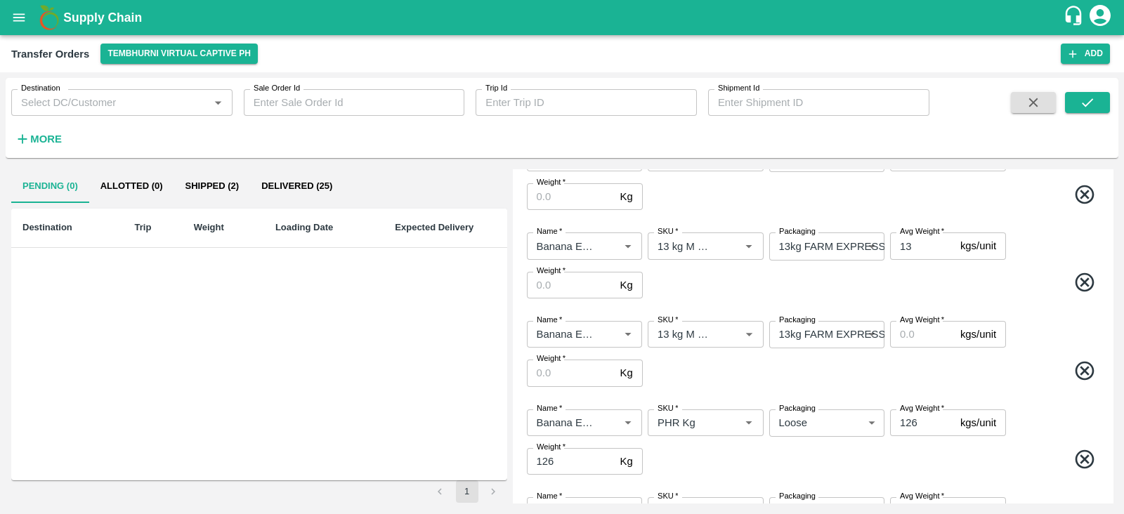
scroll to position [359, 0]
click at [915, 334] on input "Avg Weight   *" at bounding box center [922, 333] width 65 height 27
type input "13"
click at [1035, 360] on span at bounding box center [874, 371] width 456 height 27
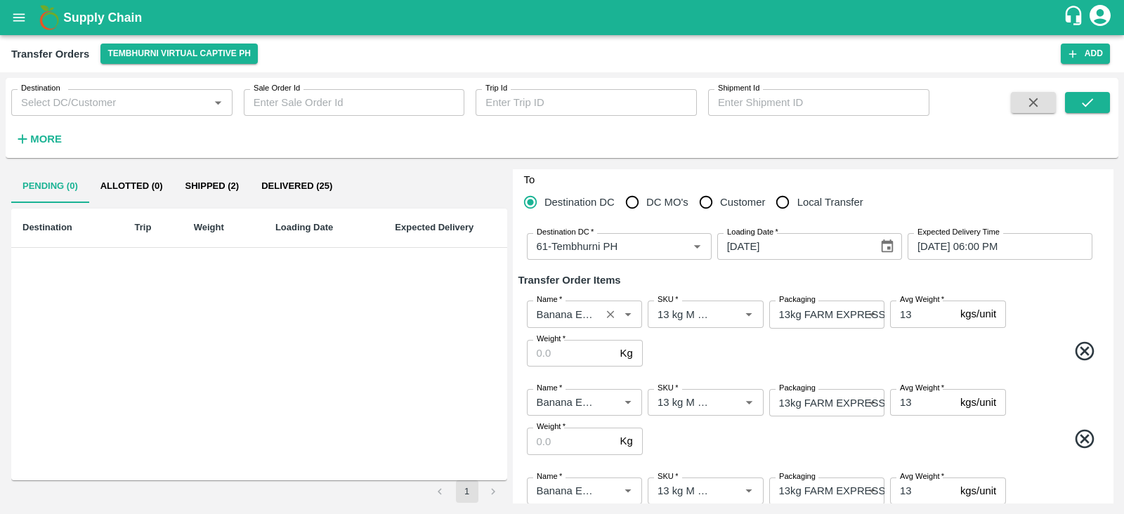
scroll to position [0, 0]
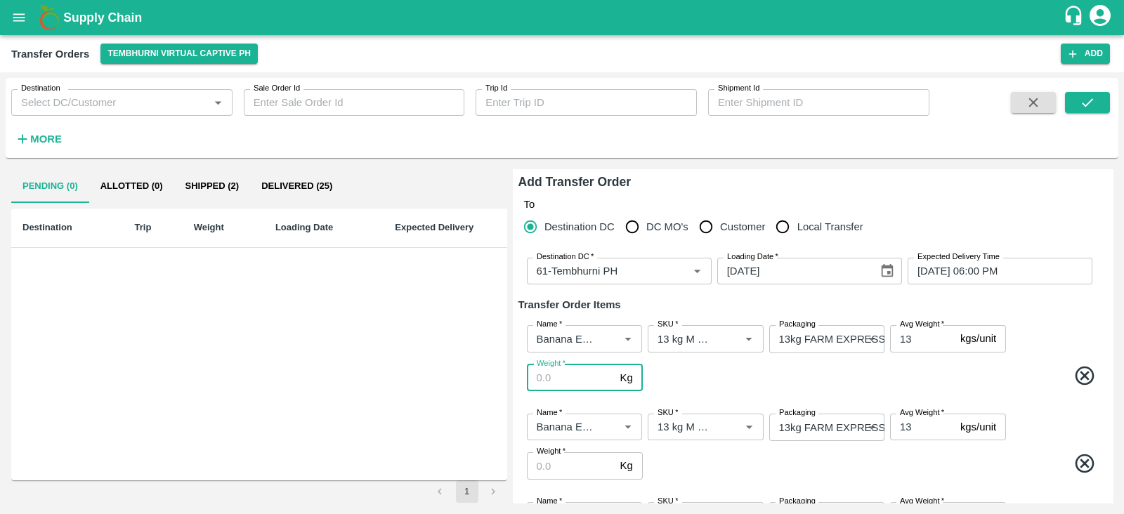
click at [569, 374] on input "Weight   *" at bounding box center [571, 378] width 88 height 27
type input "-1"
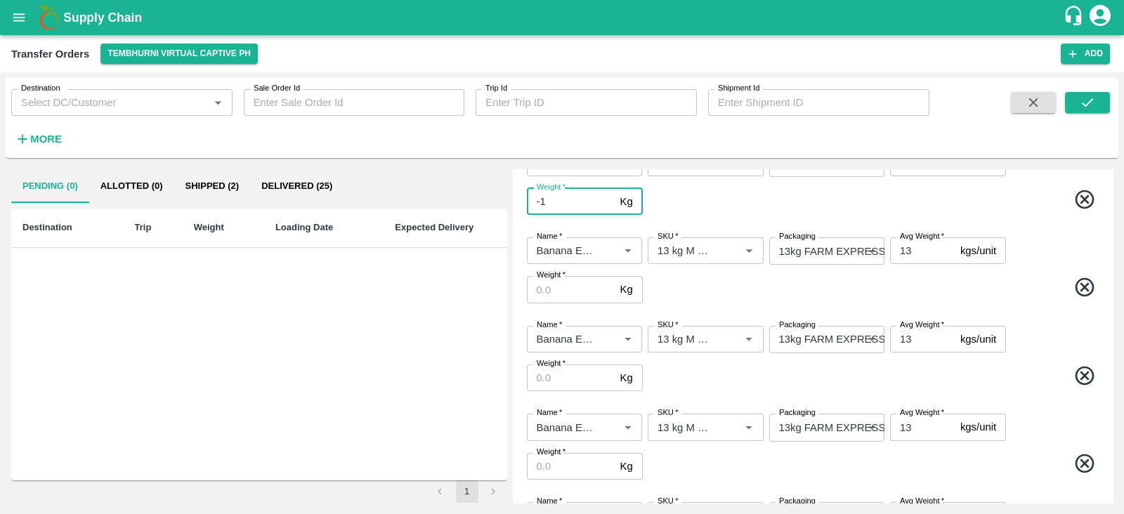
scroll to position [178, 0]
type input "338"
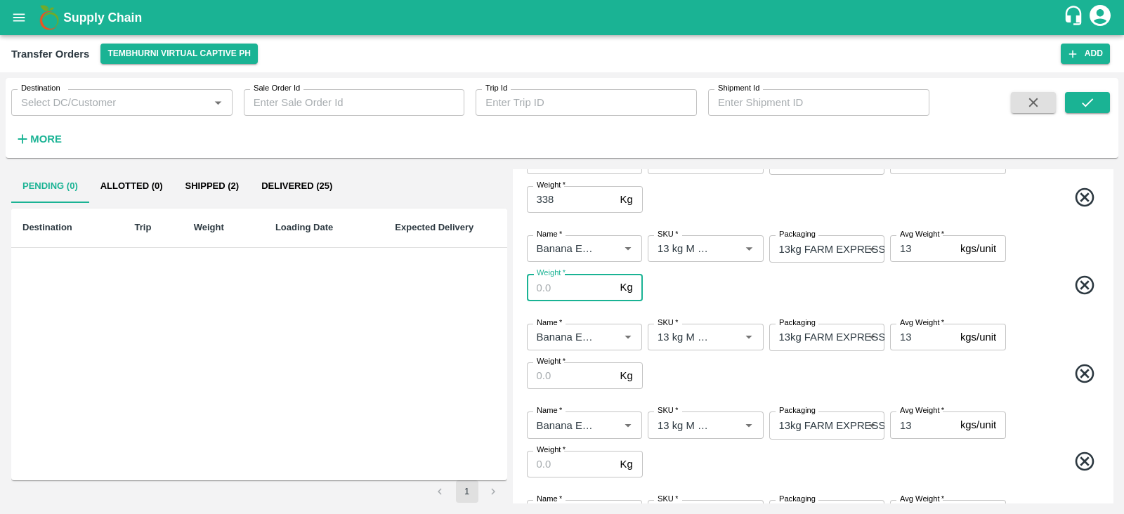
click at [554, 281] on input "Weight   *" at bounding box center [571, 287] width 88 height 27
type input "1781"
click at [555, 371] on input "Weight   *" at bounding box center [571, 375] width 88 height 27
type input "4095"
click at [563, 460] on input "Weight   *" at bounding box center [571, 464] width 88 height 27
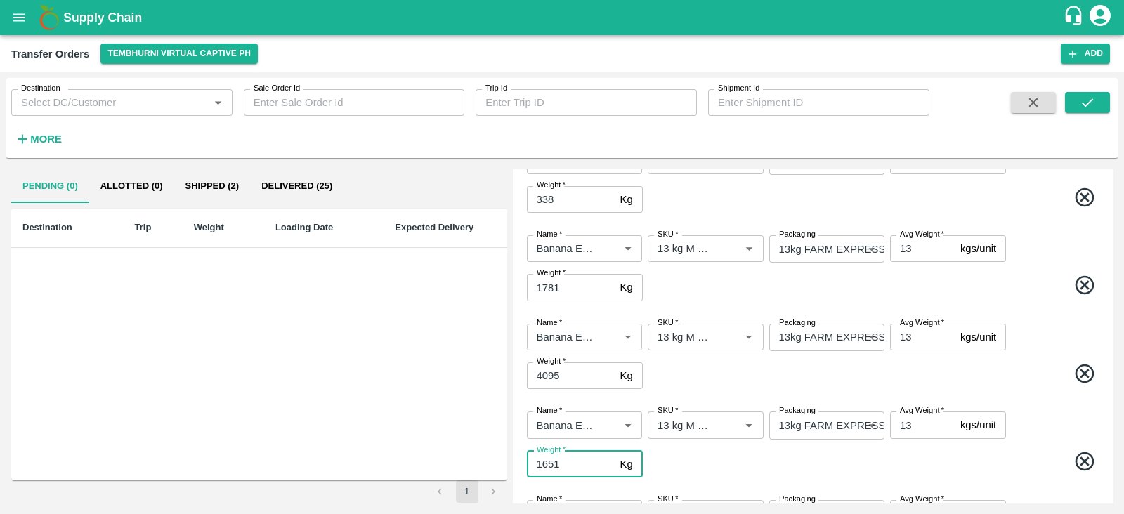
type input "1651"
click at [745, 289] on span at bounding box center [874, 287] width 456 height 27
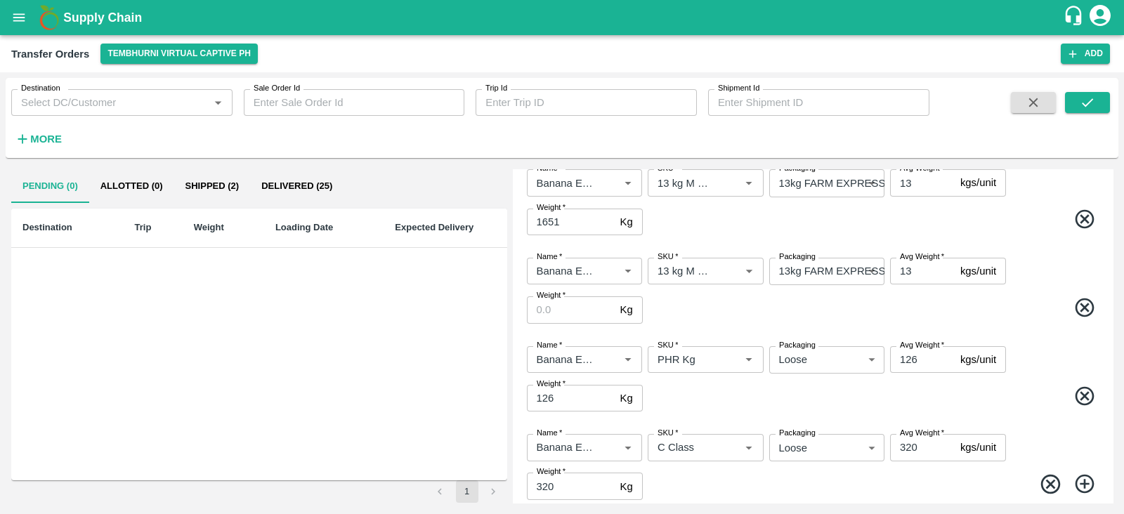
scroll to position [423, 0]
click at [556, 310] on input "Weight   *" at bounding box center [571, 307] width 88 height 27
type input "572"
click at [1027, 266] on div "Name   * Name   * SKU   * SKU   * Packaging 13kg FARM EXPRESS 468 Packaging Avg…" at bounding box center [812, 288] width 589 height 89
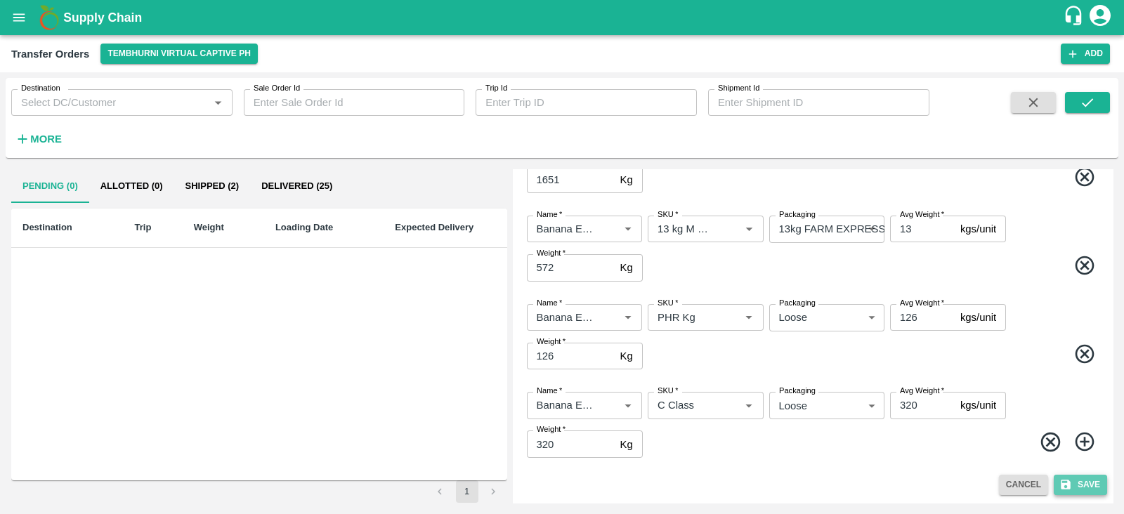
click at [1090, 486] on button "Save" at bounding box center [1080, 485] width 53 height 20
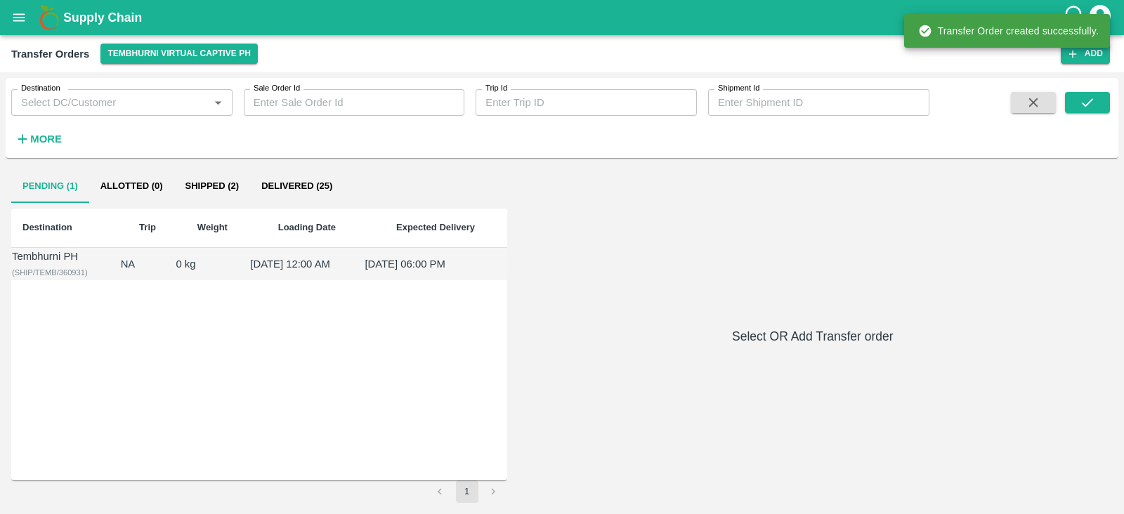
click at [57, 260] on div "Tembhurni PH" at bounding box center [65, 256] width 107 height 15
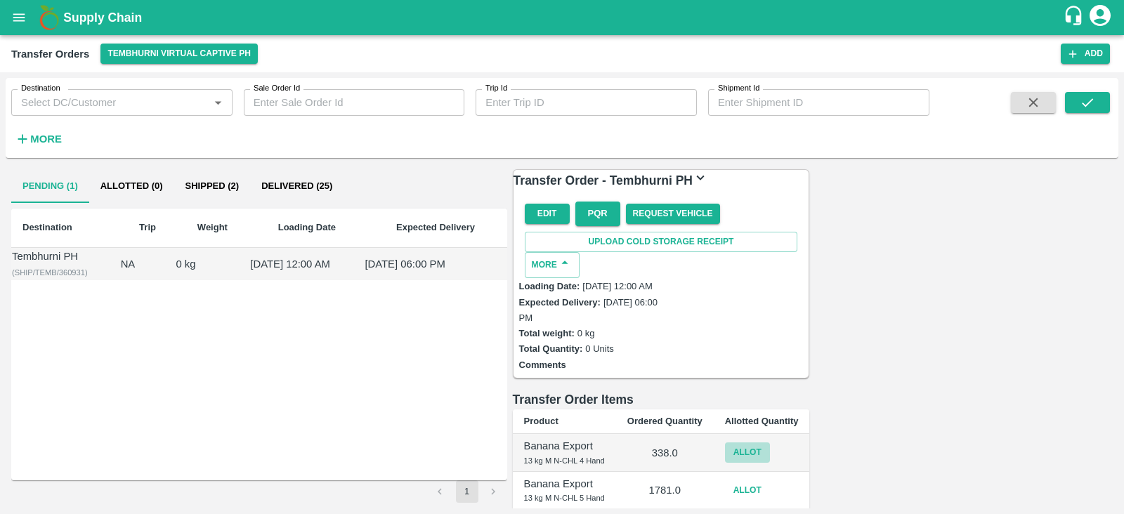
click at [770, 443] on button "Allot" at bounding box center [747, 453] width 45 height 20
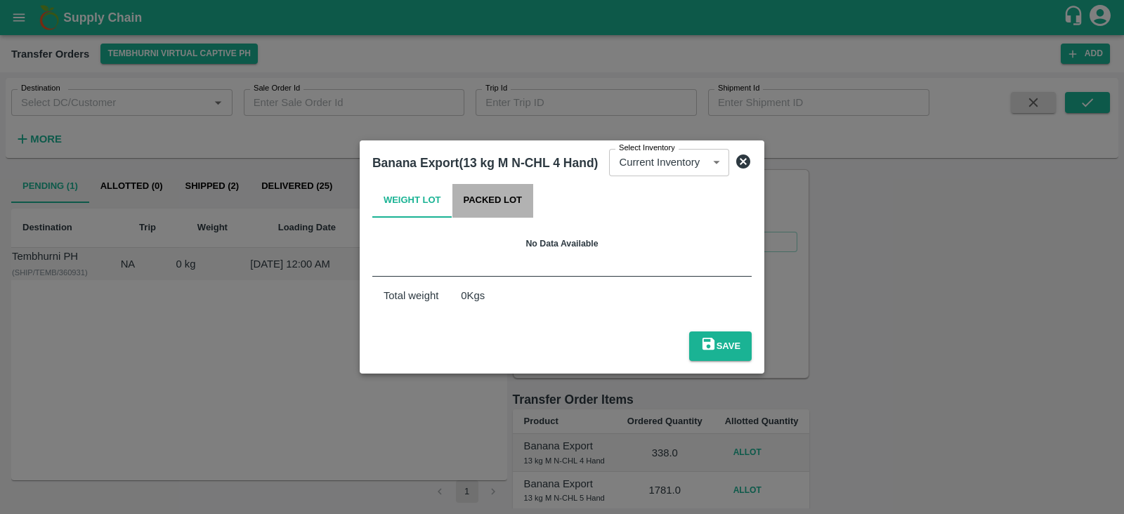
click at [502, 205] on button "Packed Lot" at bounding box center [492, 201] width 81 height 34
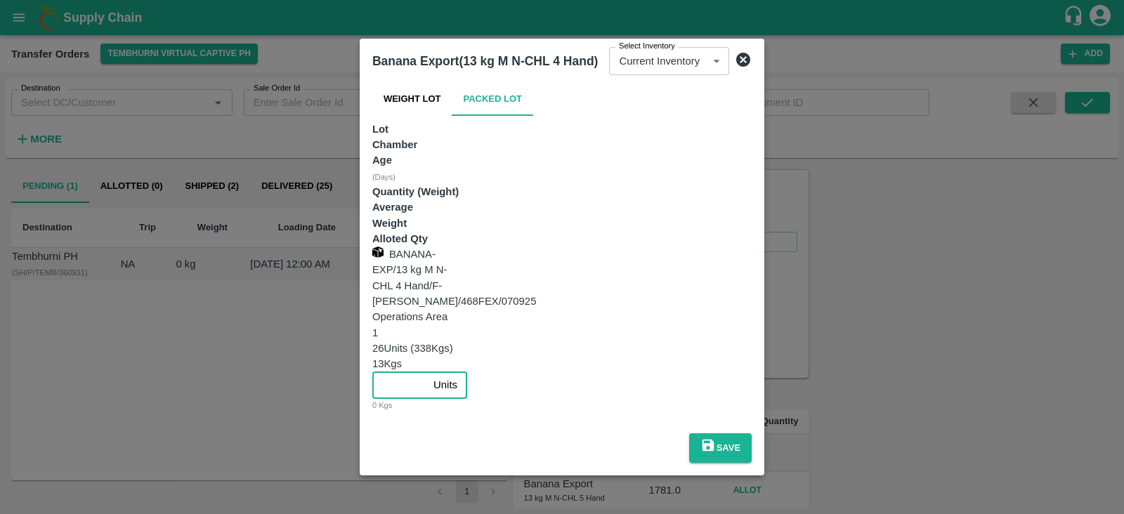
click at [428, 372] on input "number" at bounding box center [399, 385] width 55 height 27
type input "26"
click at [752, 433] on button "Save" at bounding box center [720, 448] width 63 height 30
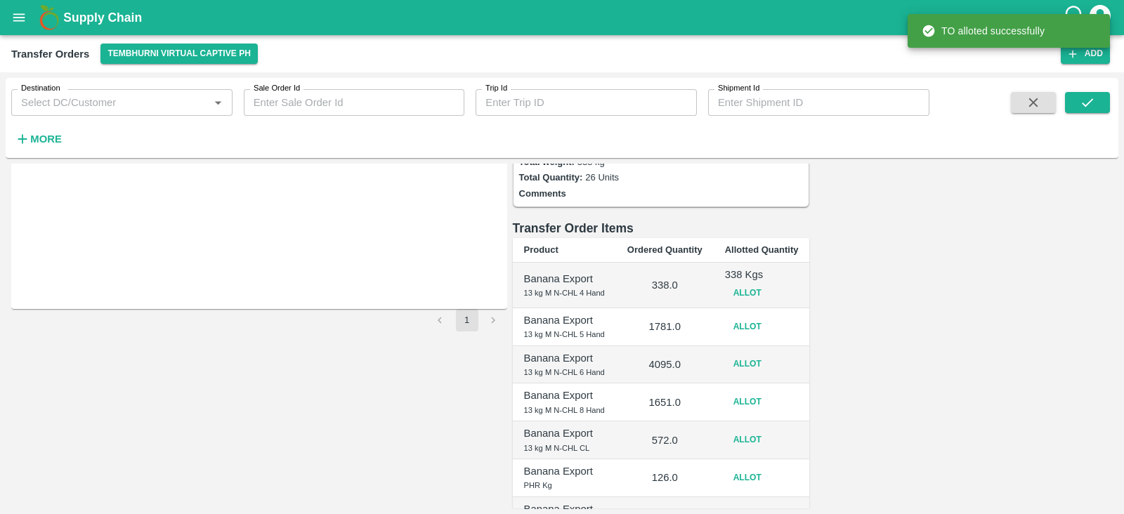
scroll to position [173, 0]
click at [770, 315] on button "Allot" at bounding box center [747, 325] width 45 height 20
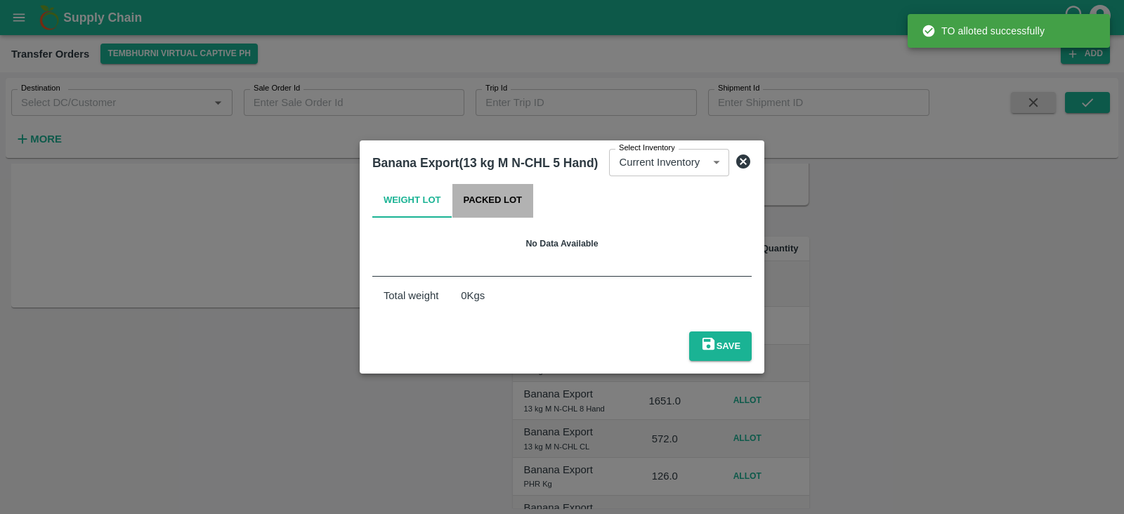
click at [469, 212] on button "Packed Lot" at bounding box center [492, 201] width 81 height 34
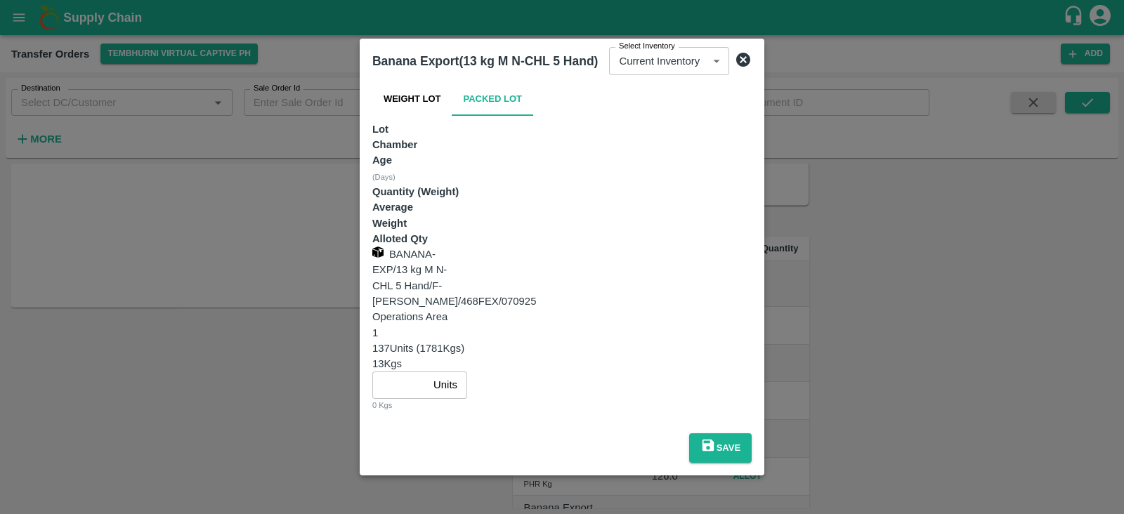
click at [428, 372] on input "number" at bounding box center [399, 385] width 55 height 27
type input "137"
click at [752, 433] on button "Save" at bounding box center [720, 448] width 63 height 30
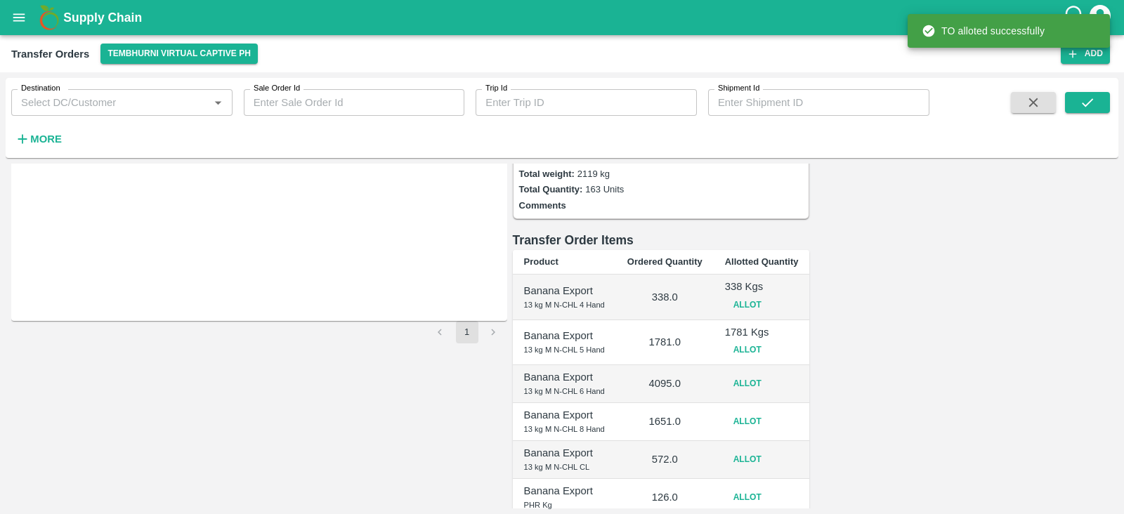
scroll to position [171, 0]
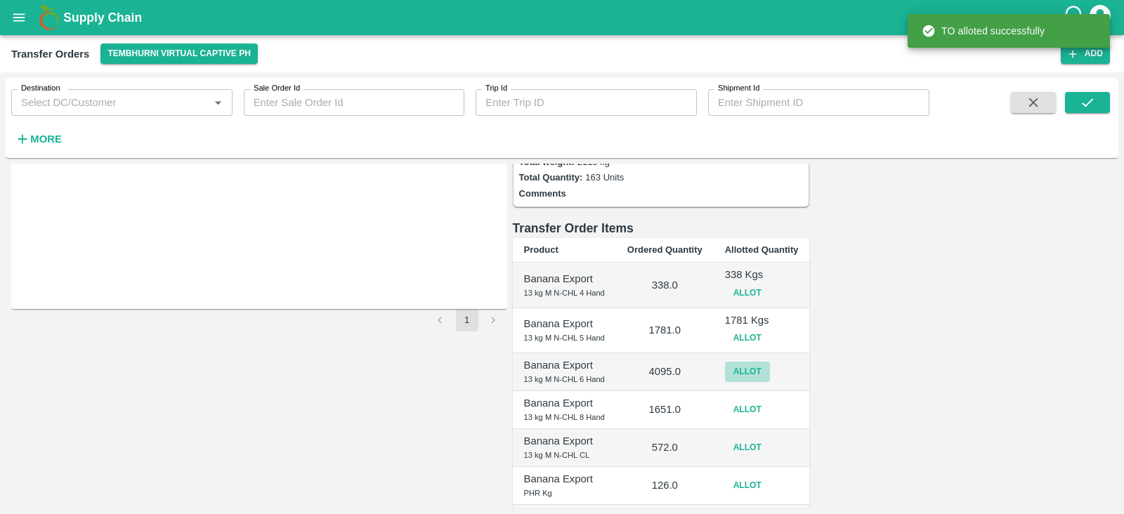
click at [770, 362] on button "Allot" at bounding box center [747, 372] width 45 height 20
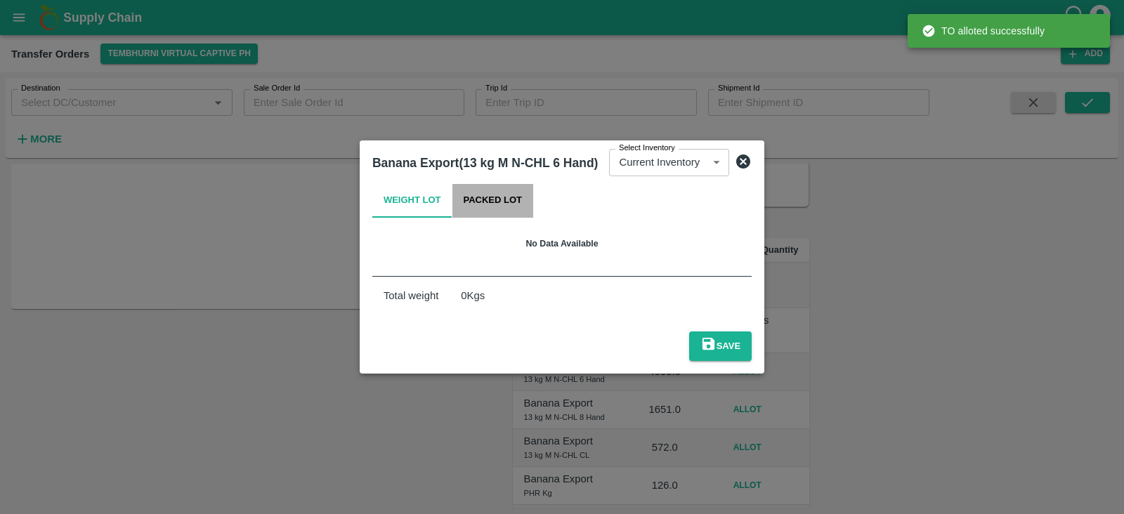
click at [499, 202] on button "Packed Lot" at bounding box center [492, 201] width 81 height 34
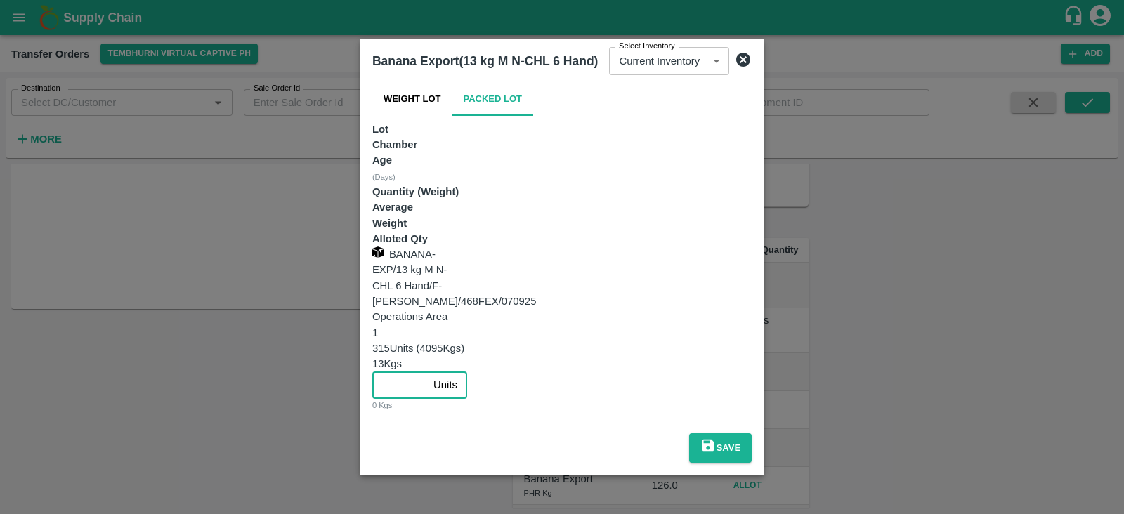
click at [428, 372] on input "number" at bounding box center [399, 385] width 55 height 27
type input "315"
click at [752, 433] on button "Save" at bounding box center [720, 448] width 63 height 30
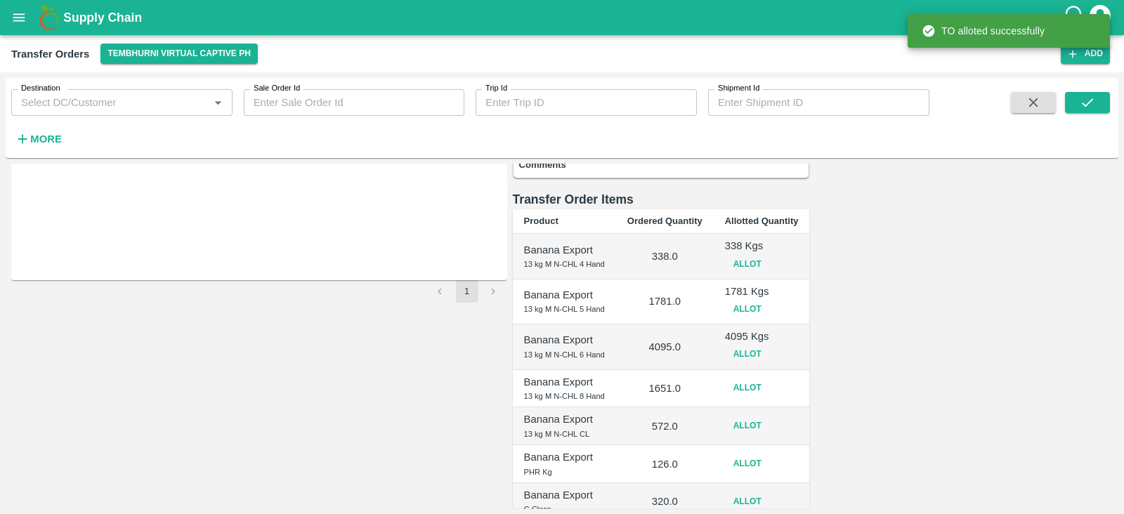
scroll to position [207, 0]
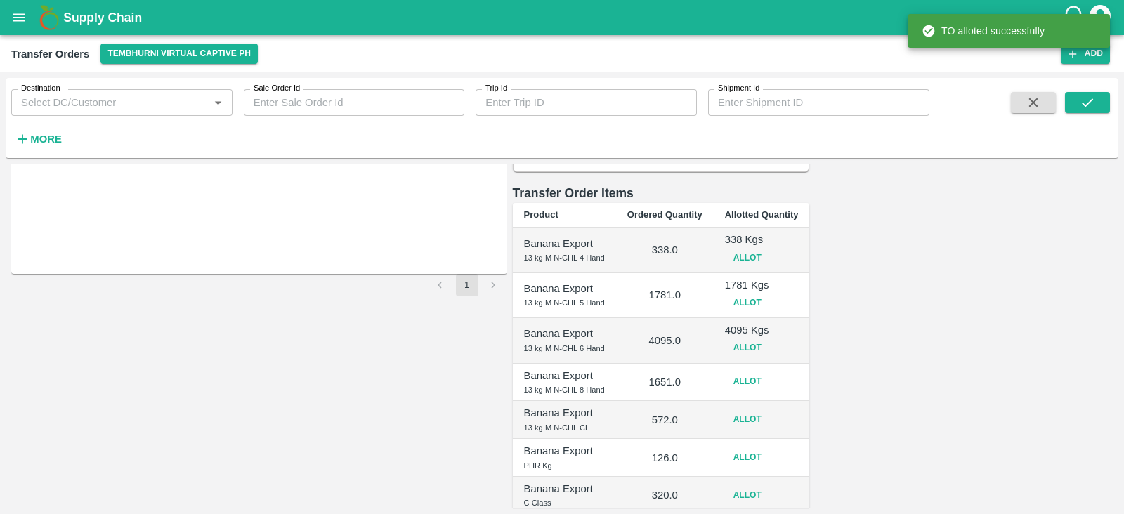
click at [770, 372] on button "Allot" at bounding box center [747, 382] width 45 height 20
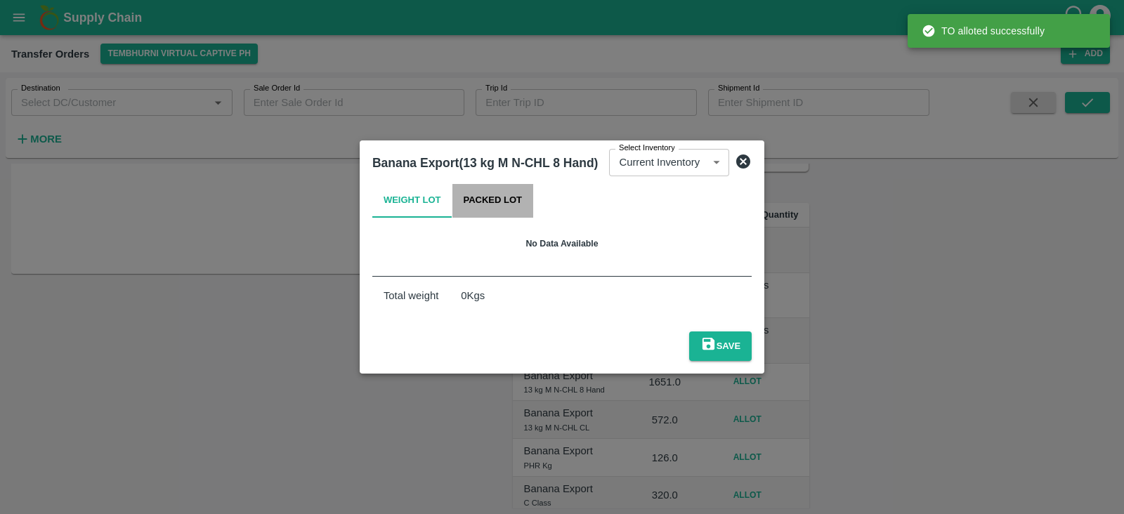
click at [488, 209] on button "Packed Lot" at bounding box center [492, 201] width 81 height 34
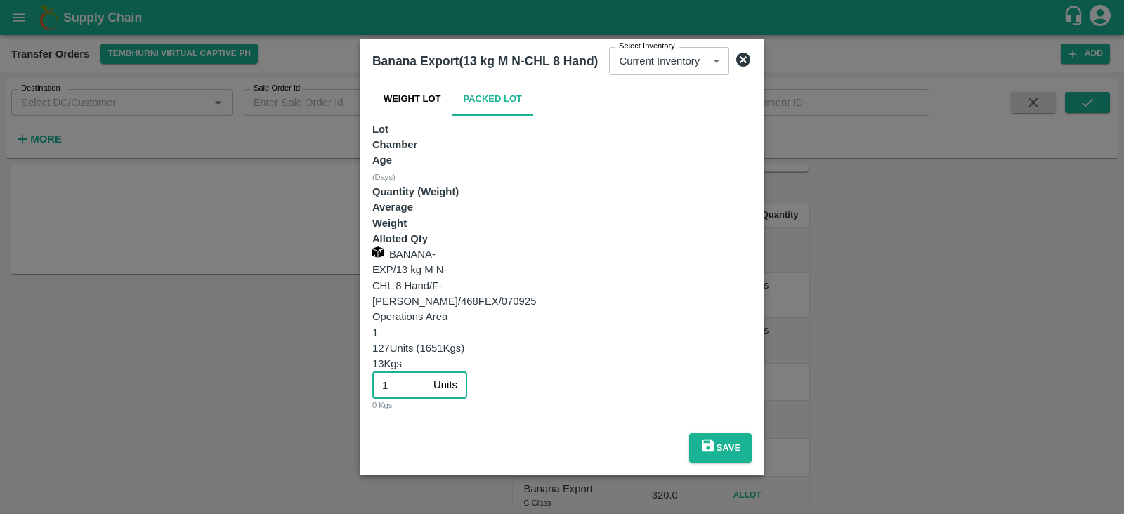
click at [428, 372] on input "1" at bounding box center [399, 385] width 55 height 27
type input "127"
click at [752, 433] on button "Save" at bounding box center [720, 448] width 63 height 30
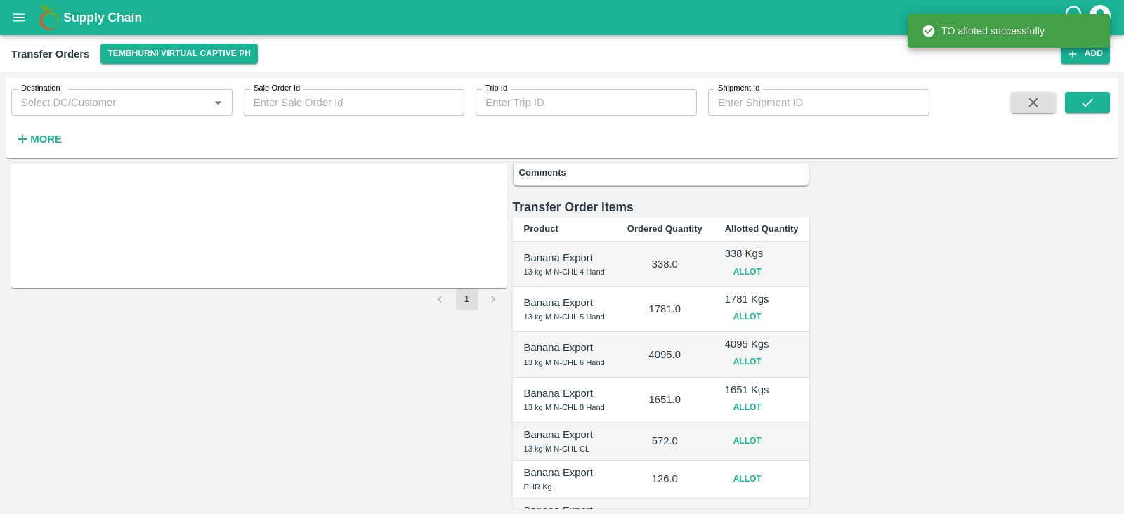
scroll to position [200, 0]
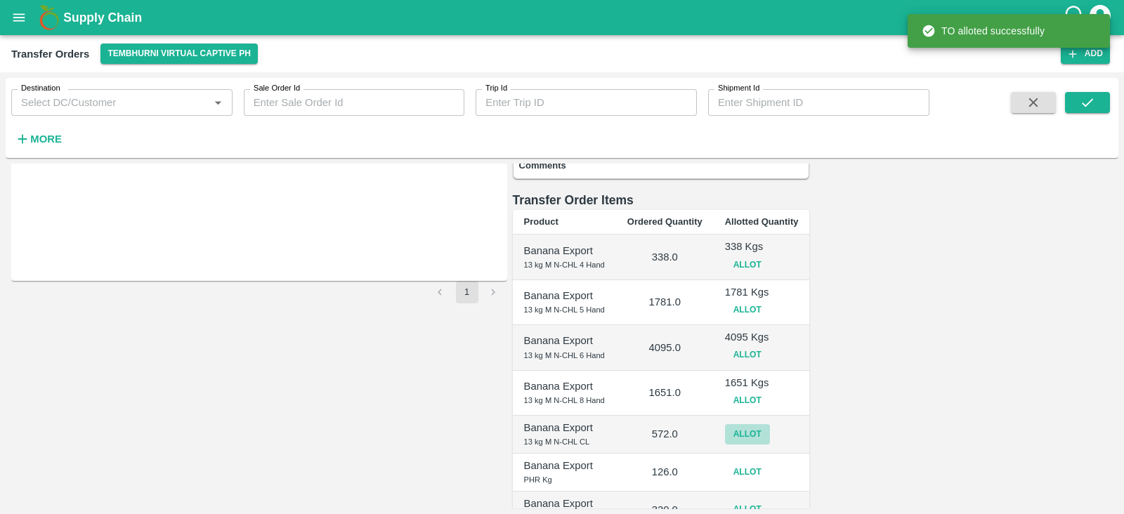
click at [770, 424] on button "Allot" at bounding box center [747, 434] width 45 height 20
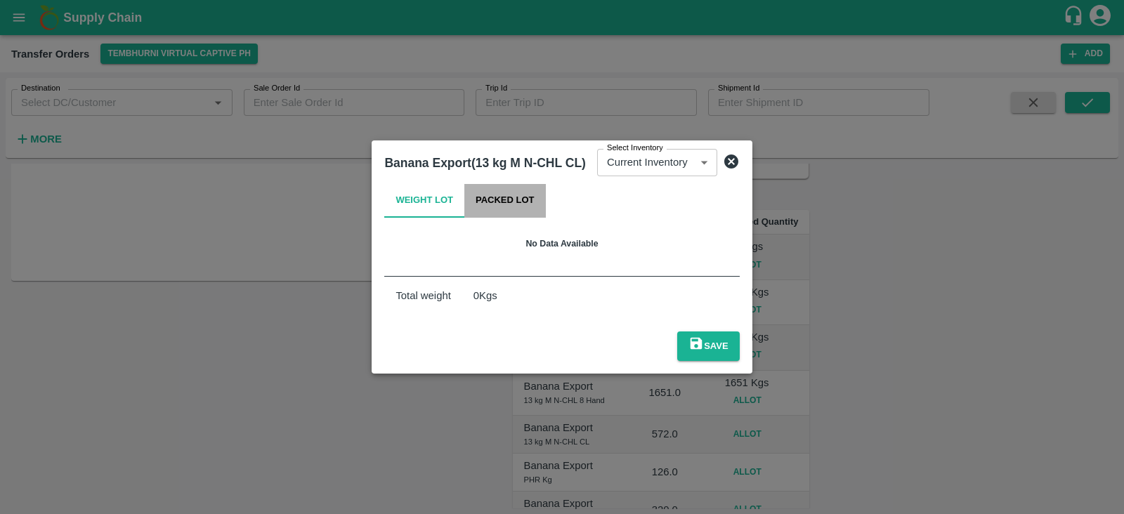
click at [476, 212] on button "Packed Lot" at bounding box center [504, 201] width 81 height 34
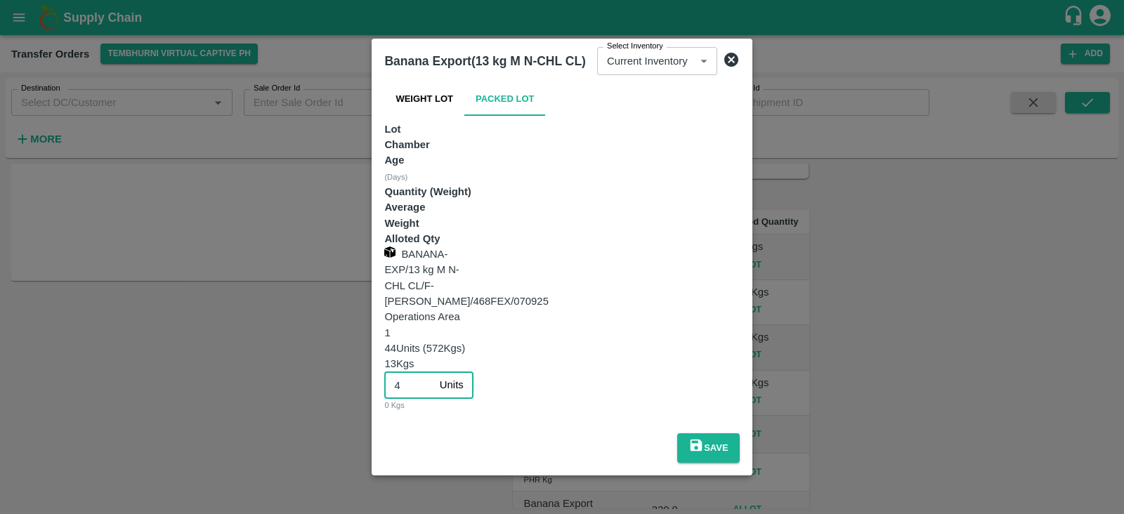
click at [433, 372] on input "4" at bounding box center [408, 385] width 49 height 27
type input "44"
click at [740, 433] on button "Save" at bounding box center [708, 448] width 63 height 30
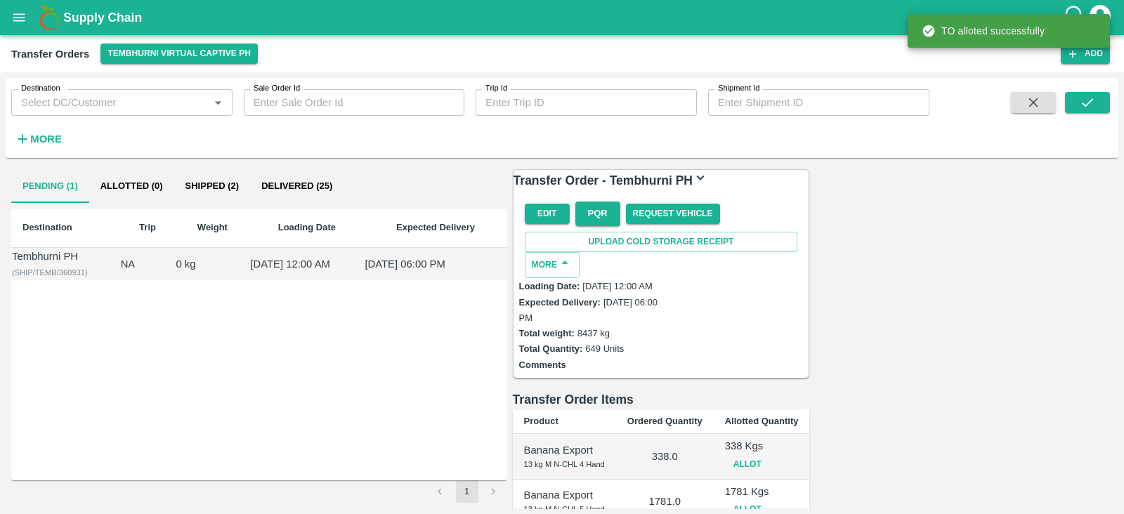
scroll to position [282, 0]
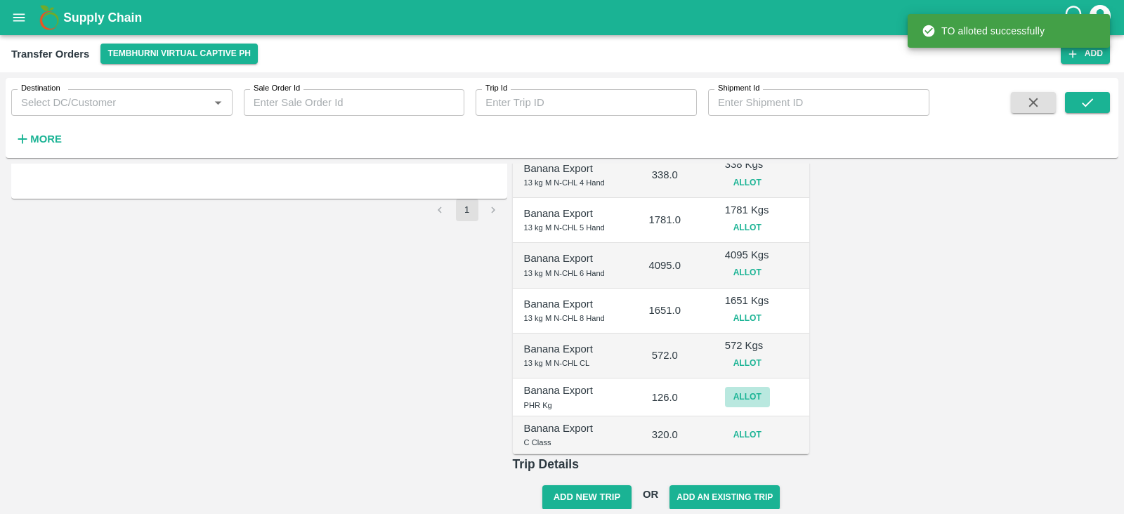
click at [770, 387] on button "Allot" at bounding box center [747, 397] width 45 height 20
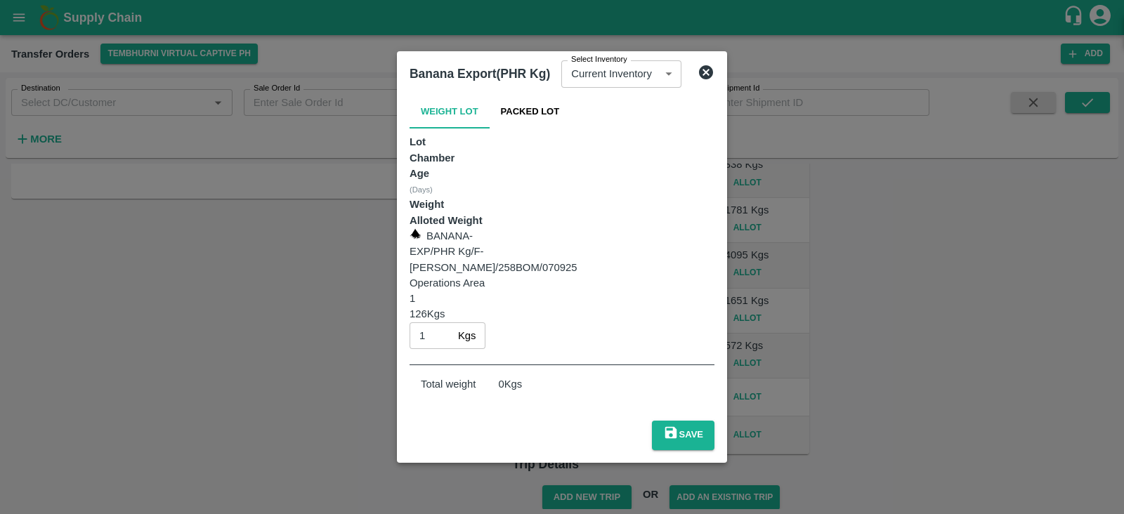
click at [452, 322] on input "1" at bounding box center [431, 335] width 43 height 27
type input "126"
drag, startPoint x: 823, startPoint y: 336, endPoint x: 823, endPoint y: 349, distance: 12.6
click at [720, 410] on div "Save" at bounding box center [562, 433] width 316 height 46
click at [714, 421] on button "Save" at bounding box center [683, 436] width 63 height 30
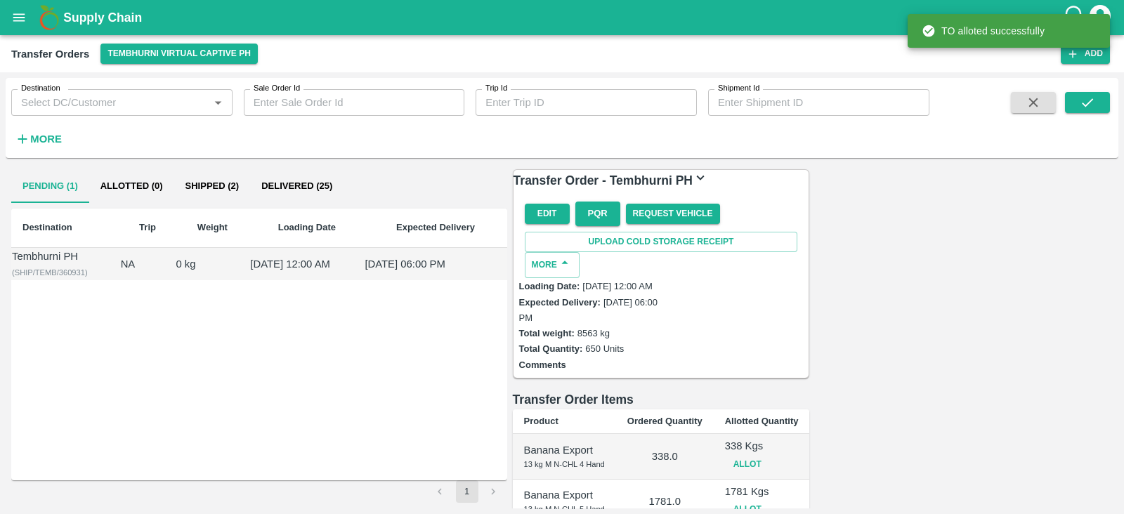
scroll to position [289, 0]
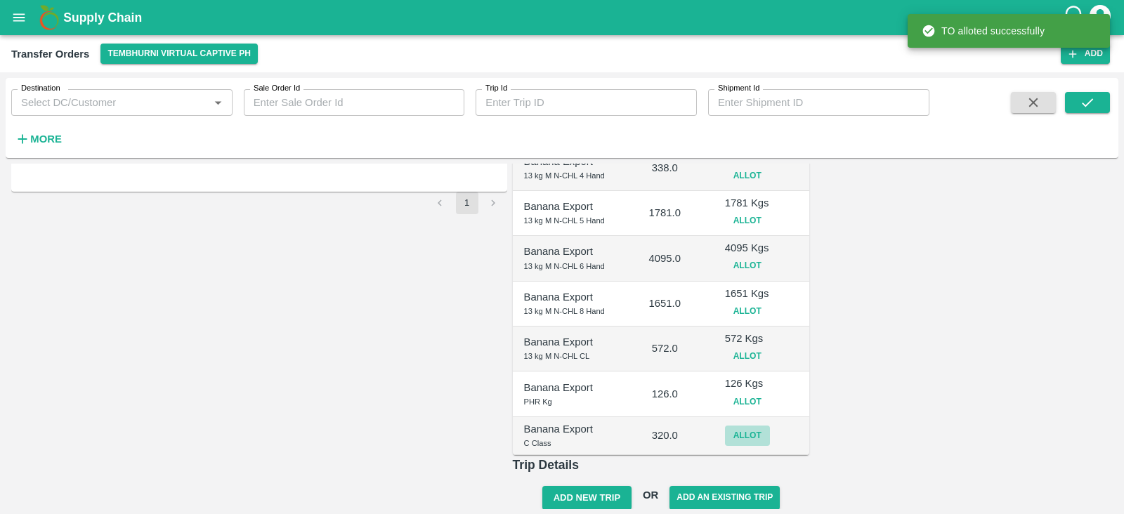
click at [770, 426] on button "Allot" at bounding box center [747, 436] width 45 height 20
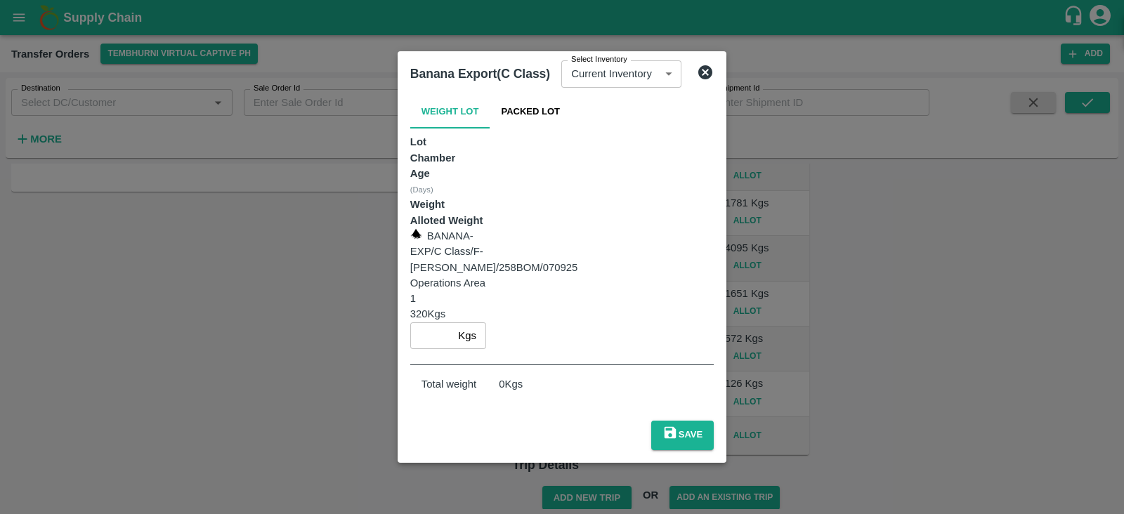
click at [453, 322] on input "number" at bounding box center [431, 335] width 43 height 27
type input "320"
click at [714, 421] on button "Save" at bounding box center [682, 436] width 63 height 30
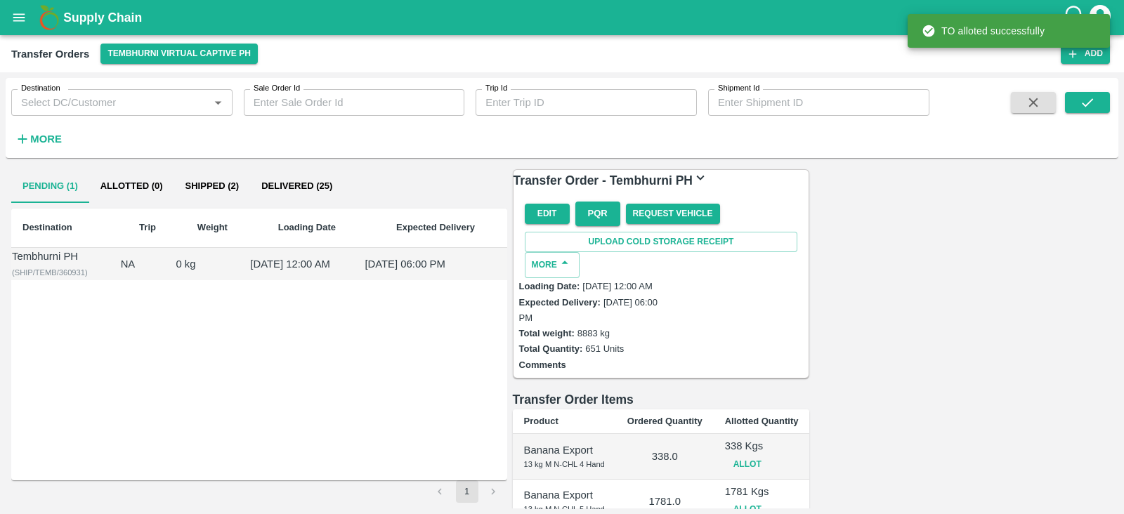
scroll to position [296, 0]
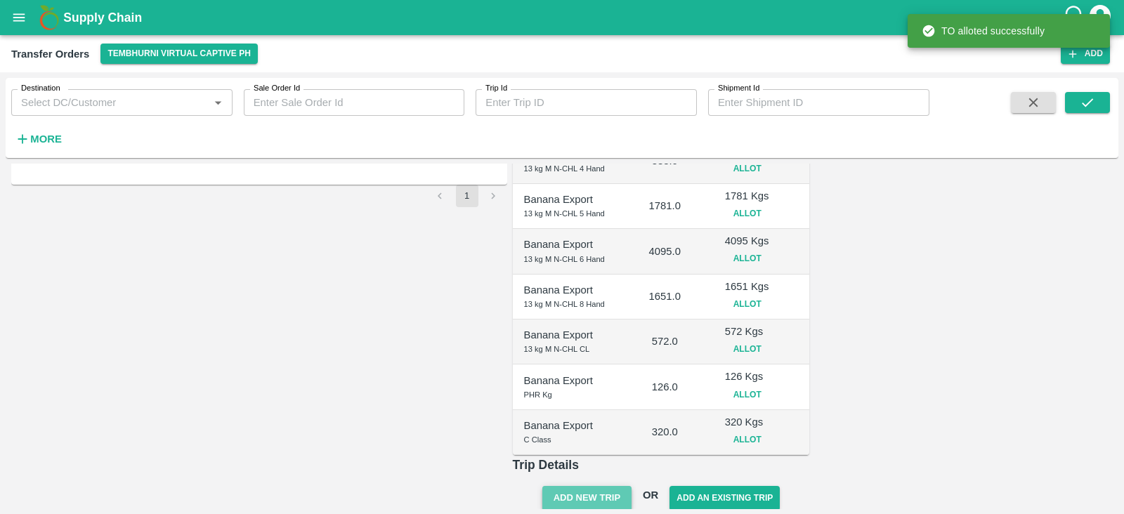
click at [632, 486] on button "Add New Trip" at bounding box center [586, 498] width 89 height 25
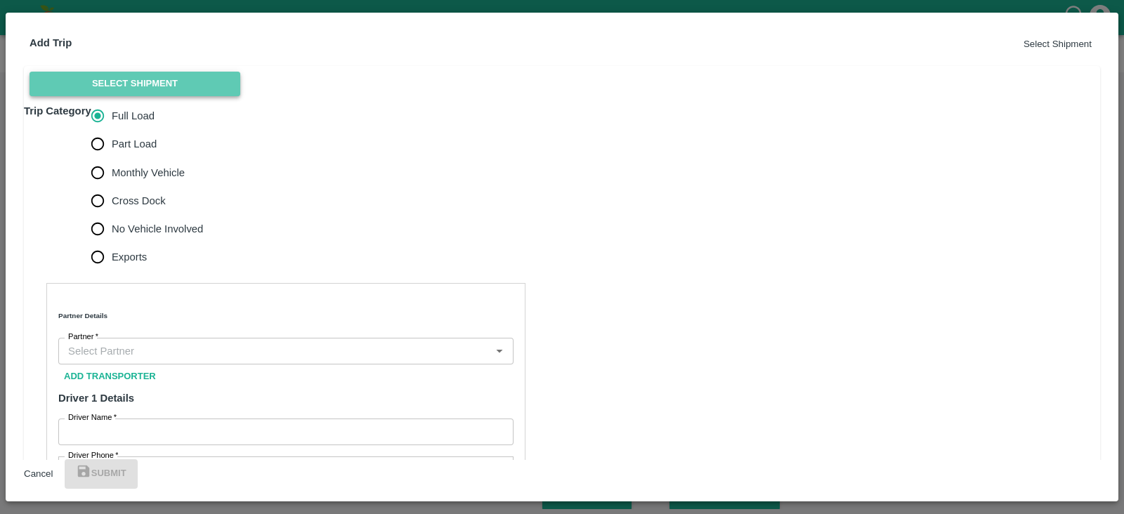
click at [169, 96] on button "Select Shipment" at bounding box center [135, 84] width 211 height 25
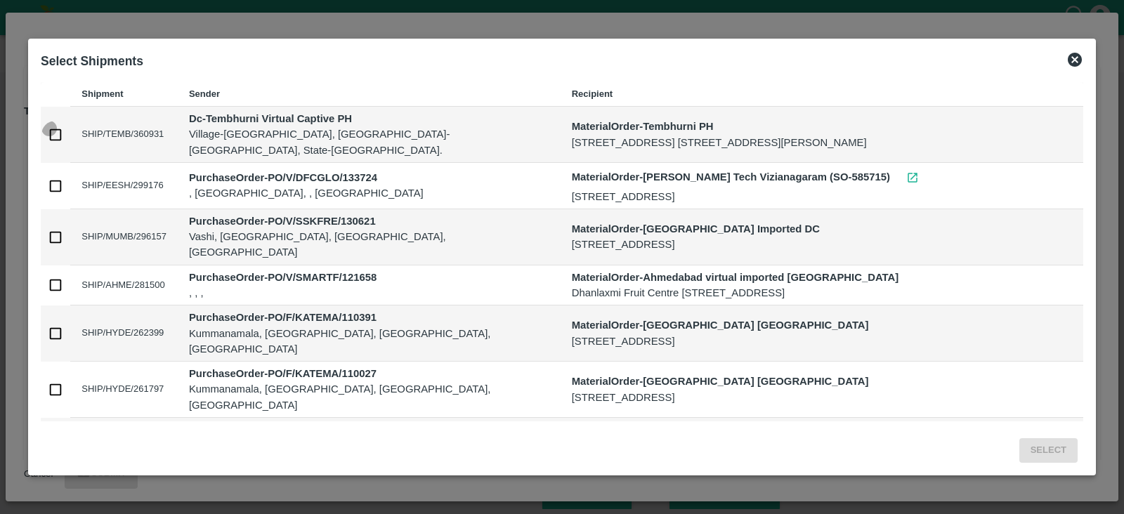
click at [53, 128] on input "checkbox" at bounding box center [55, 135] width 28 height 28
checkbox input "true"
click at [1048, 452] on button "Select" at bounding box center [1048, 450] width 58 height 25
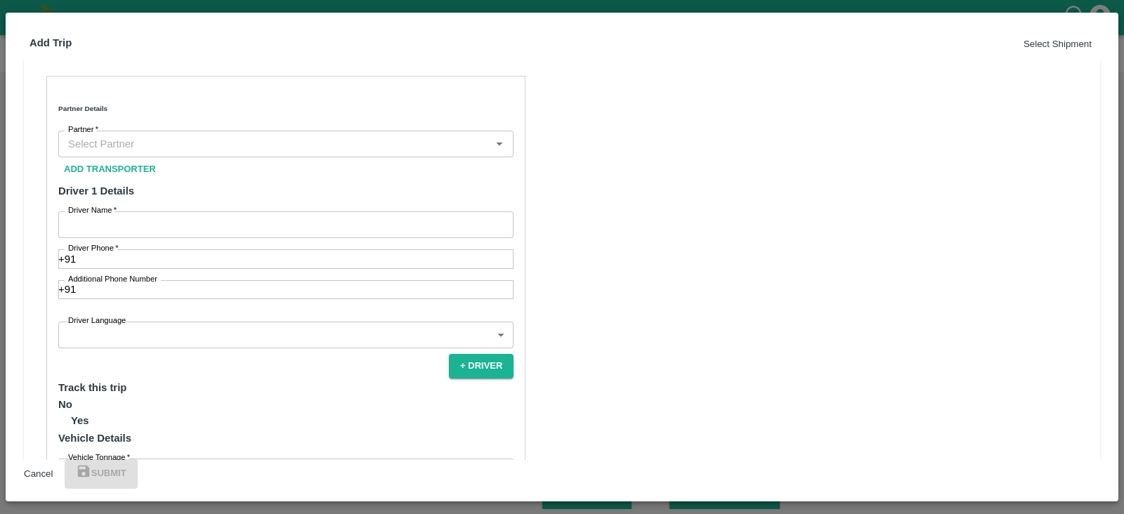
scroll to position [429, 0]
radio input "true"
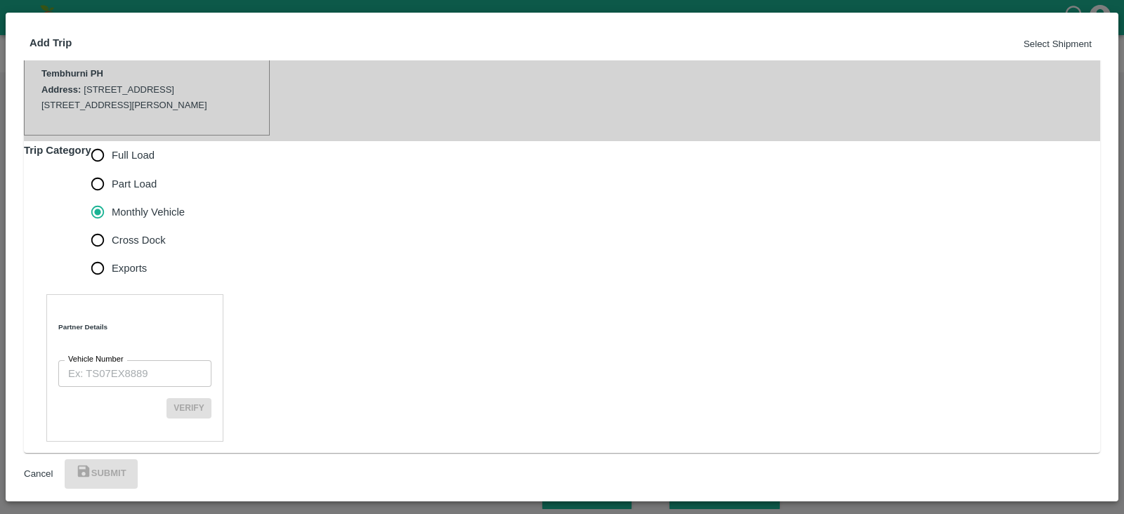
scroll to position [344, 0]
click at [113, 360] on input "Vehicle Number" at bounding box center [134, 373] width 153 height 27
paste input "MH10Z3780"
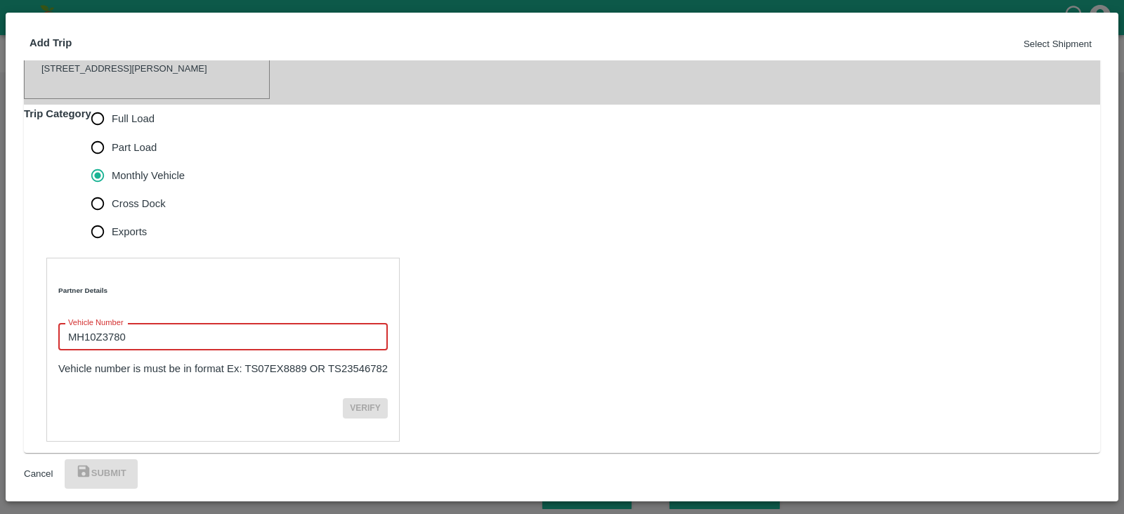
click at [79, 341] on input "MH10Z3780" at bounding box center [222, 337] width 329 height 27
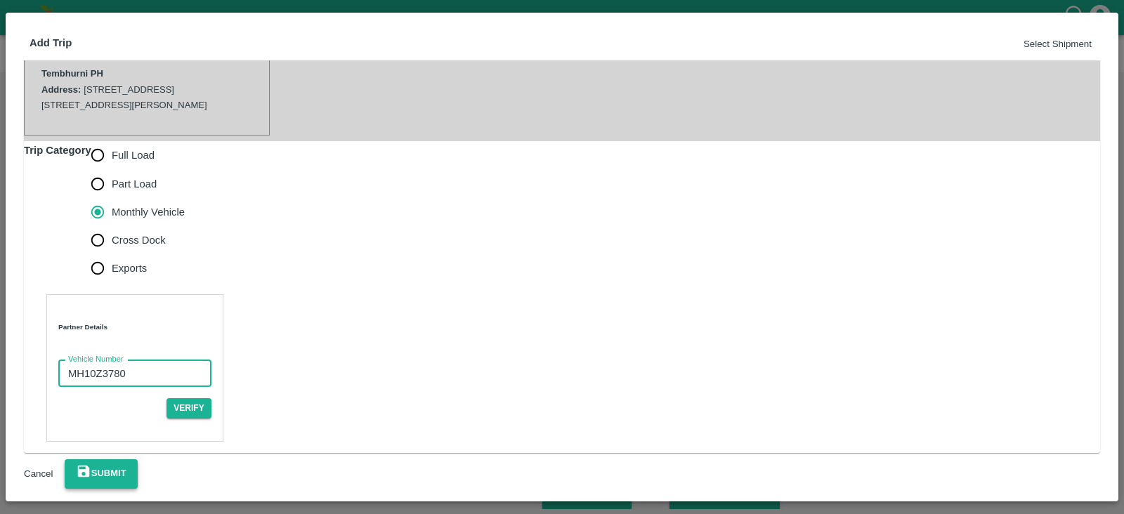
type input "MH10Z3780"
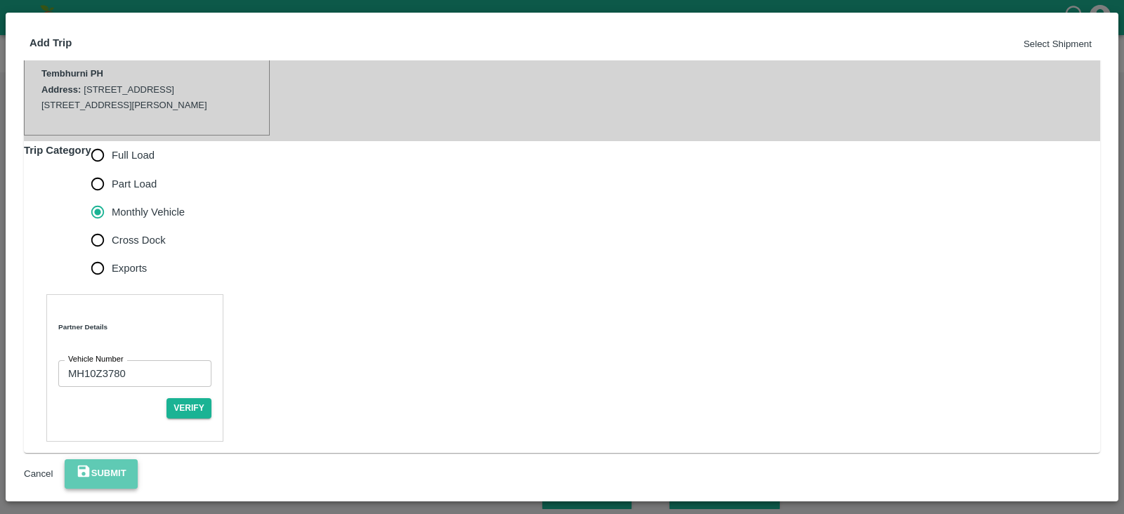
click at [138, 467] on button "Submit" at bounding box center [101, 474] width 73 height 30
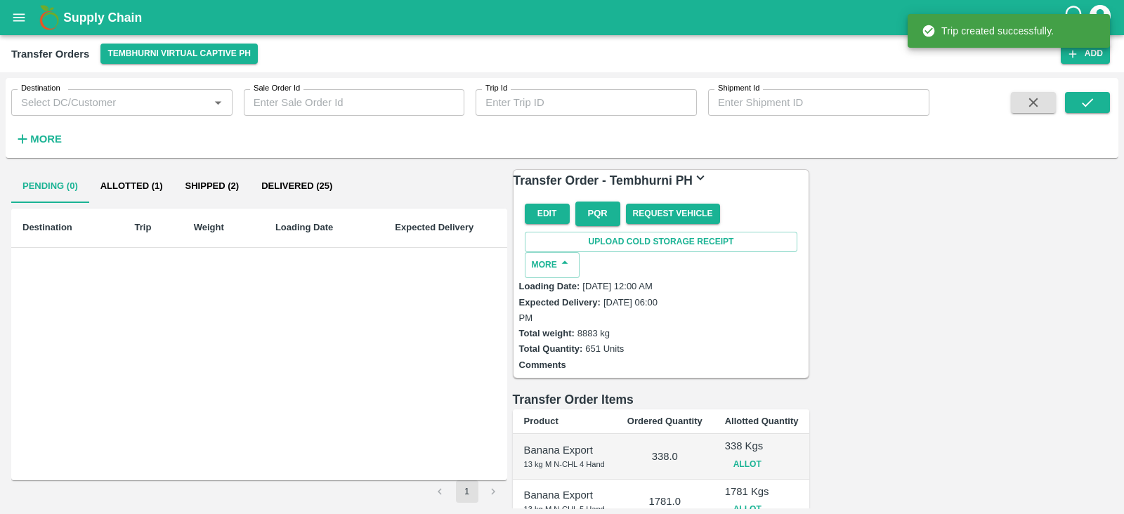
scroll to position [369, 0]
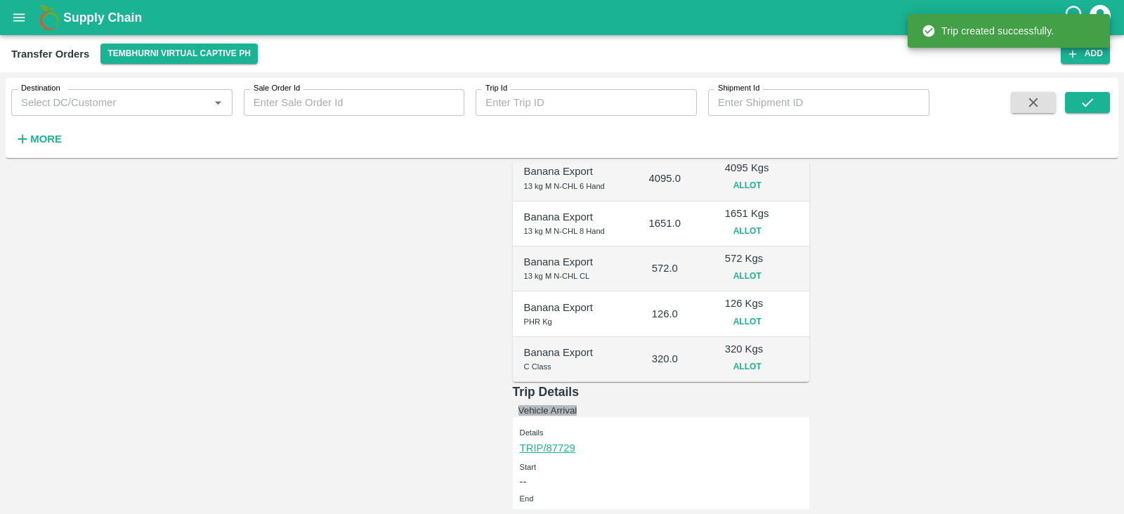
click at [577, 405] on button "Vehicle Arrival" at bounding box center [547, 410] width 59 height 11
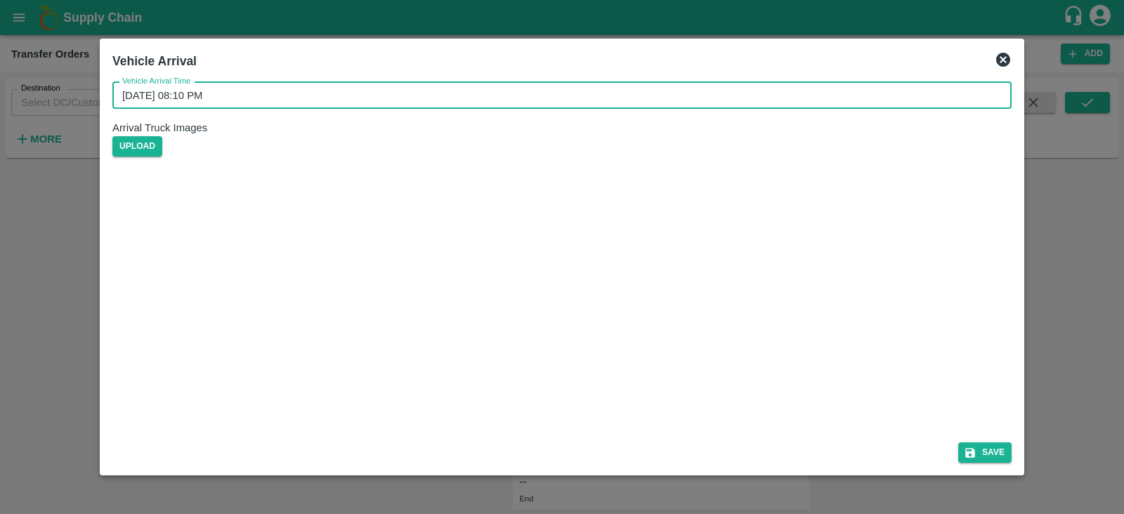
click at [439, 109] on input "08/09/2025 08:10 PM" at bounding box center [556, 95] width 889 height 27
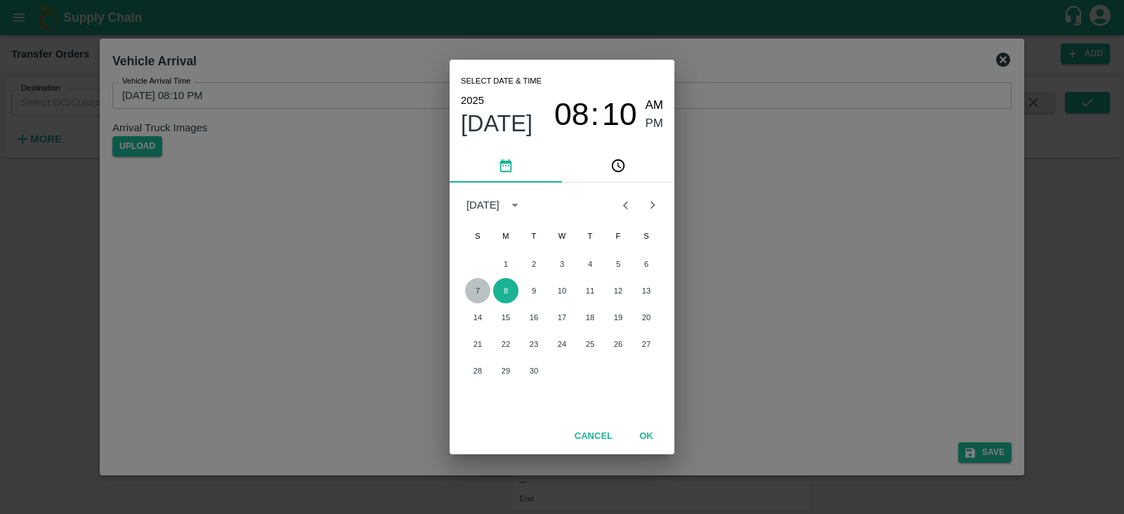
click at [477, 294] on button "7" at bounding box center [477, 290] width 25 height 25
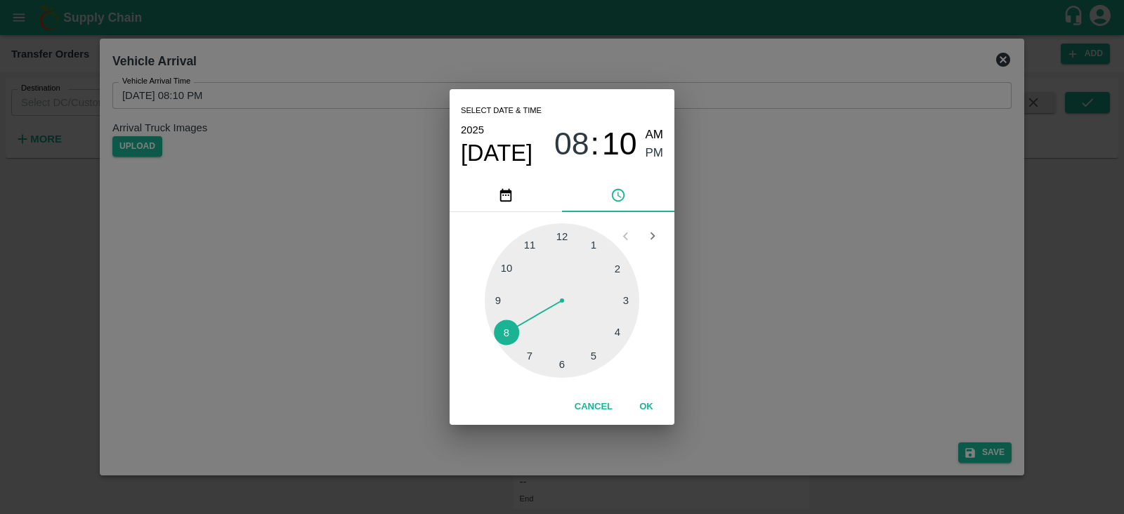
click at [593, 353] on div at bounding box center [562, 300] width 155 height 155
click at [499, 300] on div at bounding box center [562, 300] width 155 height 155
type input "07/09/2025 05:45 PM"
click at [650, 152] on span "PM" at bounding box center [655, 153] width 18 height 19
click at [645, 409] on button "OK" at bounding box center [646, 407] width 45 height 25
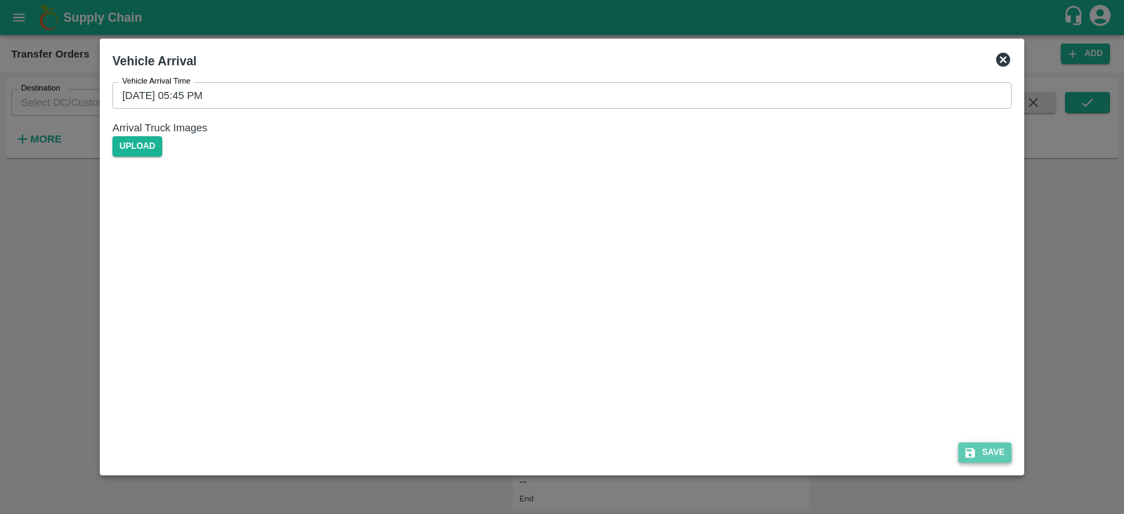
click at [999, 453] on button "Save" at bounding box center [984, 453] width 53 height 20
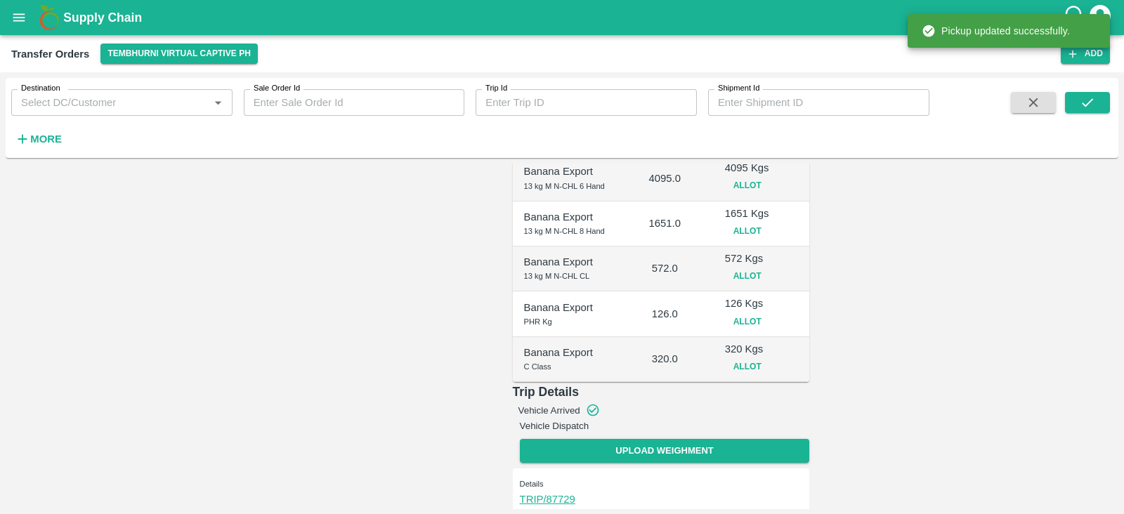
click at [589, 421] on button "Vehicle Dispatch" at bounding box center [555, 426] width 70 height 11
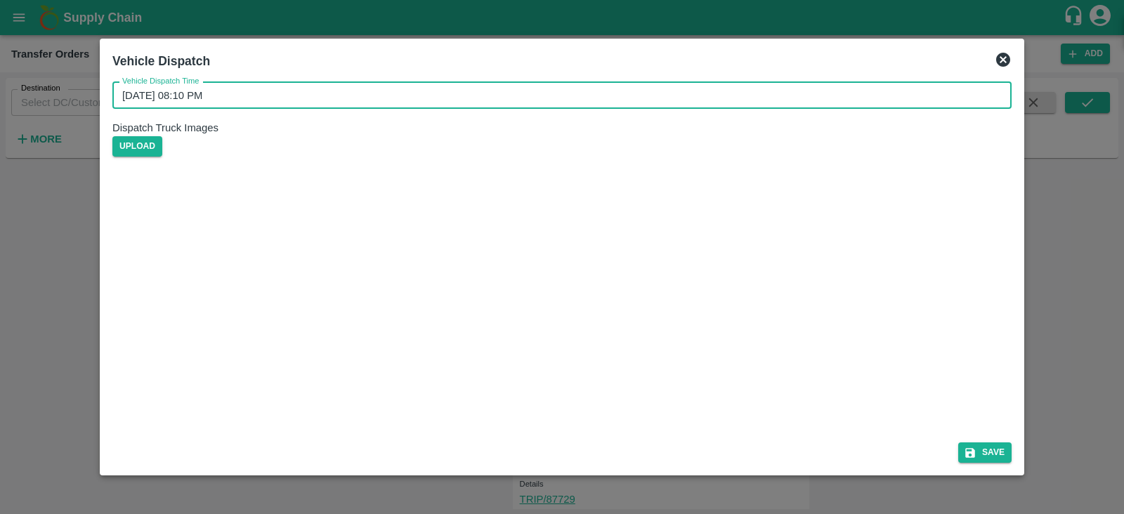
click at [446, 107] on input "08/09/2025 08:10 PM" at bounding box center [556, 95] width 889 height 27
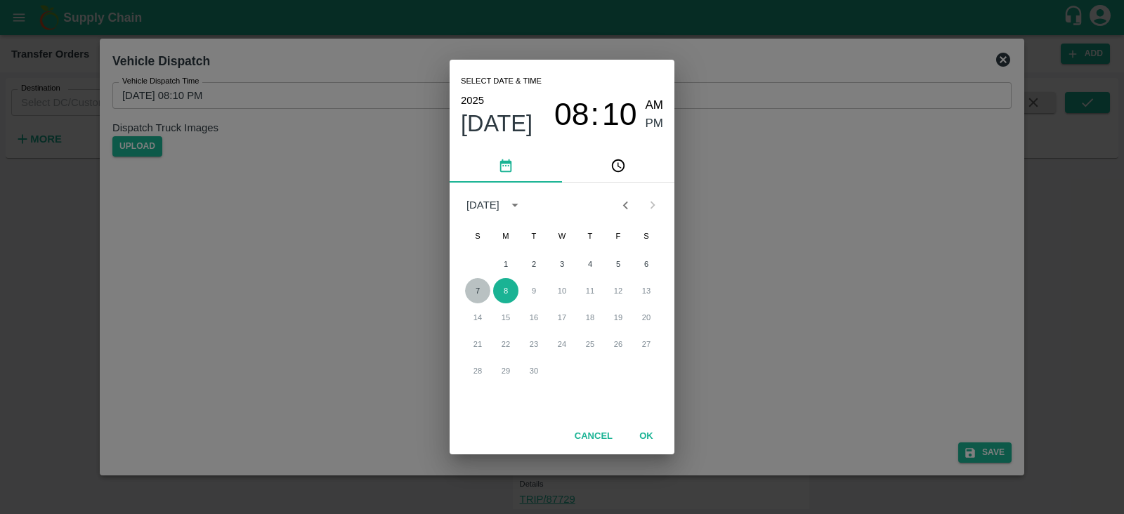
click at [478, 289] on button "7" at bounding box center [477, 290] width 25 height 25
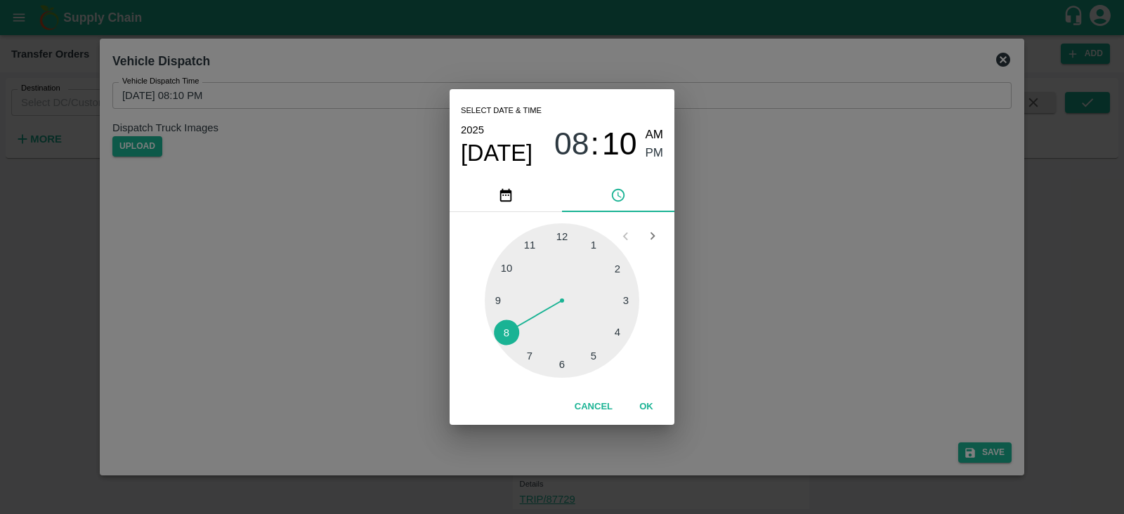
click at [596, 355] on div at bounding box center [562, 300] width 155 height 155
click at [494, 295] on div at bounding box center [562, 300] width 155 height 155
click at [494, 301] on div at bounding box center [562, 300] width 155 height 155
type input "07/09/2025 05:45 PM"
click at [658, 149] on span "PM" at bounding box center [655, 153] width 18 height 19
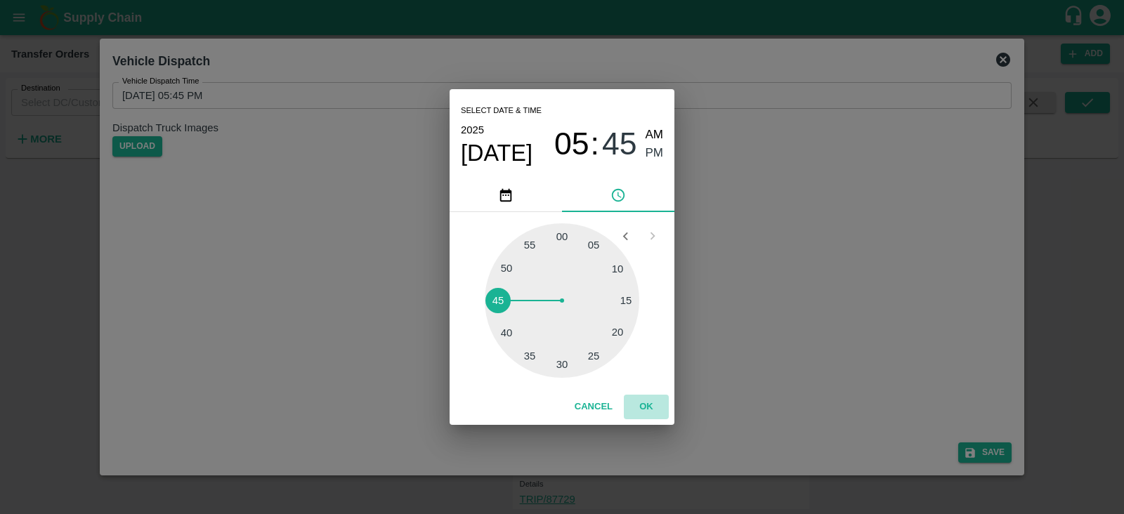
click at [648, 412] on button "OK" at bounding box center [646, 407] width 45 height 25
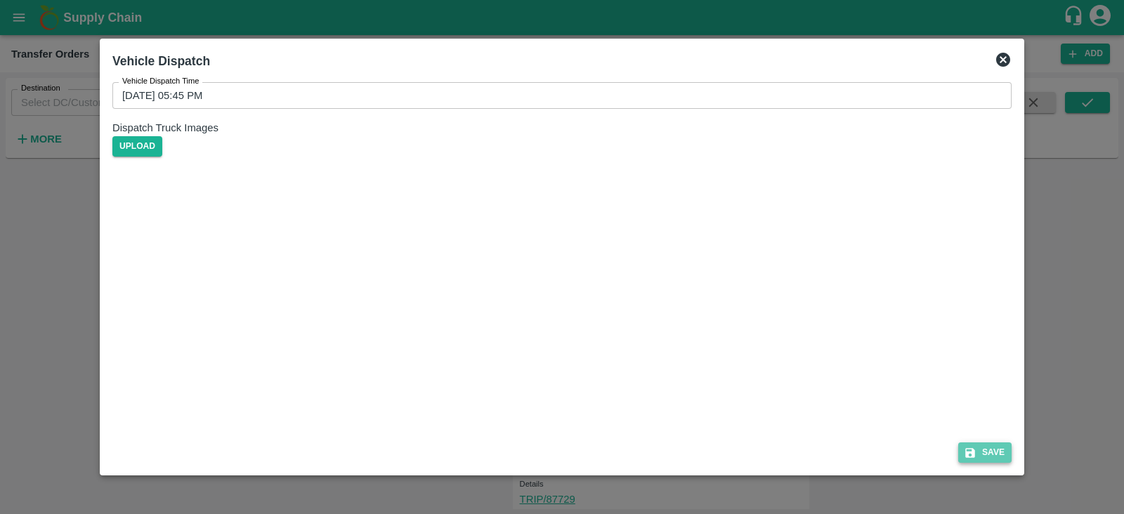
click at [989, 451] on button "Save" at bounding box center [984, 453] width 53 height 20
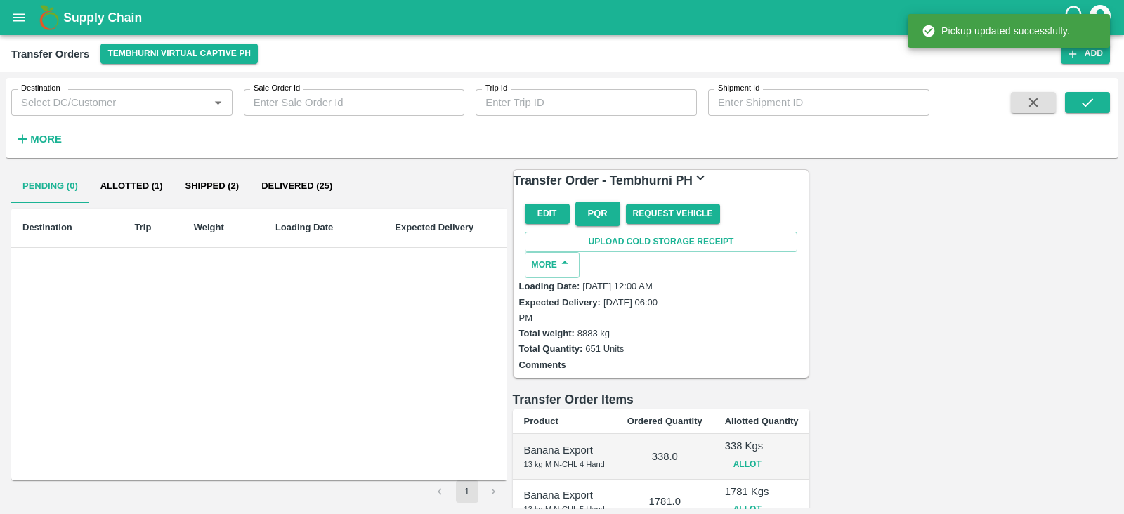
scroll to position [383, 0]
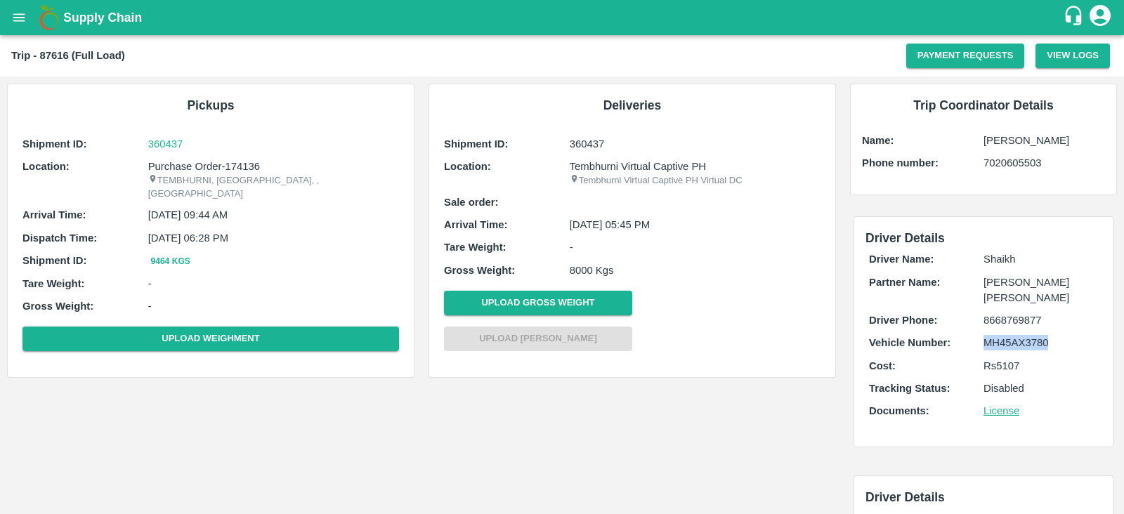
drag, startPoint x: 1048, startPoint y: 343, endPoint x: 981, endPoint y: 342, distance: 66.7
click at [983, 342] on p "MH45AX3780" at bounding box center [1040, 342] width 115 height 15
copy p "MH45AX3780"
click at [20, 19] on icon "open drawer" at bounding box center [18, 17] width 15 height 15
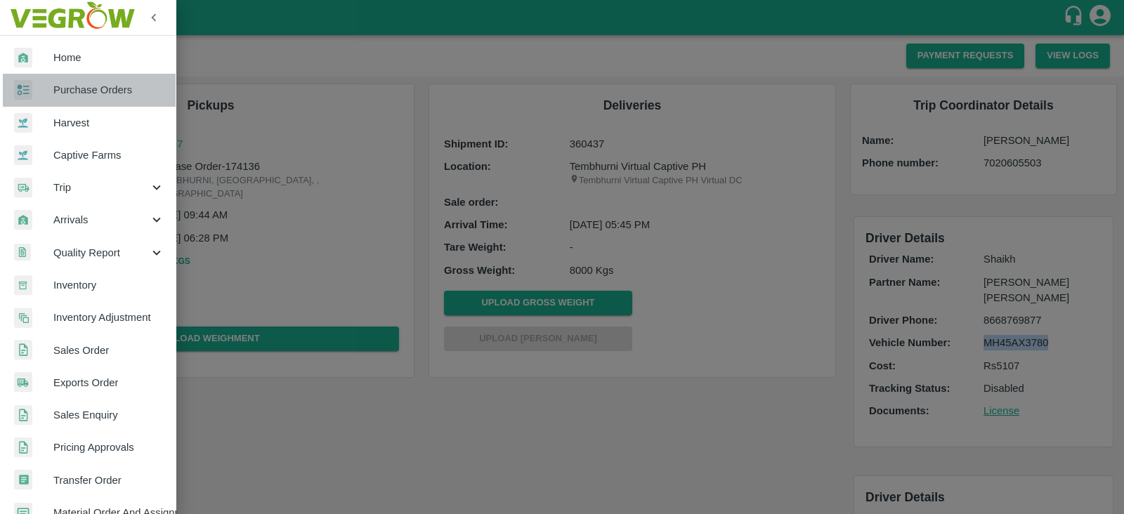
click at [119, 102] on link "Purchase Orders" at bounding box center [88, 90] width 176 height 32
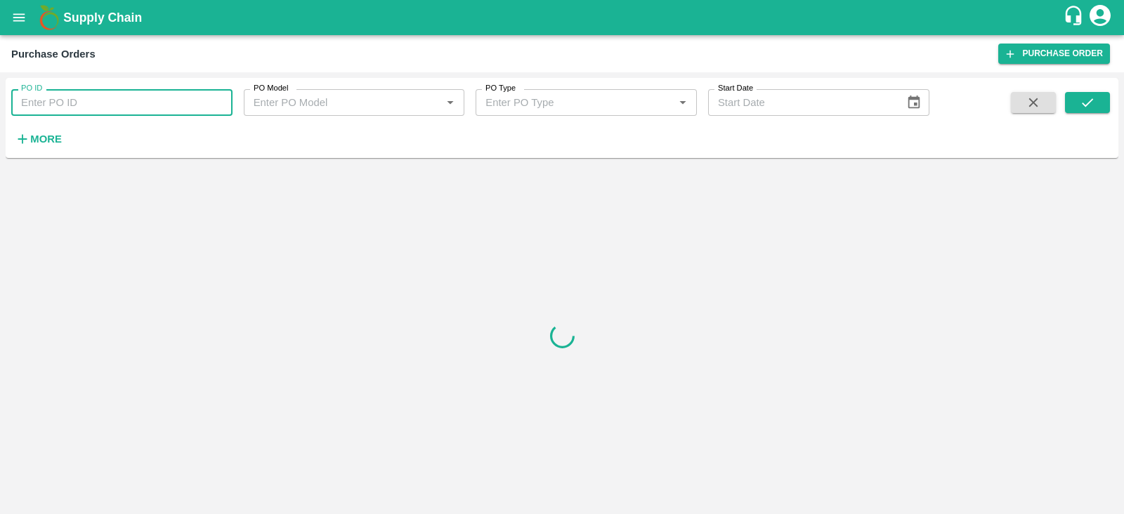
click at [169, 102] on input "PO ID" at bounding box center [121, 102] width 221 height 27
type input "174455"
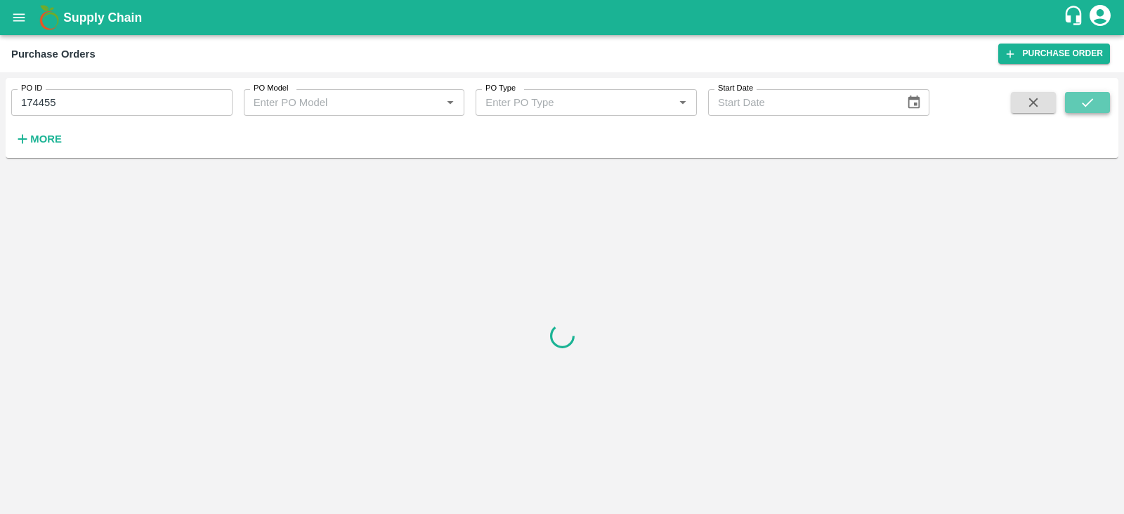
click at [1078, 100] on button "submit" at bounding box center [1087, 102] width 45 height 21
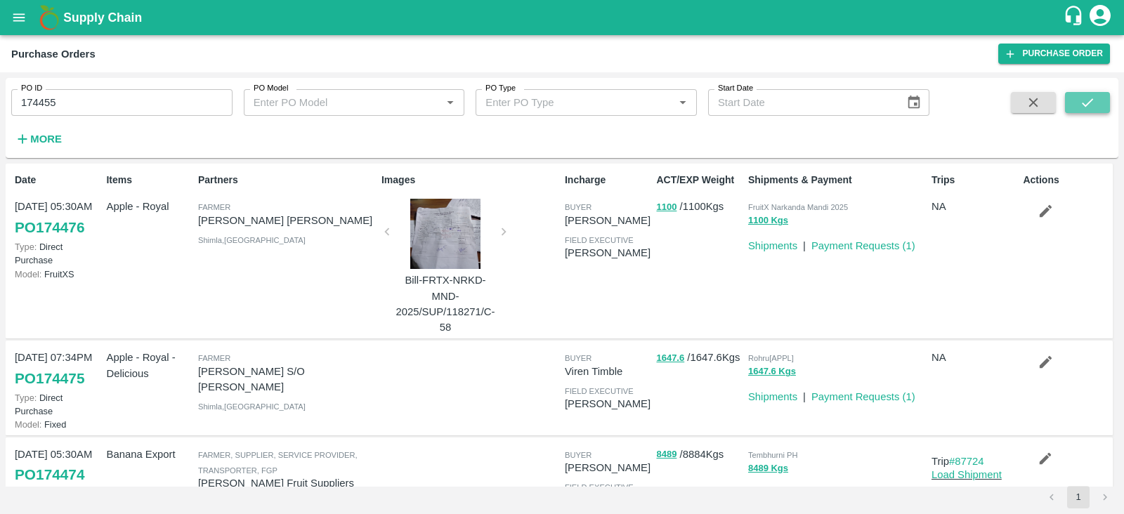
click at [1104, 105] on button "submit" at bounding box center [1087, 102] width 45 height 21
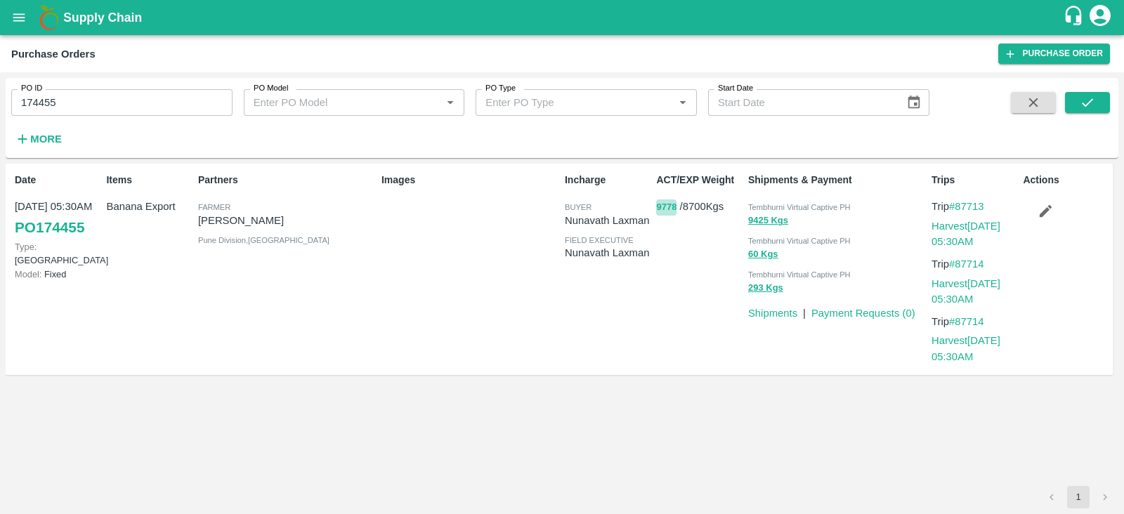
click at [668, 209] on button "9778" at bounding box center [666, 208] width 20 height 16
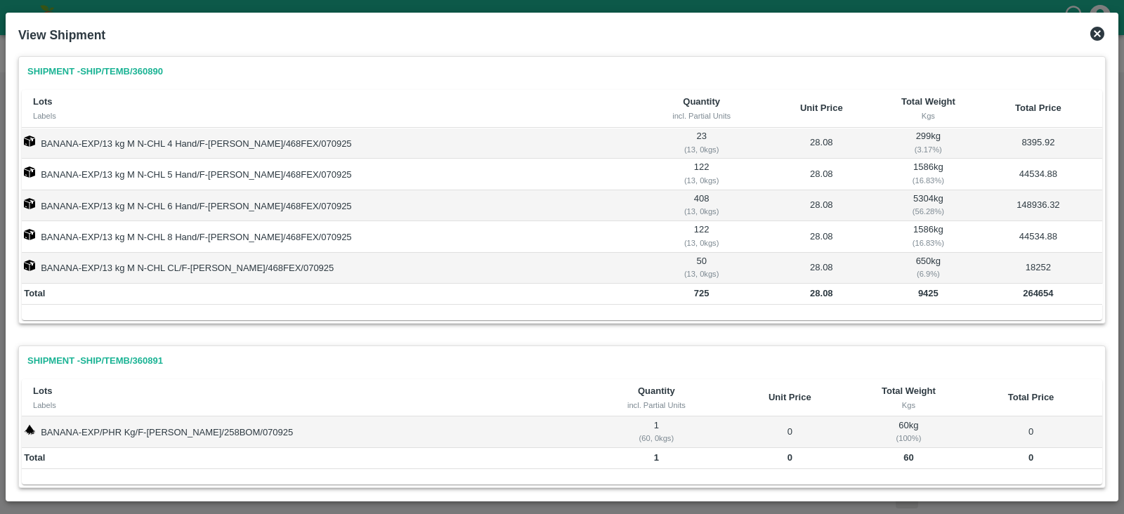
click at [1094, 40] on icon at bounding box center [1097, 34] width 14 height 14
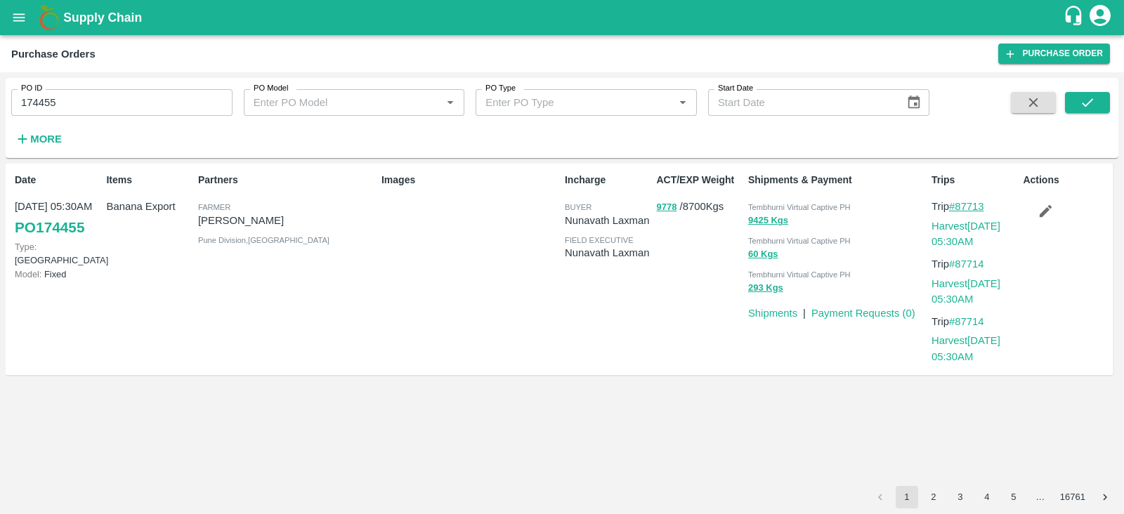
click at [962, 205] on link "#87713" at bounding box center [966, 206] width 35 height 11
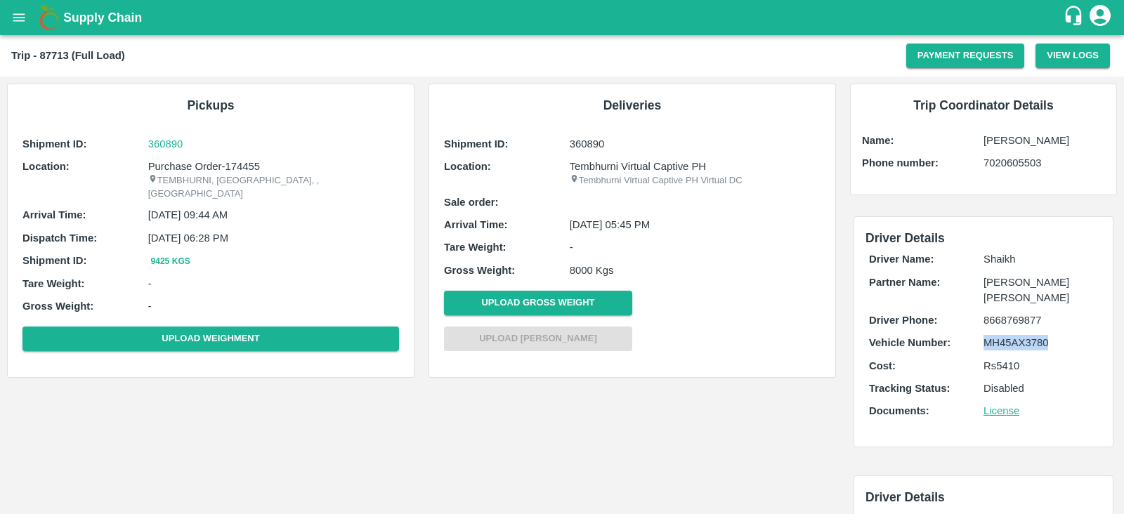
drag, startPoint x: 1047, startPoint y: 341, endPoint x: 983, endPoint y: 341, distance: 63.2
click at [983, 341] on p "MH45AX3780" at bounding box center [1040, 342] width 115 height 15
copy p "MH45AX3780"
click at [22, 18] on icon "open drawer" at bounding box center [19, 17] width 12 height 8
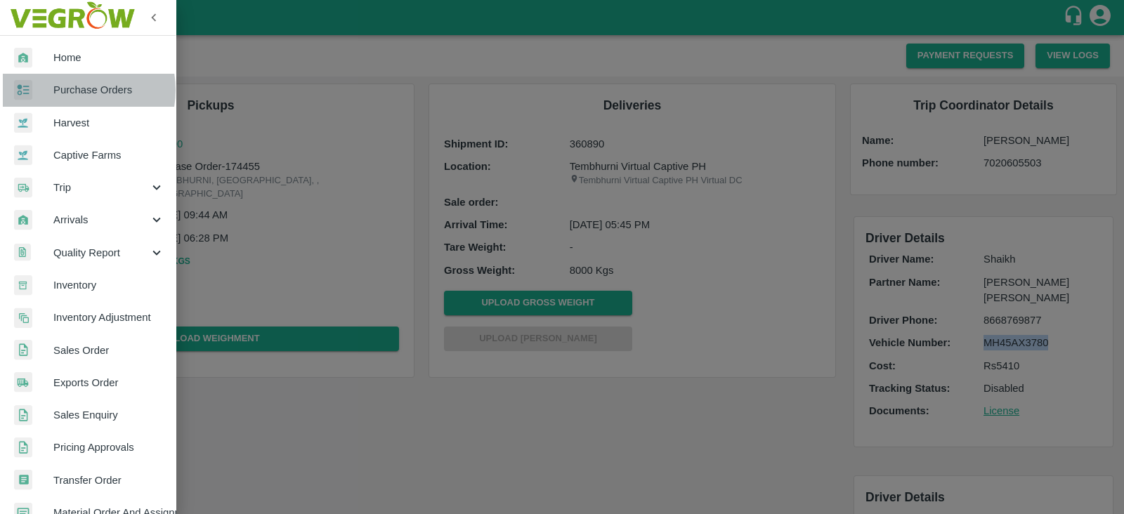
click at [70, 90] on span "Purchase Orders" at bounding box center [108, 89] width 111 height 15
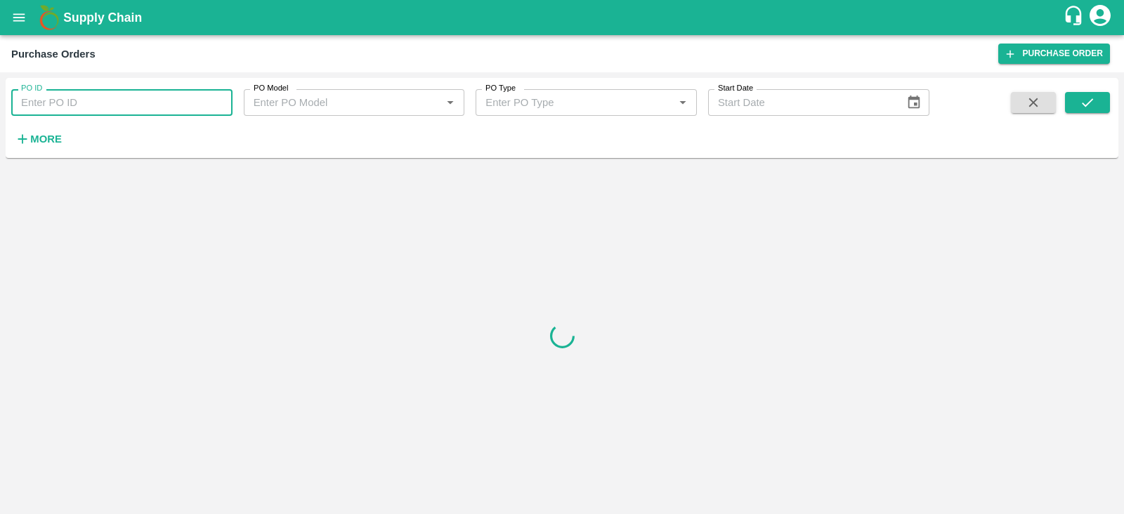
click at [88, 100] on input "PO ID" at bounding box center [121, 102] width 221 height 27
paste input "174456"
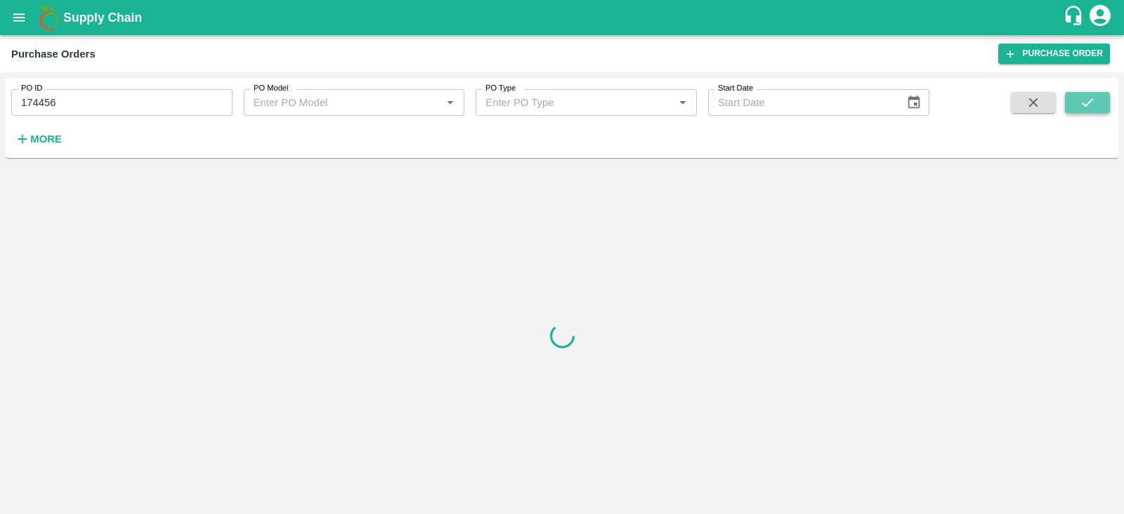
click at [1073, 104] on button "submit" at bounding box center [1087, 102] width 45 height 21
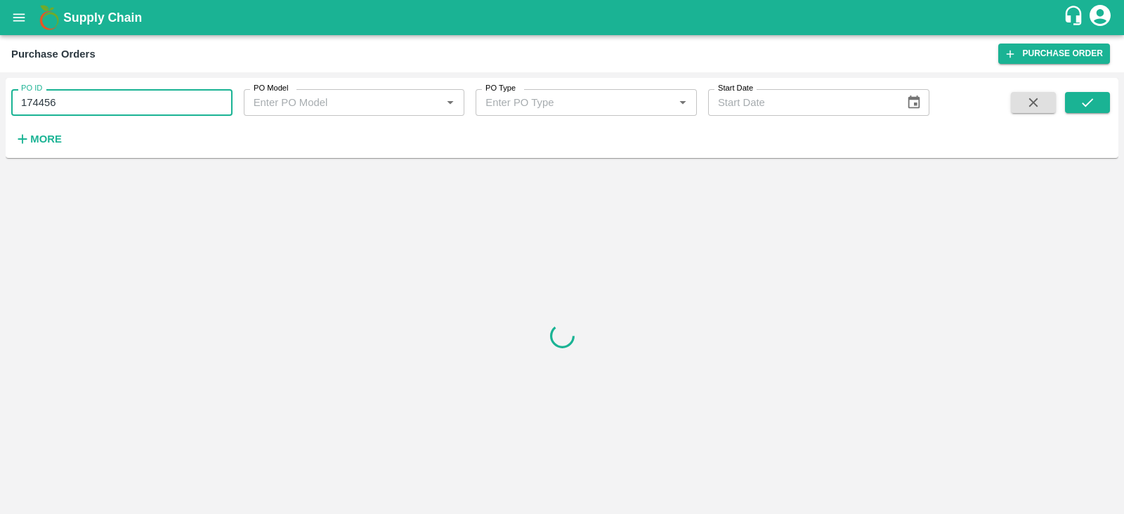
click at [55, 103] on input "174456" at bounding box center [121, 102] width 221 height 27
type input "174456"
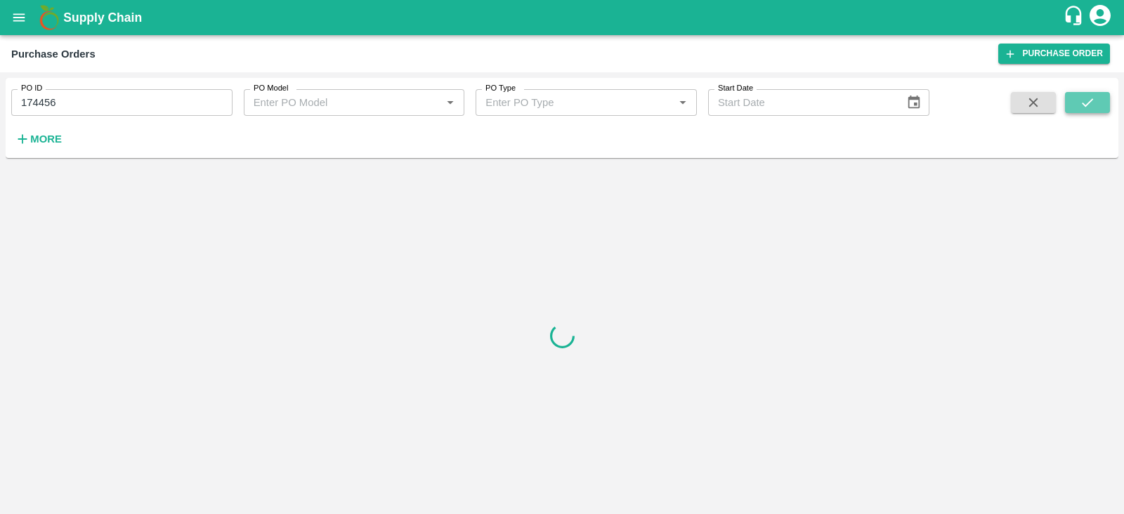
click at [1075, 103] on button "submit" at bounding box center [1087, 102] width 45 height 21
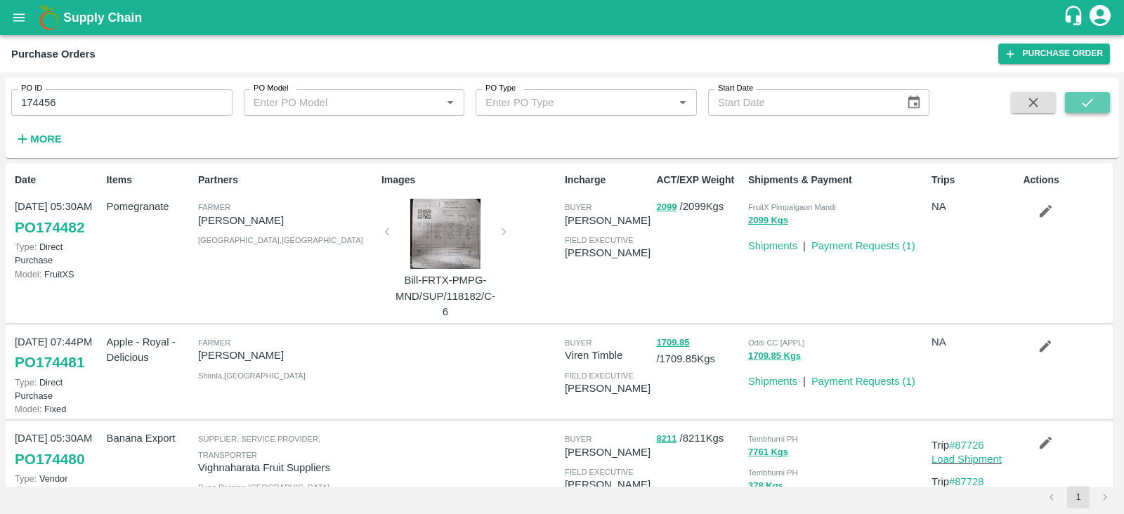
click at [1102, 107] on button "submit" at bounding box center [1087, 102] width 45 height 21
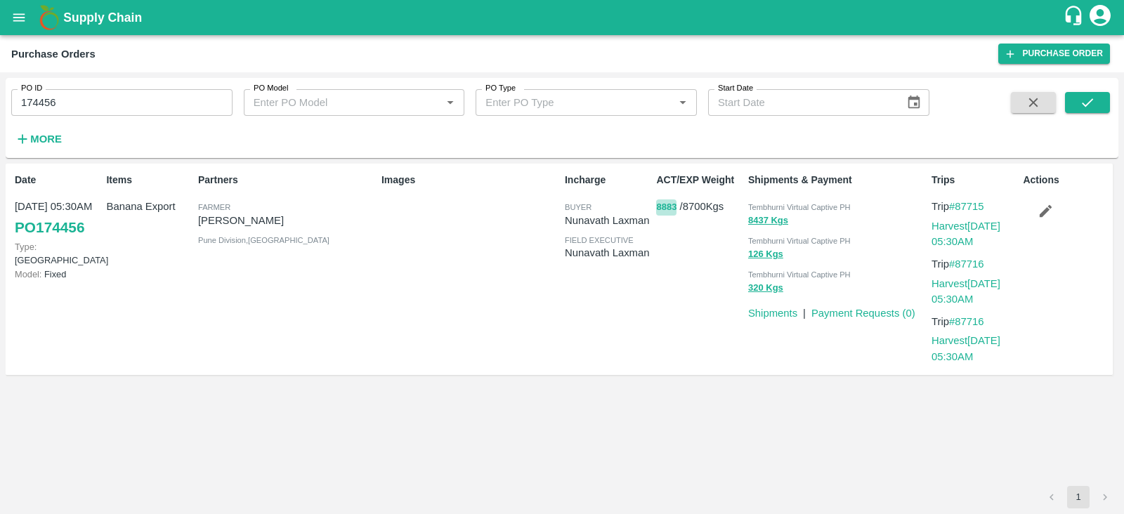
click at [661, 208] on button "8883" at bounding box center [666, 208] width 20 height 16
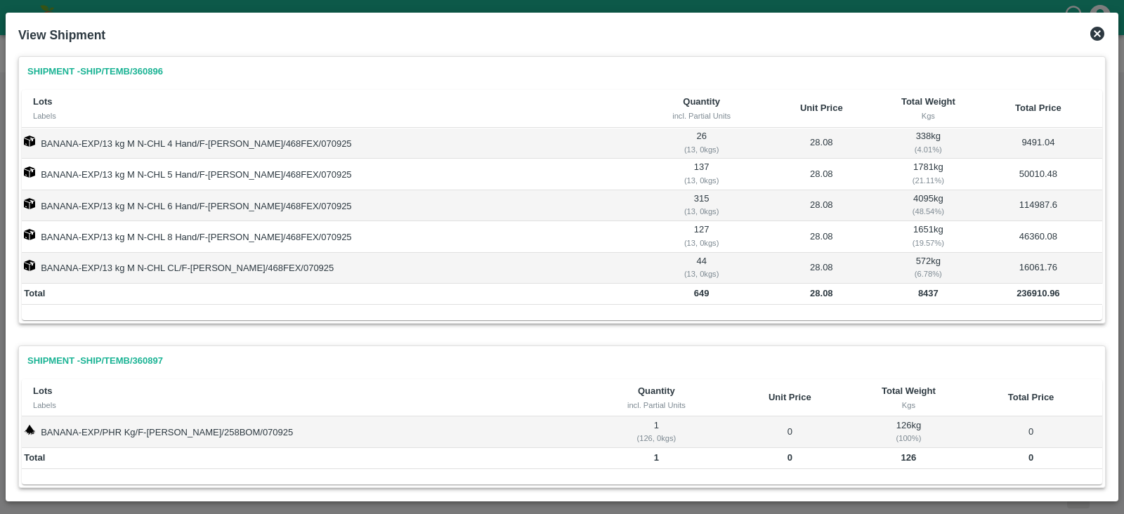
click at [1099, 30] on icon at bounding box center [1097, 34] width 14 height 14
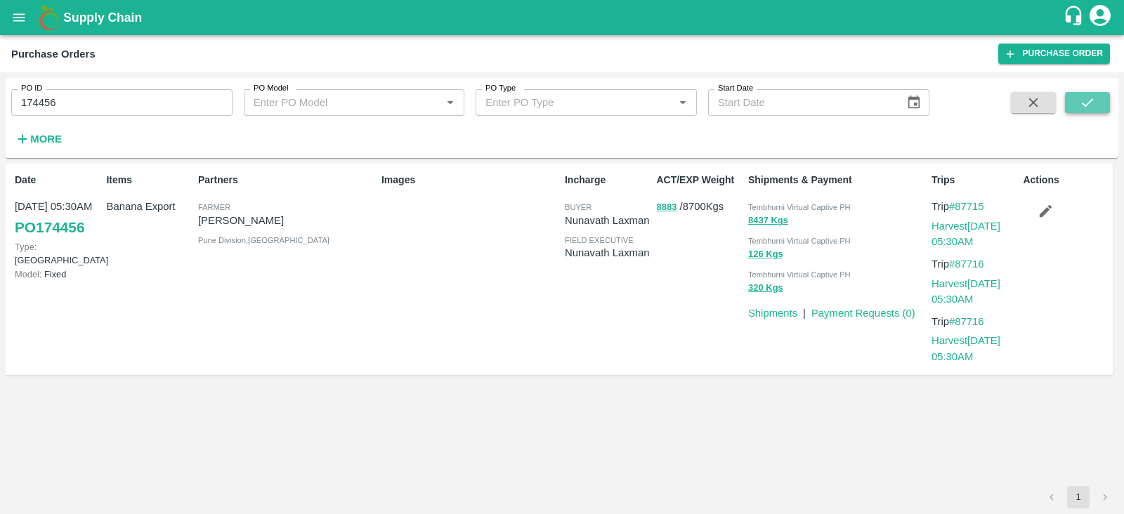
click at [1080, 100] on icon "submit" at bounding box center [1087, 102] width 15 height 15
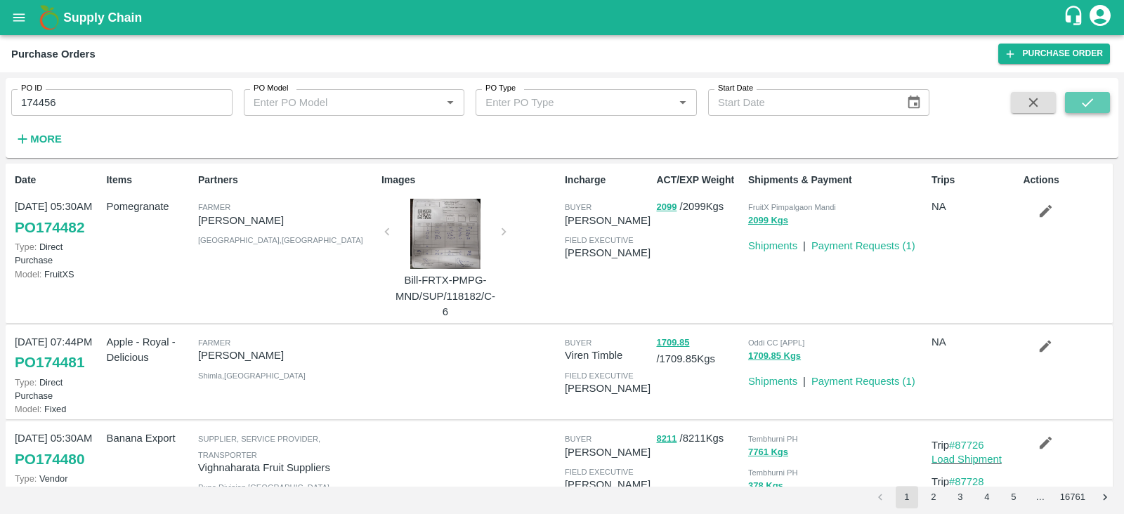
click at [1085, 101] on icon "submit" at bounding box center [1087, 102] width 15 height 15
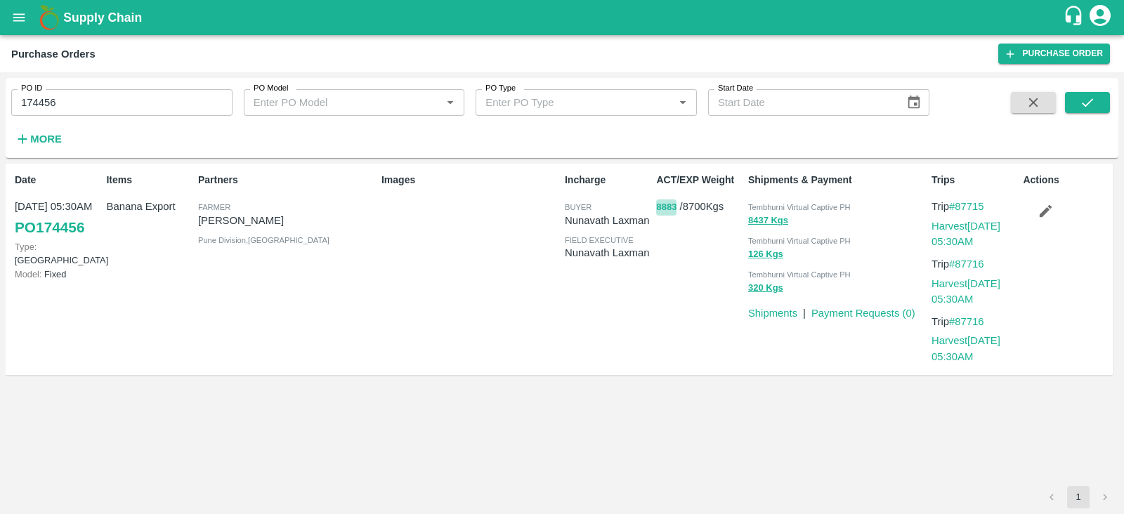
click at [662, 207] on button "8883" at bounding box center [666, 208] width 20 height 16
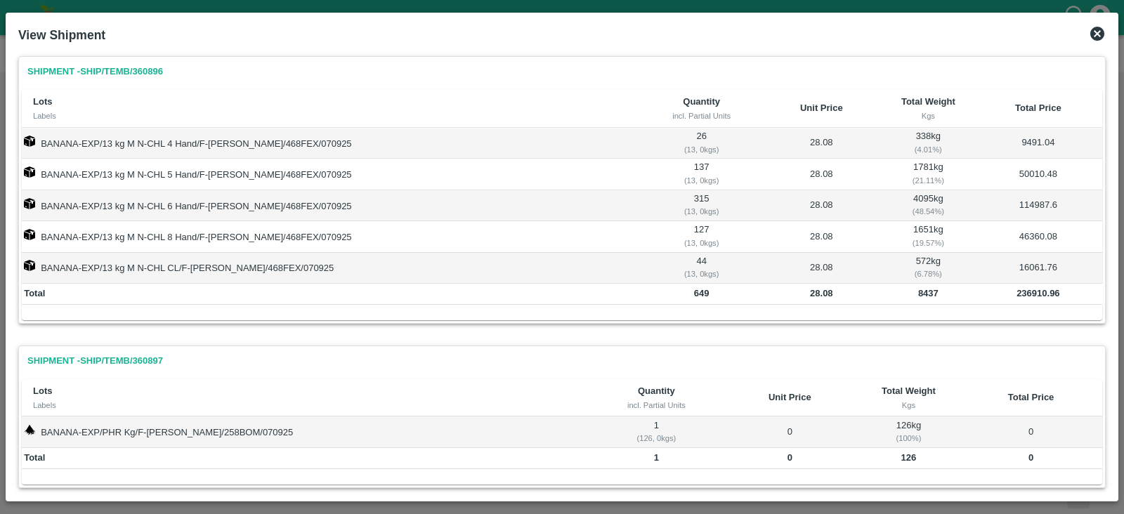
click at [1104, 30] on icon at bounding box center [1097, 33] width 17 height 17
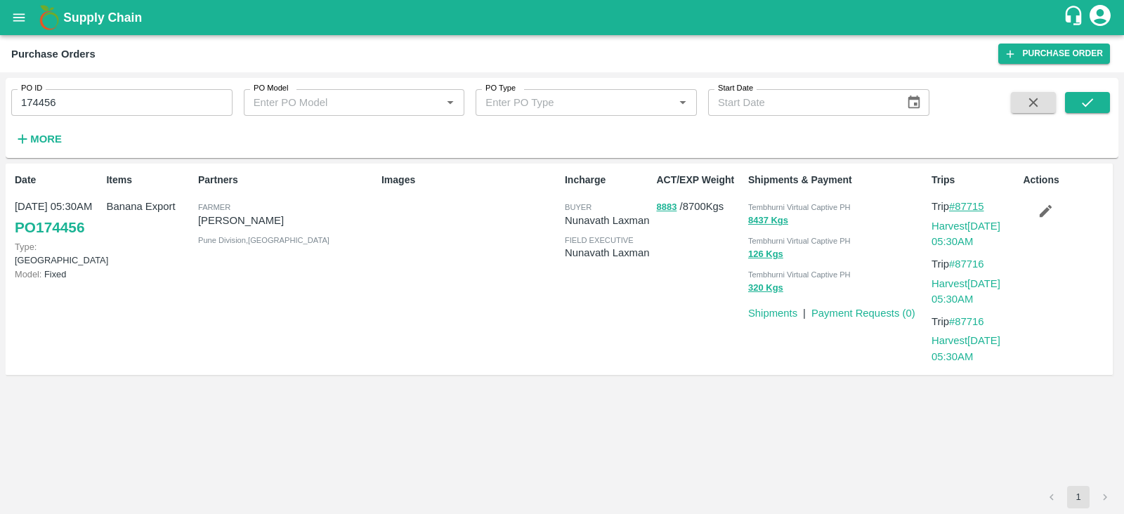
click at [972, 210] on link "#87715" at bounding box center [966, 206] width 35 height 11
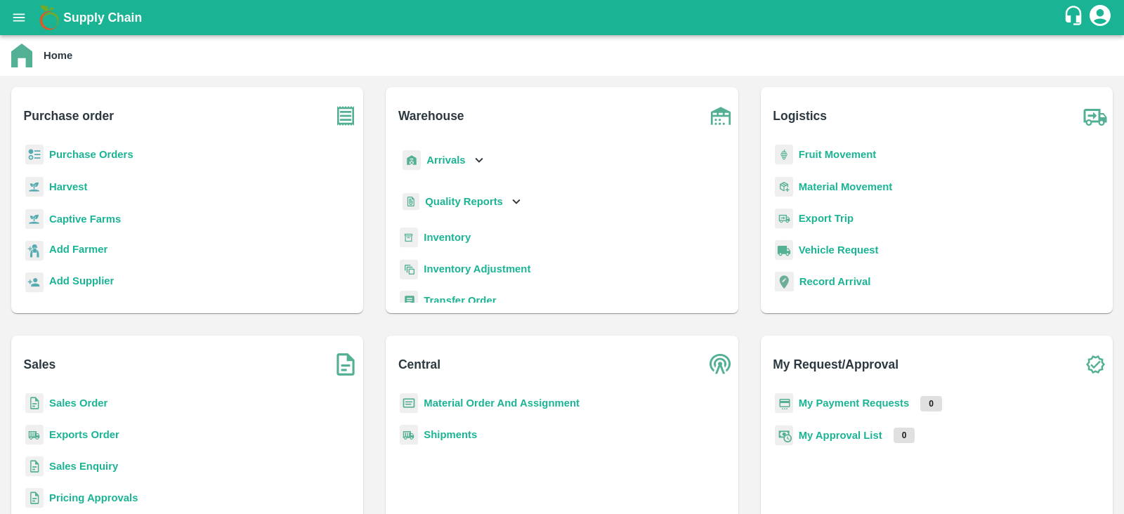
click at [72, 401] on b "Sales Order" at bounding box center [78, 403] width 58 height 11
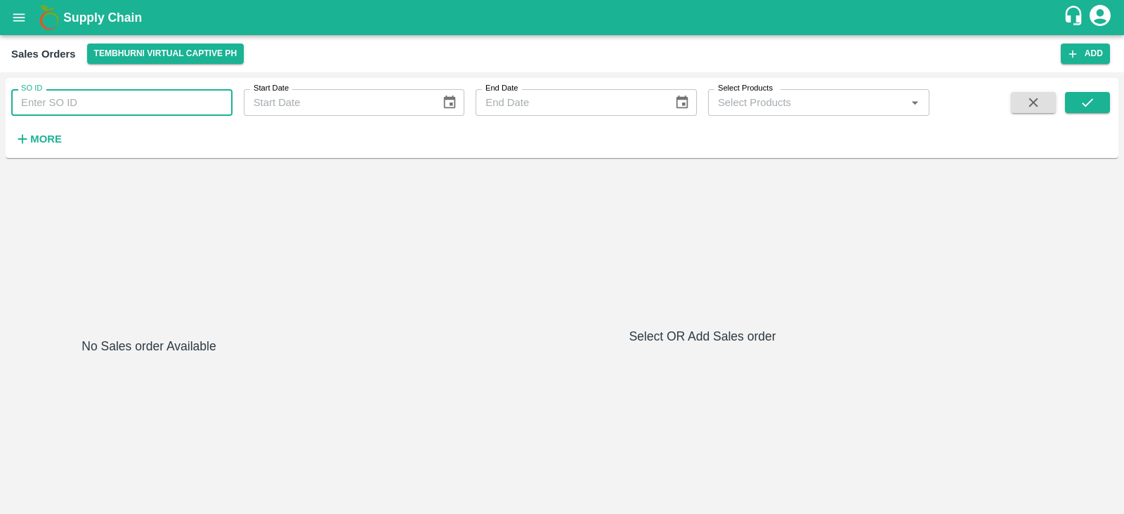
click at [126, 105] on input "SO ID" at bounding box center [121, 102] width 221 height 27
type input "604242"
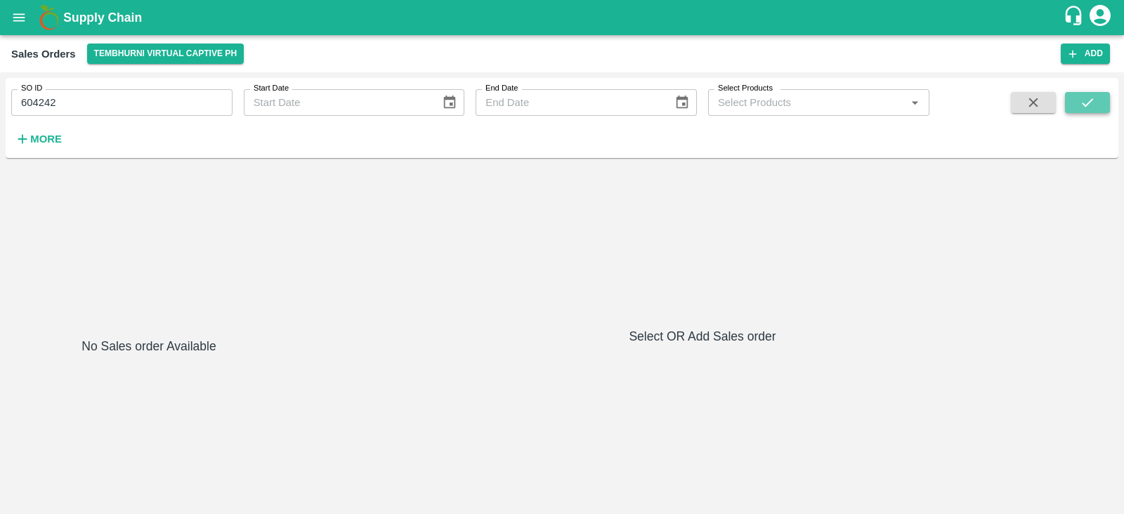
click at [1080, 103] on icon "submit" at bounding box center [1087, 102] width 15 height 15
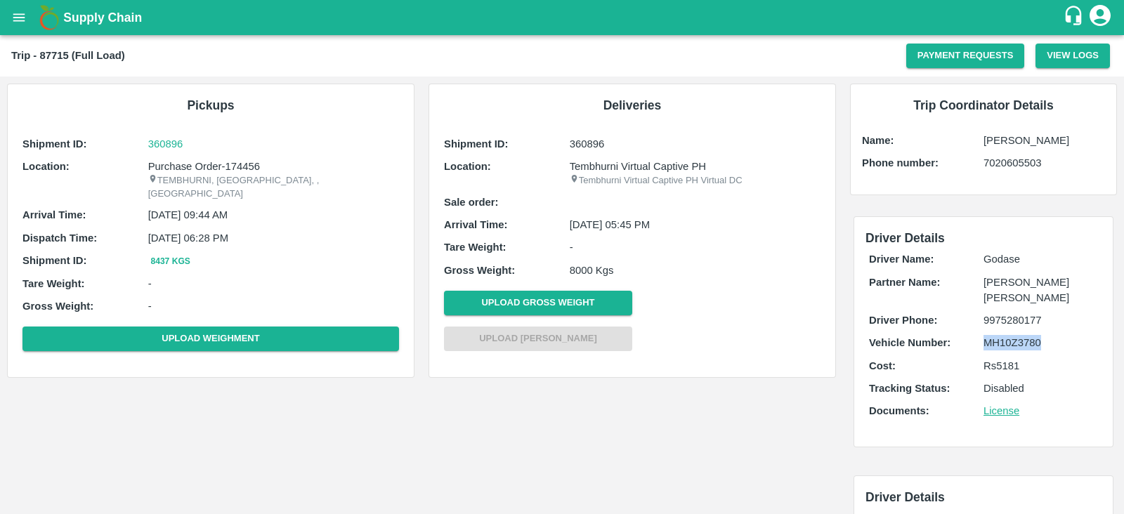
drag, startPoint x: 1043, startPoint y: 342, endPoint x: 980, endPoint y: 342, distance: 63.2
click at [980, 342] on div "Vehicle Number: MH10Z3780" at bounding box center [983, 342] width 229 height 15
copy div "MH10Z3780"
